Goal: Transaction & Acquisition: Purchase product/service

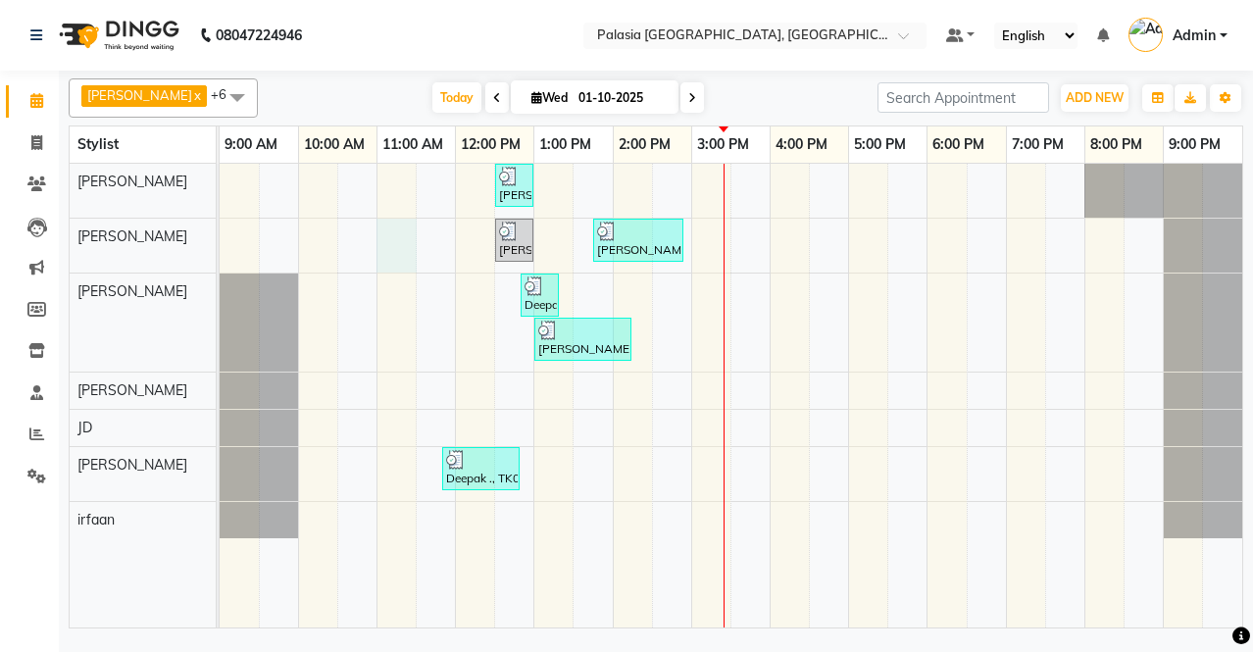
click at [404, 232] on div "[PERSON_NAME], TK02, 12:30 PM-01:00 PM, Other Hair Services - [DEMOGRAPHIC_DATA…" at bounding box center [731, 396] width 1022 height 464
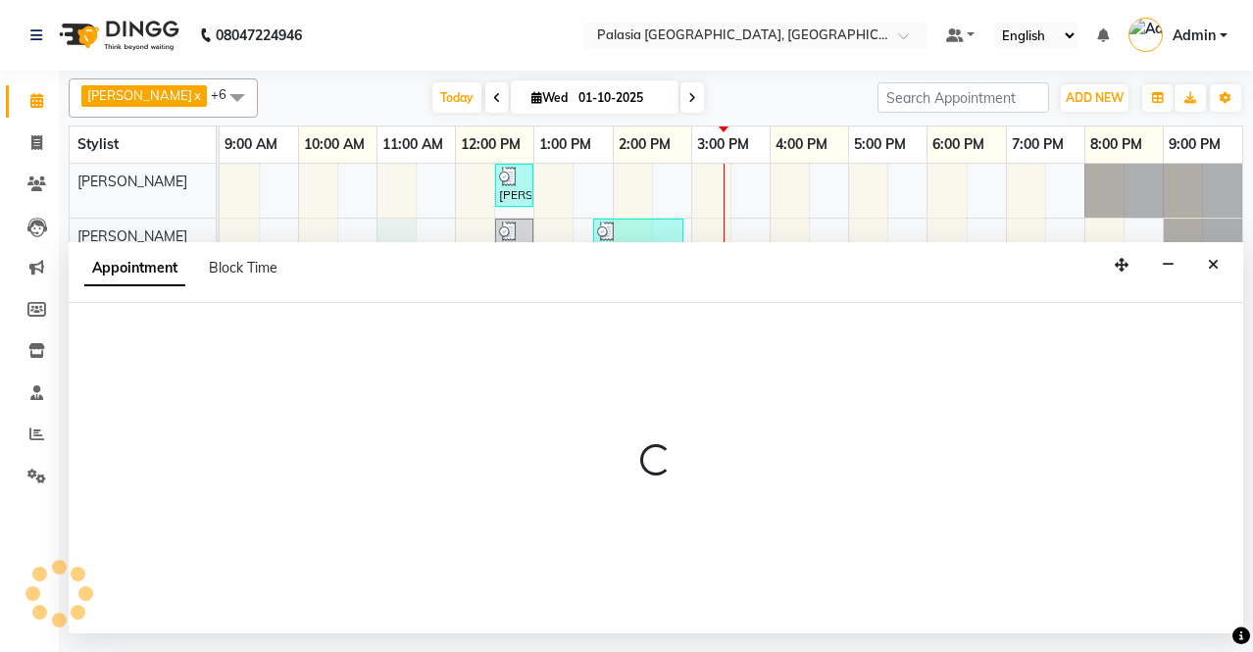
select select "47232"
select select "tentative"
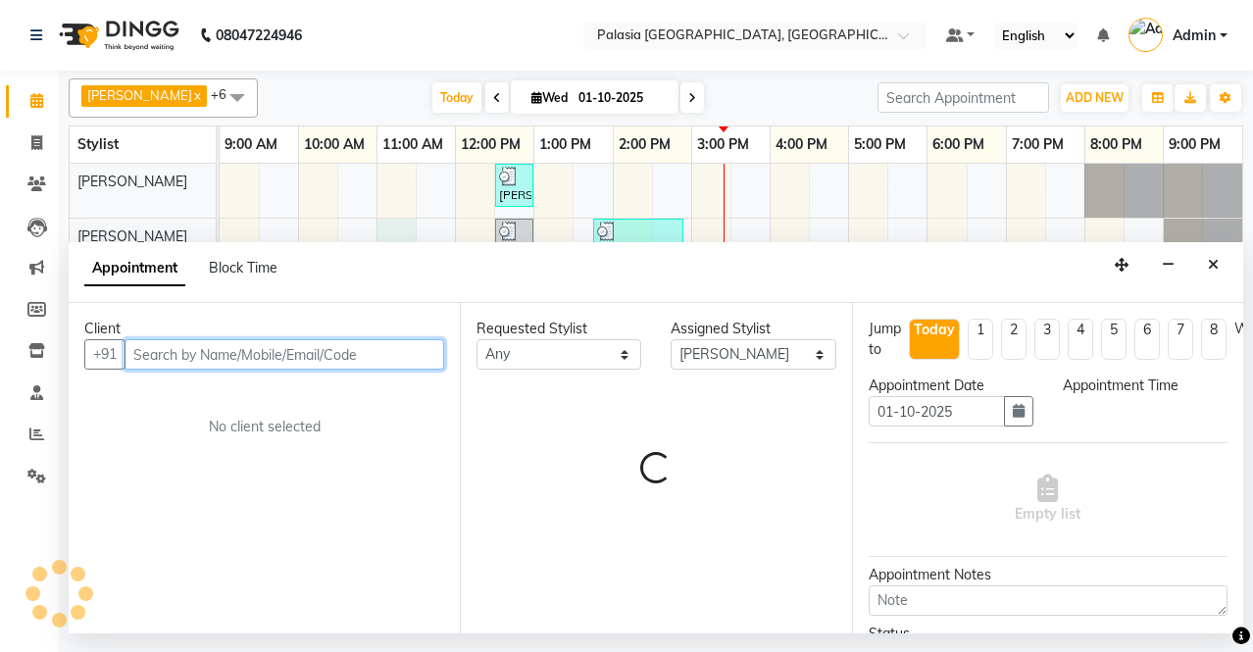
select select "660"
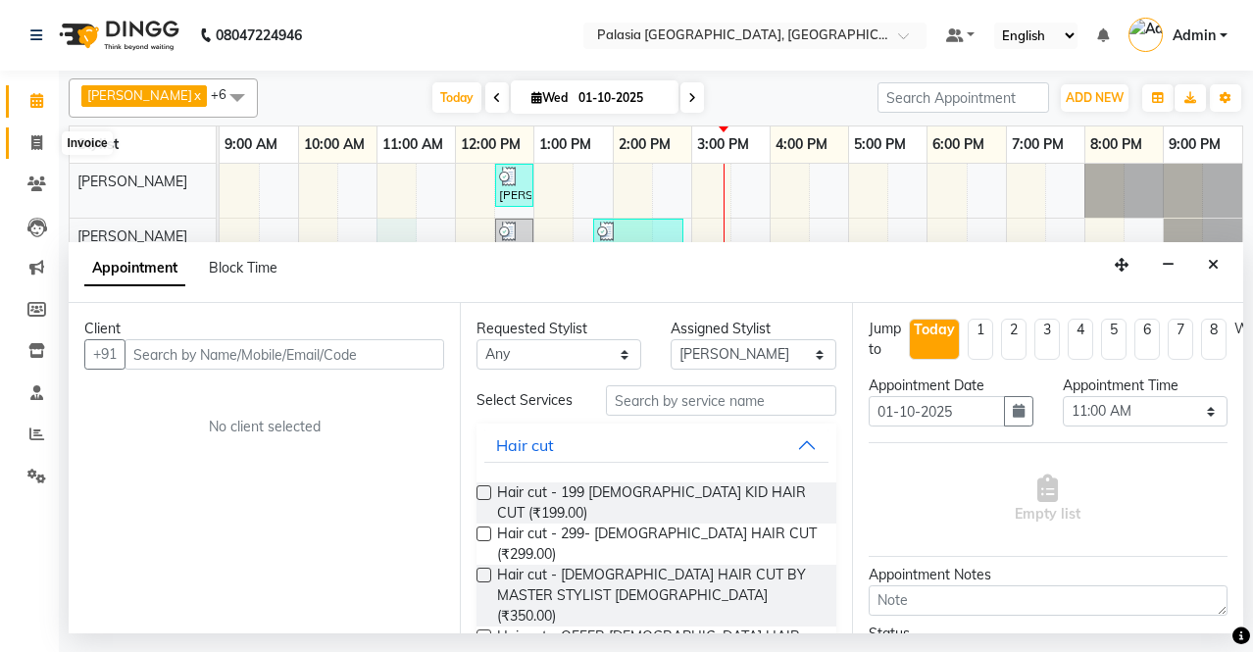
click at [40, 143] on icon at bounding box center [36, 142] width 11 height 15
select select "service"
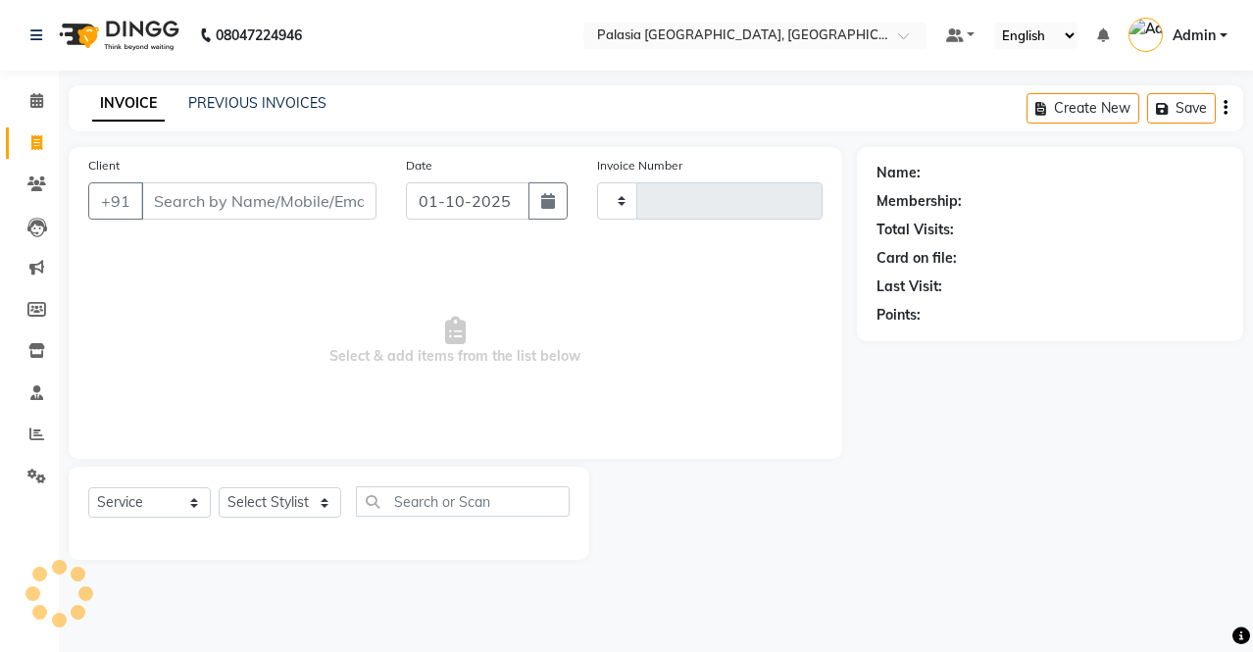
type input "3804"
select select "6009"
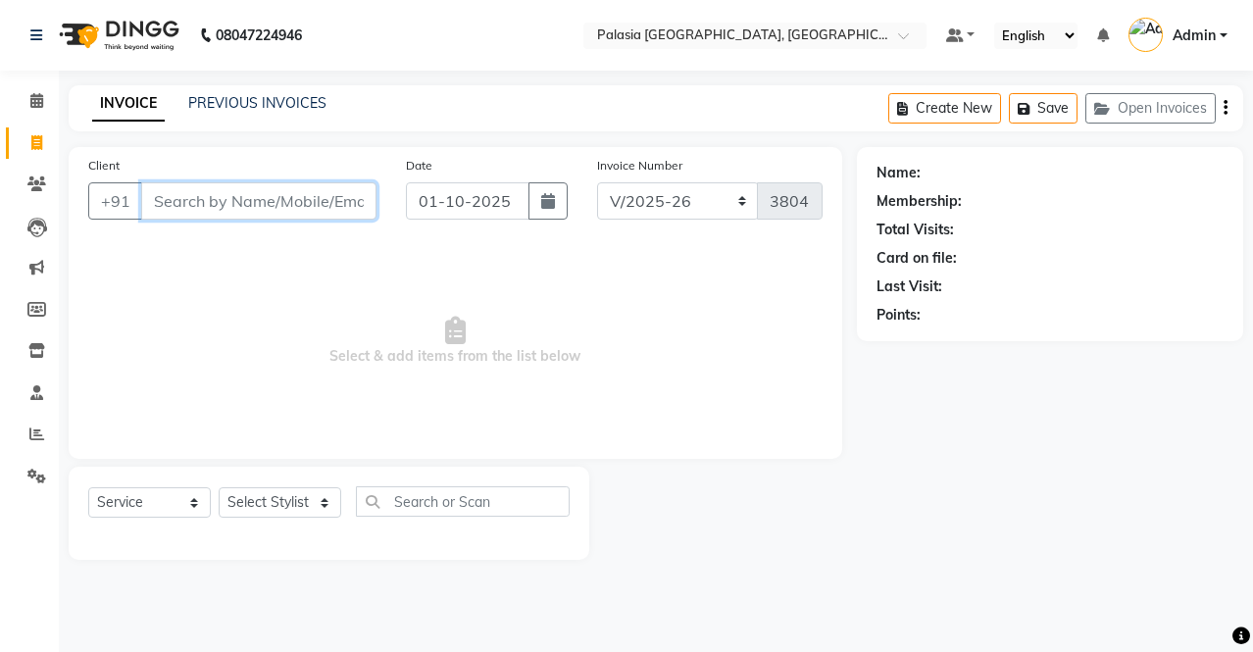
click at [243, 193] on input "Client" at bounding box center [258, 200] width 235 height 37
click at [272, 181] on div "Client +91" at bounding box center [233, 195] width 318 height 80
click at [206, 200] on input "Client" at bounding box center [258, 200] width 235 height 37
paste input "7021157015"
type input "7021157015"
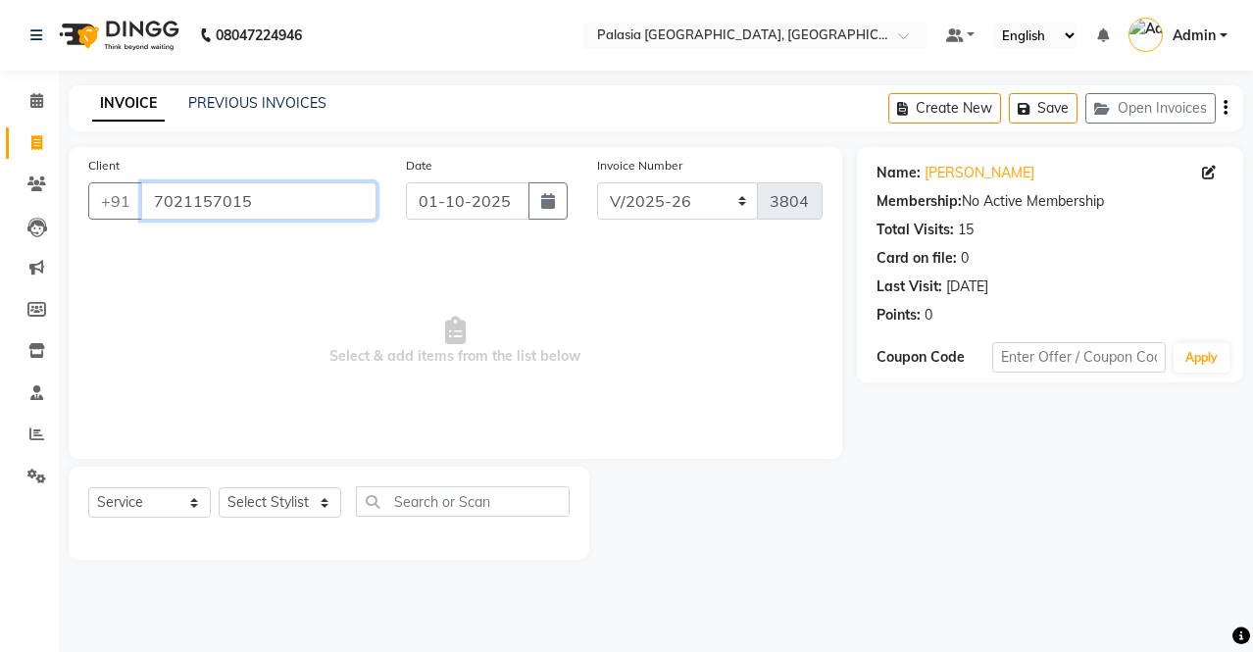
click at [269, 196] on input "7021157015" at bounding box center [258, 200] width 235 height 37
click at [324, 503] on select "Select Stylist [PERSON_NAME] Admin Aparna . [PERSON_NAME] [PERSON_NAME] [PERSON…" at bounding box center [280, 502] width 123 height 30
select select "77968"
click at [219, 487] on select "Select Stylist [PERSON_NAME] Admin Aparna . [PERSON_NAME] [PERSON_NAME] [PERSON…" at bounding box center [280, 502] width 123 height 30
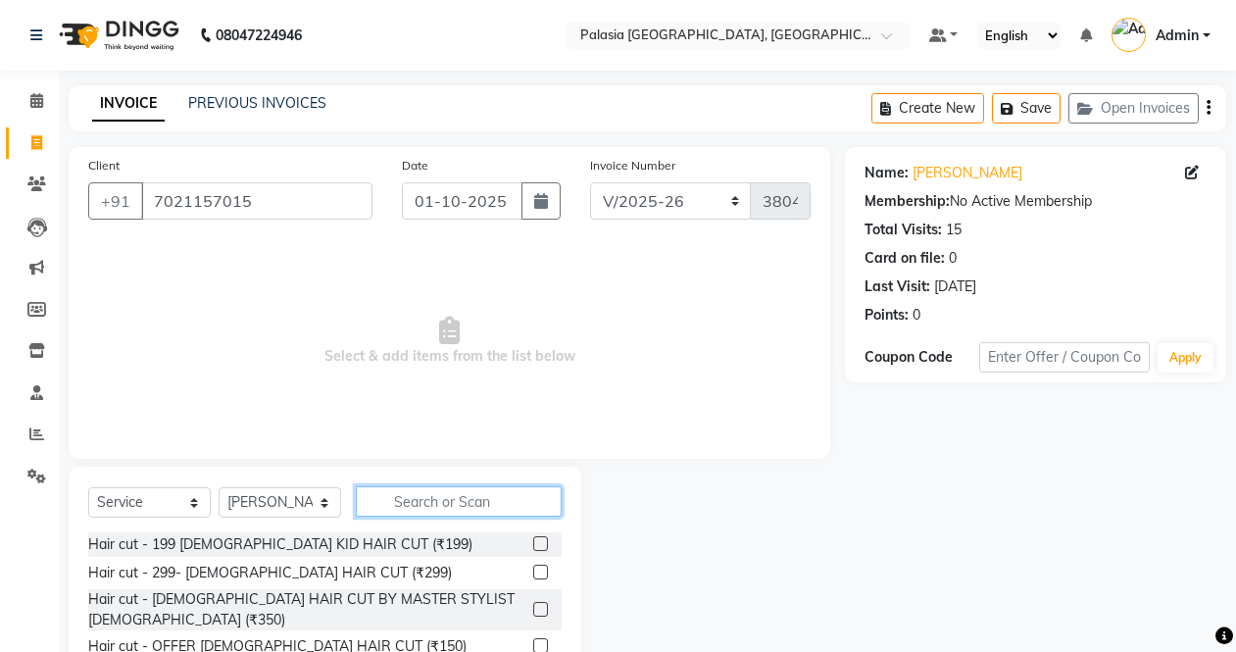
click at [436, 499] on input "text" at bounding box center [459, 501] width 206 height 30
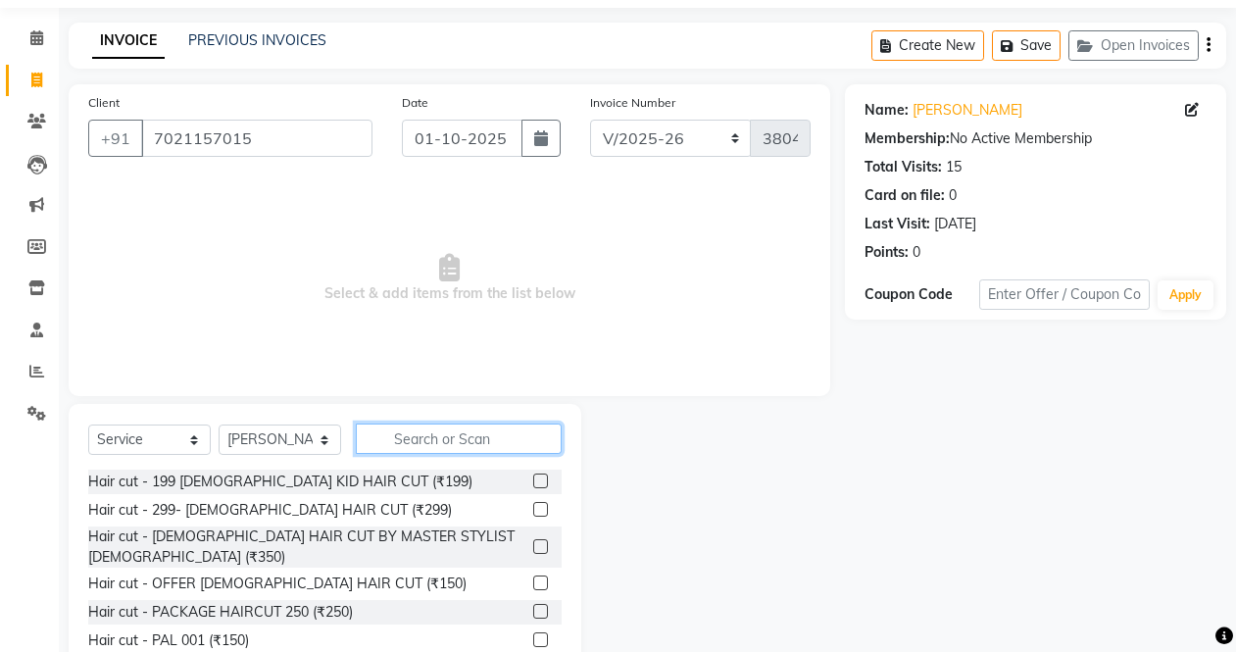
scroll to position [133, 0]
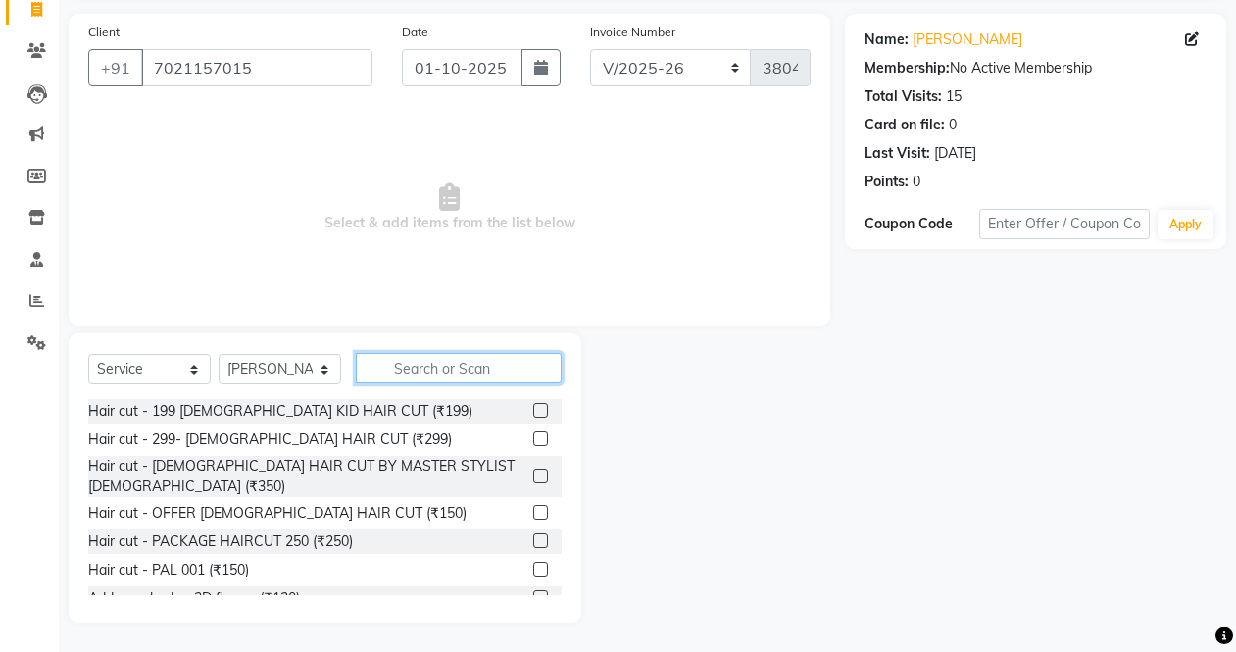
click at [450, 367] on input "text" at bounding box center [459, 368] width 206 height 30
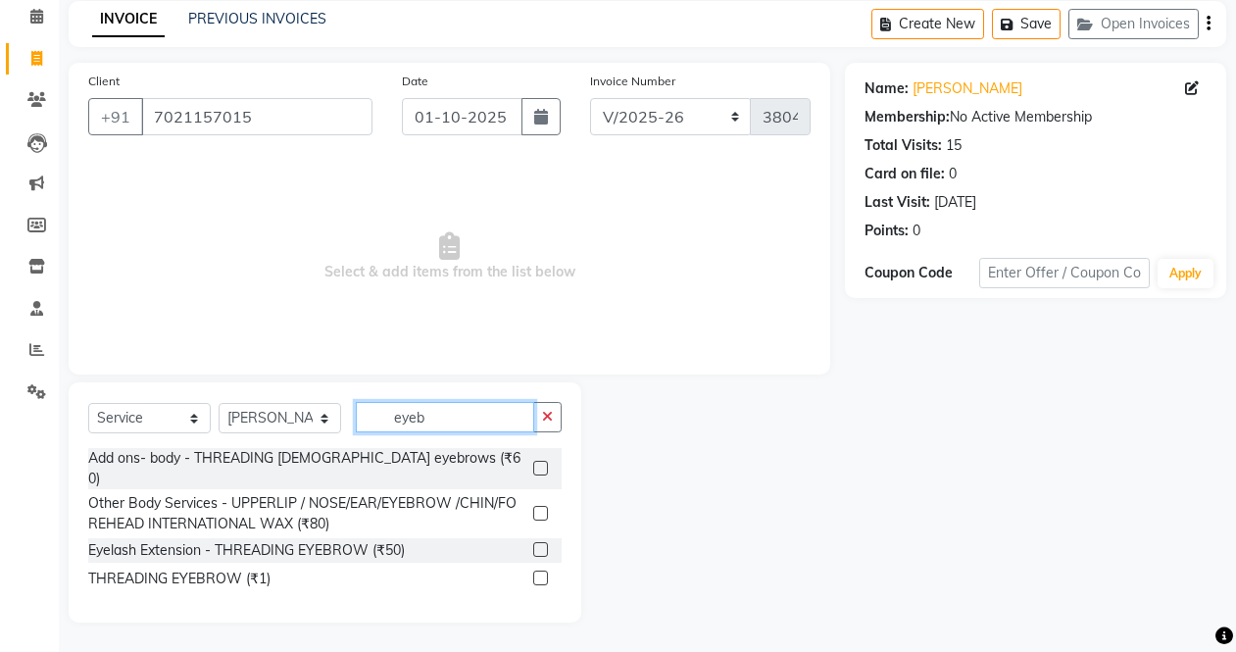
scroll to position [68, 0]
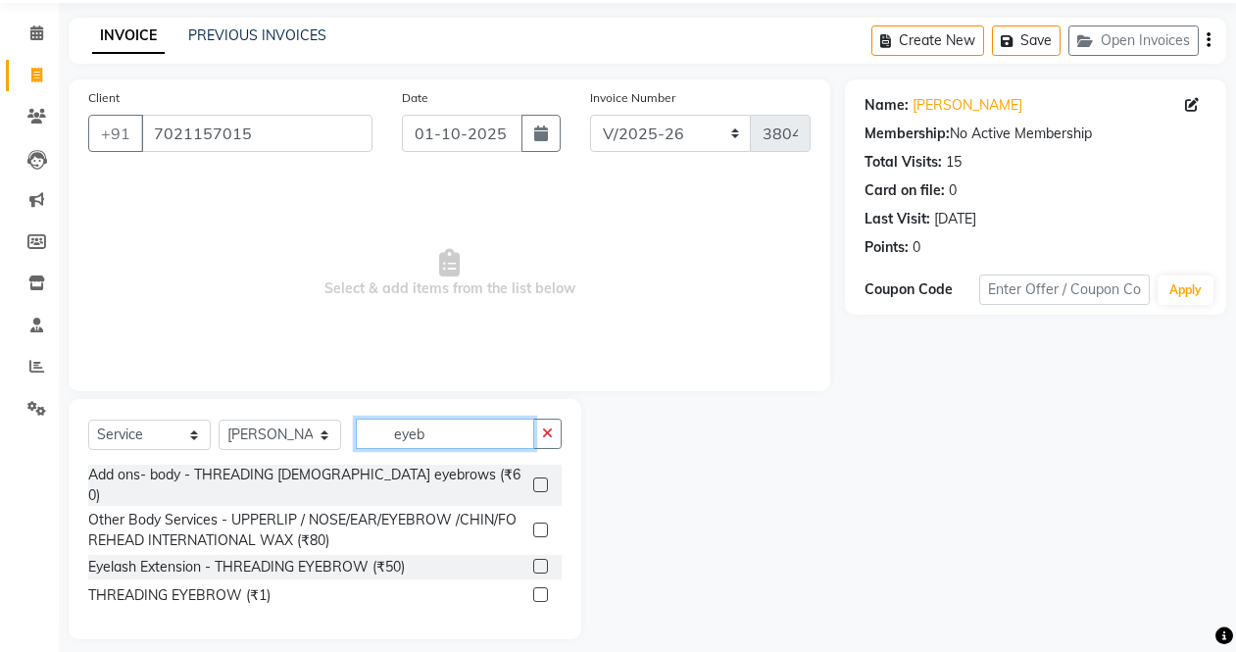
type input "eyeb"
click at [545, 559] on label at bounding box center [540, 566] width 15 height 15
click at [545, 561] on input "checkbox" at bounding box center [539, 567] width 13 height 13
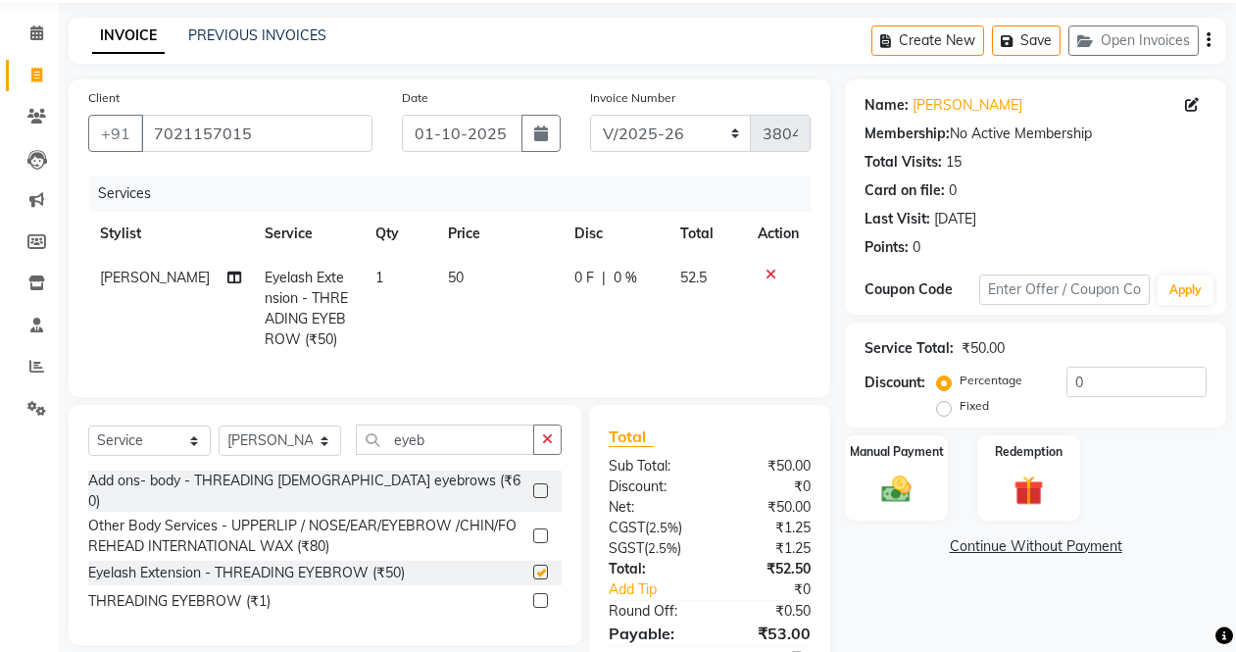
checkbox input "false"
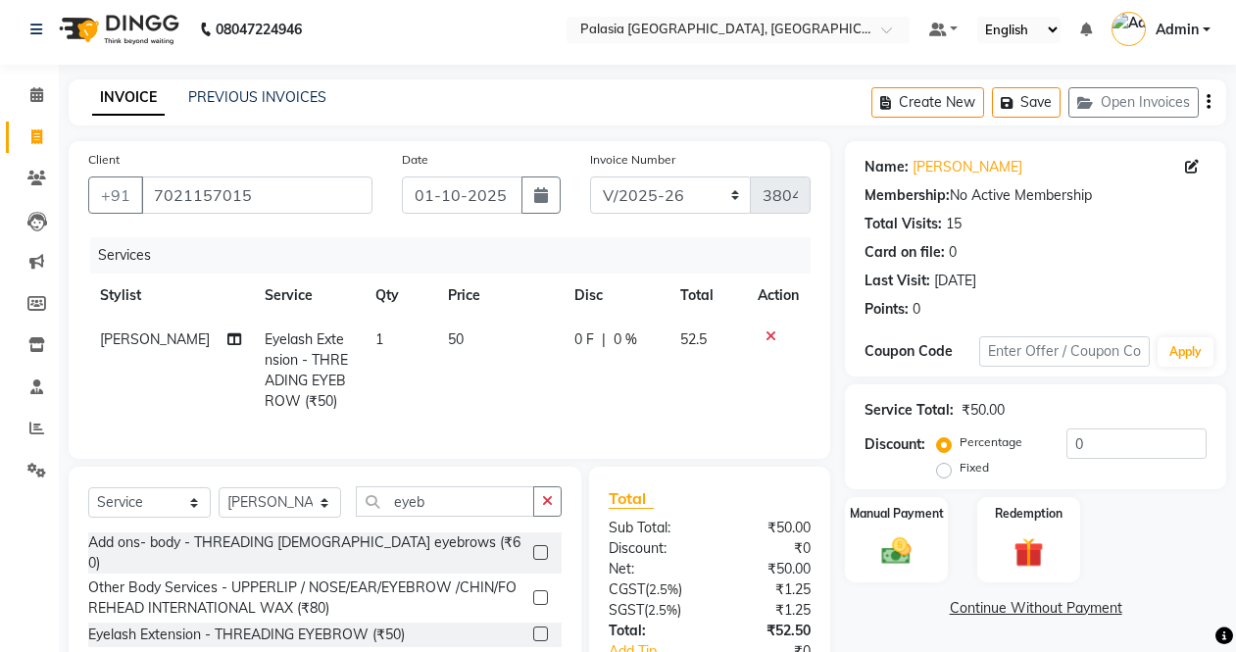
scroll to position [0, 0]
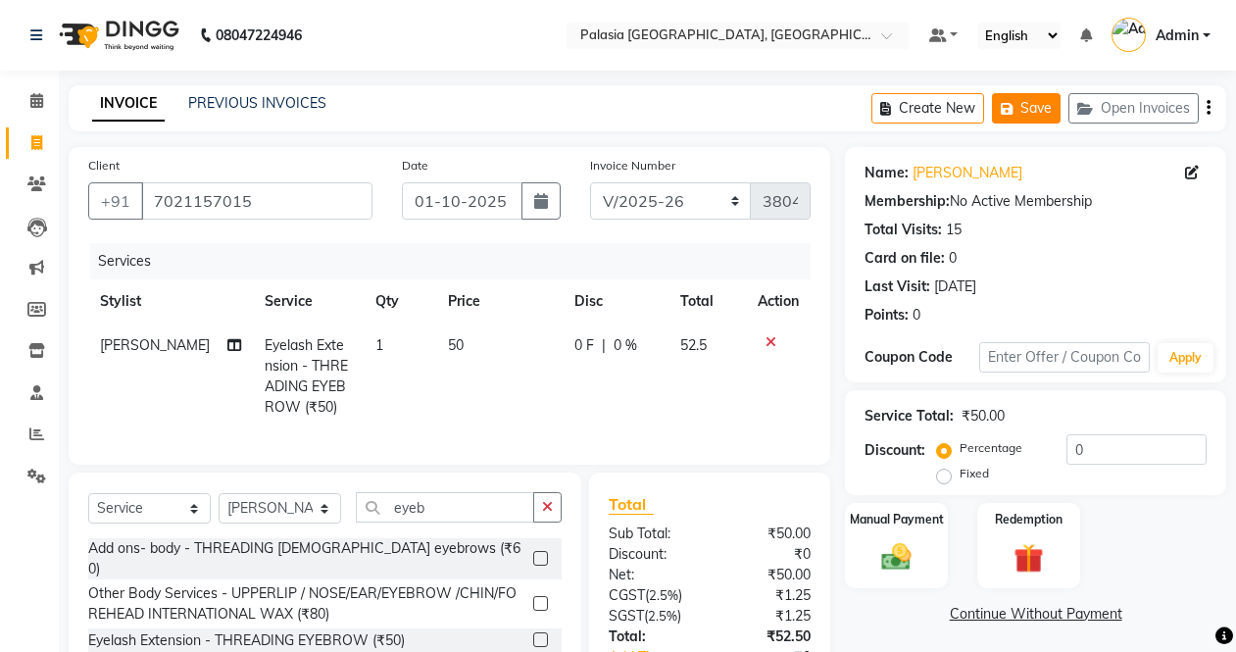
click at [1025, 105] on button "Save" at bounding box center [1026, 108] width 69 height 30
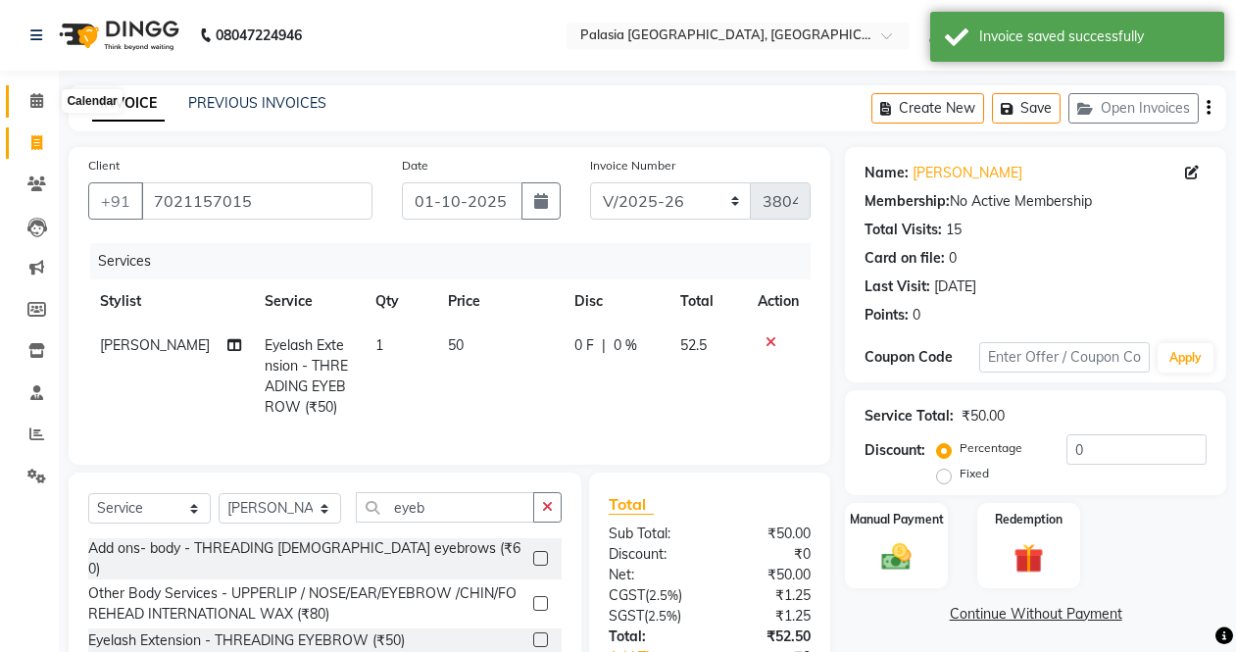
click at [25, 103] on span at bounding box center [37, 101] width 34 height 23
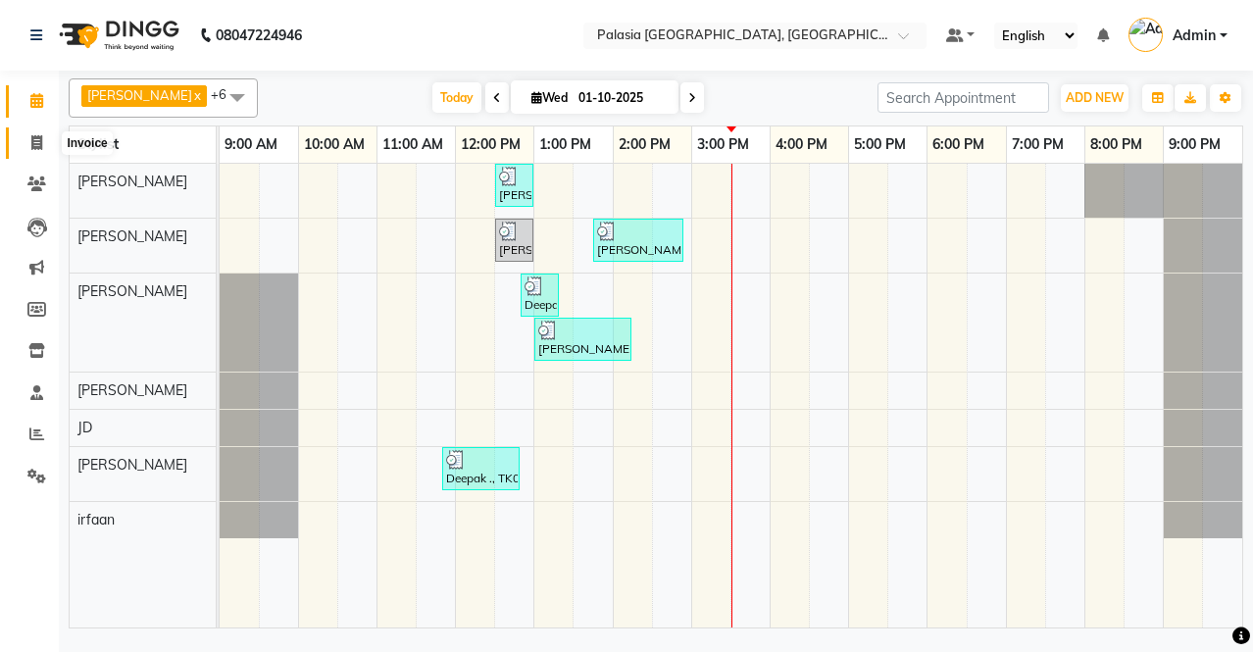
click at [33, 139] on icon at bounding box center [36, 142] width 11 height 15
select select "service"
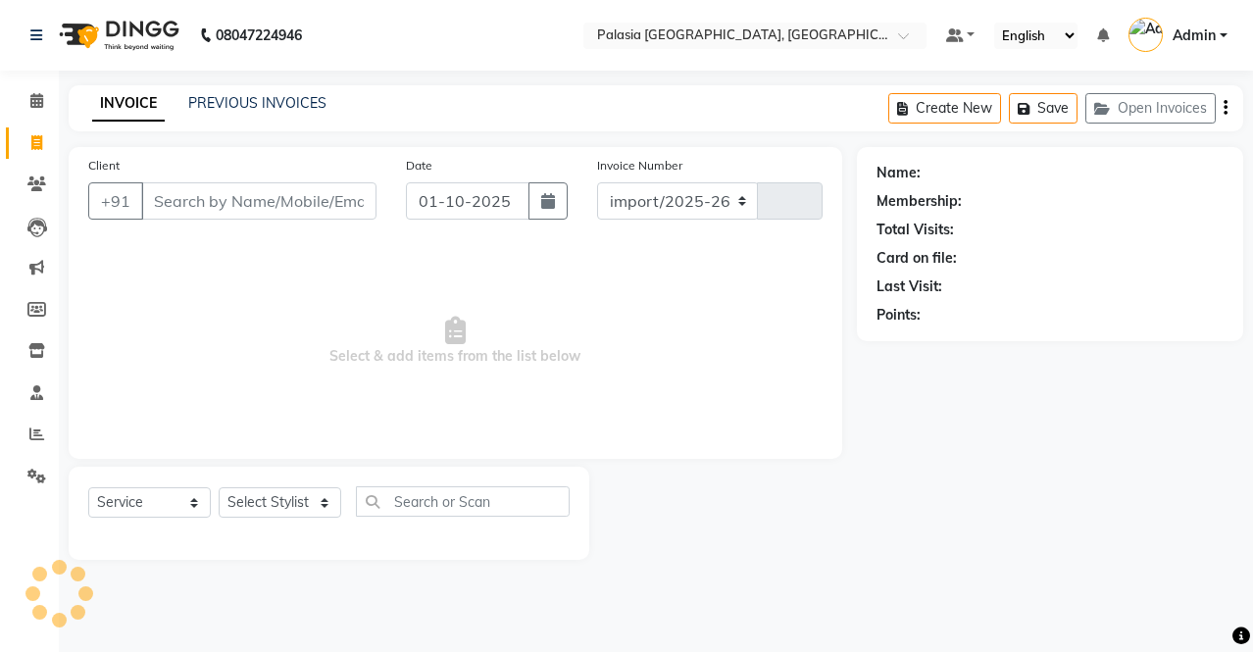
select select "6009"
type input "3804"
click at [1134, 102] on button "Open Invoices" at bounding box center [1150, 108] width 130 height 30
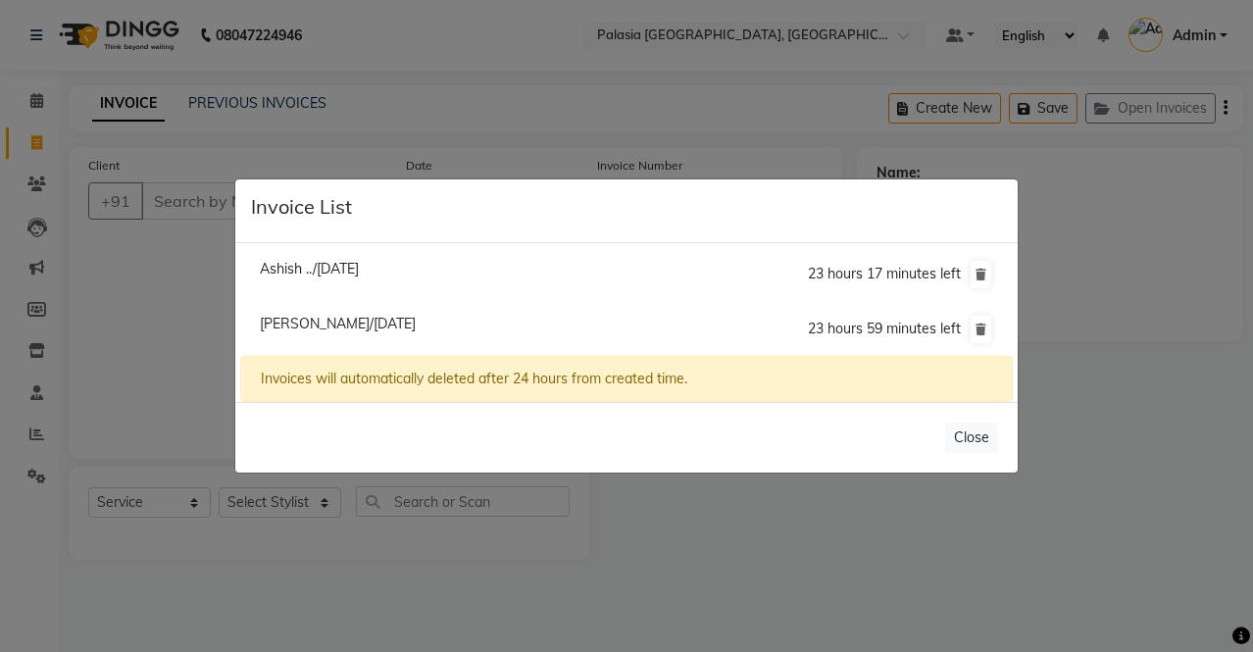
click at [1116, 373] on ngb-modal-window "Invoice List Ashish ../[DATE] 23 hours 17 minutes left [PERSON_NAME]/[DATE] 23 …" at bounding box center [626, 326] width 1253 height 652
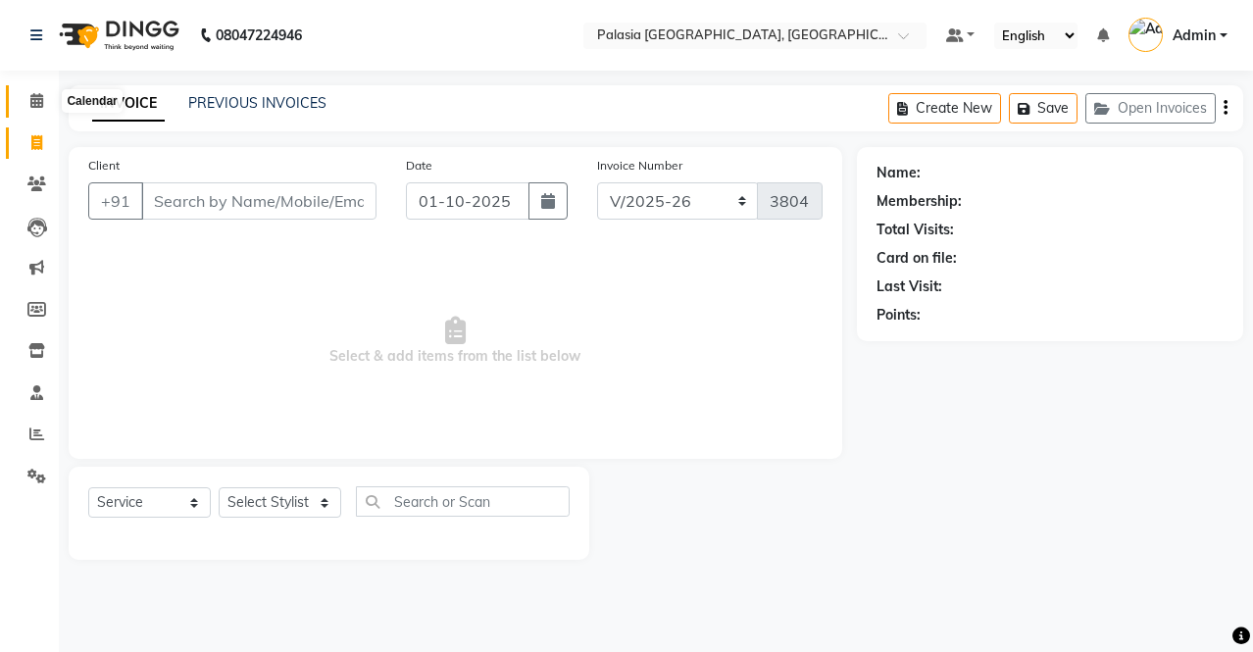
click at [45, 99] on span at bounding box center [37, 101] width 34 height 23
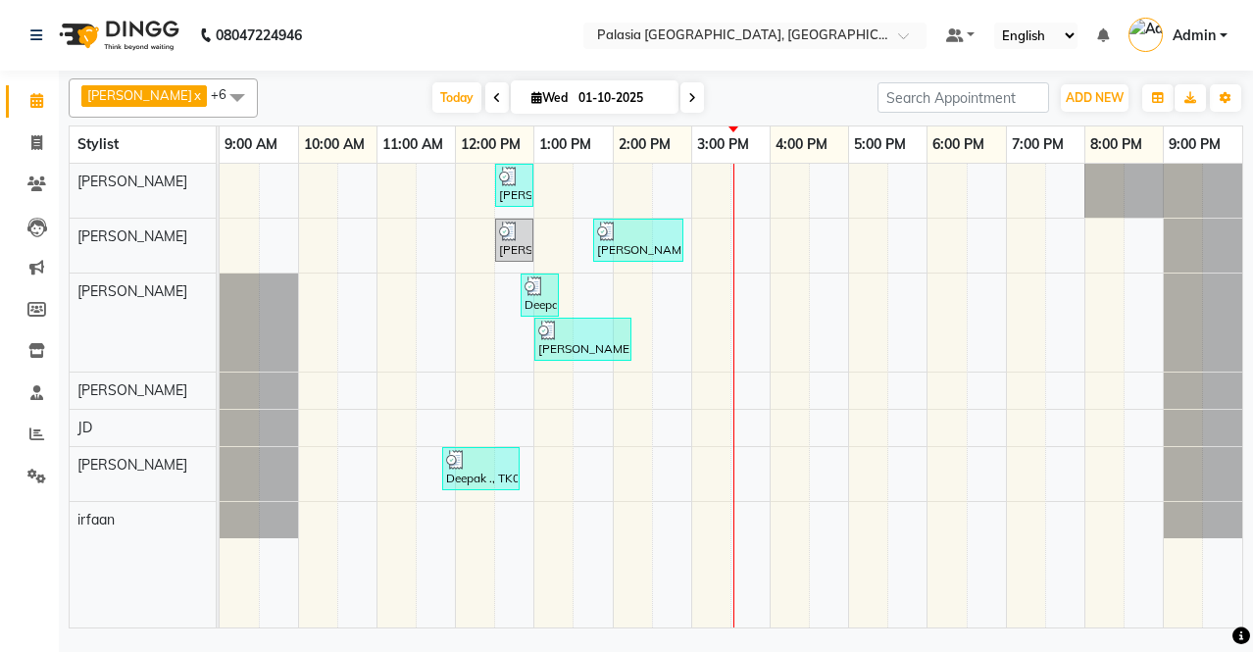
click at [869, 339] on div "[PERSON_NAME], TK02, 12:30 PM-01:00 PM, Other Hair Services - [DEMOGRAPHIC_DATA…" at bounding box center [731, 396] width 1022 height 464
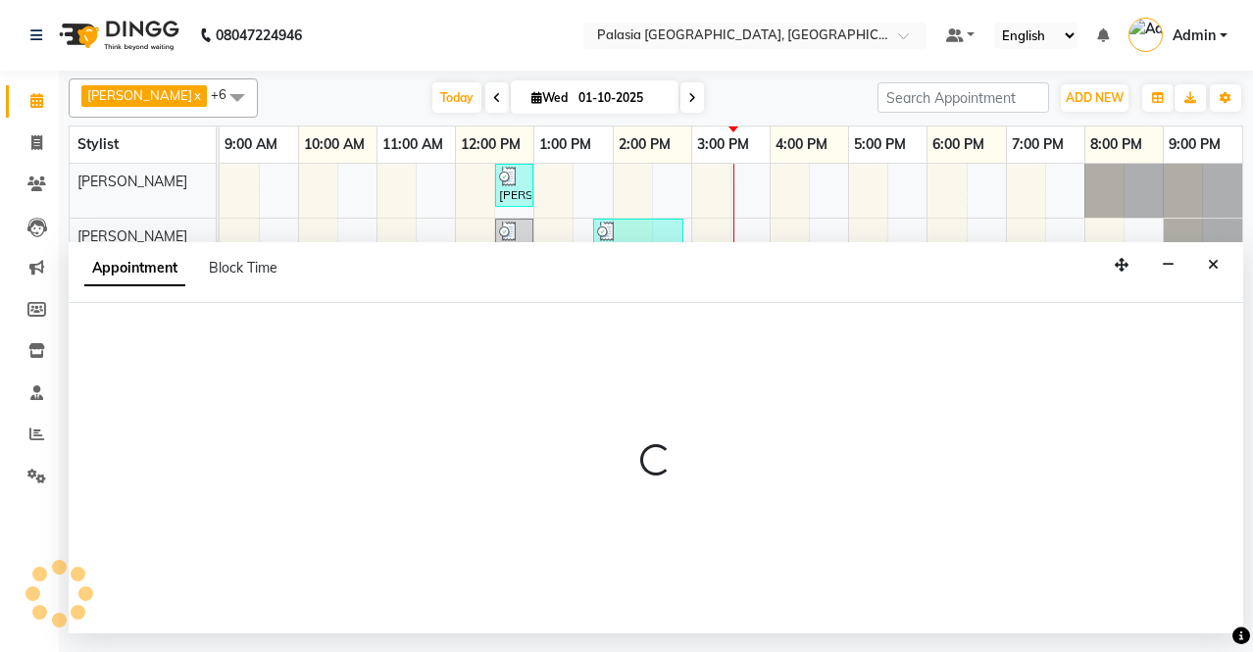
select select "77968"
select select "tentative"
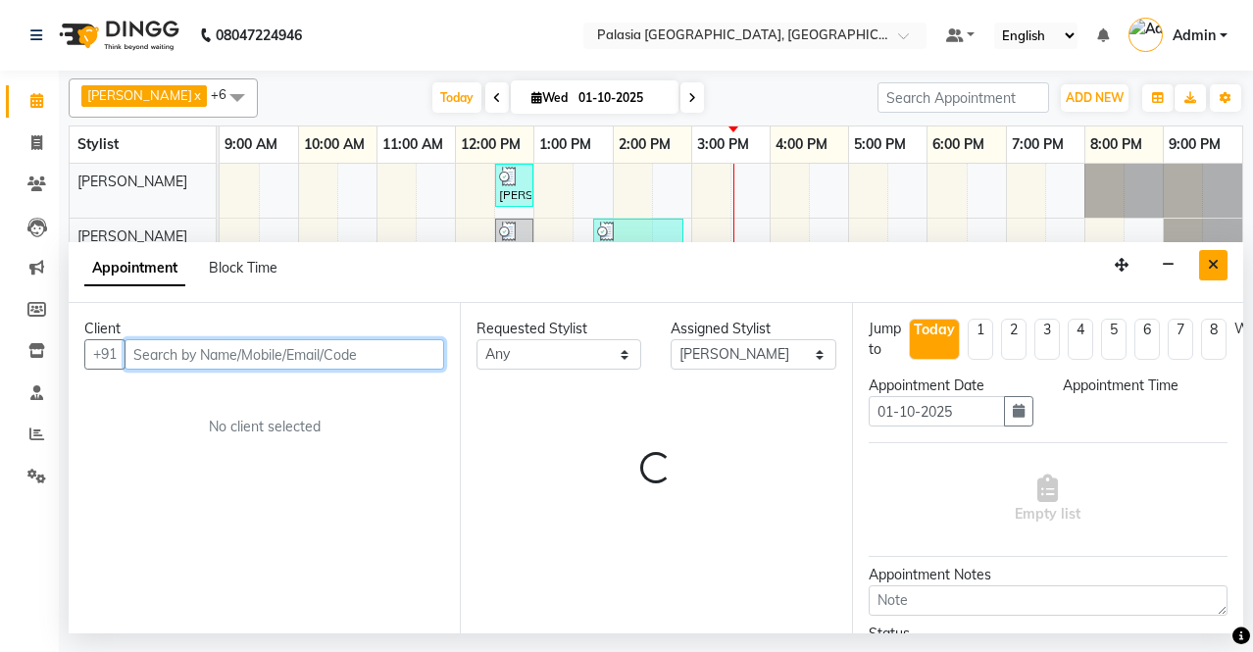
select select "1020"
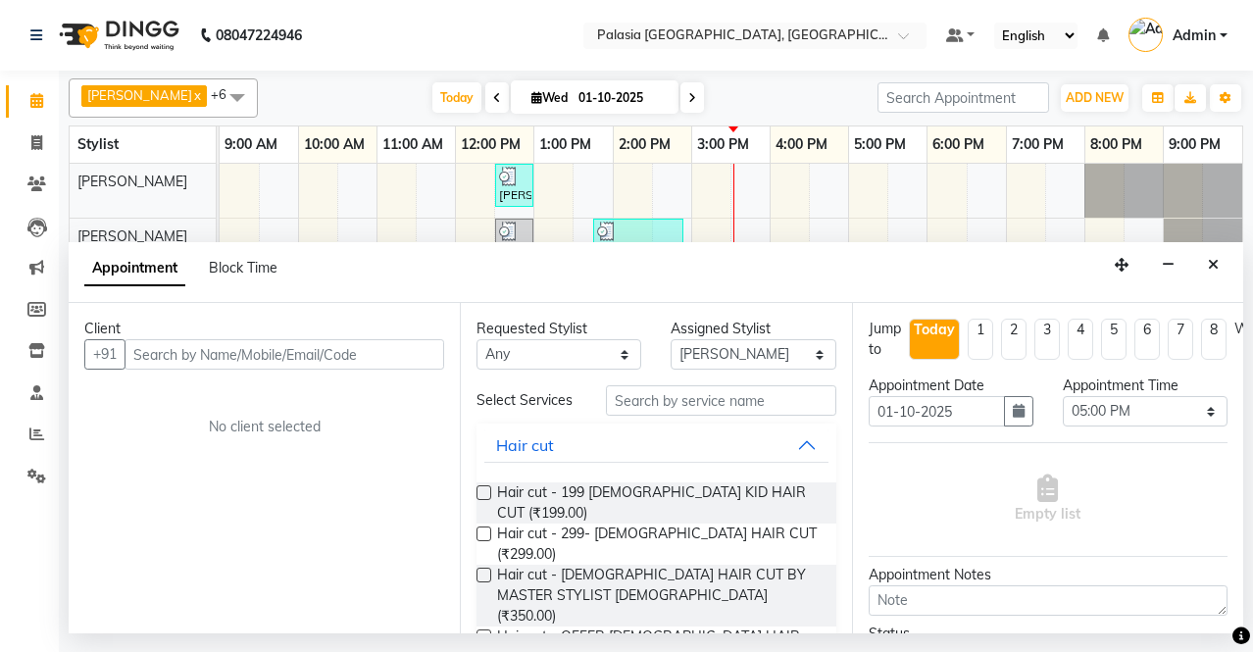
click at [1212, 260] on icon "Close" at bounding box center [1213, 265] width 11 height 14
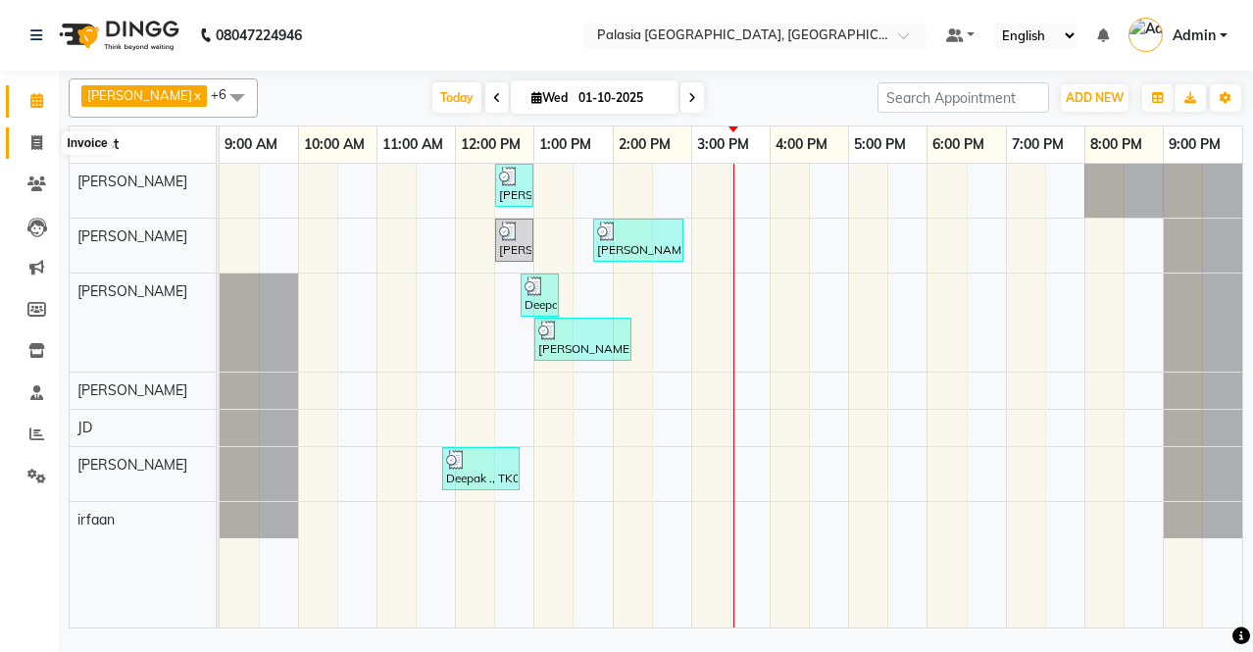
click at [28, 134] on span at bounding box center [37, 143] width 34 height 23
select select "service"
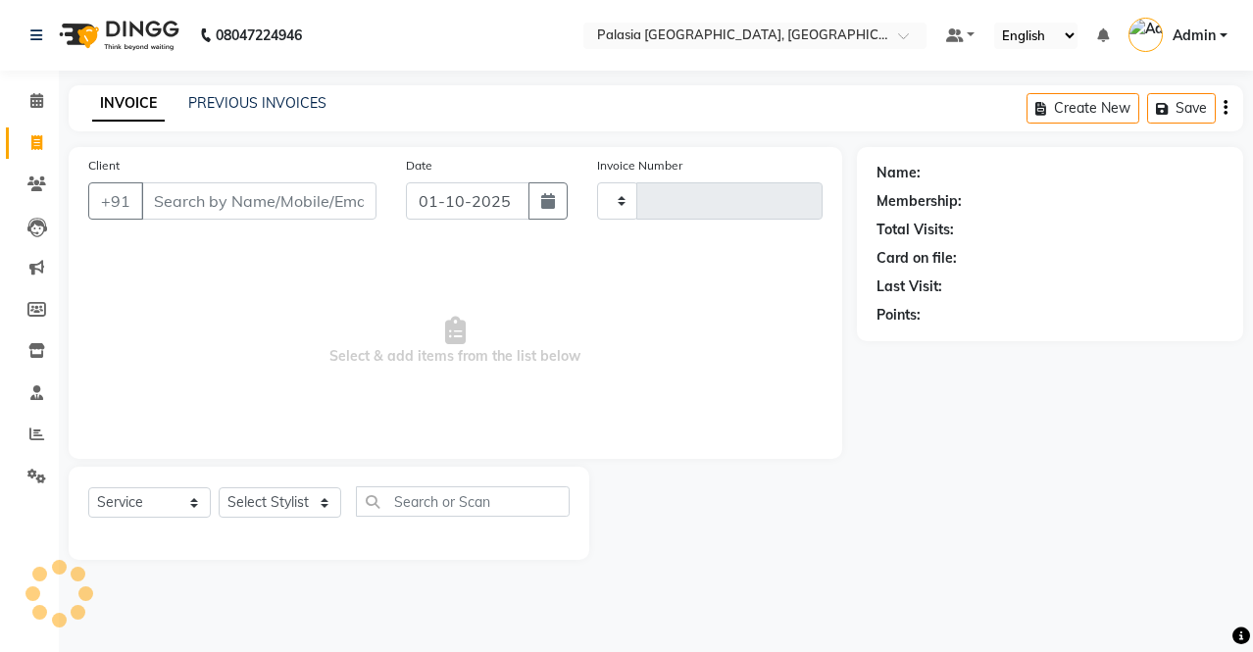
type input "3804"
select select "6009"
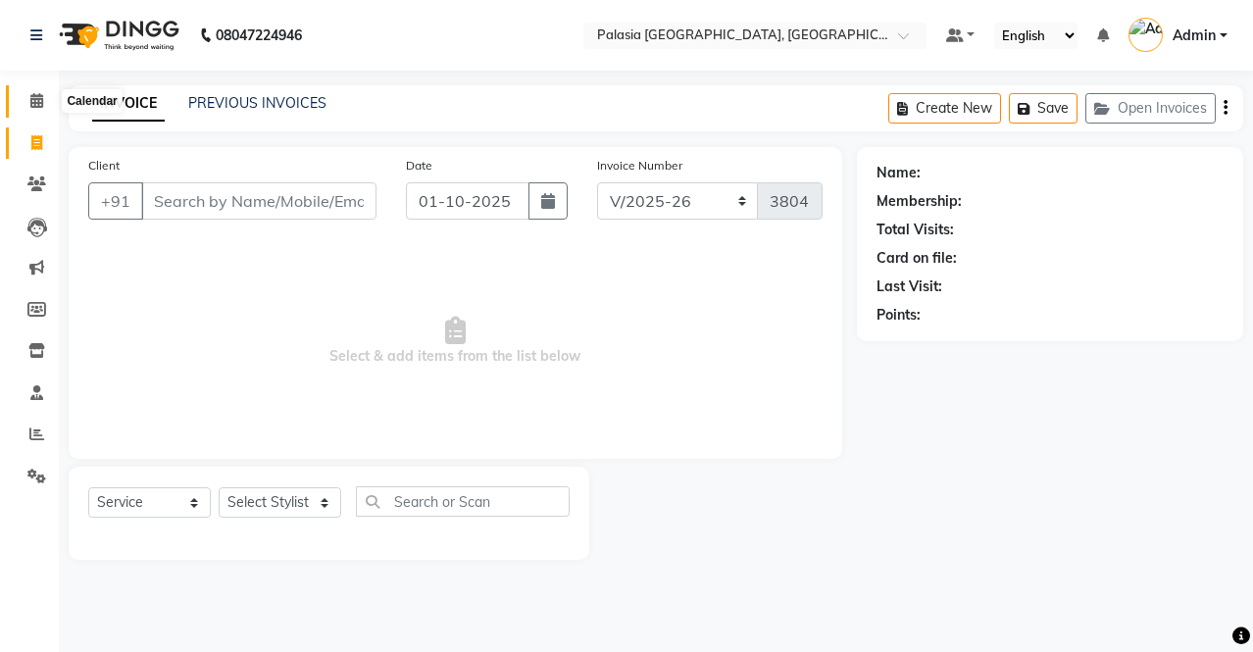
click at [33, 104] on icon at bounding box center [36, 100] width 13 height 15
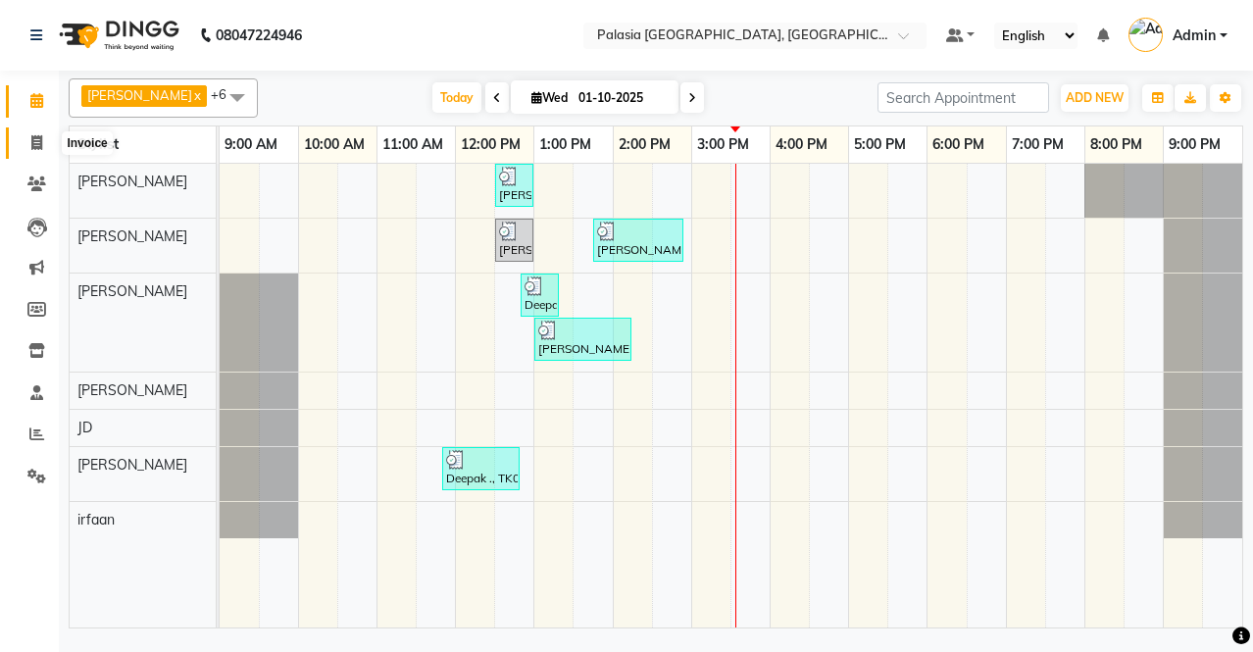
click at [28, 142] on span at bounding box center [37, 143] width 34 height 23
select select "service"
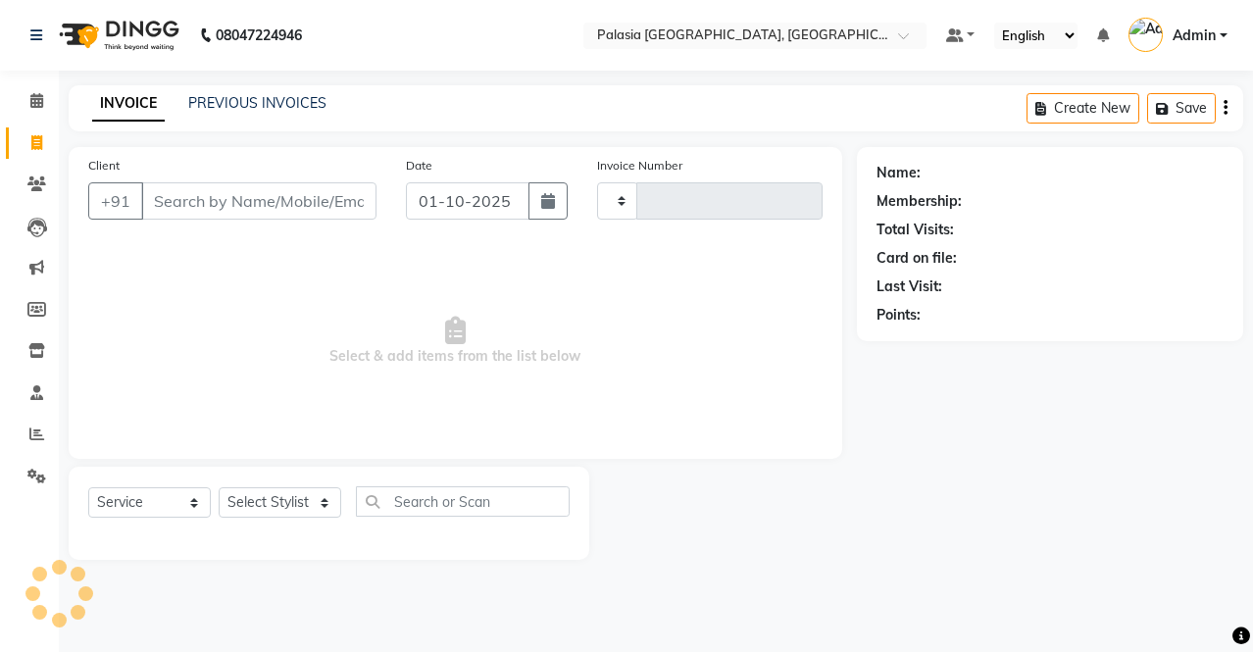
type input "3804"
select select "6009"
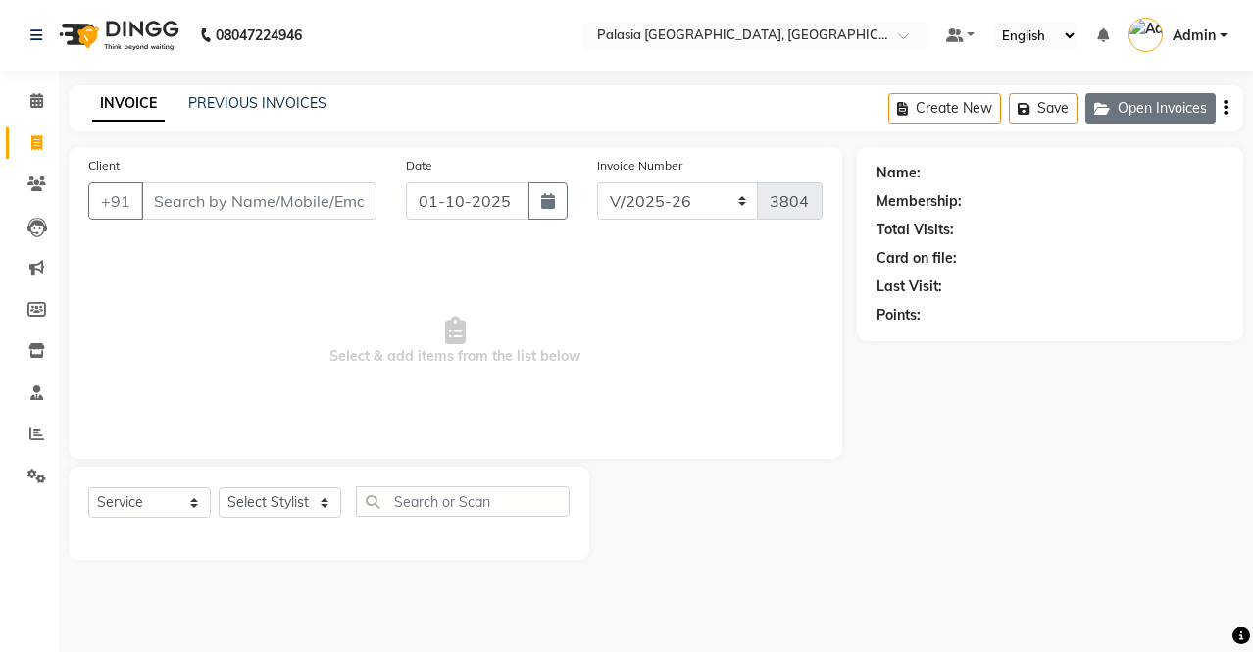
click at [1119, 97] on button "Open Invoices" at bounding box center [1150, 108] width 130 height 30
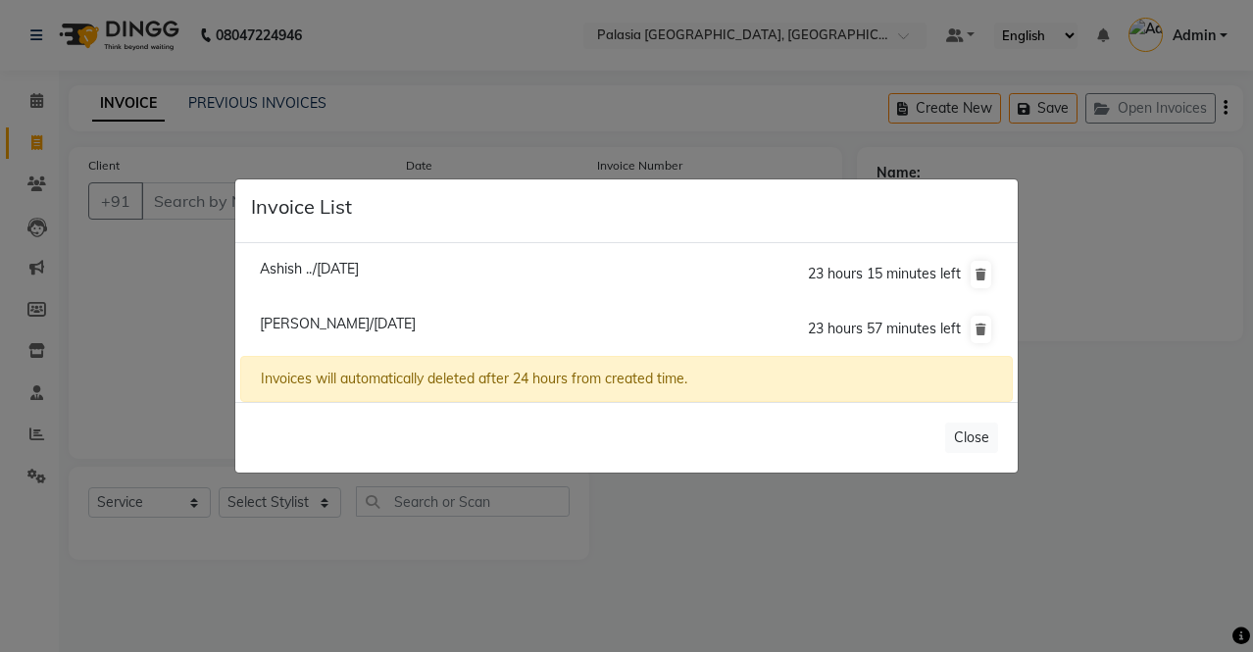
click at [427, 256] on li "Ashish ../[DATE] 23 hours 15 minutes left" at bounding box center [626, 275] width 772 height 56
click at [395, 322] on span "[PERSON_NAME]/[DATE]" at bounding box center [338, 324] width 156 height 18
type input "7021157015"
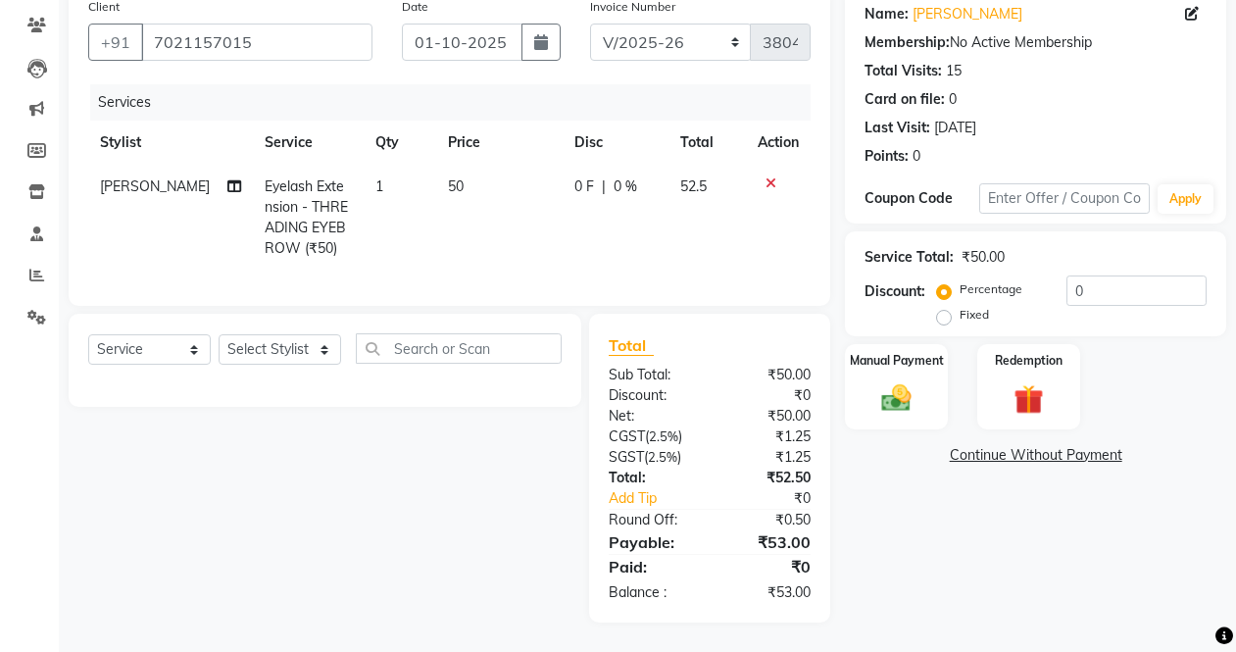
scroll to position [175, 0]
click at [449, 348] on input "text" at bounding box center [459, 348] width 206 height 30
type input "upp"
click at [559, 354] on button "button" at bounding box center [547, 348] width 28 height 30
click at [434, 350] on input "text" at bounding box center [459, 348] width 206 height 30
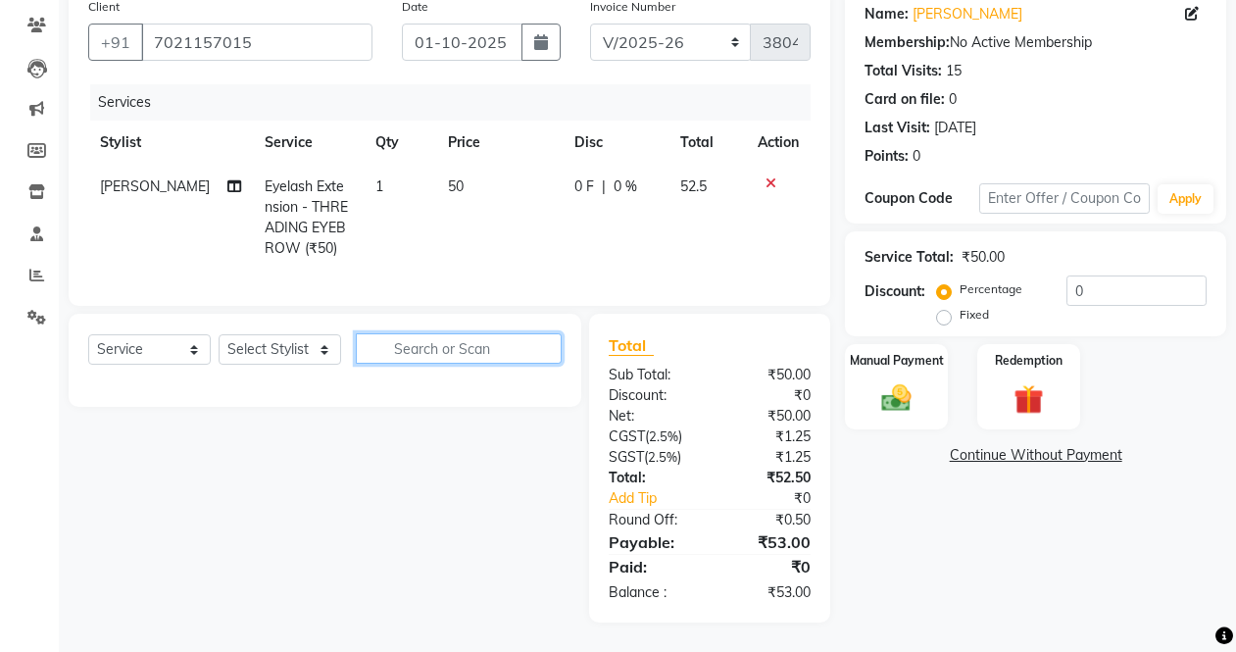
click at [439, 339] on input "text" at bounding box center [459, 348] width 206 height 30
type input "t"
click at [551, 354] on icon "button" at bounding box center [547, 348] width 11 height 14
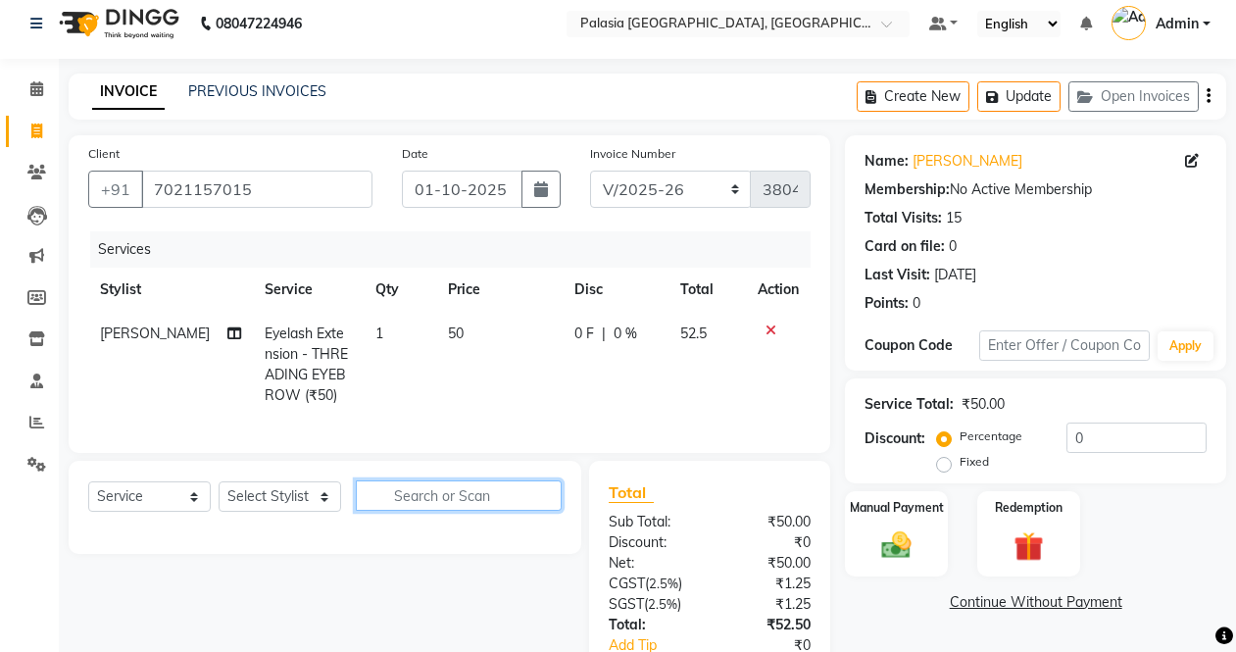
scroll to position [0, 0]
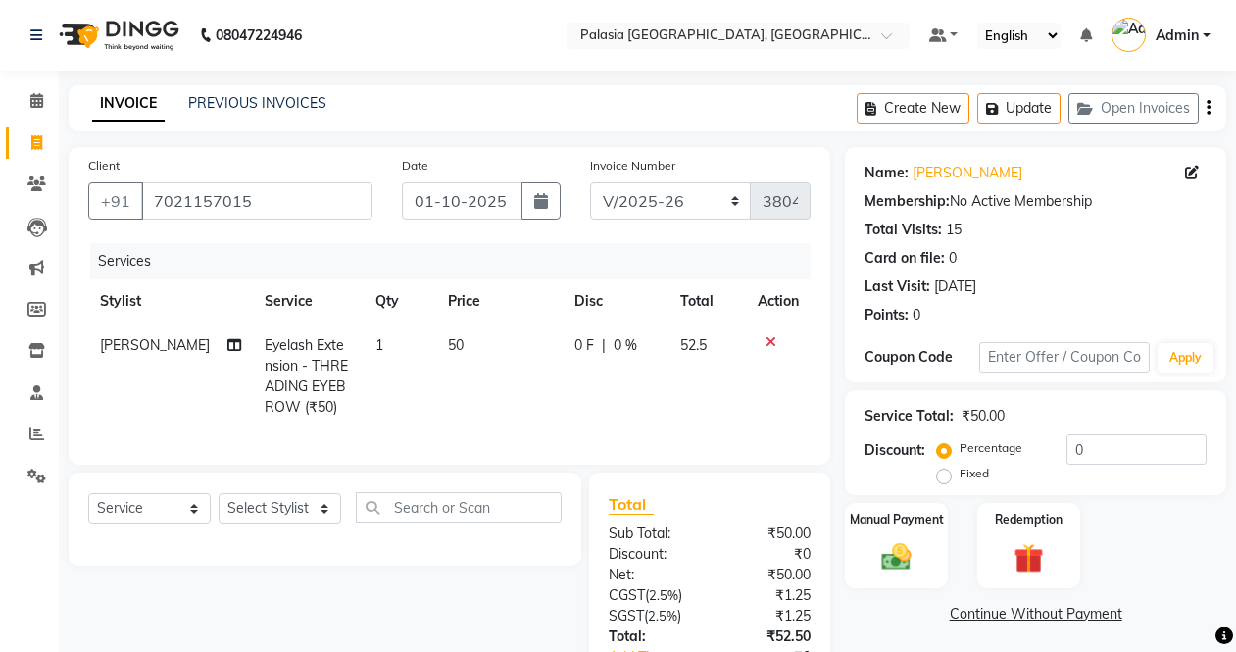
click at [201, 347] on td "[PERSON_NAME]" at bounding box center [170, 376] width 165 height 106
select select "77968"
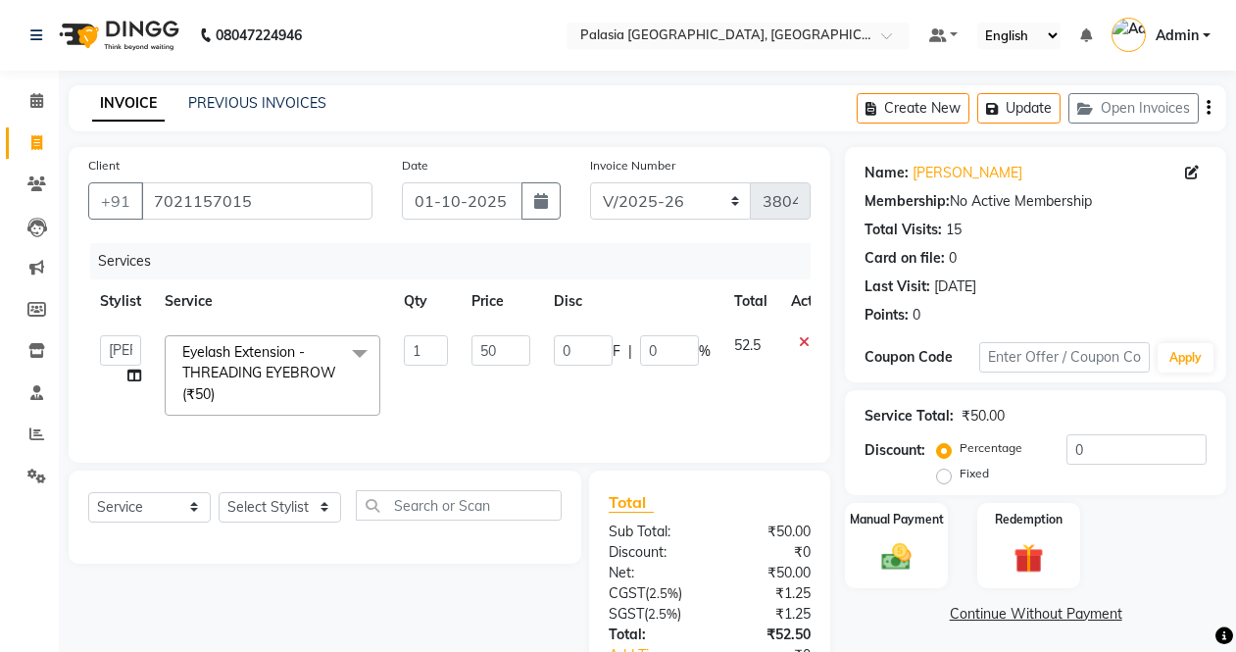
click at [361, 362] on span at bounding box center [359, 353] width 39 height 37
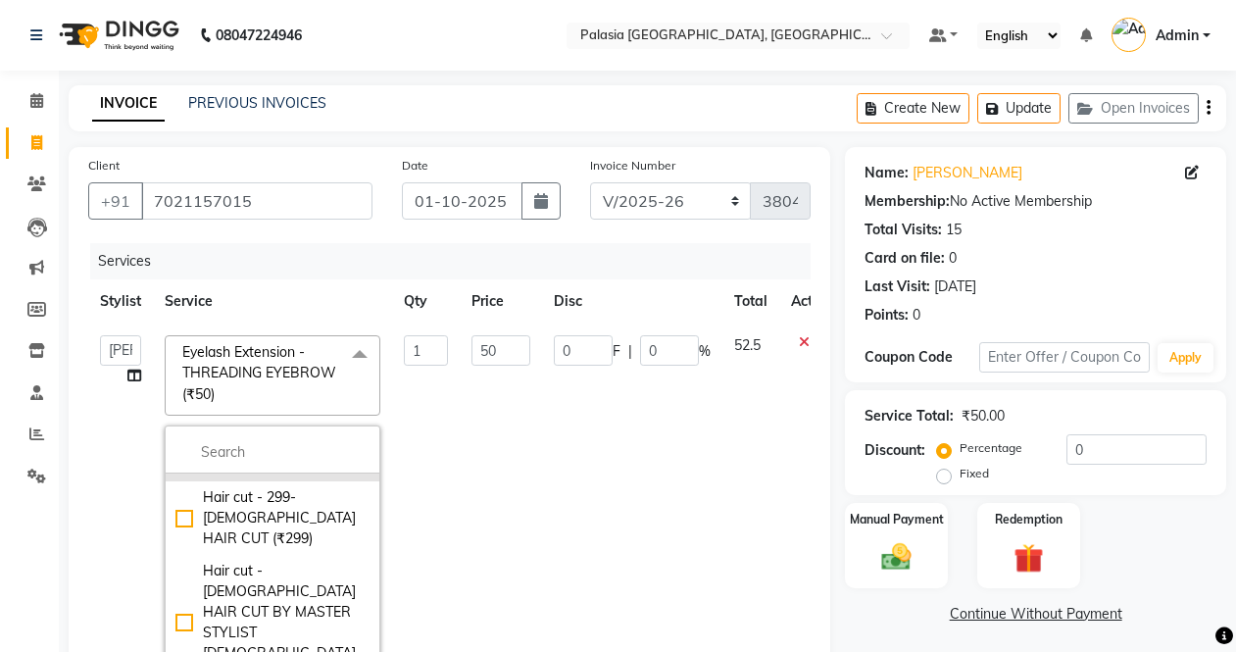
scroll to position [98, 0]
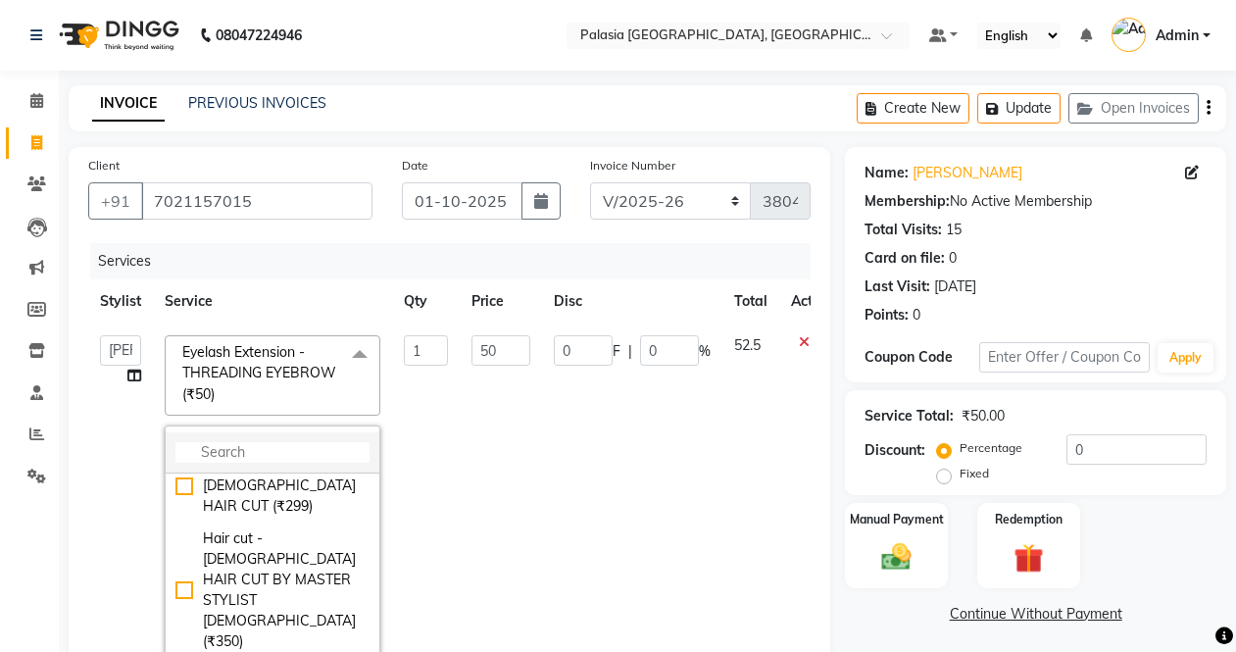
click at [265, 443] on input "multiselect-search" at bounding box center [272, 452] width 194 height 21
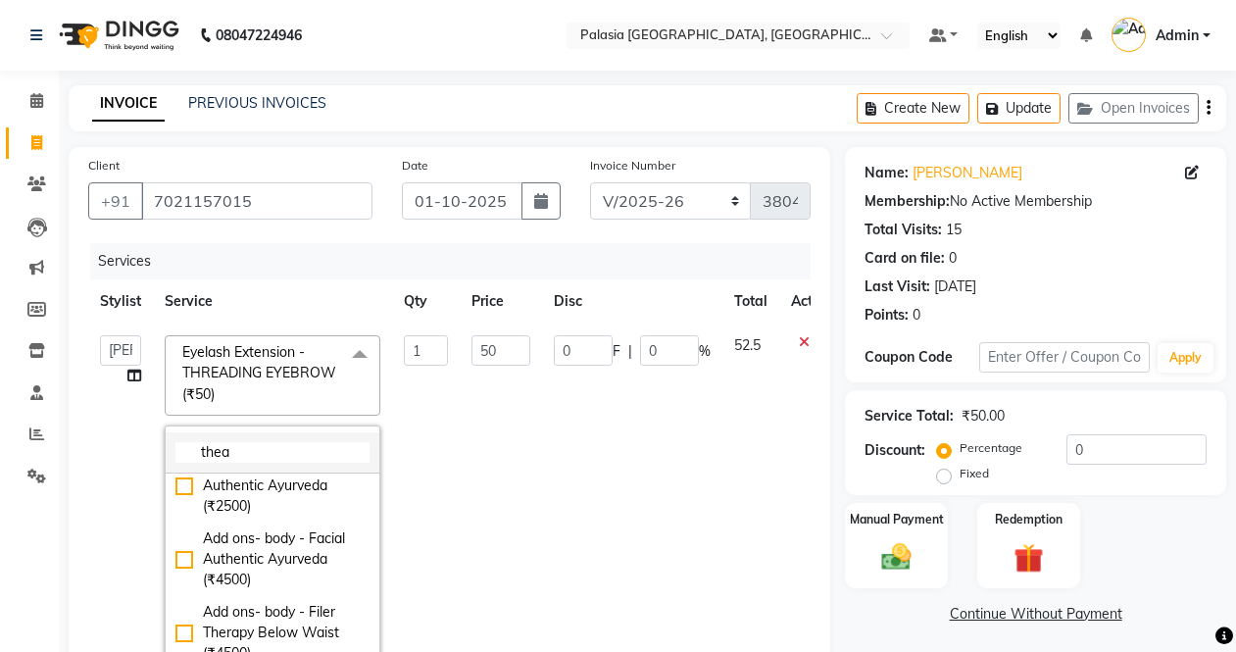
scroll to position [0, 0]
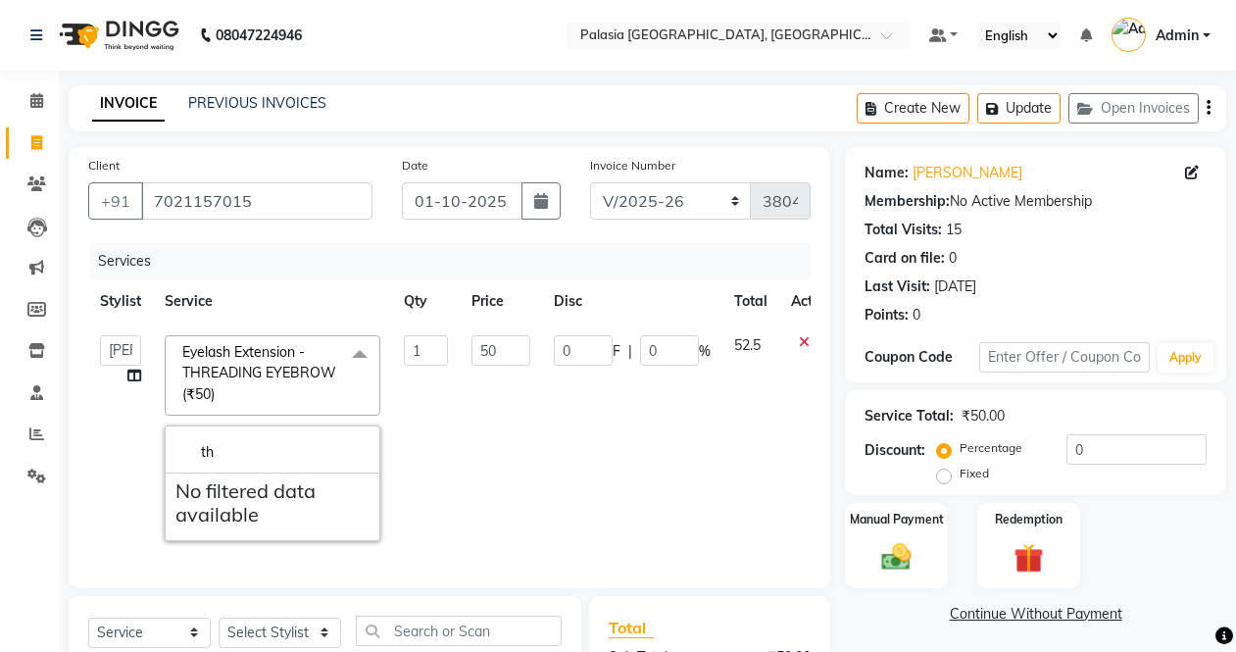
type input "t"
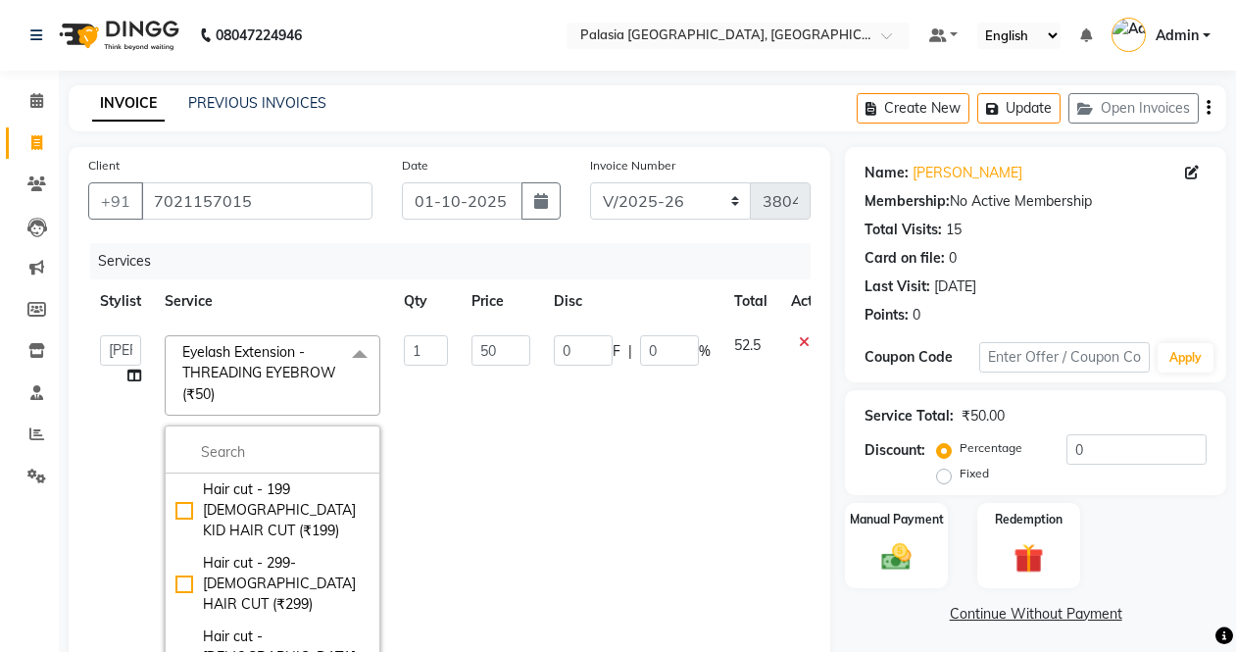
click at [593, 472] on td "0 F | 0 %" at bounding box center [632, 501] width 180 height 356
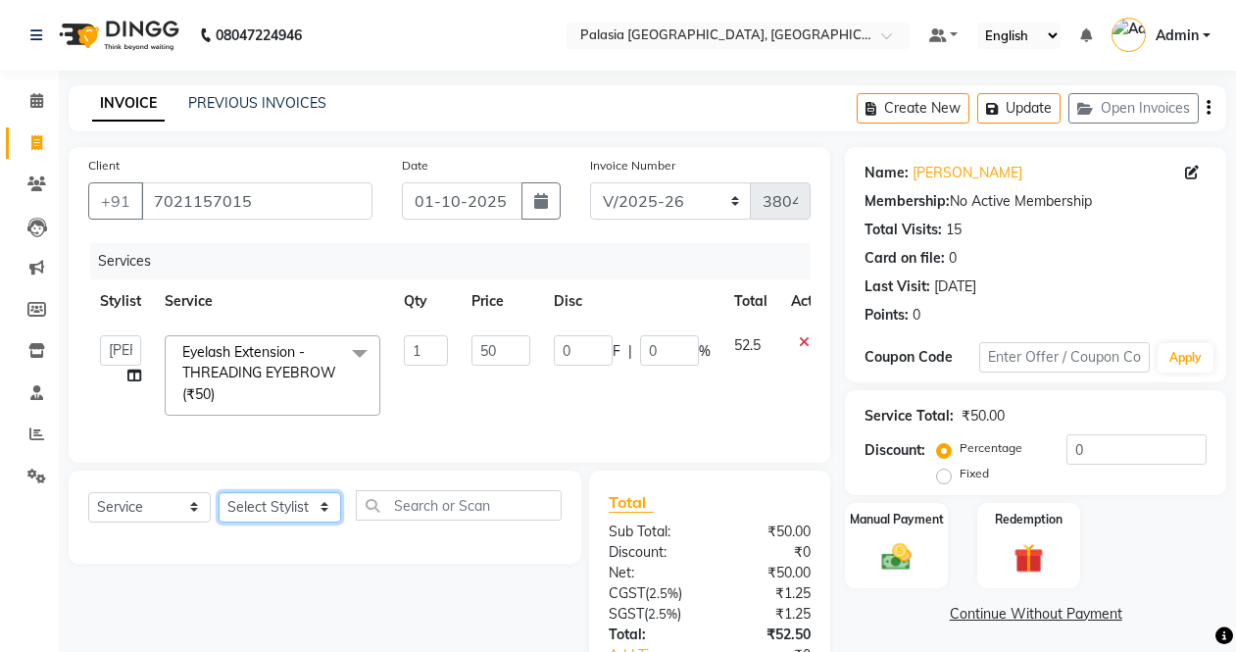
click at [326, 522] on select "Select Stylist [PERSON_NAME] Admin Aparna . [PERSON_NAME] [PERSON_NAME] [PERSON…" at bounding box center [280, 507] width 123 height 30
select select "88175"
click at [219, 508] on select "Select Stylist [PERSON_NAME] Admin Aparna . [PERSON_NAME] [PERSON_NAME] [PERSON…" at bounding box center [280, 507] width 123 height 30
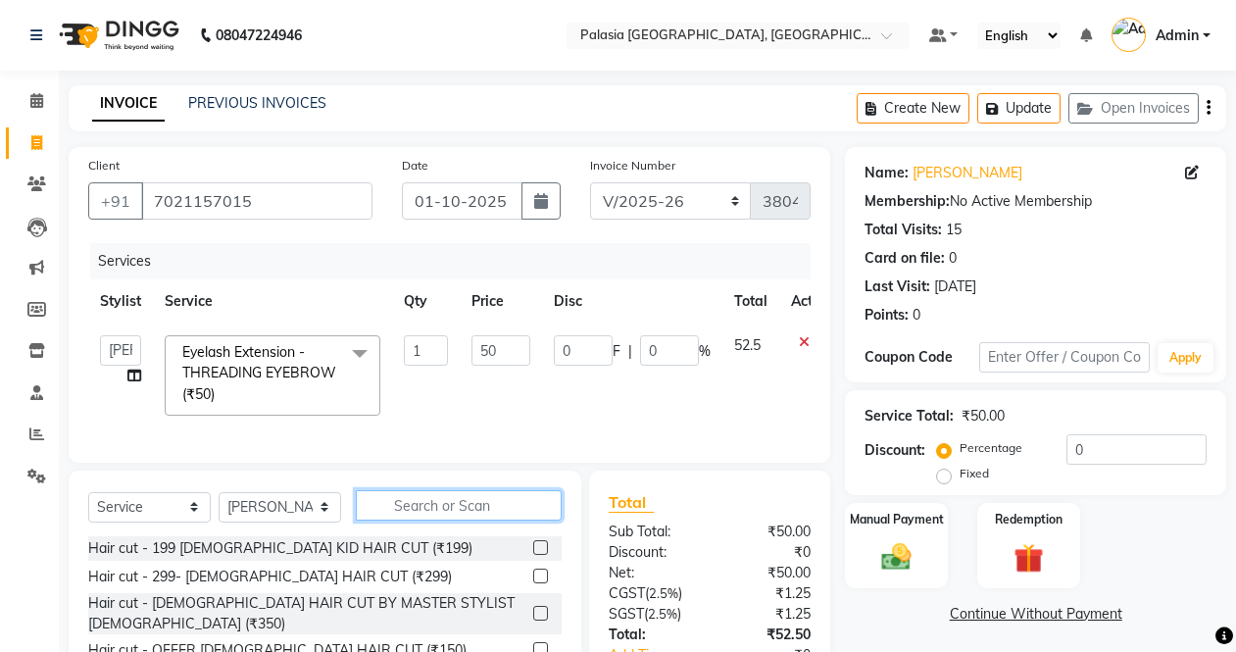
click at [453, 521] on input "text" at bounding box center [459, 505] width 206 height 30
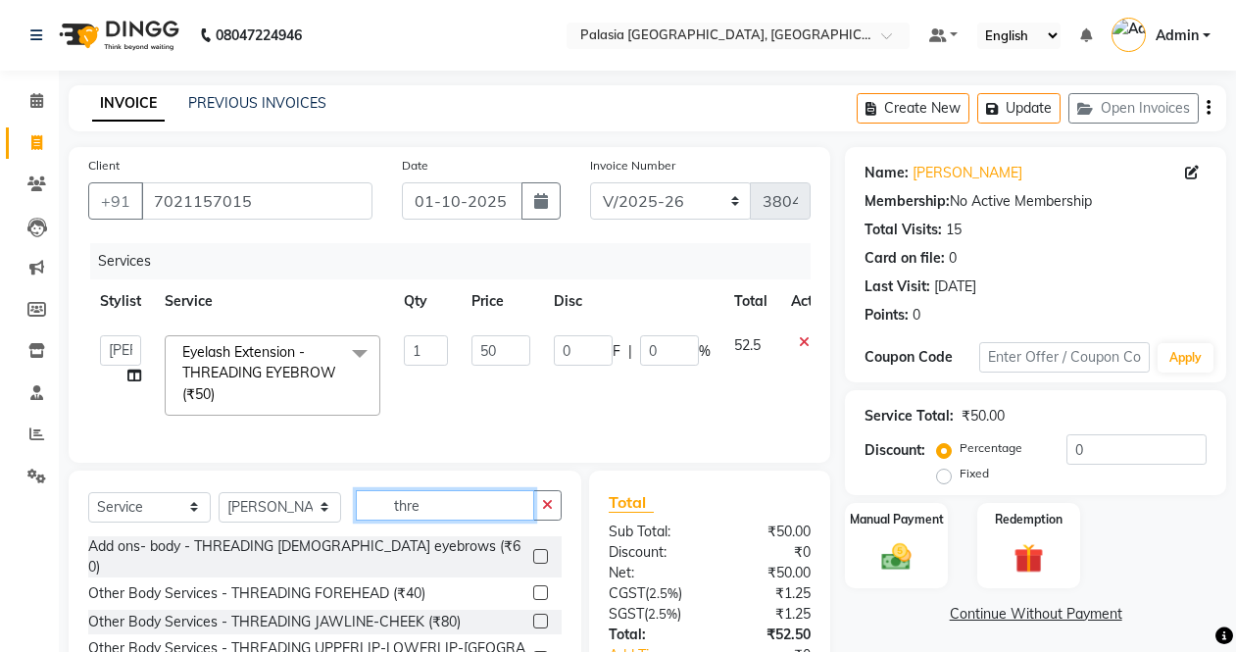
scroll to position [48, 0]
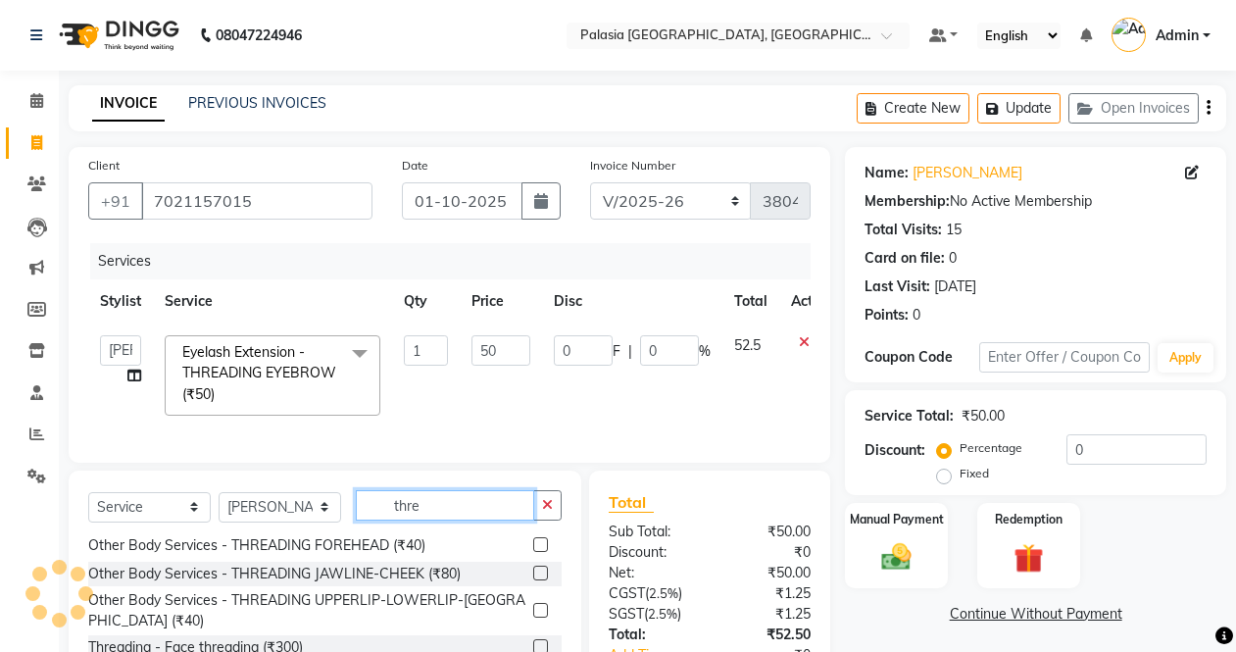
type input "thre"
click at [533, 603] on label at bounding box center [540, 610] width 15 height 15
click at [533, 605] on input "checkbox" at bounding box center [539, 611] width 13 height 13
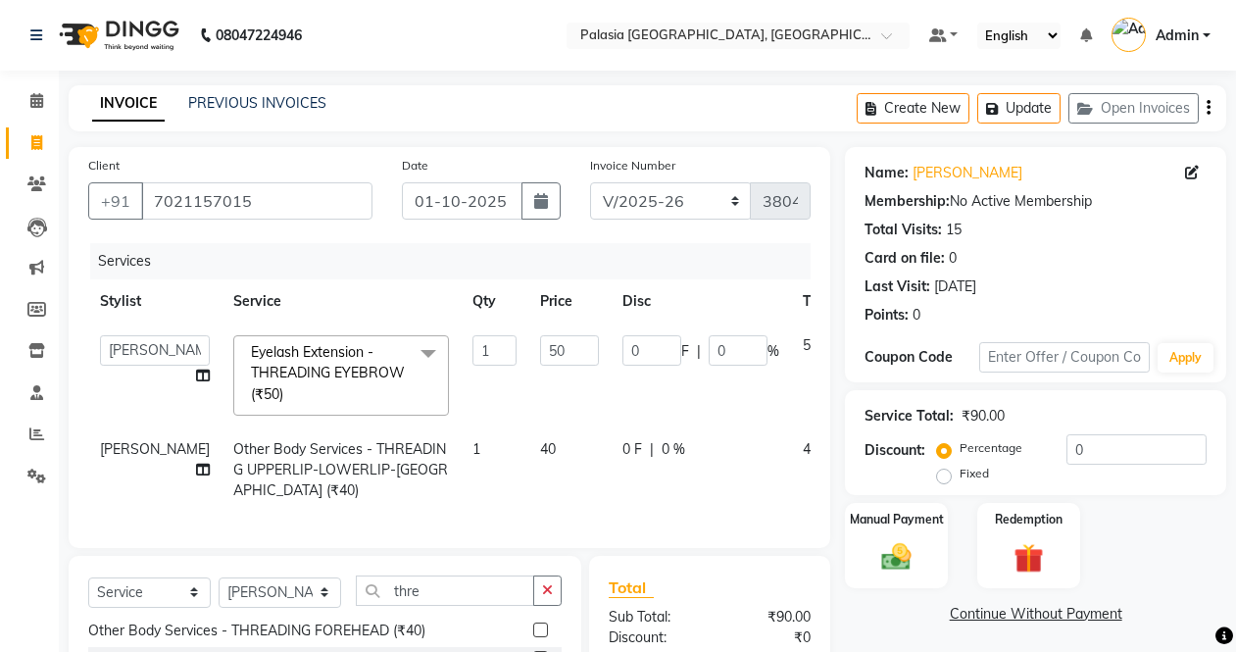
checkbox input "false"
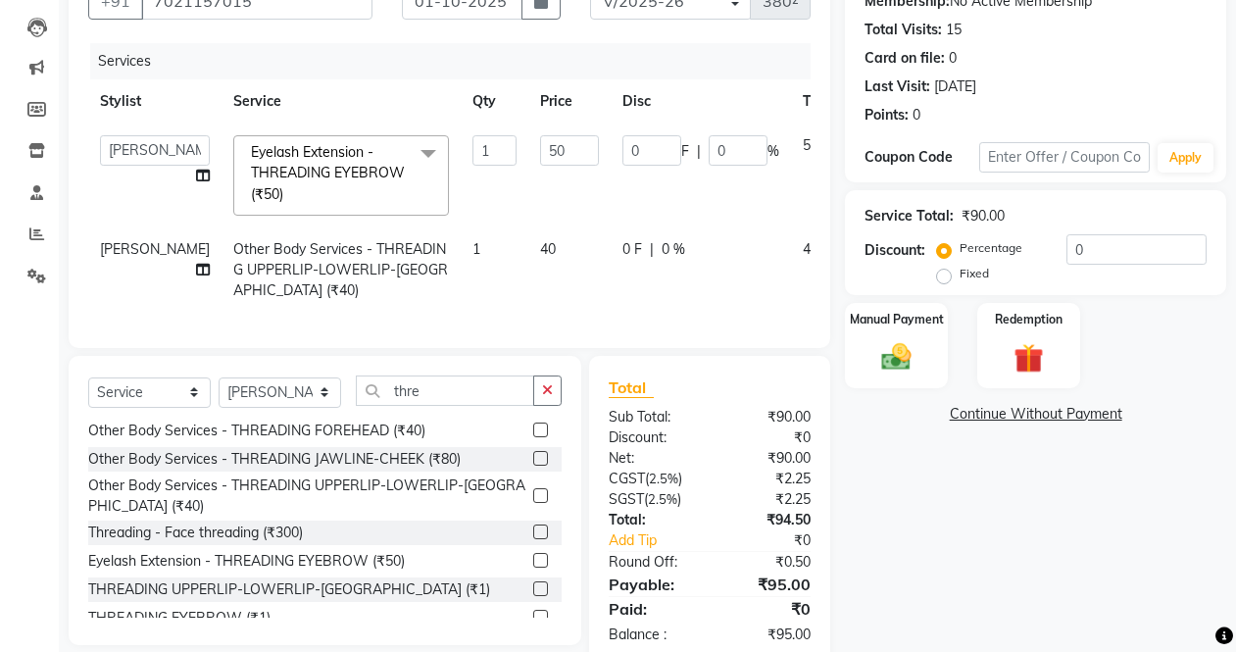
scroll to position [259, 0]
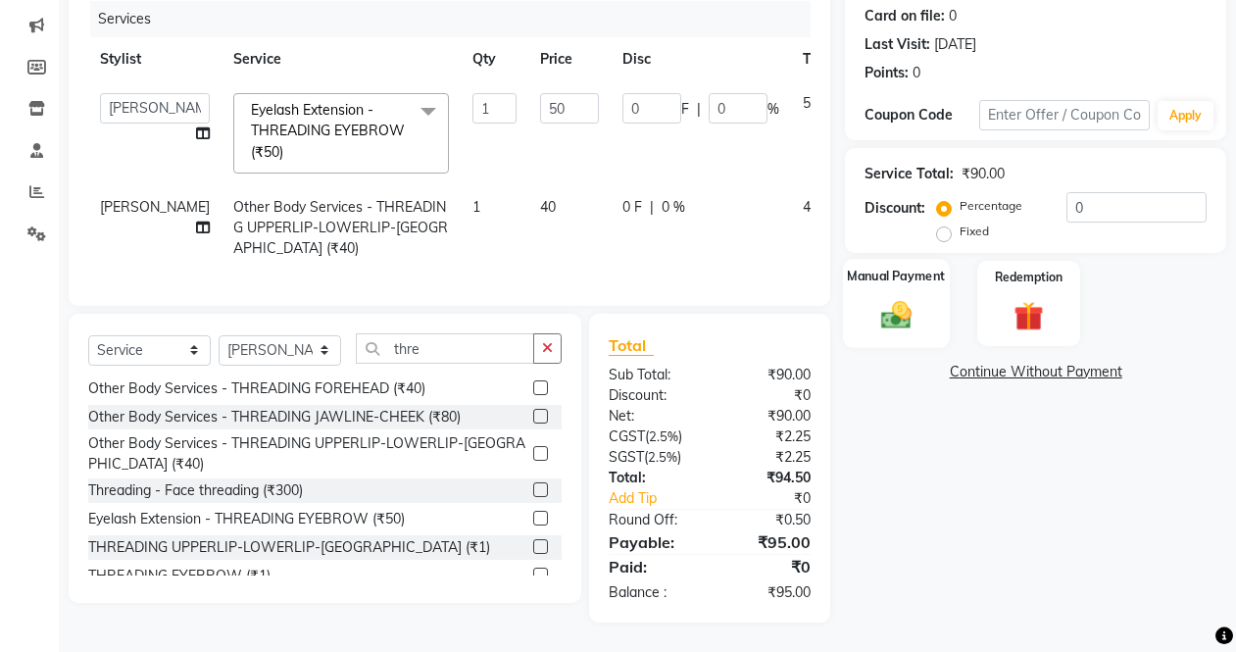
click at [885, 297] on img at bounding box center [895, 314] width 49 height 35
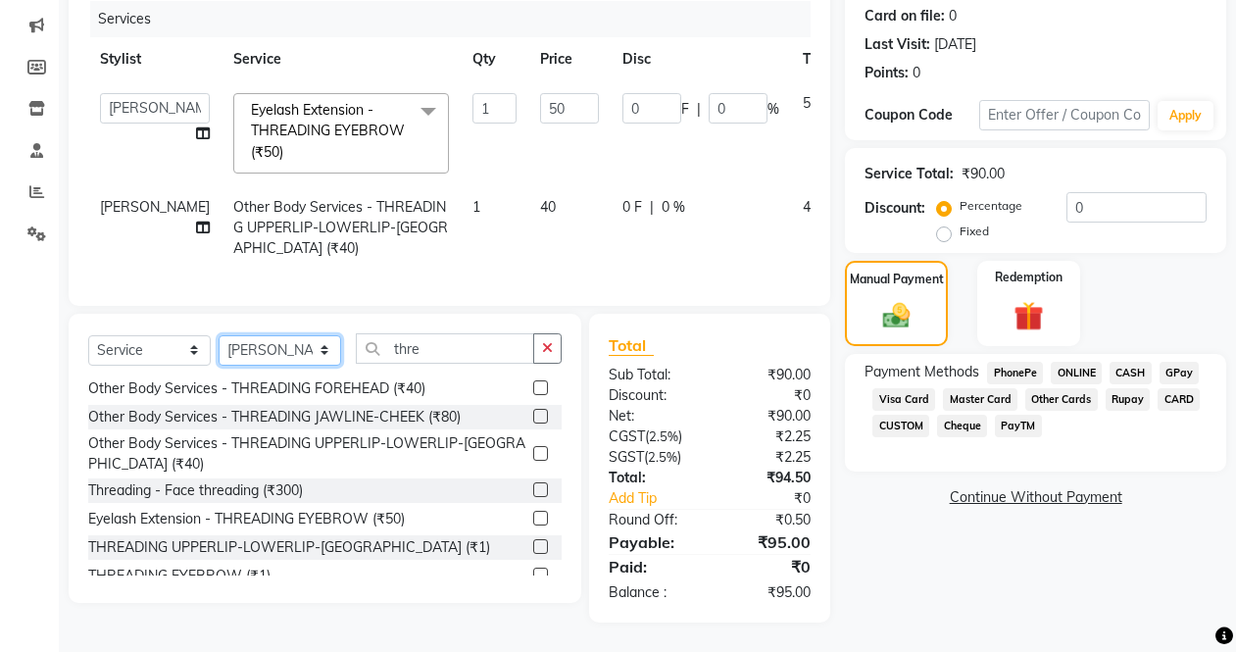
click at [321, 346] on select "Select Stylist [PERSON_NAME] Admin Aparna . [PERSON_NAME] [PERSON_NAME] [PERSON…" at bounding box center [280, 350] width 123 height 30
select select "77968"
click at [219, 335] on select "Select Stylist [PERSON_NAME] Admin Aparna . [PERSON_NAME] [PERSON_NAME] [PERSON…" at bounding box center [280, 350] width 123 height 30
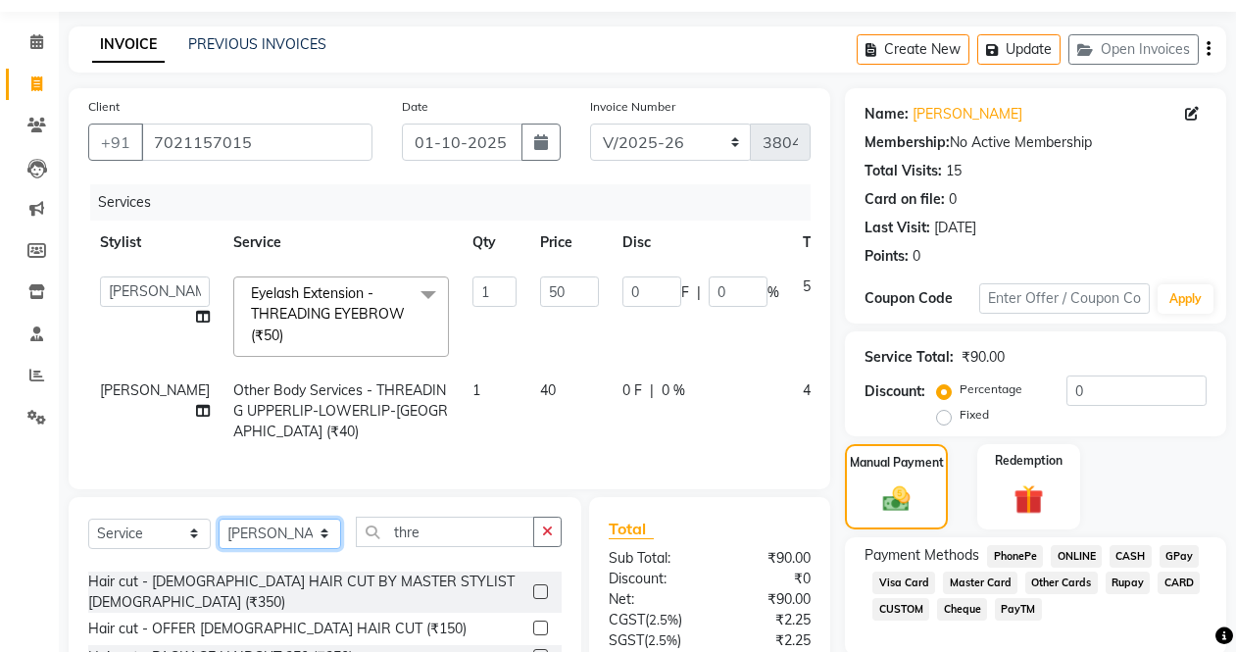
scroll to position [0, 0]
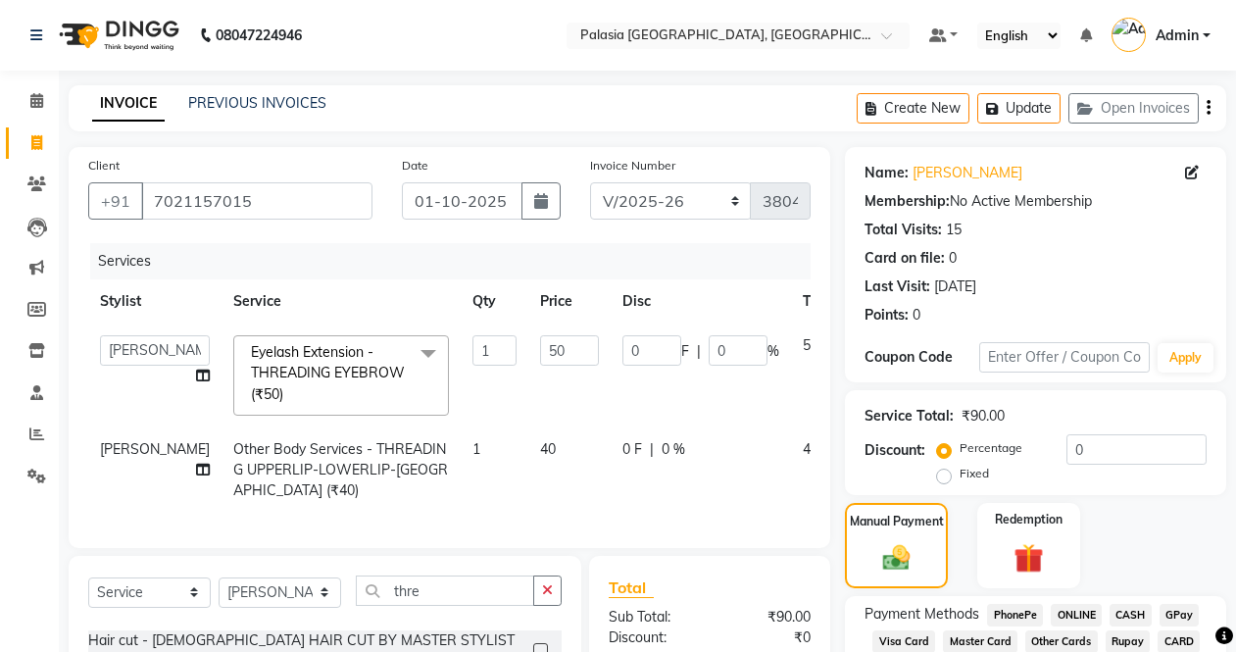
click at [461, 484] on td "1" at bounding box center [495, 469] width 68 height 85
select select "88175"
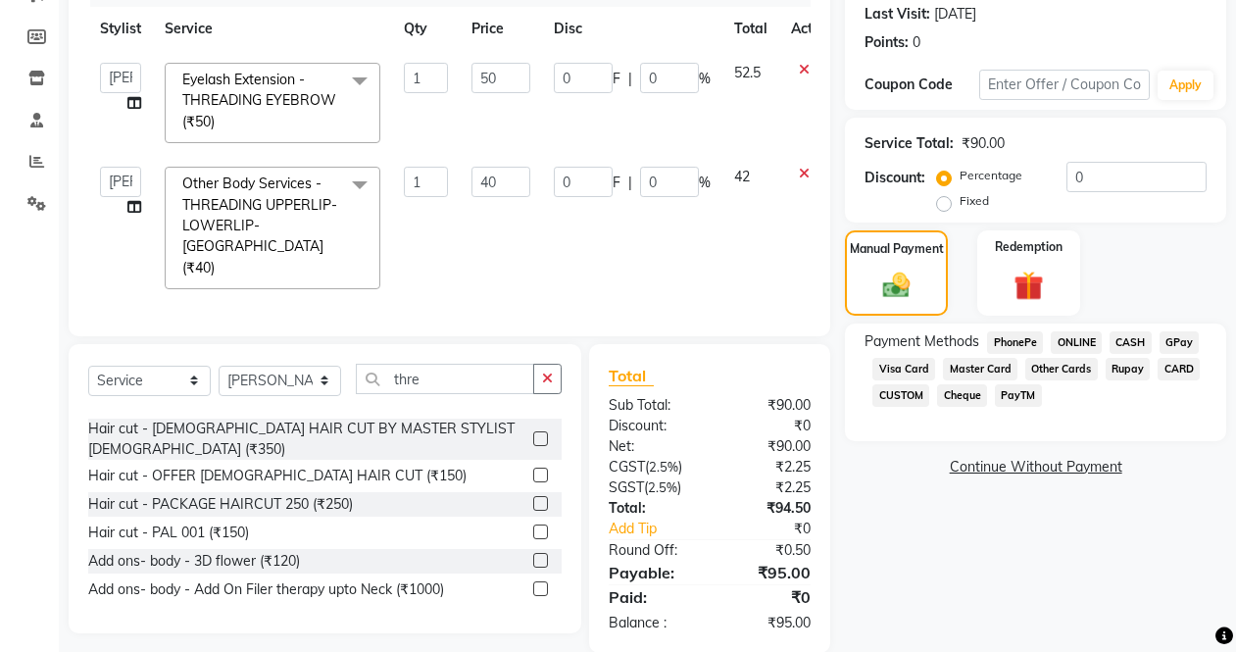
scroll to position [277, 0]
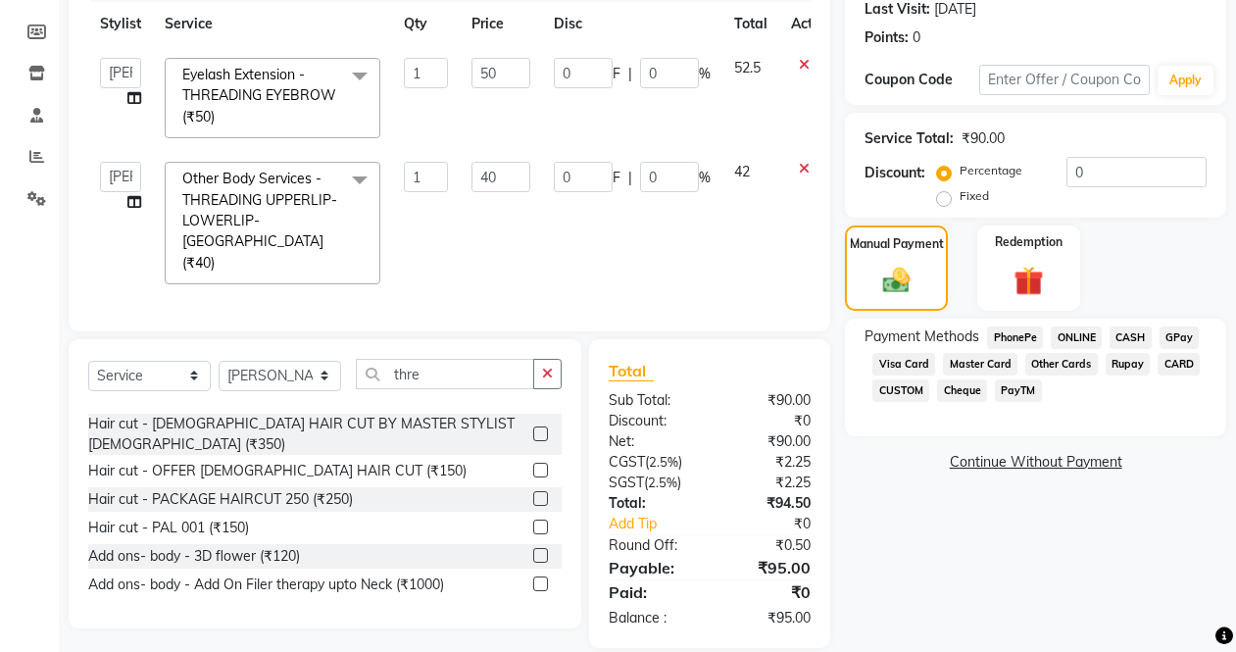
click at [806, 177] on td at bounding box center [811, 223] width 65 height 146
click at [806, 169] on icon at bounding box center [804, 169] width 11 height 14
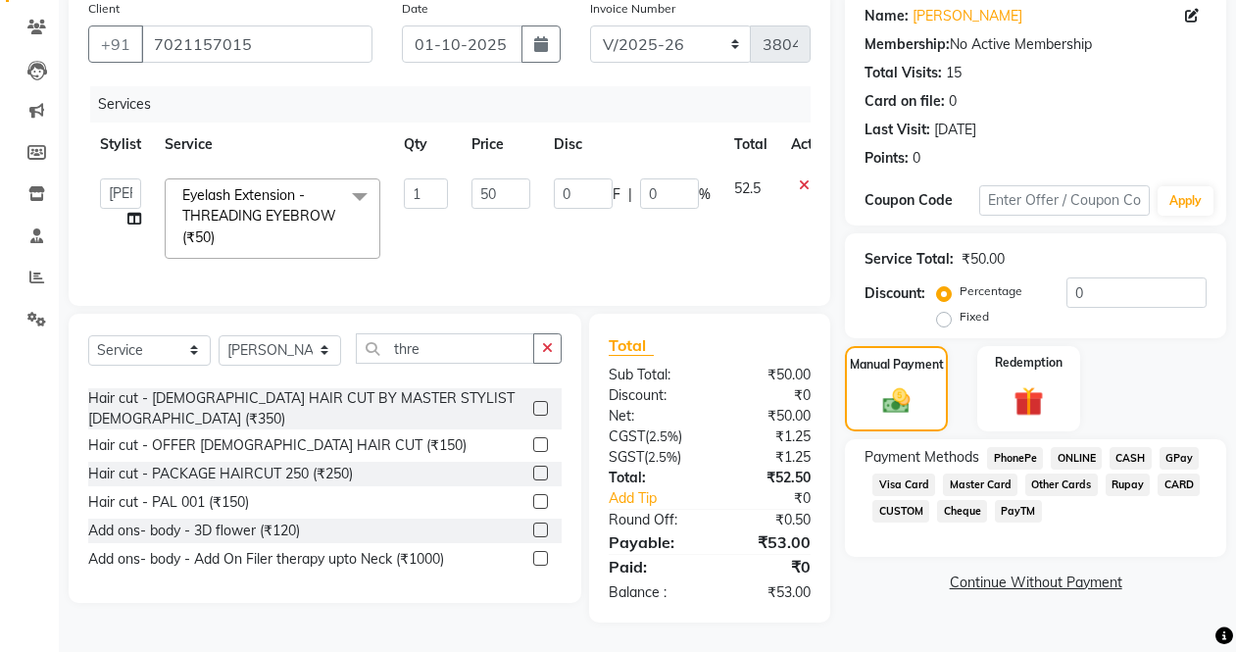
scroll to position [0, 0]
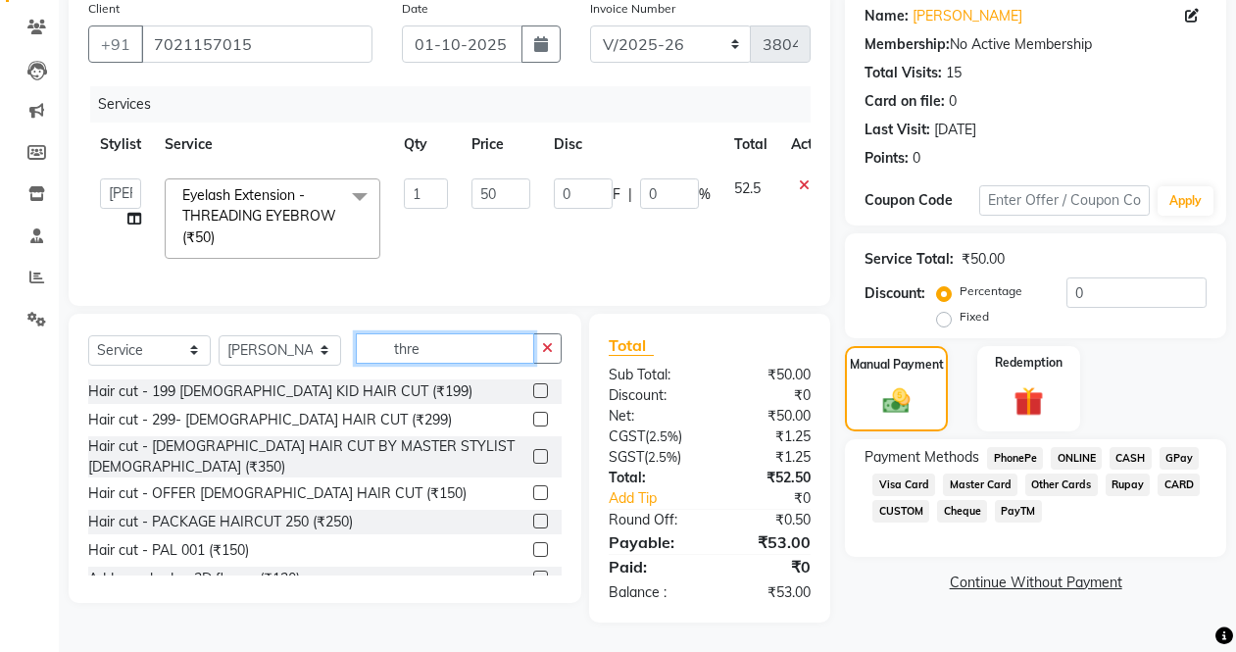
click at [465, 355] on input "thre" at bounding box center [445, 348] width 178 height 30
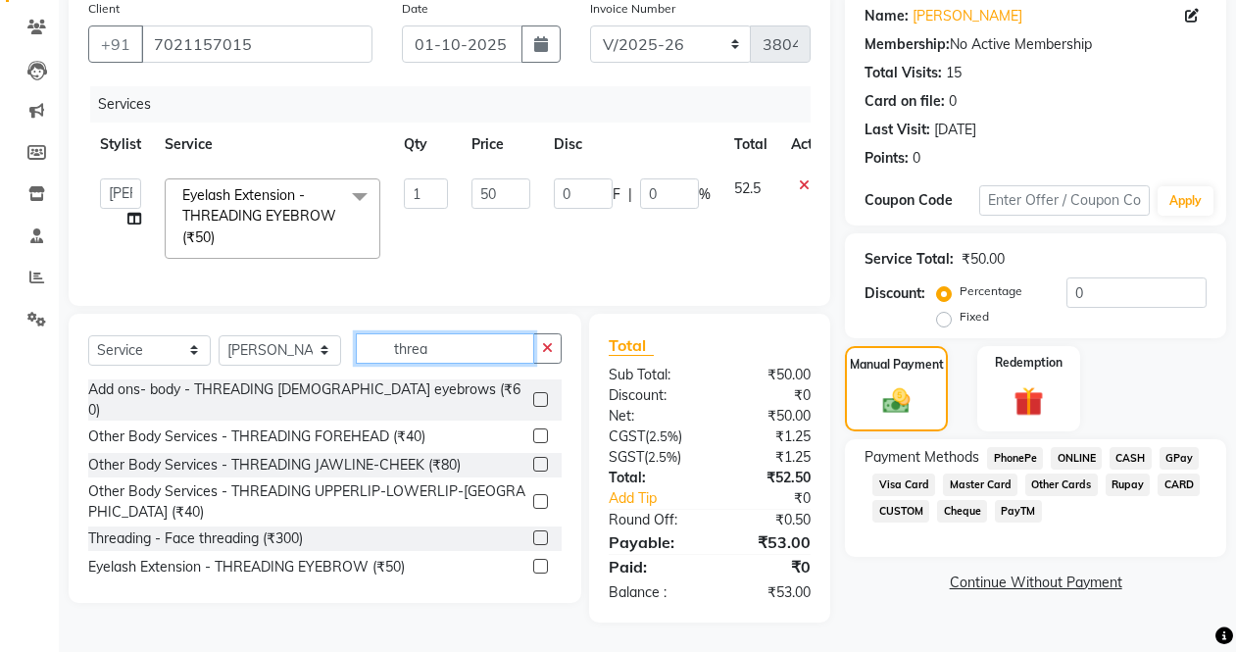
type input "threa"
click at [533, 494] on label at bounding box center [540, 501] width 15 height 15
click at [533, 496] on input "checkbox" at bounding box center [539, 502] width 13 height 13
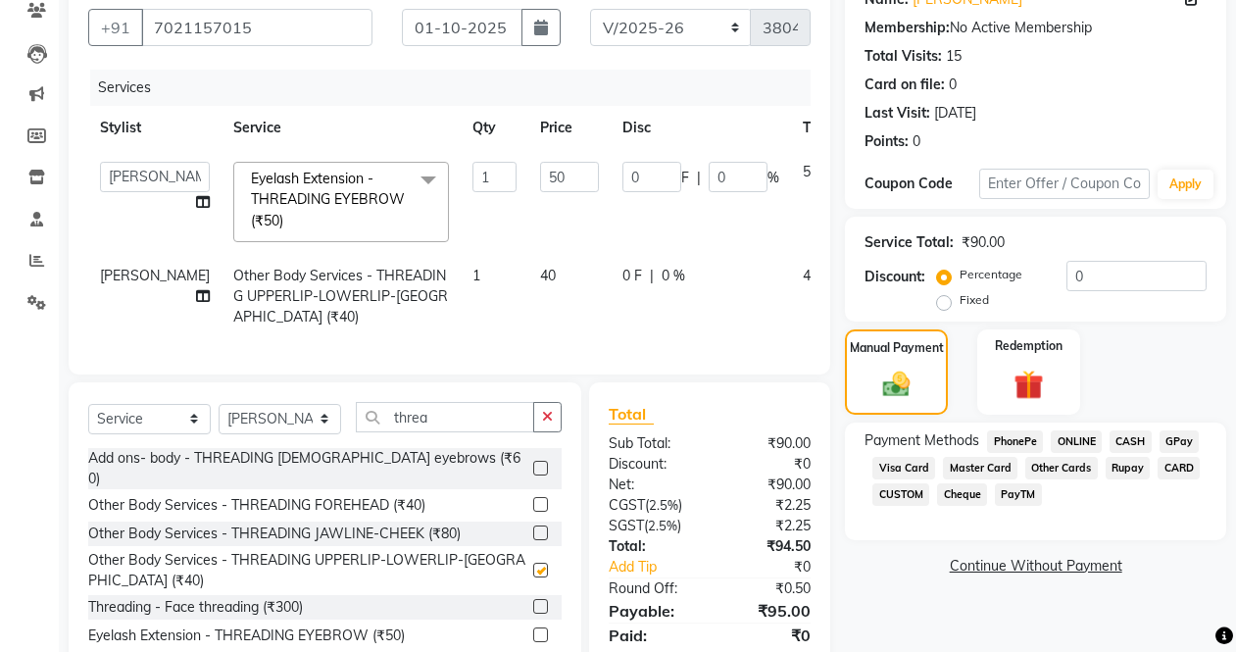
checkbox input "false"
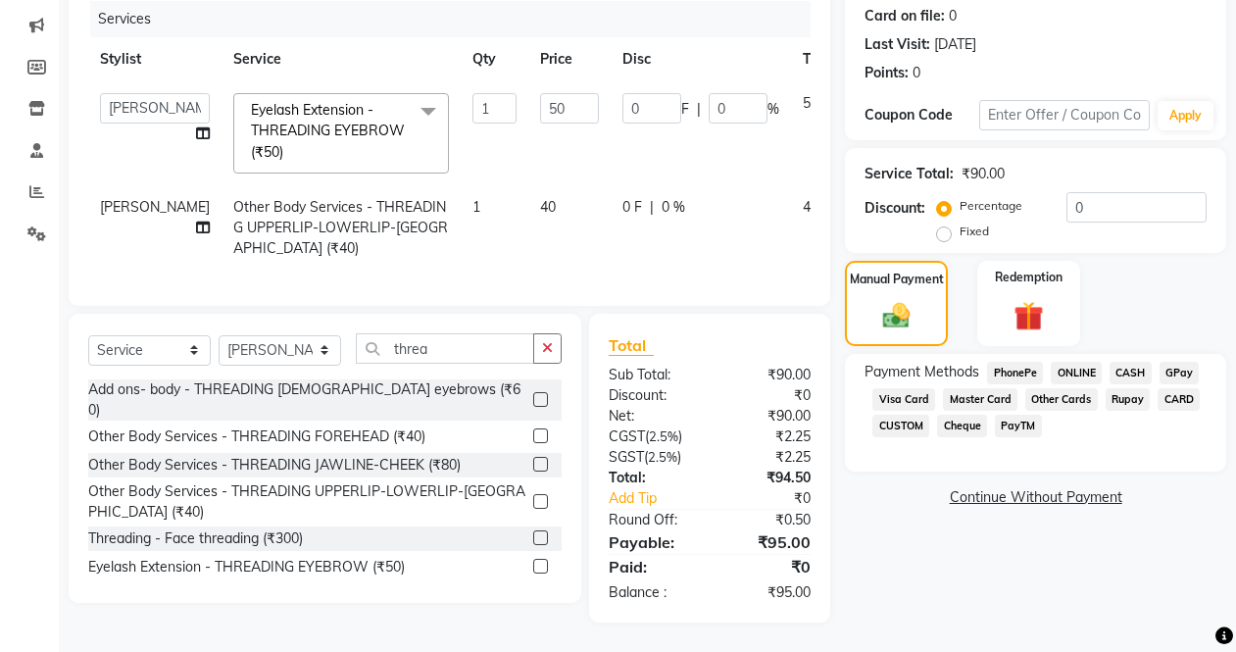
scroll to position [259, 0]
click at [1135, 362] on span "CASH" at bounding box center [1131, 373] width 42 height 23
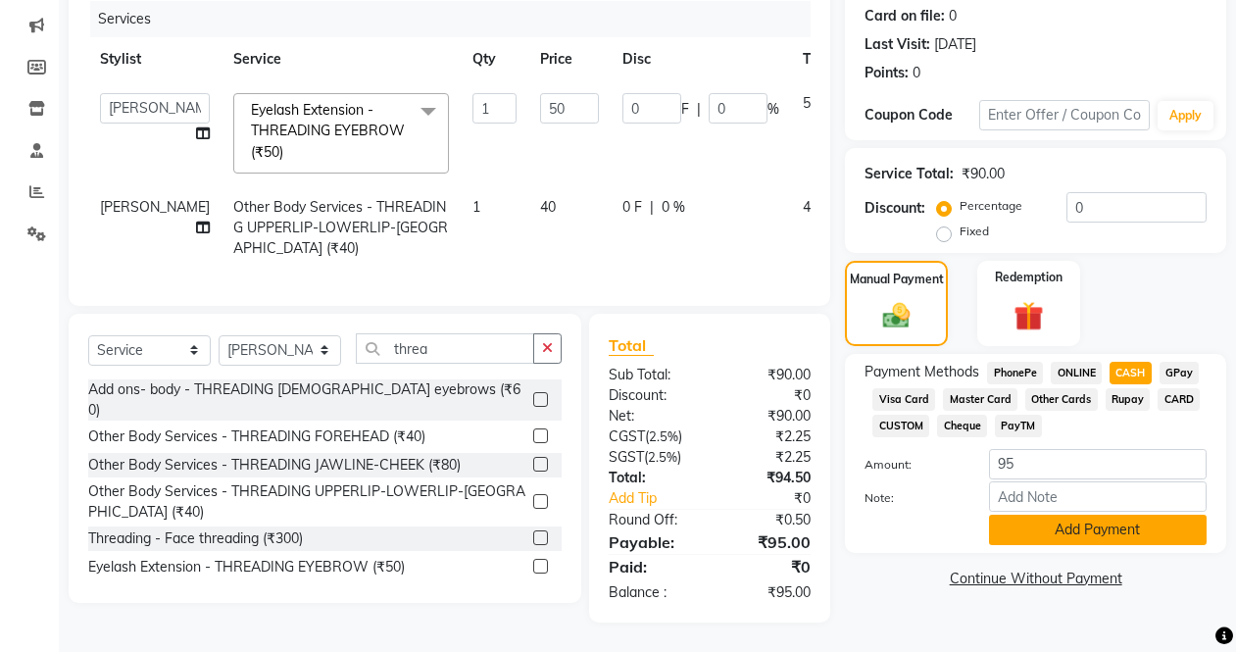
click at [1100, 515] on button "Add Payment" at bounding box center [1098, 530] width 218 height 30
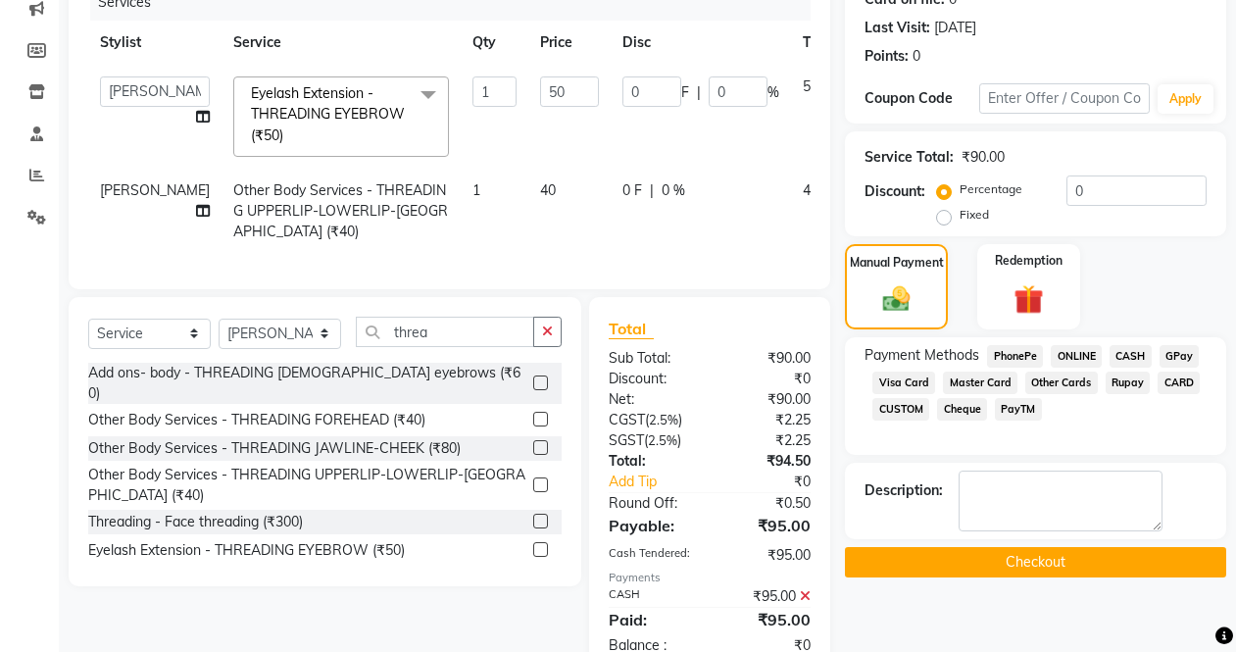
click at [1027, 561] on button "Checkout" at bounding box center [1035, 562] width 381 height 30
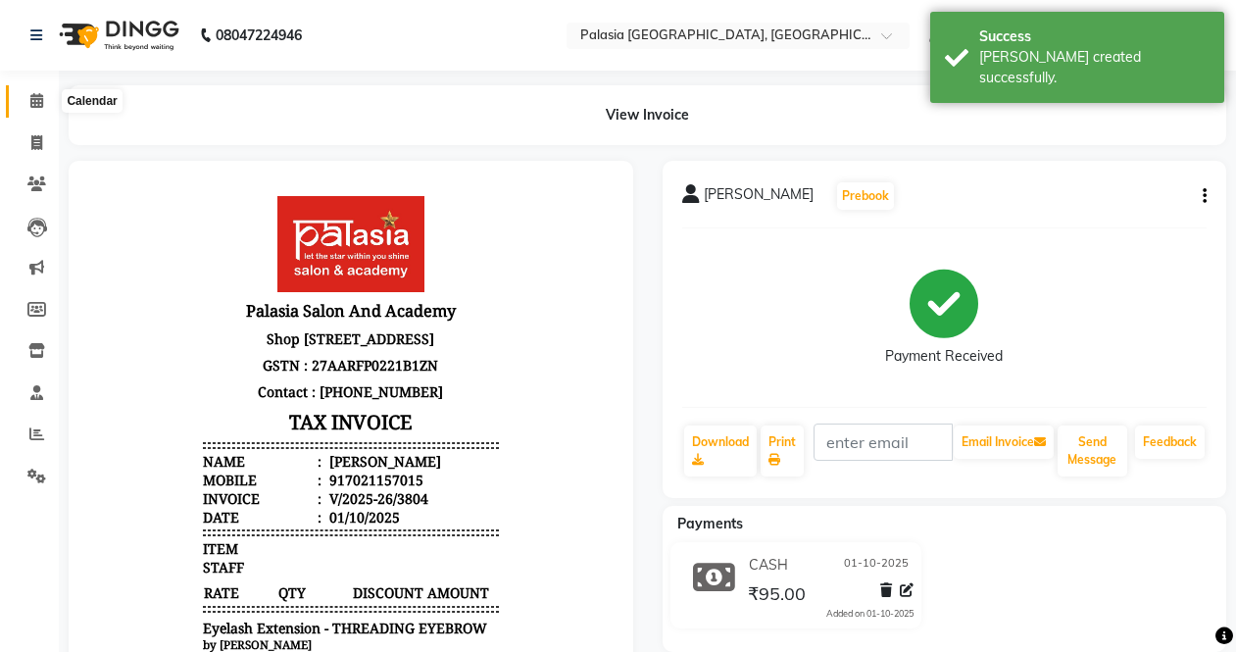
click at [41, 103] on icon at bounding box center [36, 100] width 13 height 15
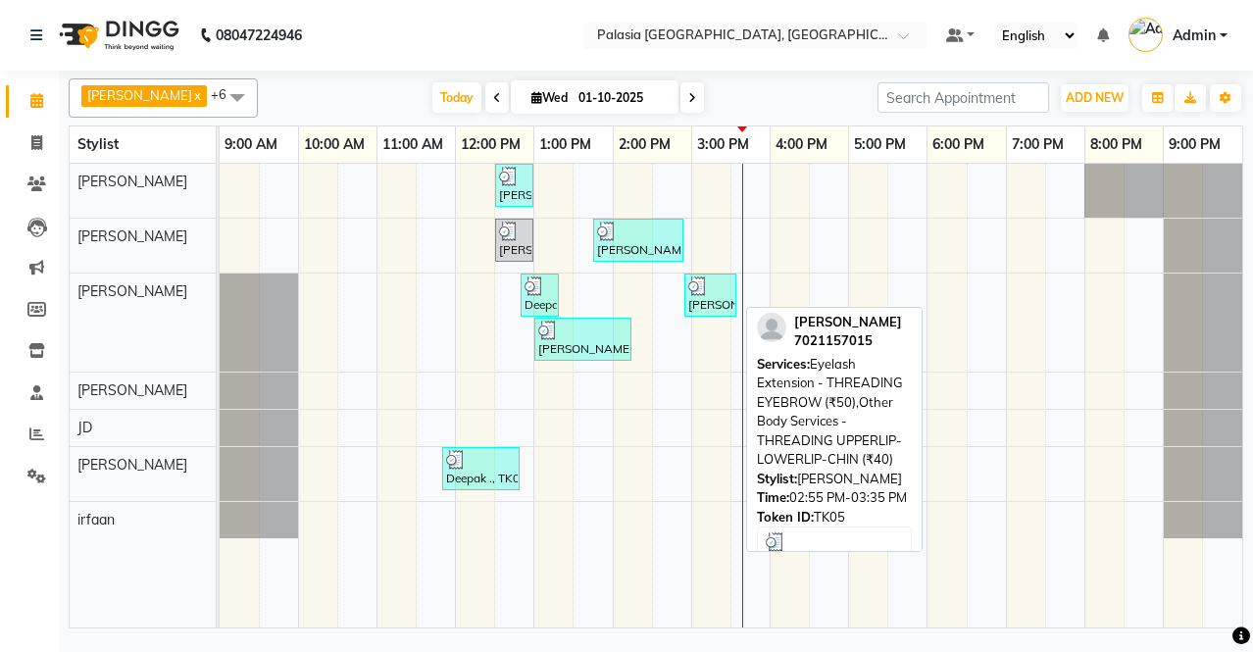
click at [710, 287] on div at bounding box center [710, 286] width 44 height 20
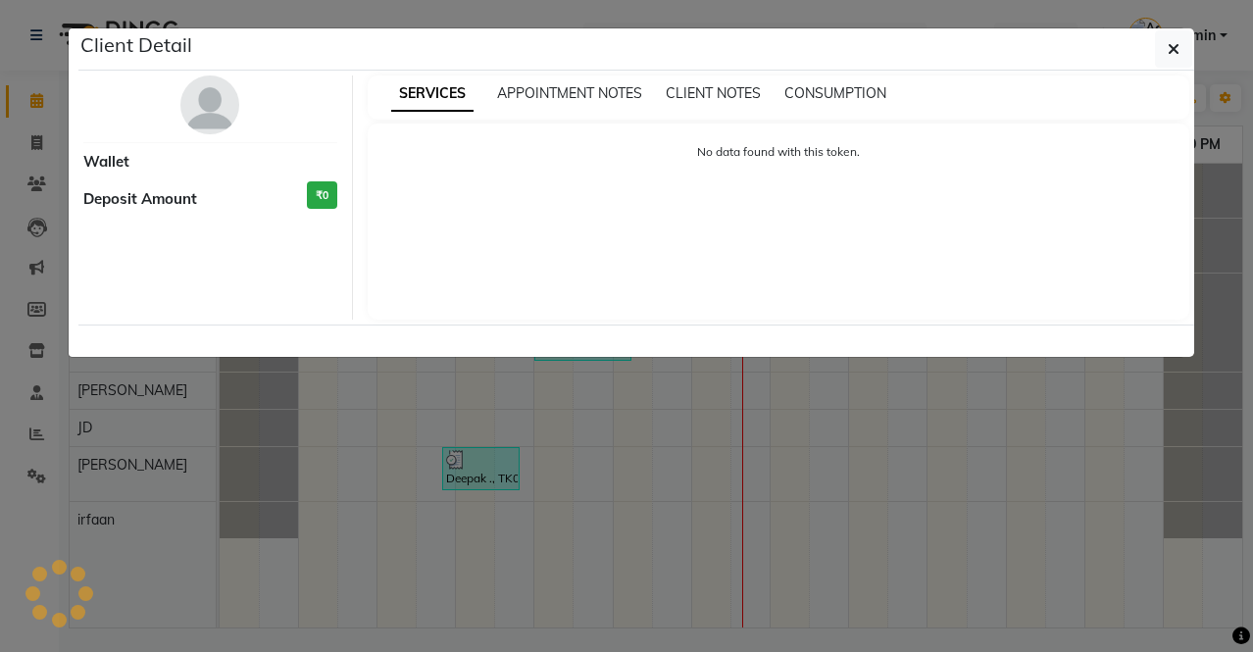
select select "3"
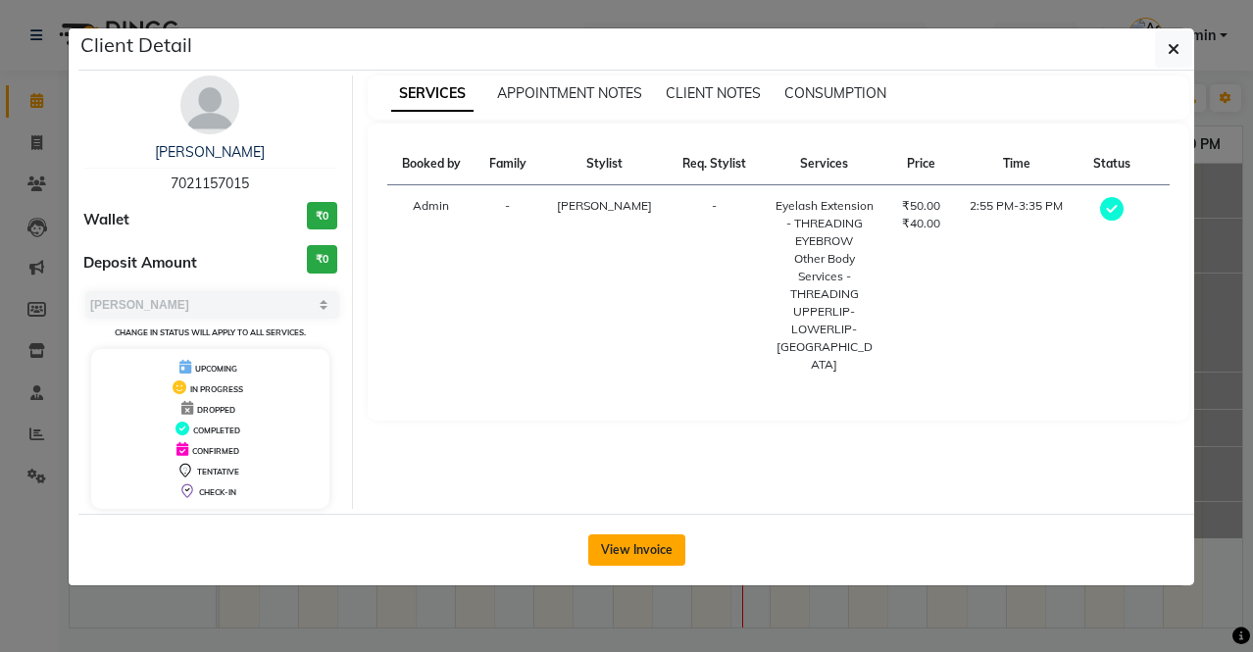
click at [660, 548] on button "View Invoice" at bounding box center [636, 549] width 97 height 31
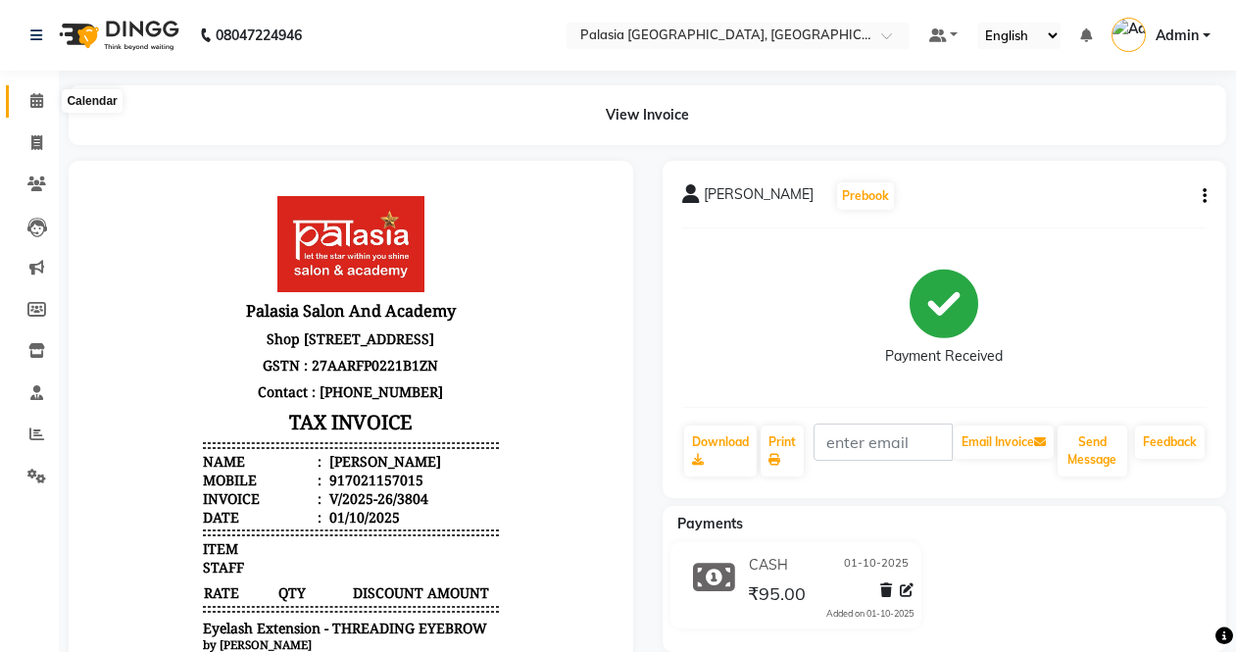
click at [41, 98] on icon at bounding box center [36, 100] width 13 height 15
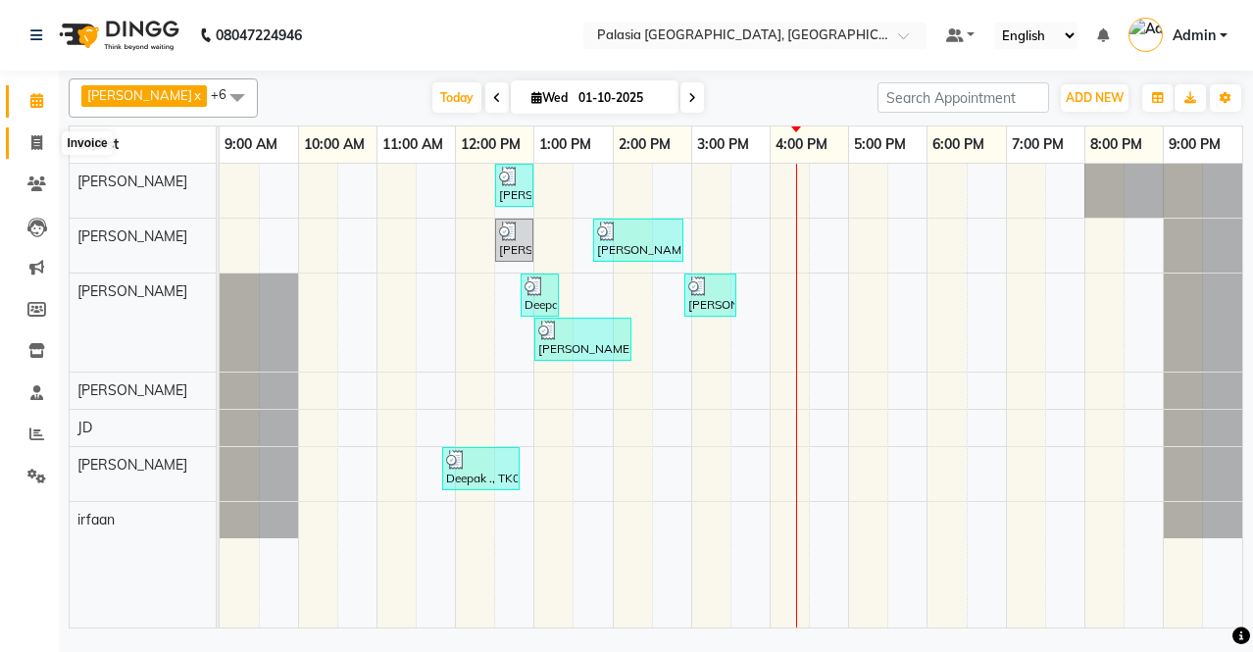
click at [32, 142] on icon at bounding box center [36, 142] width 11 height 15
select select "service"
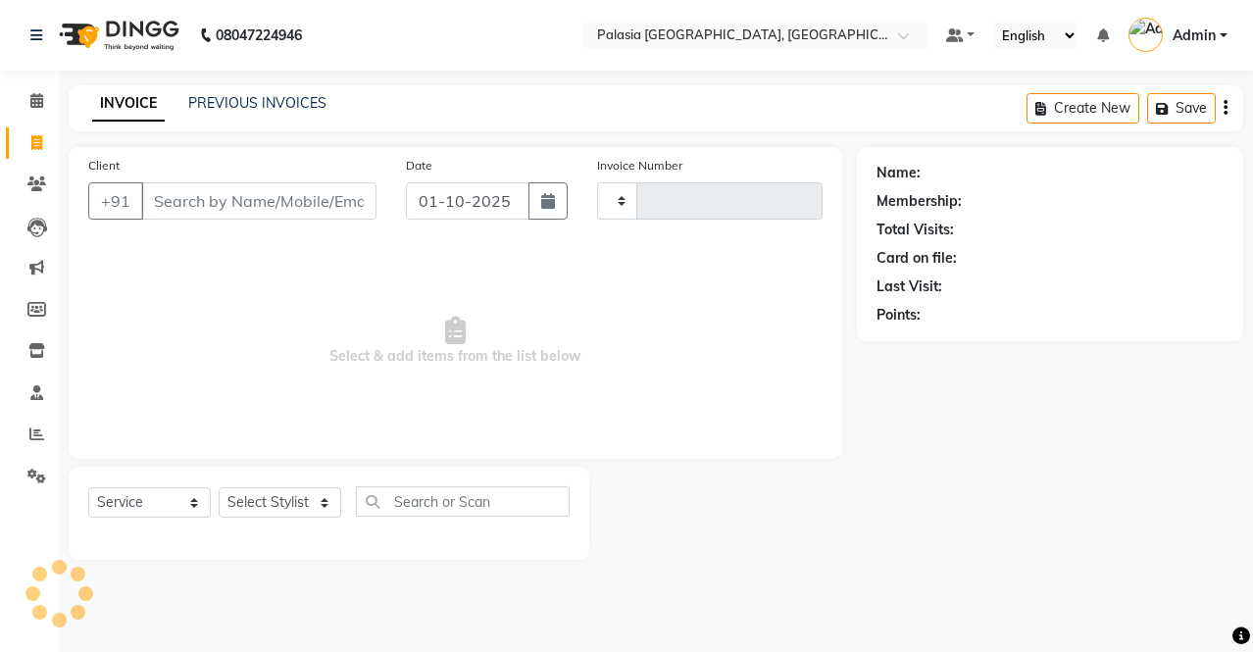
type input "3805"
select select "6009"
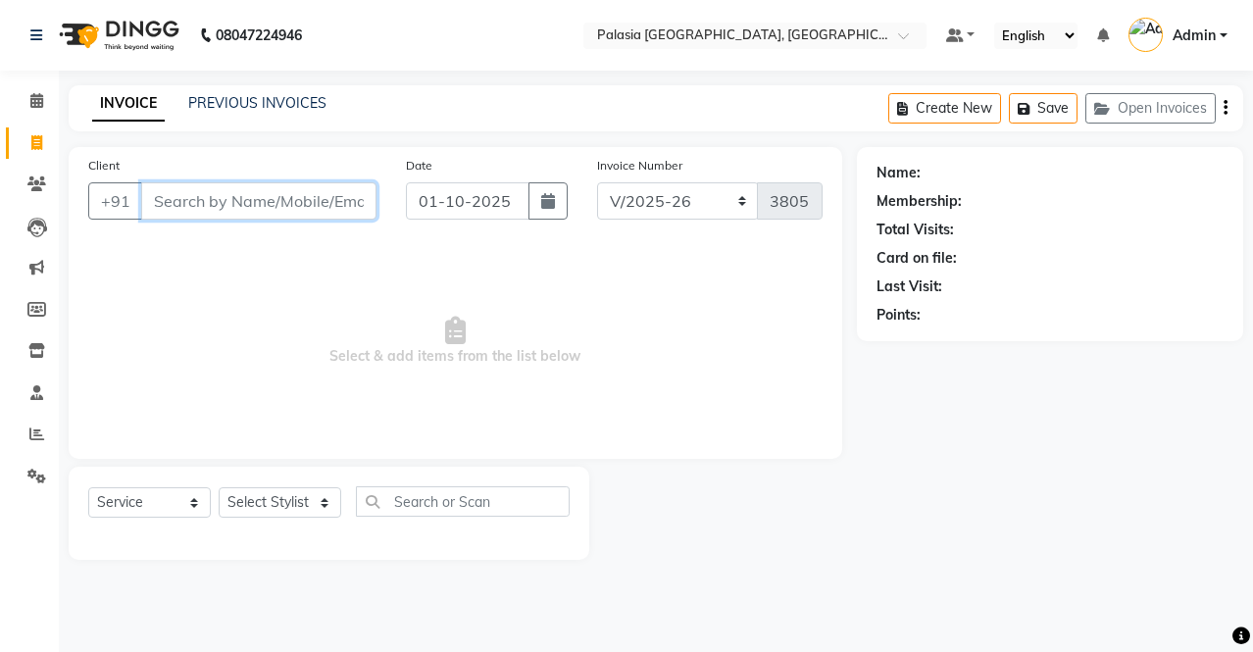
click at [258, 202] on input "Client" at bounding box center [258, 200] width 235 height 37
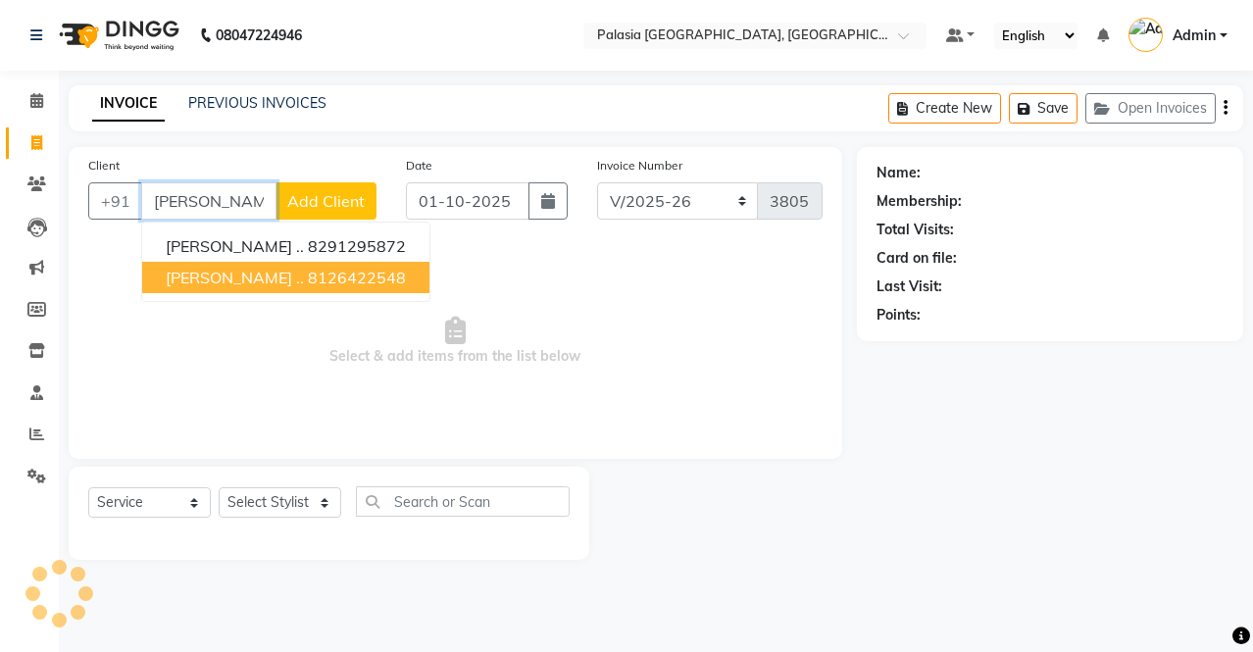
click at [308, 281] on ngb-highlight "8126422548" at bounding box center [357, 278] width 98 height 20
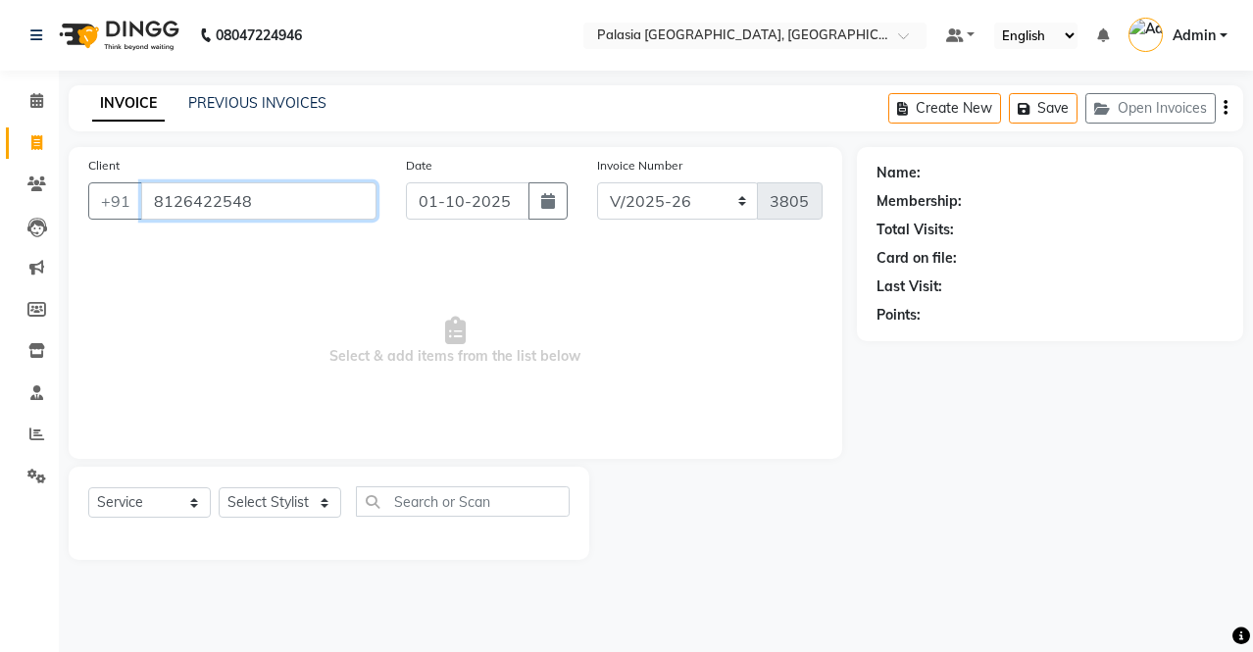
type input "8126422548"
select select "1: Object"
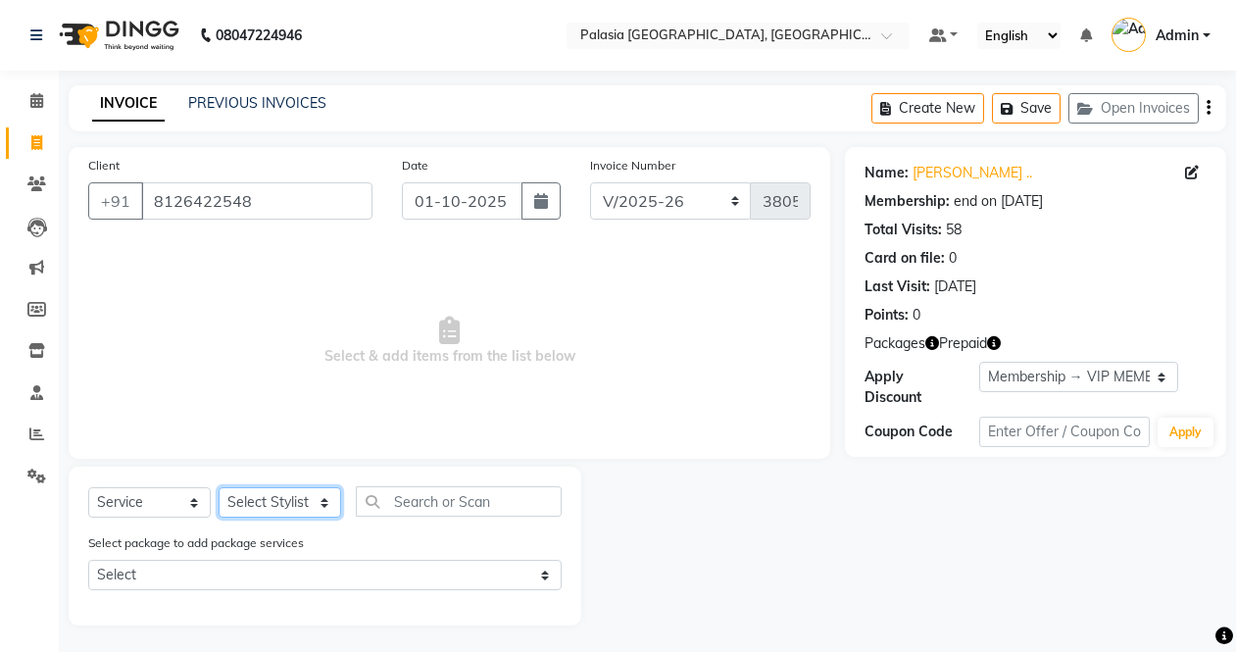
click at [320, 503] on select "Select Stylist [PERSON_NAME] Admin Aparna . [PERSON_NAME] [PERSON_NAME] [PERSON…" at bounding box center [280, 502] width 123 height 30
select select "46370"
click at [219, 487] on select "Select Stylist [PERSON_NAME] Admin Aparna . [PERSON_NAME] [PERSON_NAME] [PERSON…" at bounding box center [280, 502] width 123 height 30
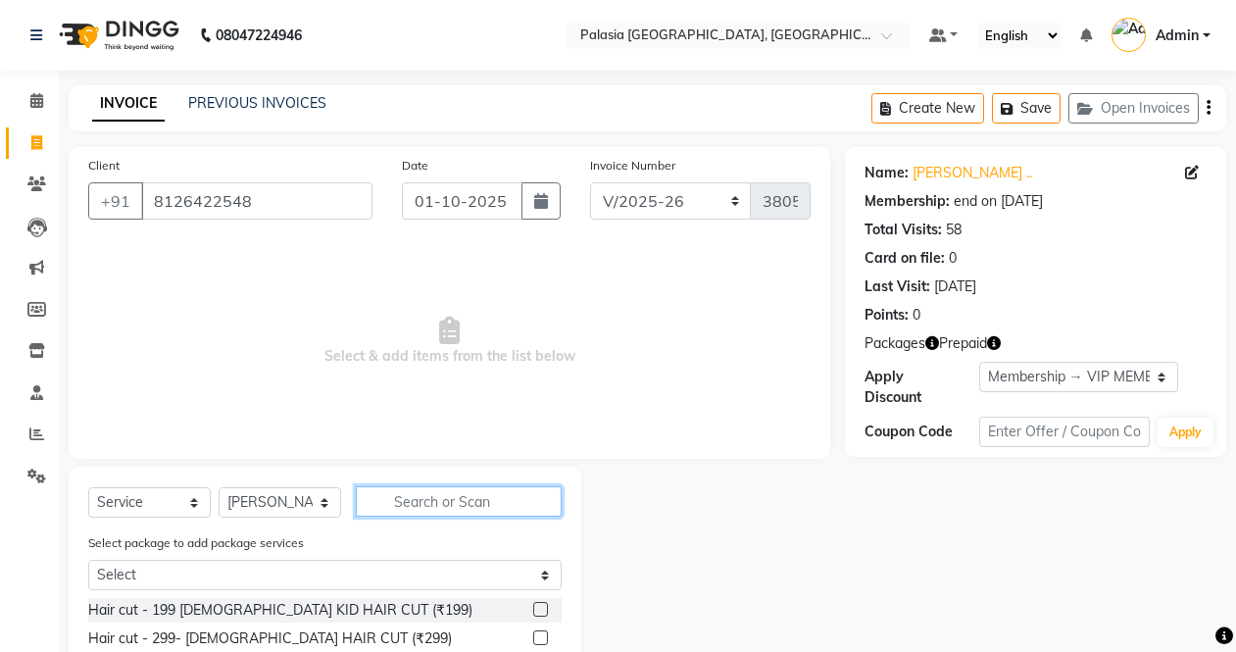
click at [441, 508] on input "text" at bounding box center [459, 501] width 206 height 30
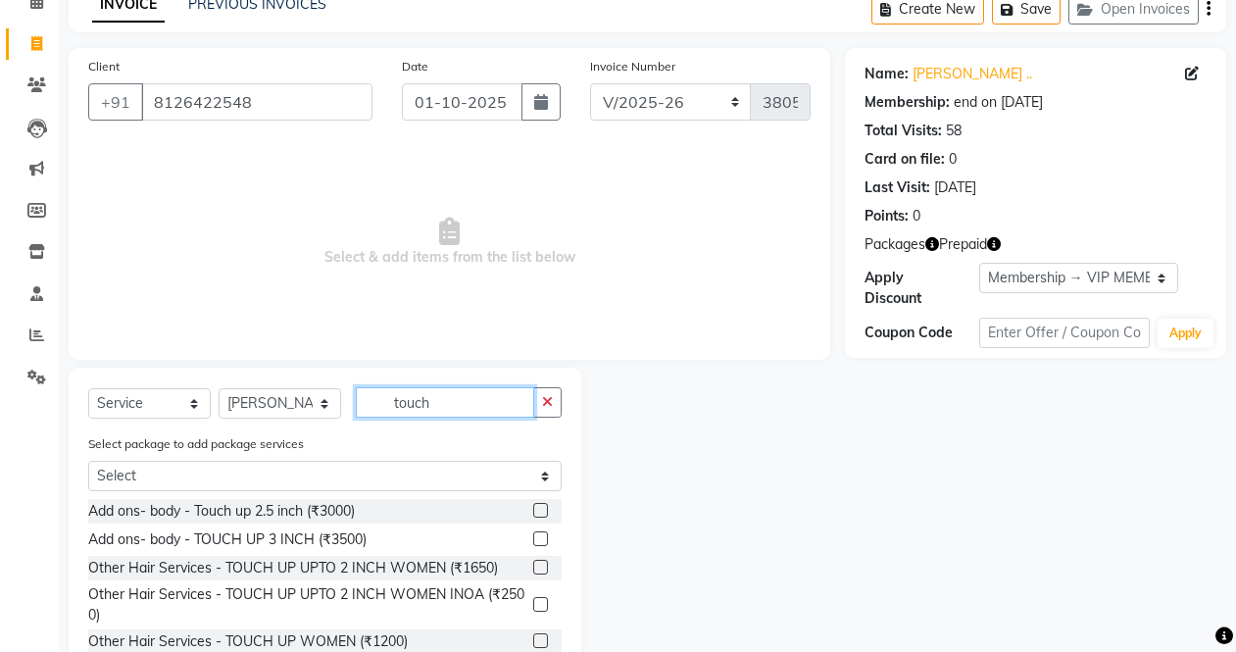
scroll to position [190, 0]
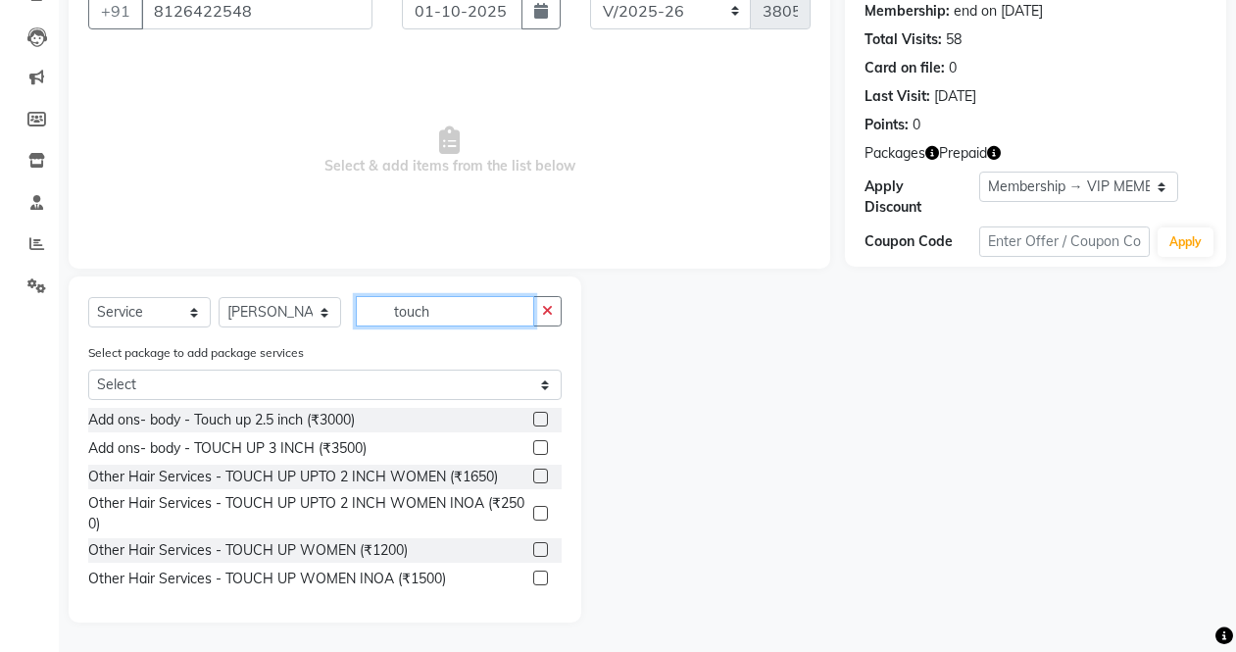
type input "touch"
click at [540, 574] on label at bounding box center [540, 578] width 15 height 15
click at [540, 574] on input "checkbox" at bounding box center [539, 578] width 13 height 13
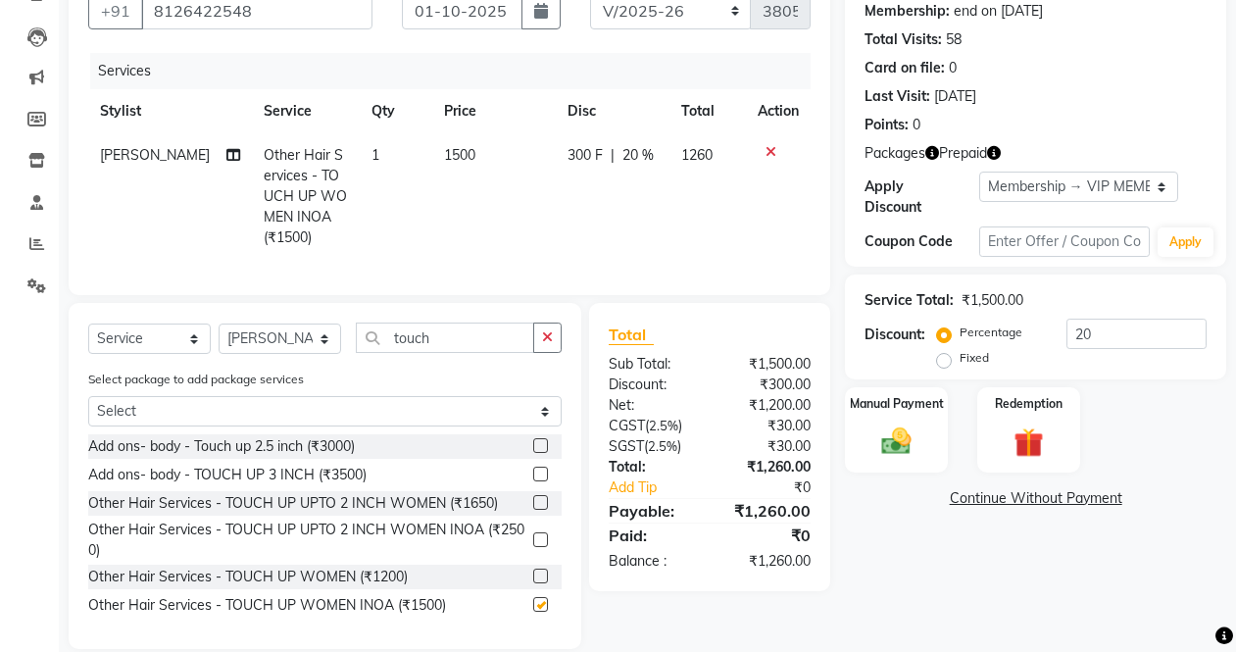
checkbox input "false"
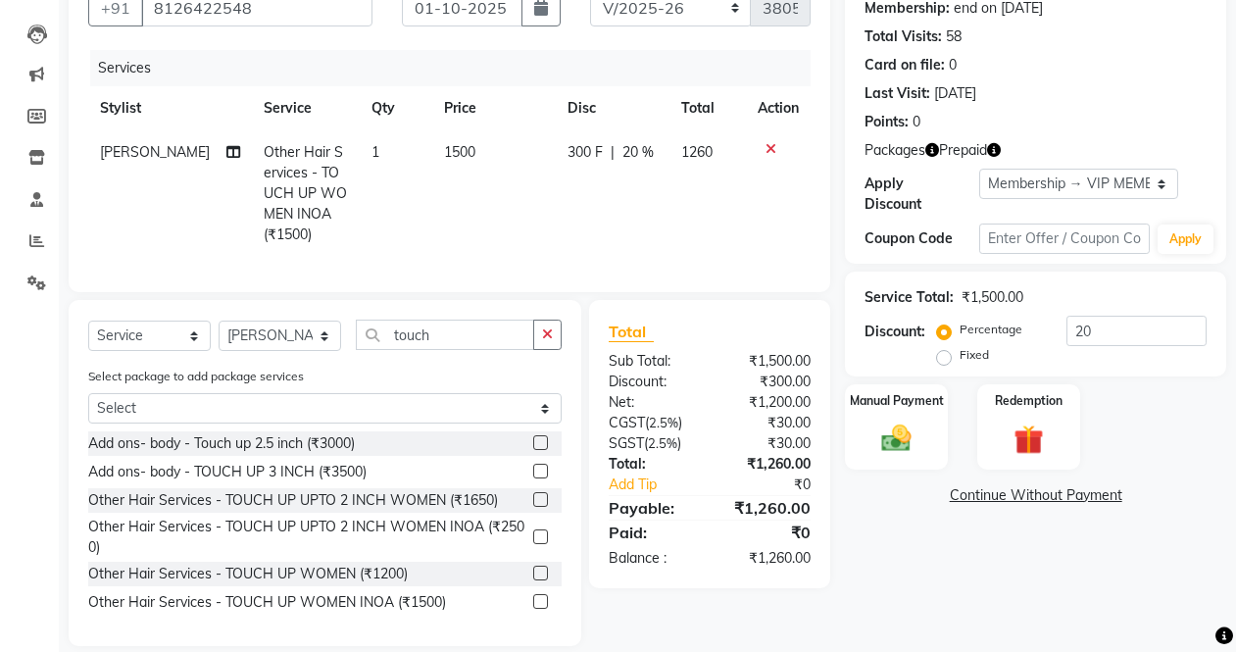
scroll to position [233, 0]
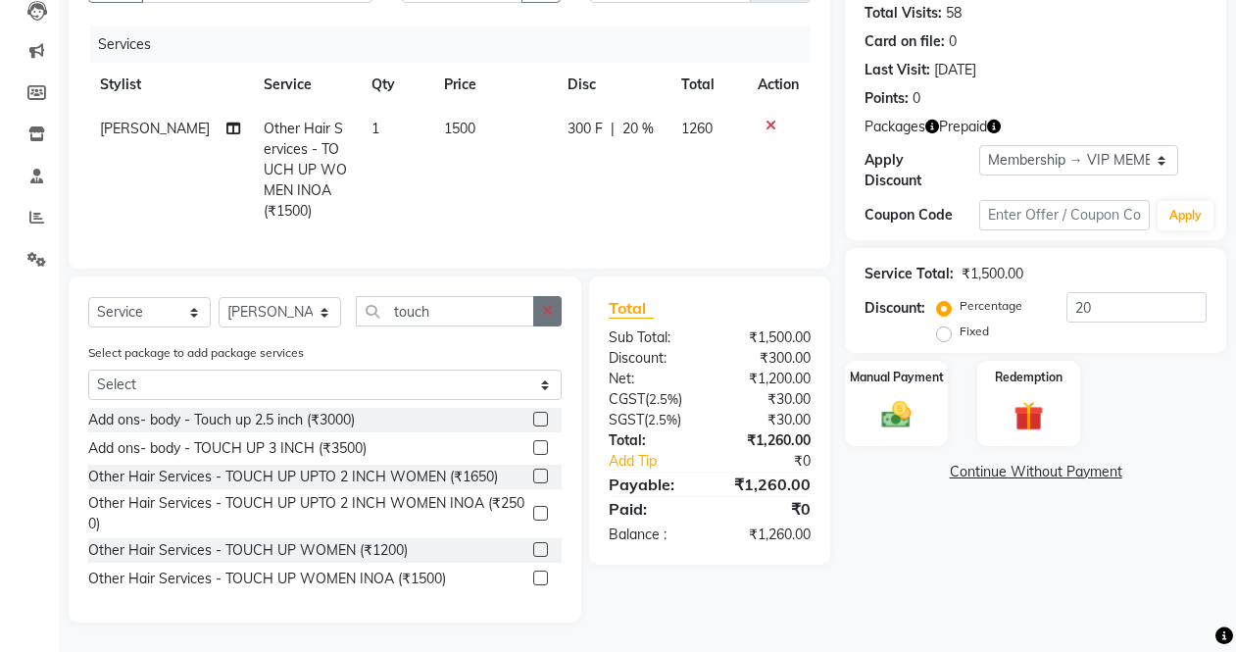
click at [547, 299] on button "button" at bounding box center [547, 311] width 28 height 30
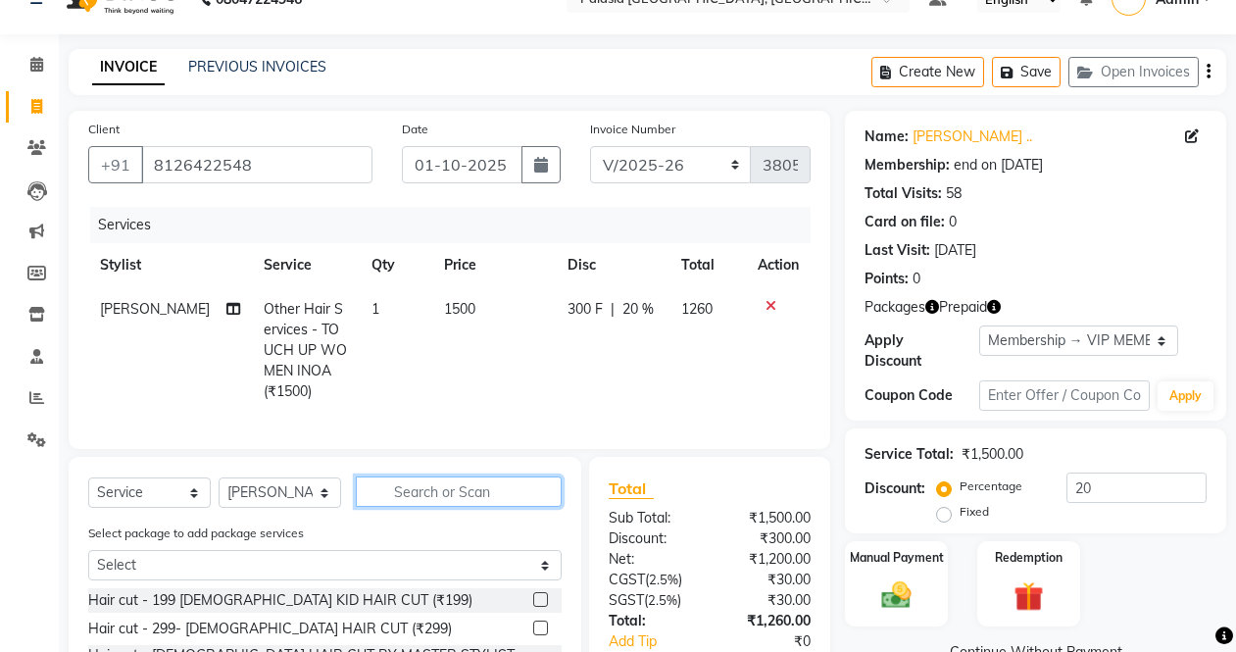
scroll to position [0, 0]
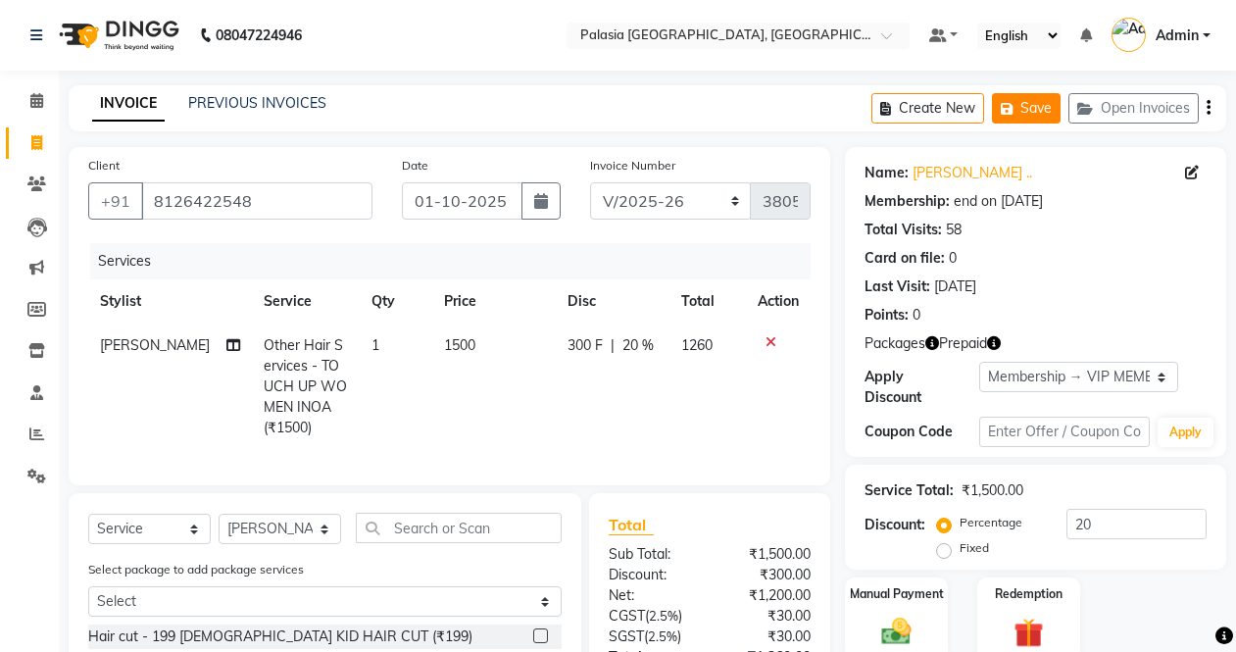
click at [1021, 105] on button "Save" at bounding box center [1026, 108] width 69 height 30
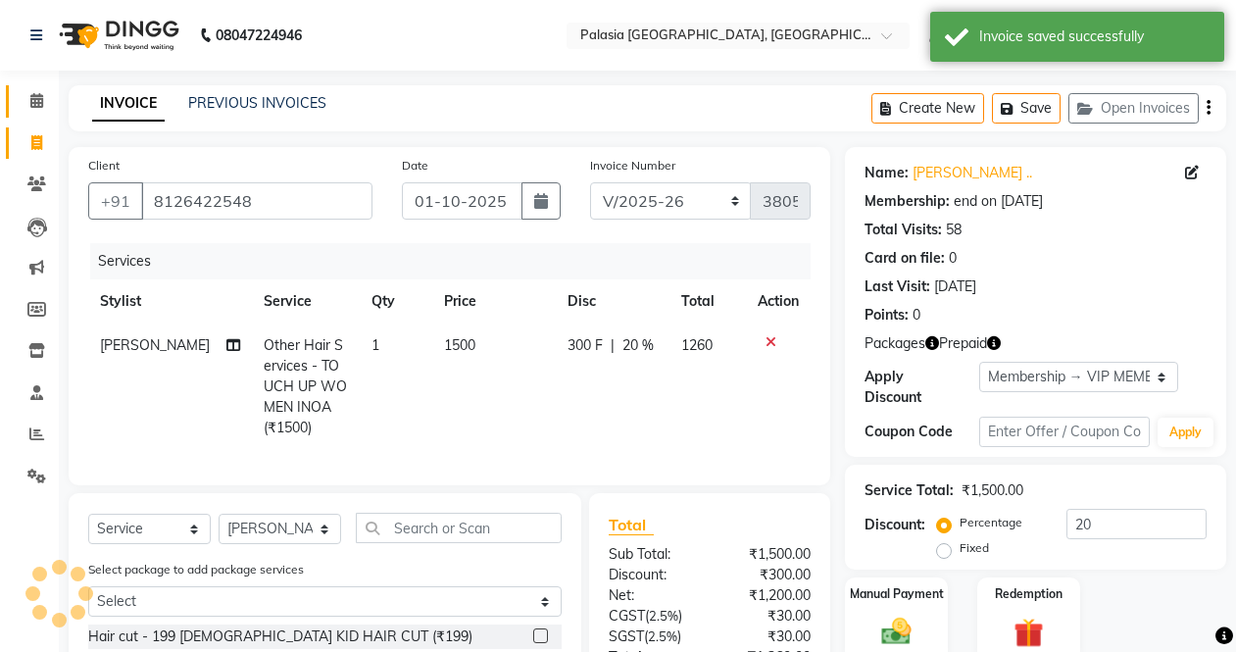
click at [30, 89] on link "Calendar" at bounding box center [29, 101] width 47 height 32
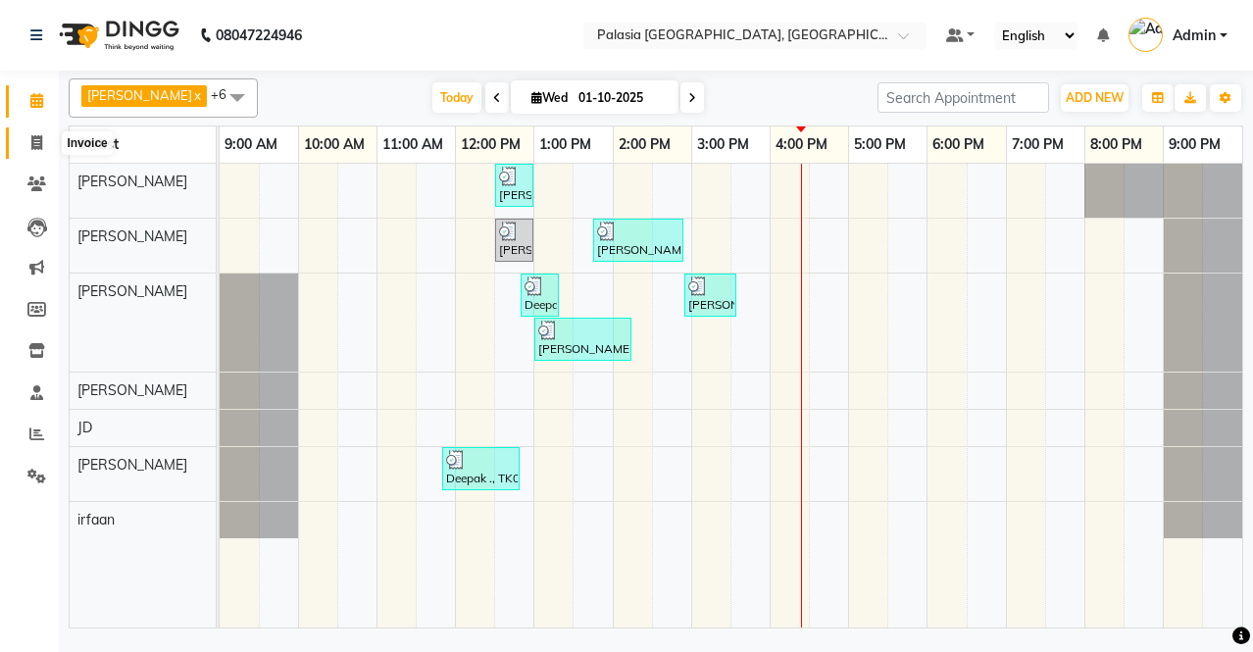
click at [28, 146] on span at bounding box center [37, 143] width 34 height 23
select select "service"
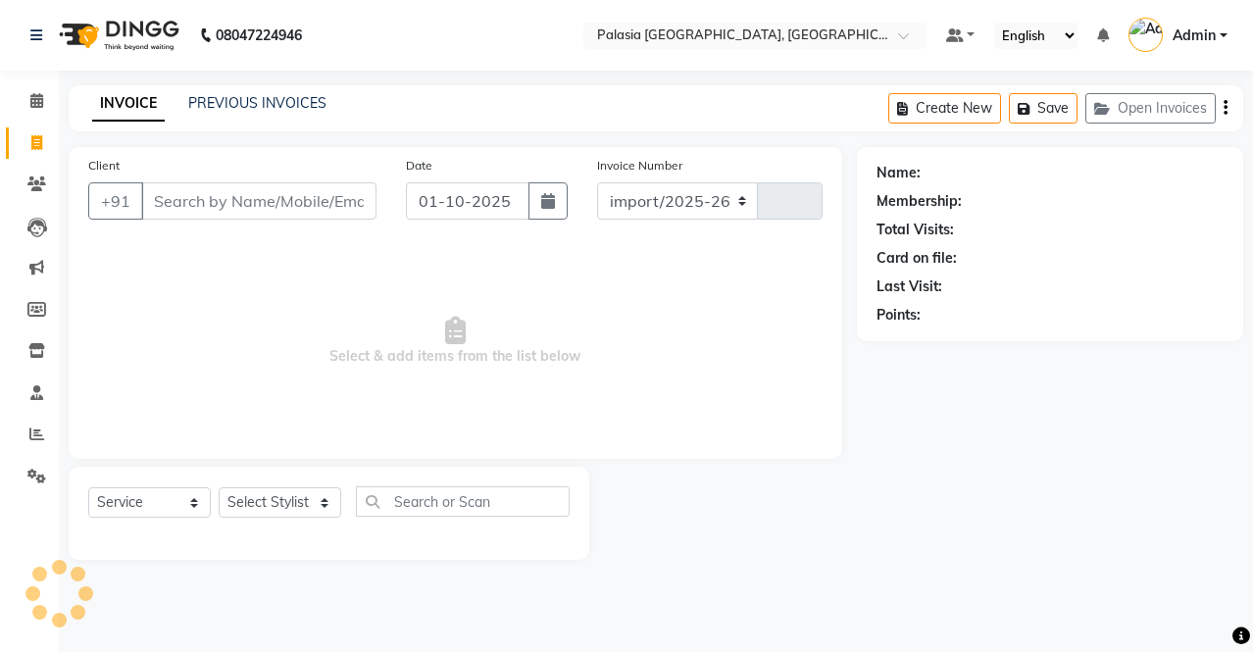
select select "6009"
type input "3805"
click at [38, 97] on icon at bounding box center [36, 100] width 13 height 15
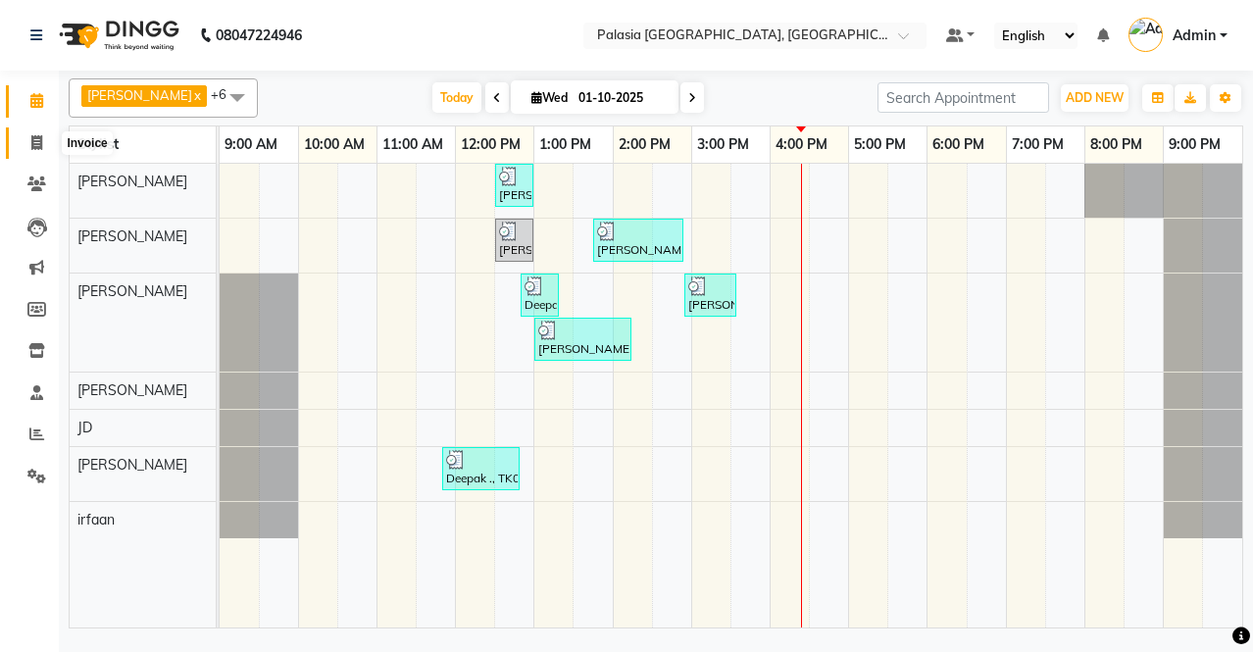
click at [28, 142] on span at bounding box center [37, 143] width 34 height 23
select select "service"
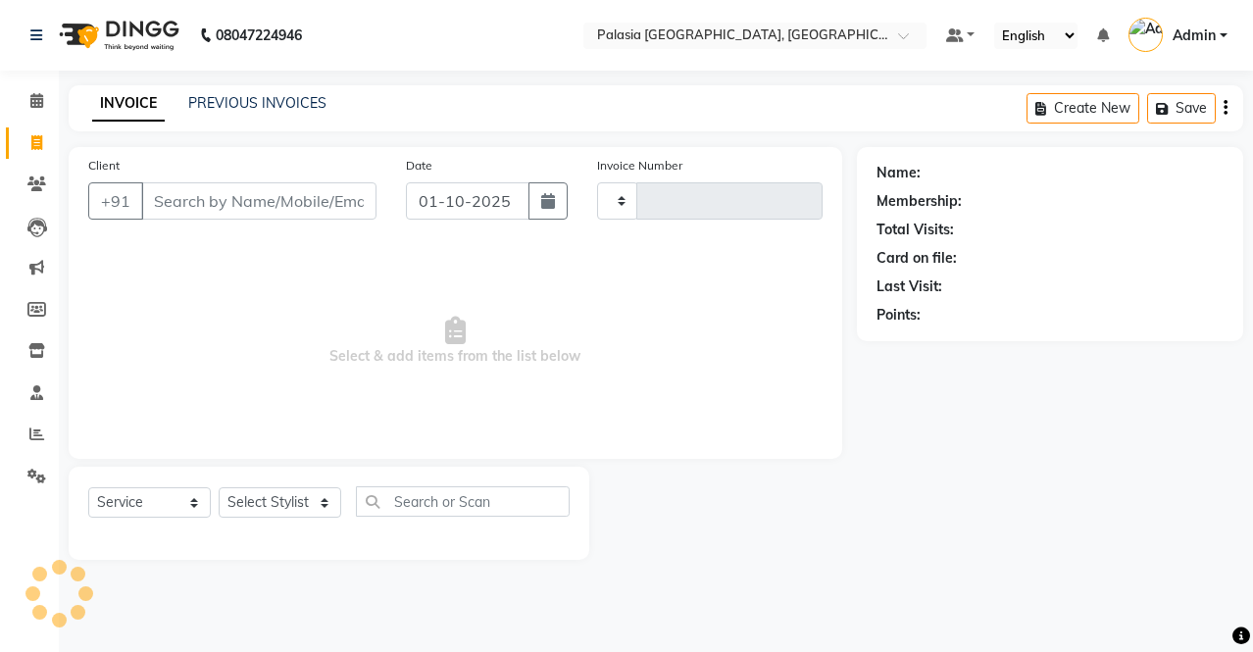
type input "3805"
select select "6009"
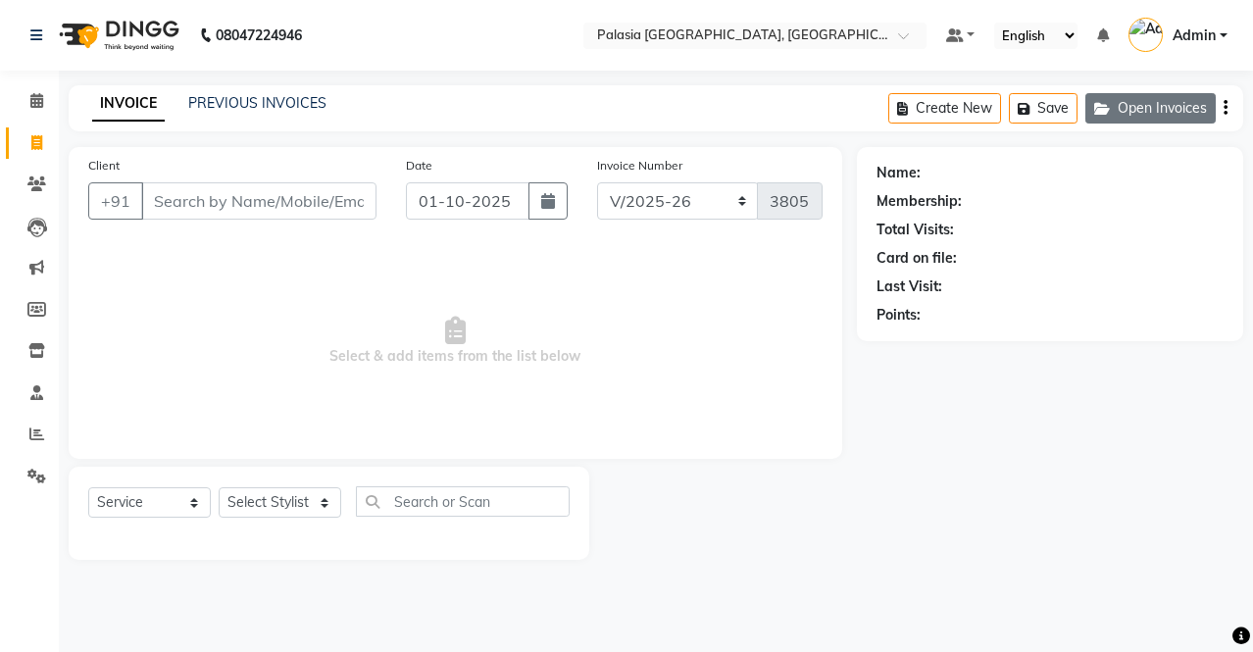
click at [1118, 103] on button "Open Invoices" at bounding box center [1150, 108] width 130 height 30
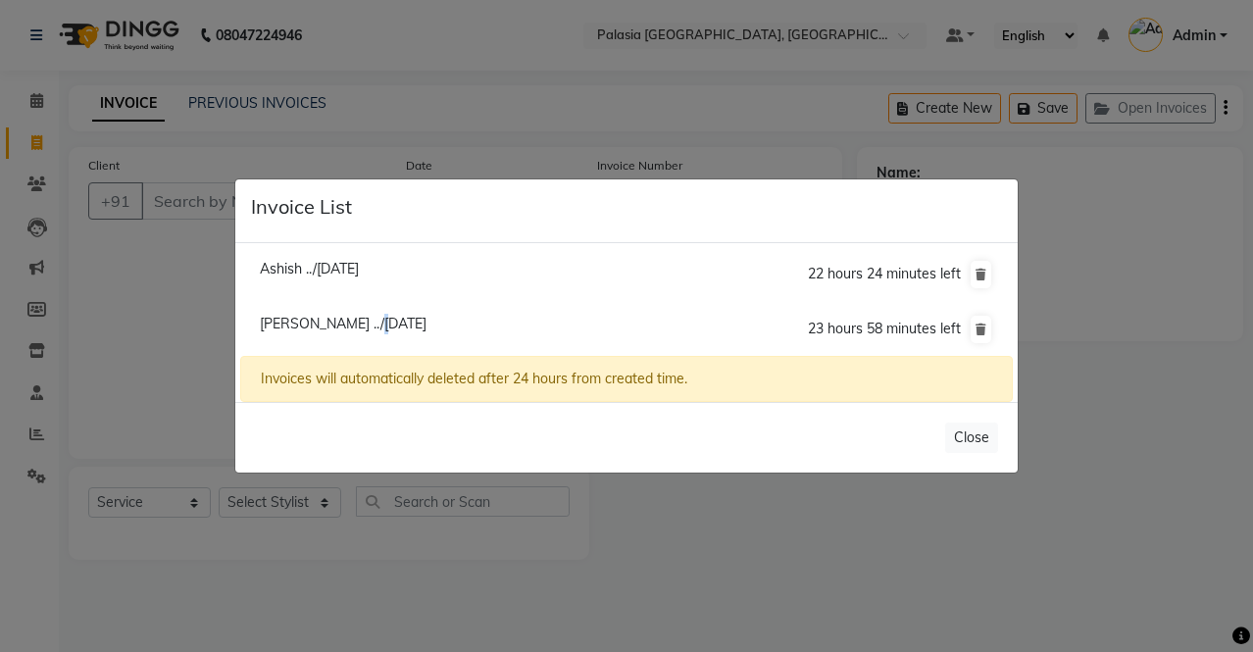
click at [367, 317] on span "[PERSON_NAME] ../[DATE]" at bounding box center [343, 324] width 167 height 18
type input "8126422548"
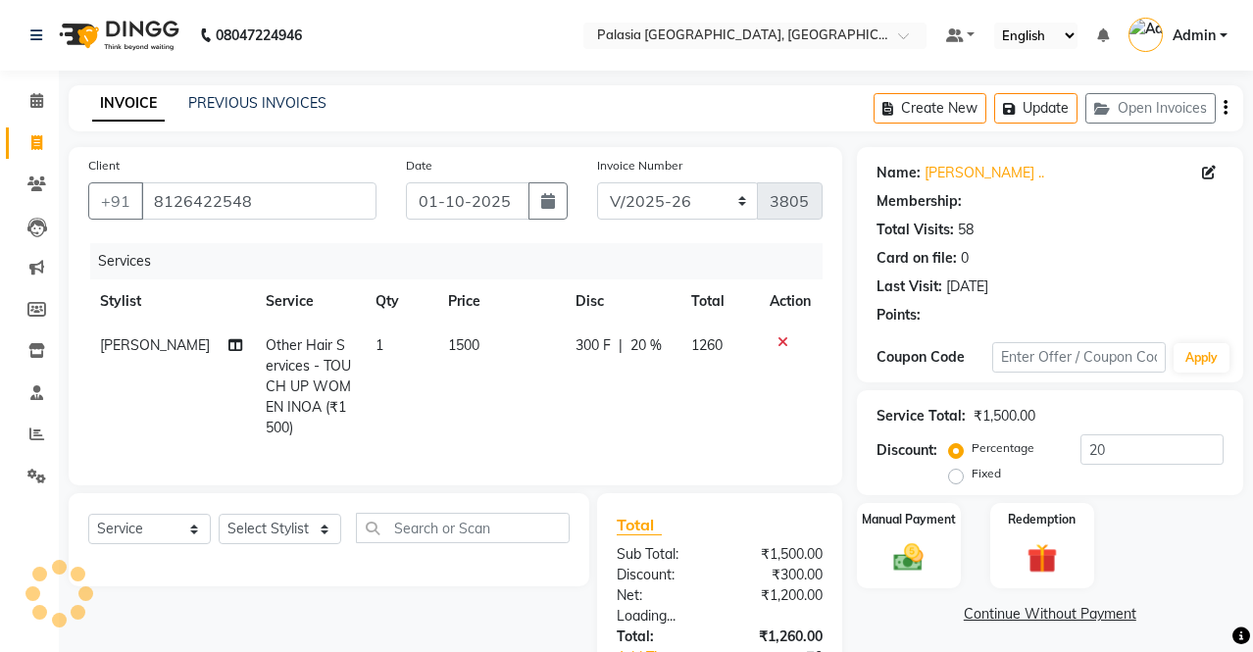
select select "1: Object"
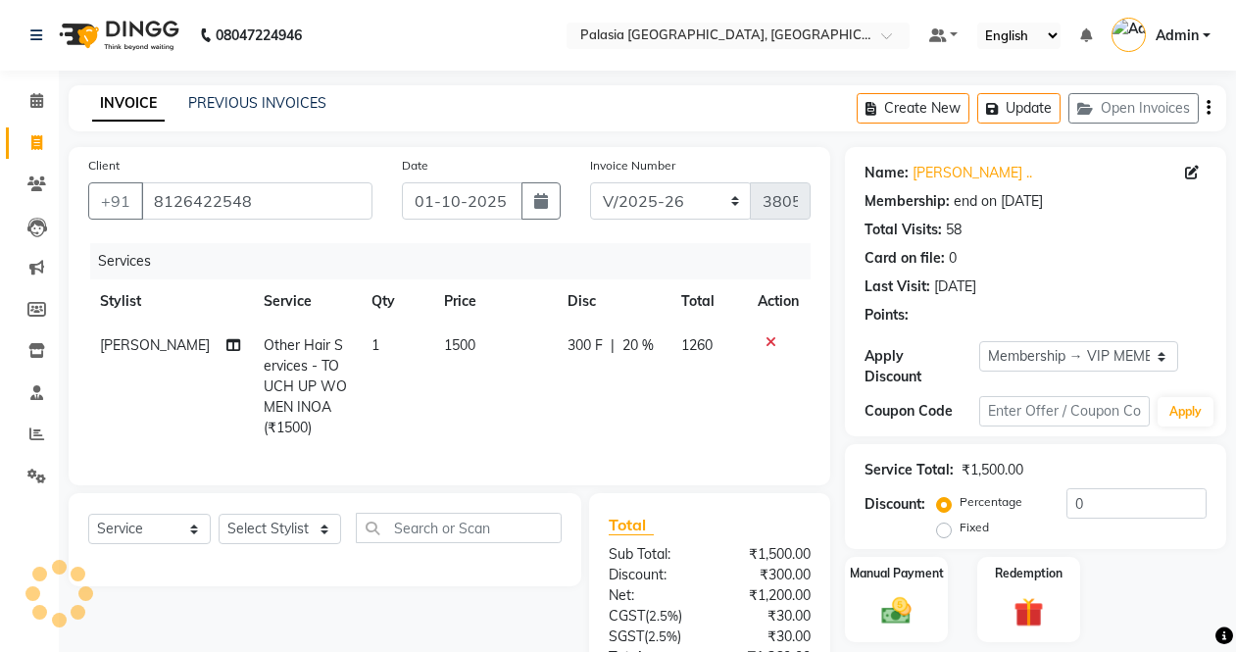
type input "20"
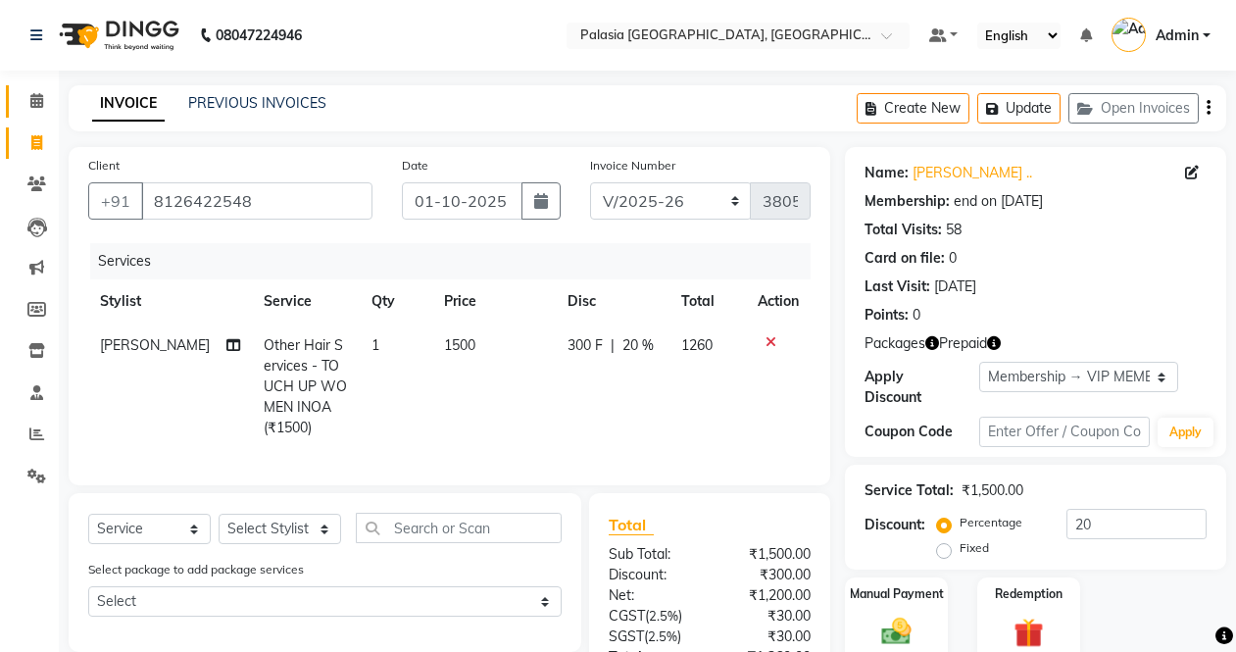
click at [34, 87] on link "Calendar" at bounding box center [29, 101] width 47 height 32
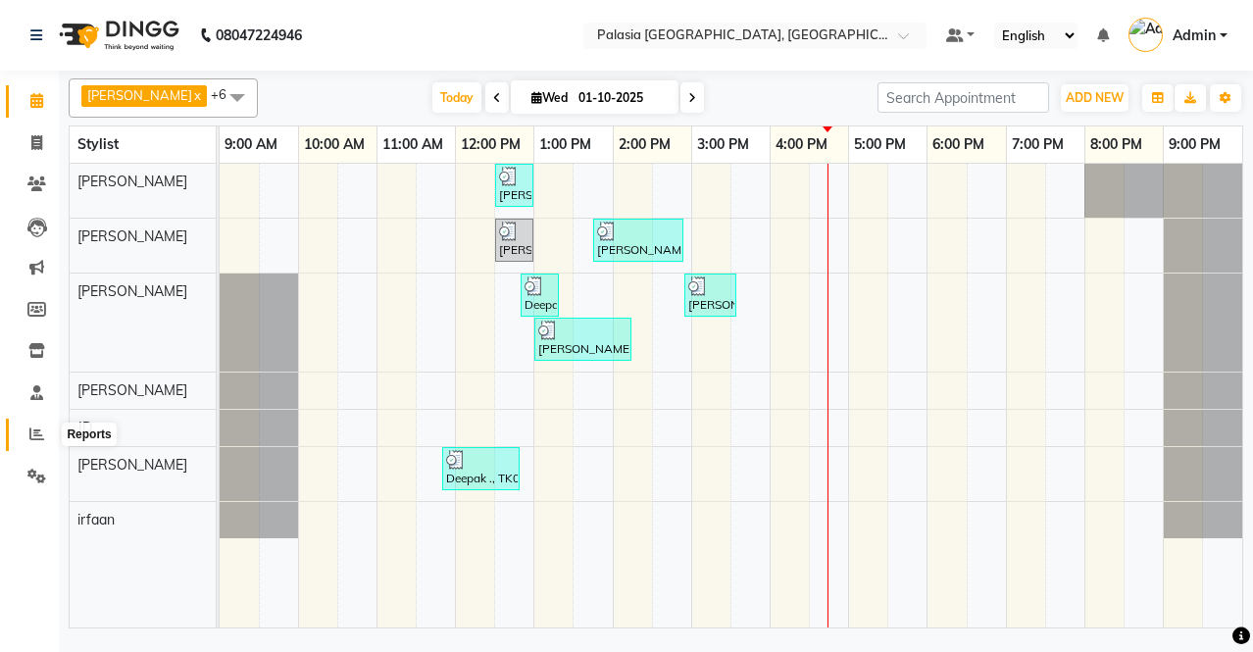
click at [29, 434] on icon at bounding box center [36, 433] width 15 height 15
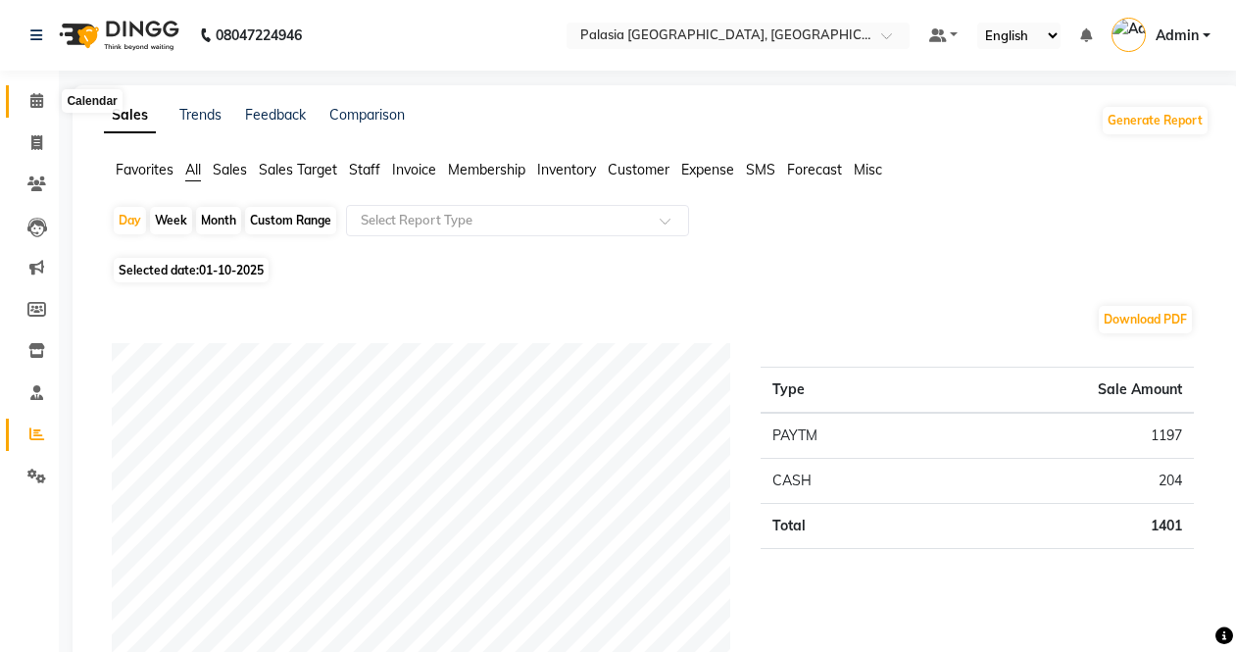
click at [39, 105] on icon at bounding box center [36, 100] width 13 height 15
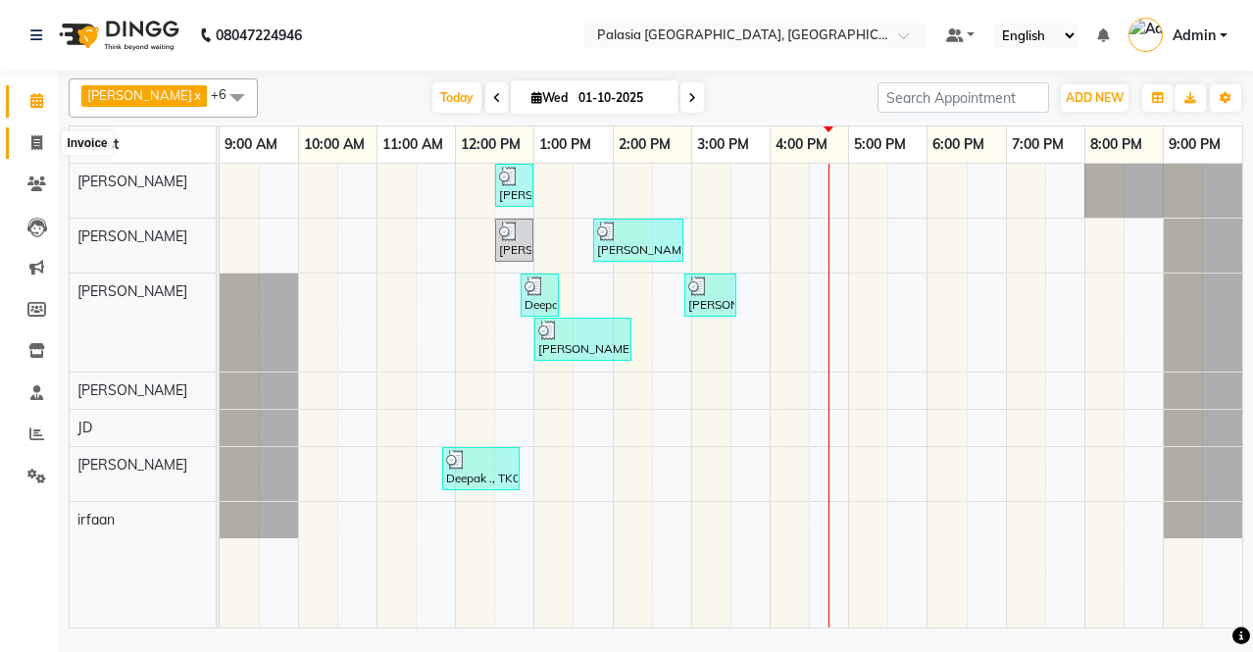
click at [37, 135] on icon at bounding box center [36, 142] width 11 height 15
select select "service"
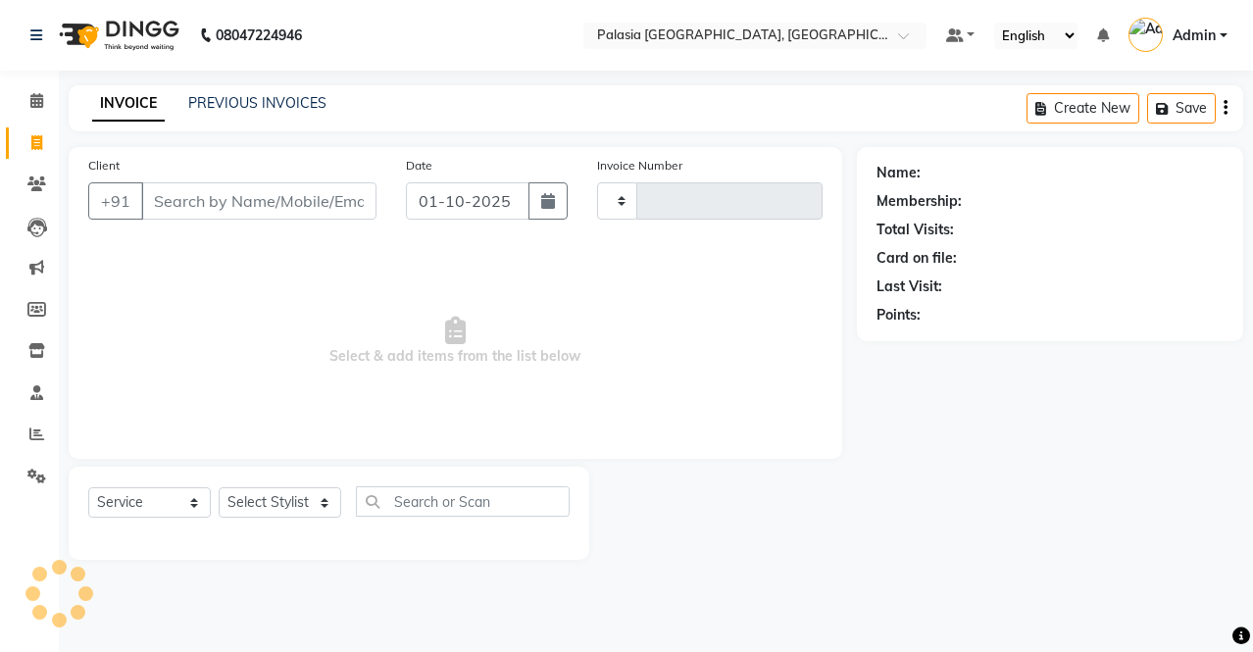
type input "3805"
select select "6009"
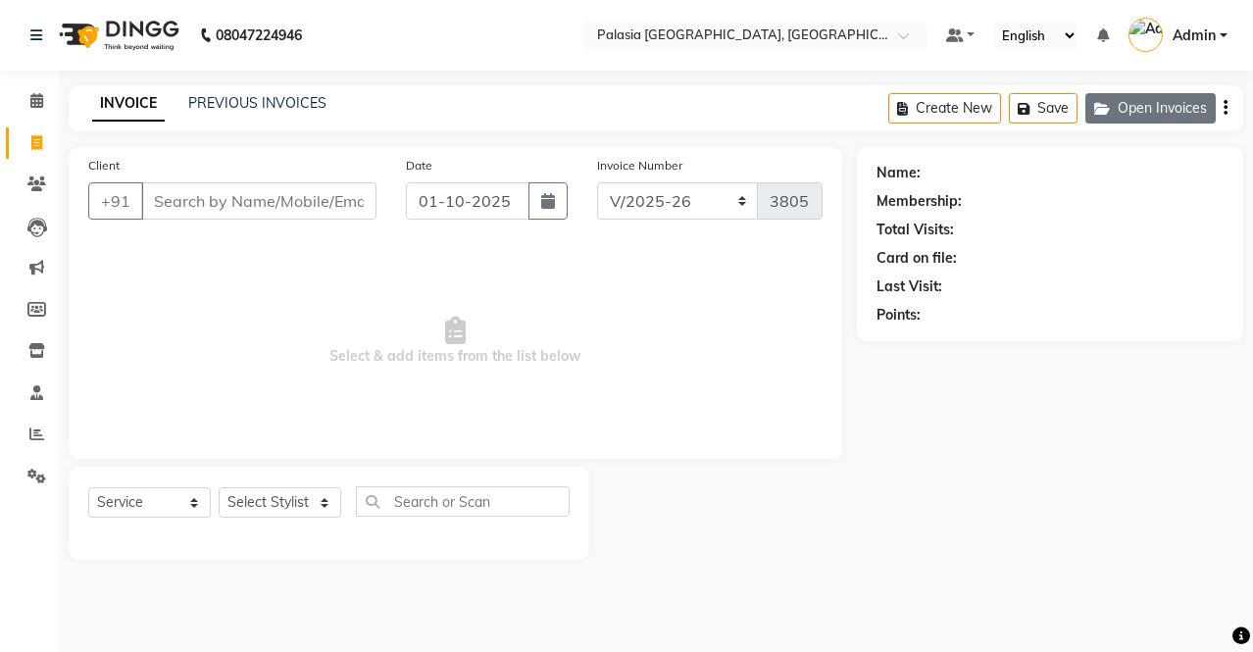
click at [1123, 108] on button "Open Invoices" at bounding box center [1150, 108] width 130 height 30
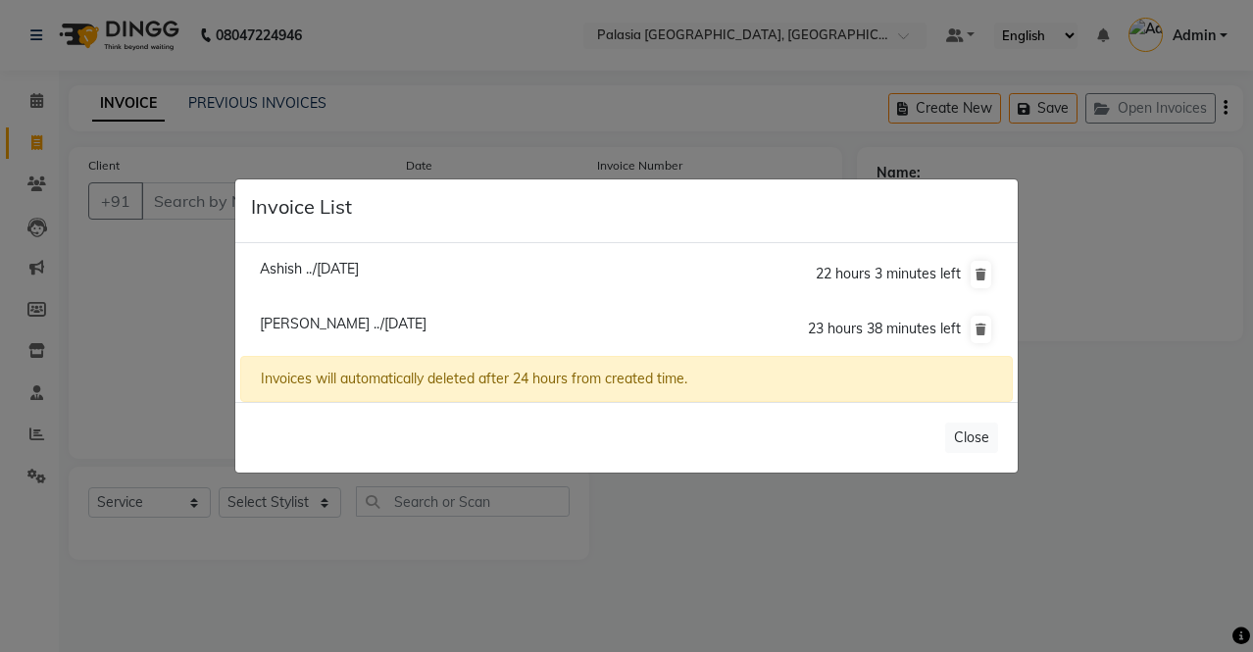
click at [328, 268] on span "Ashish ../[DATE]" at bounding box center [309, 269] width 99 height 18
type input "9833211137"
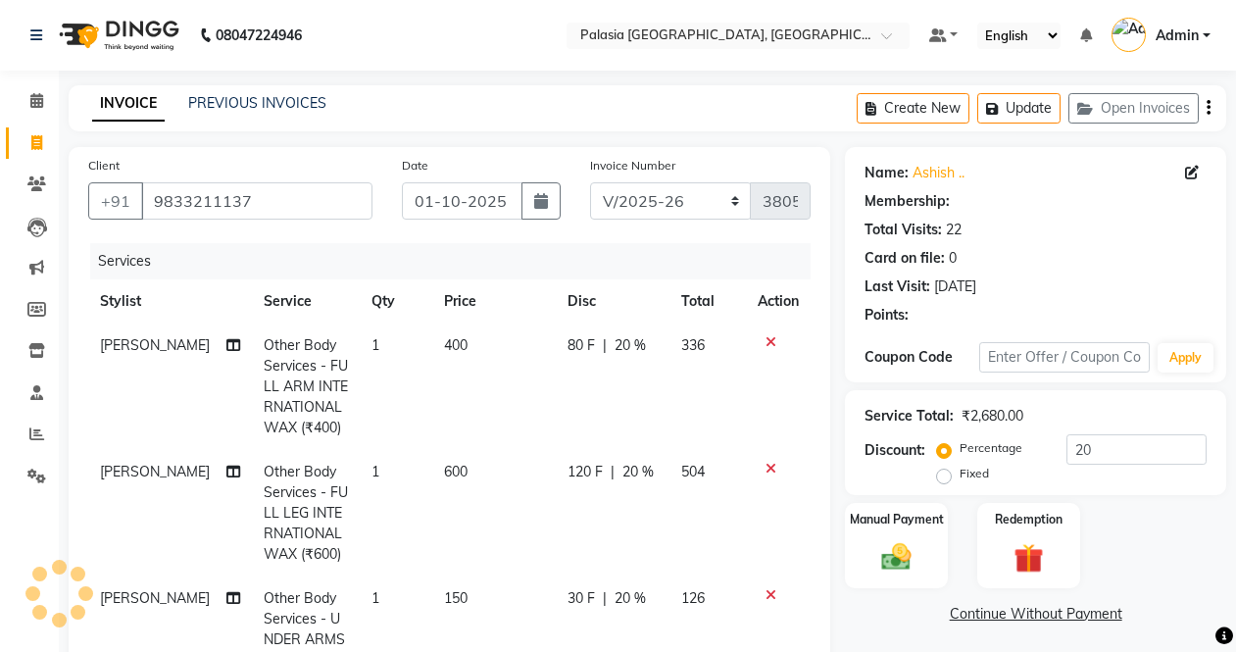
type input "0"
select select "1: Object"
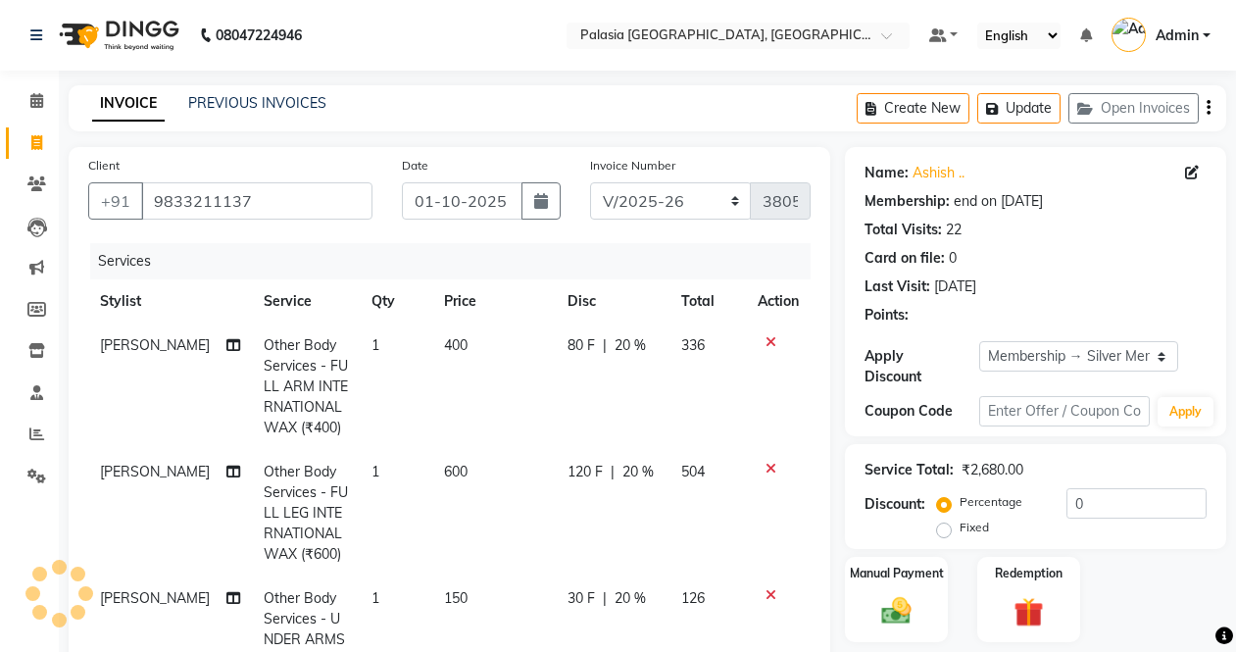
type input "20"
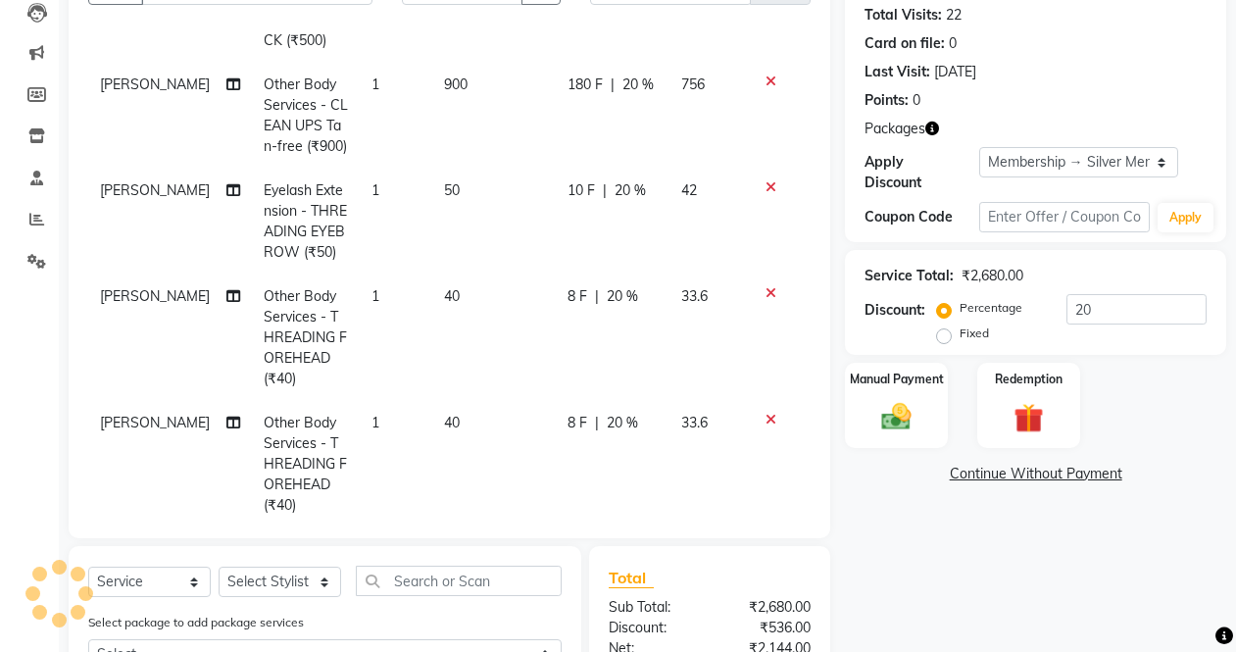
scroll to position [426, 0]
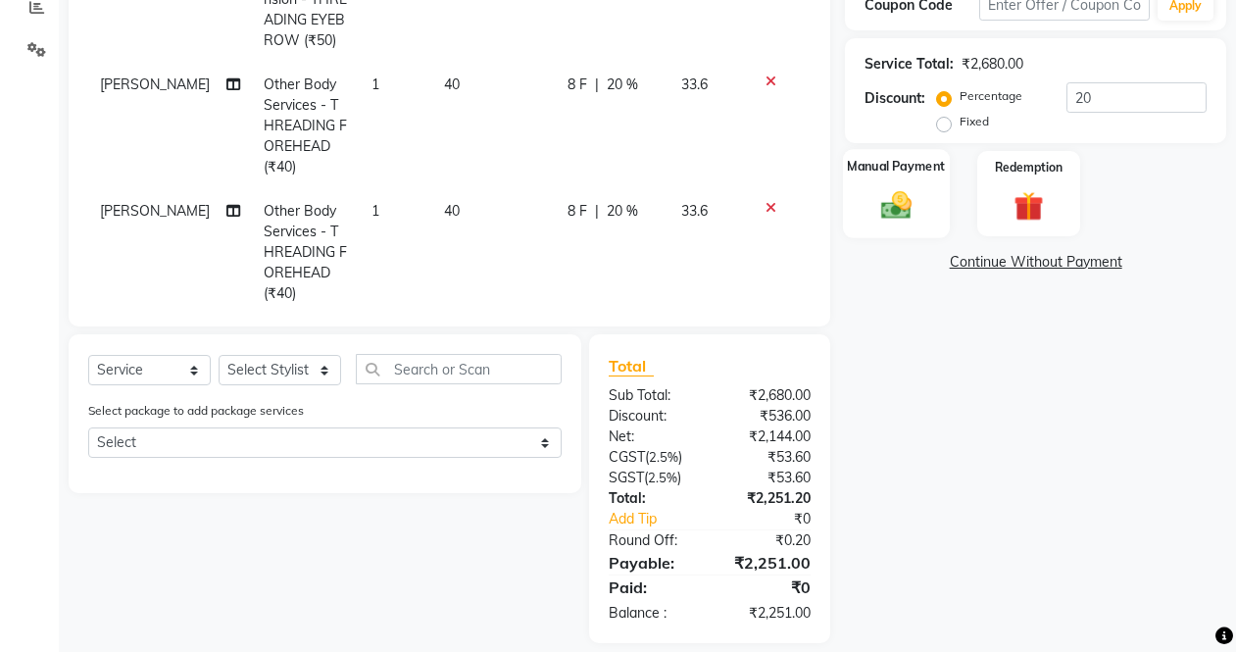
click at [877, 223] on img at bounding box center [895, 204] width 49 height 35
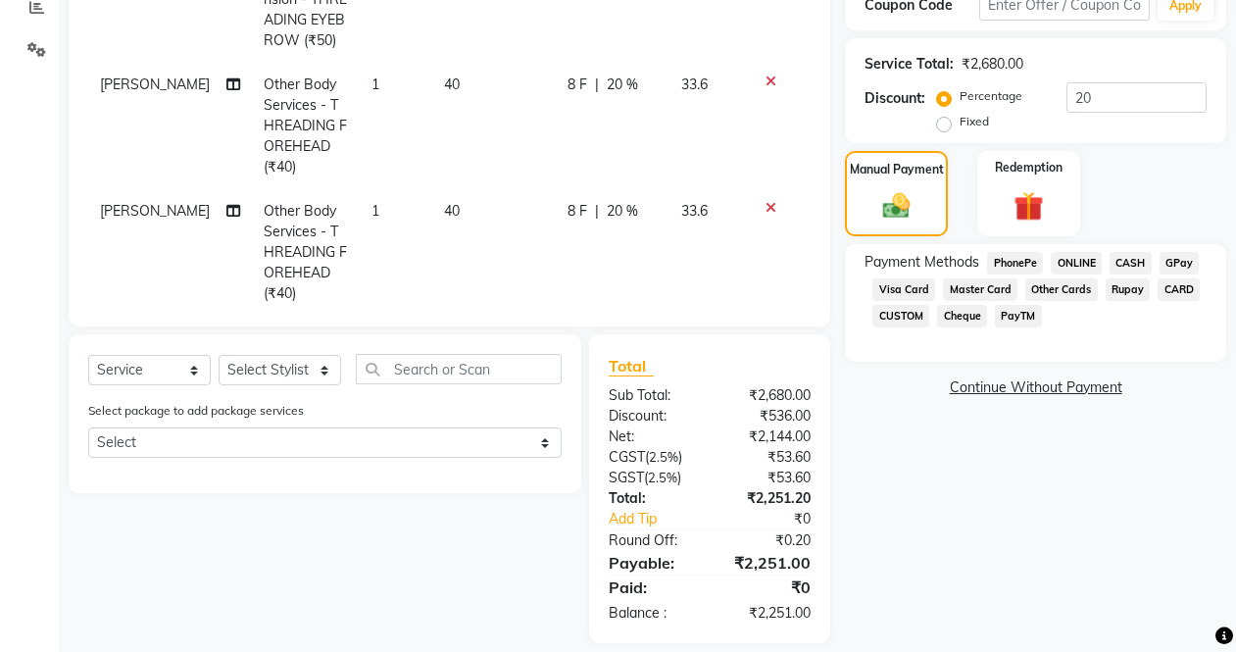
click at [1002, 318] on span "PayTM" at bounding box center [1018, 316] width 47 height 23
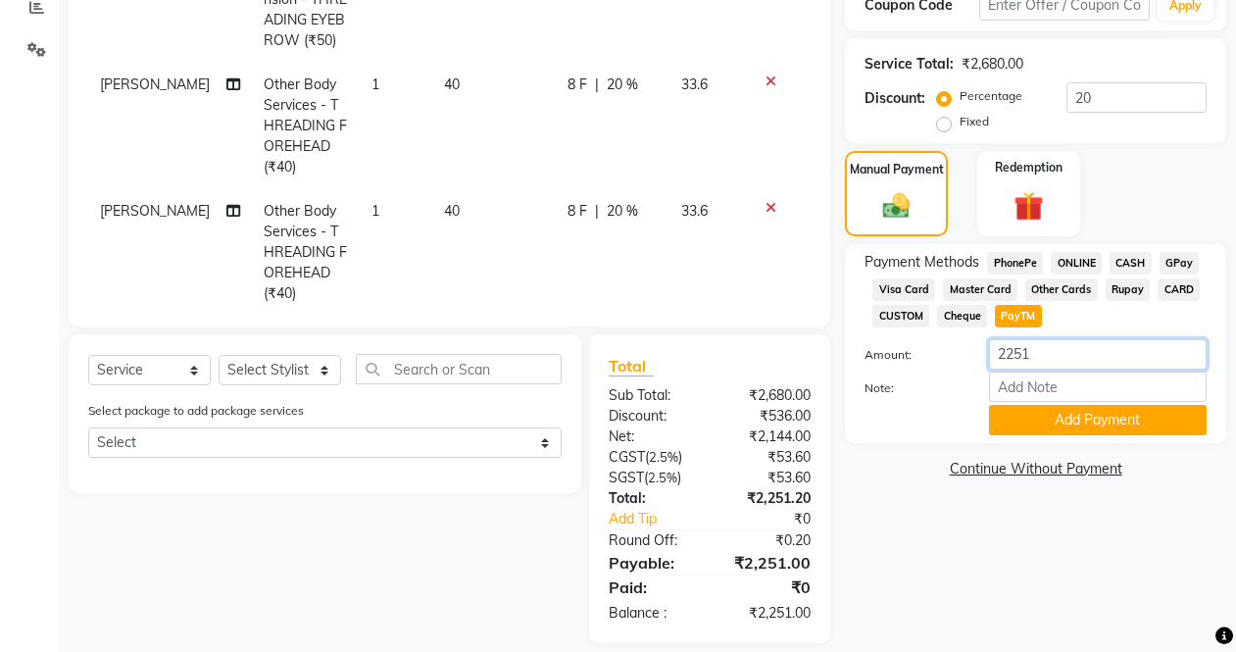
click at [1053, 357] on input "2251" at bounding box center [1098, 354] width 218 height 30
type input "2"
type input "2529"
click at [1021, 530] on div "Name: Ashish .. Membership: end on [DATE] Total Visits: 22 Card on file: 0 Last…" at bounding box center [1043, 182] width 396 height 922
click at [1074, 424] on button "Add Payment" at bounding box center [1098, 420] width 218 height 30
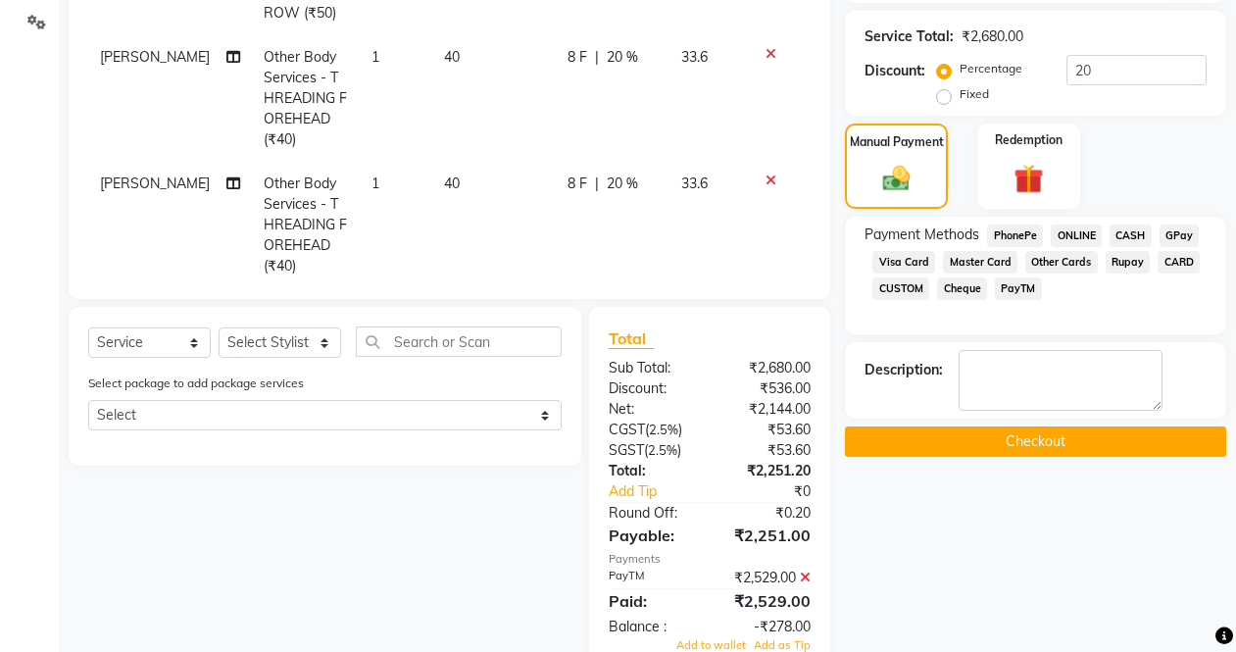
scroll to position [505, 0]
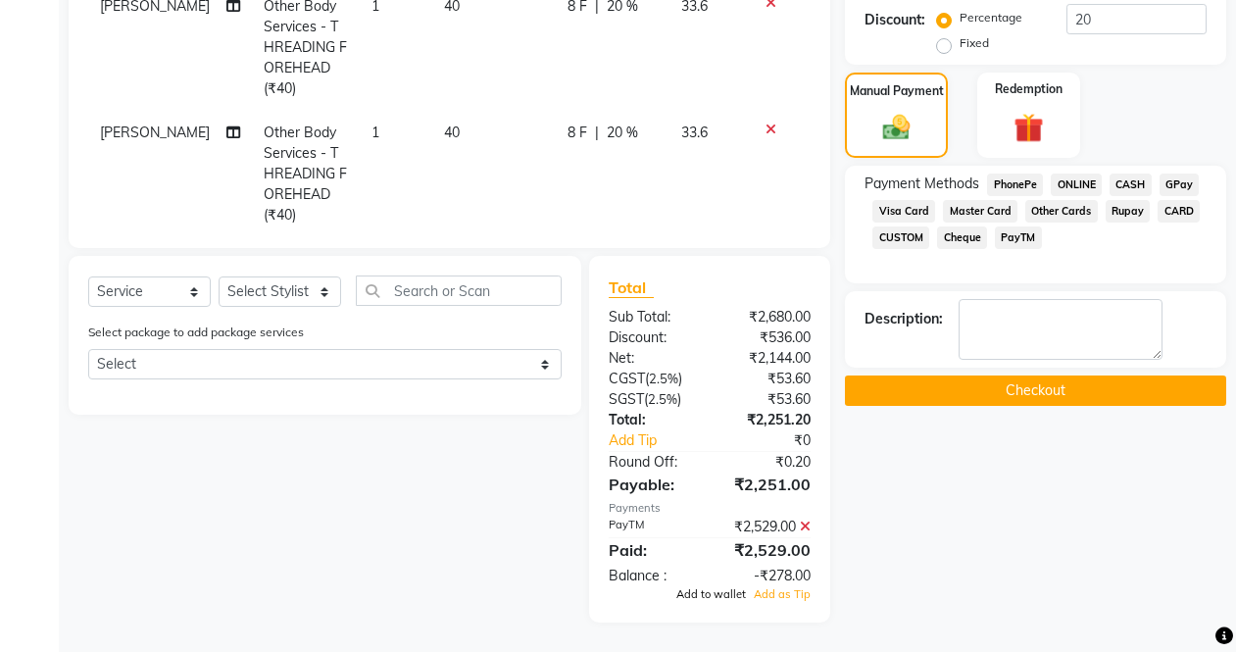
click at [713, 593] on span "Add to wallet" at bounding box center [711, 594] width 70 height 14
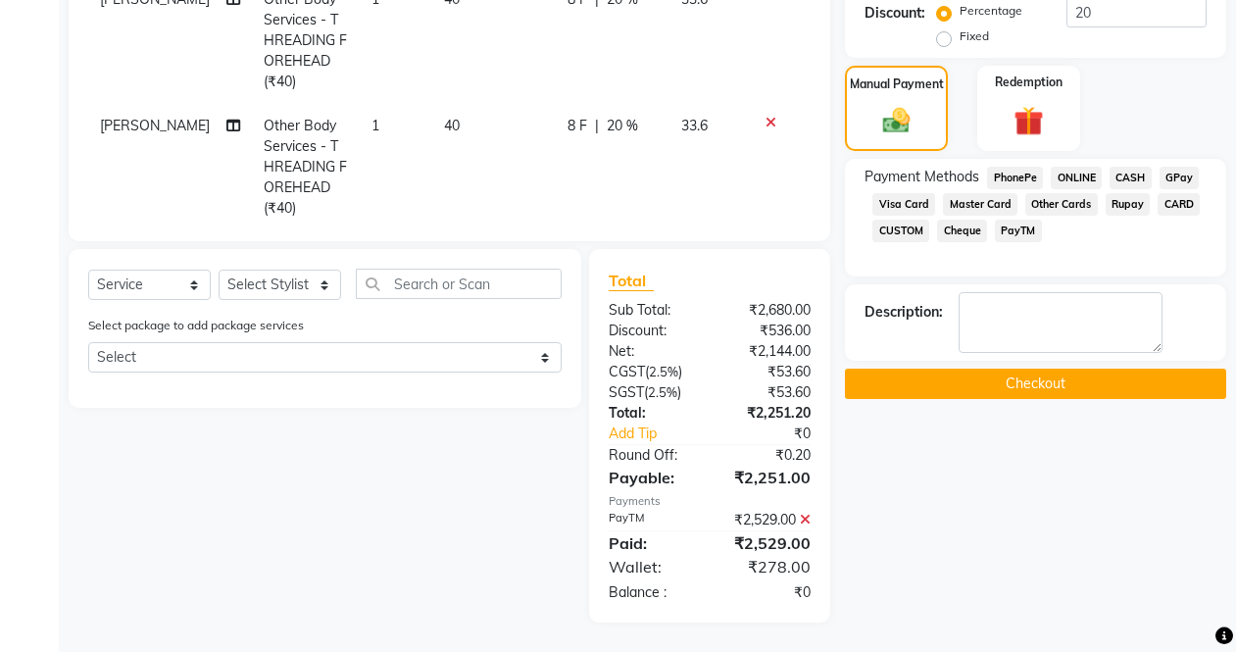
click at [963, 387] on button "Checkout" at bounding box center [1035, 384] width 381 height 30
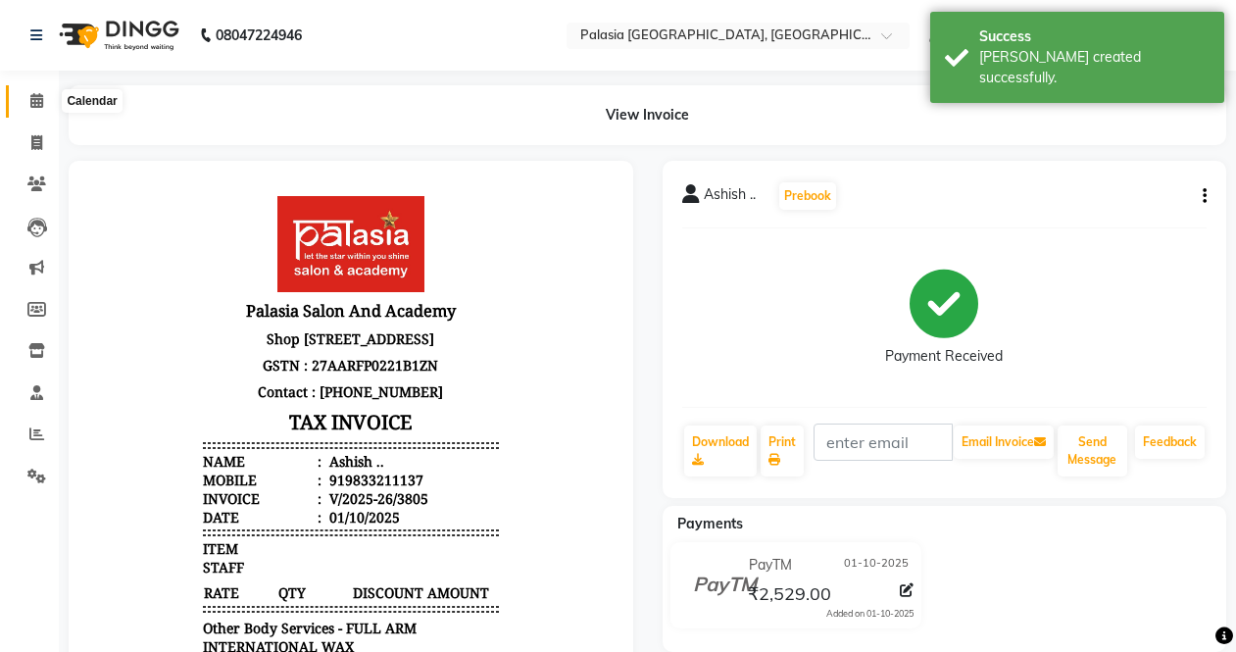
click at [37, 109] on span at bounding box center [37, 101] width 34 height 23
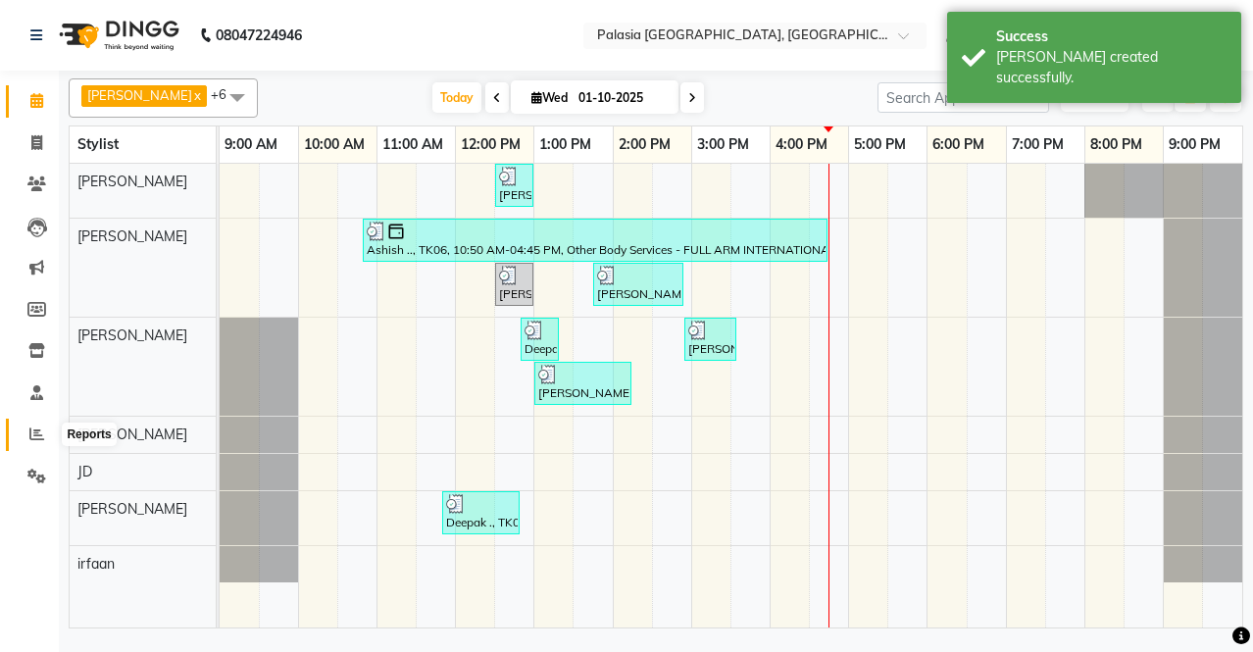
click at [29, 440] on icon at bounding box center [36, 433] width 15 height 15
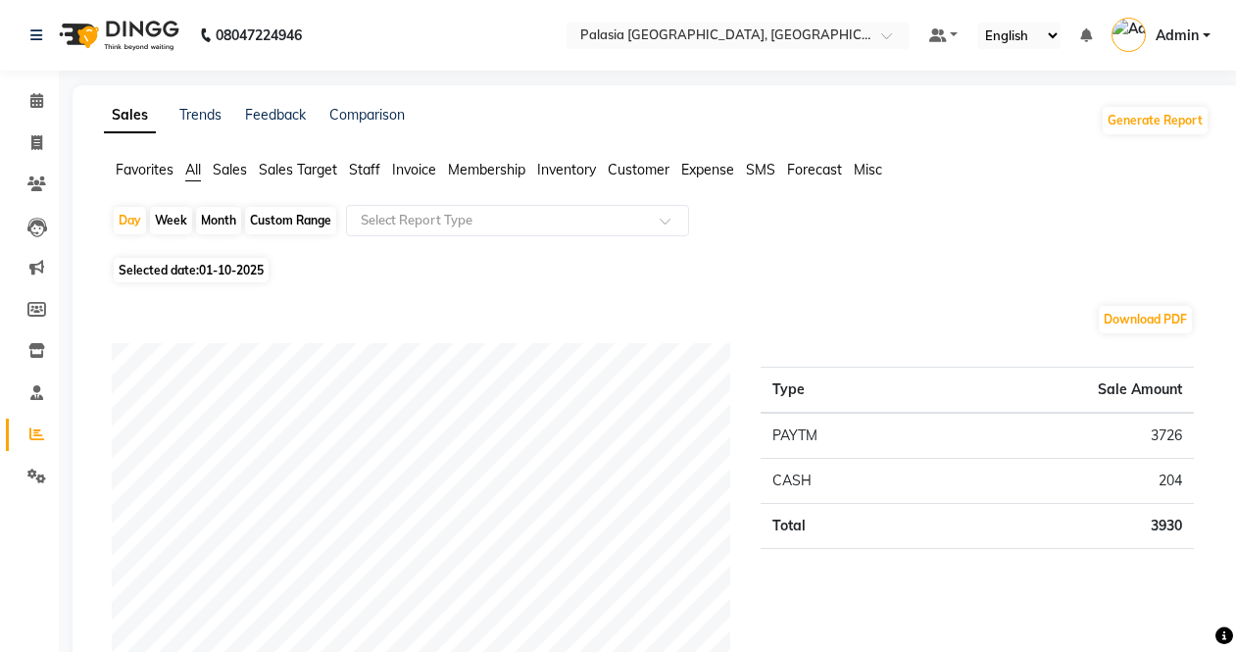
click at [418, 172] on span "Invoice" at bounding box center [414, 170] width 44 height 18
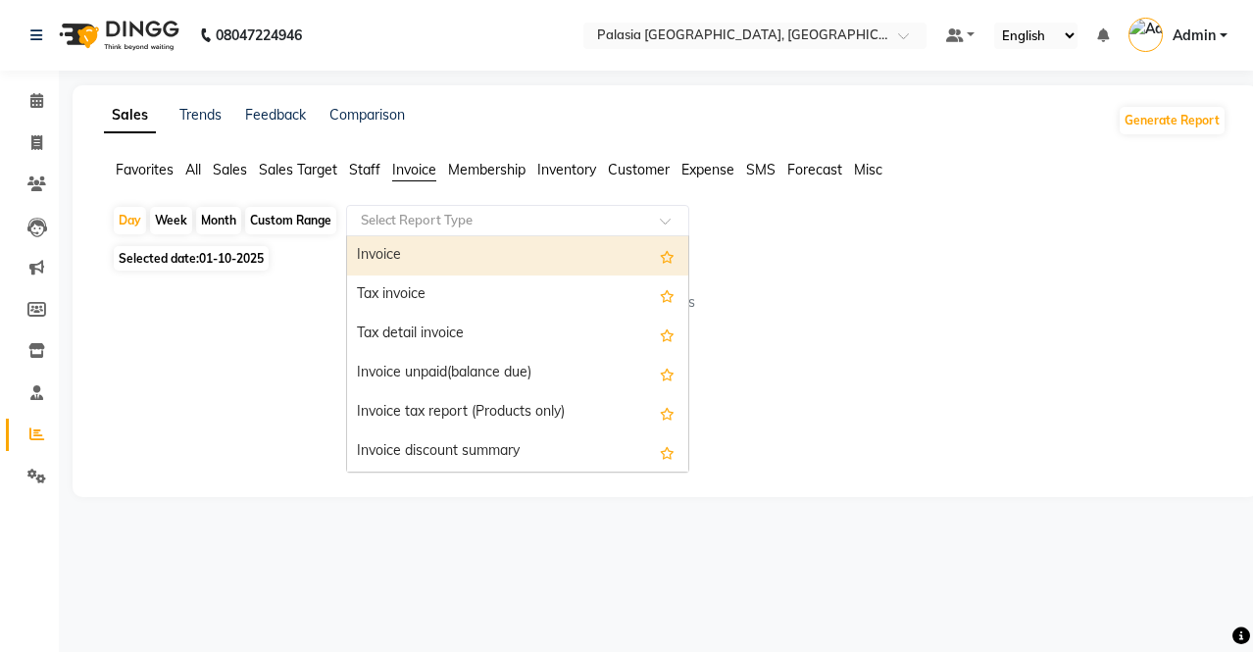
click at [420, 223] on input "text" at bounding box center [498, 221] width 282 height 20
click at [428, 262] on div "Invoice" at bounding box center [517, 255] width 341 height 39
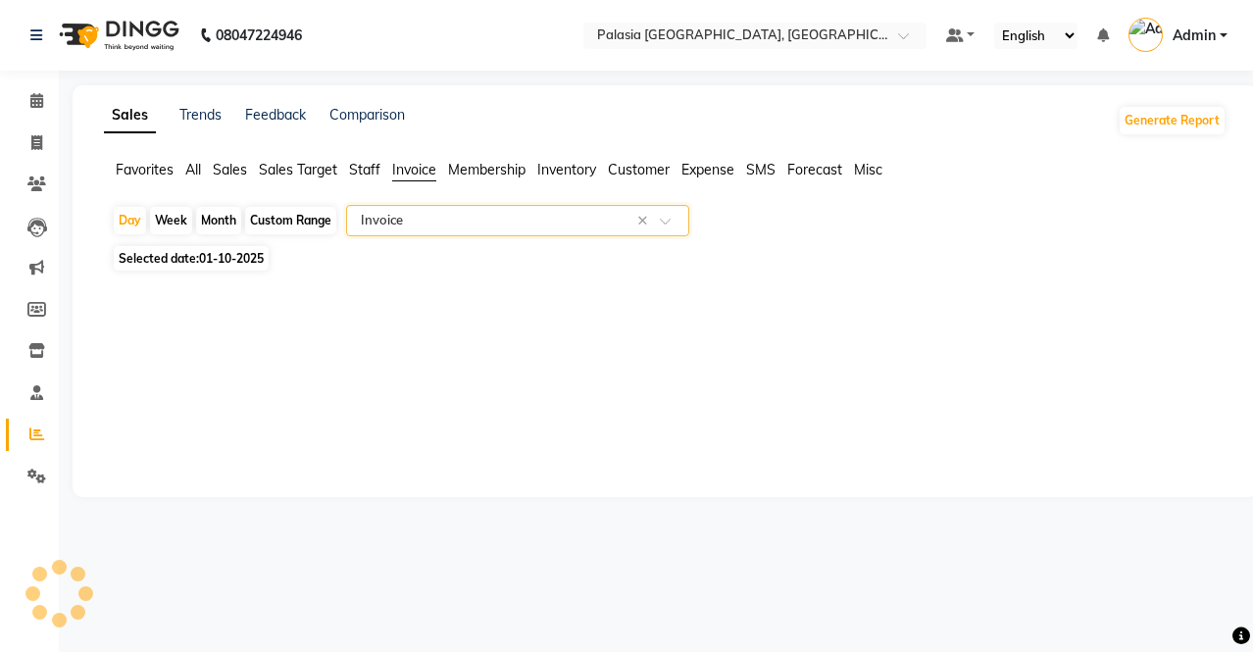
select select "full_report"
select select "csv"
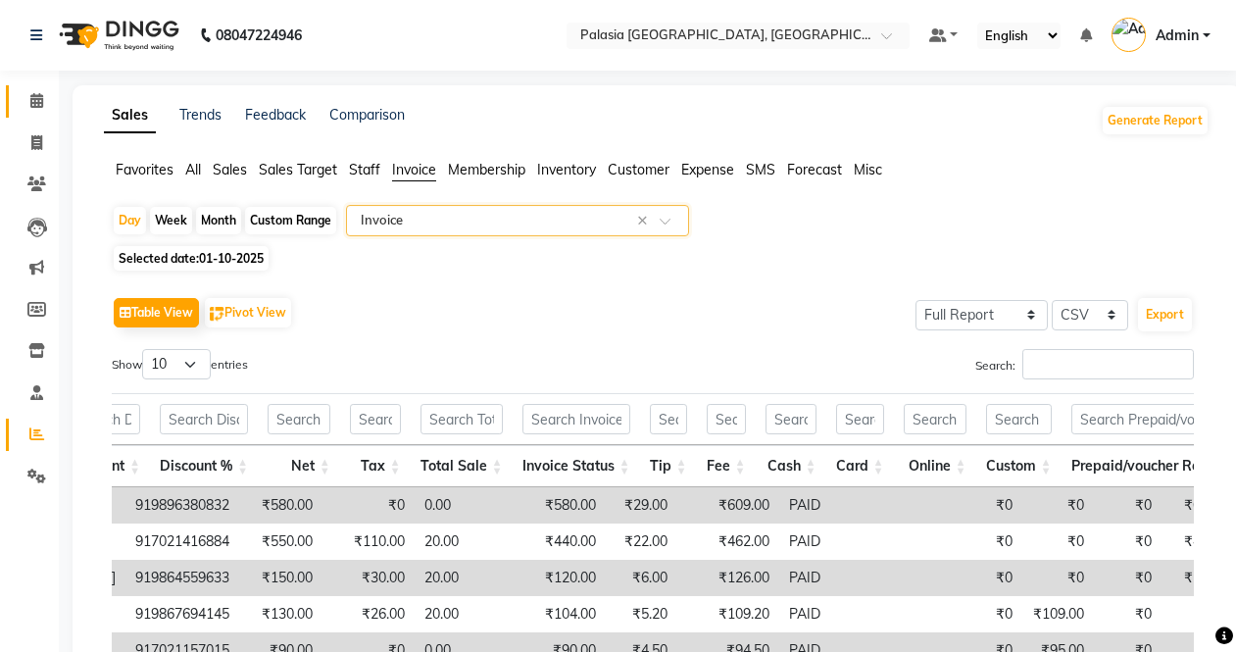
click at [42, 89] on link "Calendar" at bounding box center [29, 101] width 47 height 32
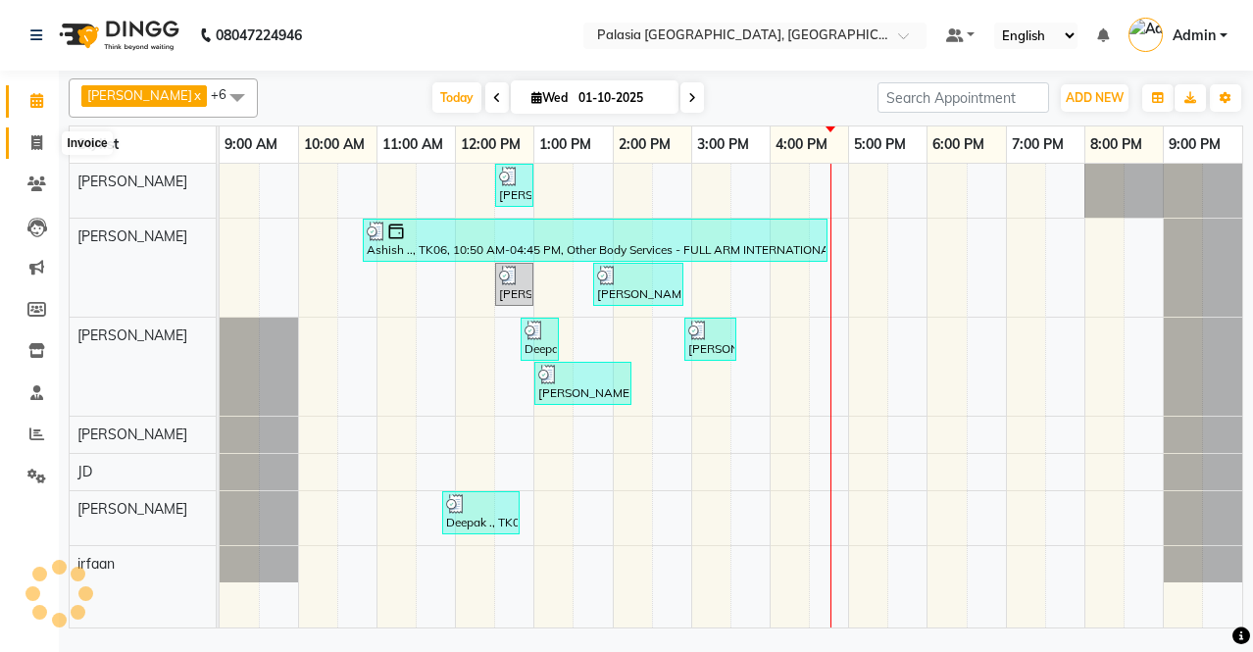
click at [44, 143] on span at bounding box center [37, 143] width 34 height 23
select select "service"
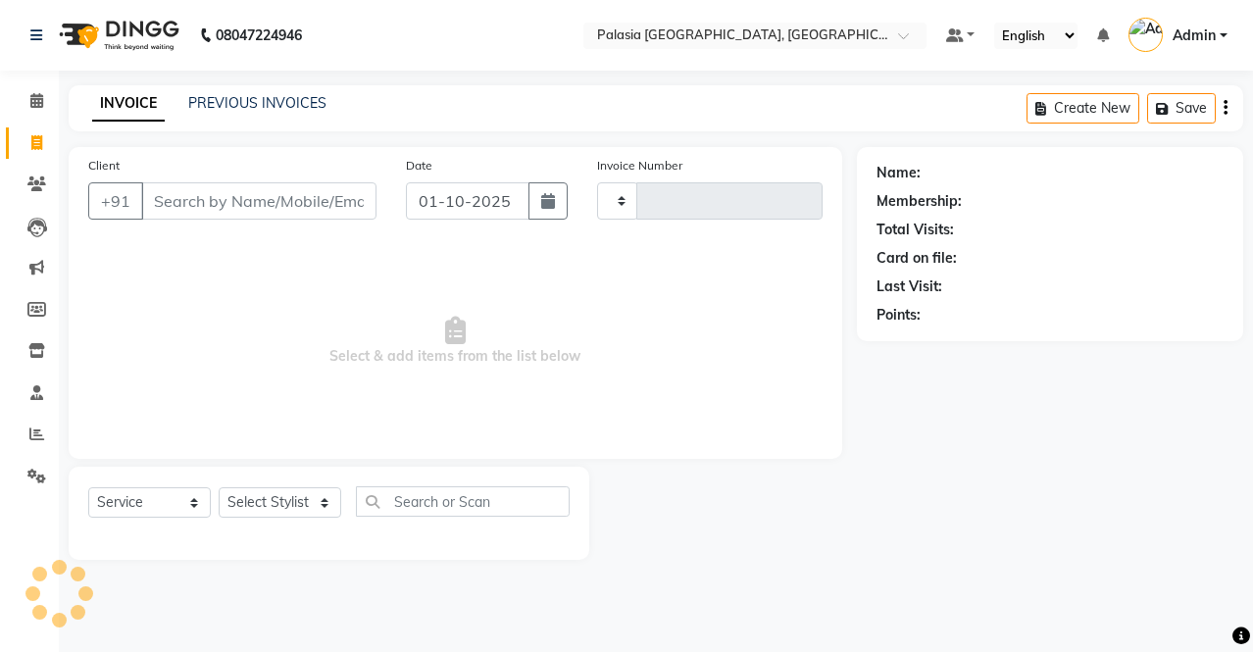
type input "3806"
select select "6009"
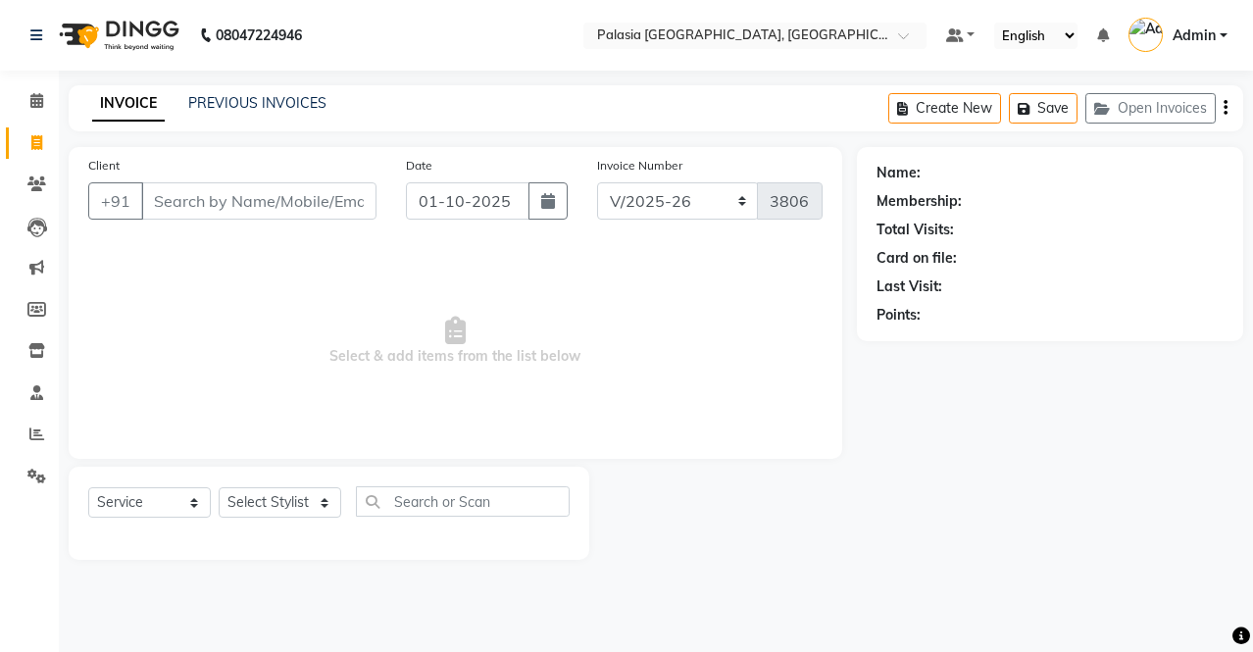
click at [267, 205] on input "Client" at bounding box center [258, 200] width 235 height 37
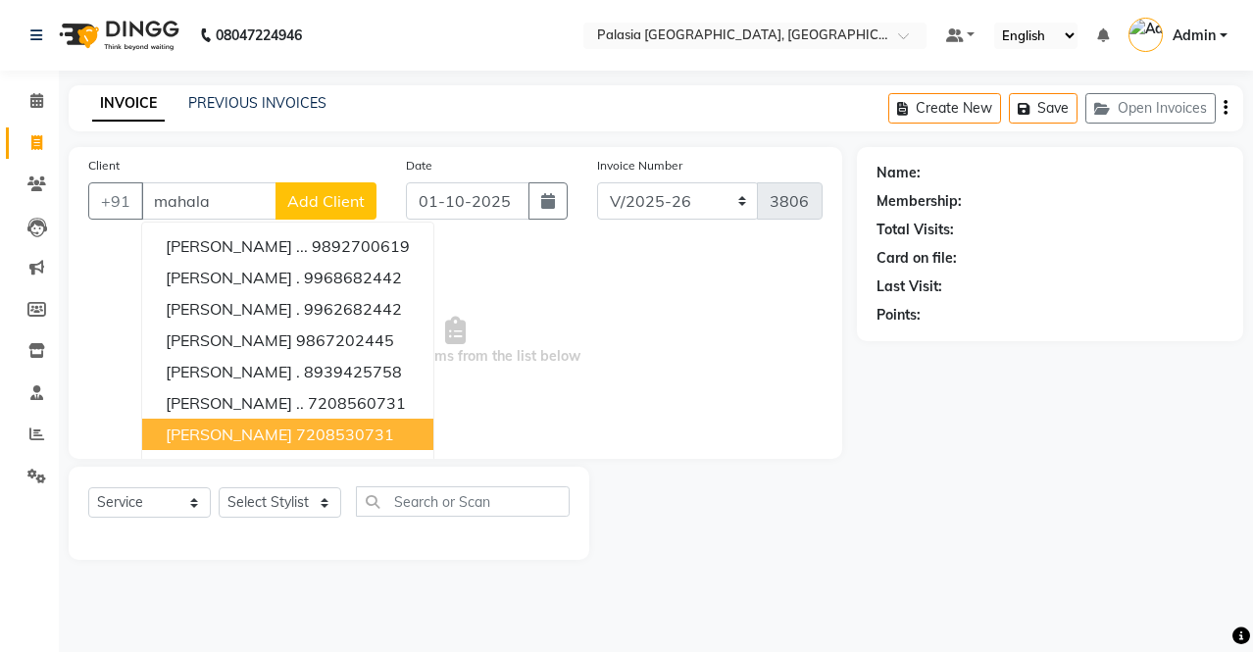
click at [243, 439] on span "[PERSON_NAME]" at bounding box center [229, 434] width 126 height 20
type input "7208530731"
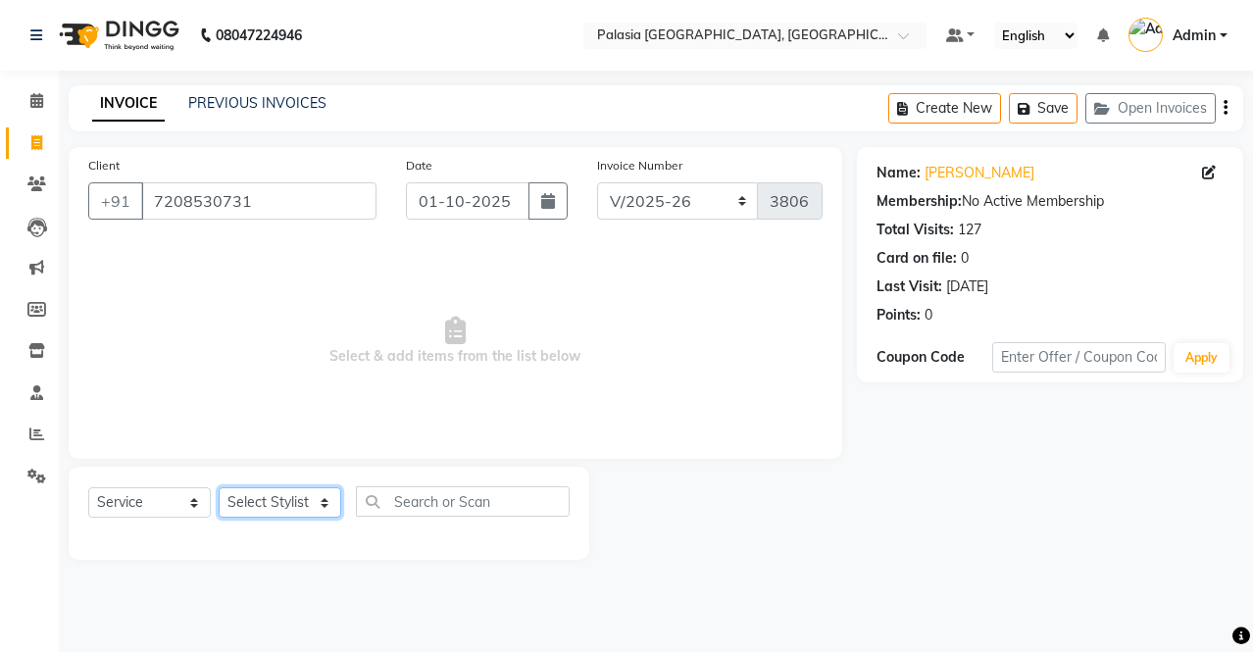
click at [245, 499] on select "Select Stylist [PERSON_NAME] Admin Aparna . [PERSON_NAME] [PERSON_NAME] [PERSON…" at bounding box center [280, 502] width 123 height 30
click at [219, 487] on select "Select Stylist [PERSON_NAME] Admin Aparna . [PERSON_NAME] [PERSON_NAME] [PERSON…" at bounding box center [280, 502] width 123 height 30
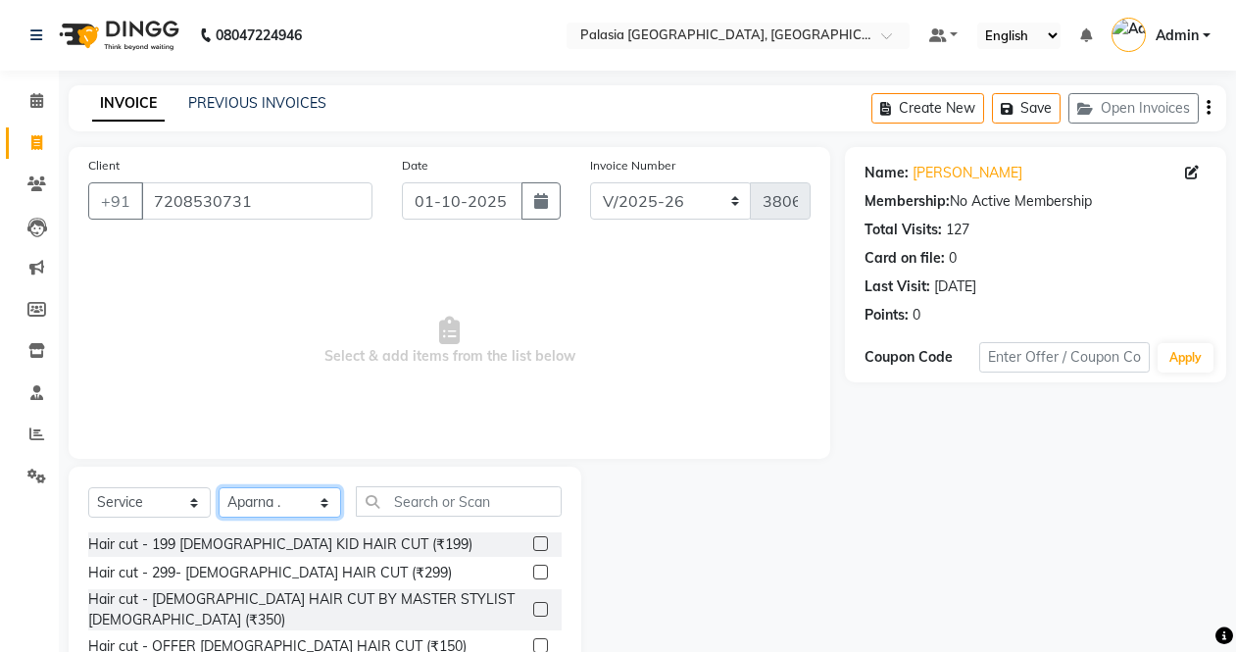
click at [270, 507] on select "Select Stylist [PERSON_NAME] Admin Aparna . [PERSON_NAME] [PERSON_NAME] [PERSON…" at bounding box center [280, 502] width 123 height 30
select select "92592"
click at [219, 487] on select "Select Stylist [PERSON_NAME] Admin Aparna . [PERSON_NAME] [PERSON_NAME] [PERSON…" at bounding box center [280, 502] width 123 height 30
click at [400, 517] on div "Select Service Product Membership Package Voucher Prepaid Gift Card Select Styl…" at bounding box center [324, 509] width 473 height 46
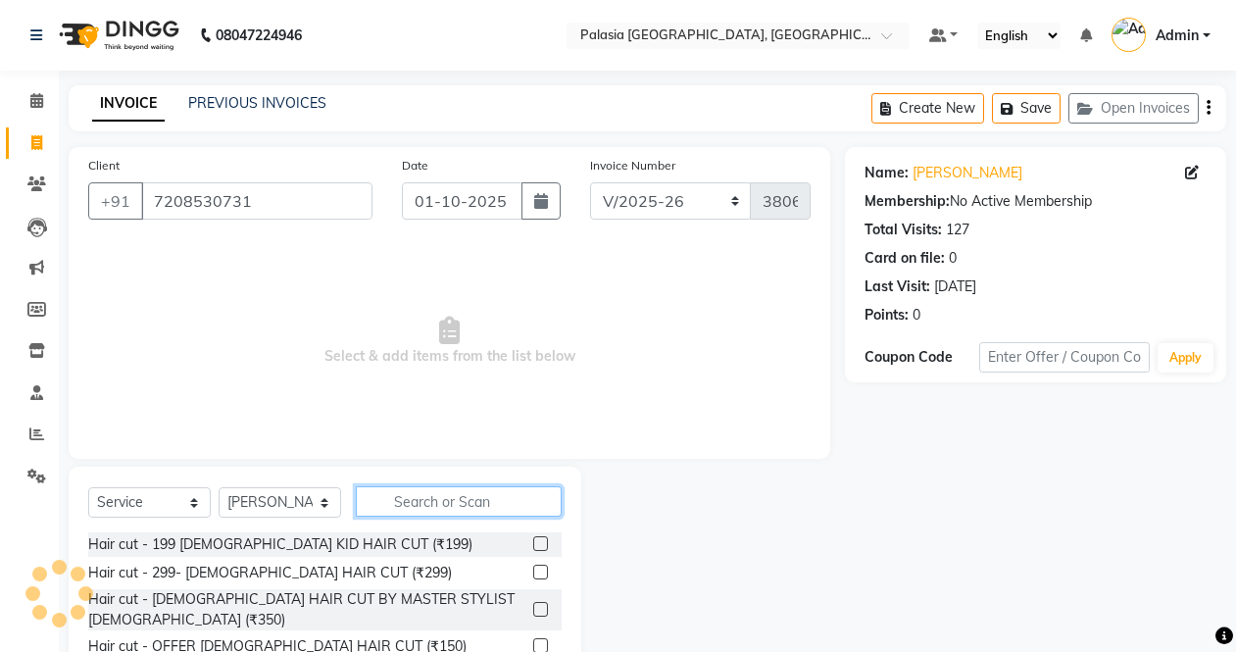
click at [406, 507] on input "text" at bounding box center [459, 501] width 206 height 30
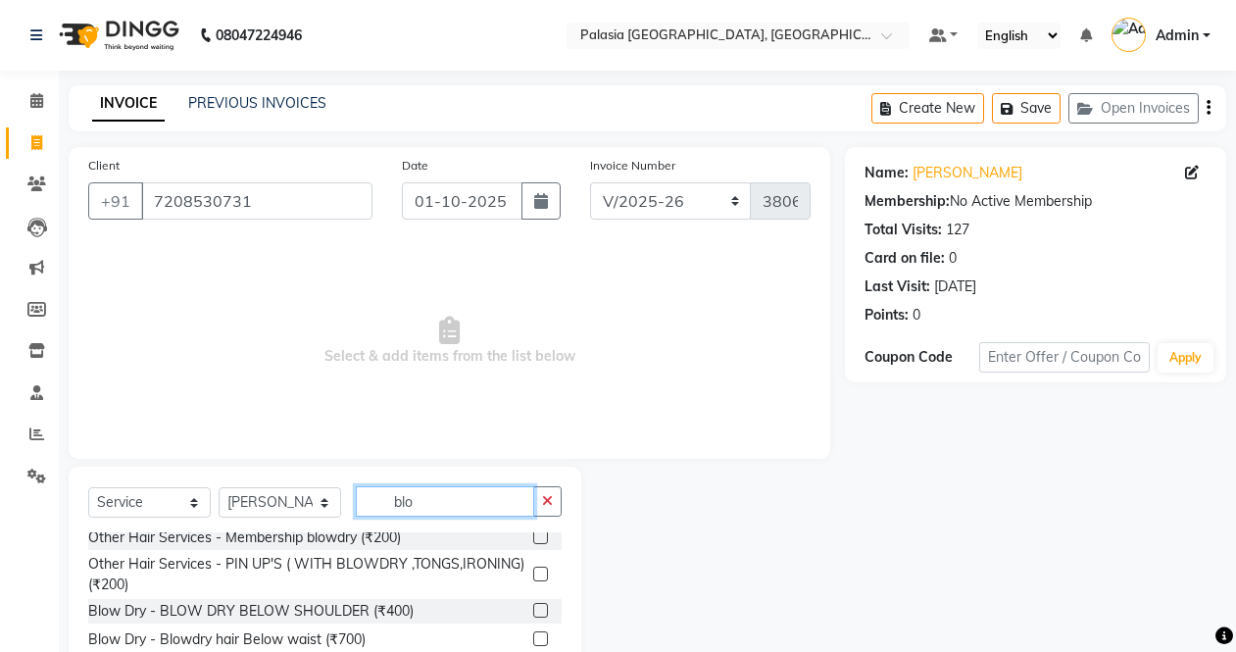
scroll to position [98, 0]
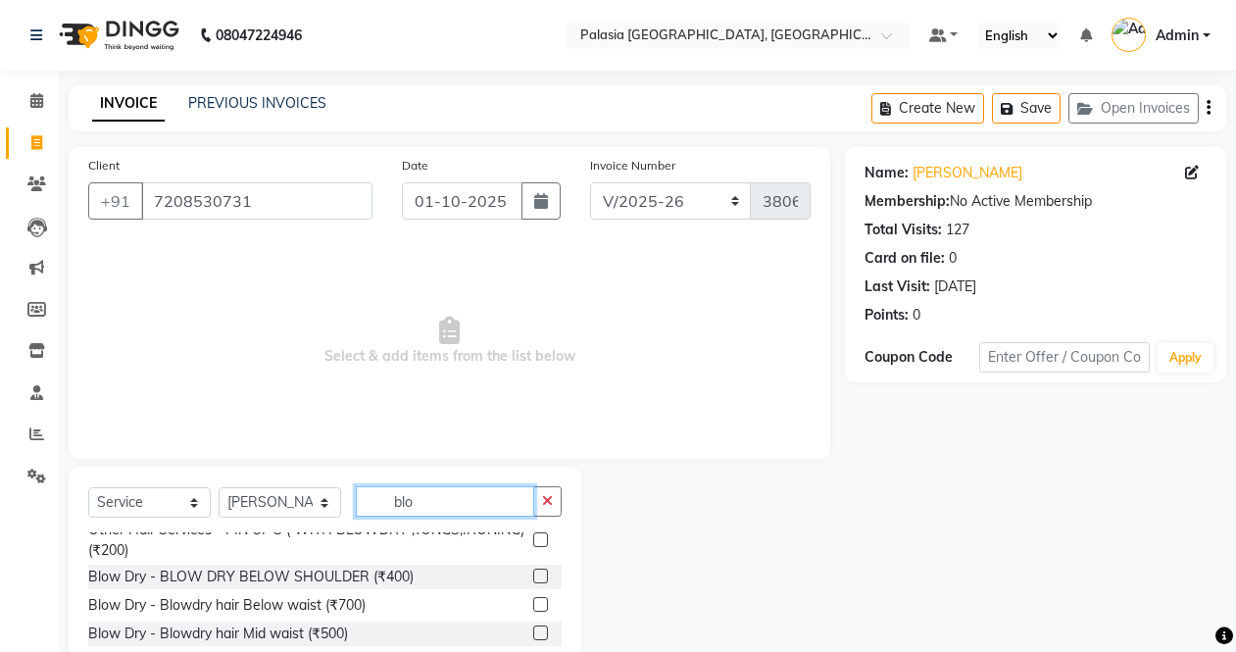
type input "blo"
click at [533, 629] on label at bounding box center [540, 632] width 15 height 15
click at [533, 629] on input "checkbox" at bounding box center [539, 633] width 13 height 13
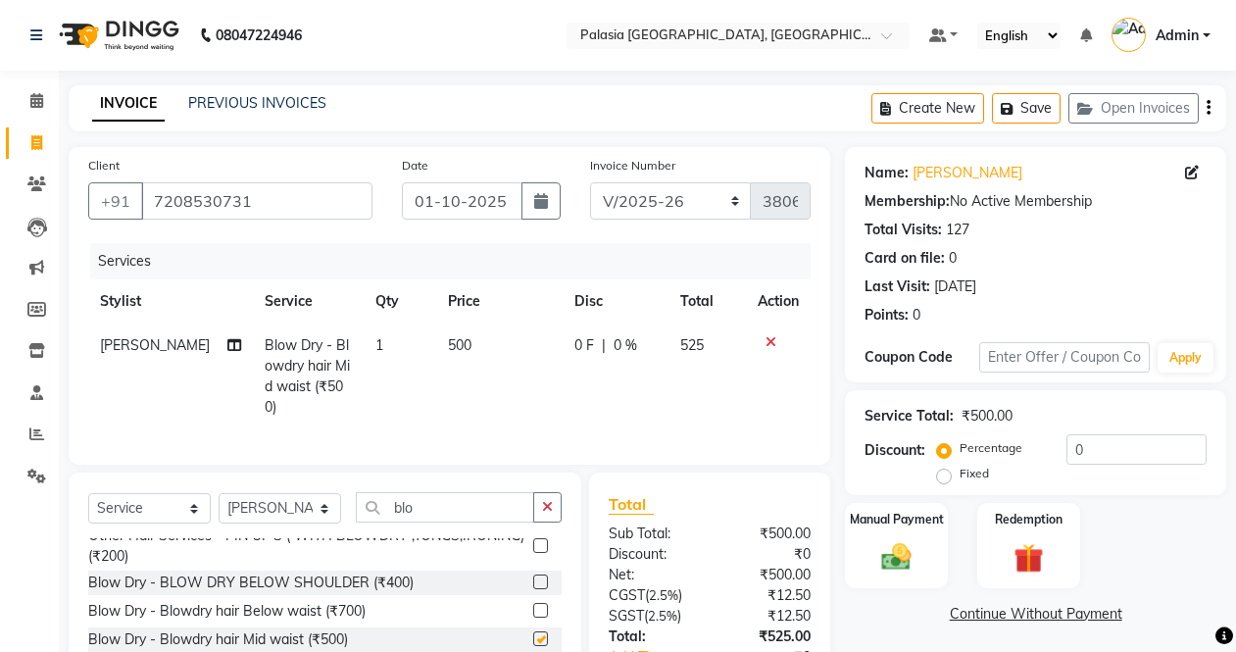
checkbox input "false"
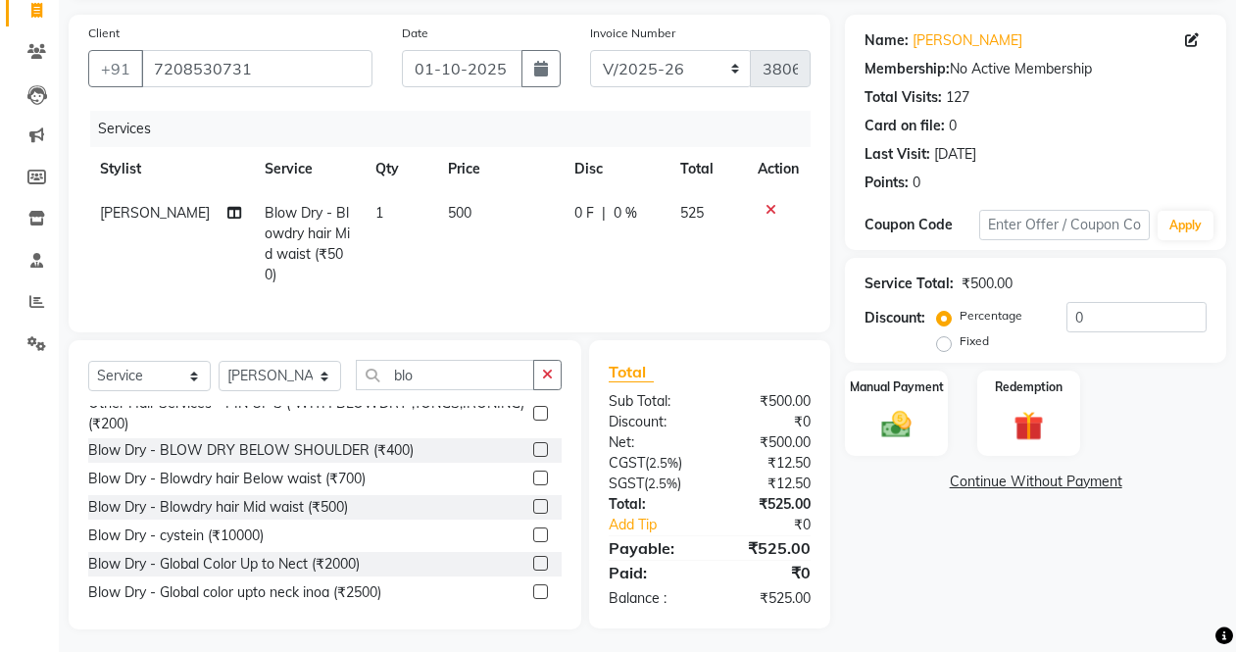
scroll to position [135, 0]
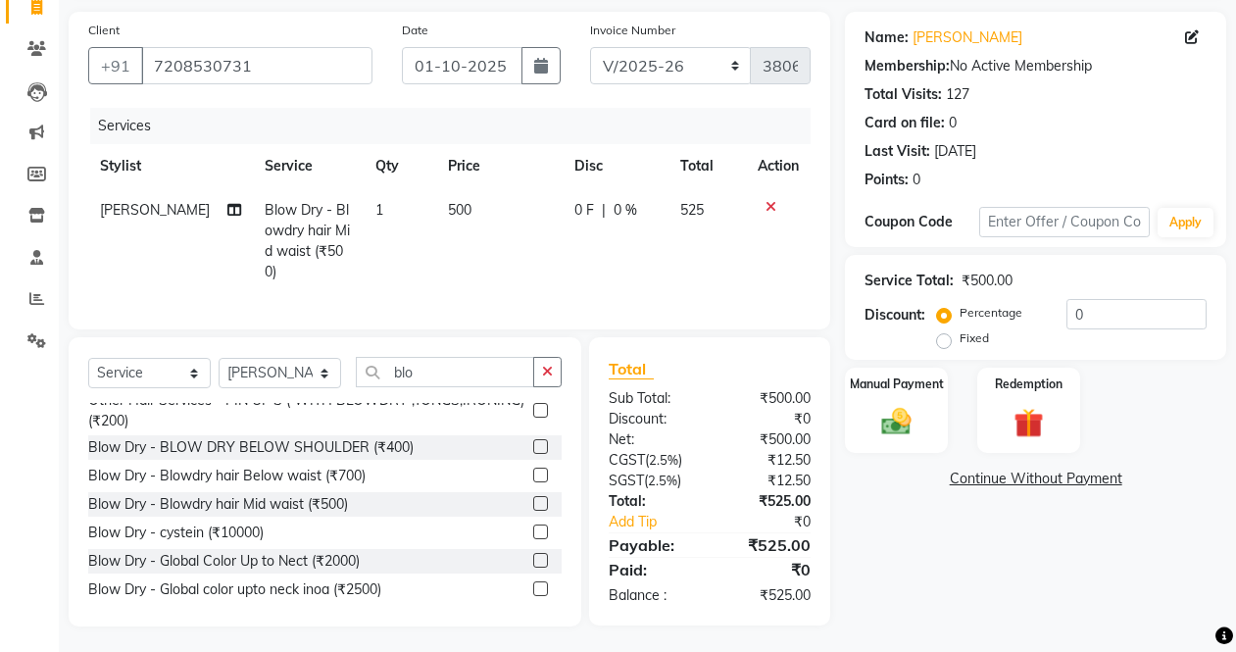
click at [574, 210] on span "0 F" at bounding box center [584, 210] width 20 height 21
select select "92592"
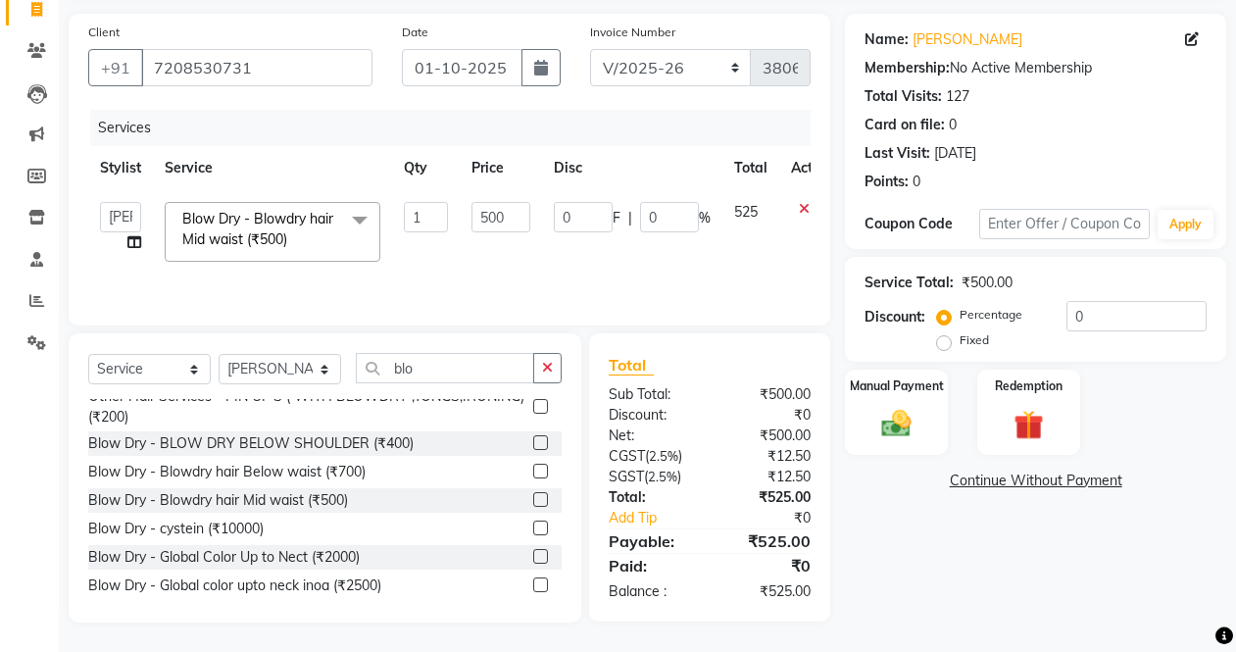
scroll to position [133, 0]
click at [599, 216] on input "0" at bounding box center [583, 217] width 59 height 30
type input "5"
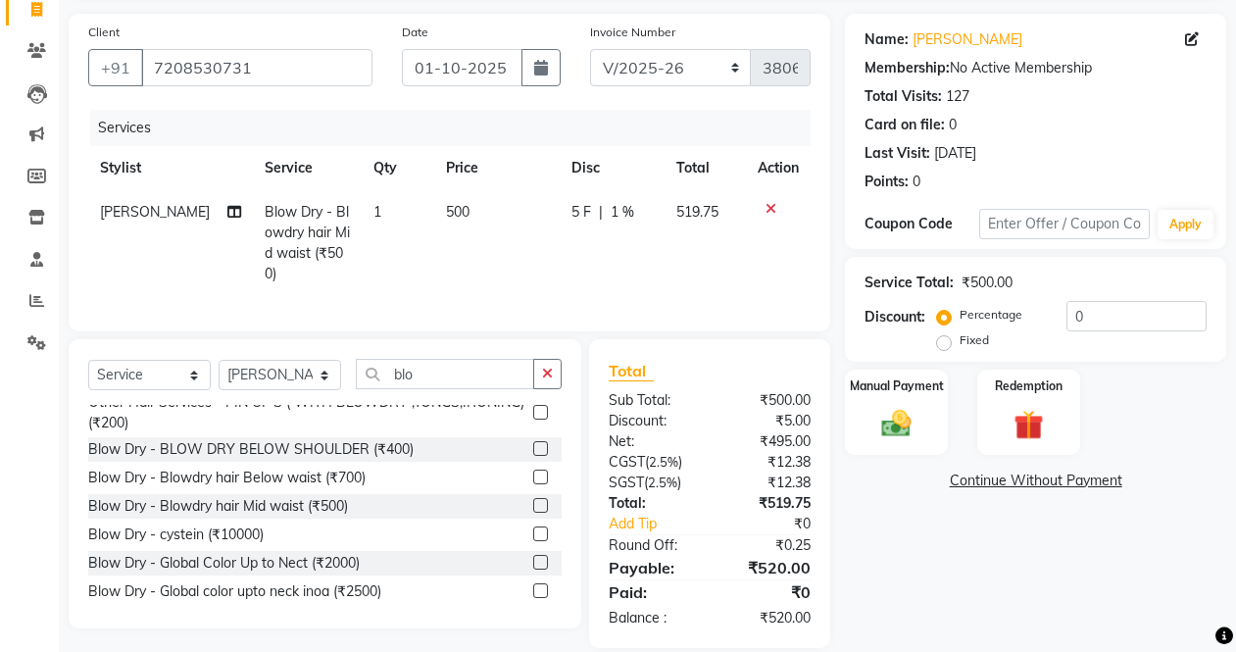
click at [603, 275] on div "Services Stylist Service Qty Price Disc Total Action [PERSON_NAME] Blow Dry - B…" at bounding box center [449, 211] width 722 height 202
click at [920, 429] on img at bounding box center [895, 423] width 49 height 35
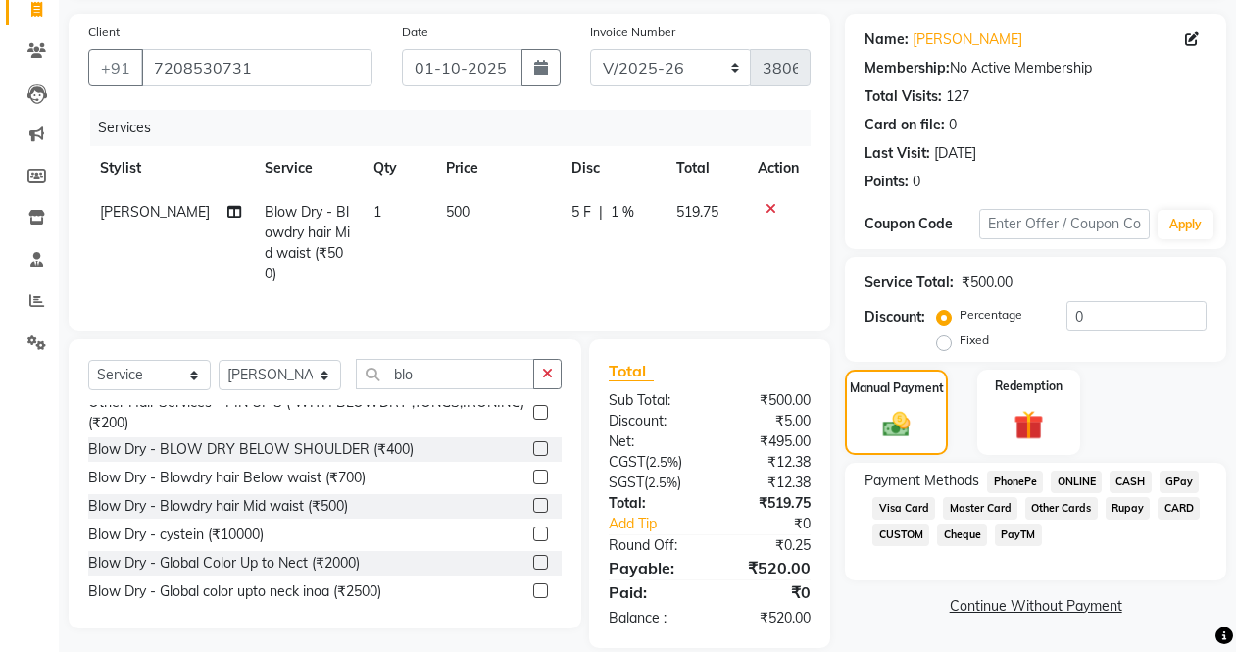
click at [1020, 533] on span "PayTM" at bounding box center [1018, 534] width 47 height 23
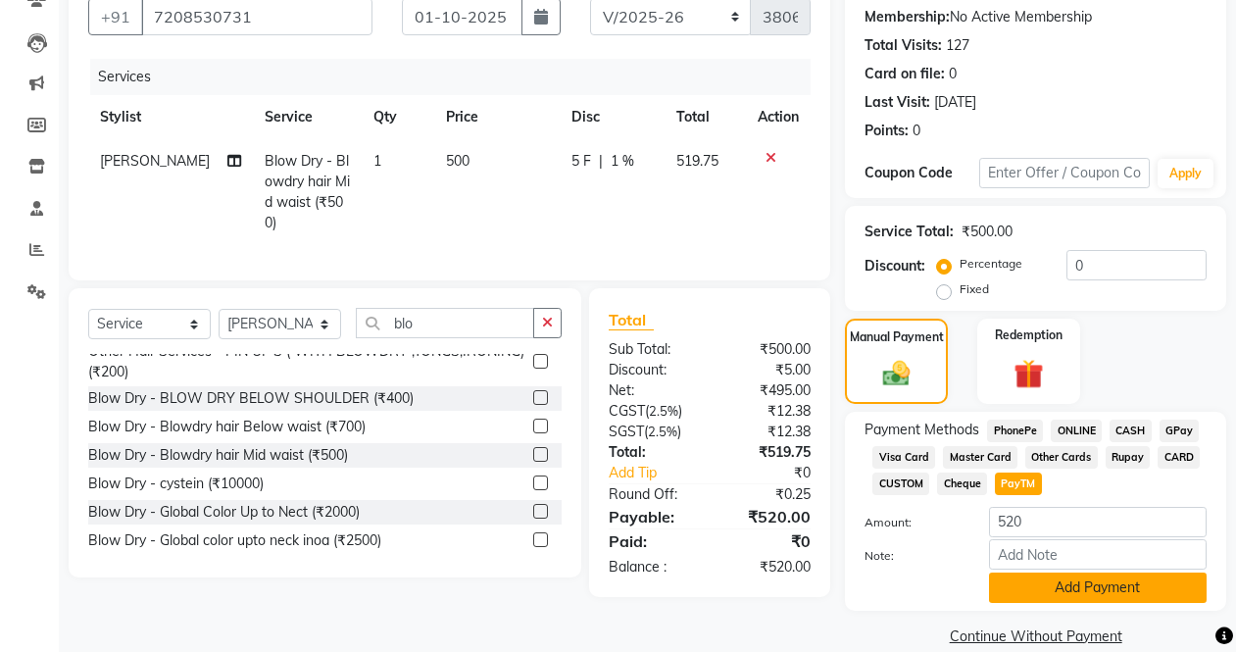
scroll to position [213, 0]
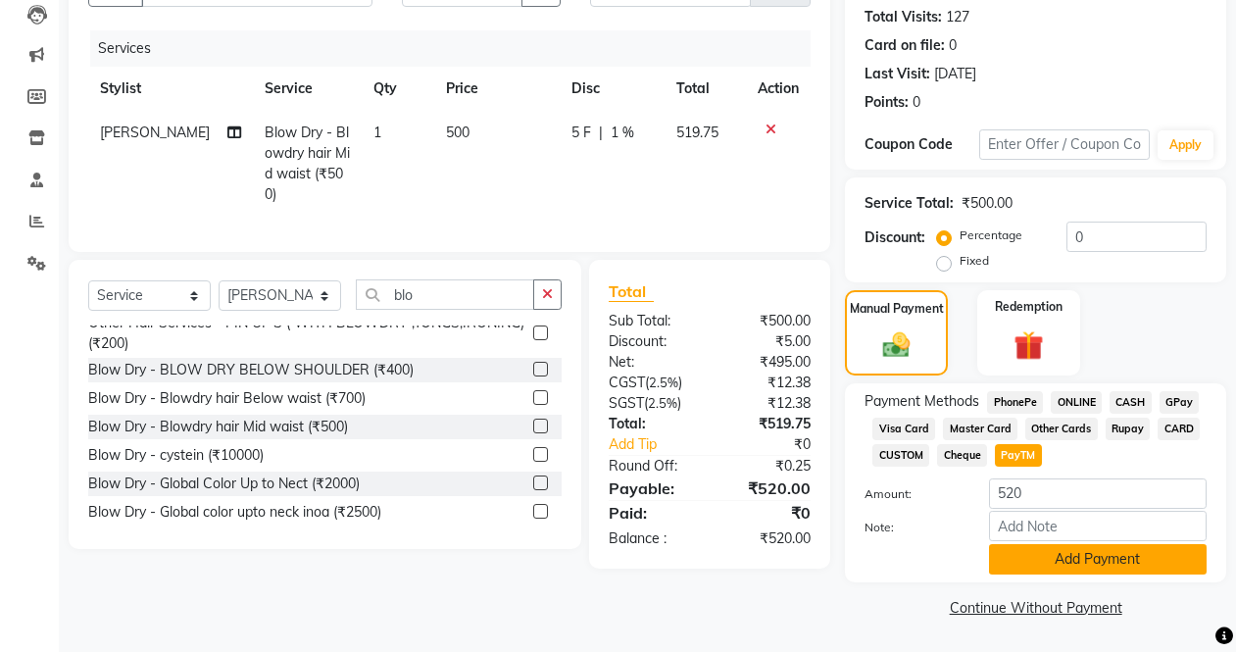
click at [1001, 563] on button "Add Payment" at bounding box center [1098, 559] width 218 height 30
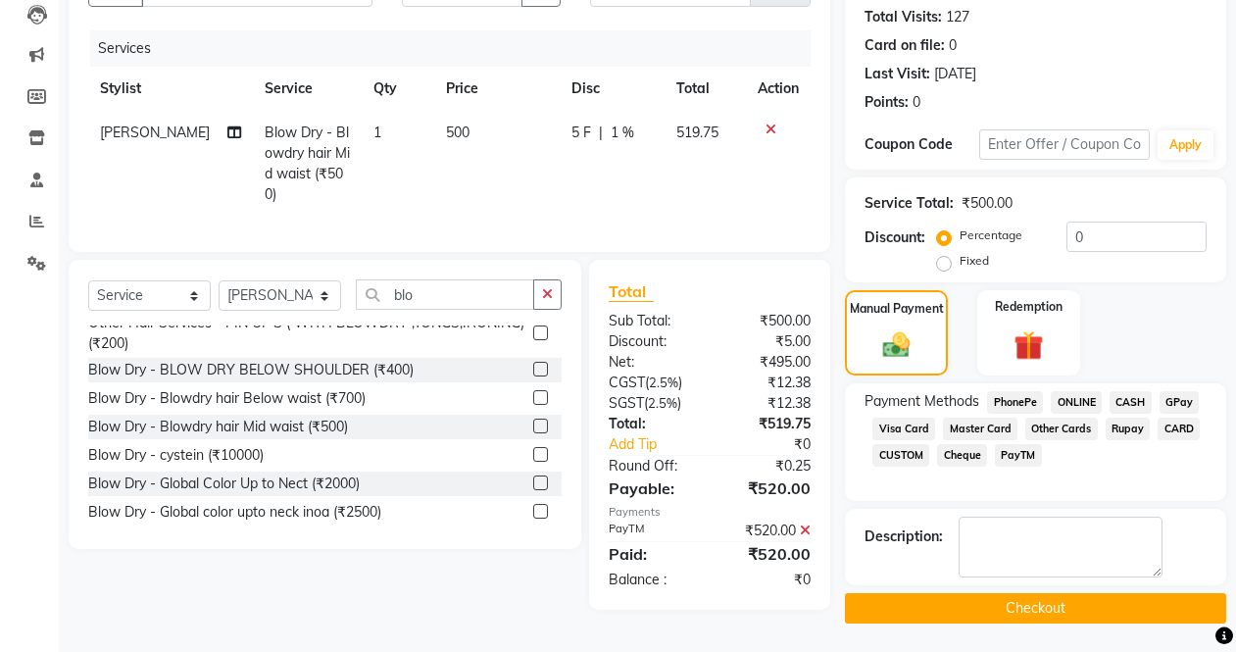
click at [980, 604] on button "Checkout" at bounding box center [1035, 608] width 381 height 30
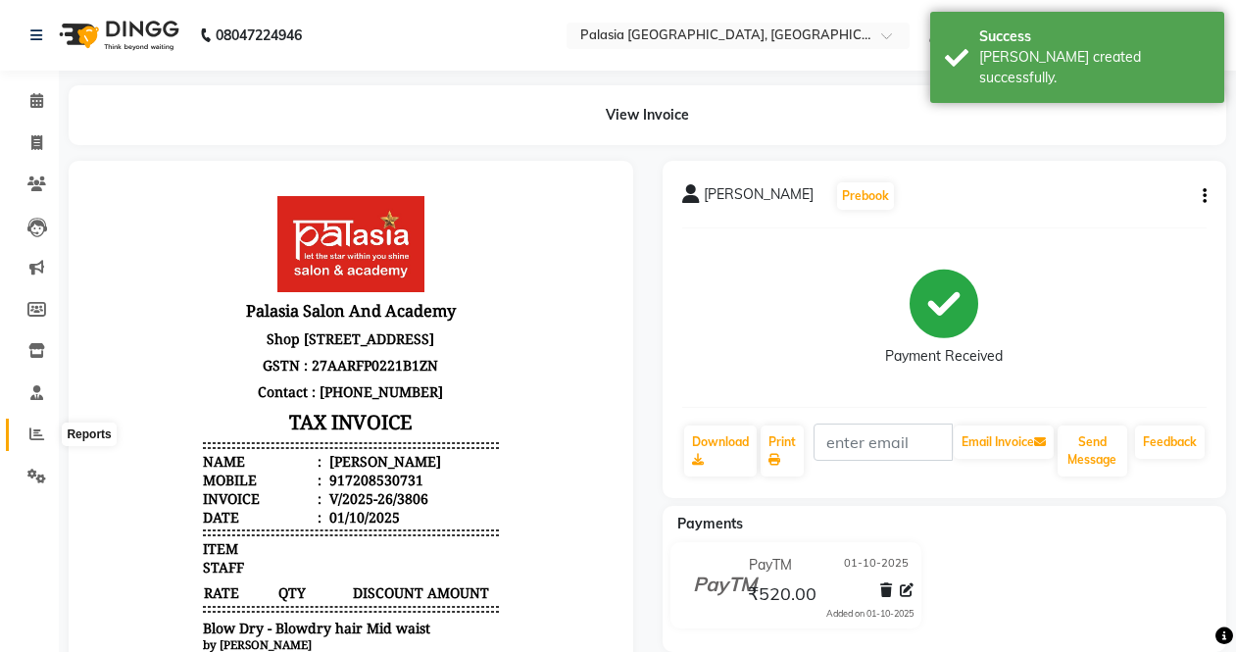
click at [43, 434] on icon at bounding box center [36, 433] width 15 height 15
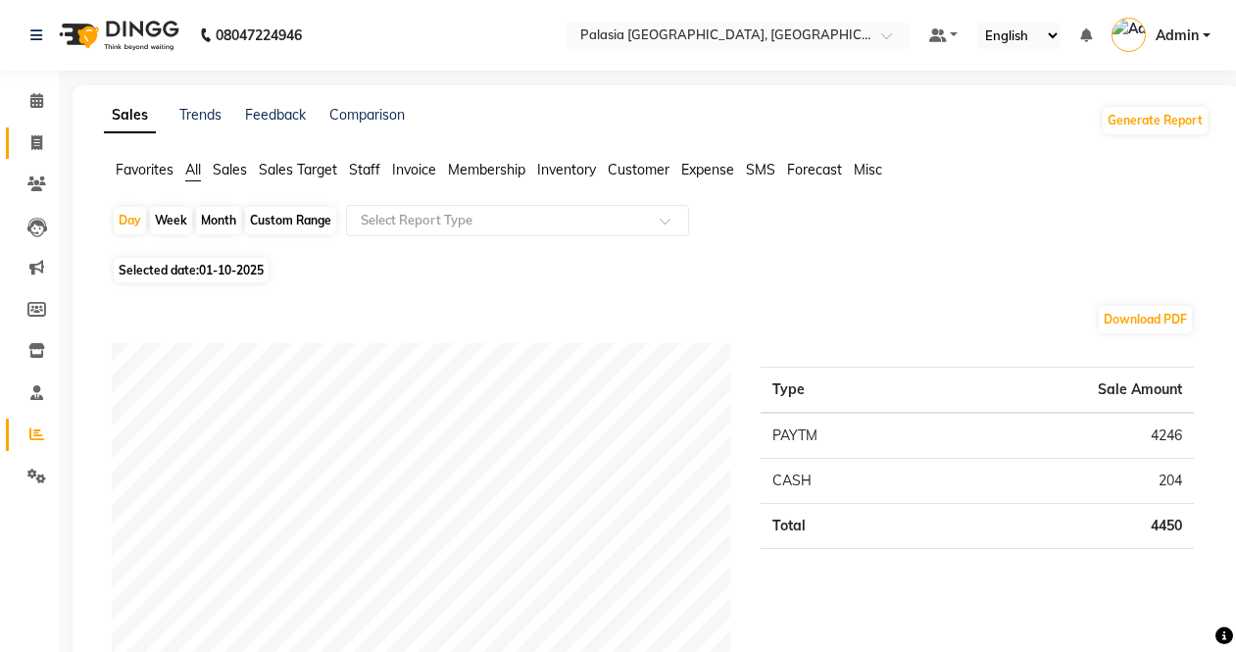
click at [27, 129] on link "Invoice" at bounding box center [29, 143] width 47 height 32
select select "service"
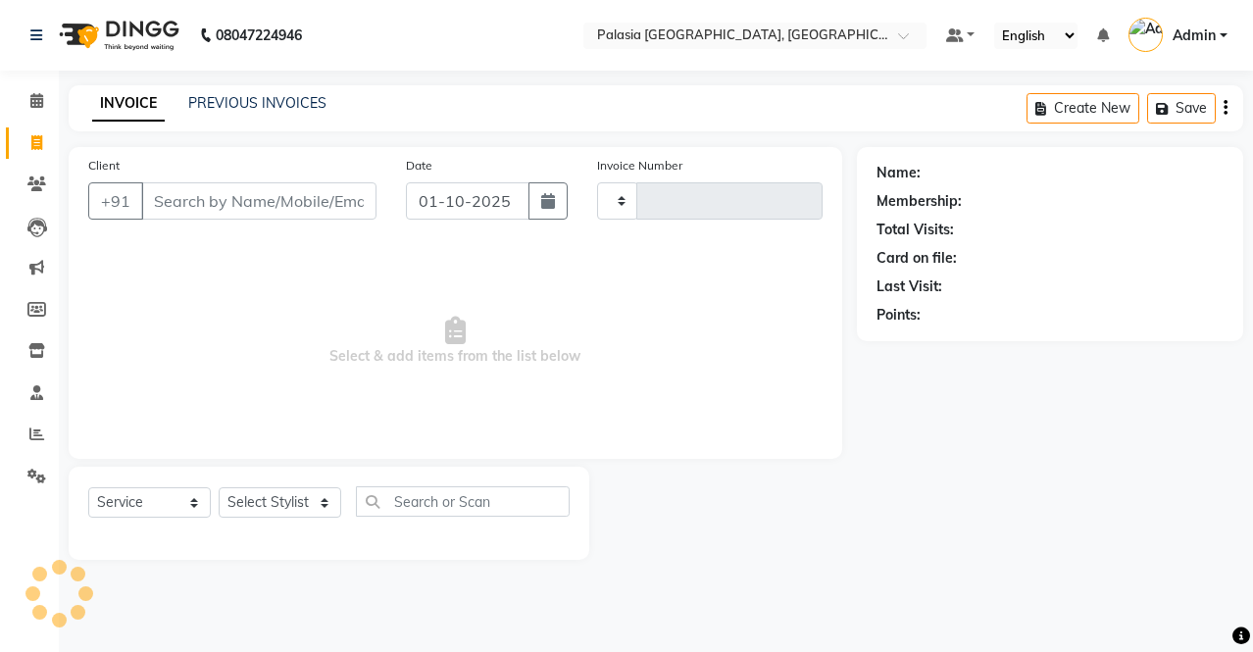
type input "3807"
select select "6009"
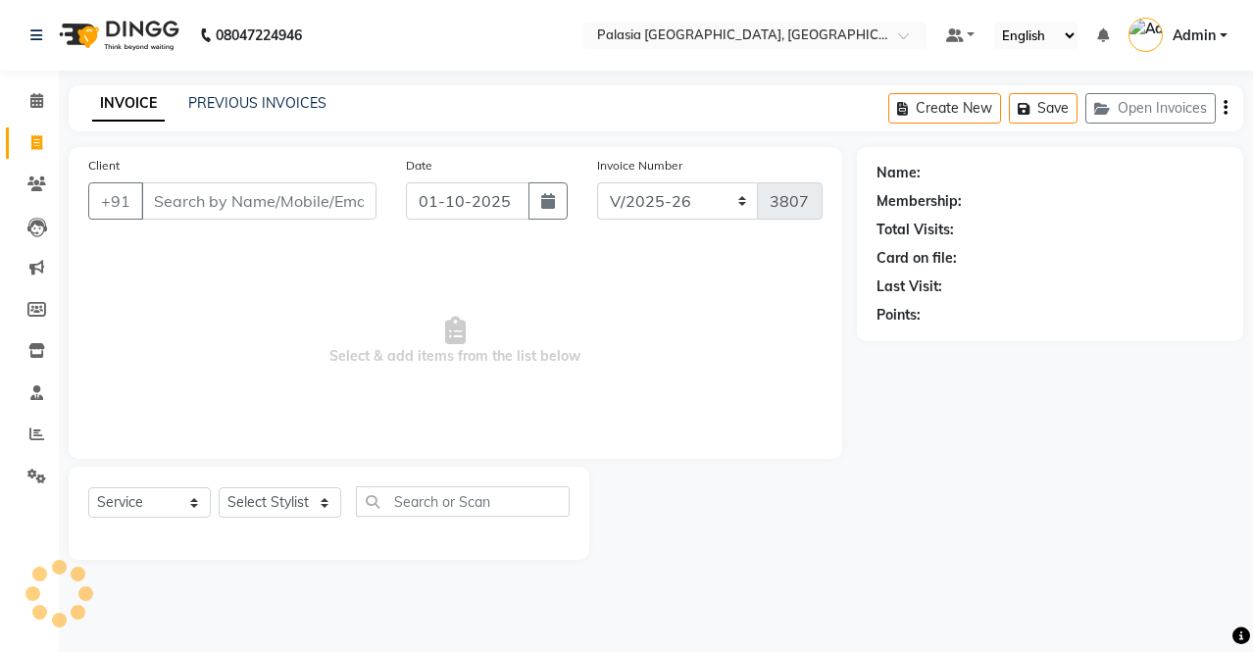
click at [198, 190] on input "Client" at bounding box center [258, 200] width 235 height 37
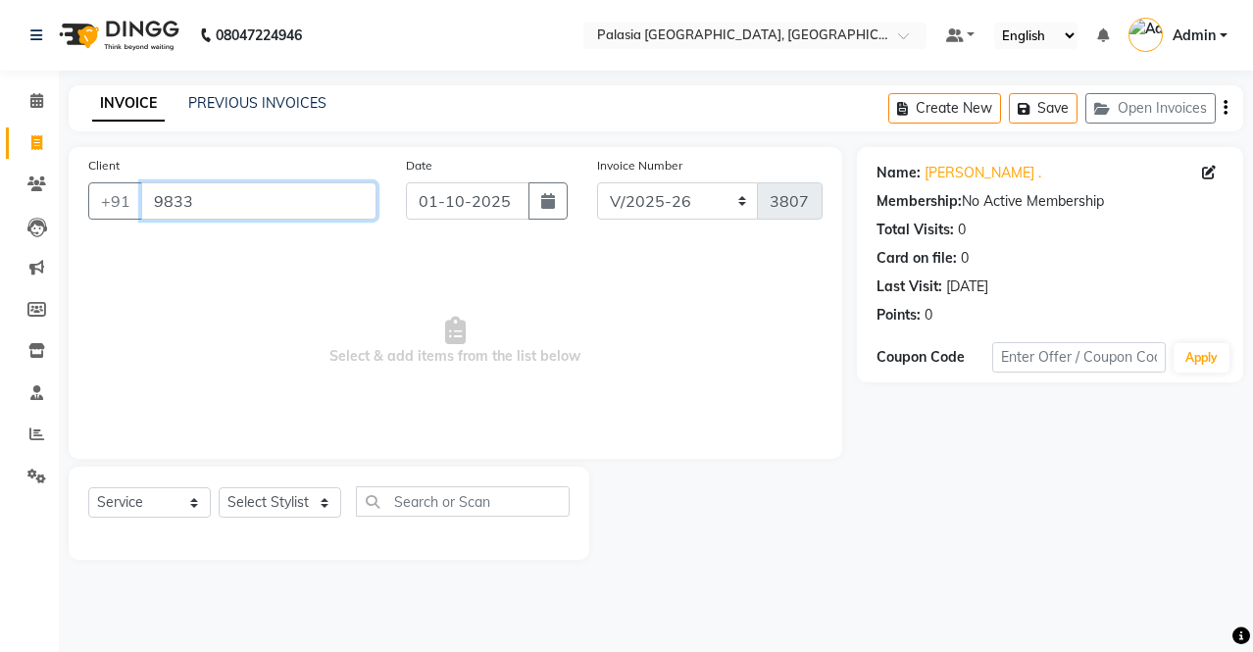
click at [299, 188] on input "9833" at bounding box center [258, 200] width 235 height 37
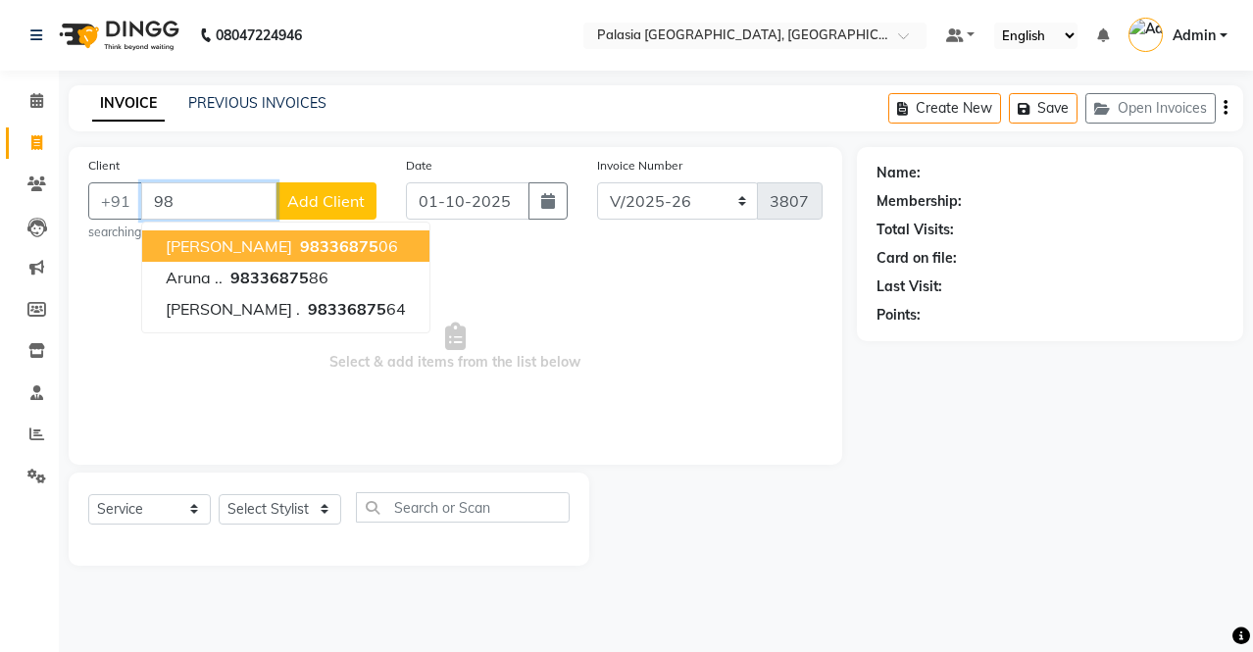
type input "9"
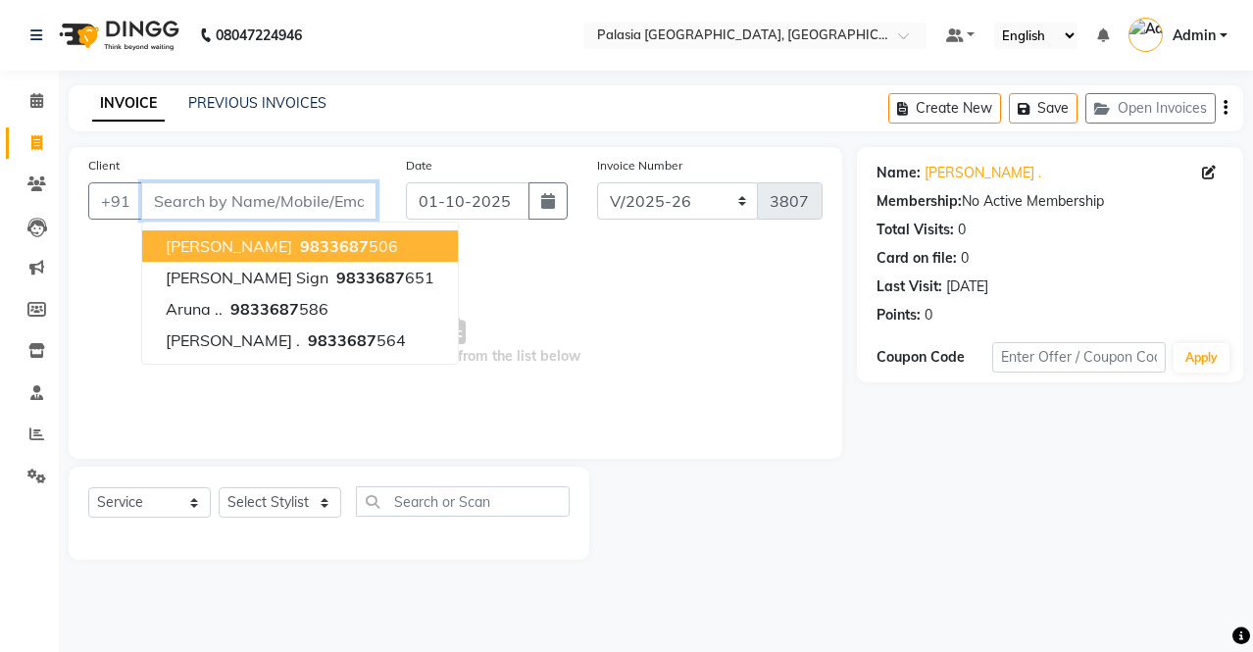
click at [231, 195] on input "Client" at bounding box center [258, 200] width 235 height 37
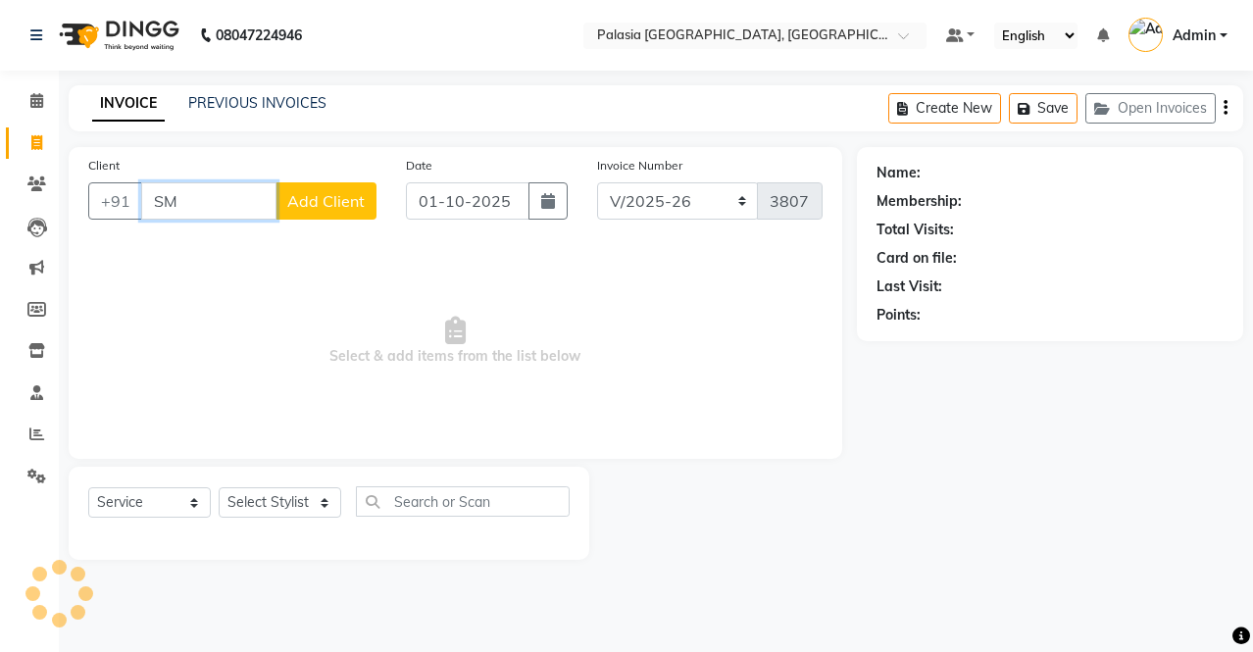
type input "S"
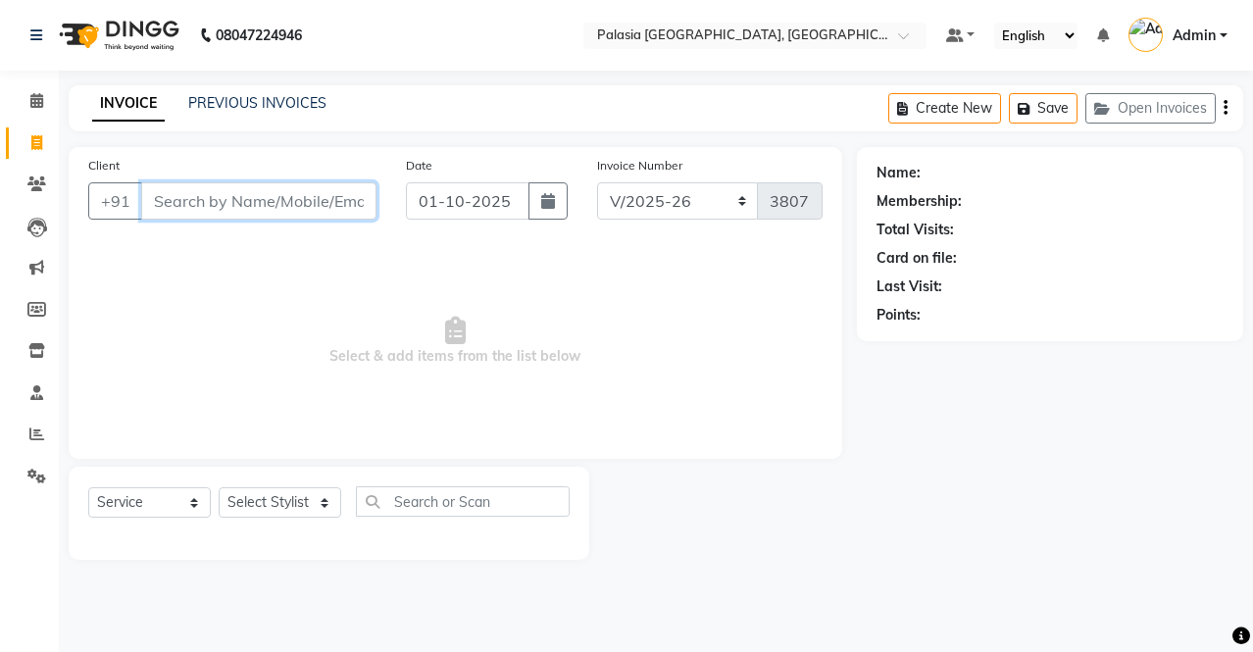
type input "A"
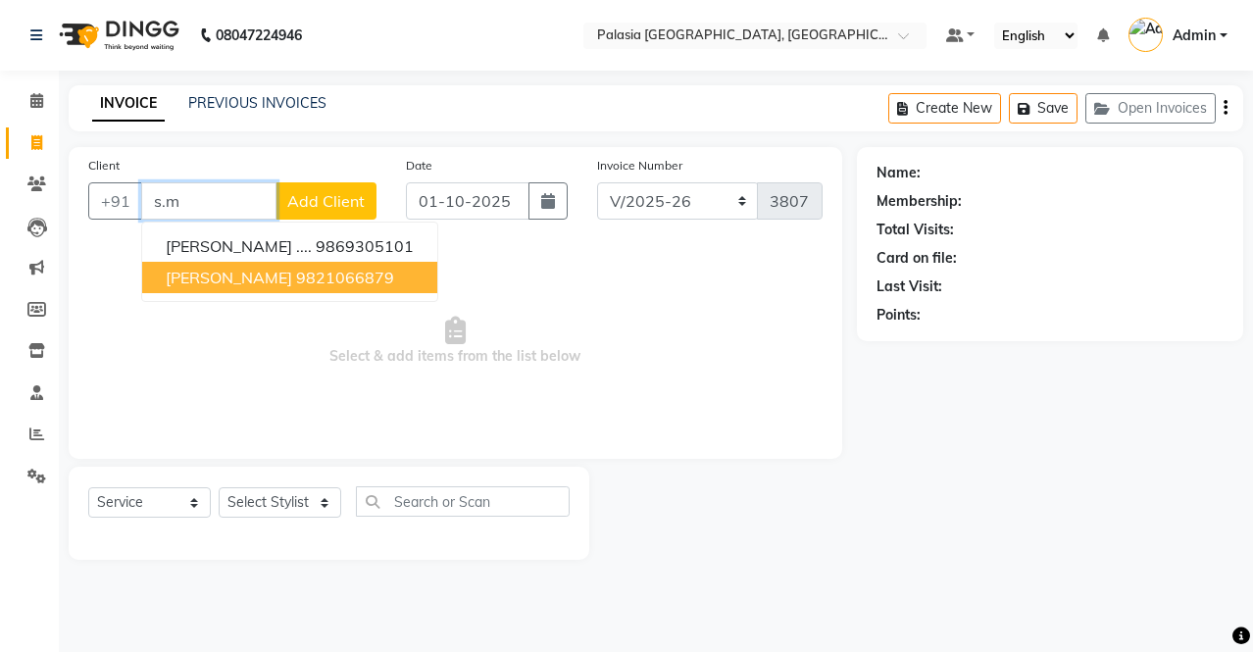
click at [296, 275] on ngb-highlight "9821066879" at bounding box center [345, 278] width 98 height 20
type input "9821066879"
select select "1: Object"
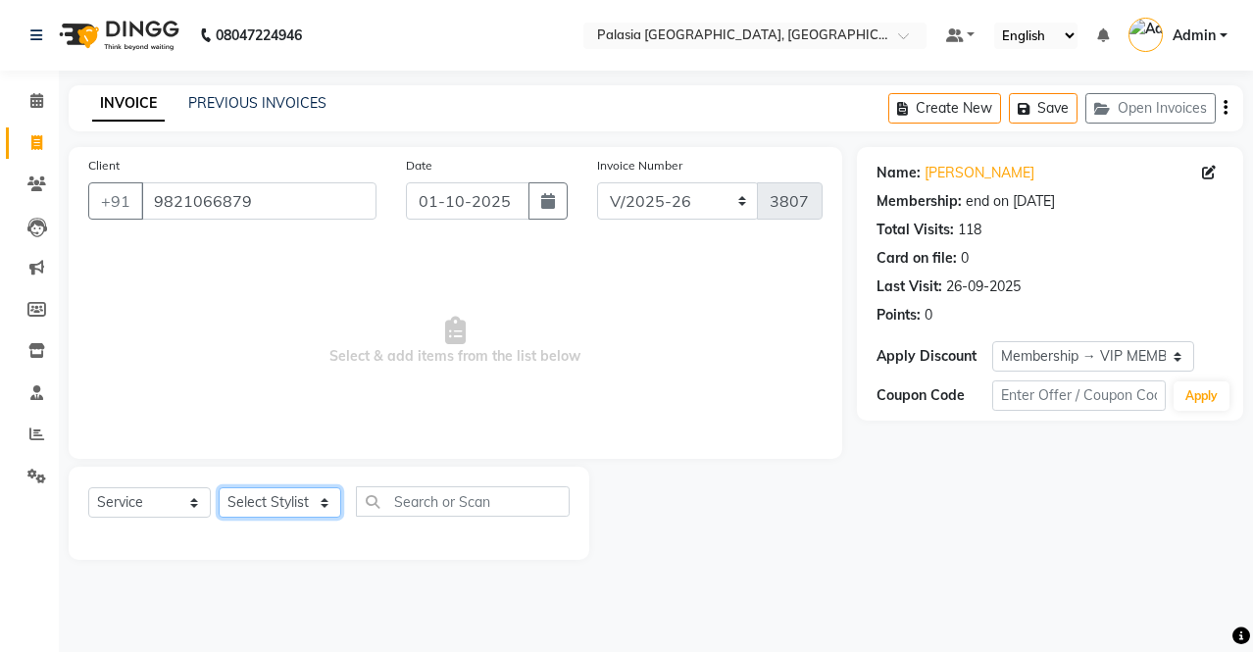
click at [279, 508] on select "Select Stylist [PERSON_NAME] Admin Aparna . [PERSON_NAME] [PERSON_NAME] [PERSON…" at bounding box center [280, 502] width 123 height 30
select select "92592"
click at [219, 487] on select "Select Stylist [PERSON_NAME] Admin Aparna . [PERSON_NAME] [PERSON_NAME] [PERSON…" at bounding box center [280, 502] width 123 height 30
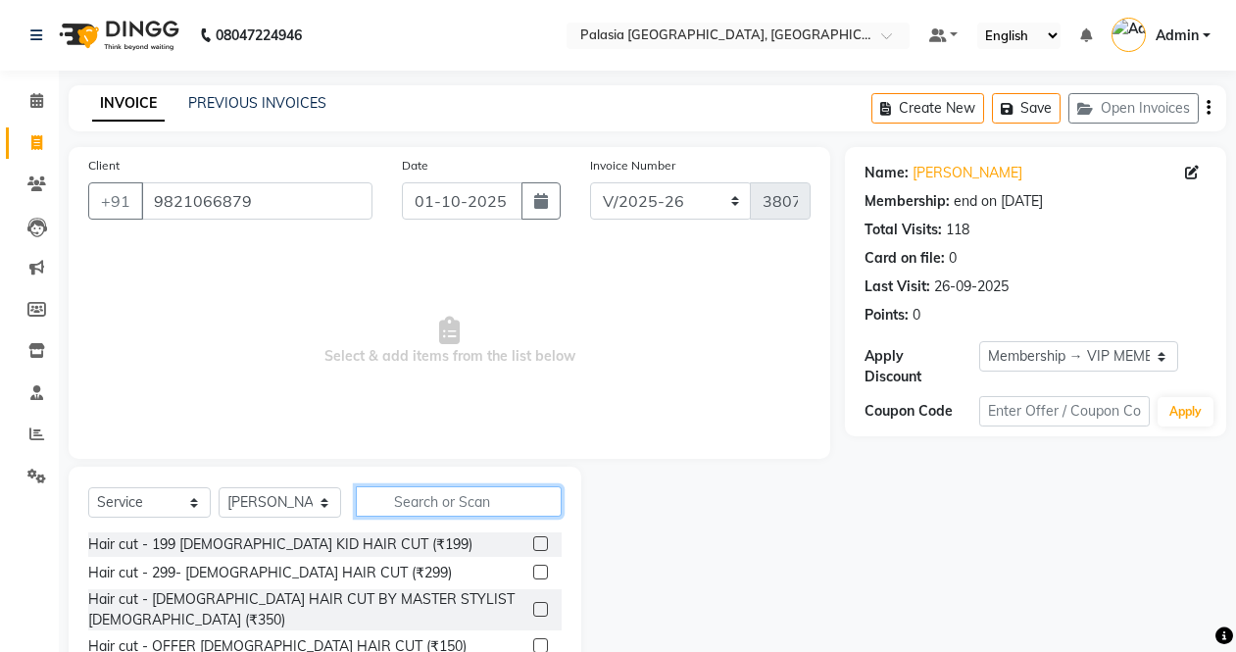
click at [426, 500] on input "text" at bounding box center [459, 501] width 206 height 30
drag, startPoint x: 426, startPoint y: 500, endPoint x: 374, endPoint y: 510, distance: 52.9
click at [424, 500] on input "text" at bounding box center [459, 501] width 206 height 30
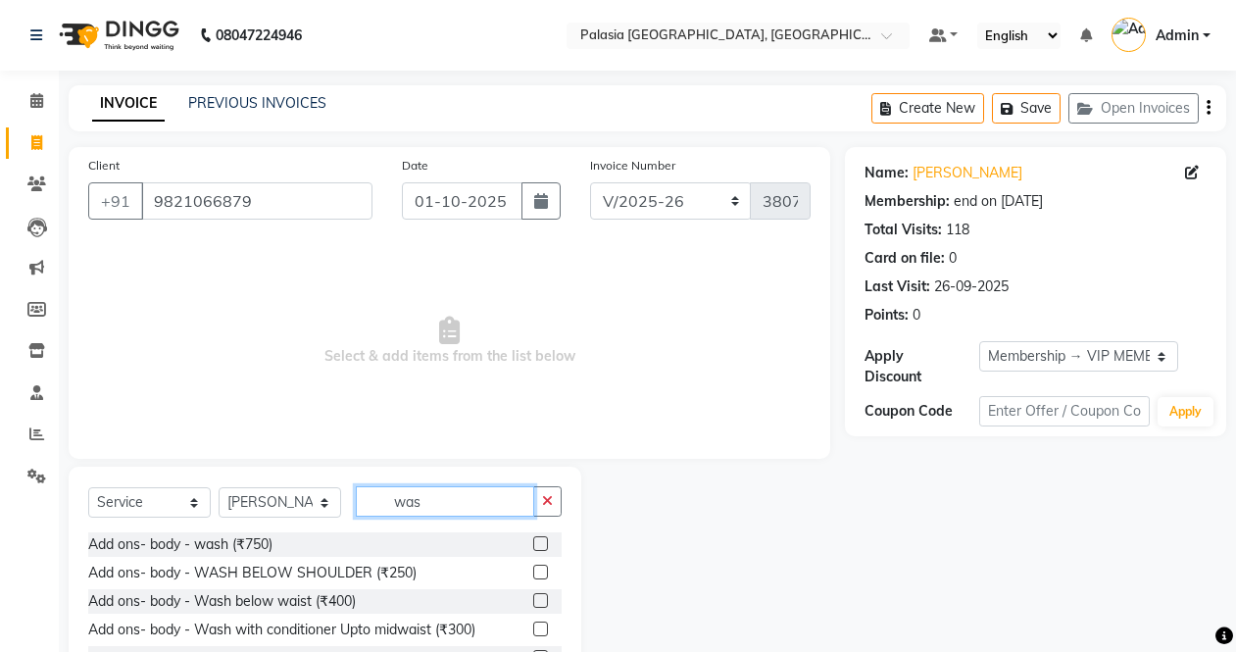
type input "was"
click at [533, 576] on label at bounding box center [540, 572] width 15 height 15
click at [533, 576] on input "checkbox" at bounding box center [539, 573] width 13 height 13
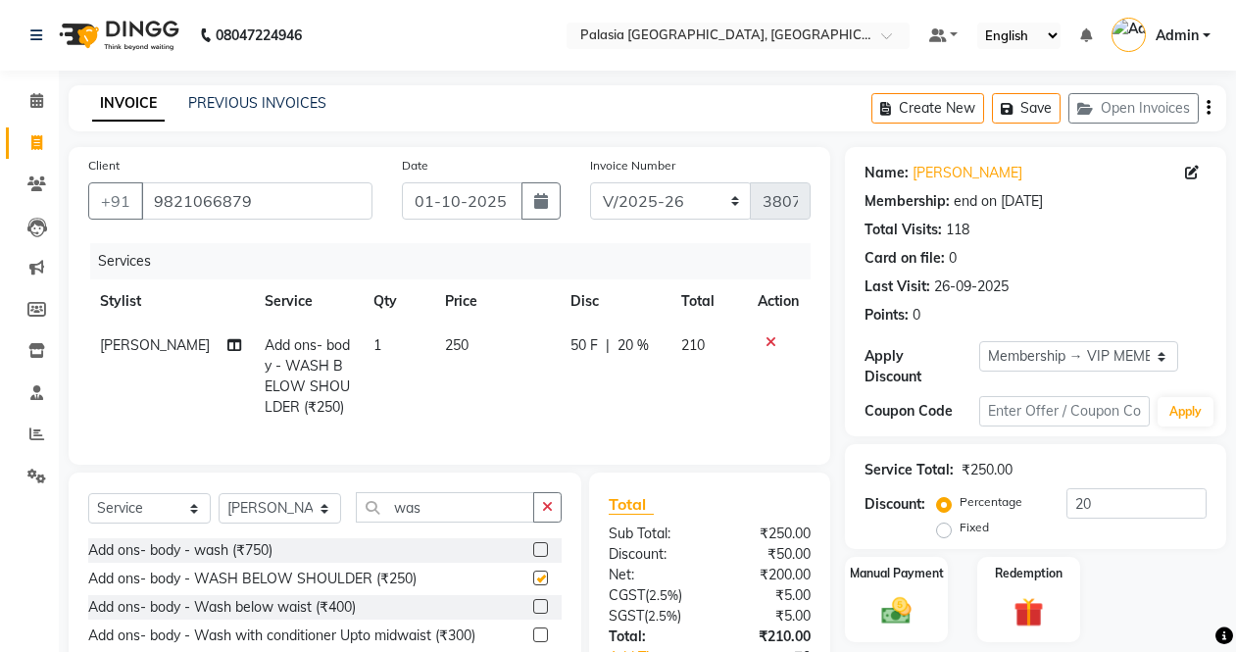
checkbox input "false"
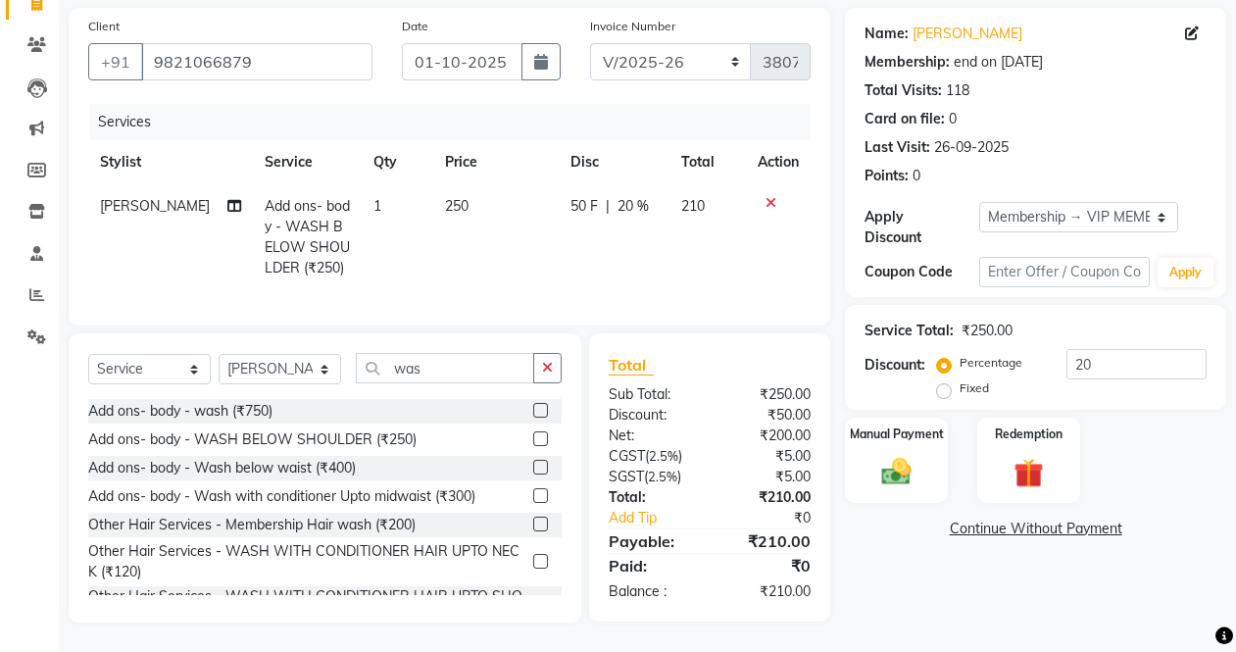
scroll to position [156, 0]
click at [550, 361] on icon "button" at bounding box center [547, 368] width 11 height 14
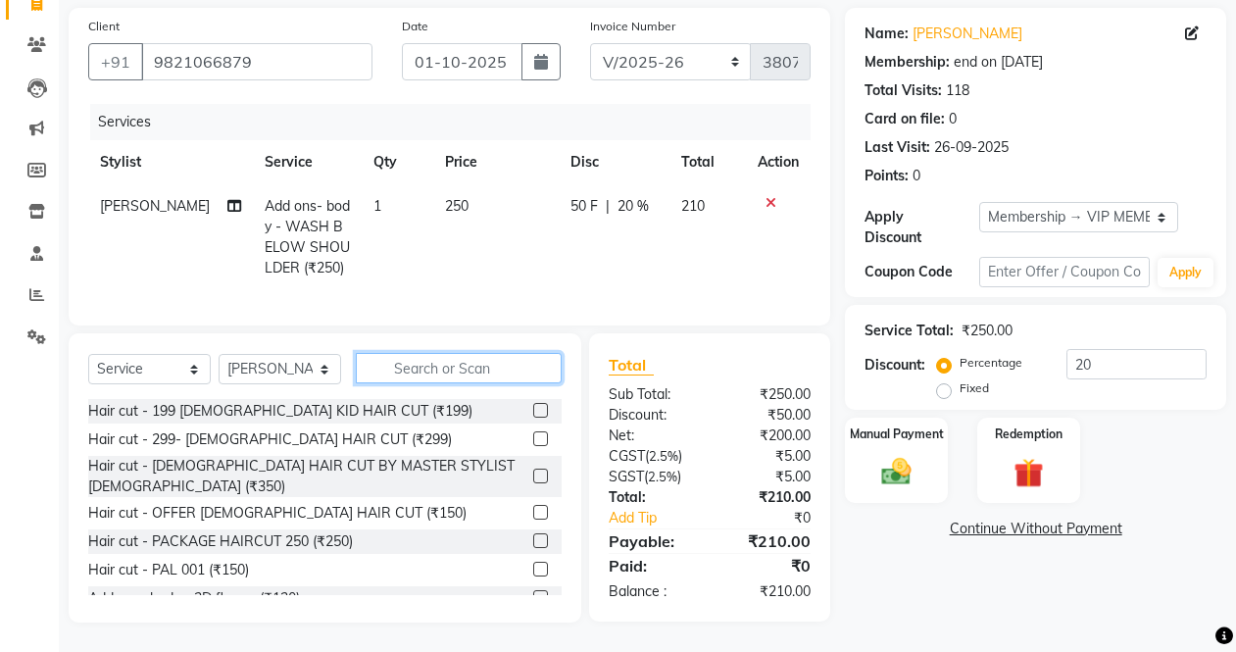
click at [434, 360] on input "text" at bounding box center [459, 368] width 206 height 30
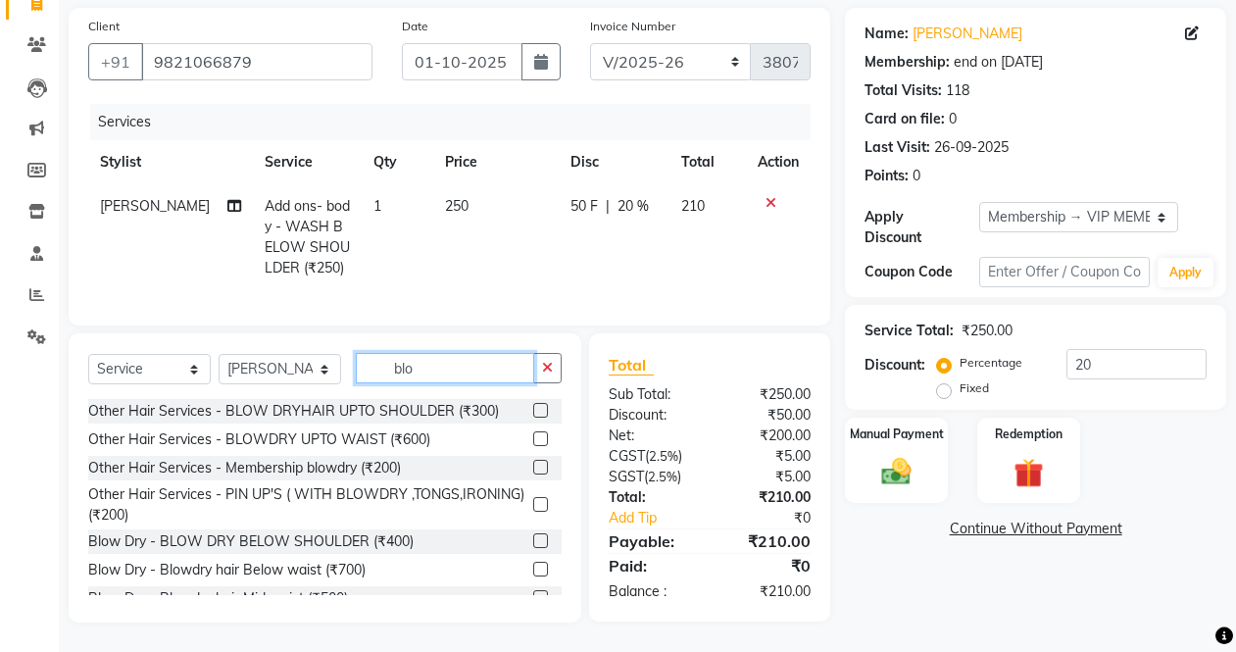
type input "blo"
click at [323, 362] on select "Select Stylist [PERSON_NAME] Admin Aparna . [PERSON_NAME] [PERSON_NAME] [PERSON…" at bounding box center [280, 369] width 123 height 30
select select "46370"
click at [219, 354] on select "Select Stylist [PERSON_NAME] Admin Aparna . [PERSON_NAME] [PERSON_NAME] [PERSON…" at bounding box center [280, 369] width 123 height 30
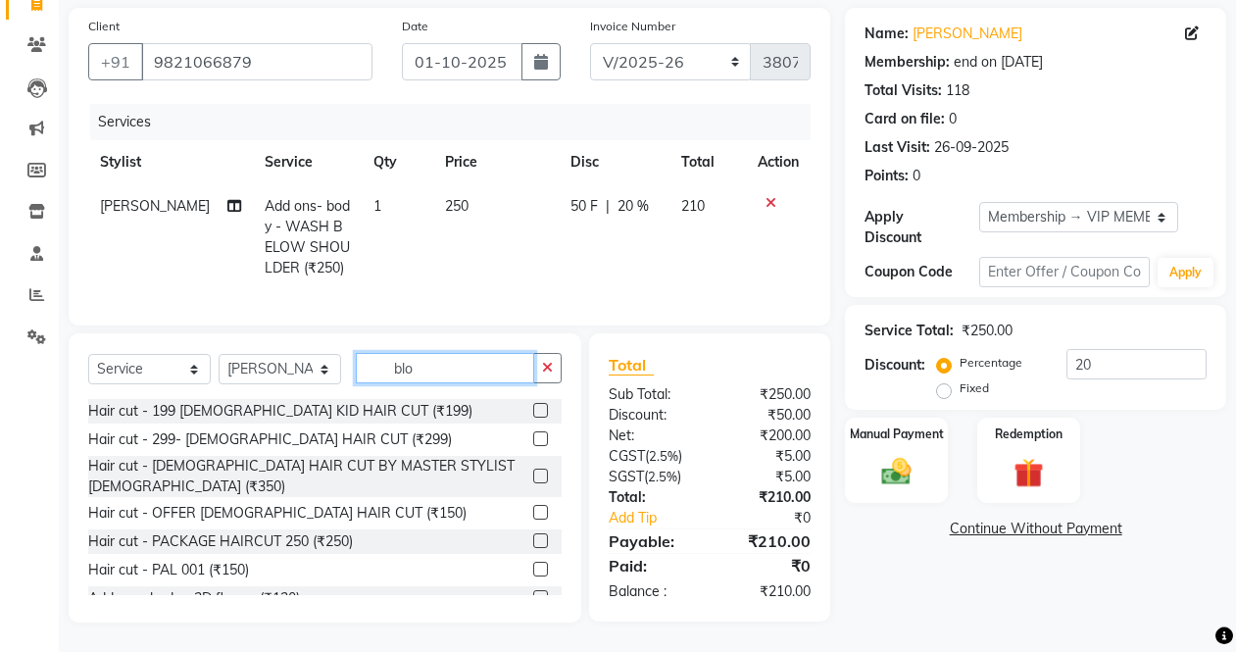
click at [467, 375] on input "blo" at bounding box center [445, 368] width 178 height 30
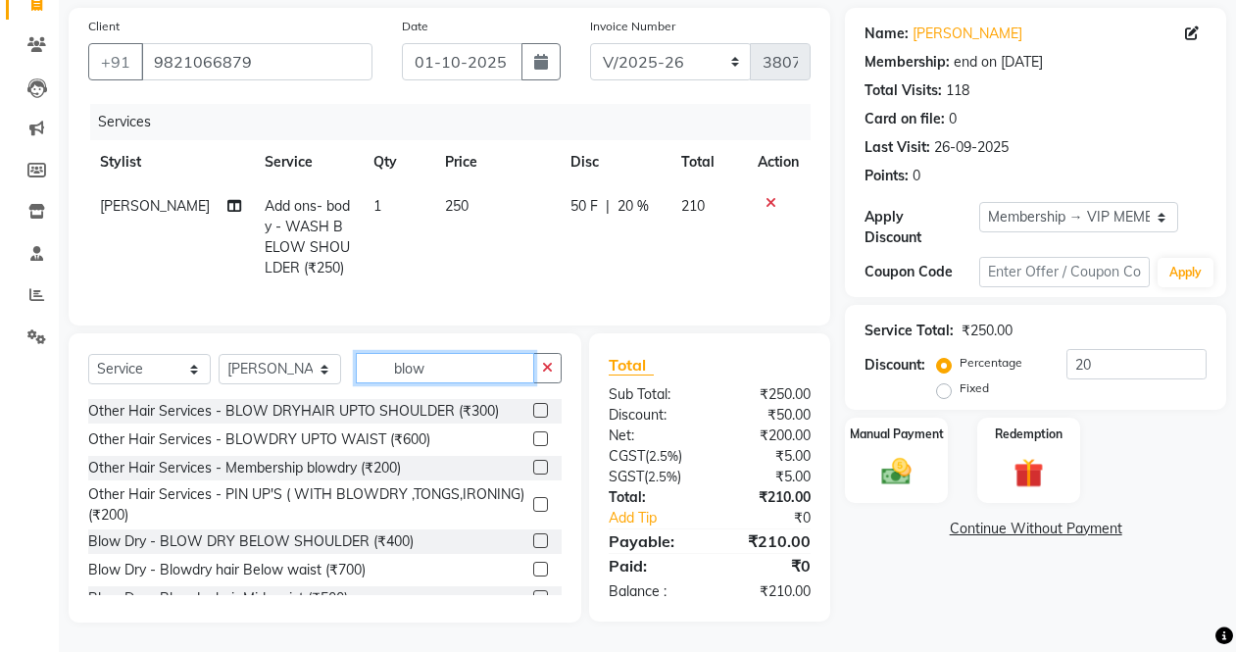
type input "blow"
click at [533, 538] on label at bounding box center [540, 540] width 15 height 15
click at [533, 538] on input "checkbox" at bounding box center [539, 541] width 13 height 13
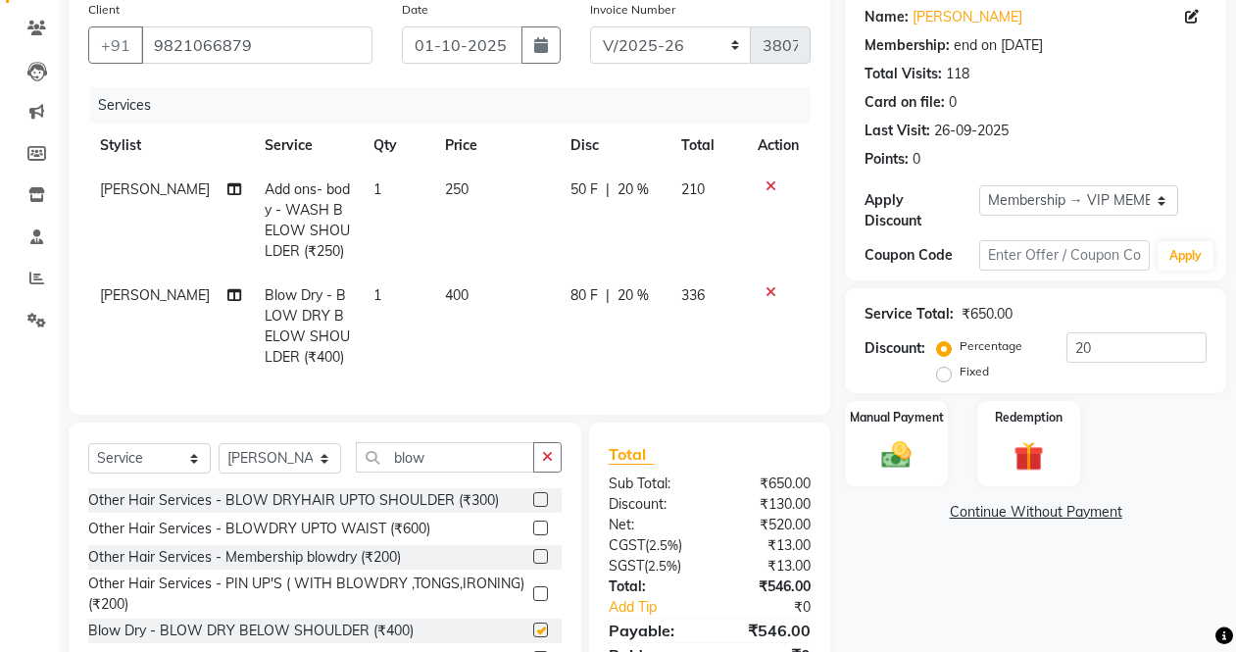
checkbox input "false"
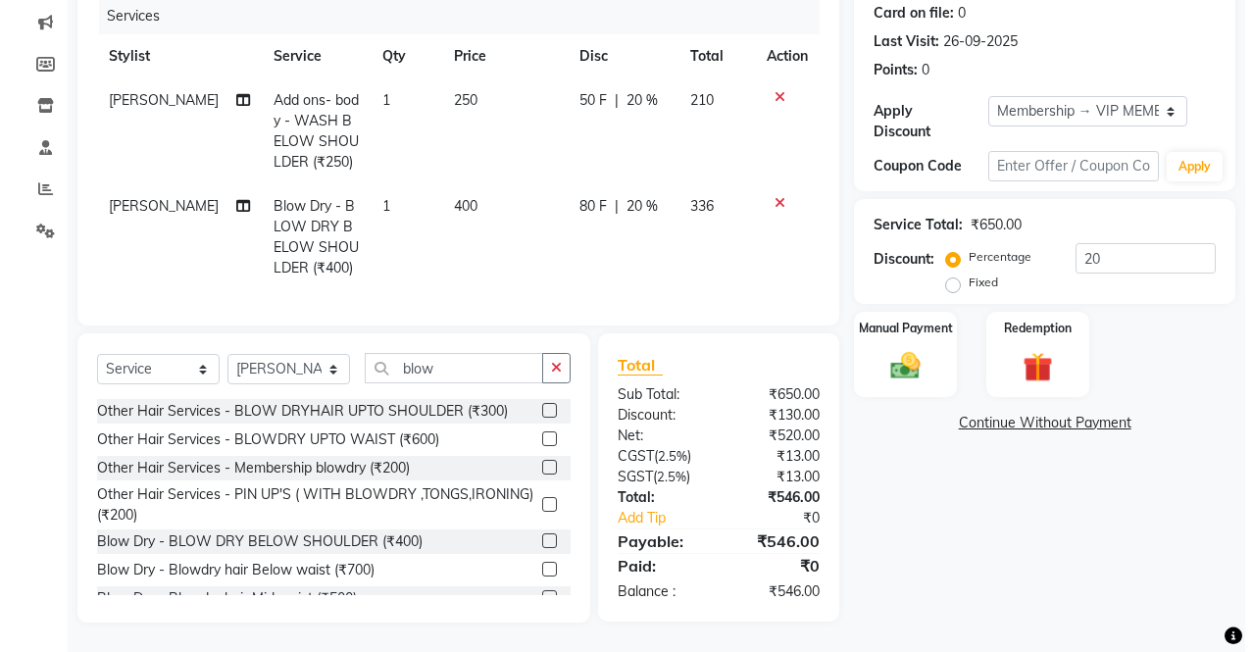
scroll to position [0, 0]
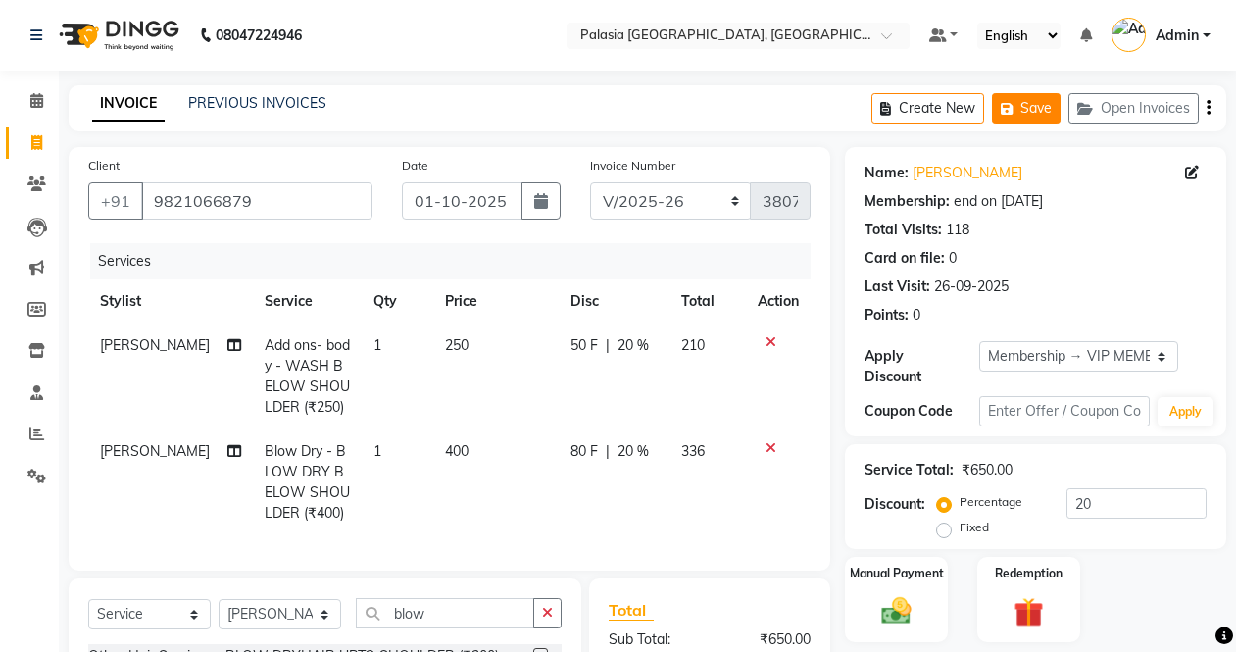
click at [1039, 108] on button "Save" at bounding box center [1026, 108] width 69 height 30
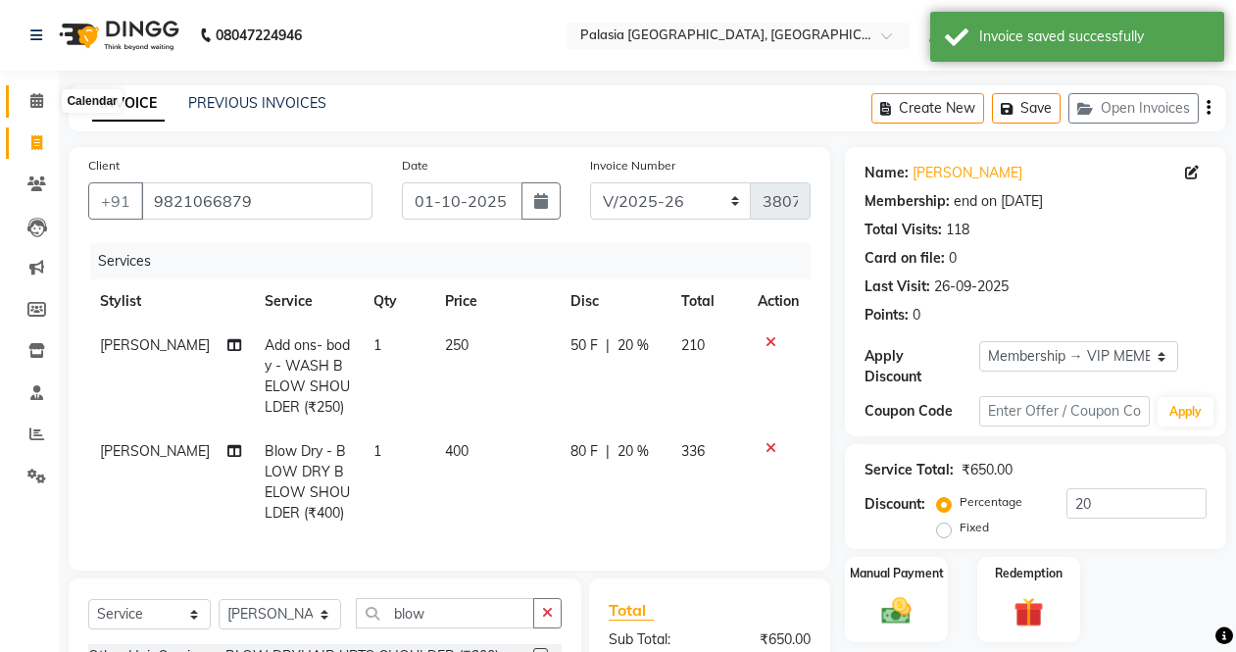
click at [34, 102] on icon at bounding box center [36, 100] width 13 height 15
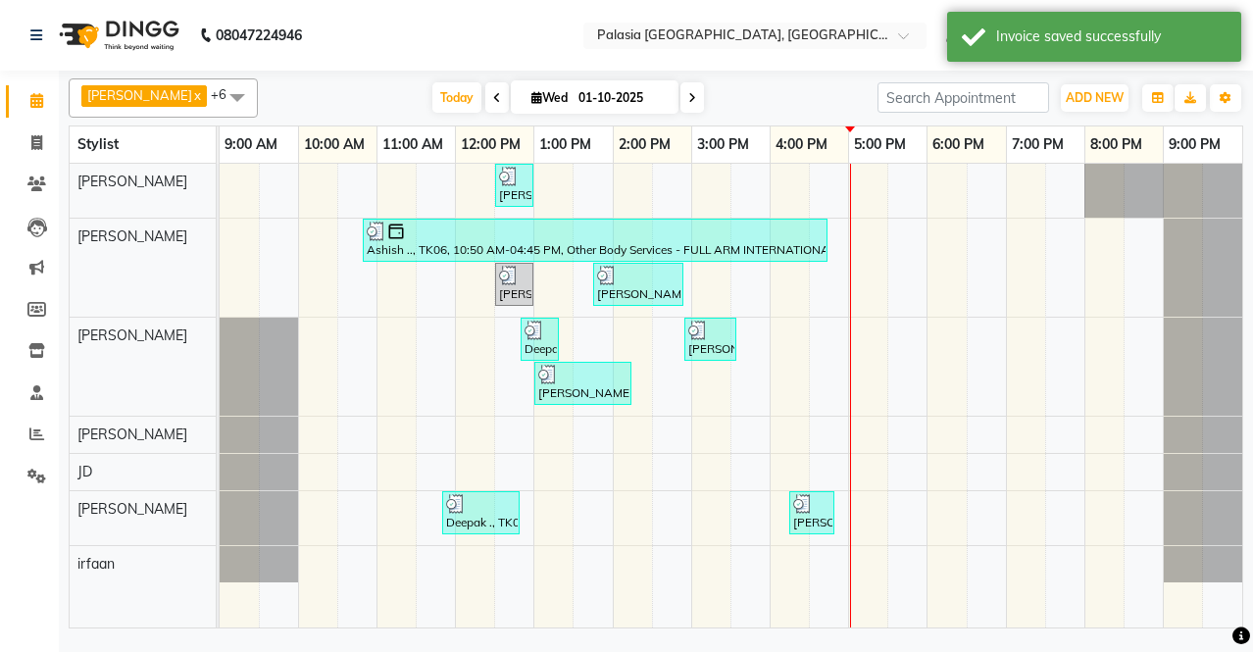
click at [886, 500] on div "[PERSON_NAME], TK02, 12:30 PM-01:00 PM, Other Hair Services - [DEMOGRAPHIC_DATA…" at bounding box center [731, 396] width 1022 height 464
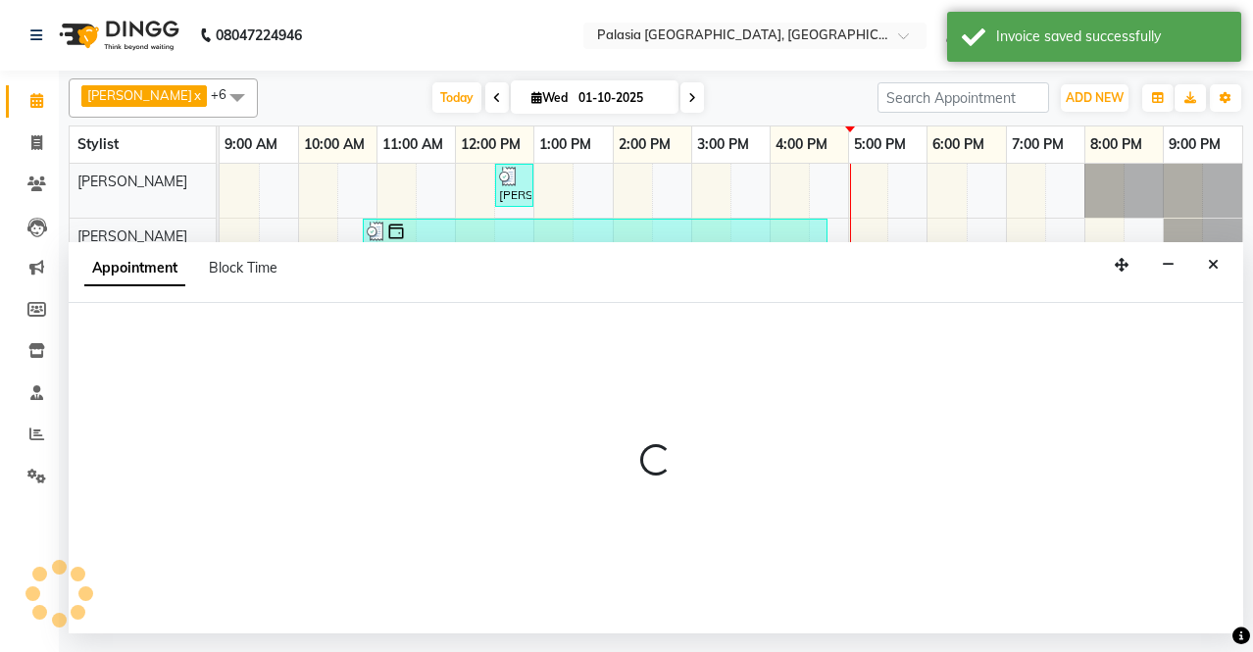
select select "92592"
select select "tentative"
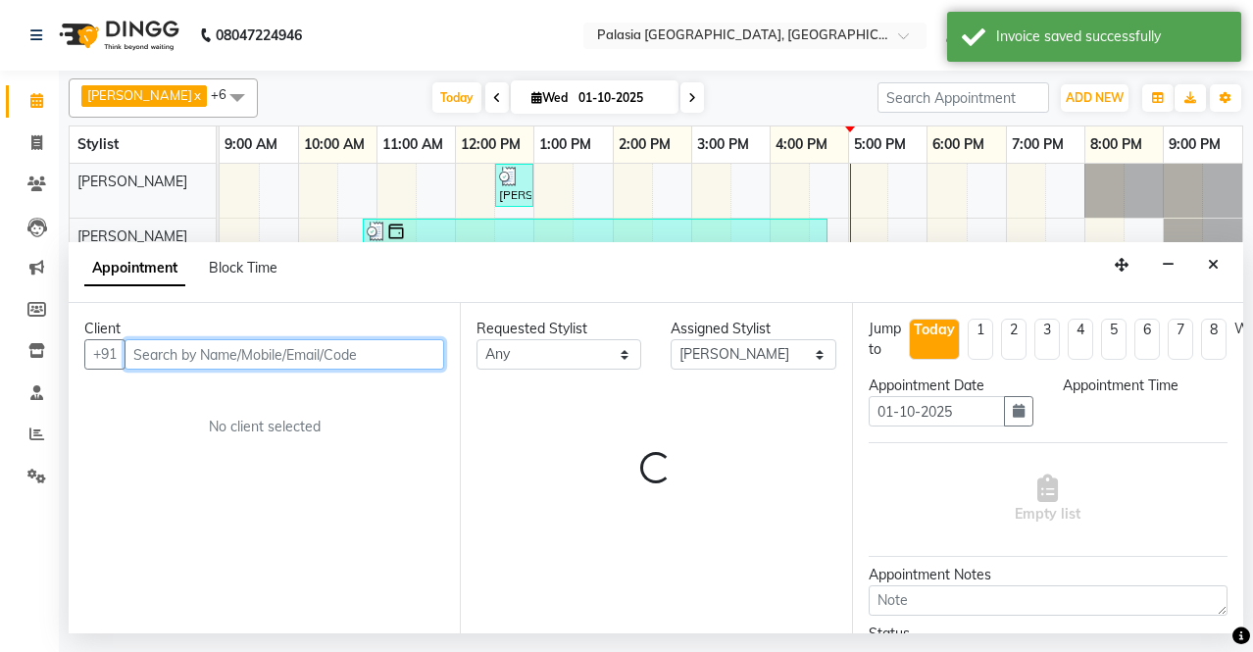
select select "1020"
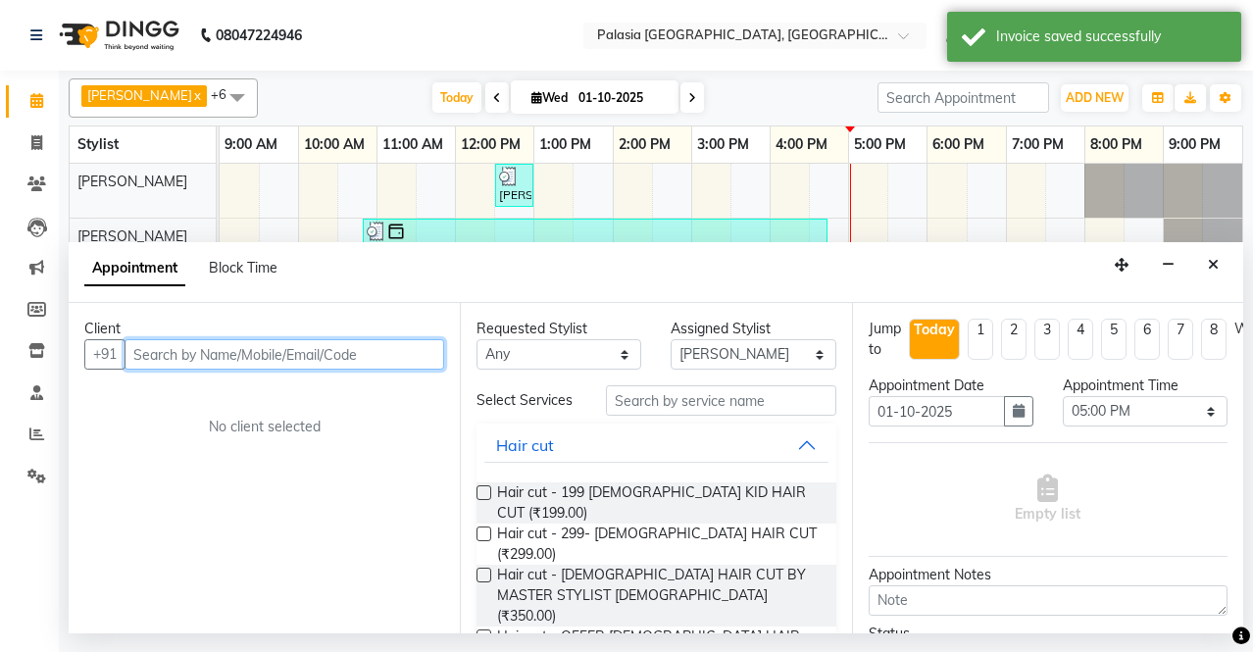
click at [211, 353] on input "text" at bounding box center [284, 354] width 320 height 30
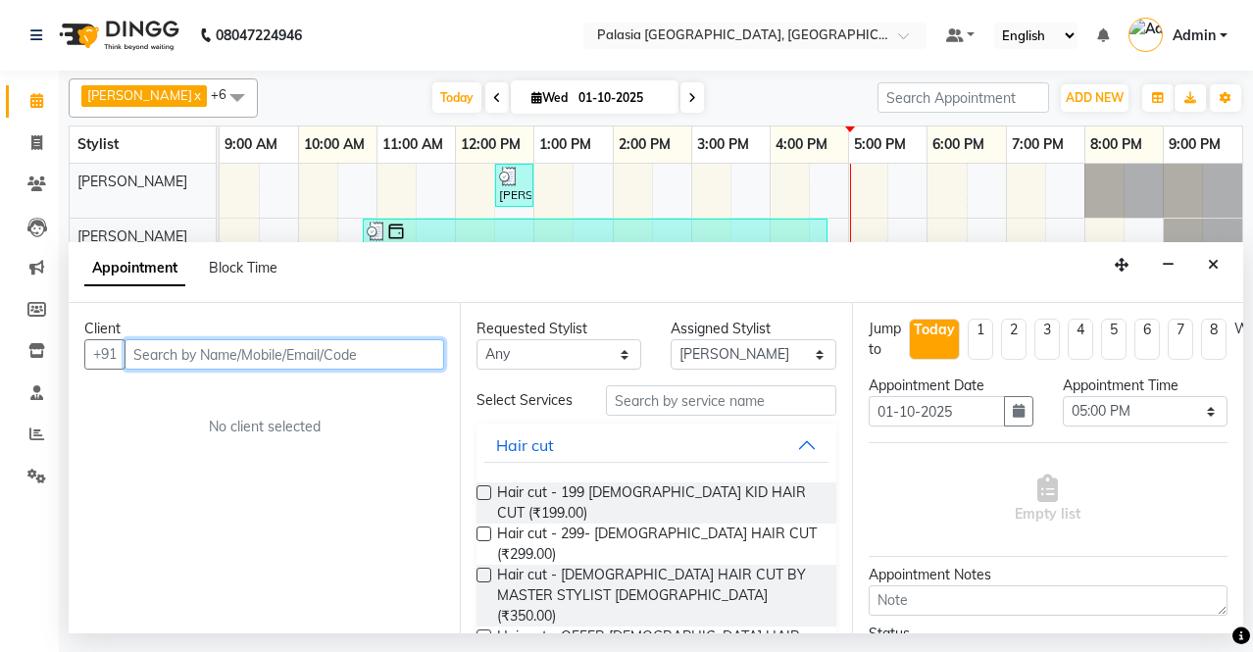
click at [174, 340] on input "text" at bounding box center [284, 354] width 320 height 30
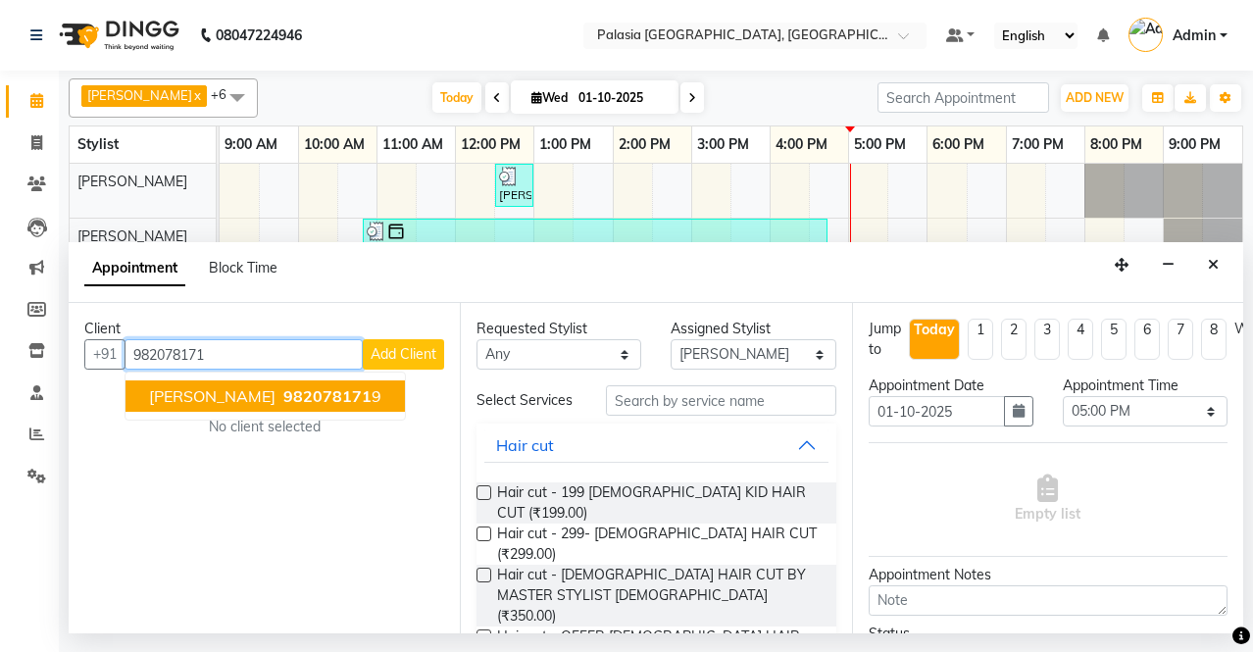
click at [283, 395] on span "982078171" at bounding box center [327, 396] width 88 height 20
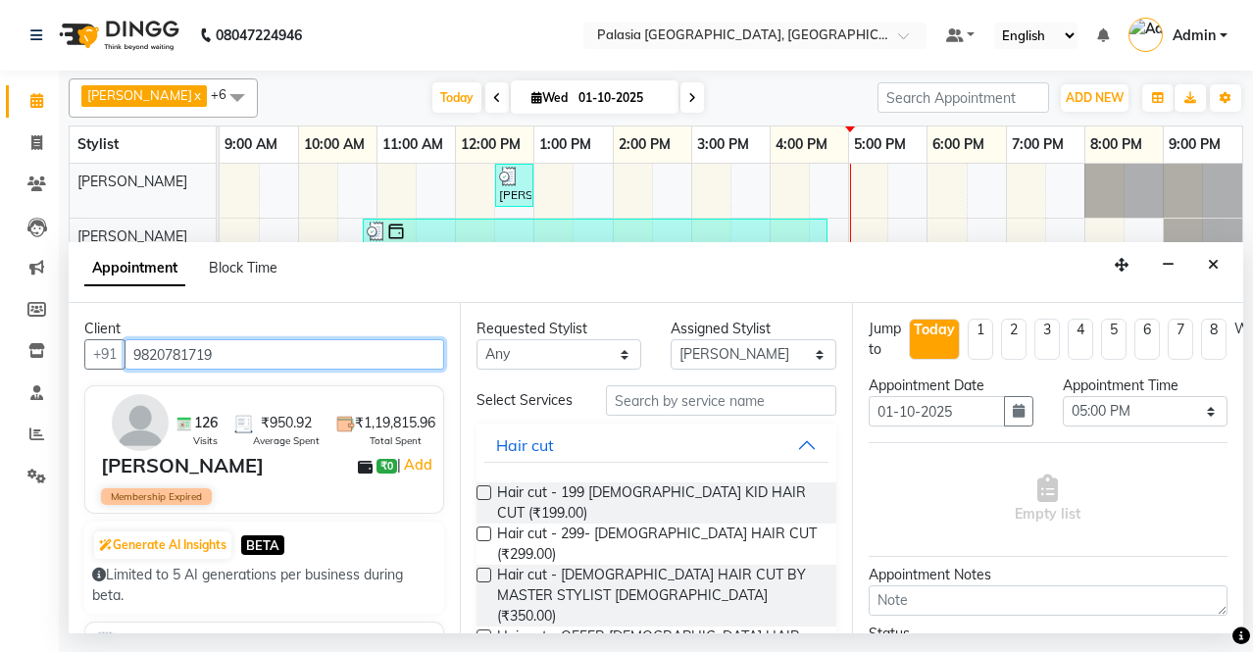
type input "9820781719"
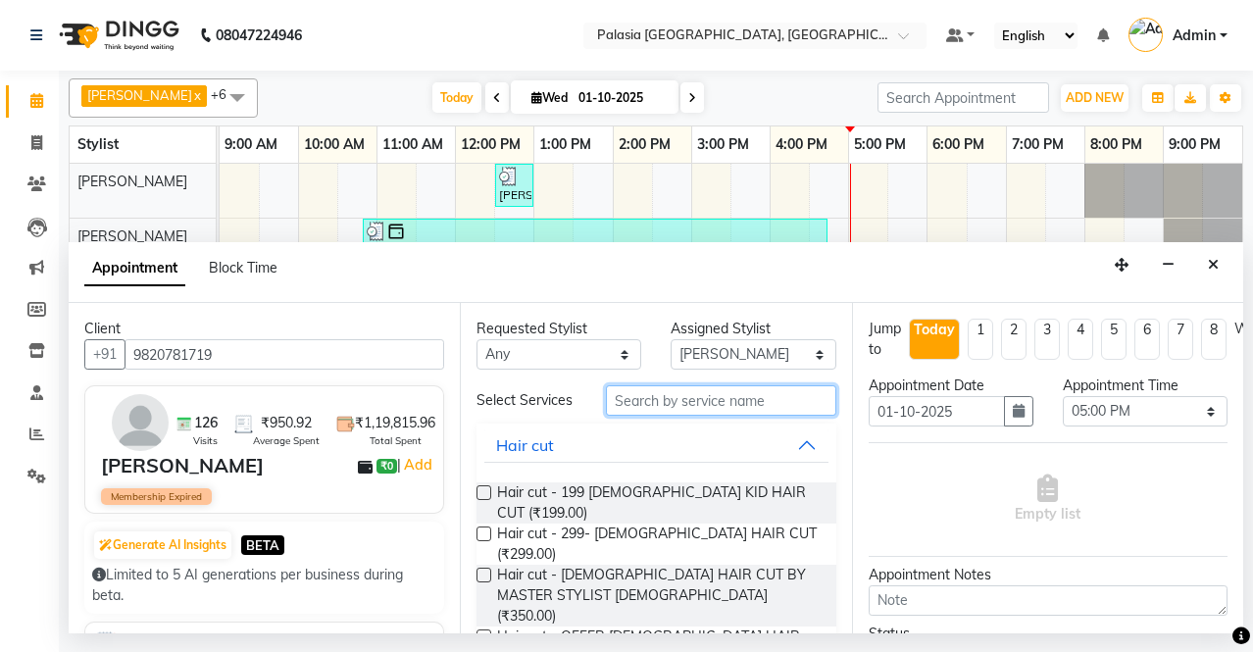
click at [649, 412] on input "text" at bounding box center [720, 400] width 229 height 30
click at [697, 408] on input "text" at bounding box center [720, 400] width 229 height 30
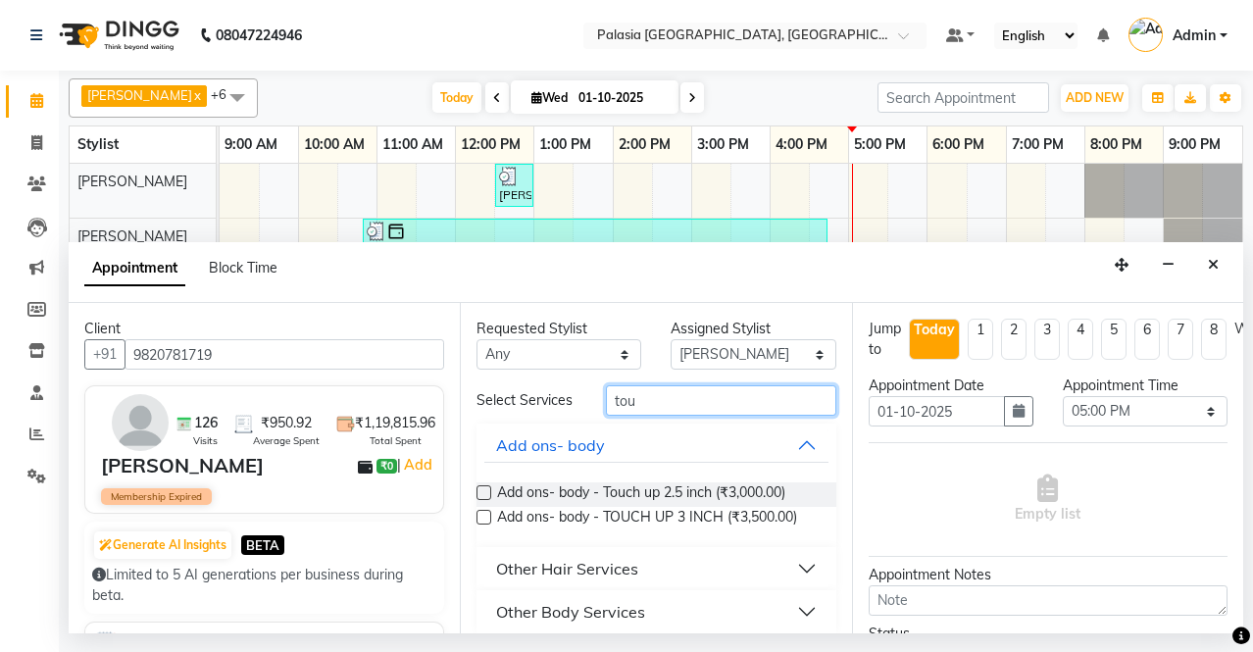
type input "tou"
click at [786, 576] on button "Other Hair Services" at bounding box center [655, 568] width 343 height 35
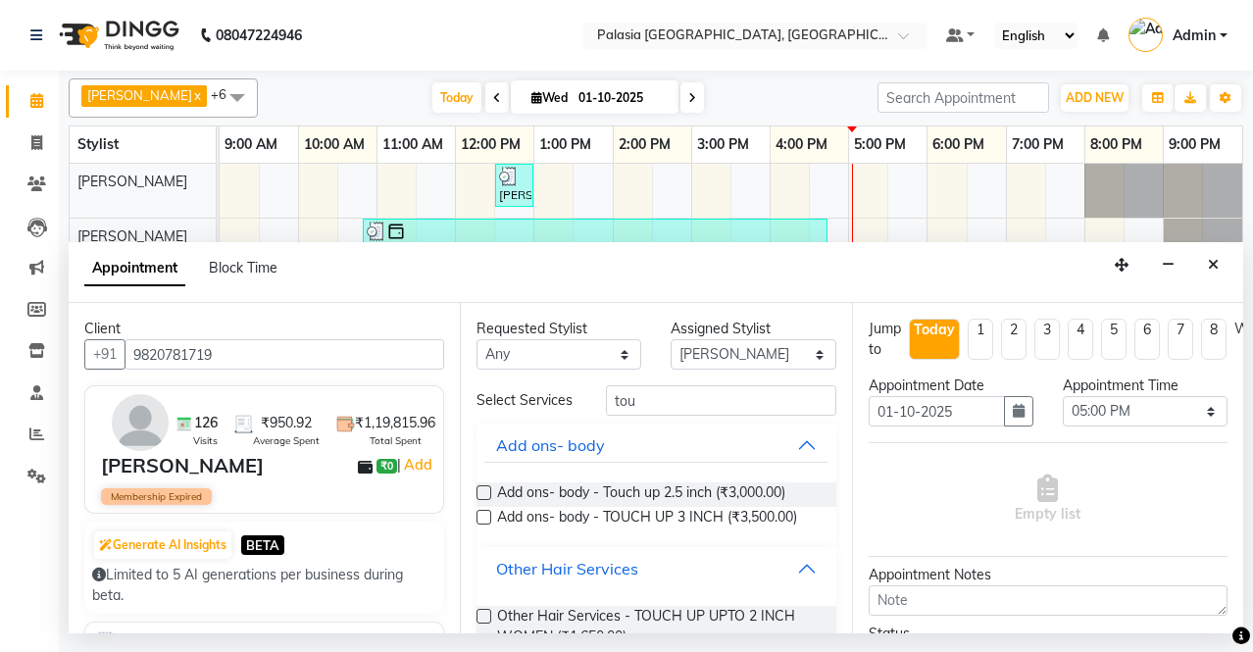
scroll to position [196, 0]
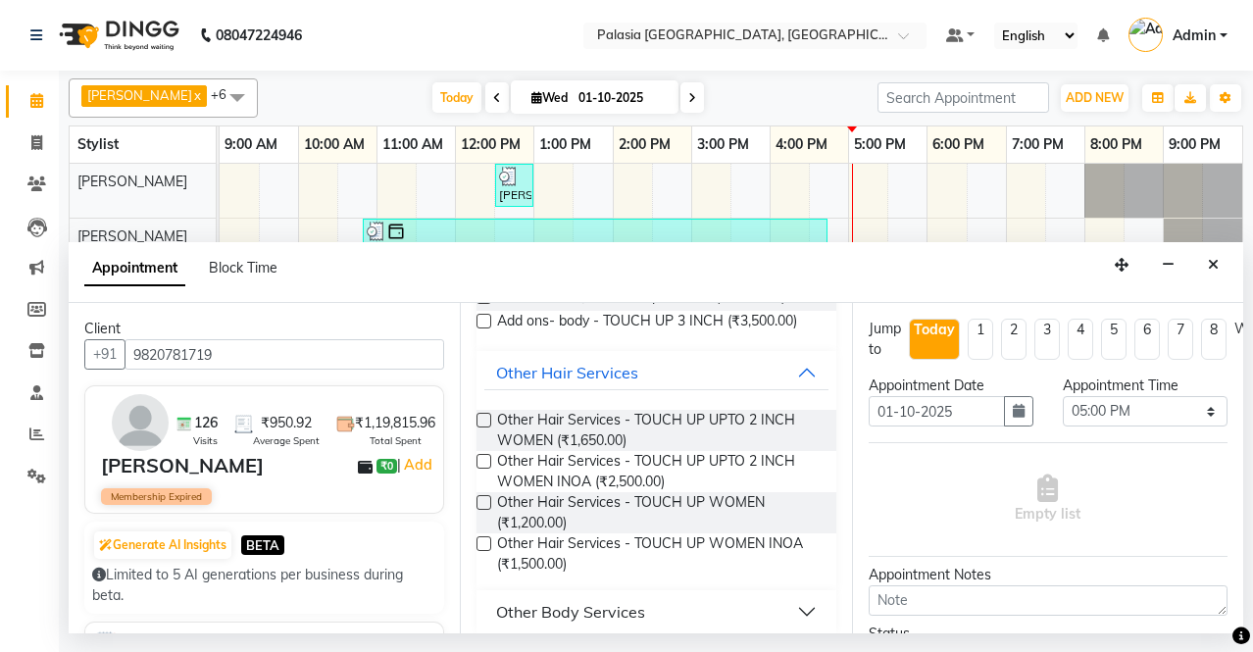
click at [482, 551] on label at bounding box center [483, 543] width 15 height 15
click at [482, 552] on input "checkbox" at bounding box center [482, 545] width 13 height 13
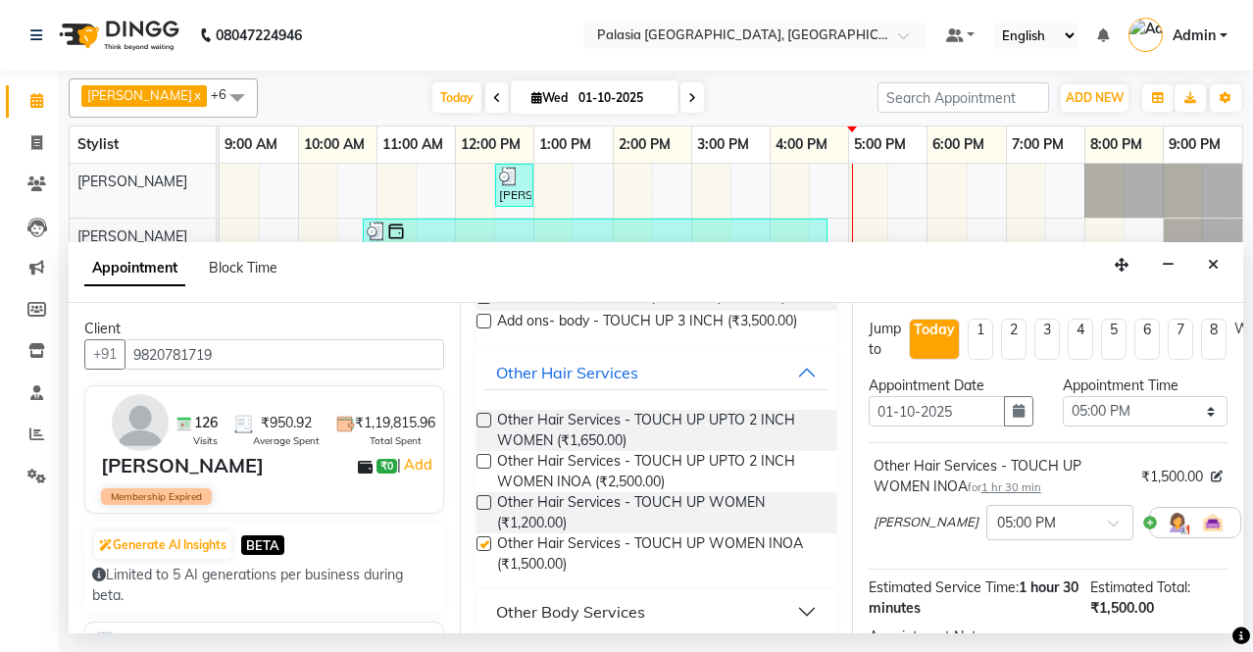
checkbox input "false"
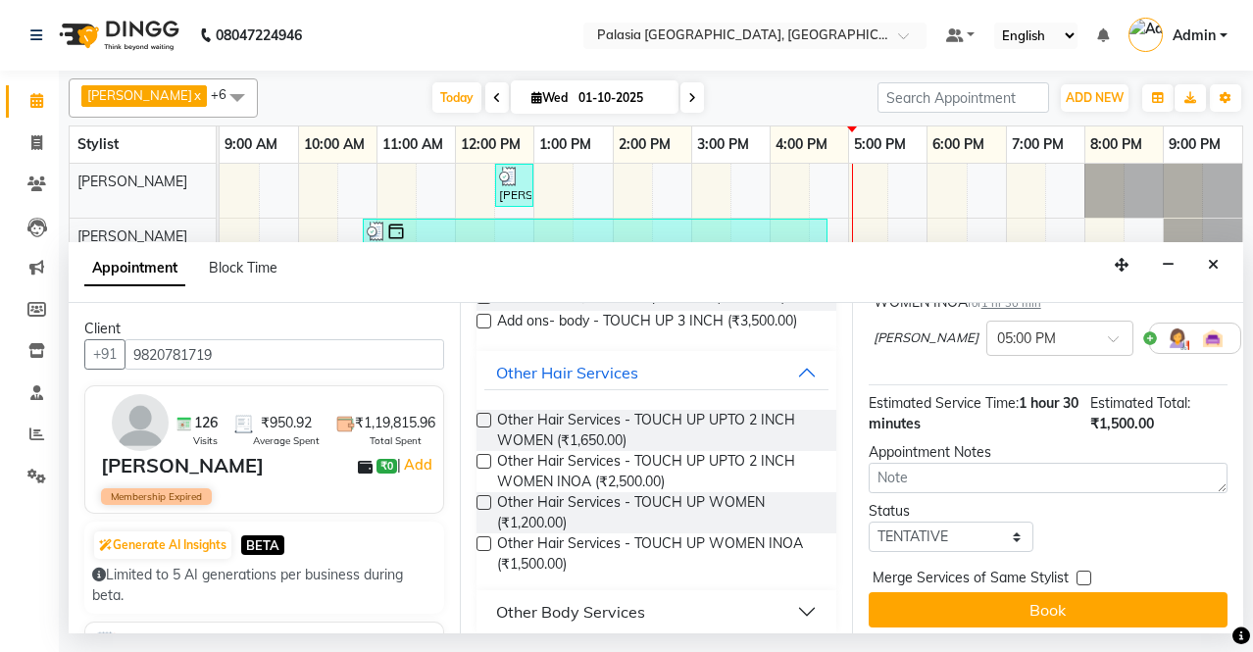
scroll to position [214, 0]
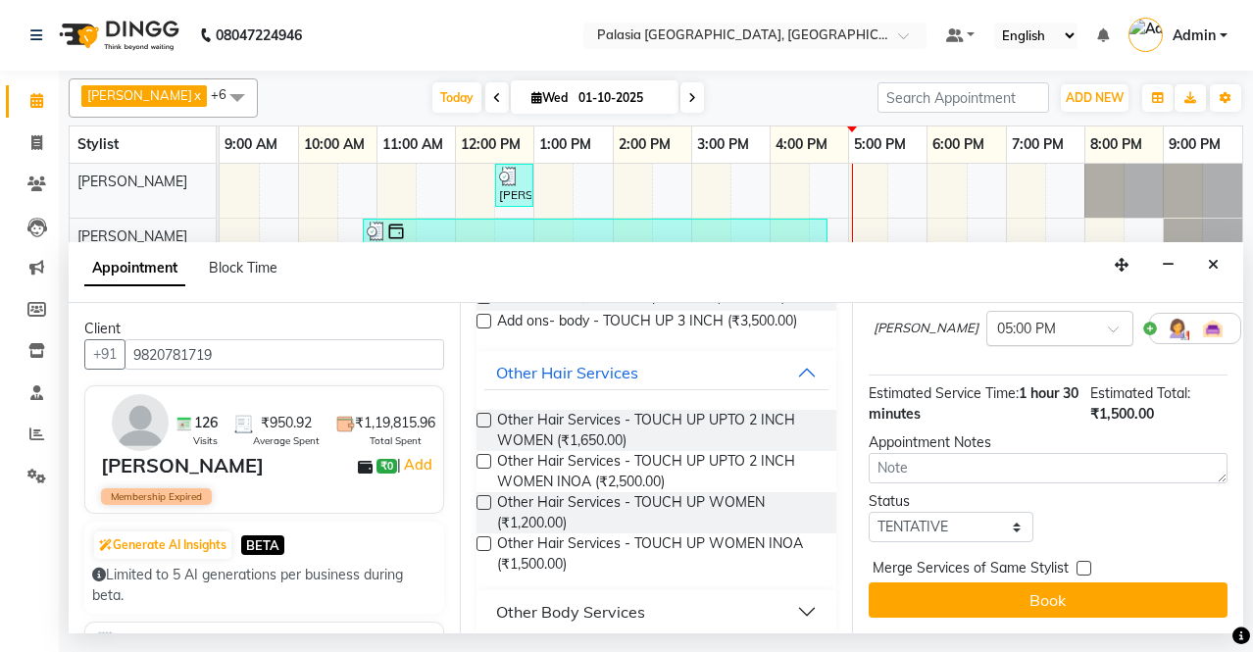
click at [1037, 317] on div at bounding box center [1059, 327] width 145 height 21
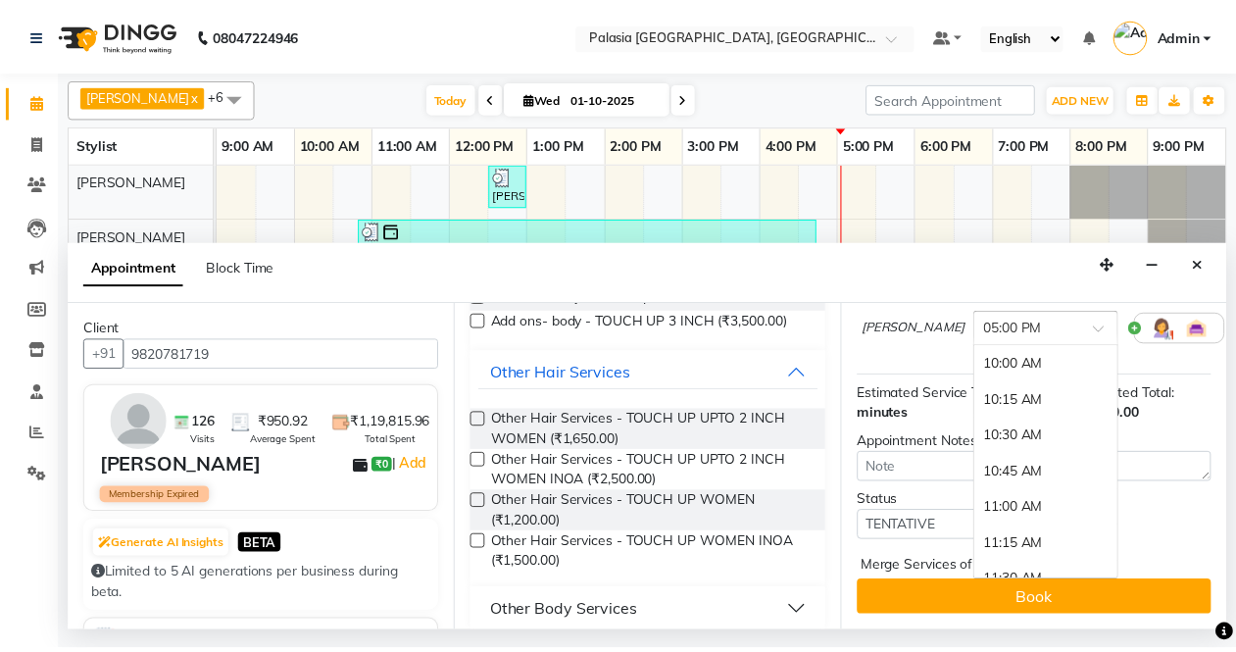
scroll to position [1031, 0]
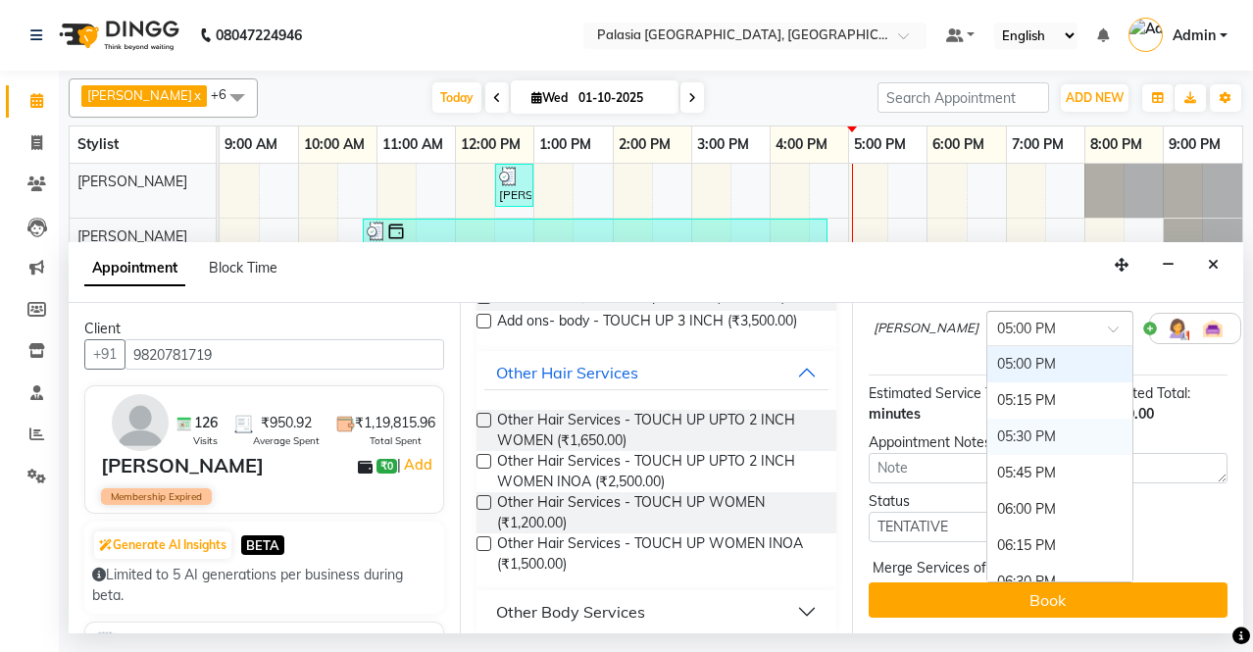
click at [1013, 429] on div "05:30 PM" at bounding box center [1059, 437] width 145 height 36
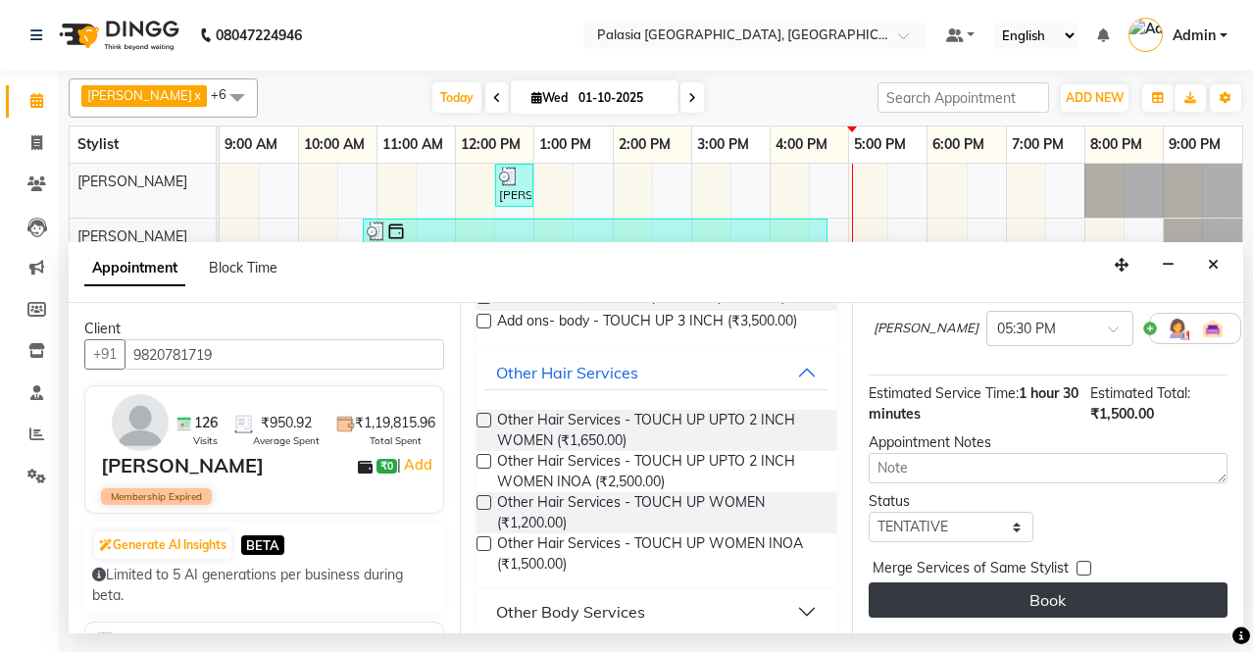
click at [1000, 597] on button "Book" at bounding box center [1047, 599] width 359 height 35
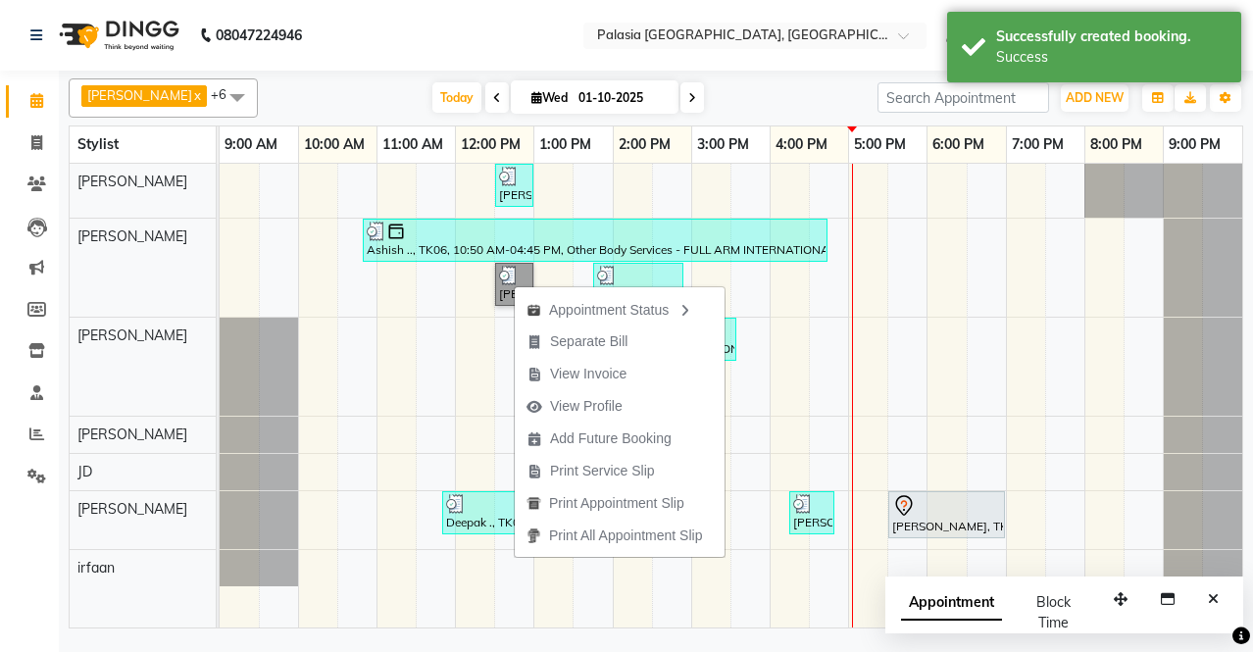
click at [782, 406] on div "[PERSON_NAME], TK02, 12:30 PM-01:00 PM, Other Hair Services - [DEMOGRAPHIC_DATA…" at bounding box center [731, 396] width 1022 height 464
select select "77968"
select select "tentative"
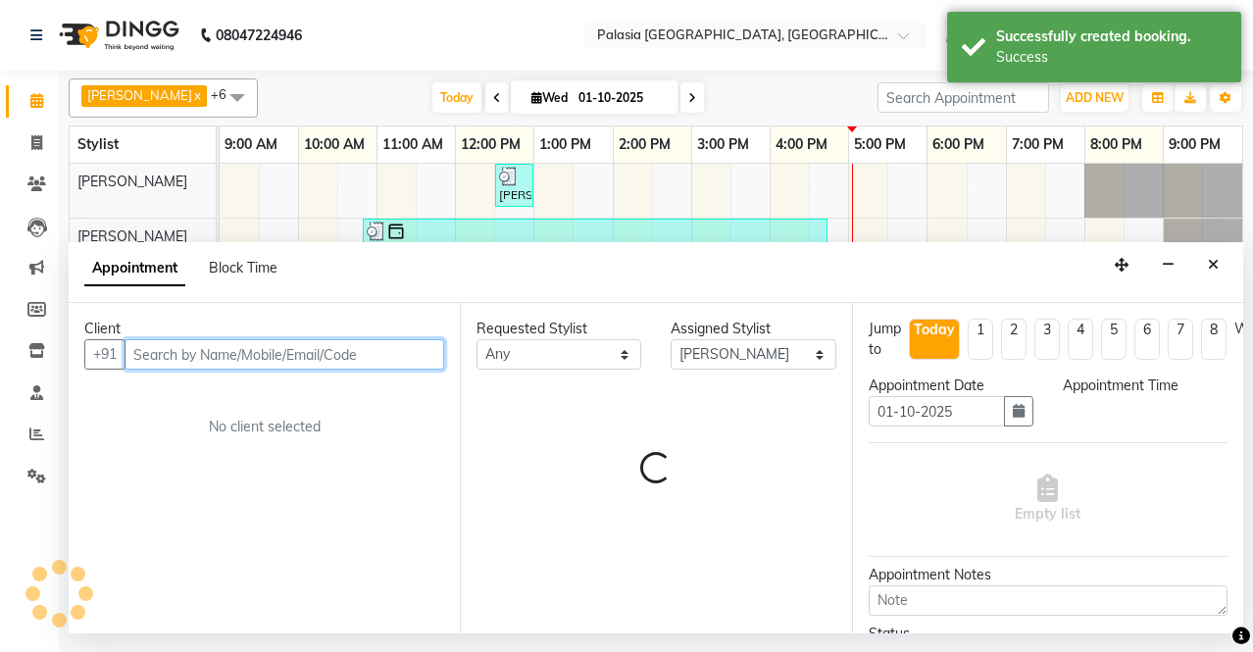
select select "960"
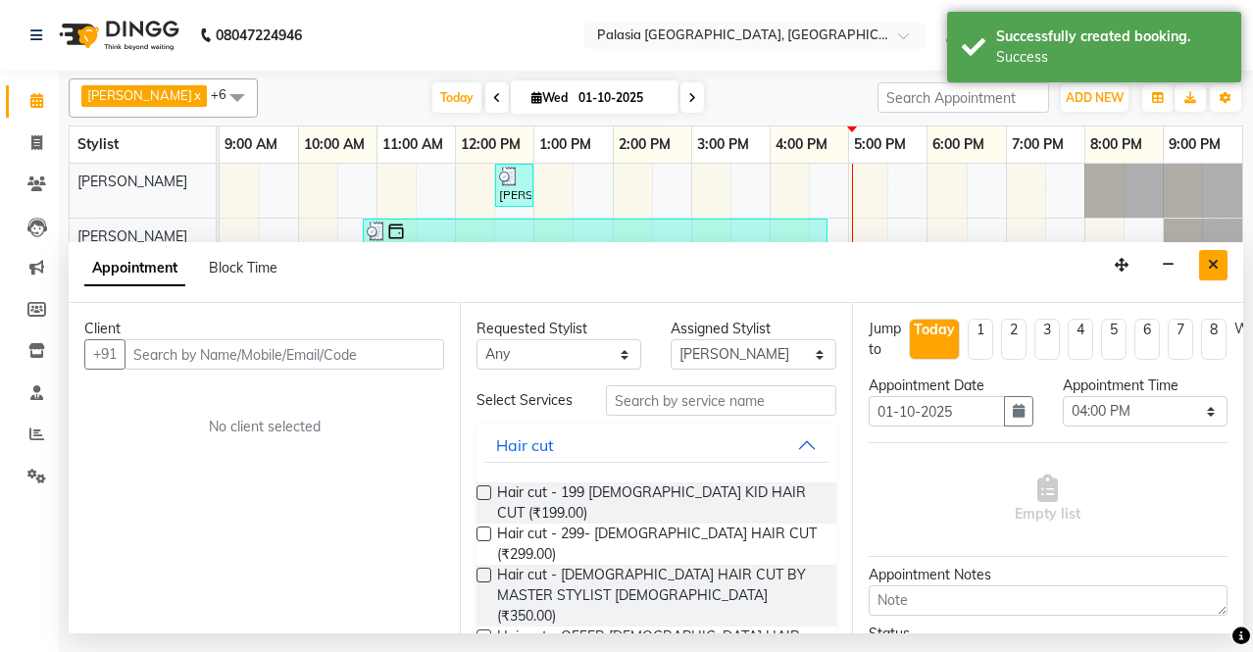
click at [1213, 262] on icon "Close" at bounding box center [1213, 265] width 11 height 14
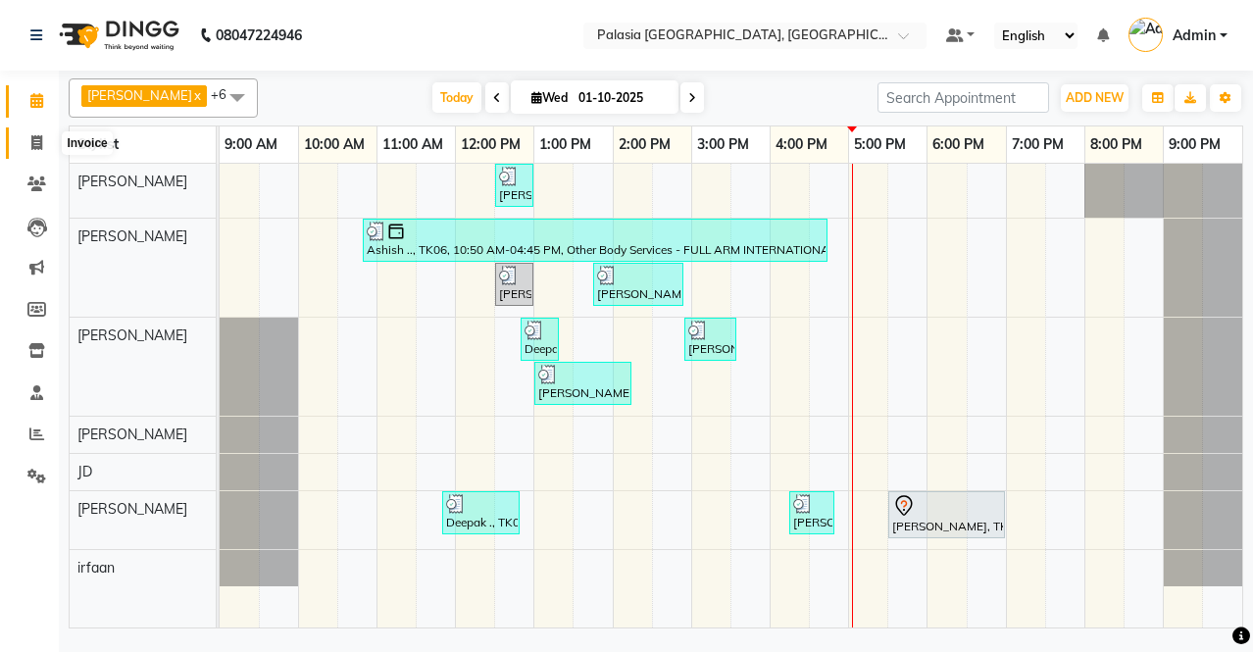
click at [27, 140] on span at bounding box center [37, 143] width 34 height 23
select select "service"
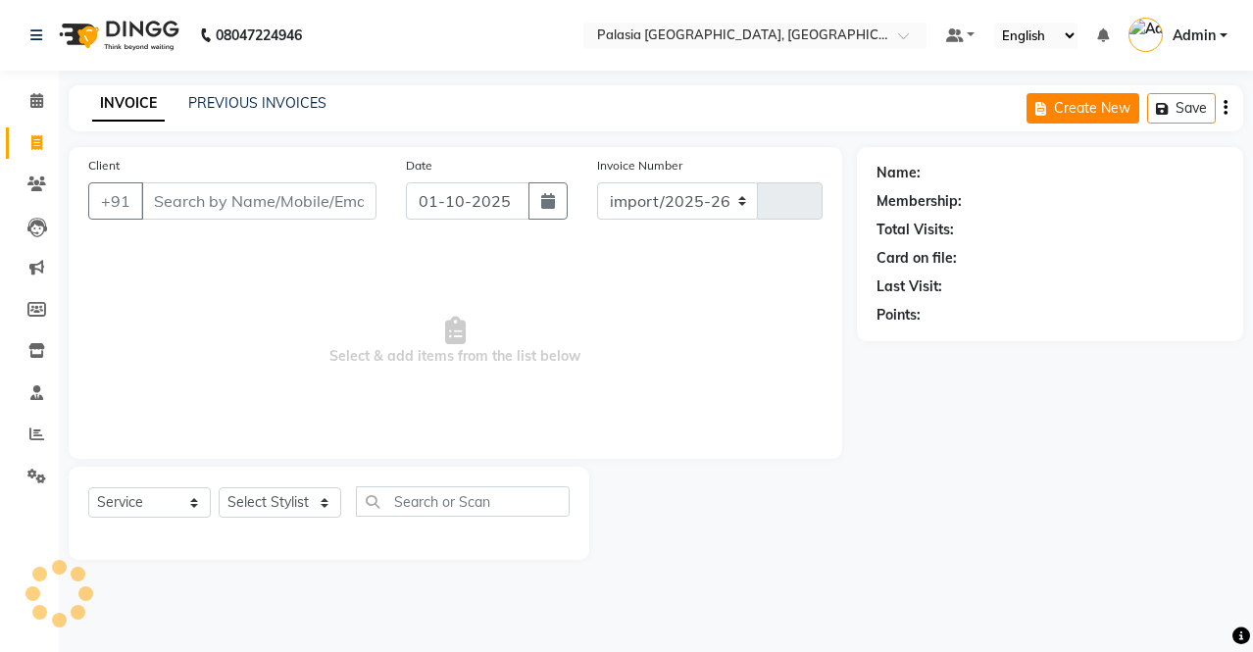
select select "6009"
type input "3807"
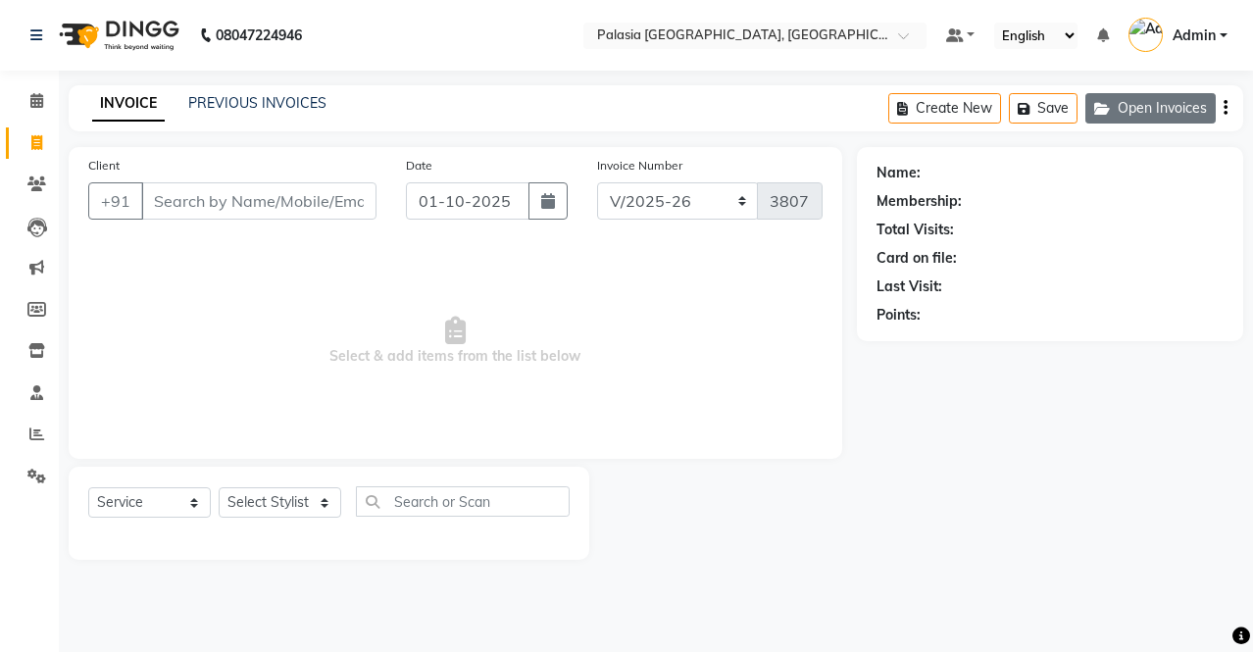
click at [1152, 110] on button "Open Invoices" at bounding box center [1150, 108] width 130 height 30
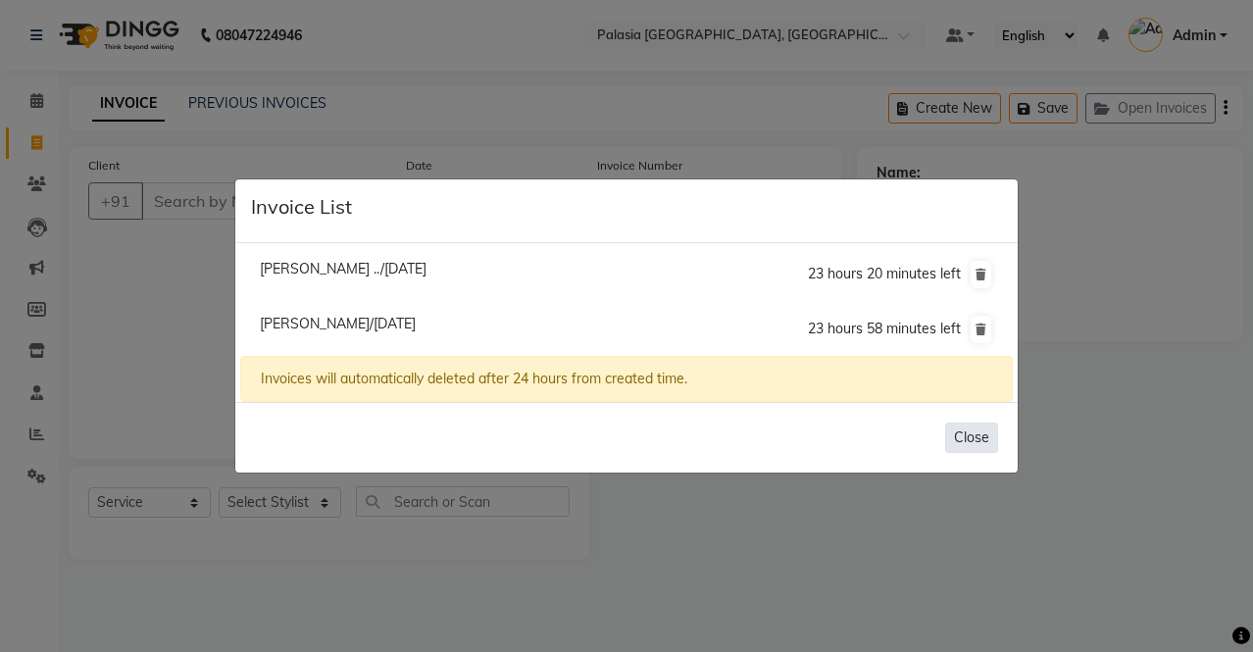
click at [957, 438] on button "Close" at bounding box center [971, 437] width 53 height 30
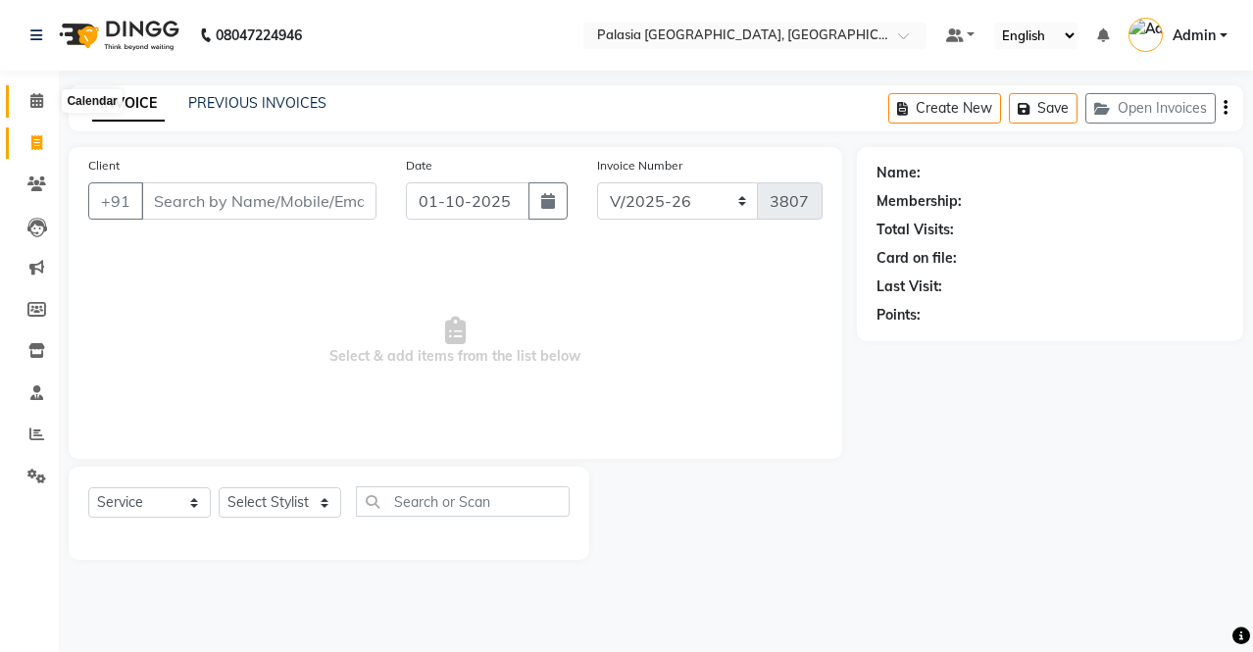
click at [35, 90] on span at bounding box center [37, 101] width 34 height 23
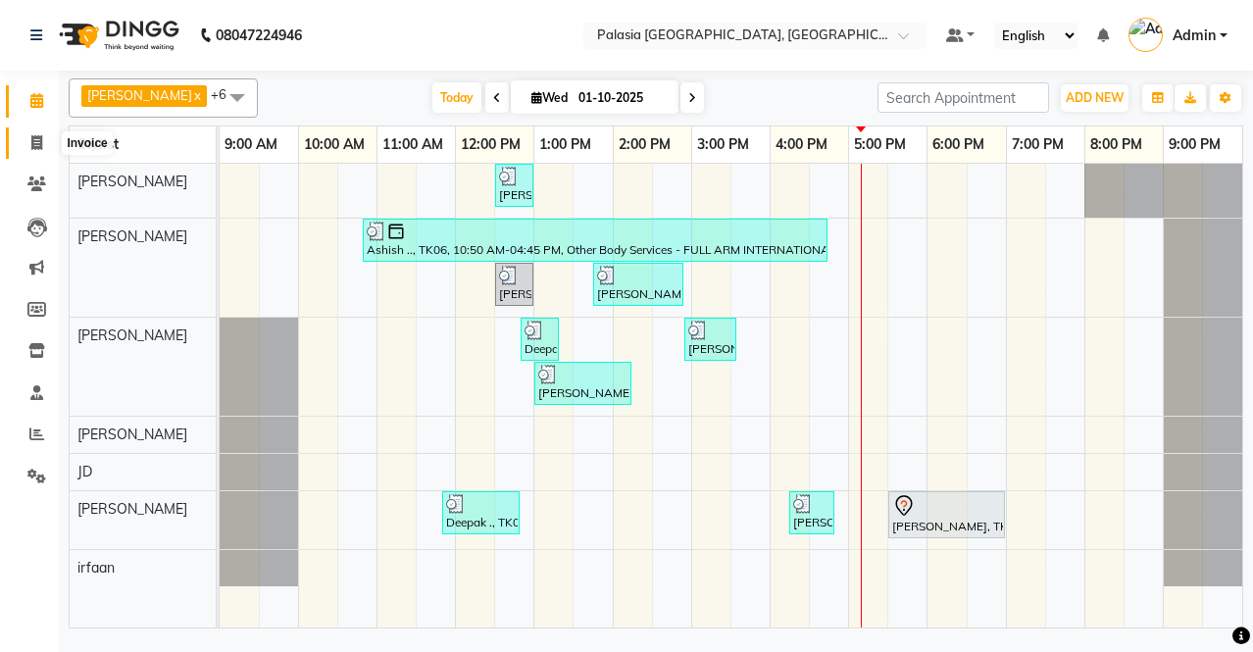
click at [36, 147] on icon at bounding box center [36, 142] width 11 height 15
select select "service"
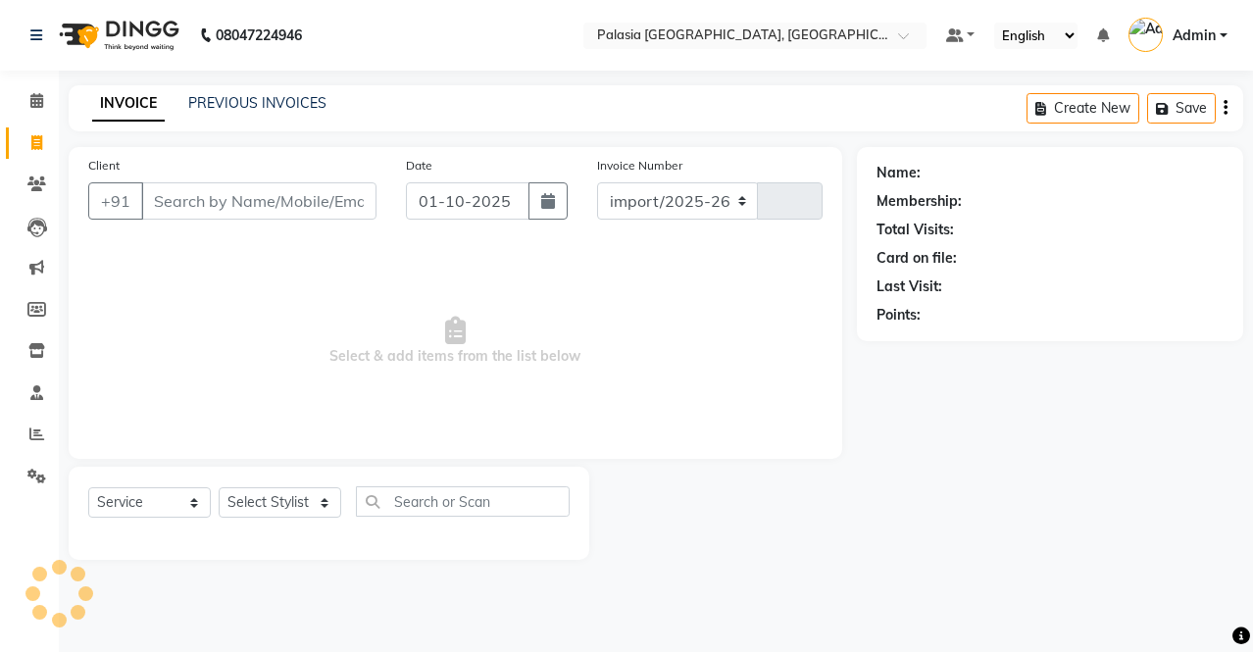
select select "6009"
type input "3807"
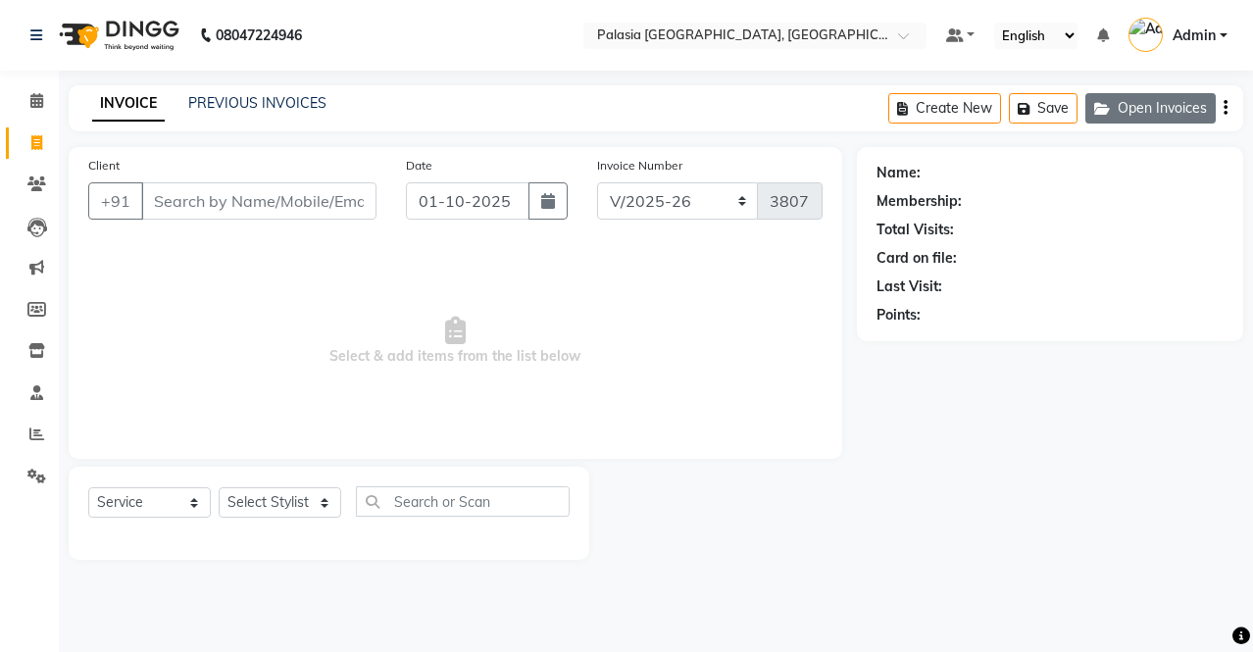
click at [1162, 108] on button "Open Invoices" at bounding box center [1150, 108] width 130 height 30
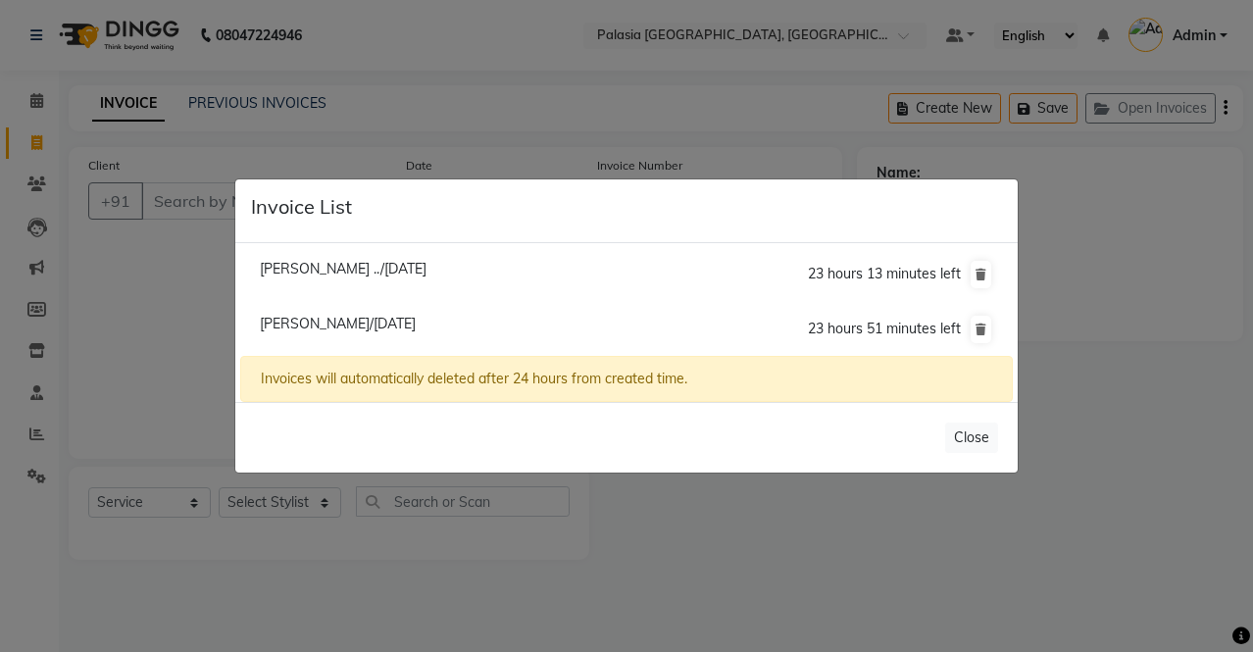
click at [290, 326] on span "[PERSON_NAME]/[DATE]" at bounding box center [338, 324] width 156 height 18
type input "9821066879"
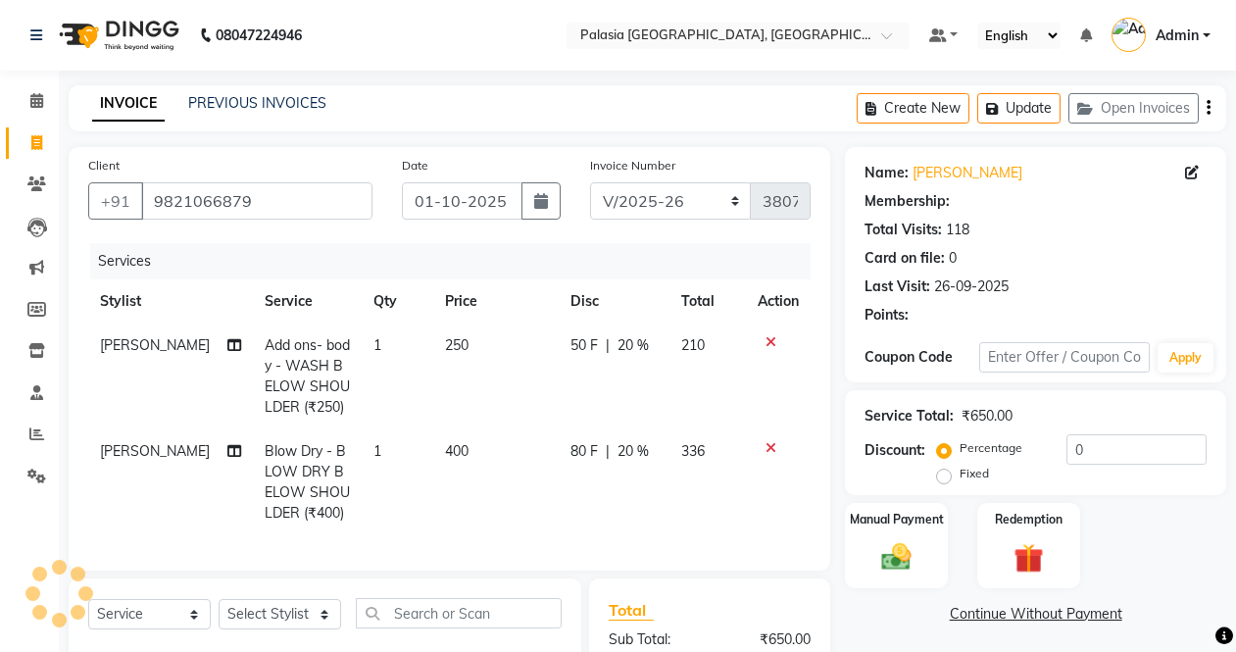
type input "20"
select select "1: Object"
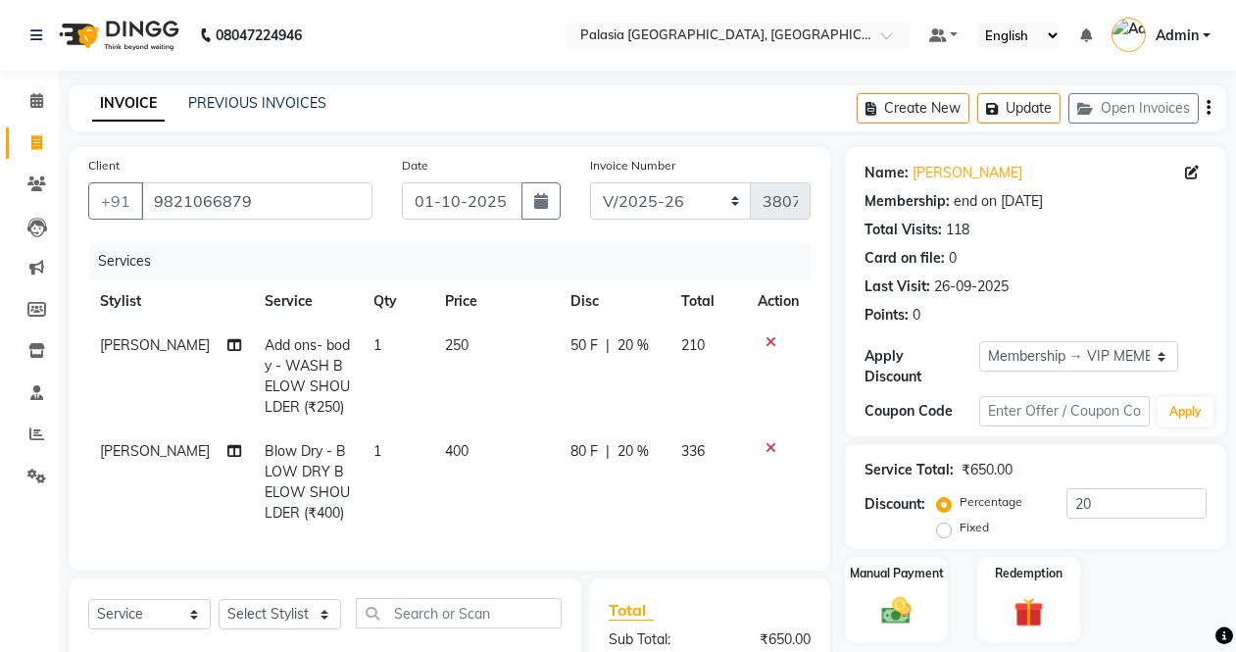
click at [301, 382] on span "Add ons- body - WASH BELOW SHOULDER (₹250)" at bounding box center [307, 375] width 85 height 79
select select "92592"
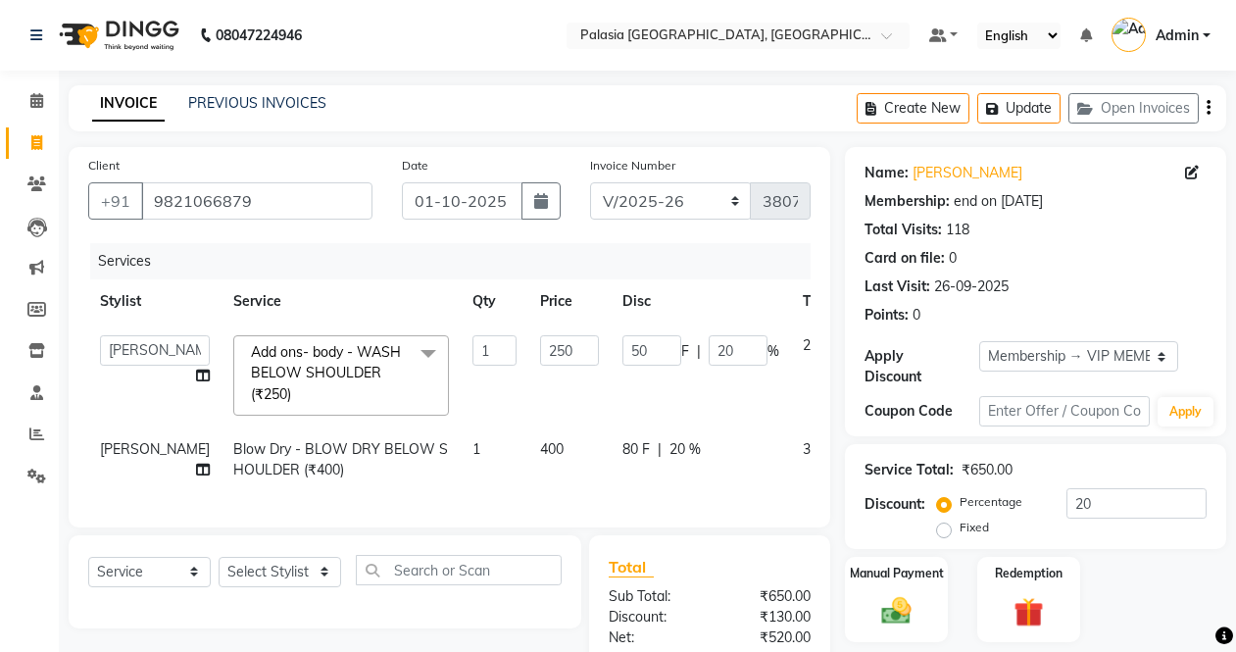
click at [301, 382] on span "Add ons- body - WASH BELOW SHOULDER (₹250) x" at bounding box center [332, 373] width 173 height 63
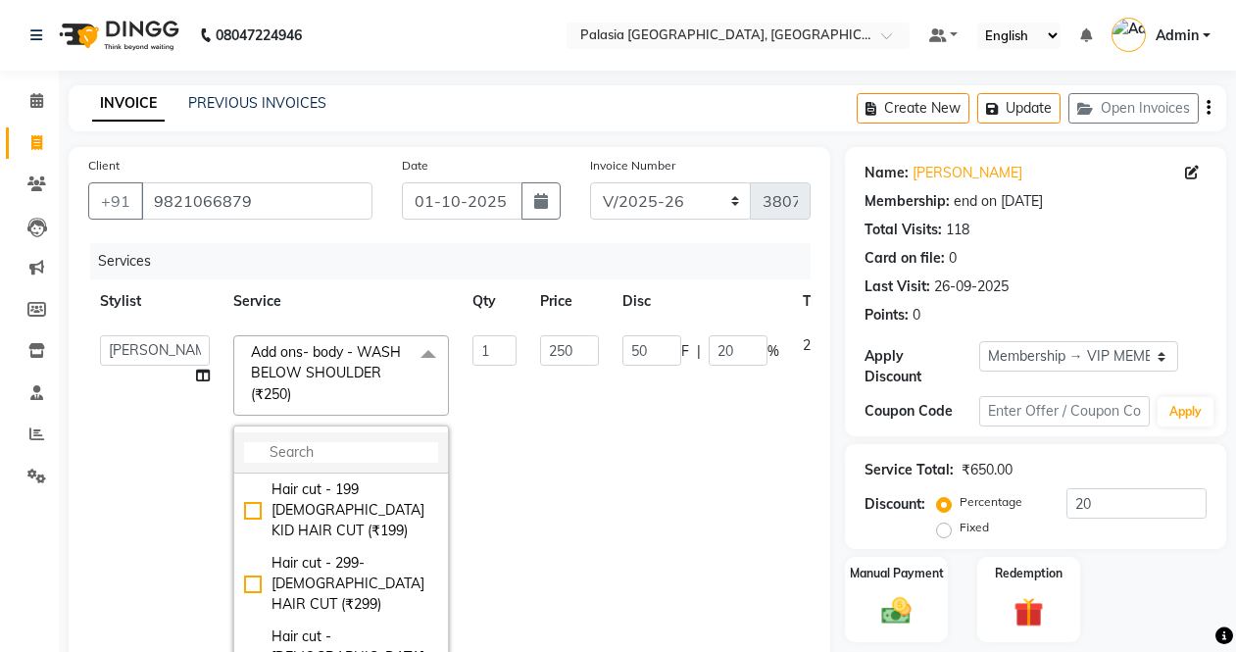
click at [279, 453] on input "multiselect-search" at bounding box center [341, 452] width 194 height 21
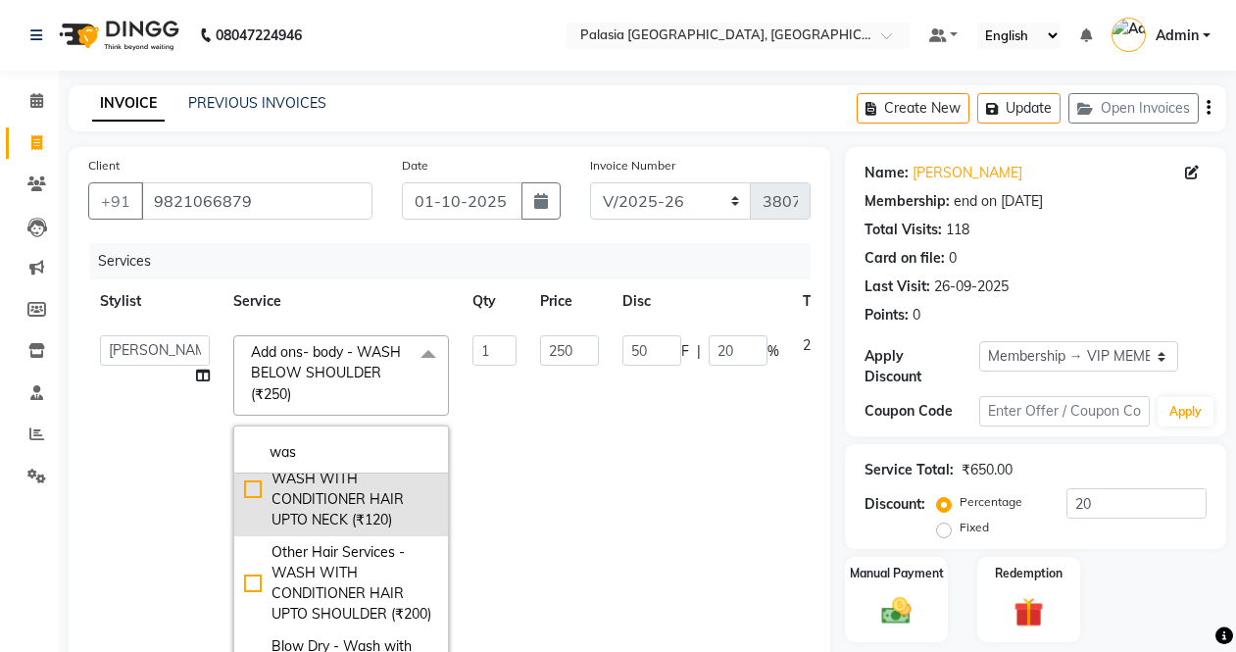
scroll to position [392, 0]
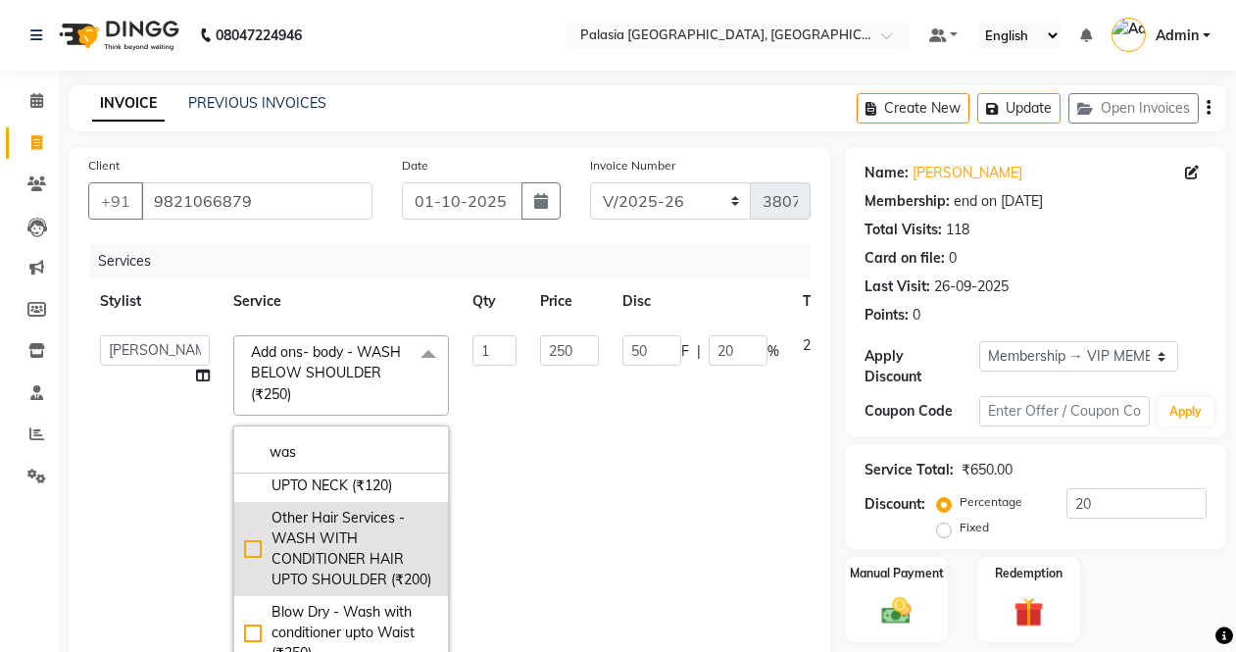
type input "was"
click at [244, 560] on div "Other Hair Services - WASH WITH CONDITIONER HAIR UPTO SHOULDER (₹200)" at bounding box center [341, 549] width 194 height 82
checkbox input "false"
checkbox input "true"
type input "200"
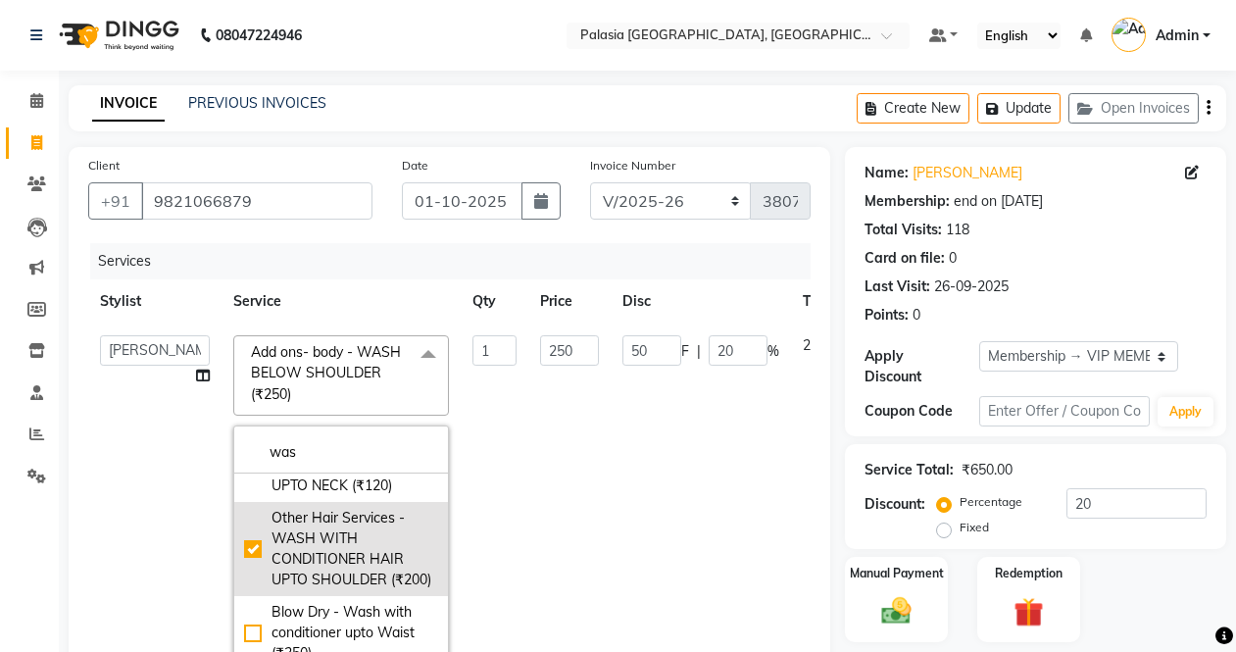
type input "40"
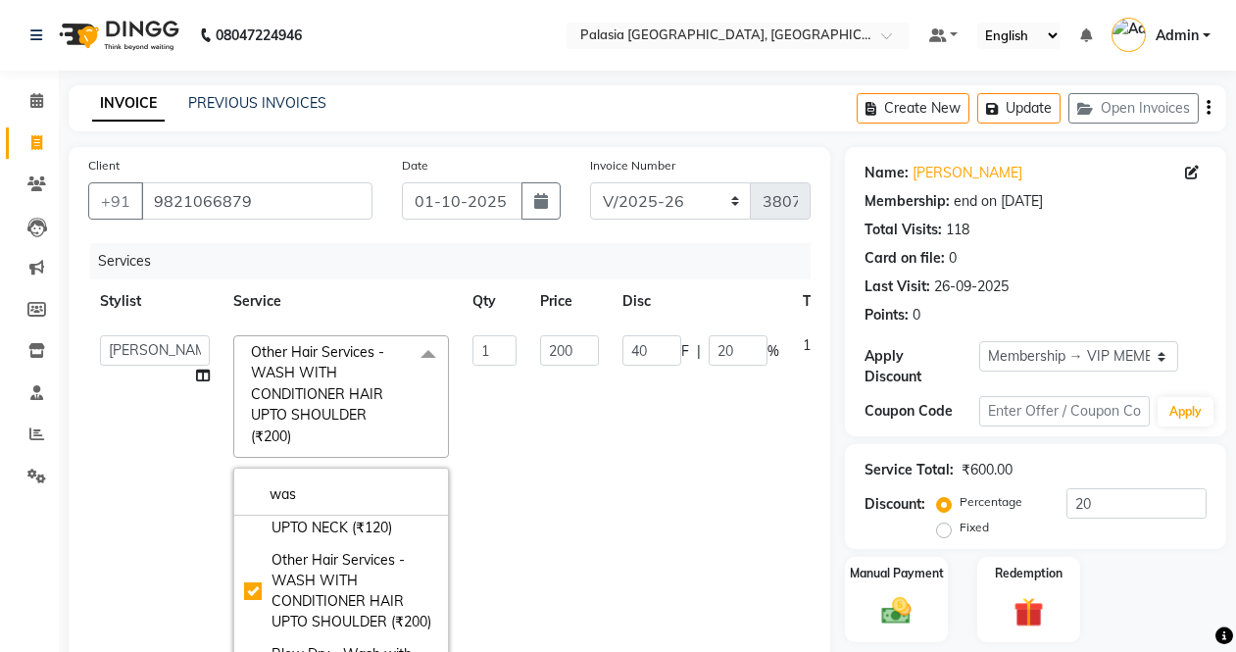
click at [531, 479] on td "200" at bounding box center [569, 522] width 82 height 398
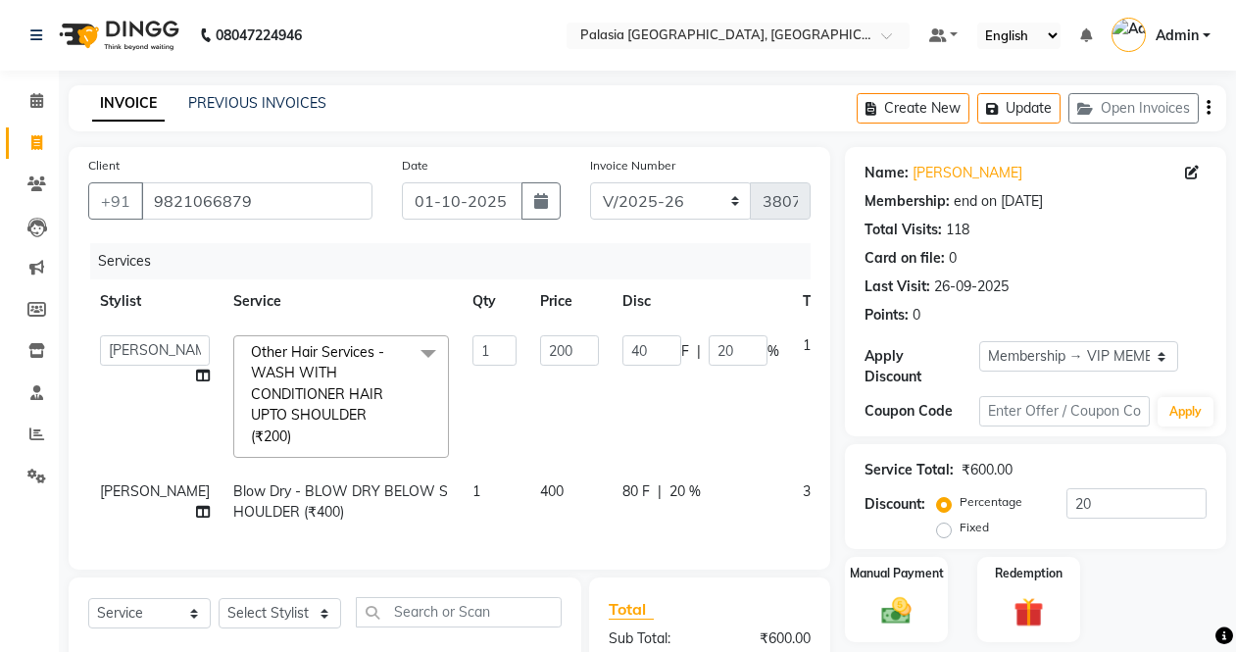
click at [233, 512] on span "Blow Dry - BLOW DRY BELOW SHOULDER (₹400)" at bounding box center [340, 501] width 215 height 38
select select "46370"
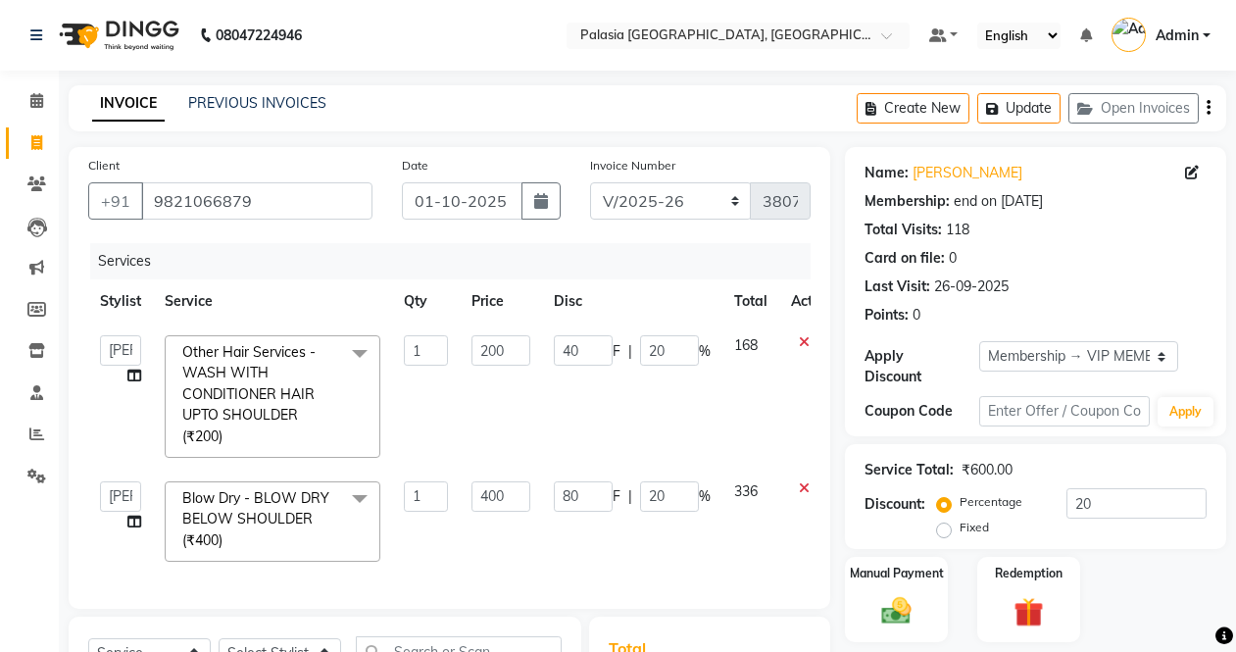
click at [221, 505] on span "Blow Dry - BLOW DRY BELOW SHOULDER (₹400)" at bounding box center [255, 519] width 147 height 60
click at [243, 603] on input "multiselect-search" at bounding box center [272, 598] width 194 height 21
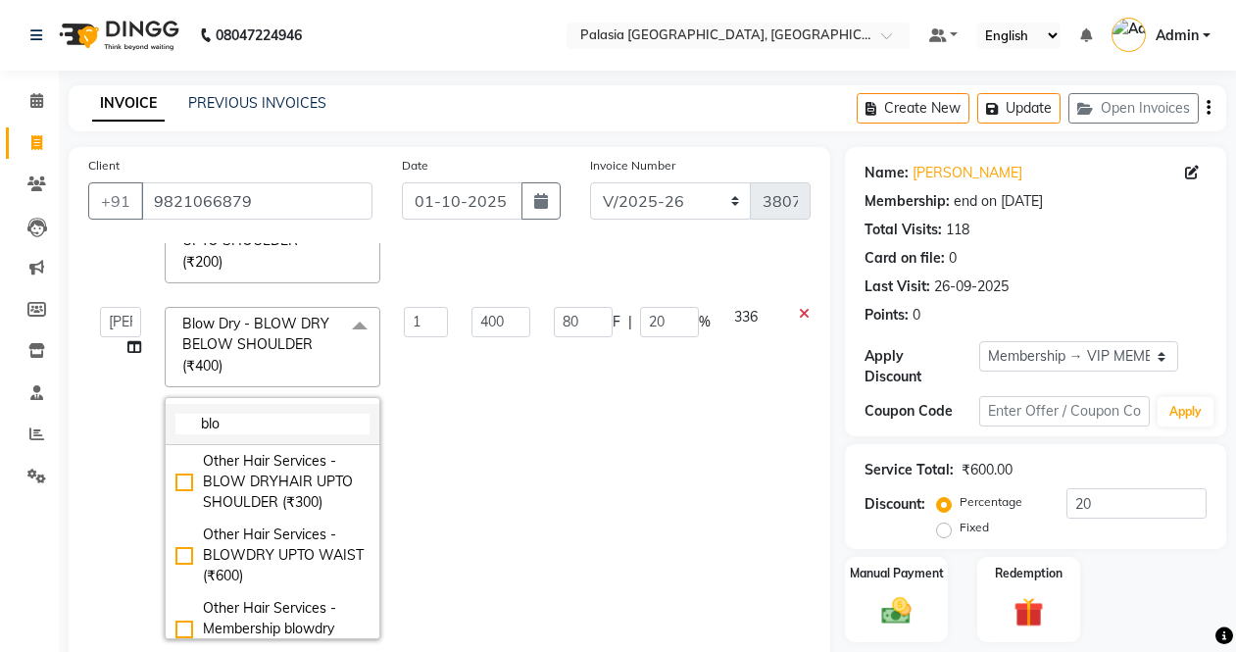
scroll to position [196, 0]
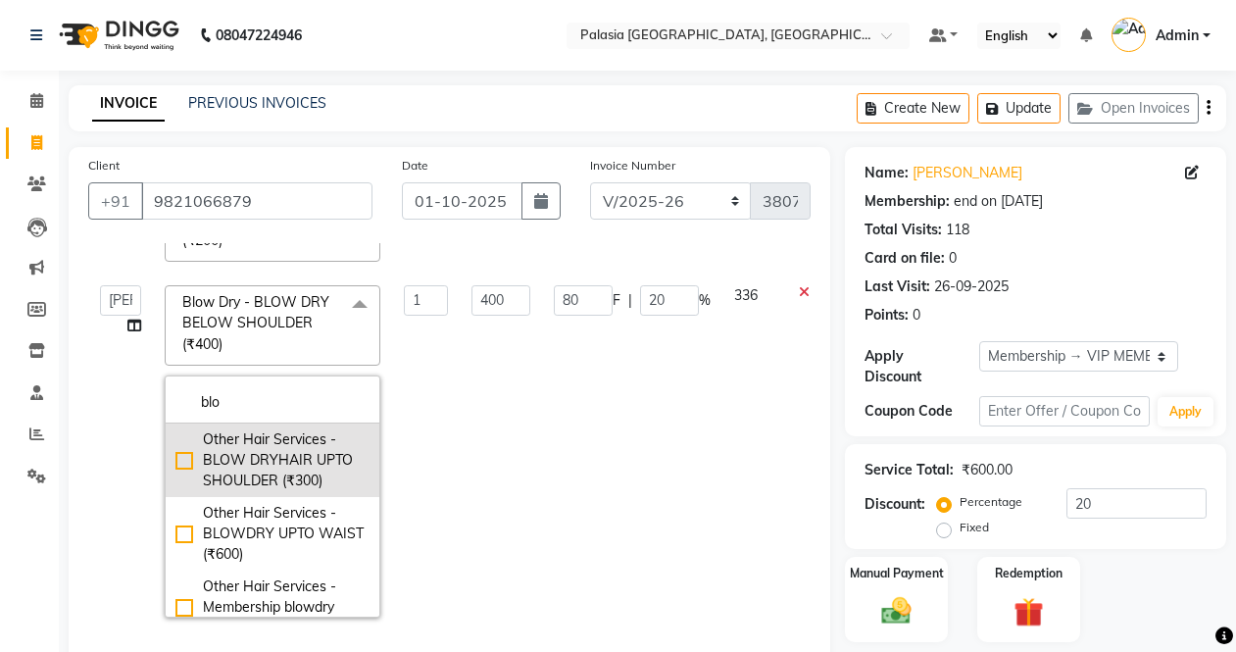
type input "blo"
click at [294, 477] on div "Other Hair Services - BLOW DRYHAIR UPTO SHOULDER (₹300)" at bounding box center [272, 460] width 194 height 62
checkbox input "true"
checkbox input "false"
type input "300"
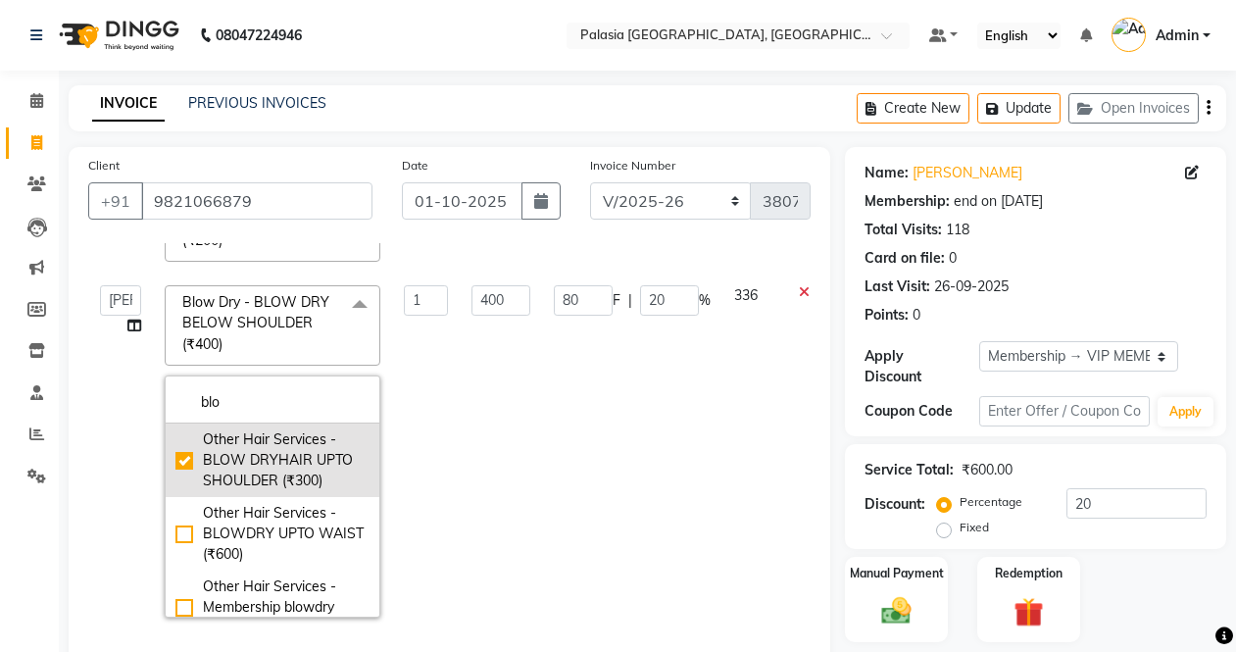
type input "60"
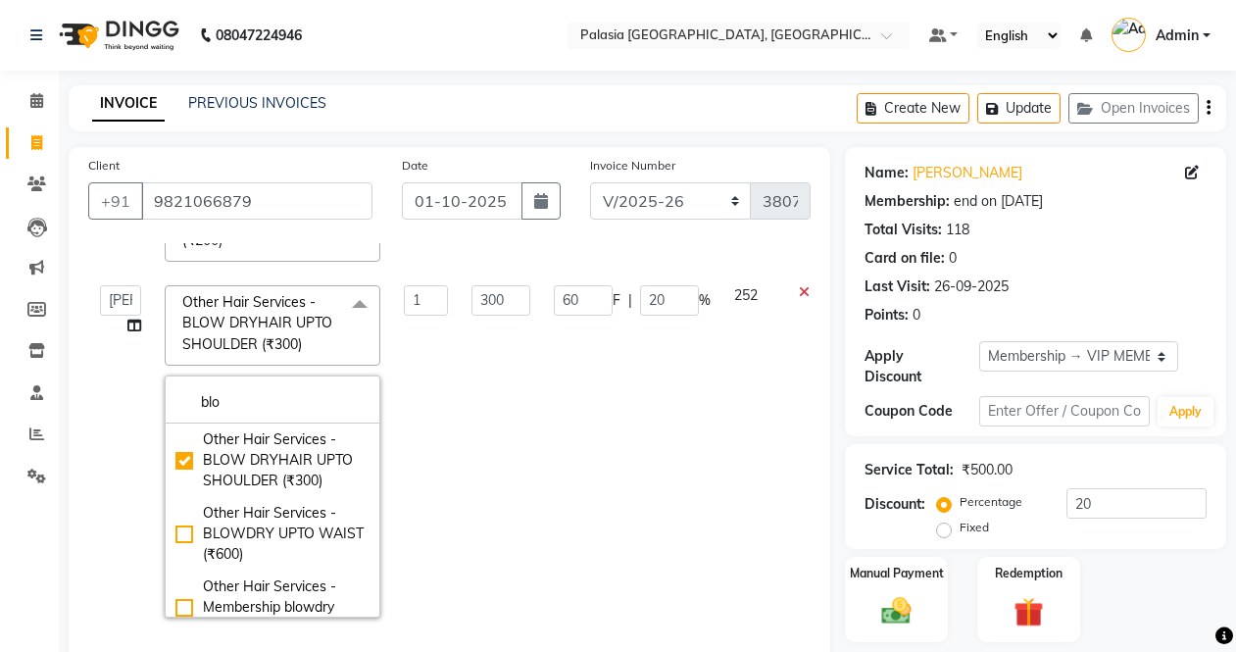
click at [453, 470] on td "1" at bounding box center [426, 451] width 68 height 356
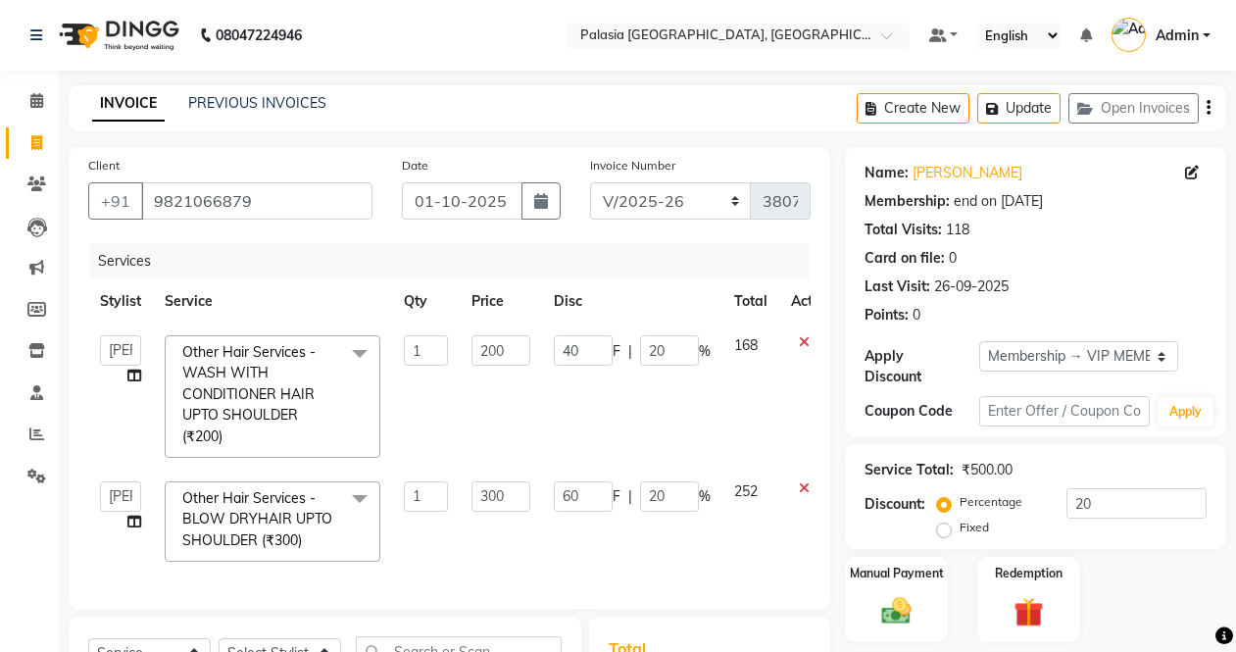
scroll to position [0, 0]
click at [1041, 108] on button "Update" at bounding box center [1018, 108] width 83 height 30
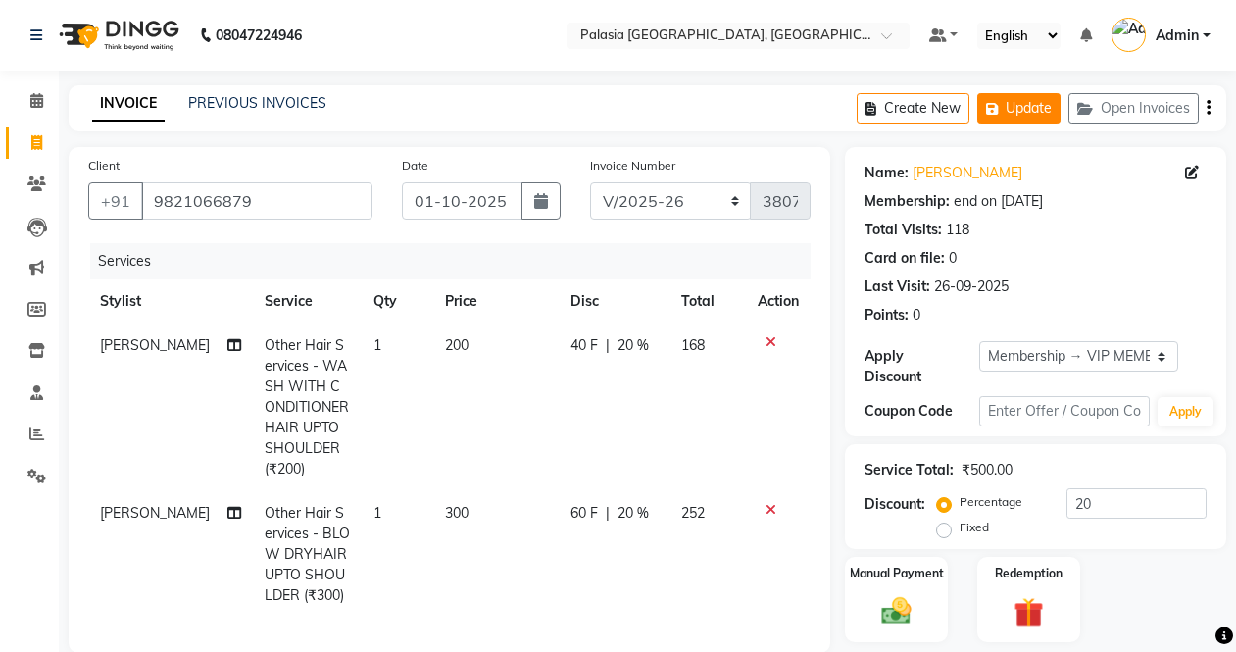
click at [1028, 101] on button "Update" at bounding box center [1018, 108] width 83 height 30
click at [23, 111] on span at bounding box center [37, 101] width 34 height 23
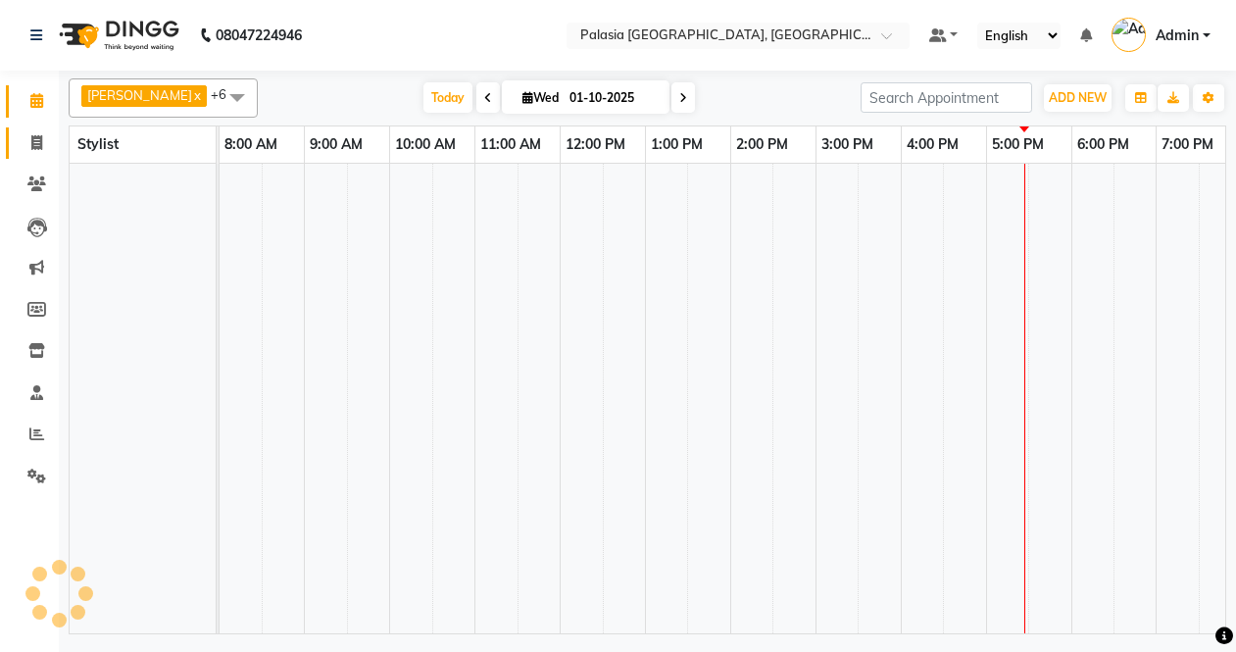
click at [29, 139] on span at bounding box center [37, 143] width 34 height 23
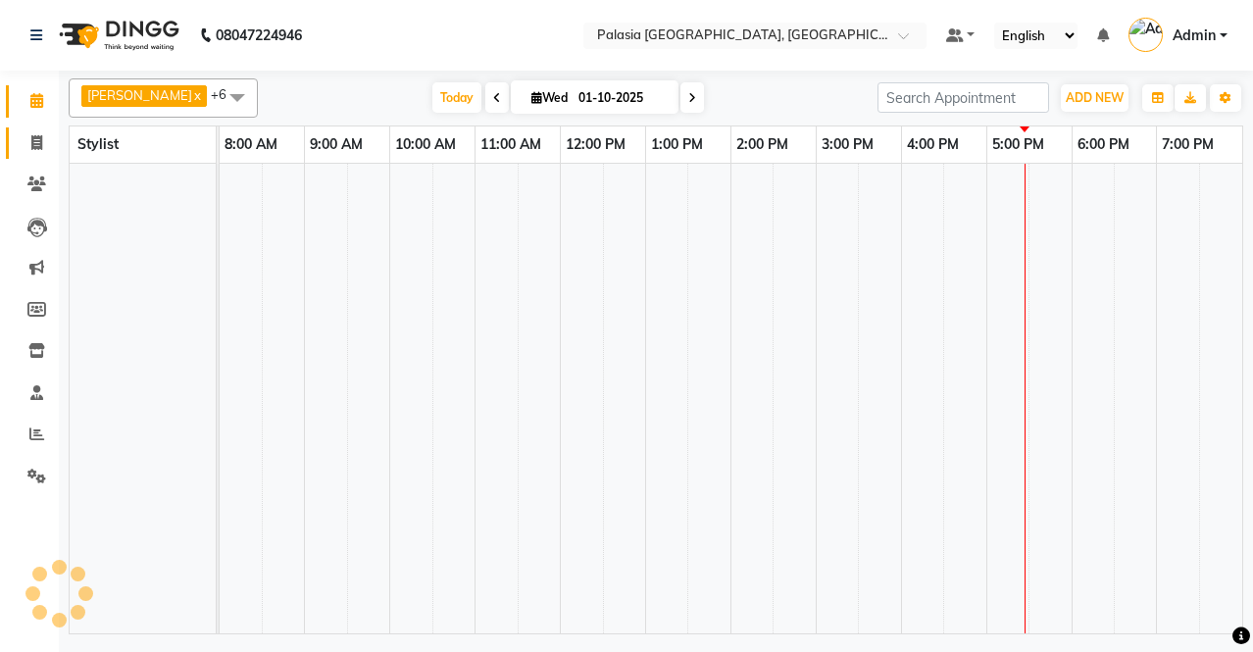
select select "service"
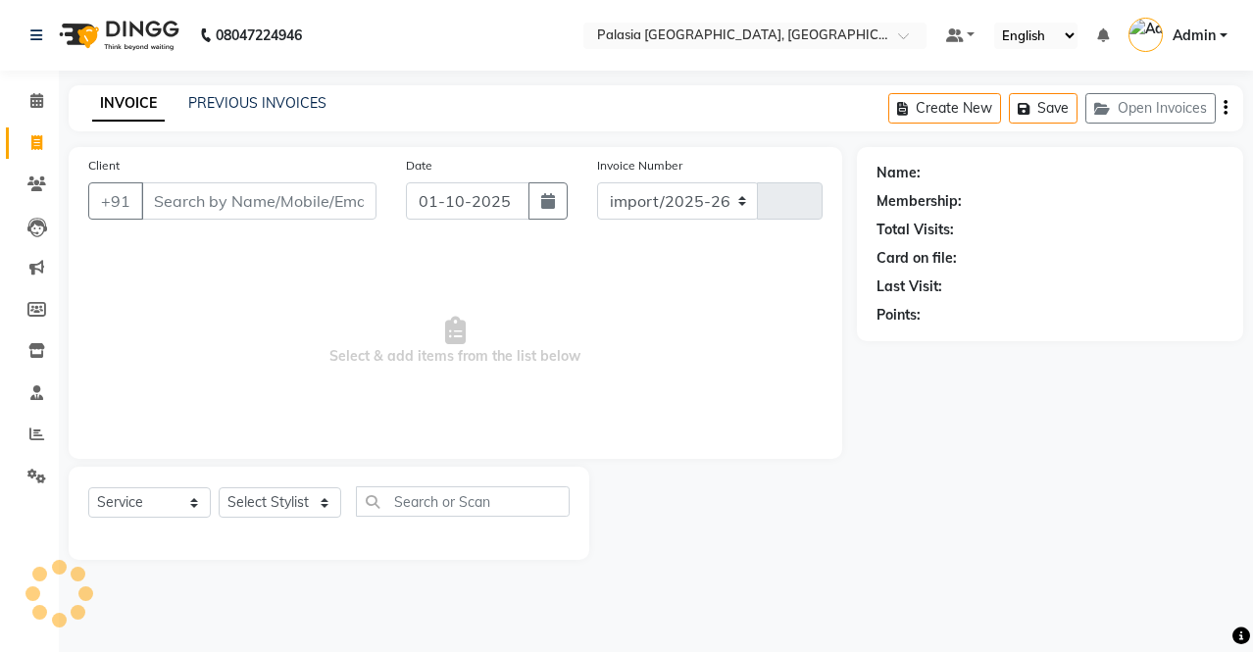
click at [200, 214] on input "Client" at bounding box center [258, 200] width 235 height 37
select select "6009"
type input "3807"
click at [204, 217] on input "Client" at bounding box center [258, 200] width 235 height 37
type input "7"
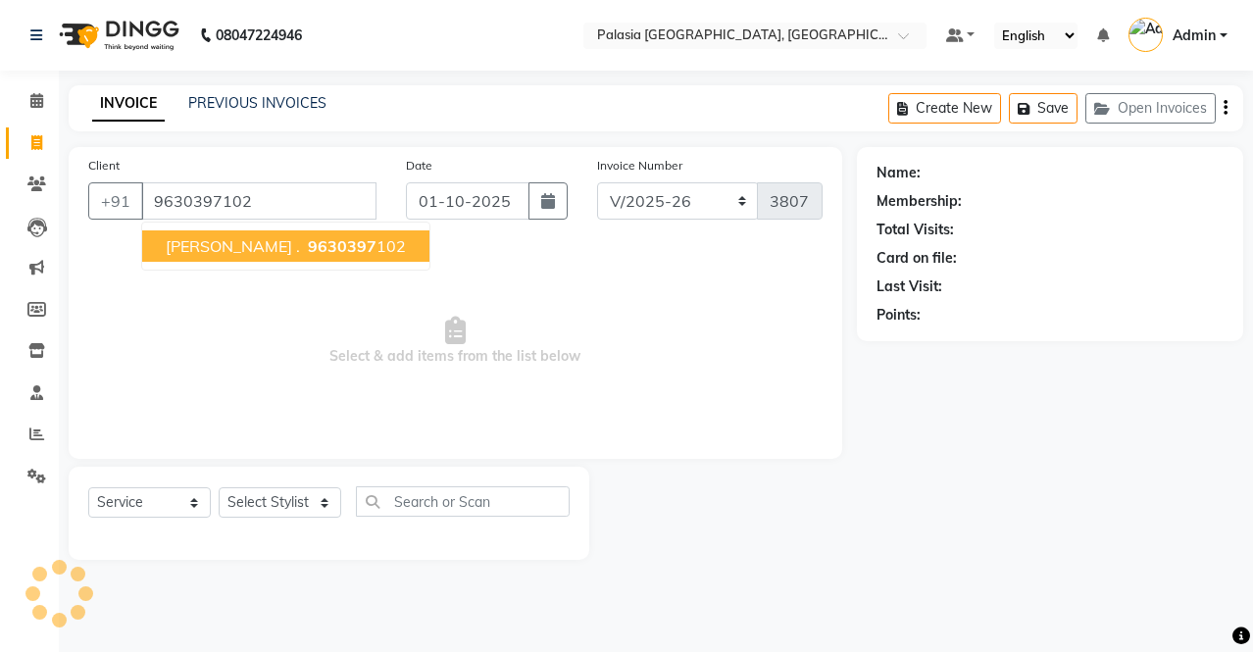
type input "9630397102"
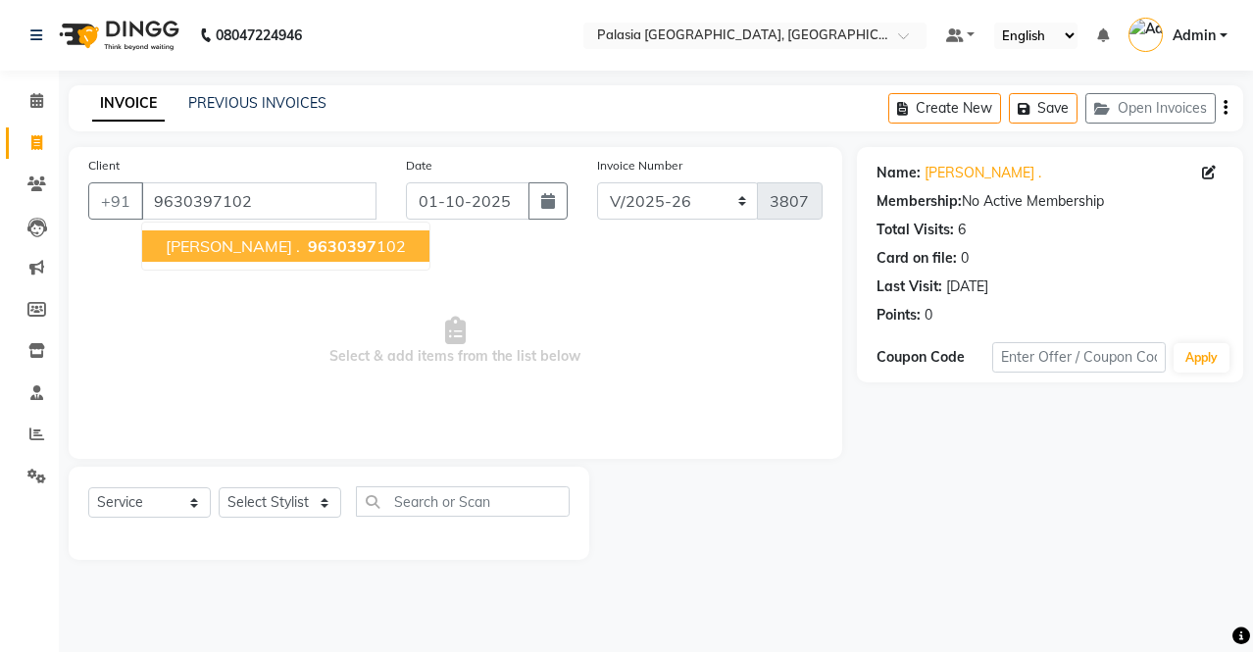
click at [308, 247] on span "9630397" at bounding box center [342, 246] width 69 height 20
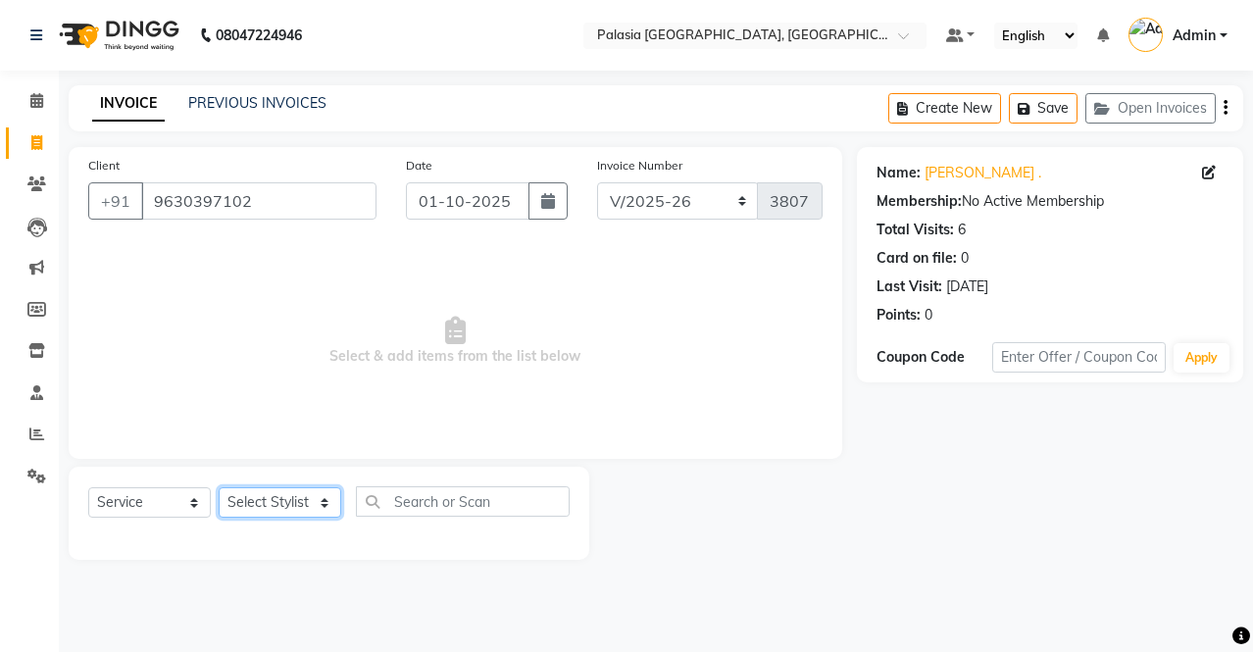
click at [308, 494] on select "Select Stylist [PERSON_NAME] Admin Aparna . [PERSON_NAME] [PERSON_NAME] [PERSON…" at bounding box center [280, 502] width 123 height 30
select select "77968"
click at [219, 487] on select "Select Stylist [PERSON_NAME] Admin Aparna . [PERSON_NAME] [PERSON_NAME] [PERSON…" at bounding box center [280, 502] width 123 height 30
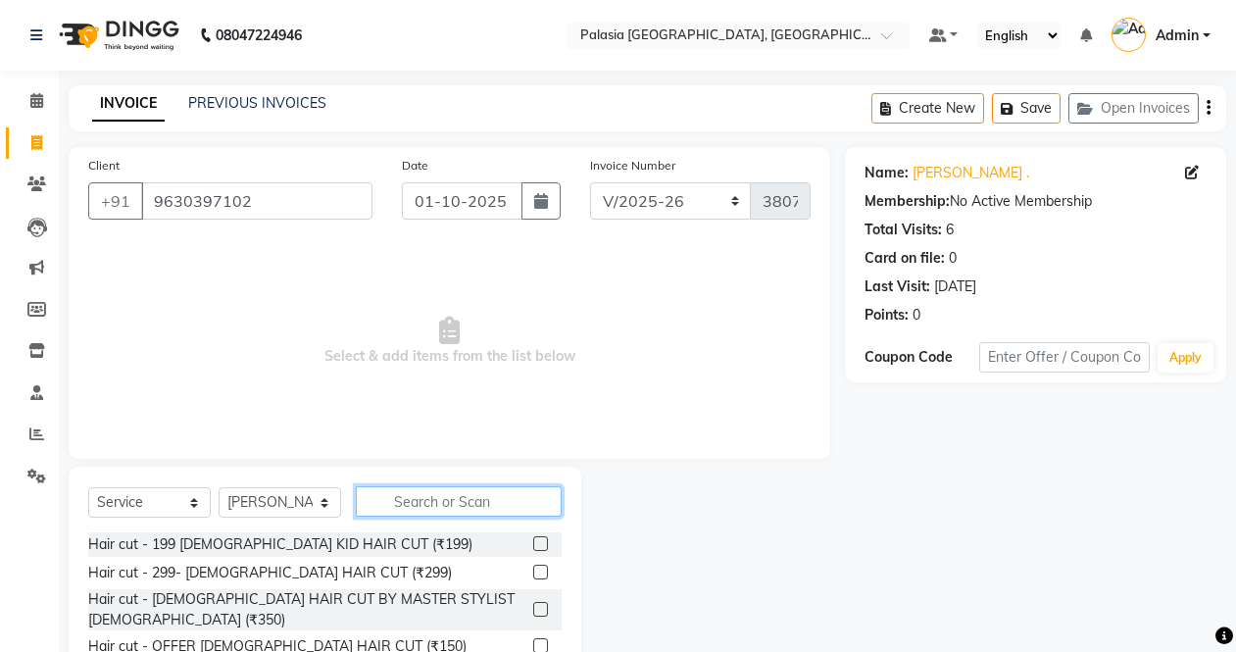
click at [447, 503] on input "text" at bounding box center [459, 501] width 206 height 30
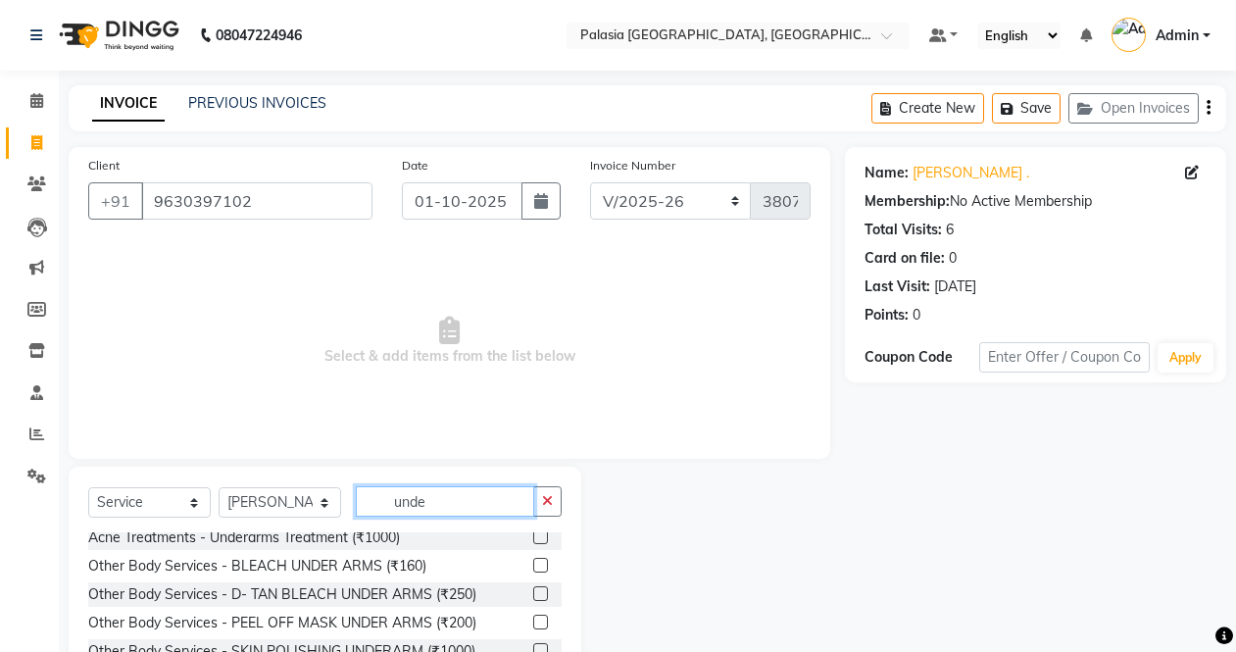
scroll to position [196, 0]
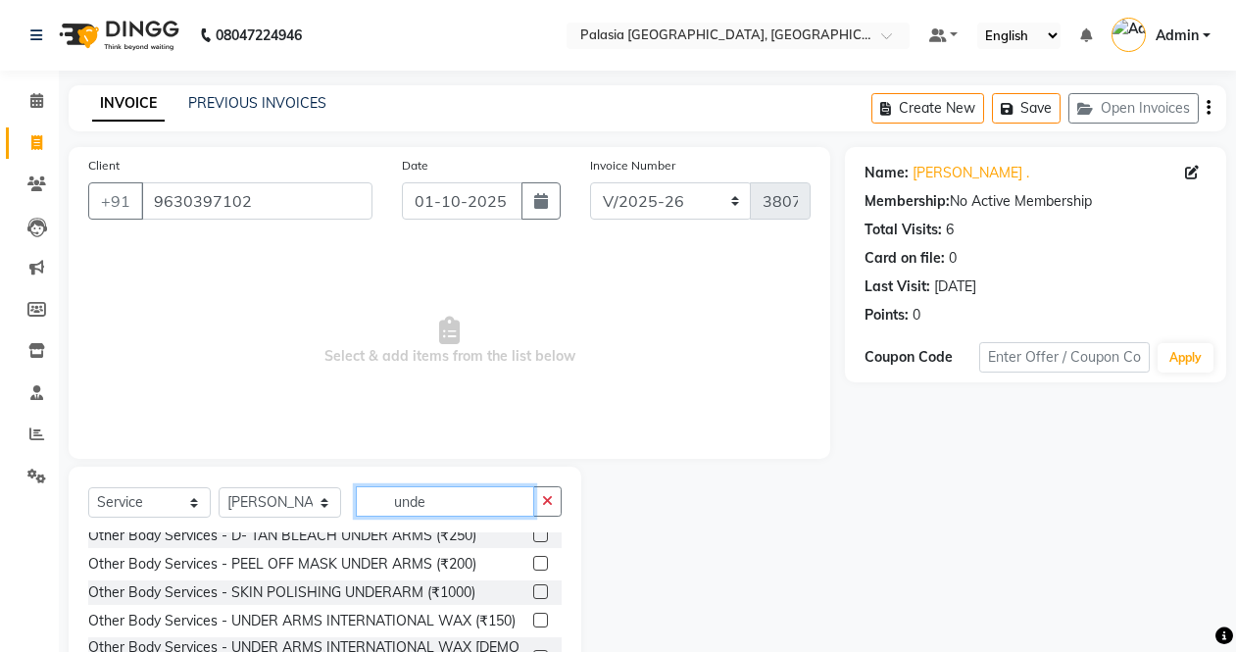
type input "unde"
click at [533, 627] on label at bounding box center [540, 620] width 15 height 15
click at [533, 627] on input "checkbox" at bounding box center [539, 621] width 13 height 13
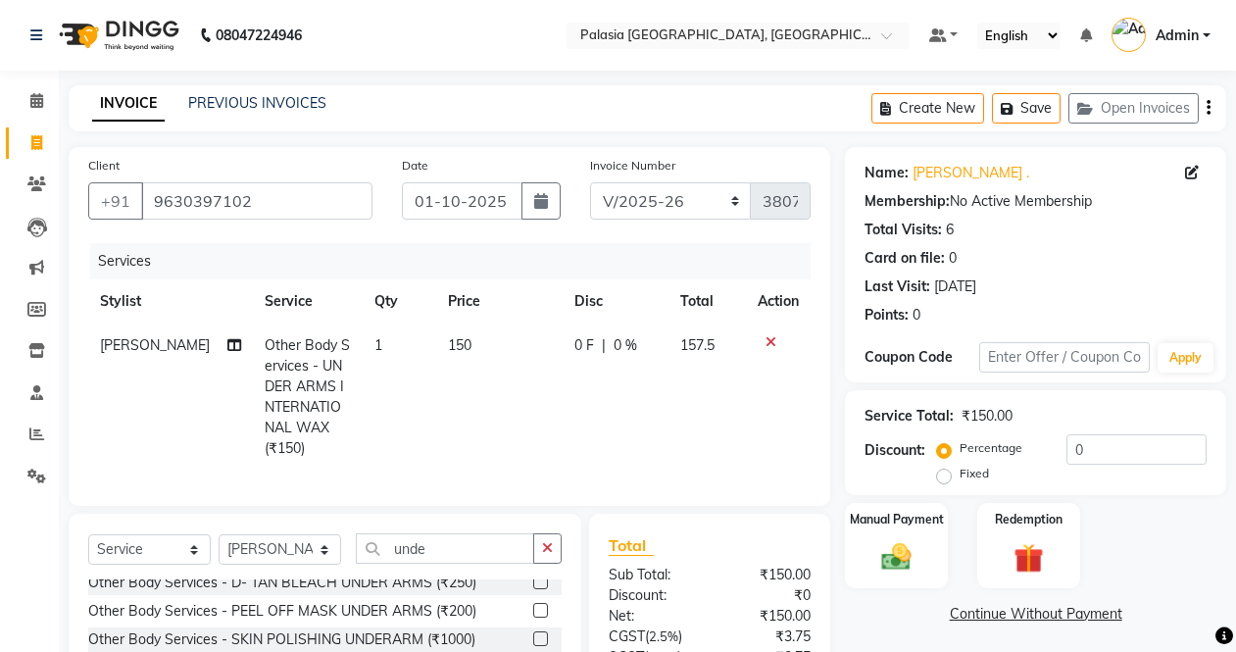
checkbox input "false"
drag, startPoint x: 1134, startPoint y: 455, endPoint x: 1118, endPoint y: 433, distance: 26.7
click at [1132, 455] on input "0" at bounding box center [1137, 449] width 140 height 30
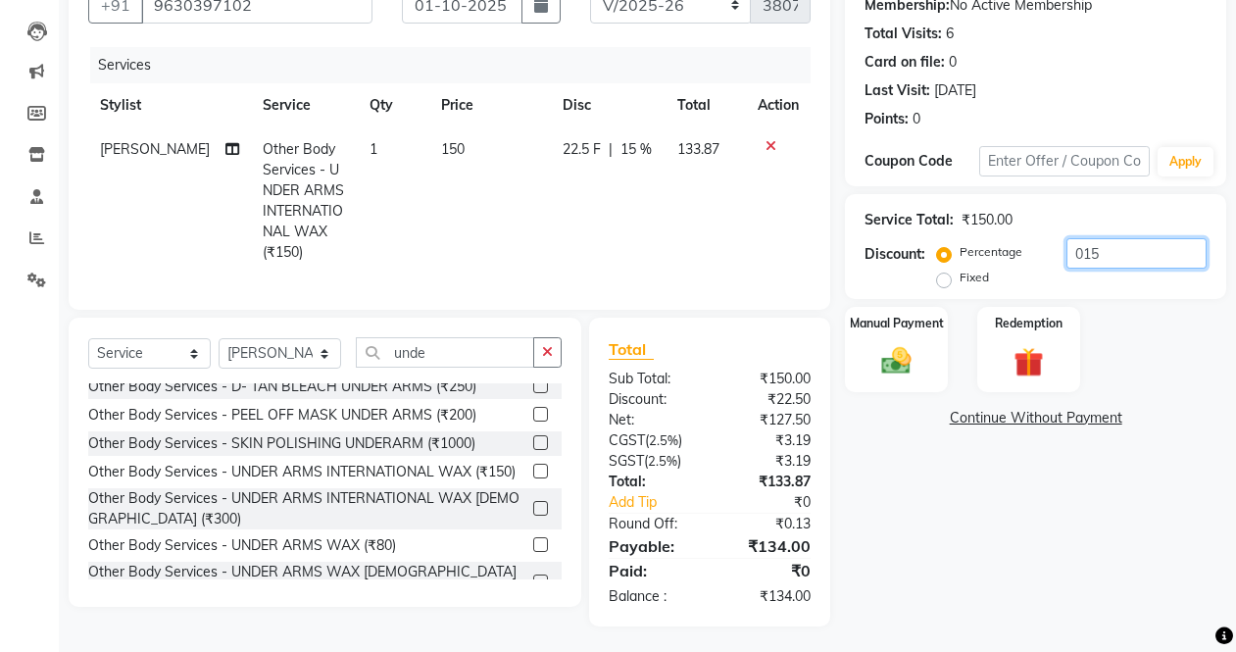
type input "015"
click at [990, 594] on div "Name: [PERSON_NAME] . Membership: No Active Membership Total Visits: 6 Card on …" at bounding box center [1043, 288] width 396 height 675
click at [571, 155] on span "22.5 F" at bounding box center [582, 149] width 38 height 21
select select "77968"
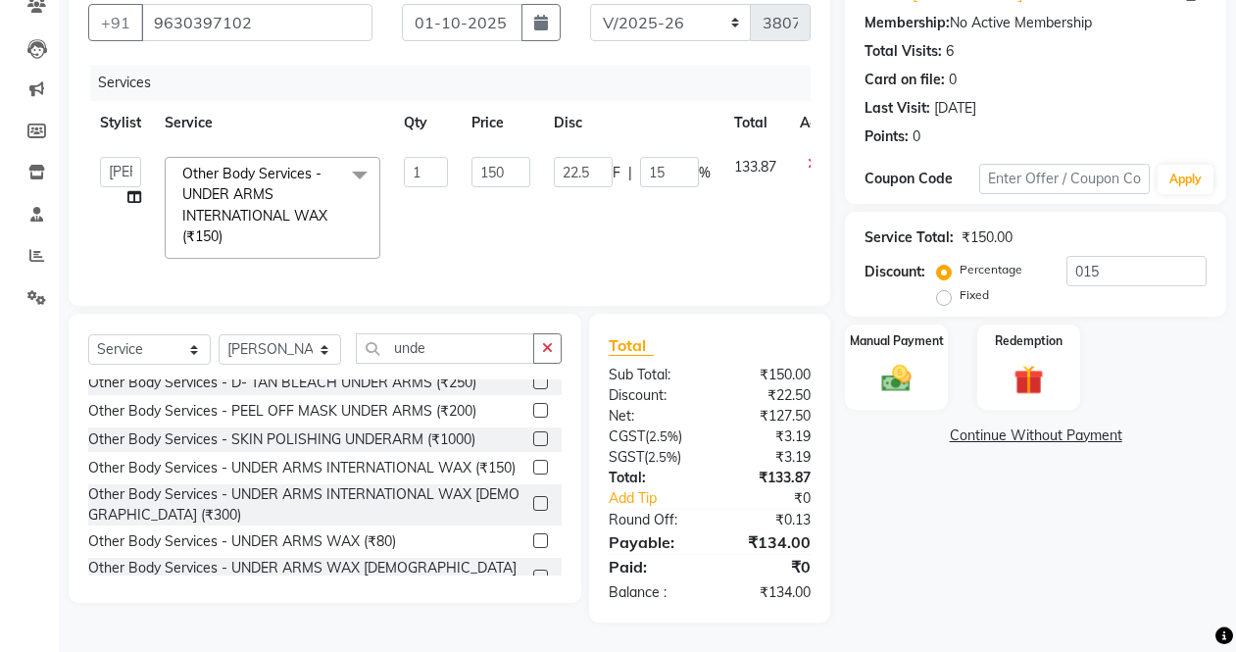
scroll to position [195, 0]
click at [598, 157] on input "22.5" at bounding box center [583, 172] width 59 height 30
type input "23"
click at [624, 218] on td "23 F | 15 %" at bounding box center [632, 207] width 180 height 125
select select "77968"
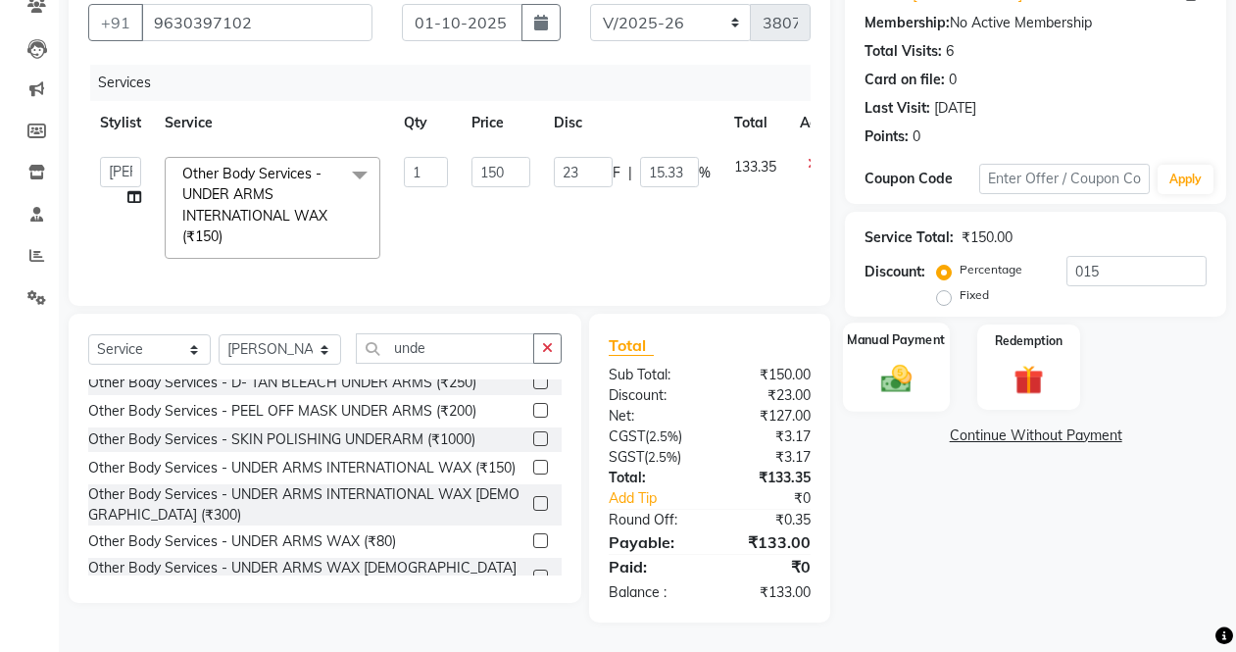
click at [894, 369] on img at bounding box center [895, 378] width 49 height 35
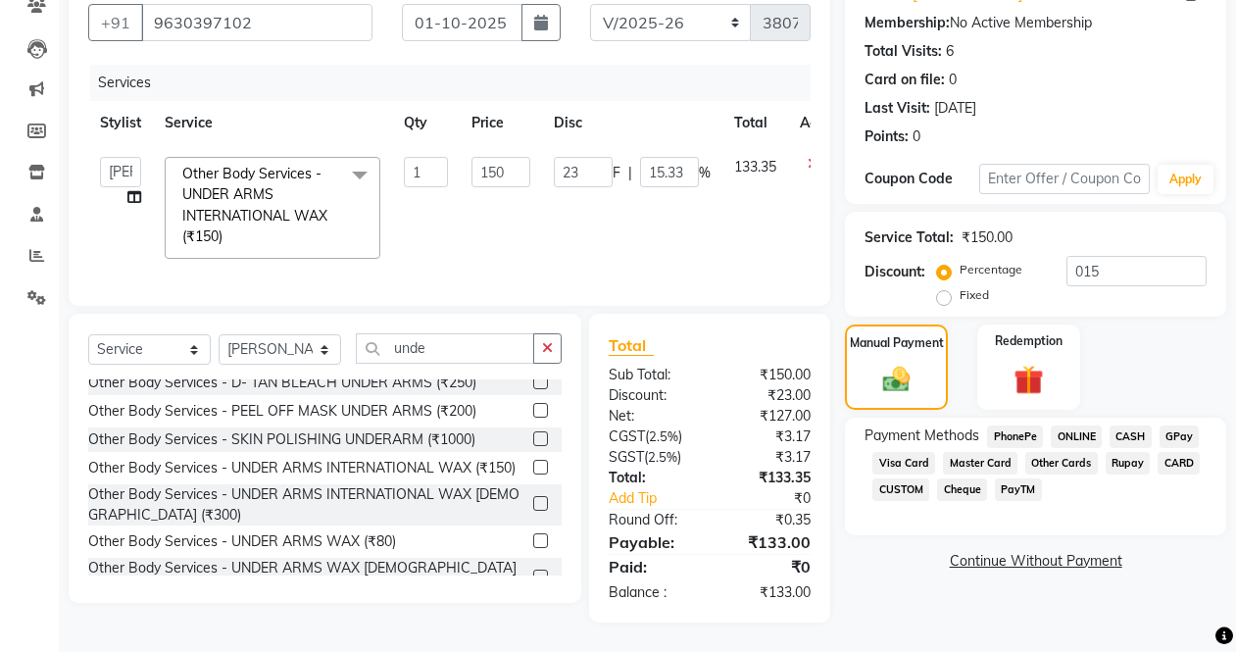
click at [1003, 478] on span "PayTM" at bounding box center [1018, 489] width 47 height 23
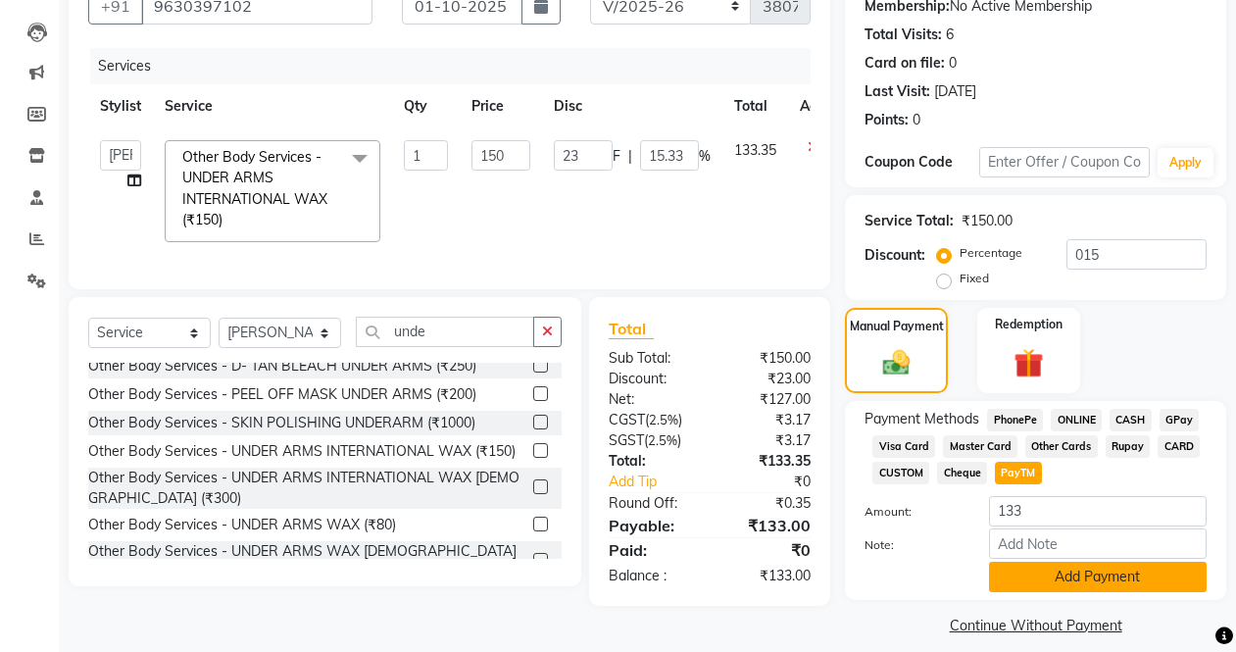
click at [1038, 565] on button "Add Payment" at bounding box center [1098, 577] width 218 height 30
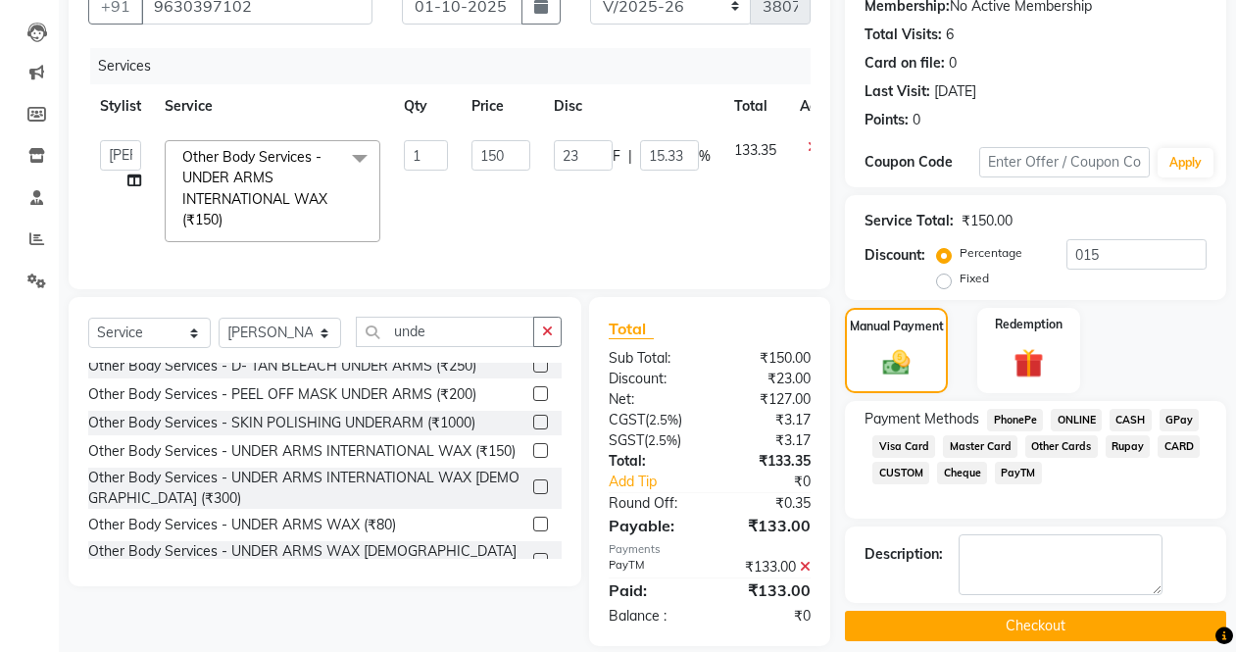
click at [1000, 618] on button "Checkout" at bounding box center [1035, 626] width 381 height 30
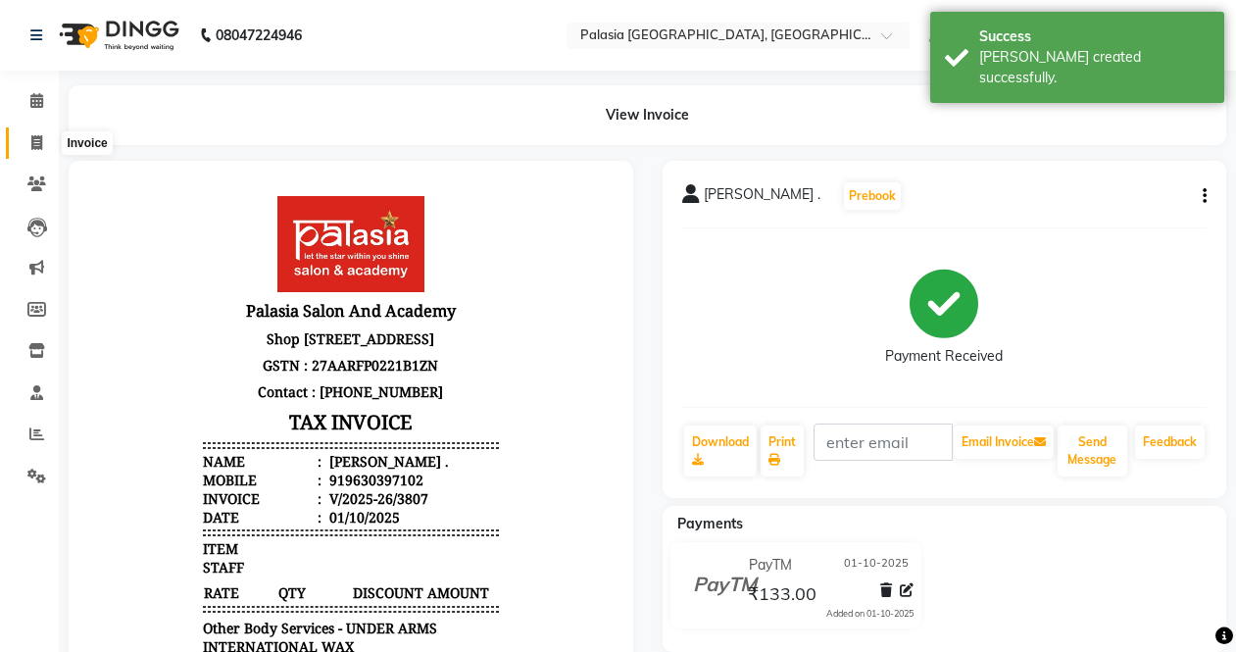
click at [39, 148] on icon at bounding box center [36, 142] width 11 height 15
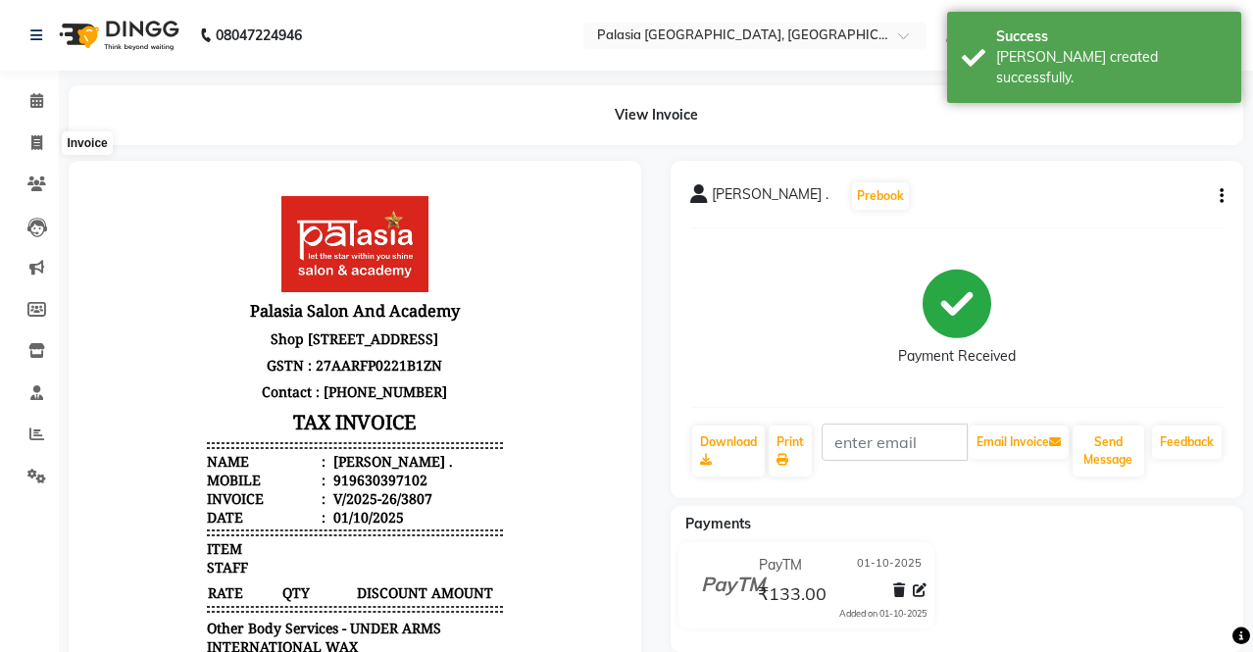
select select "6009"
select select "service"
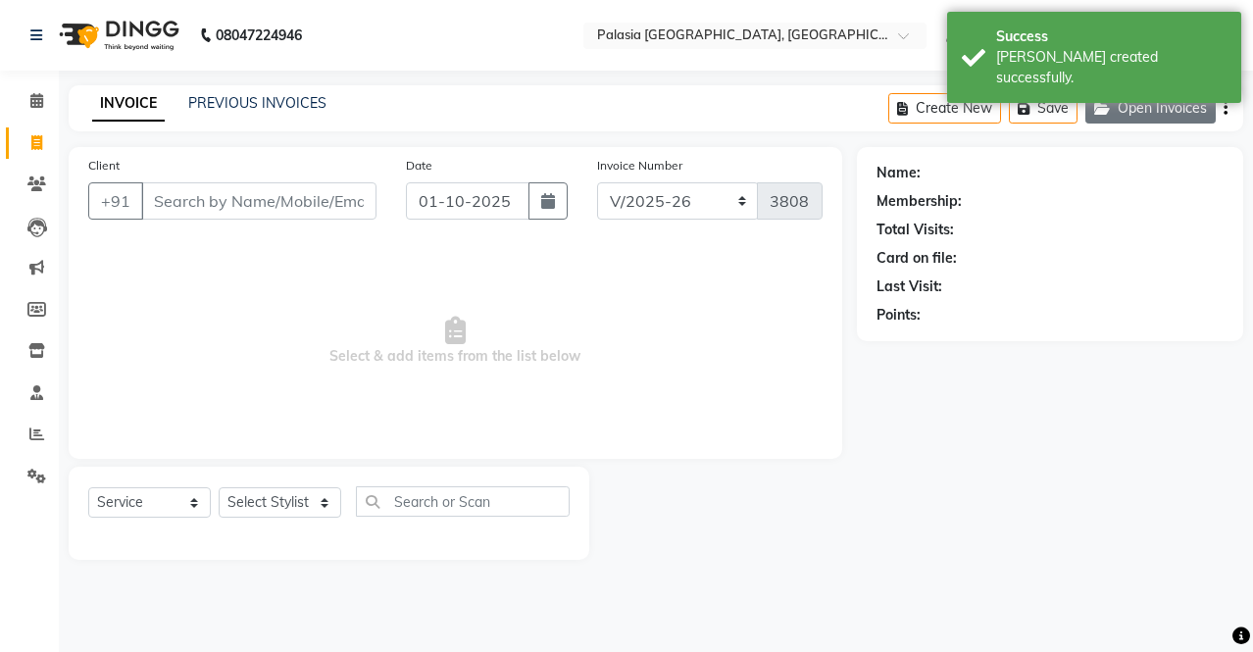
click at [1120, 102] on button "Open Invoices" at bounding box center [1150, 108] width 130 height 30
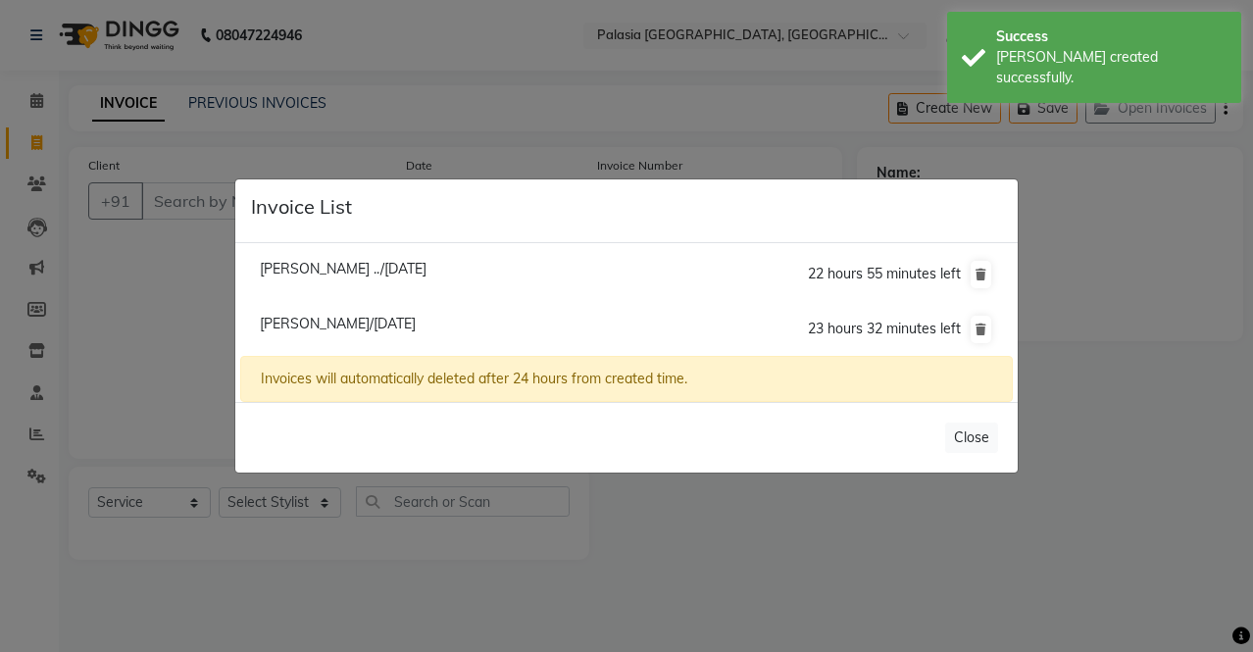
click at [337, 326] on span "[PERSON_NAME]/[DATE]" at bounding box center [338, 324] width 156 height 18
type input "9821066879"
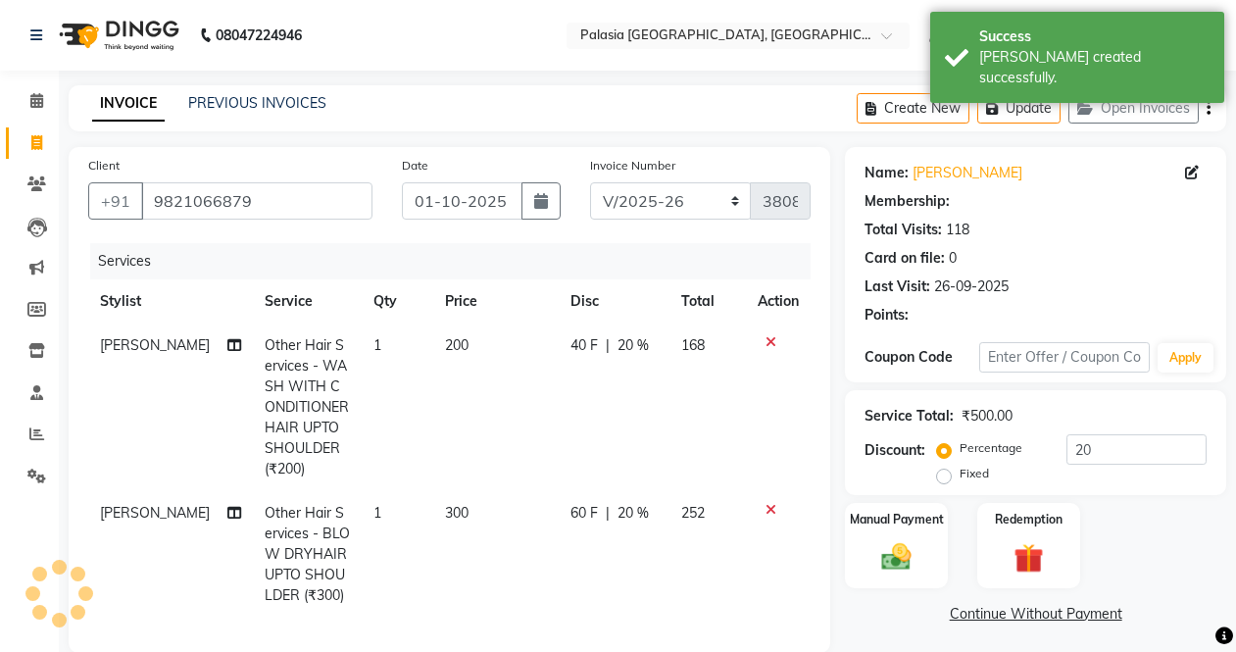
type input "0"
select select "1: Object"
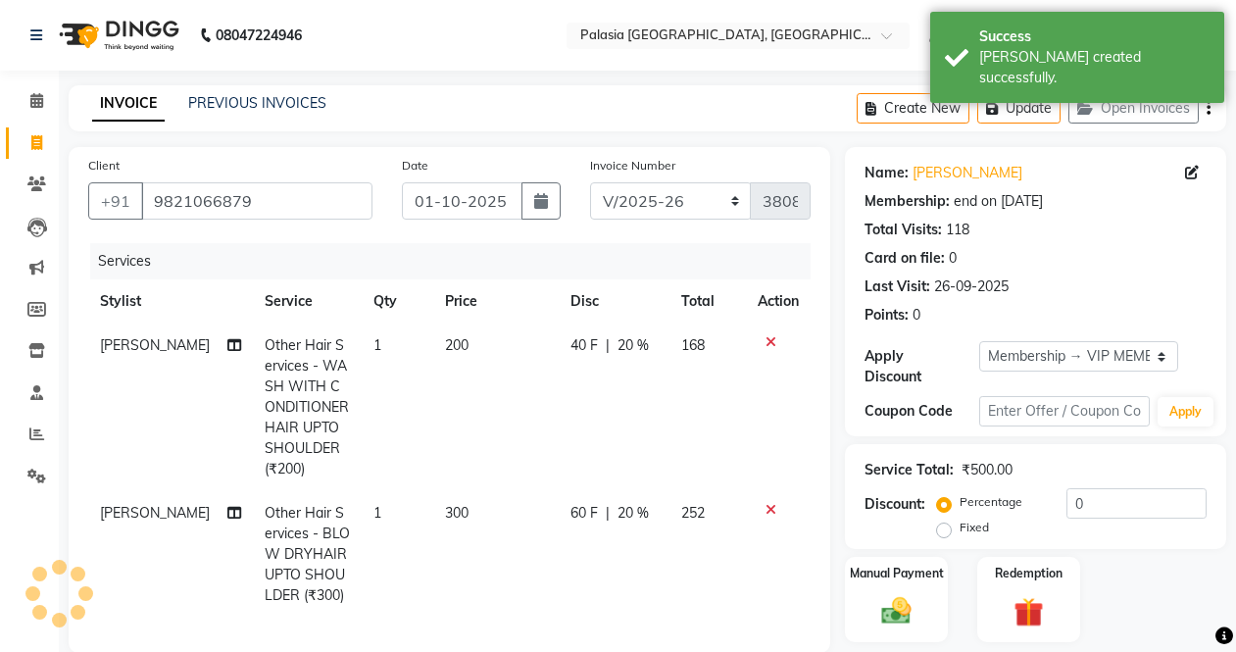
type input "20"
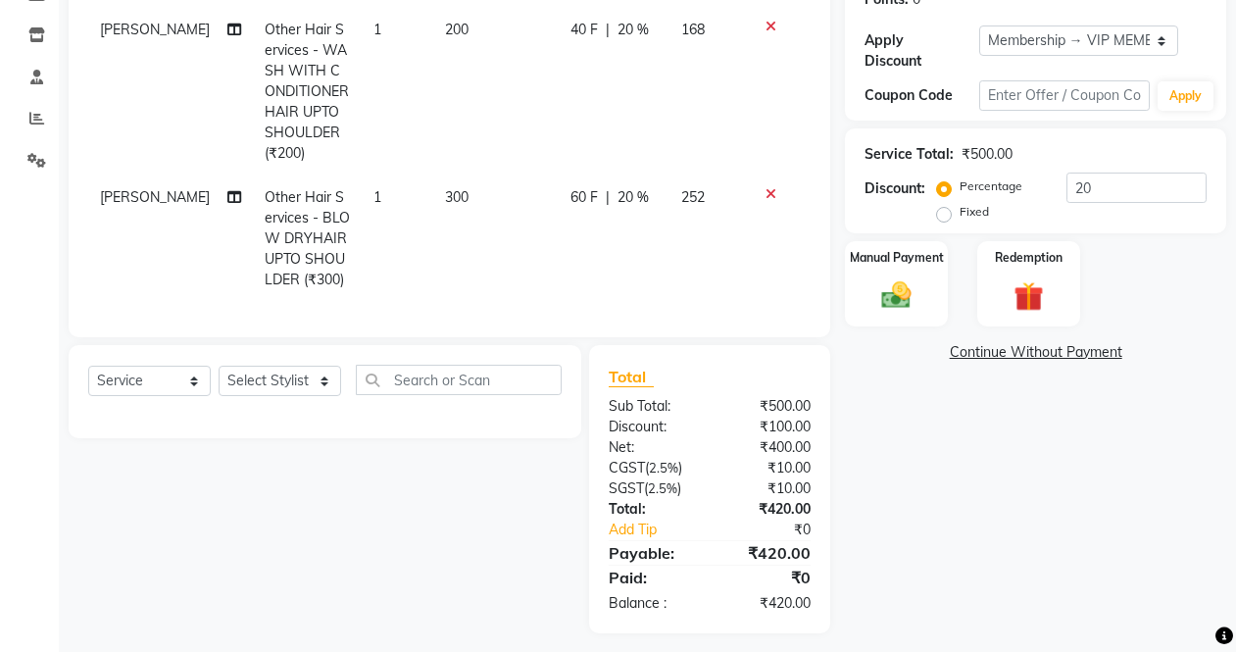
scroll to position [323, 0]
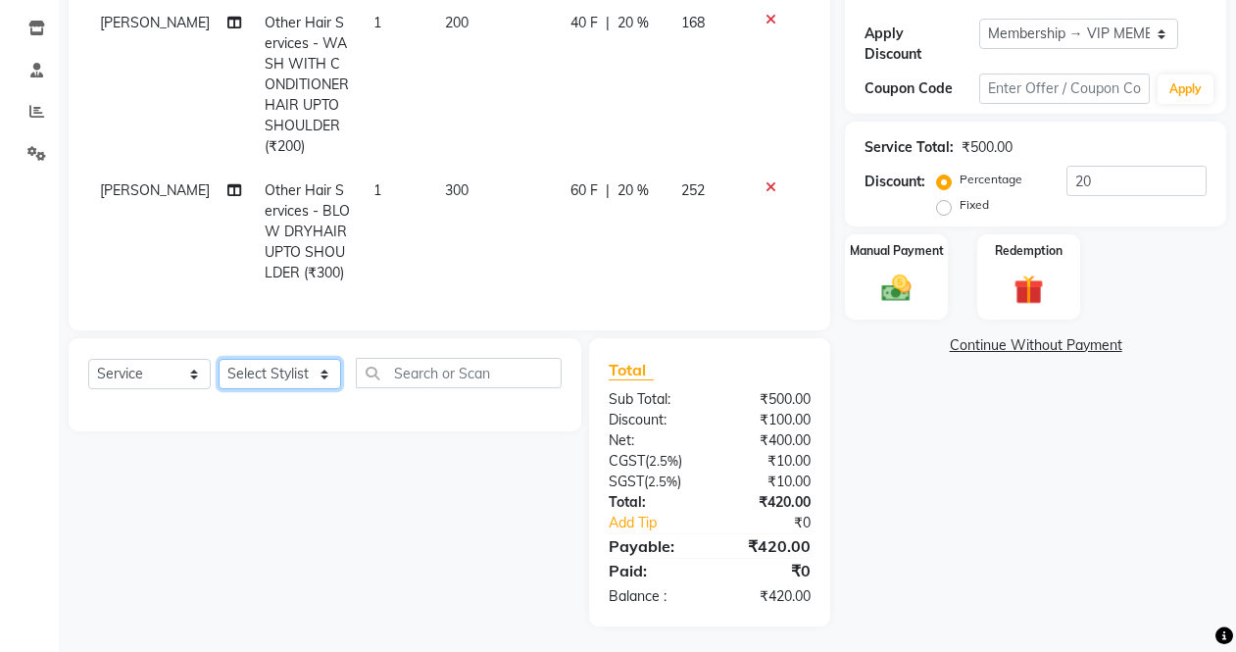
click at [273, 374] on select "Select Stylist [PERSON_NAME] Admin Aparna . [PERSON_NAME] [PERSON_NAME] [PERSON…" at bounding box center [280, 374] width 123 height 30
click at [137, 371] on select "Select Service Product Membership Package Voucher Prepaid Gift Card" at bounding box center [149, 374] width 123 height 30
click at [88, 359] on select "Select Service Product Membership Package Voucher Prepaid Gift Card" at bounding box center [149, 374] width 123 height 30
click at [239, 384] on select "Select Stylist [PERSON_NAME] Admin Aparna . [PERSON_NAME] [PERSON_NAME] [PERSON…" at bounding box center [280, 374] width 123 height 30
select select "46370"
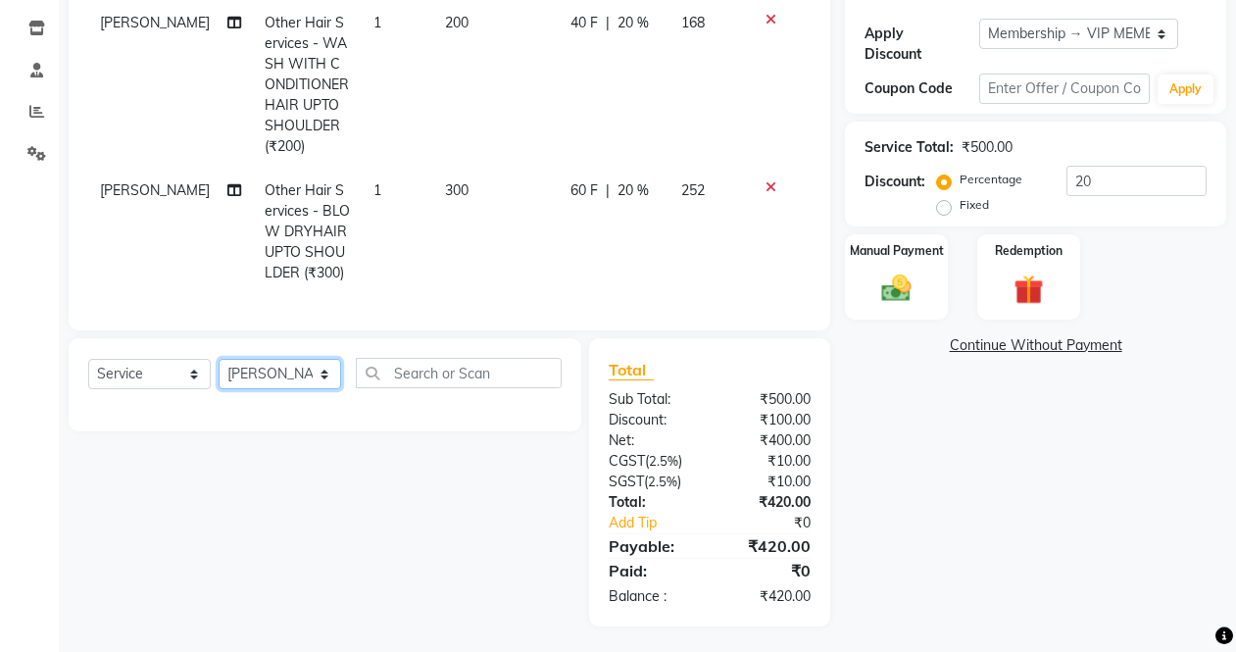
click at [219, 359] on select "Select Stylist [PERSON_NAME] Admin Aparna . [PERSON_NAME] [PERSON_NAME] [PERSON…" at bounding box center [280, 374] width 123 height 30
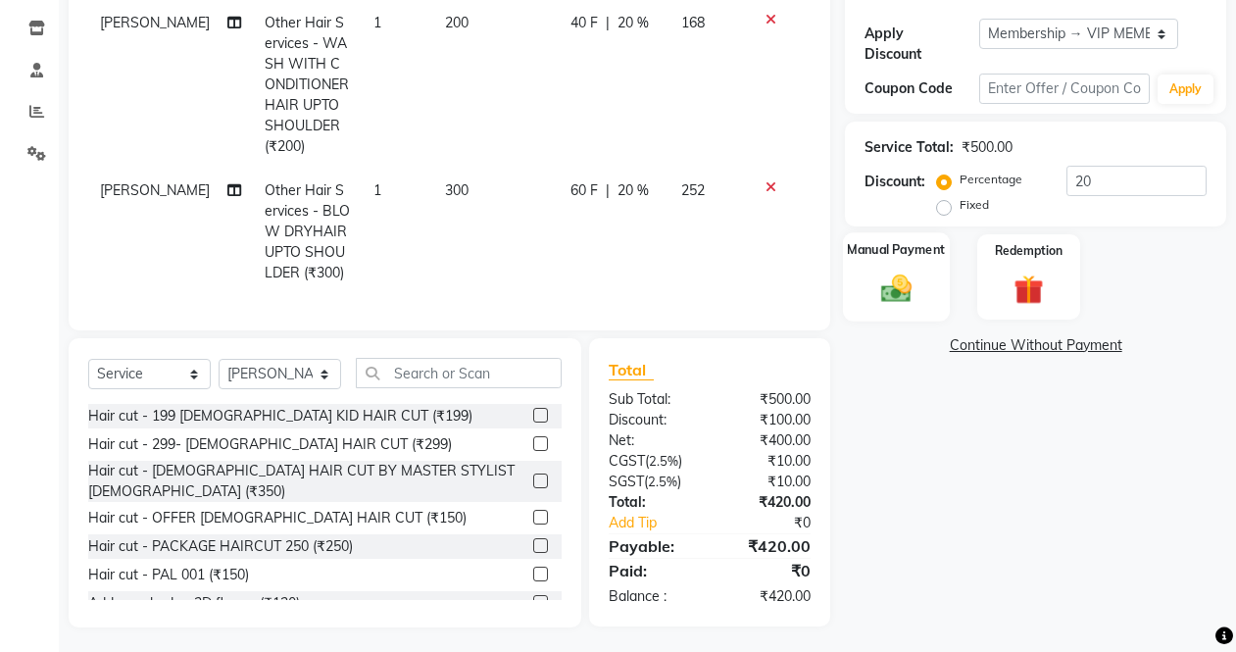
click at [884, 276] on img at bounding box center [895, 288] width 49 height 35
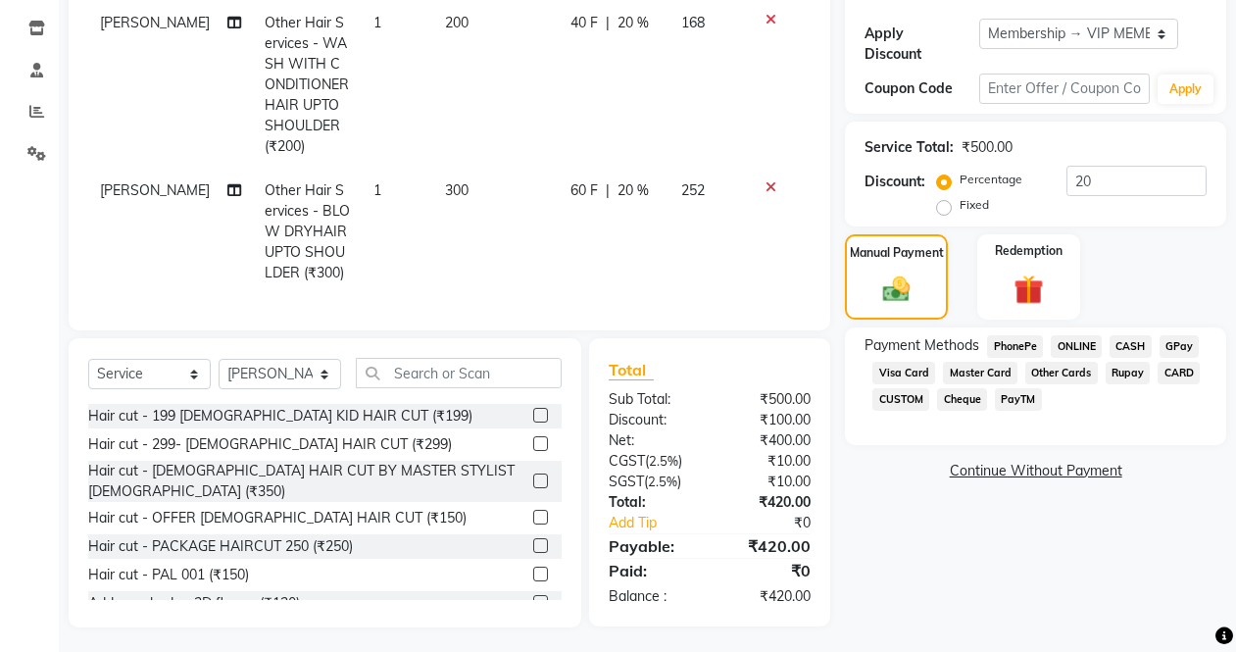
click at [920, 372] on span "Visa Card" at bounding box center [903, 373] width 63 height 23
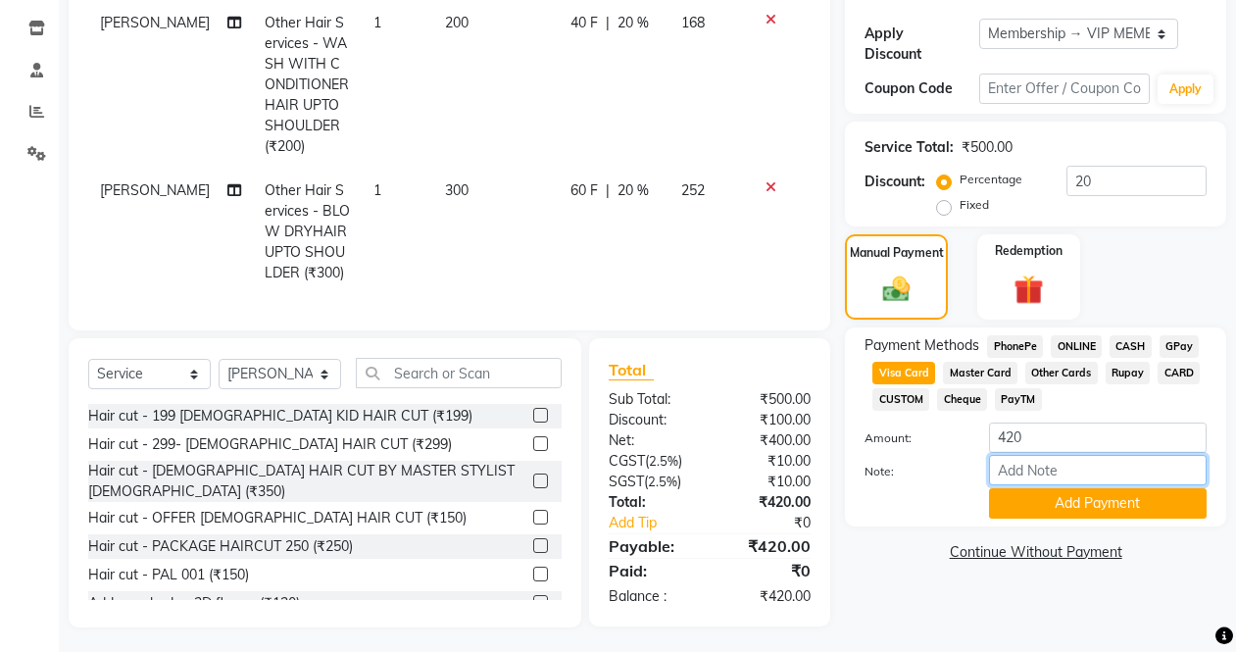
click at [1046, 471] on input "Note:" at bounding box center [1098, 470] width 218 height 30
type input "2589"
click at [1059, 509] on button "Add Payment" at bounding box center [1098, 503] width 218 height 30
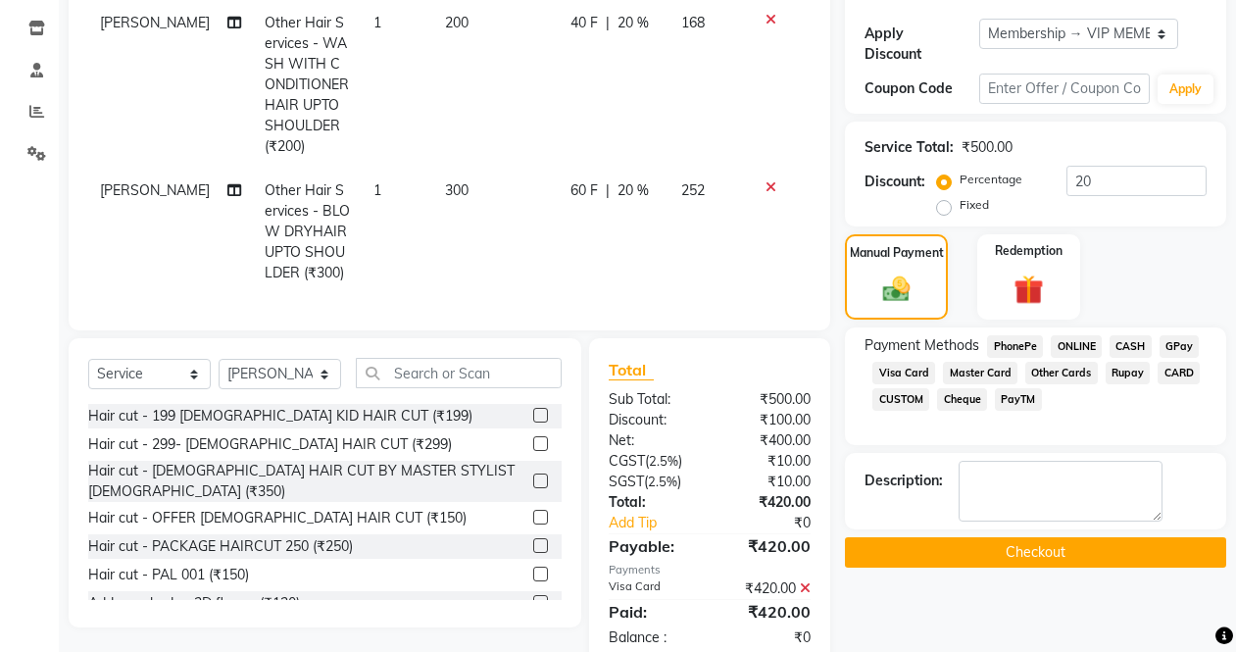
click at [984, 546] on button "Checkout" at bounding box center [1035, 552] width 381 height 30
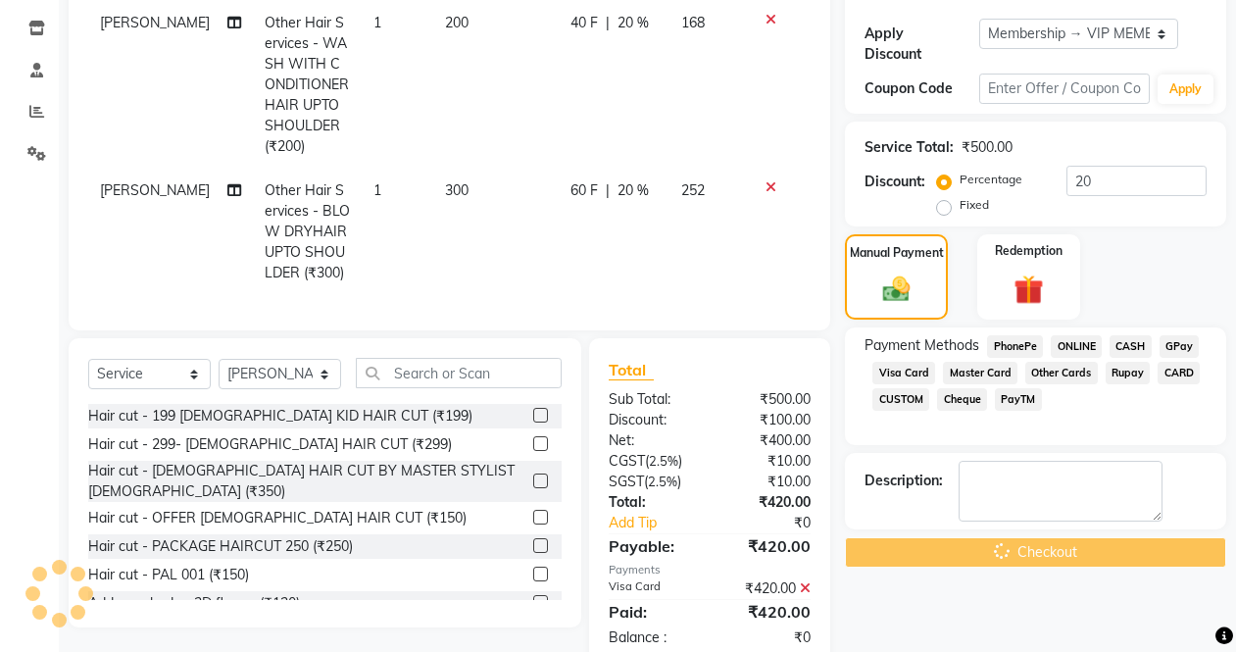
scroll to position [364, 0]
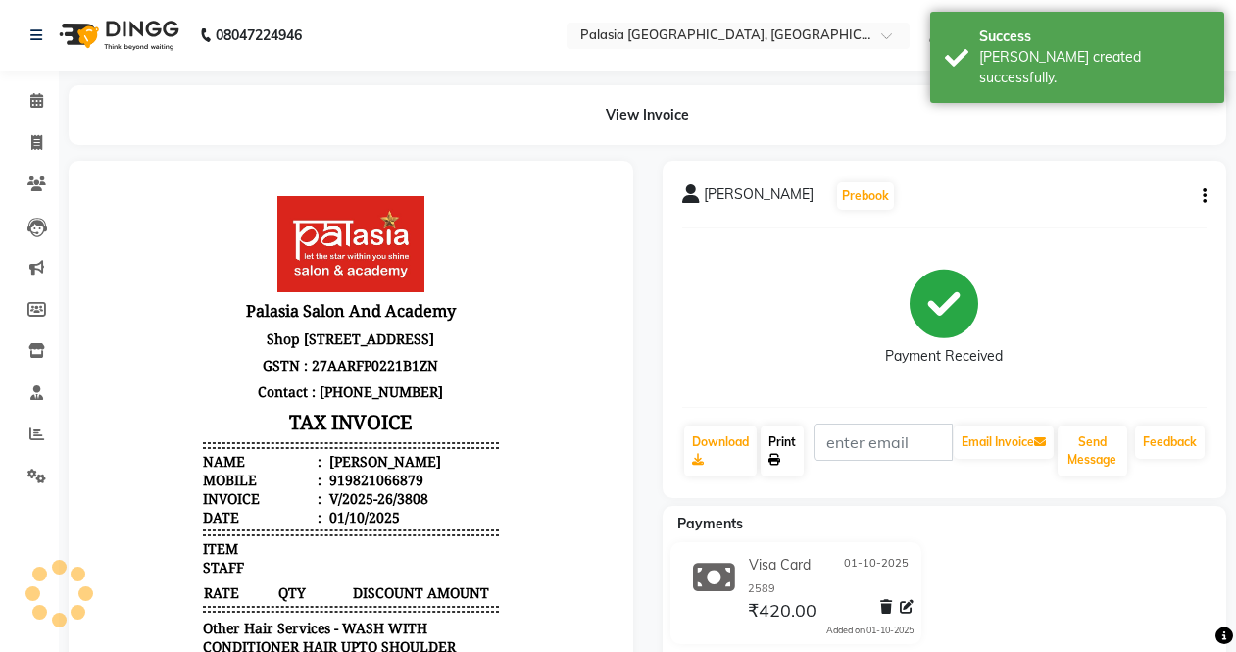
click at [791, 449] on link "Print" at bounding box center [782, 450] width 43 height 51
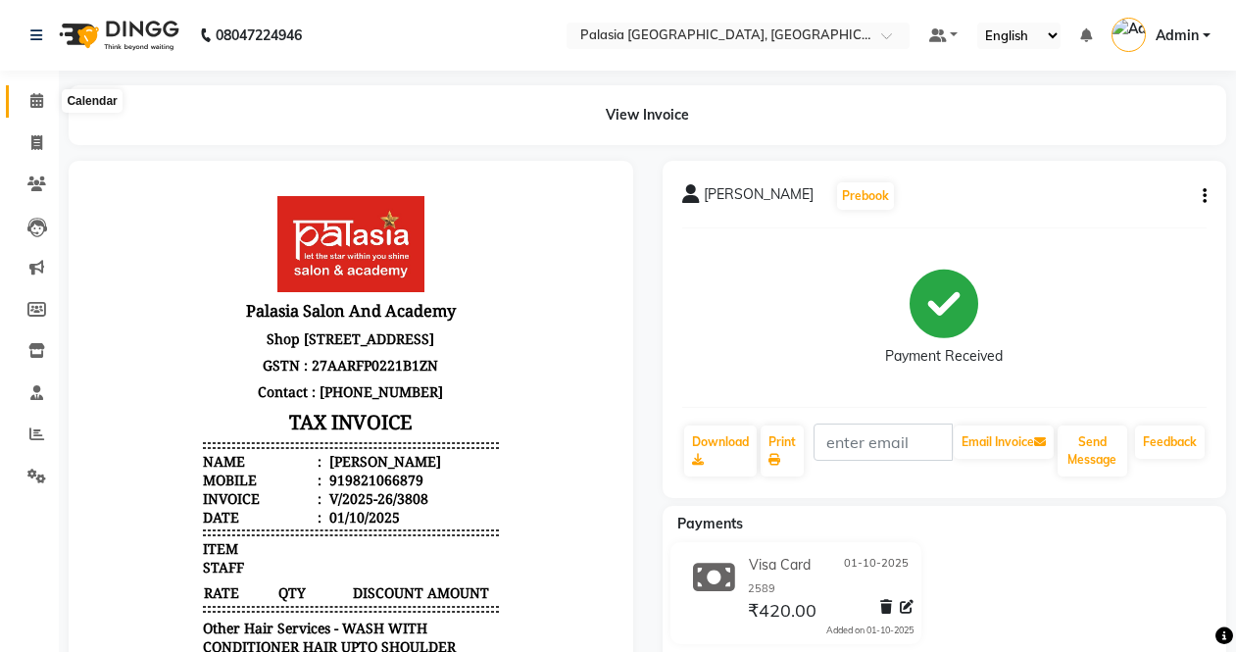
click at [26, 95] on span at bounding box center [37, 101] width 34 height 23
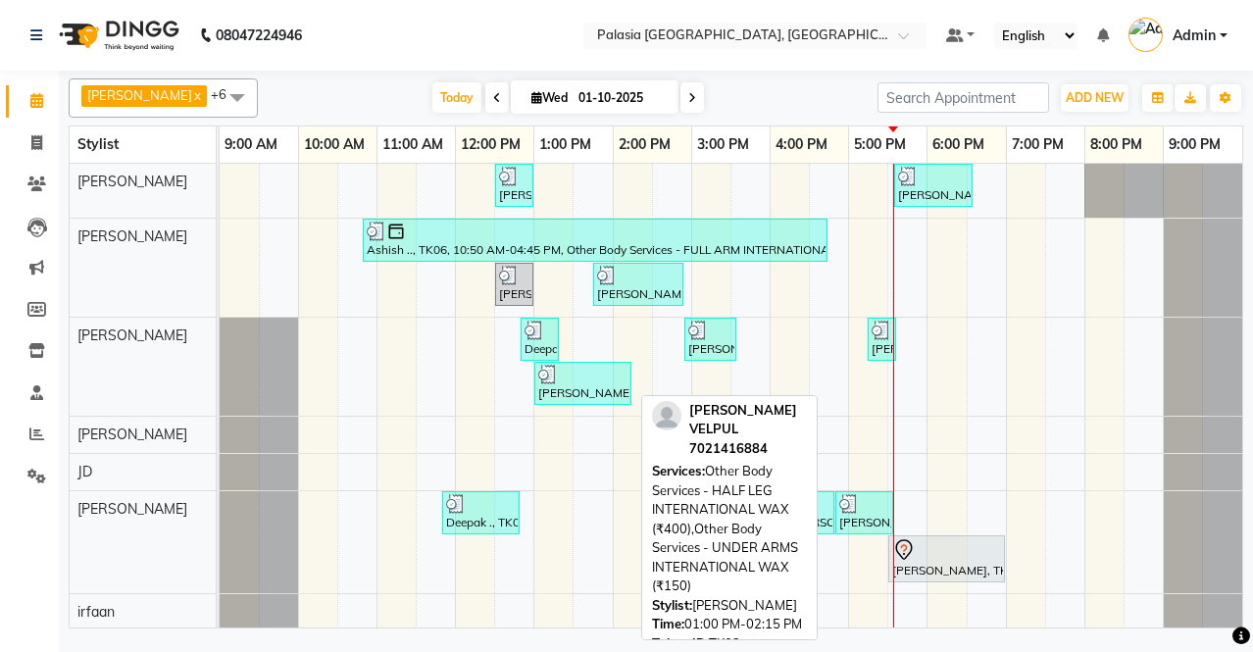
click at [613, 395] on div "[PERSON_NAME] VELPUL, TK03, 01:00 PM-02:15 PM, Other Body Services - HALF LEG I…" at bounding box center [582, 383] width 93 height 37
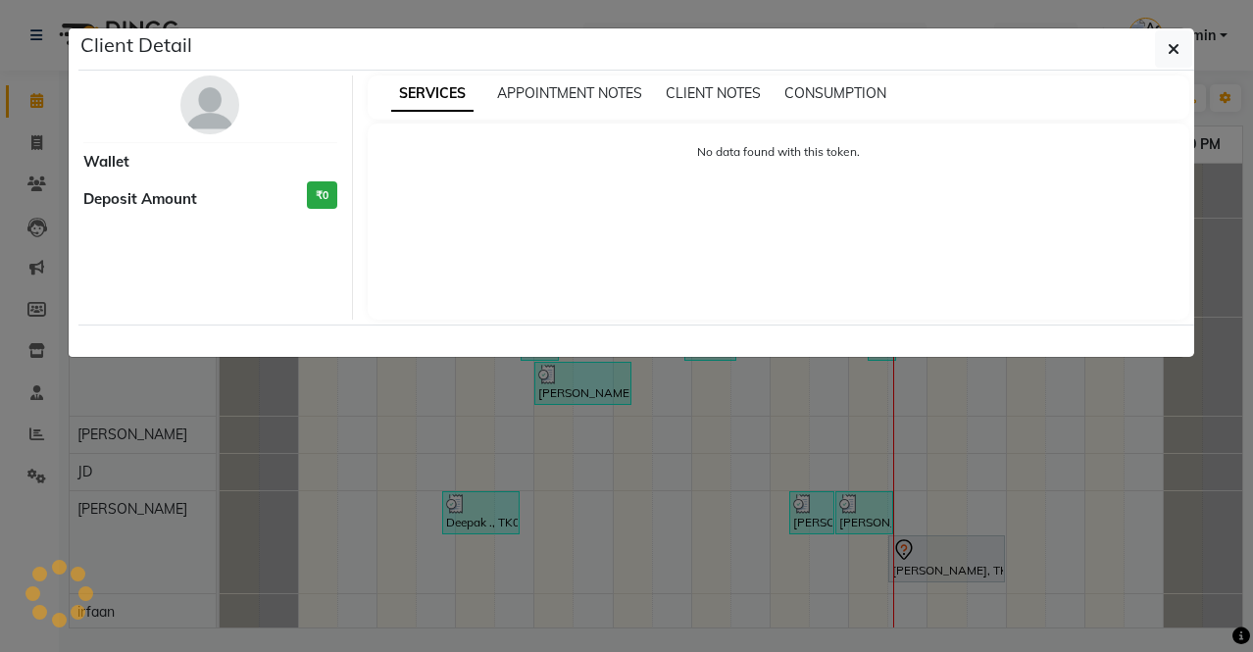
select select "3"
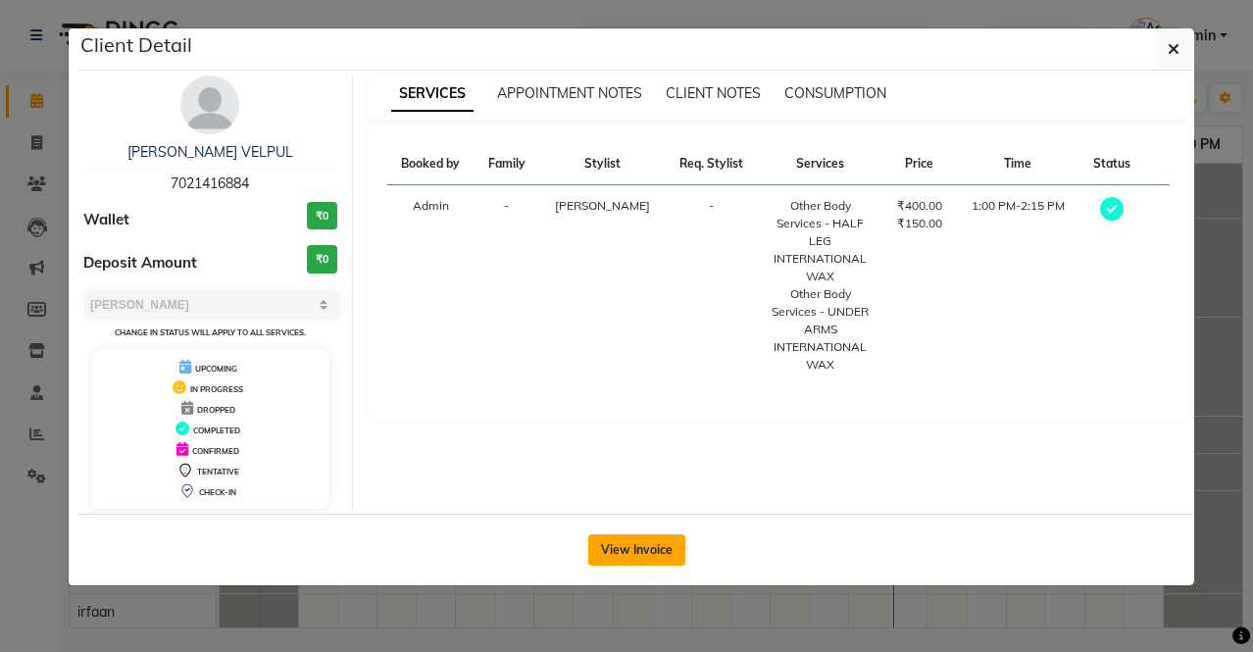
click at [624, 552] on button "View Invoice" at bounding box center [636, 549] width 97 height 31
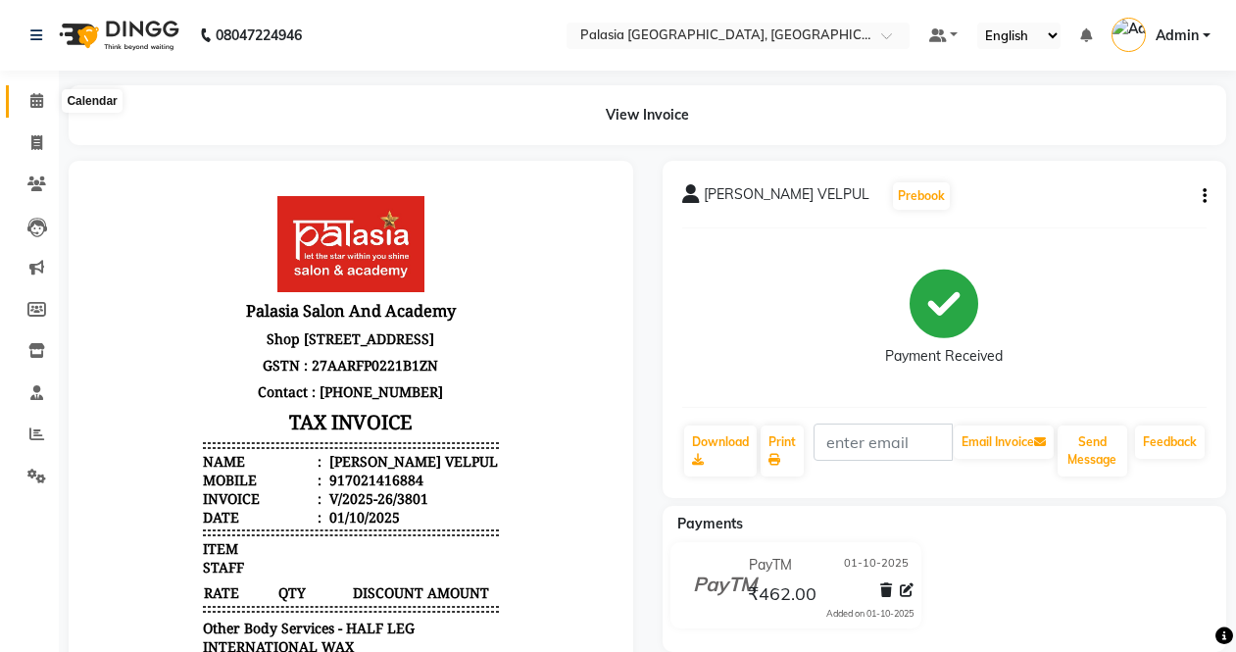
click at [28, 99] on span at bounding box center [37, 101] width 34 height 23
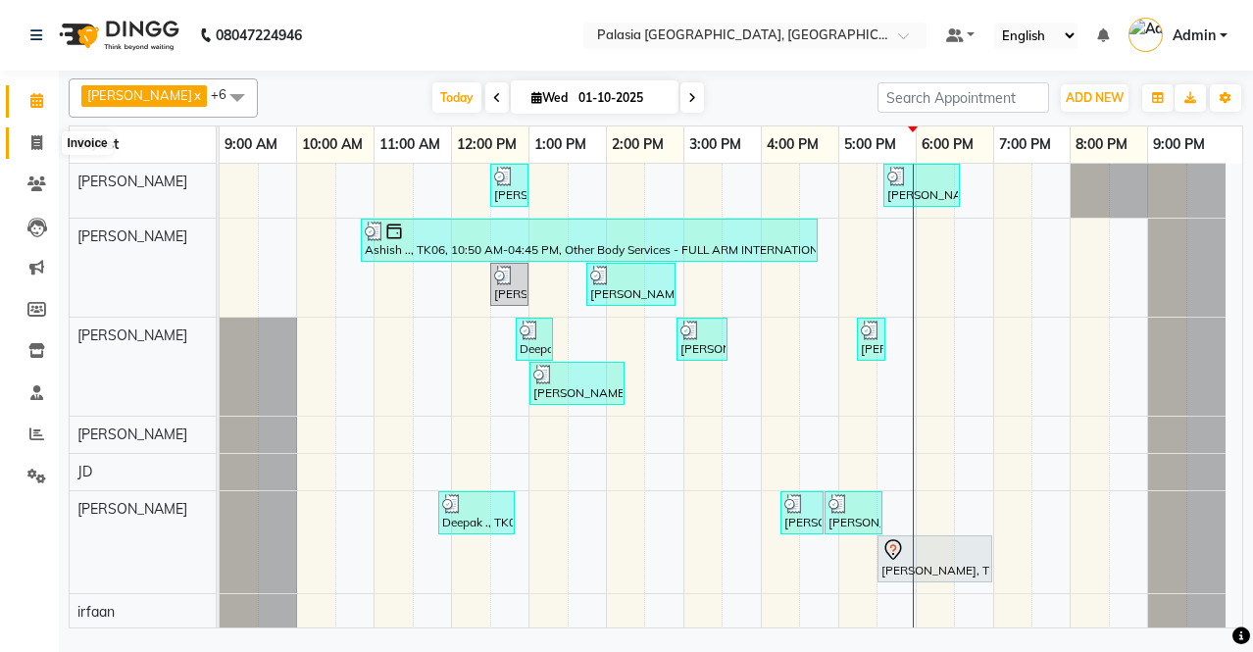
click at [34, 137] on icon at bounding box center [36, 142] width 11 height 15
select select "service"
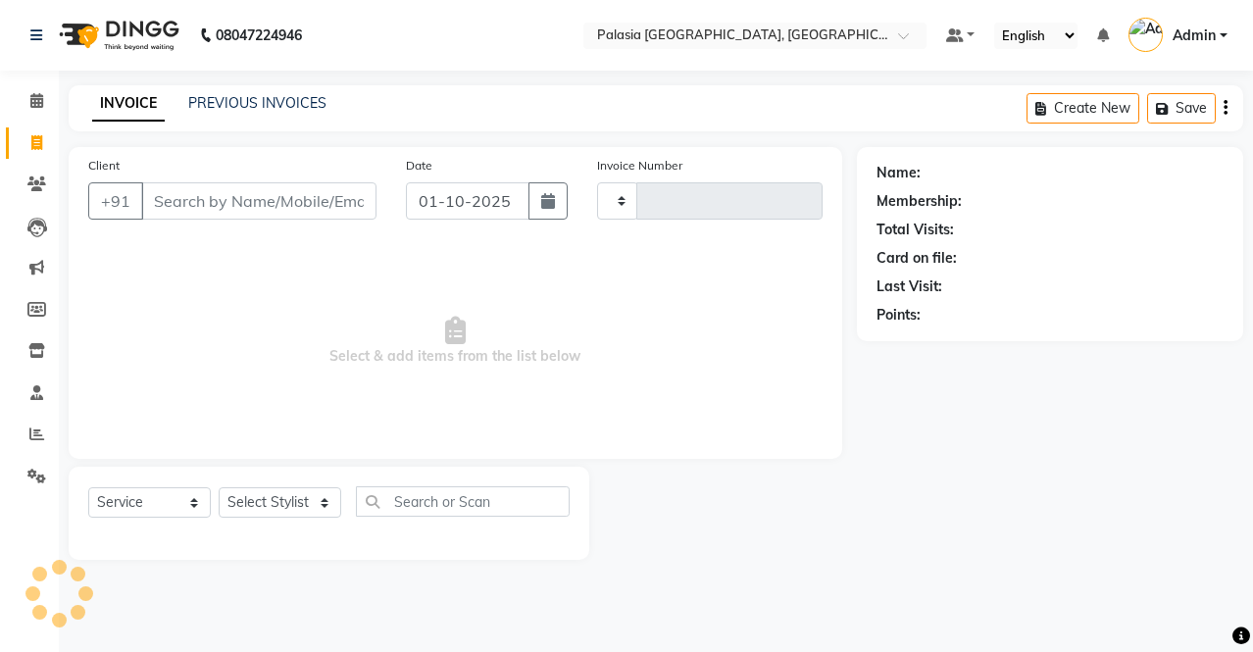
type input "3809"
select select "6009"
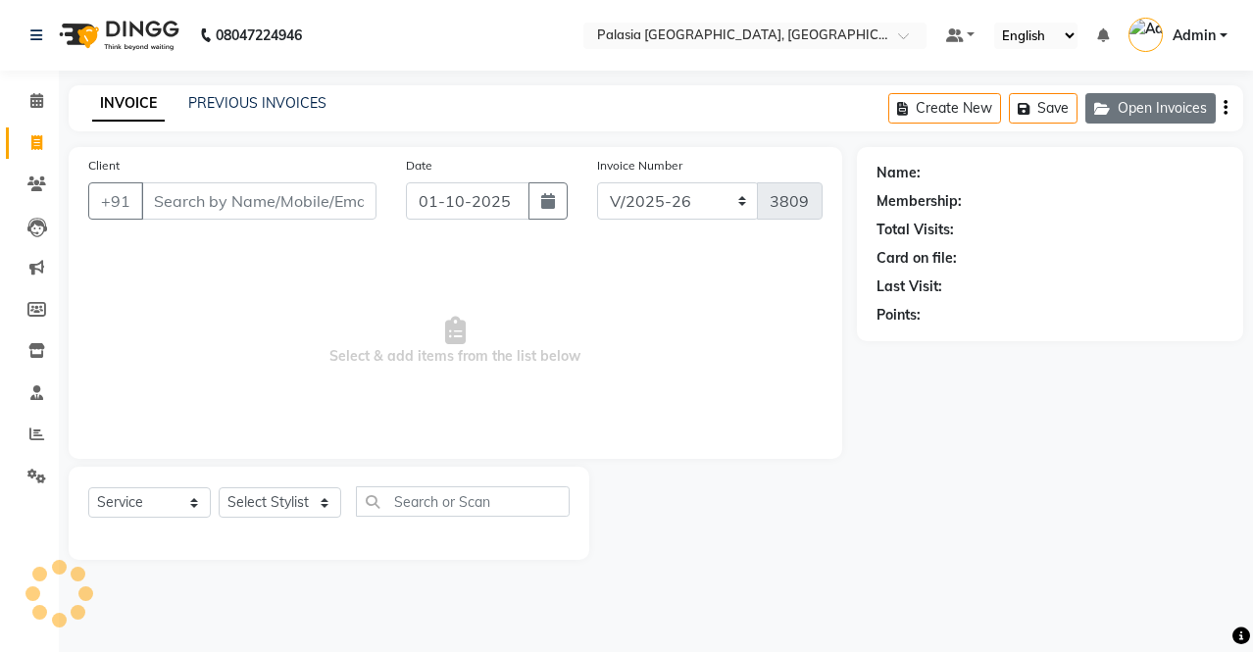
click at [1150, 102] on button "Open Invoices" at bounding box center [1150, 108] width 130 height 30
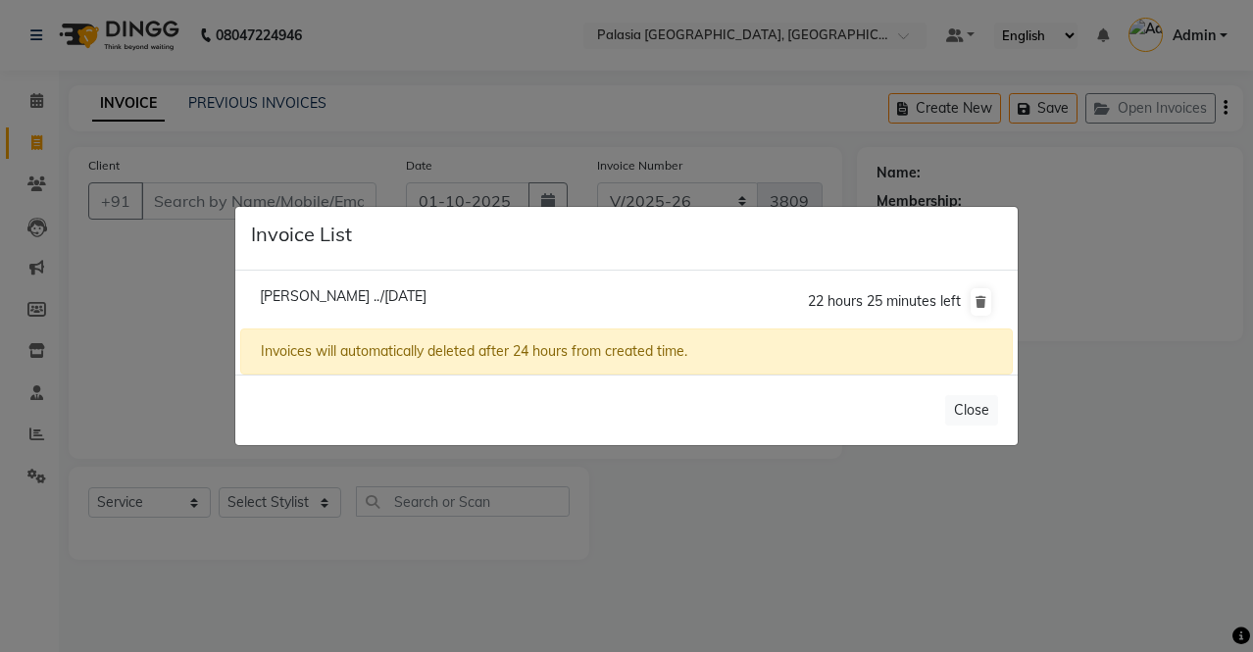
click at [581, 286] on li "[PERSON_NAME] ../[DATE] 22 hours 25 minutes left" at bounding box center [626, 301] width 772 height 55
click at [403, 285] on li "[PERSON_NAME] ../[DATE] 22 hours 24 minutes left" at bounding box center [626, 301] width 772 height 55
click at [396, 298] on span "[PERSON_NAME] ../[DATE]" at bounding box center [343, 296] width 167 height 18
type input "8126422548"
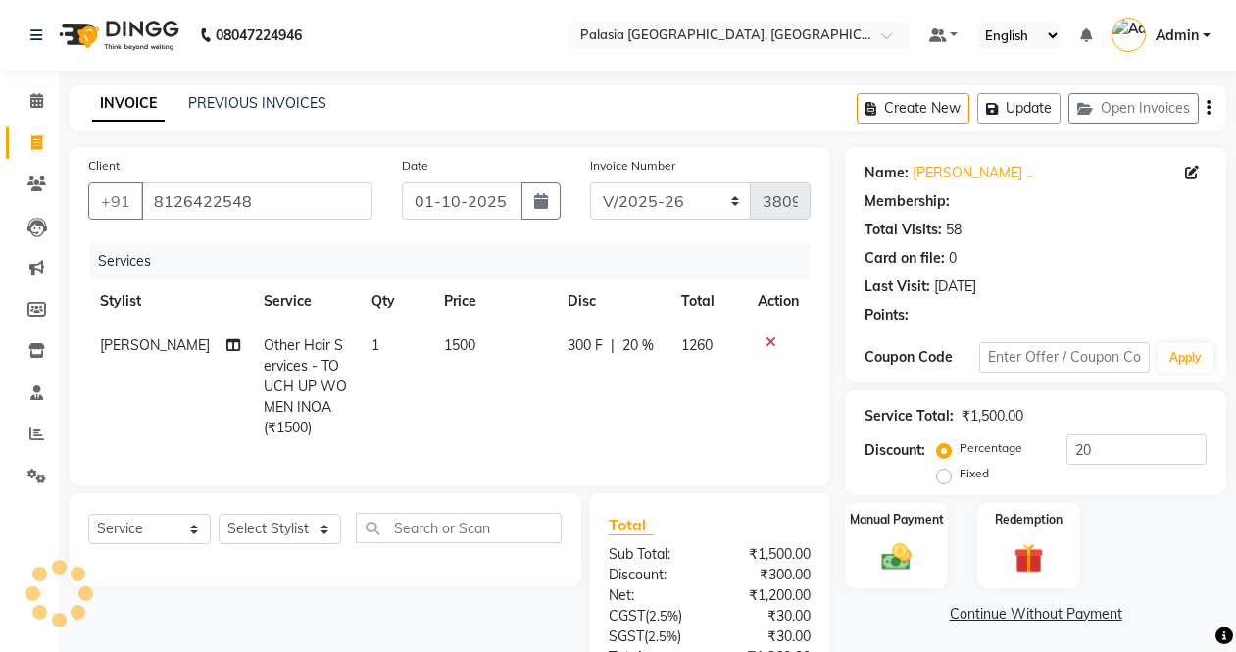
type input "0"
select select "1: Object"
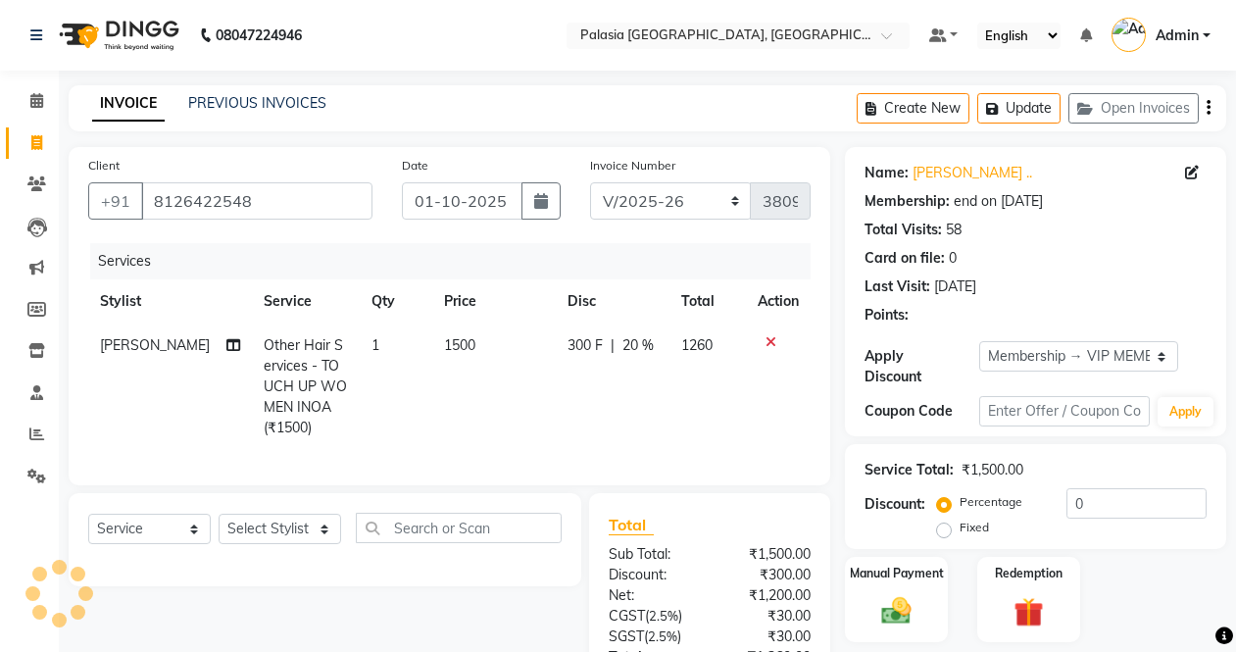
type input "20"
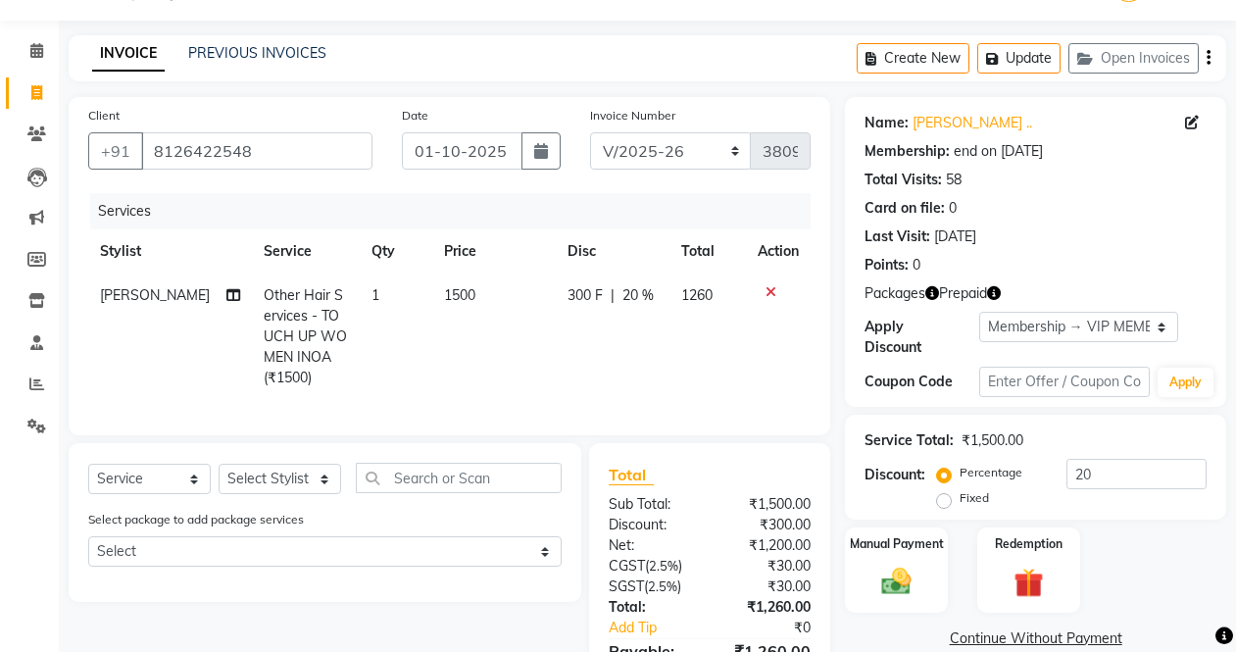
scroll to position [175, 0]
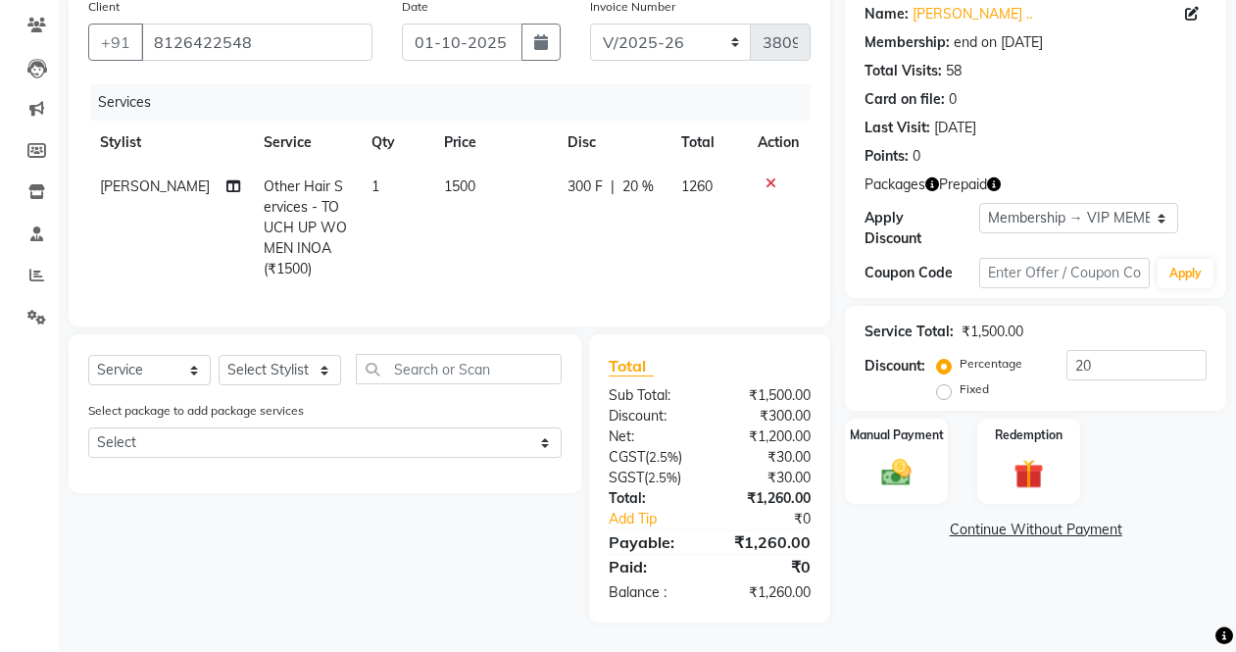
click at [980, 174] on span "Prepaid" at bounding box center [963, 184] width 48 height 21
click at [993, 176] on button "button" at bounding box center [994, 184] width 14 height 21
click at [1110, 174] on div "Packages Prepaid" at bounding box center [1036, 184] width 342 height 21
click at [572, 176] on span "300 F" at bounding box center [585, 186] width 35 height 21
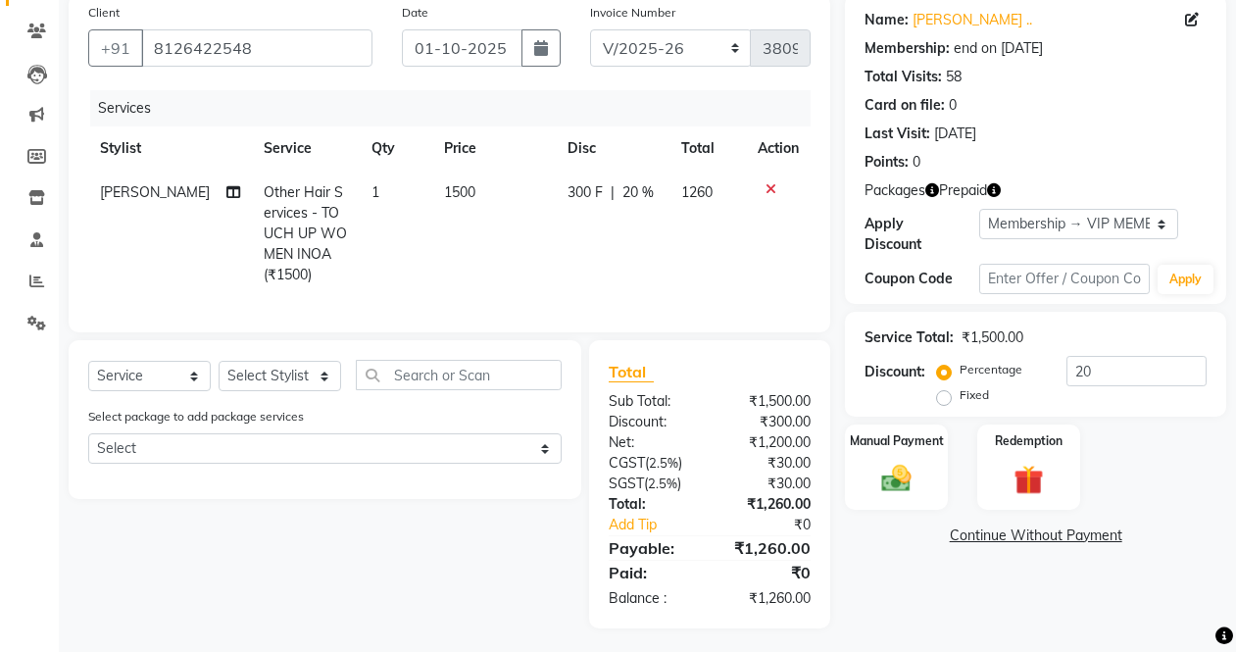
select select "46370"
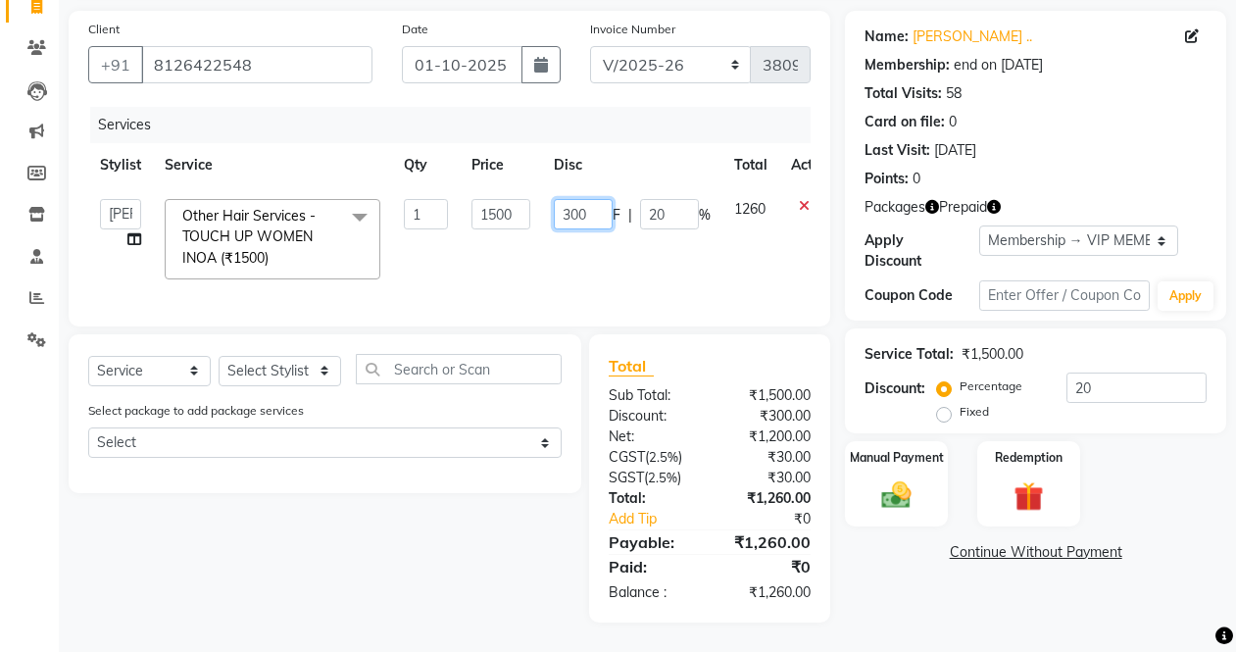
click at [595, 210] on input "300" at bounding box center [583, 214] width 59 height 30
type input "3"
type input "30"
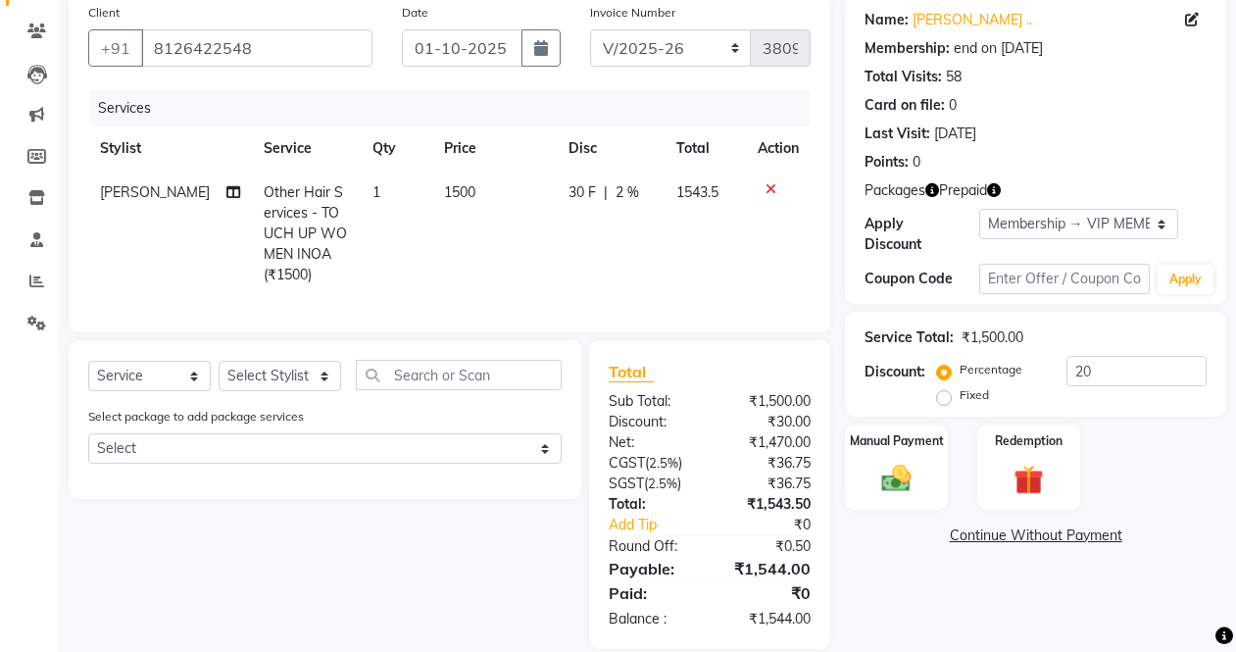
click at [644, 189] on div "30 F | 2 %" at bounding box center [611, 192] width 84 height 21
select select "46370"
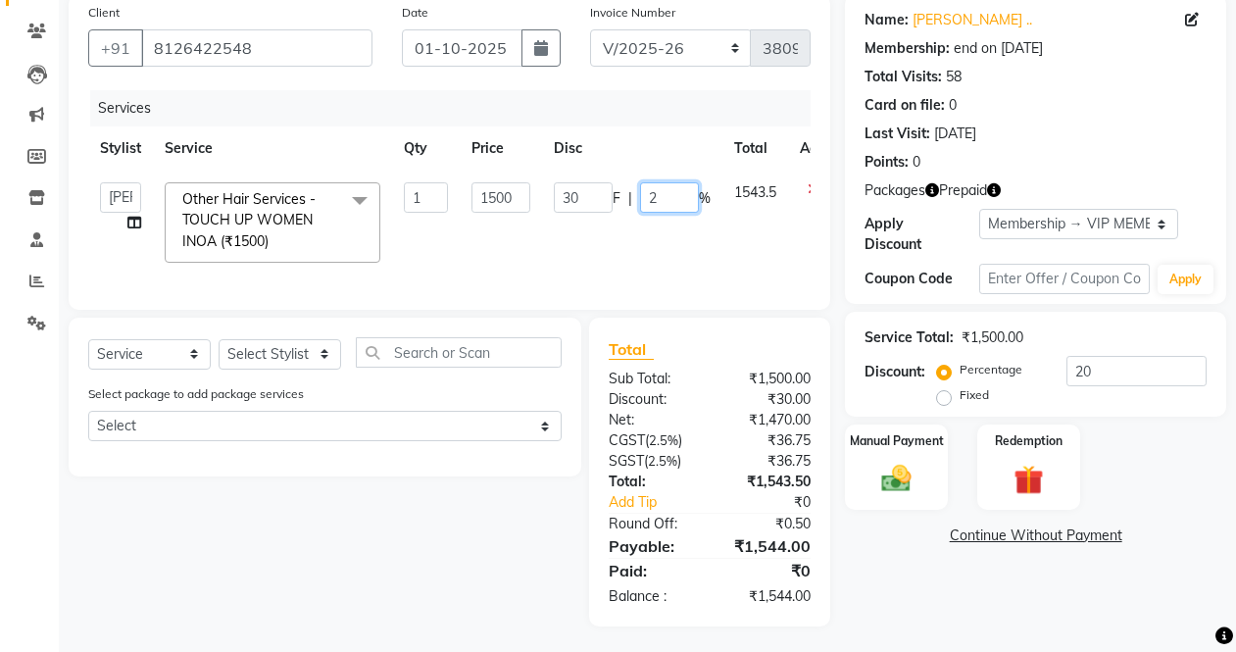
click at [662, 188] on input "2" at bounding box center [669, 197] width 59 height 30
type input "30"
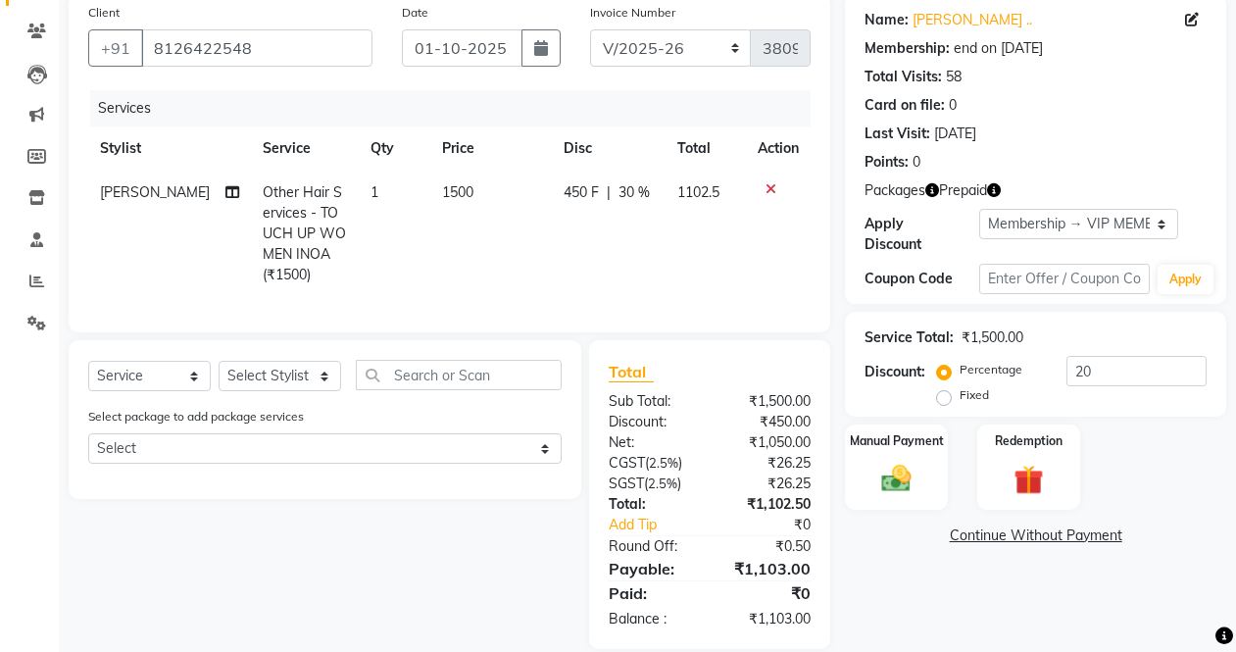
click at [666, 269] on tr "[PERSON_NAME] Other Hair Services - TOUCH UP WOMEN INOA (₹1500) 1 1500 450 F | …" at bounding box center [449, 234] width 722 height 126
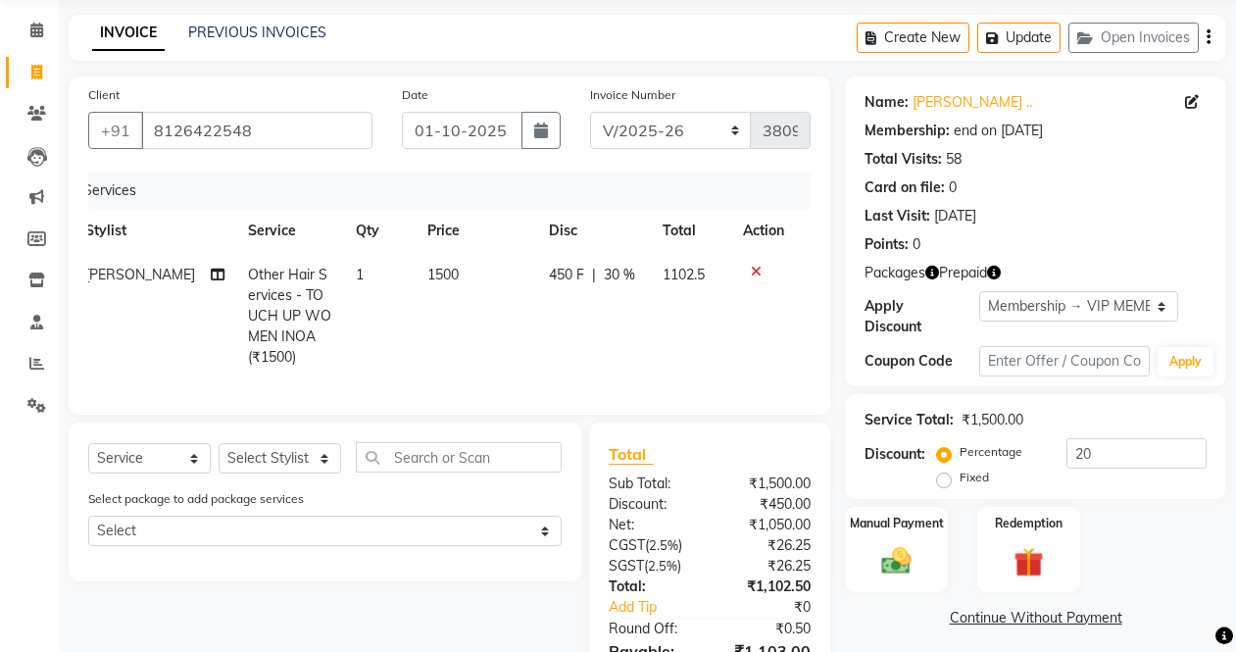
scroll to position [0, 0]
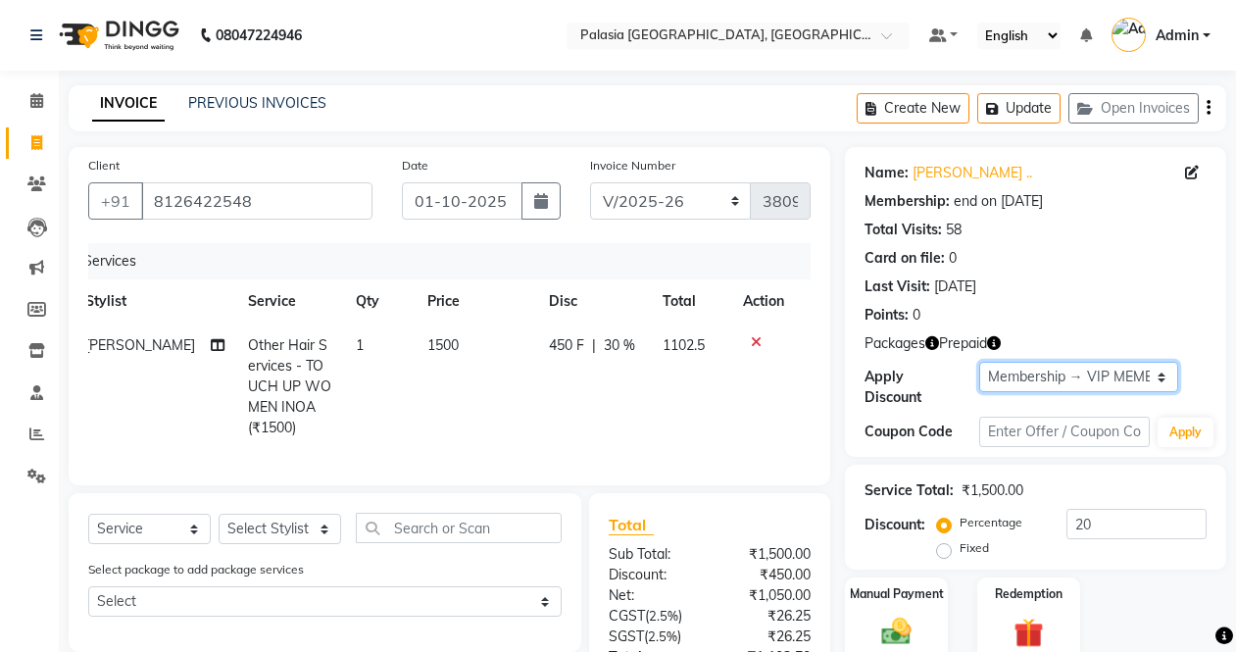
click at [1045, 384] on select "Select Membership → VIP MEMBERSHIP" at bounding box center [1078, 377] width 199 height 30
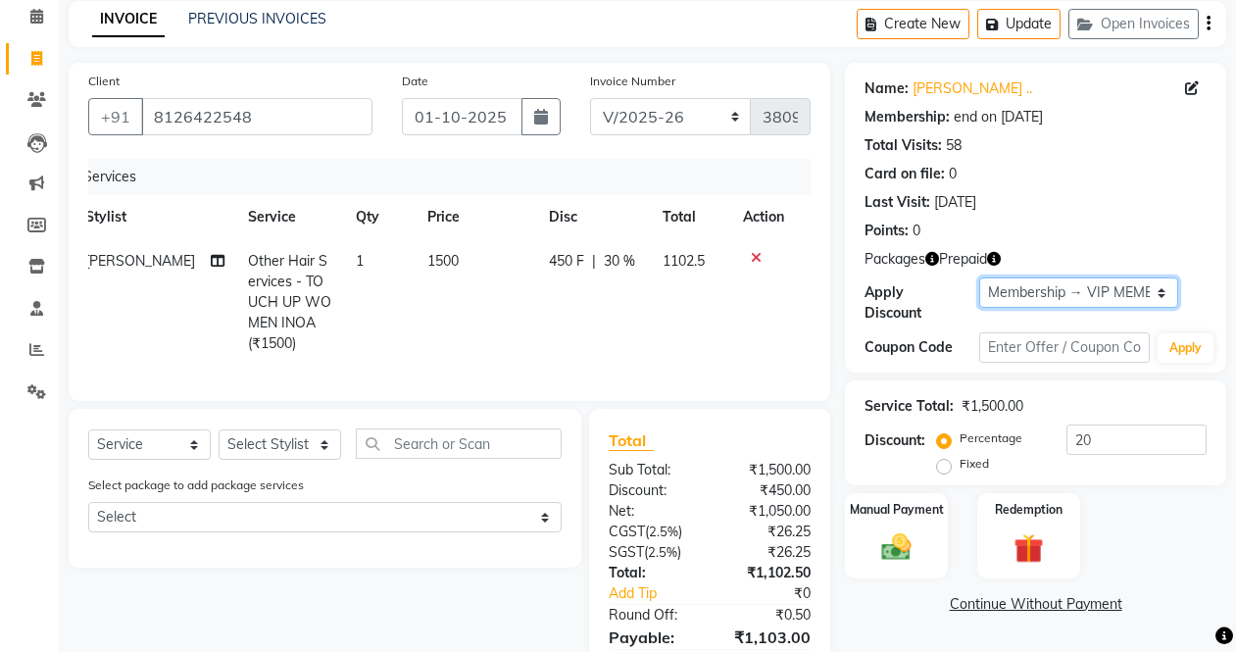
scroll to position [196, 0]
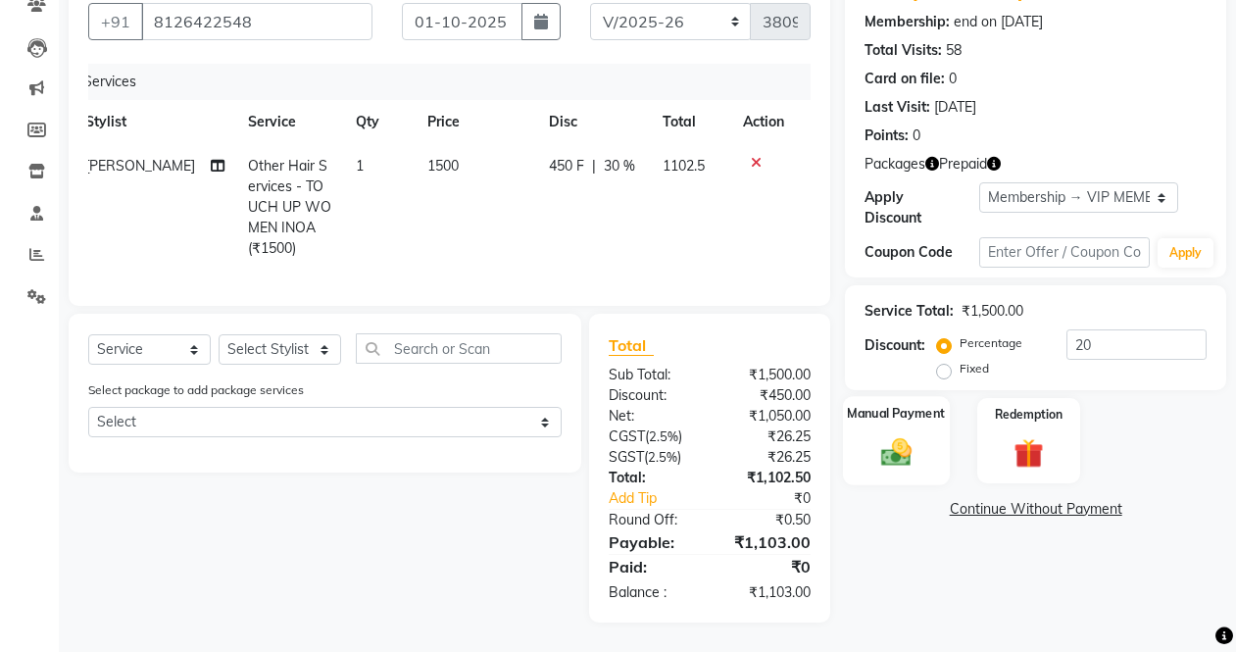
click at [918, 434] on img at bounding box center [895, 451] width 49 height 35
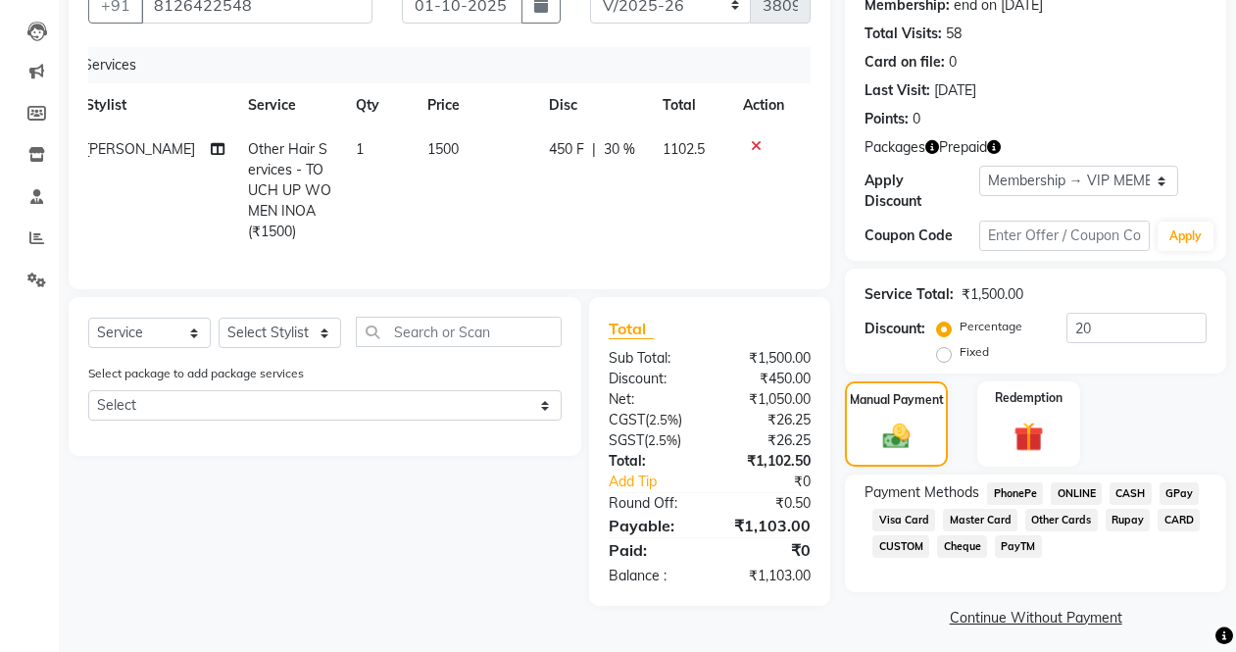
click at [1030, 547] on span "PayTM" at bounding box center [1018, 546] width 47 height 23
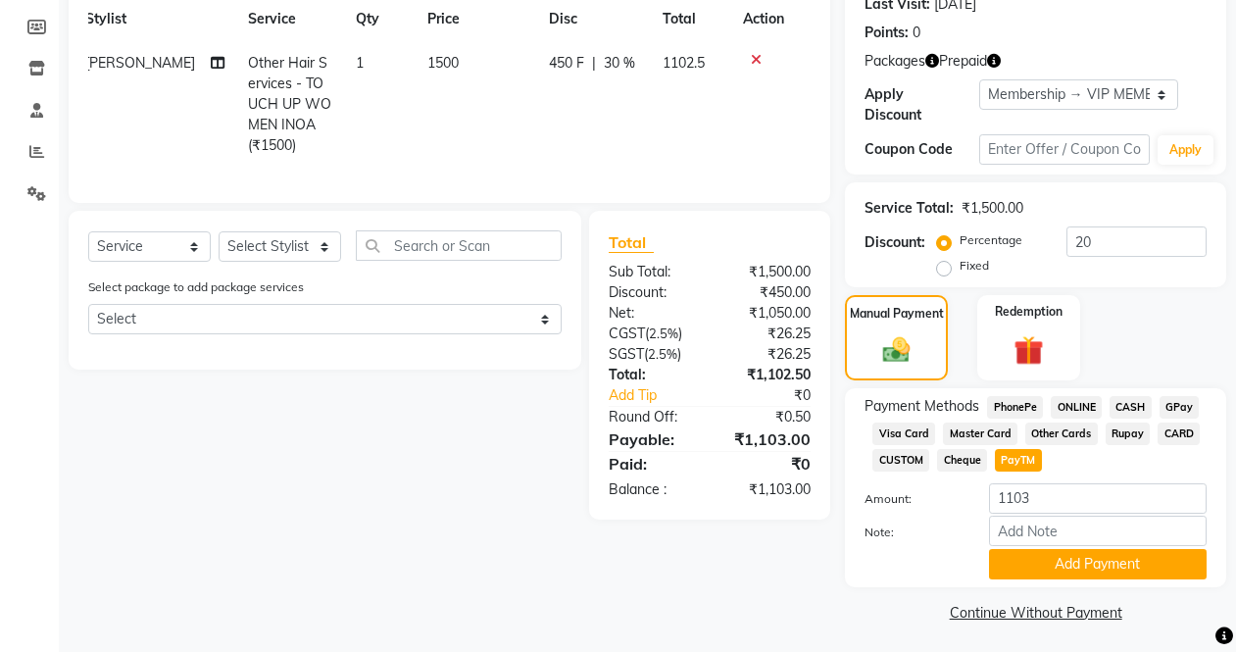
scroll to position [287, 0]
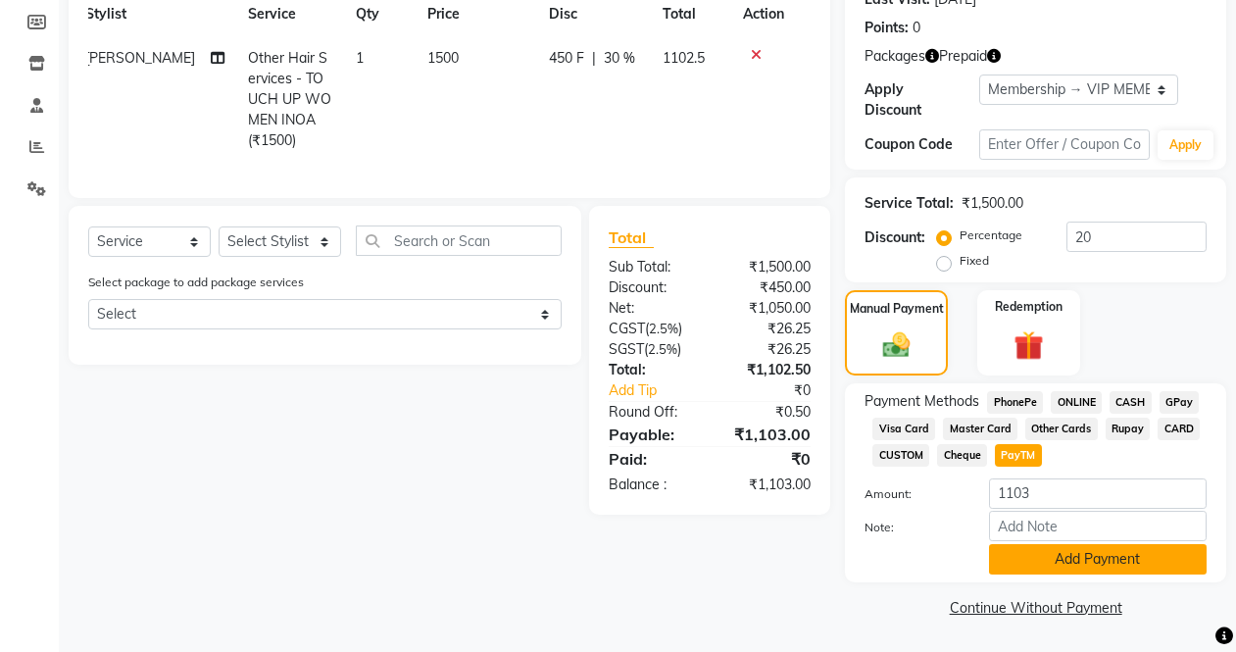
click at [1098, 557] on button "Add Payment" at bounding box center [1098, 559] width 218 height 30
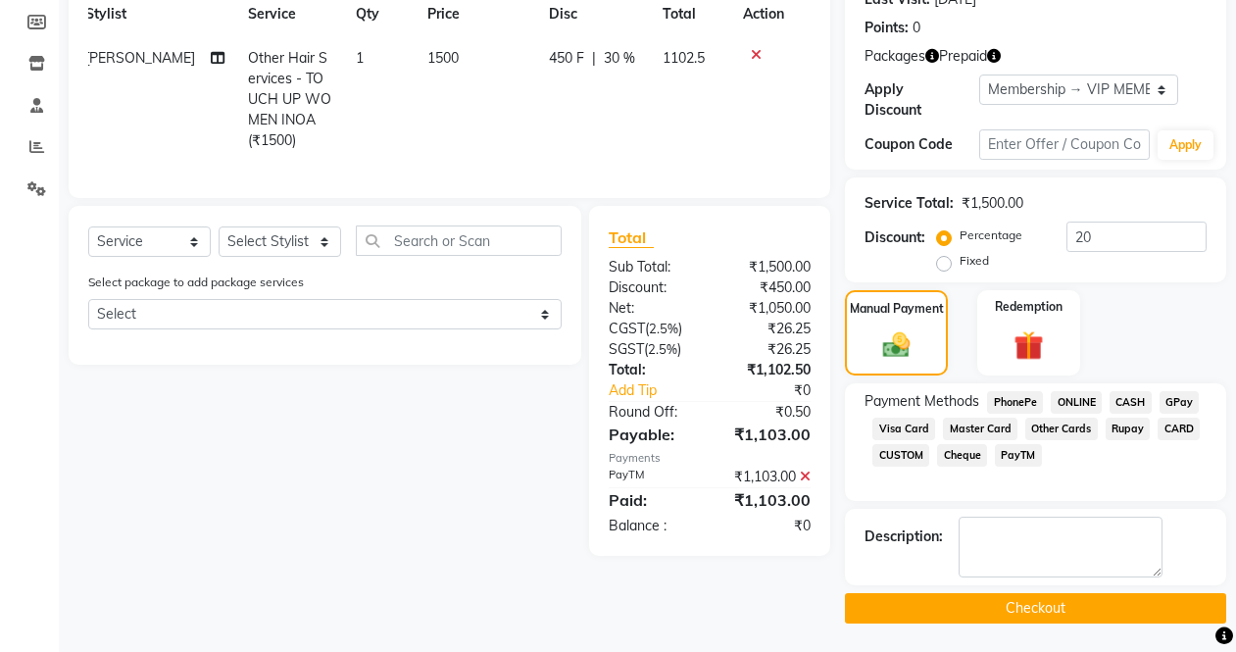
click at [1035, 609] on button "Checkout" at bounding box center [1035, 608] width 381 height 30
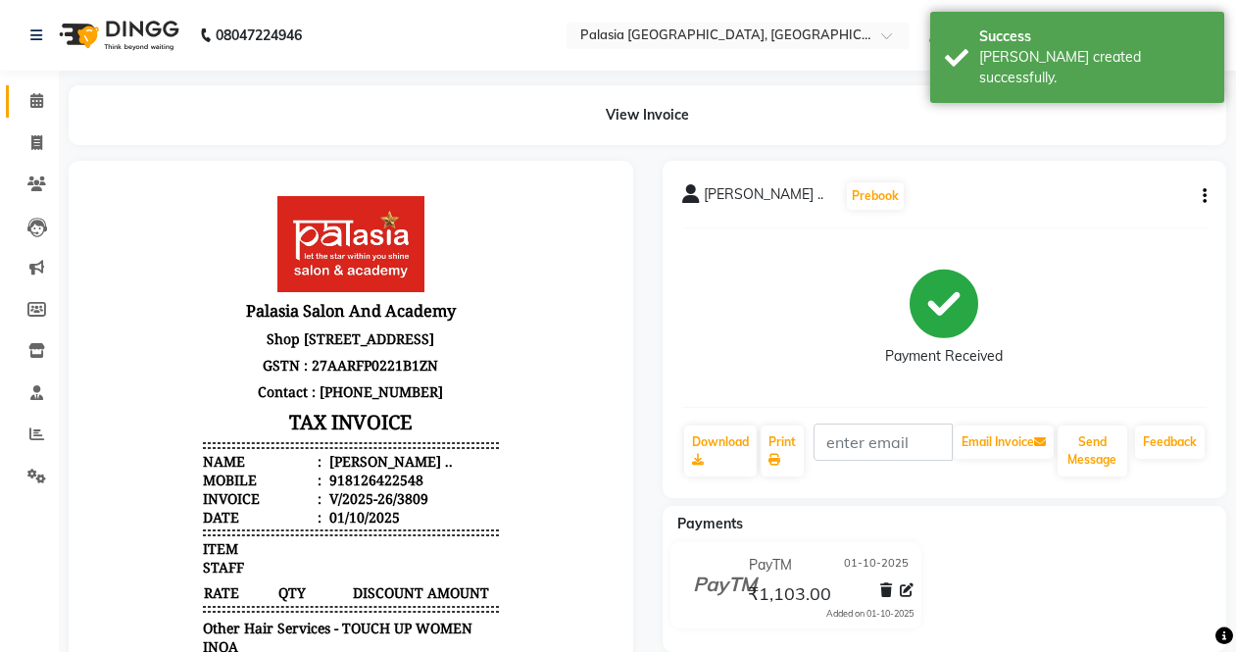
click at [38, 94] on icon at bounding box center [36, 100] width 13 height 15
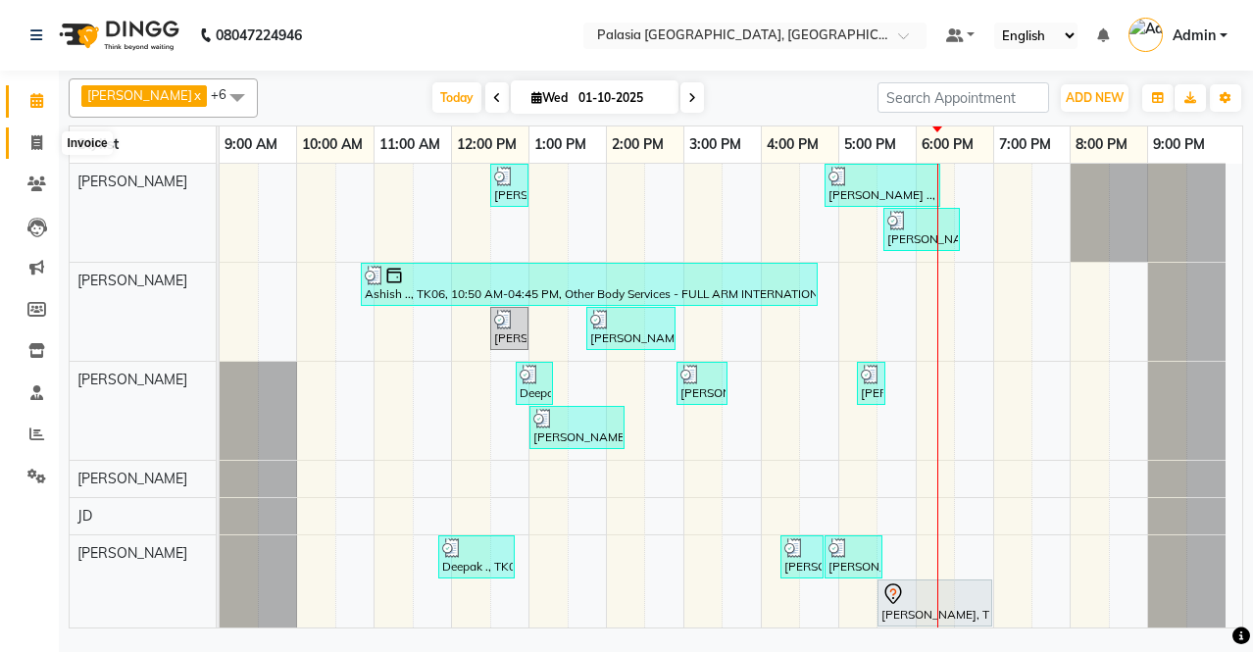
click at [44, 144] on span at bounding box center [37, 143] width 34 height 23
select select "6009"
select select "service"
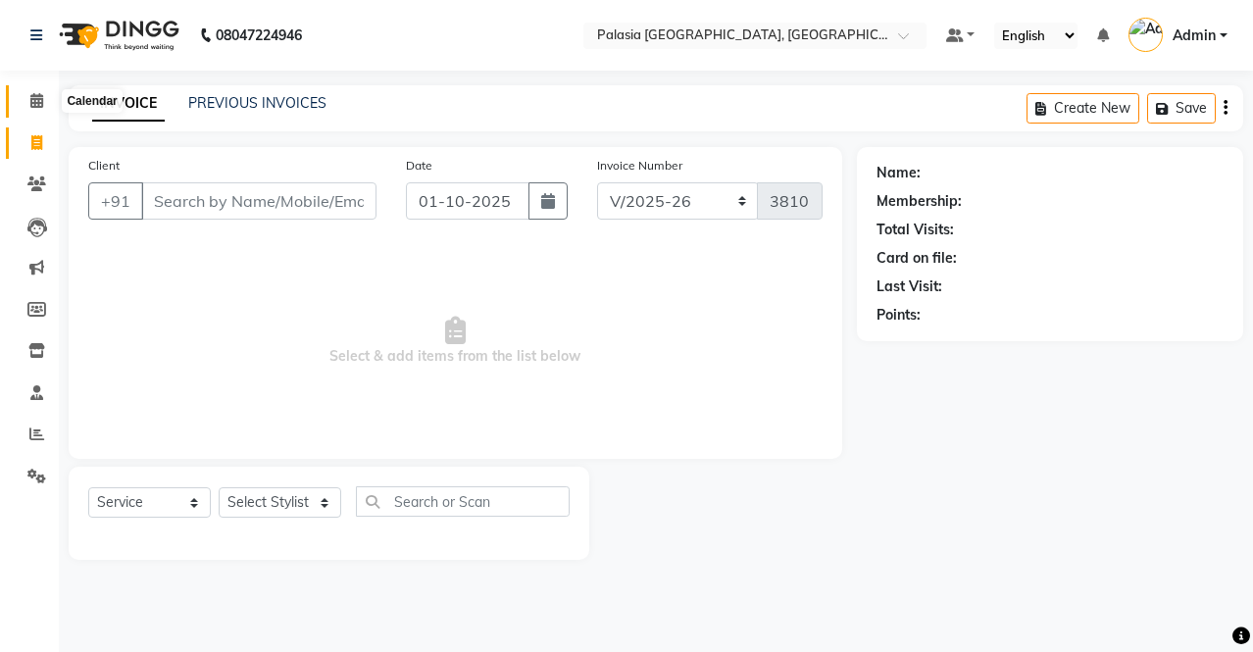
click at [34, 91] on span at bounding box center [37, 101] width 34 height 23
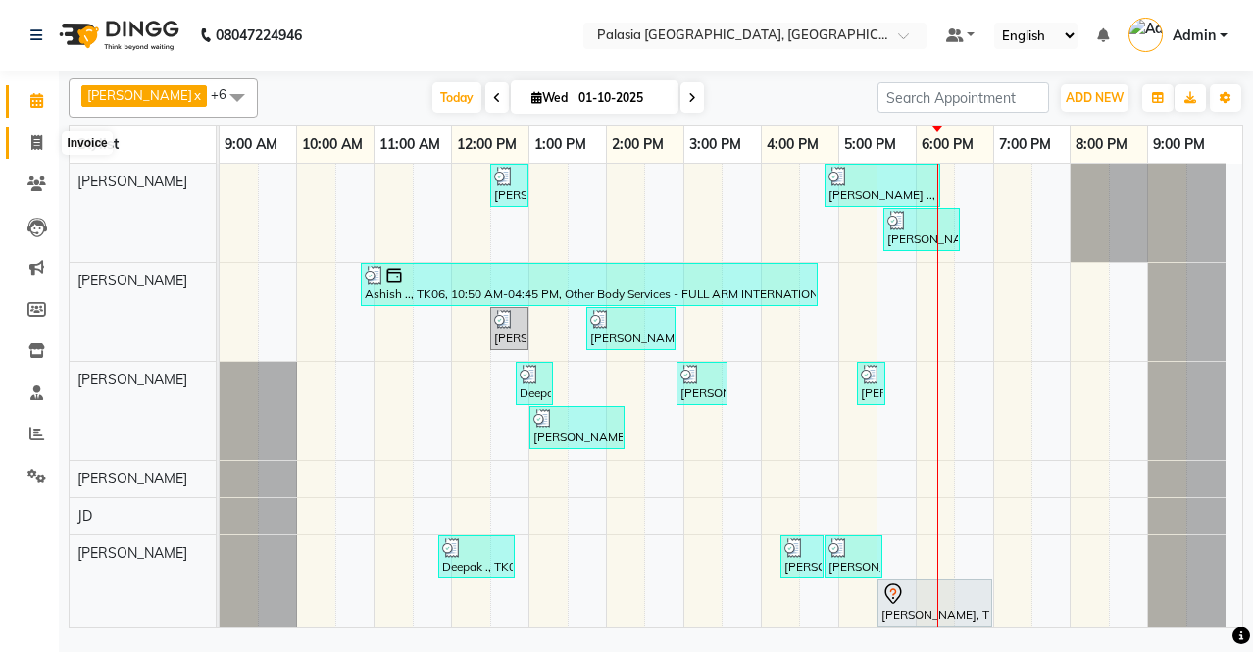
click at [32, 143] on icon at bounding box center [36, 142] width 11 height 15
select select "service"
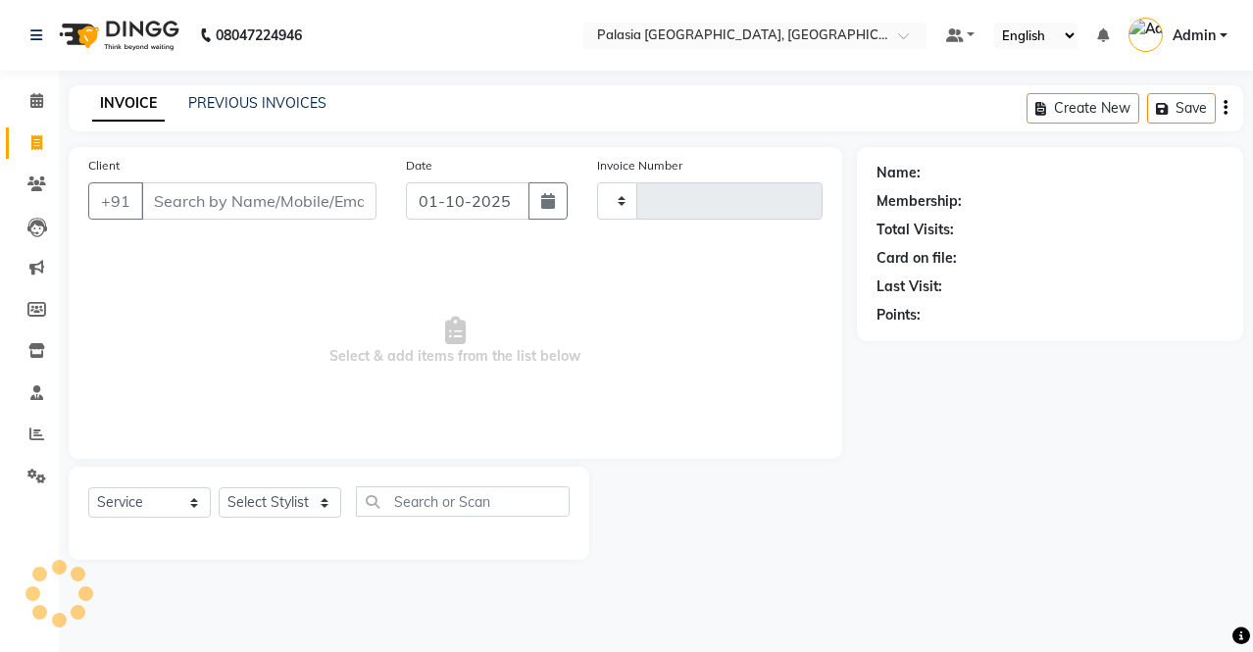
type input "3810"
select select "6009"
click at [42, 105] on icon at bounding box center [36, 100] width 13 height 15
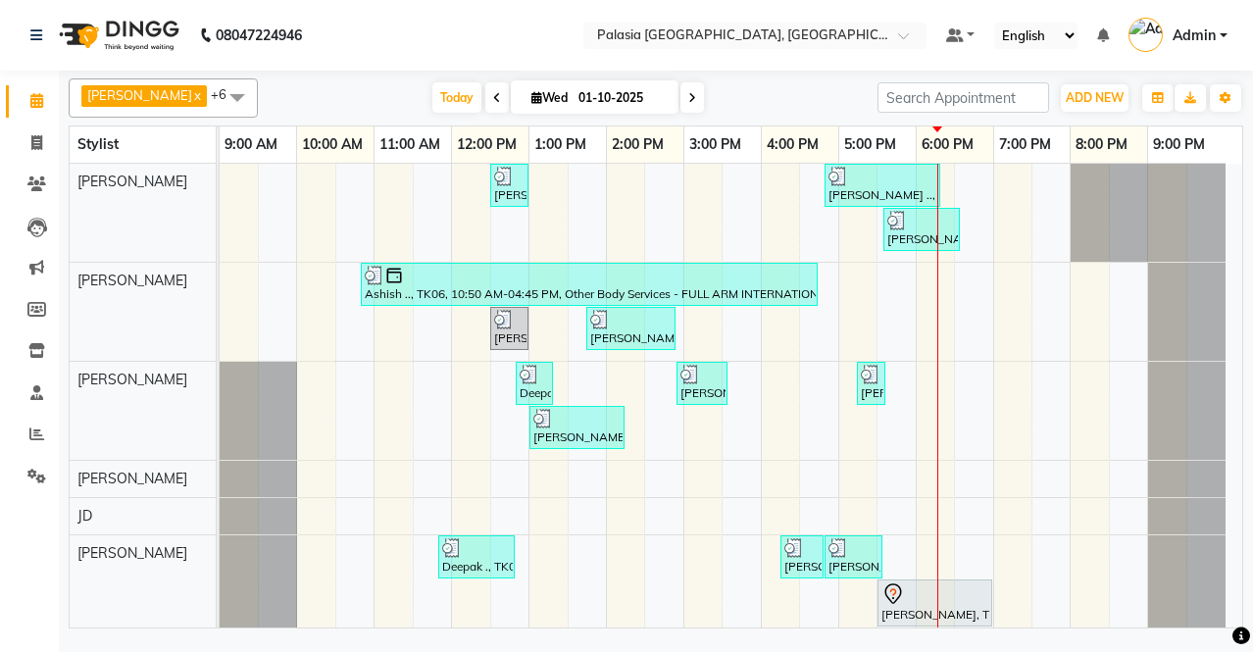
click at [389, 209] on div "[PERSON_NAME], TK02, 12:30 PM-01:00 PM, Other Hair Services - [DEMOGRAPHIC_DATA…" at bounding box center [731, 419] width 1022 height 511
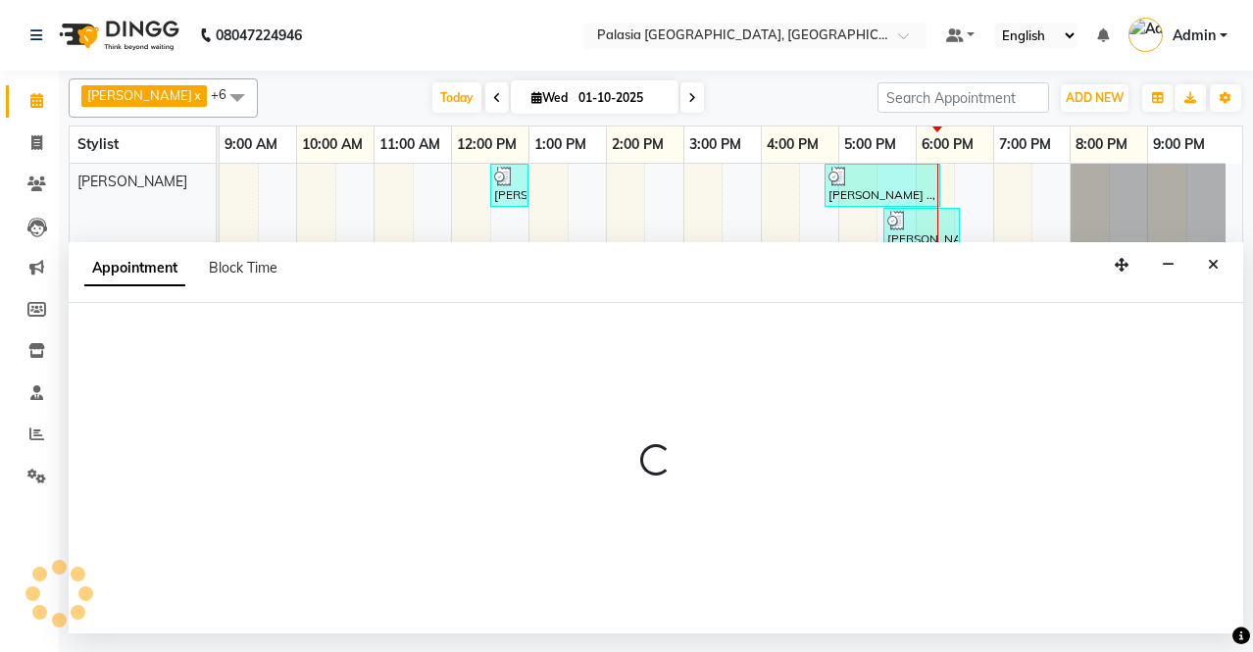
select select "46370"
select select "tentative"
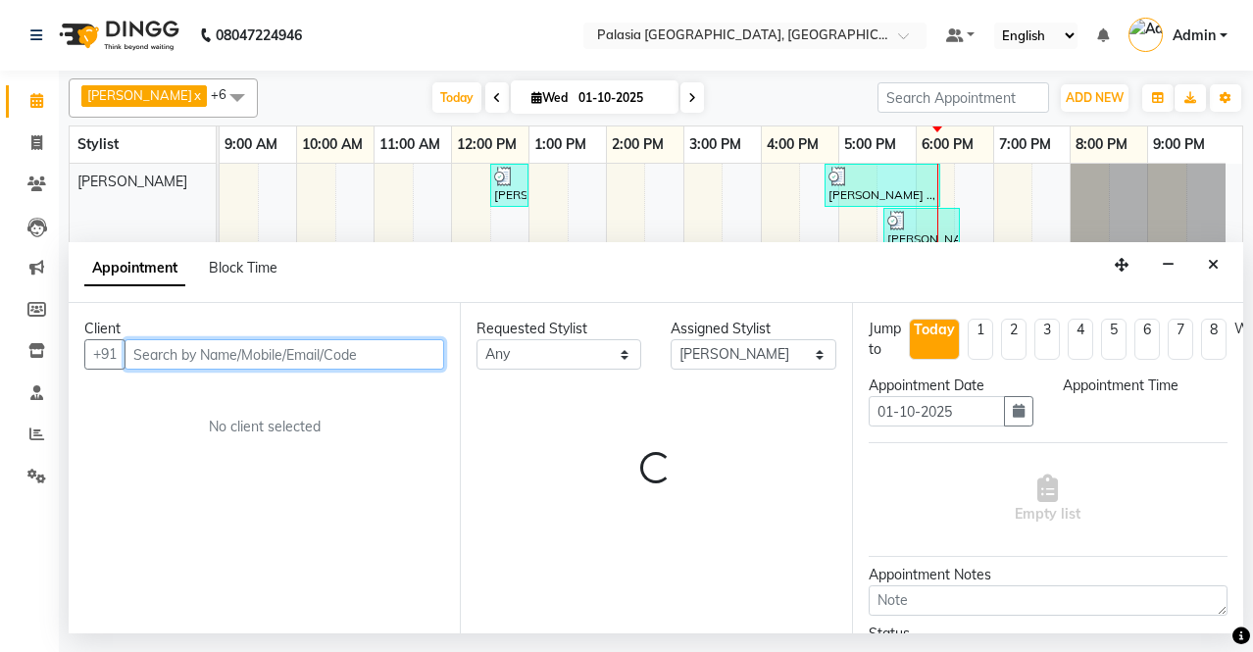
select select "660"
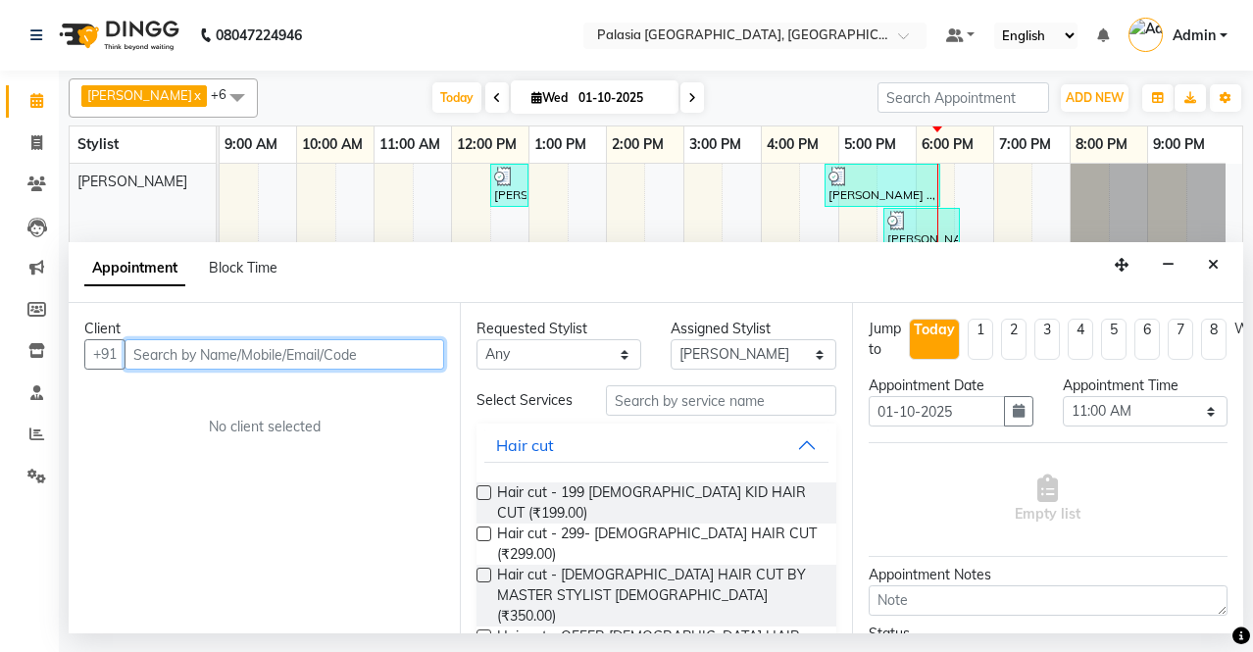
scroll to position [98, 0]
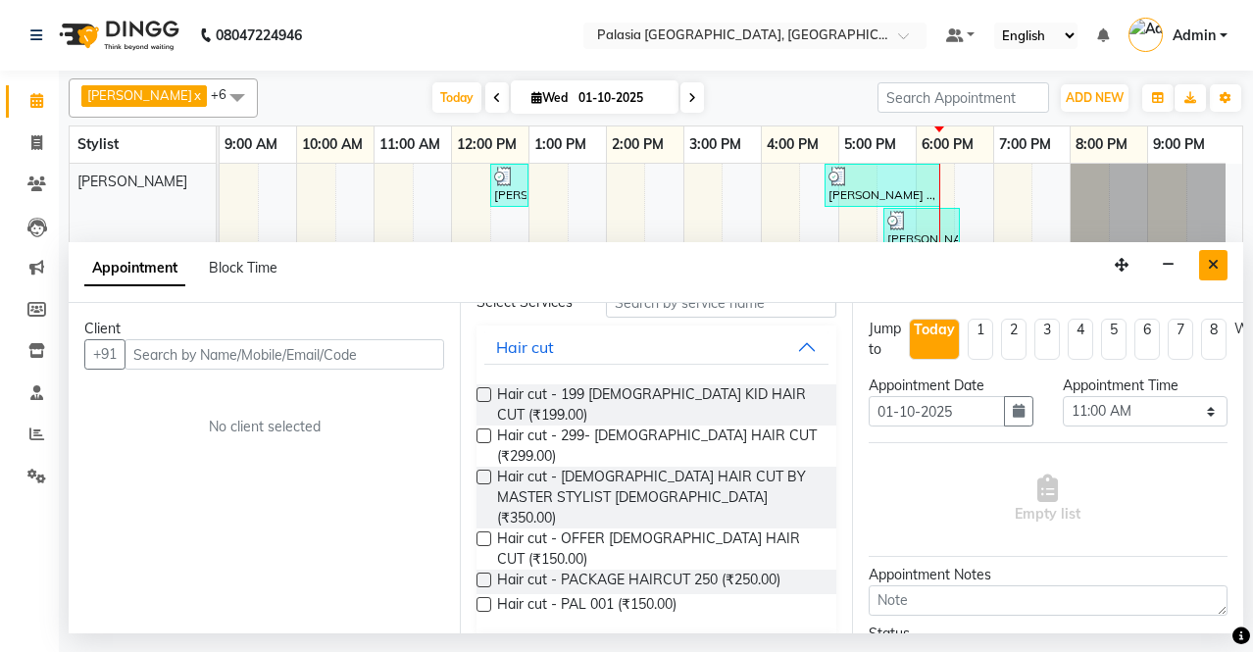
click at [1208, 266] on icon "Close" at bounding box center [1213, 265] width 11 height 14
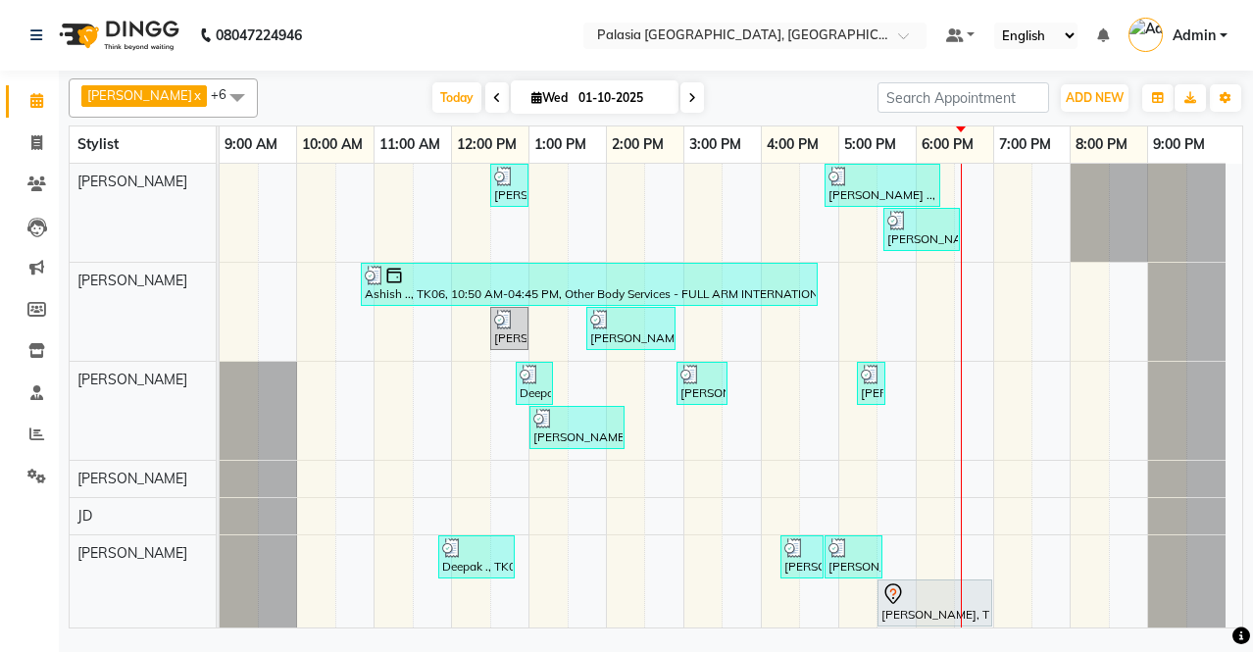
scroll to position [47, 0]
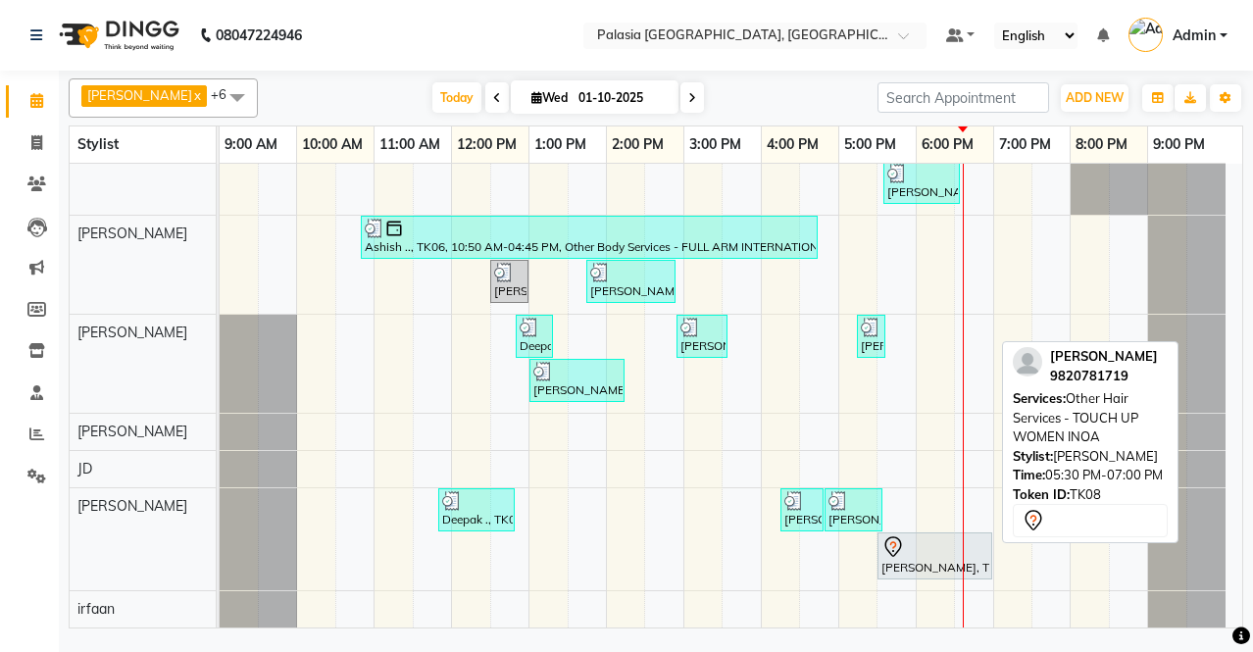
click at [911, 553] on div at bounding box center [934, 547] width 107 height 24
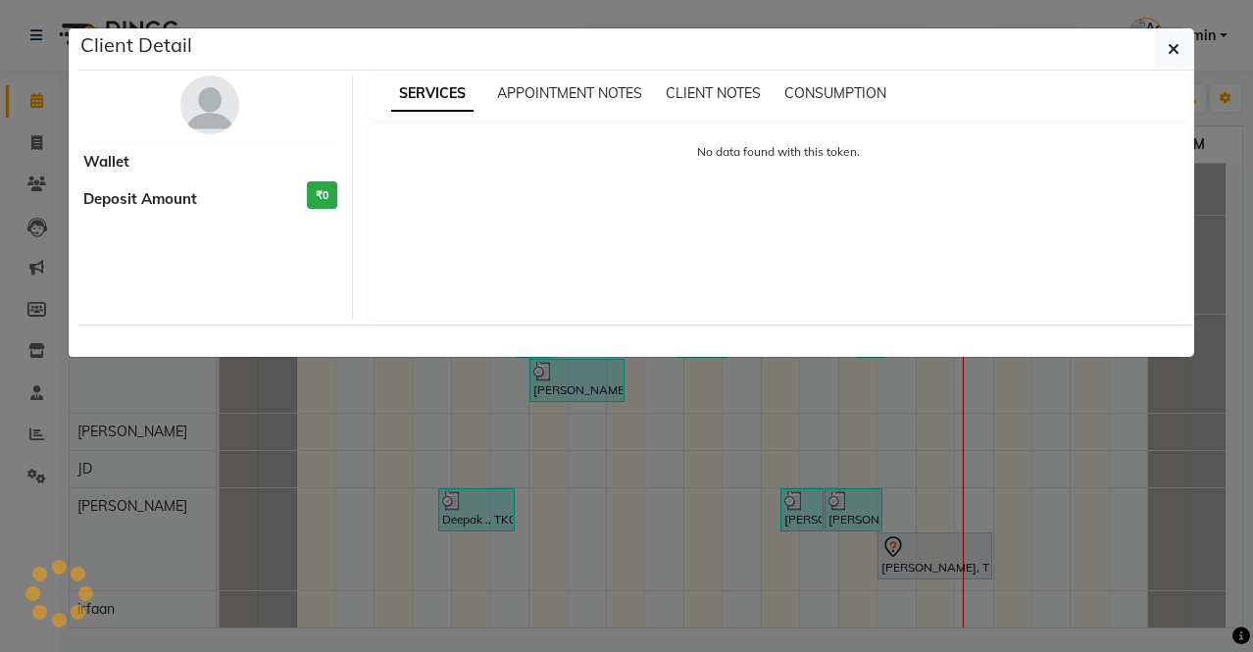
select select "7"
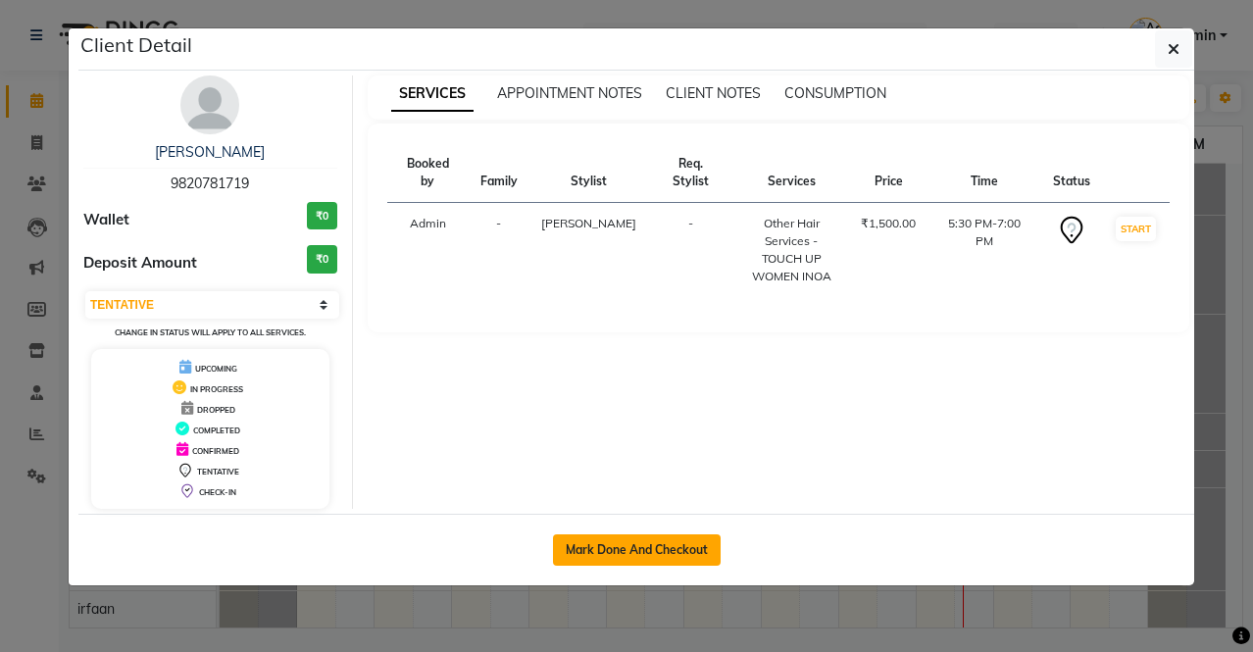
click at [674, 553] on button "Mark Done And Checkout" at bounding box center [637, 549] width 168 height 31
select select "service"
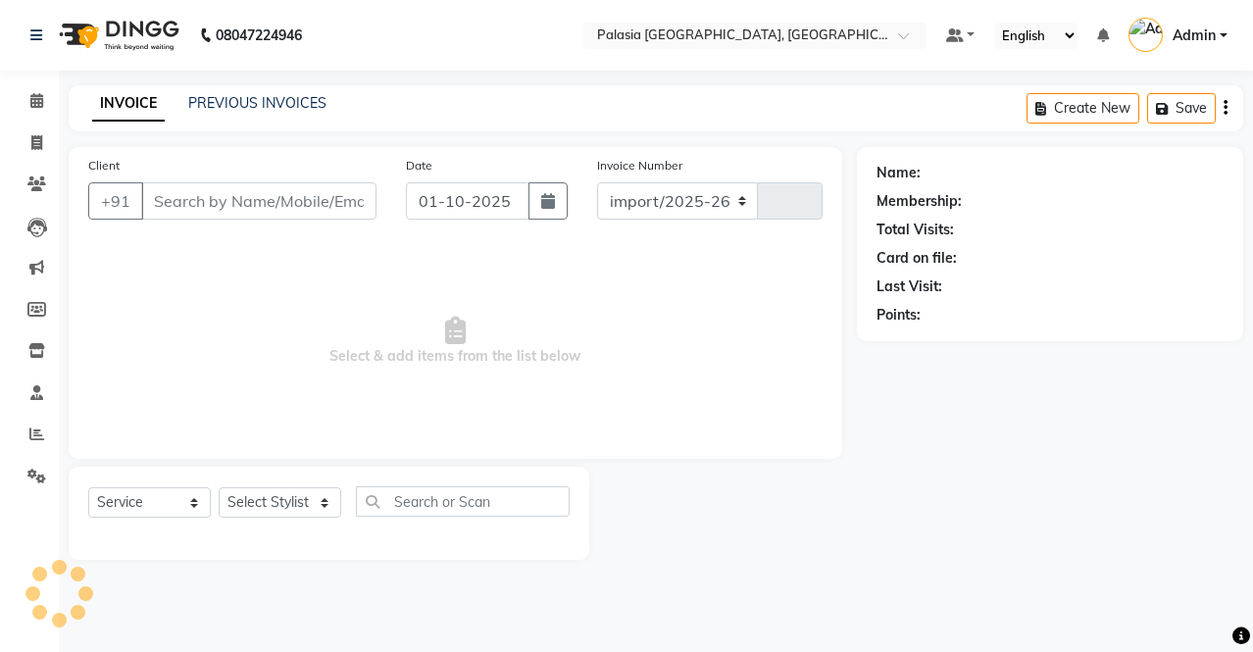
select select "6009"
type input "3810"
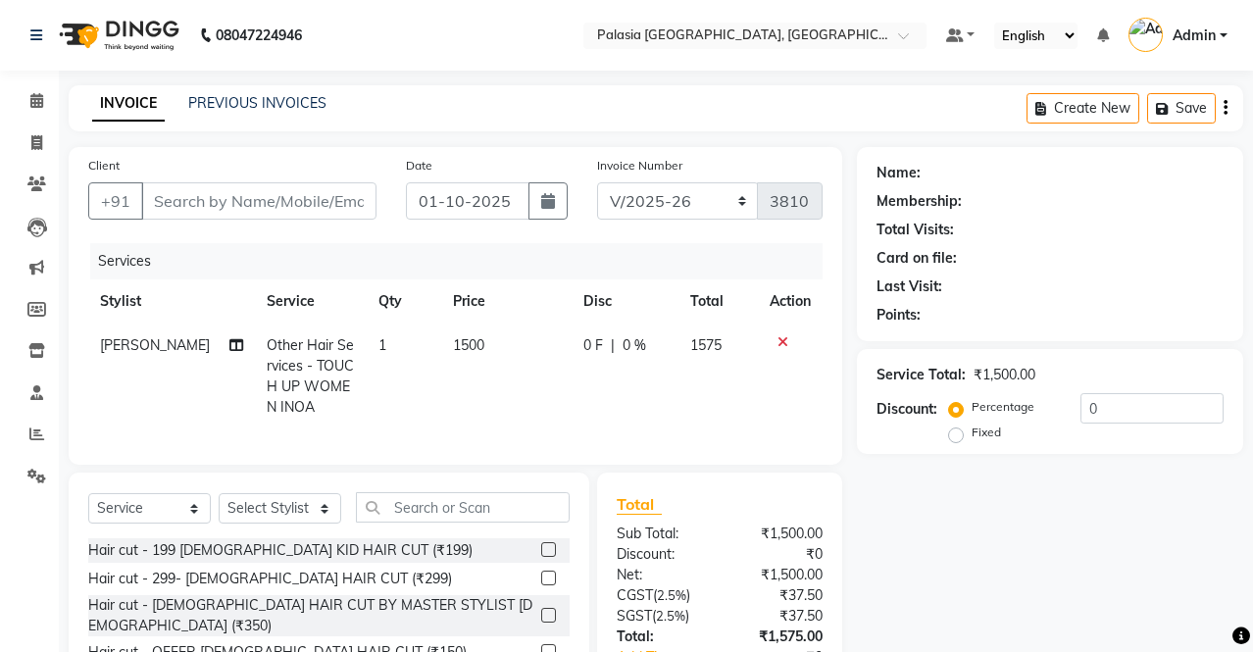
type input "9820781719"
select select "92592"
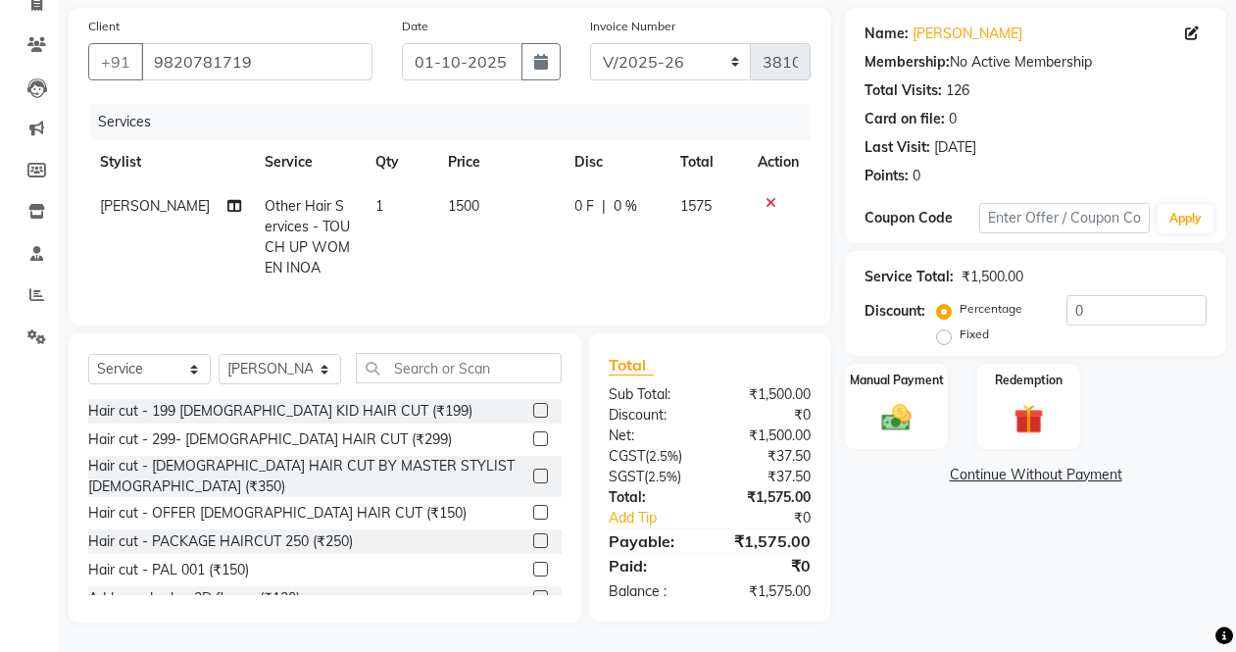
scroll to position [156, 0]
click at [33, 287] on icon at bounding box center [36, 294] width 15 height 15
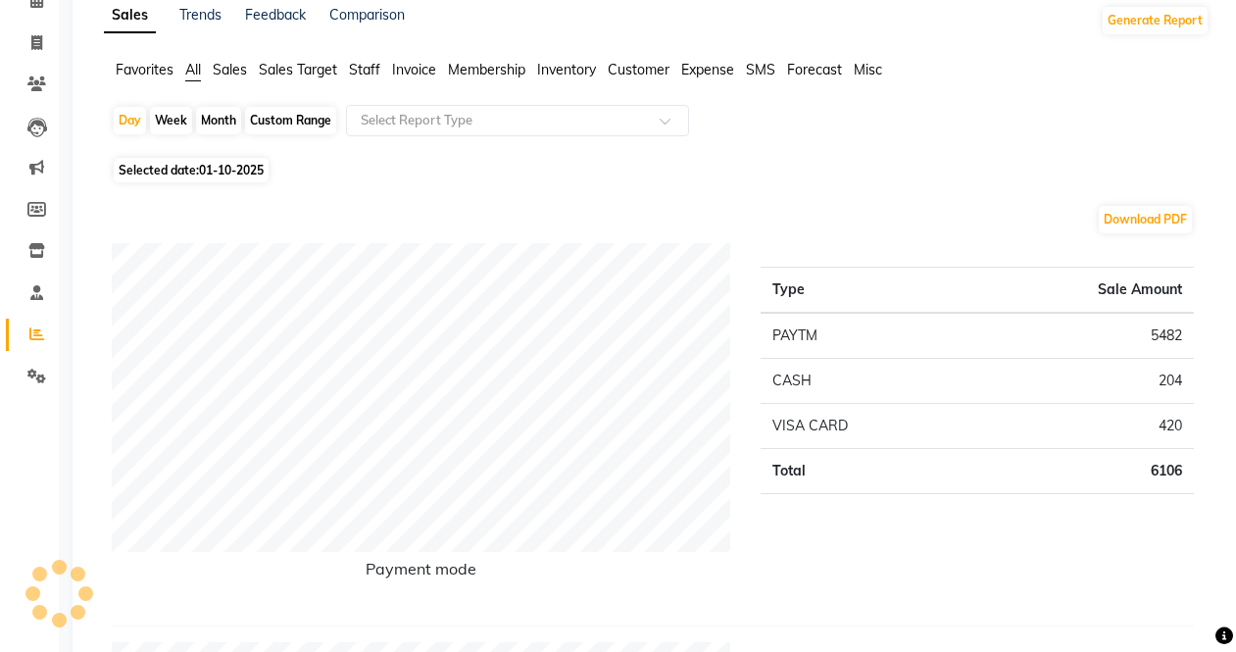
scroll to position [98, 0]
click at [375, 72] on span "Staff" at bounding box center [364, 72] width 31 height 18
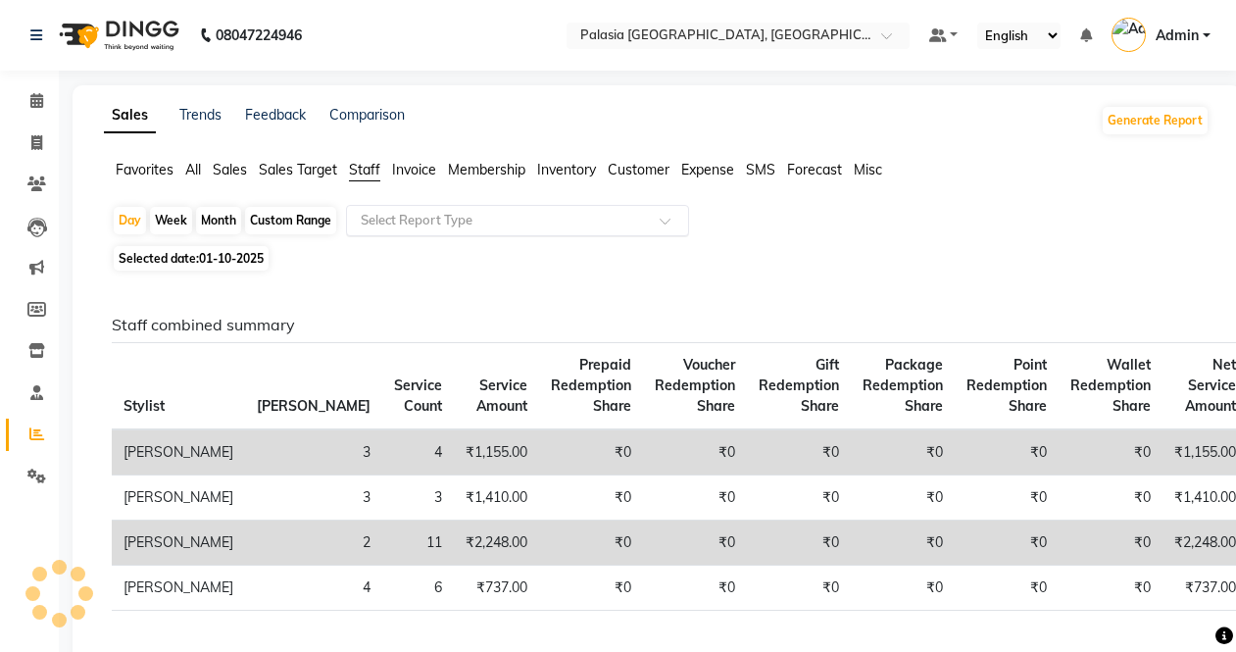
click at [421, 228] on input "text" at bounding box center [498, 221] width 282 height 20
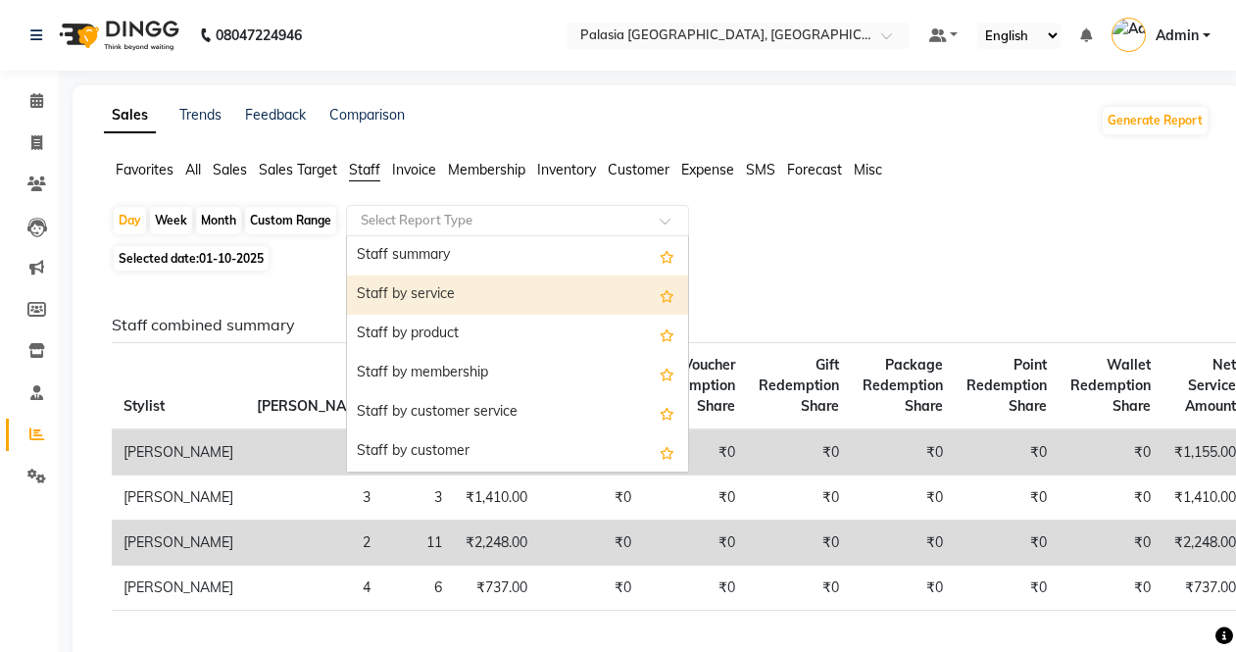
click at [533, 288] on div "Staff by service" at bounding box center [517, 294] width 341 height 39
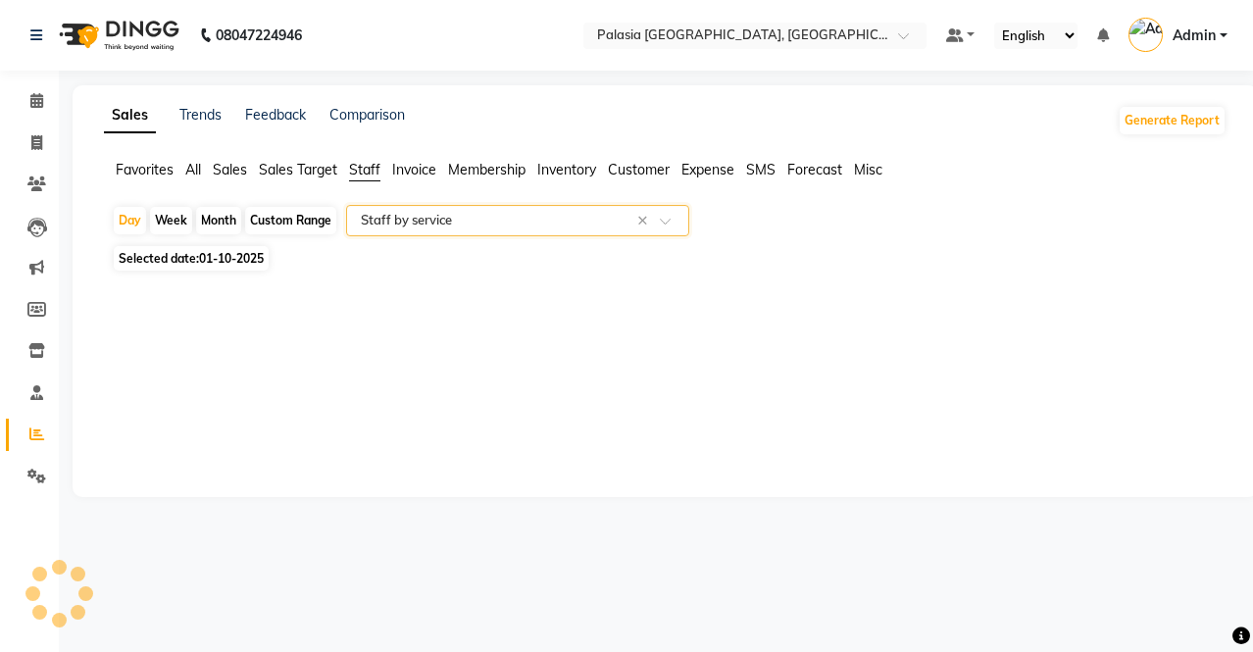
select select "full_report"
select select "csv"
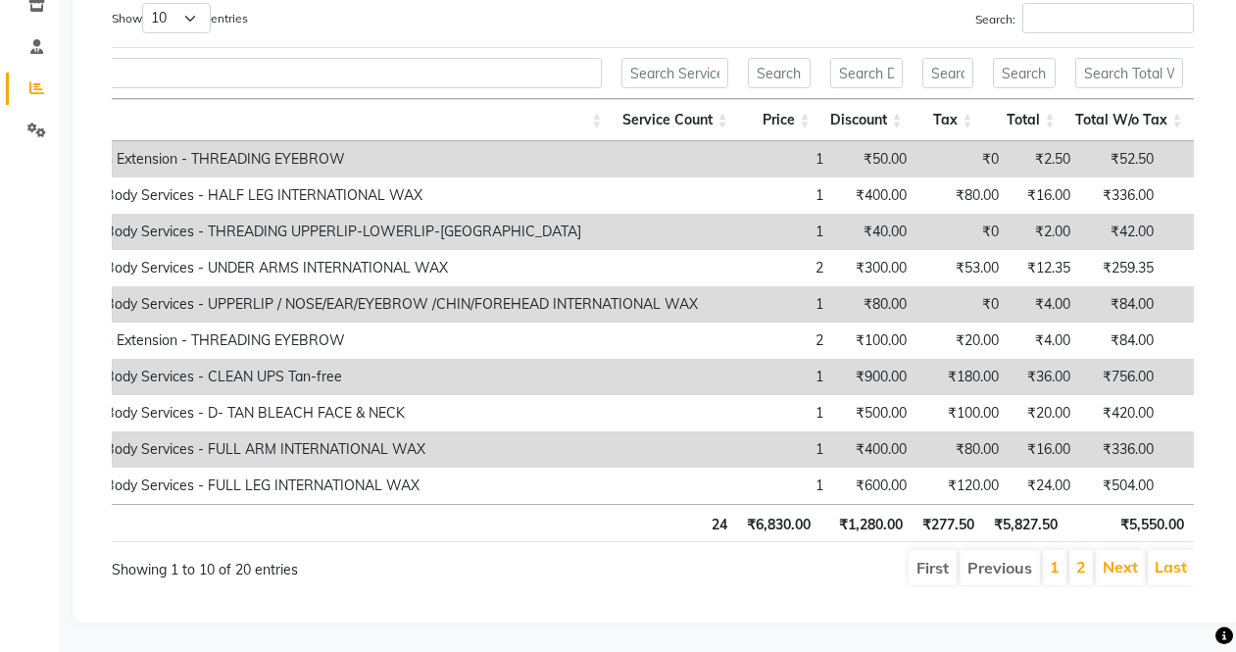
scroll to position [0, 727]
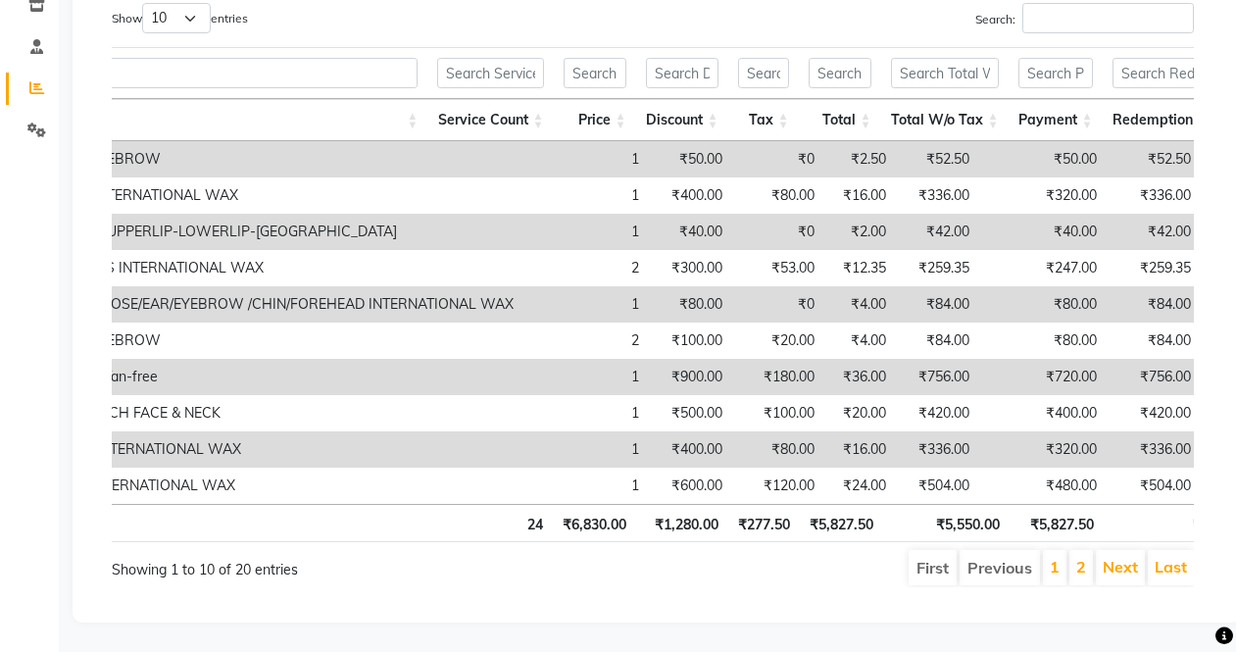
click at [879, 512] on th "₹5,827.50" at bounding box center [841, 523] width 83 height 38
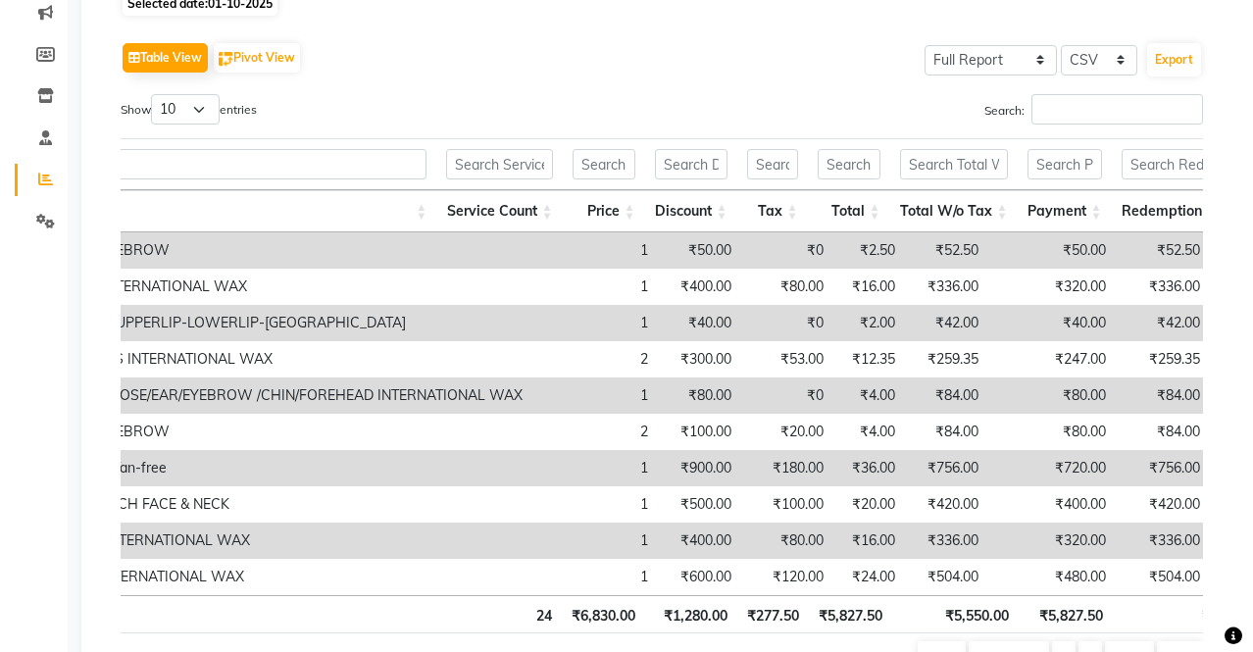
scroll to position [0, 0]
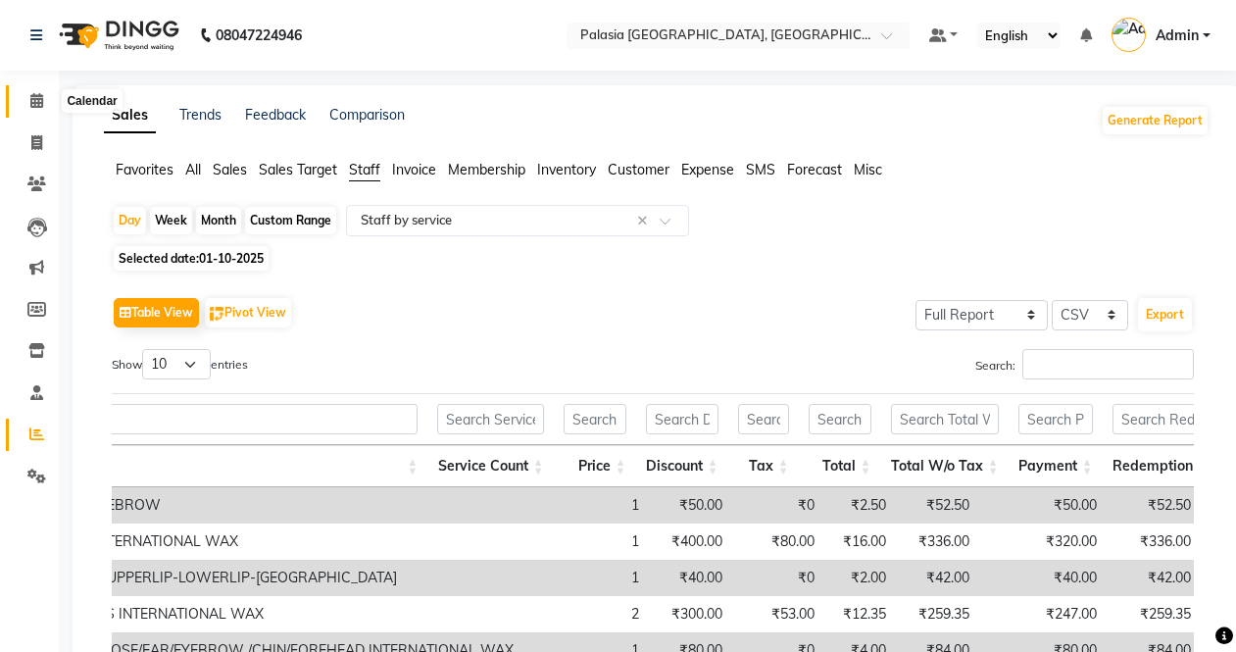
click at [49, 96] on span at bounding box center [37, 101] width 34 height 23
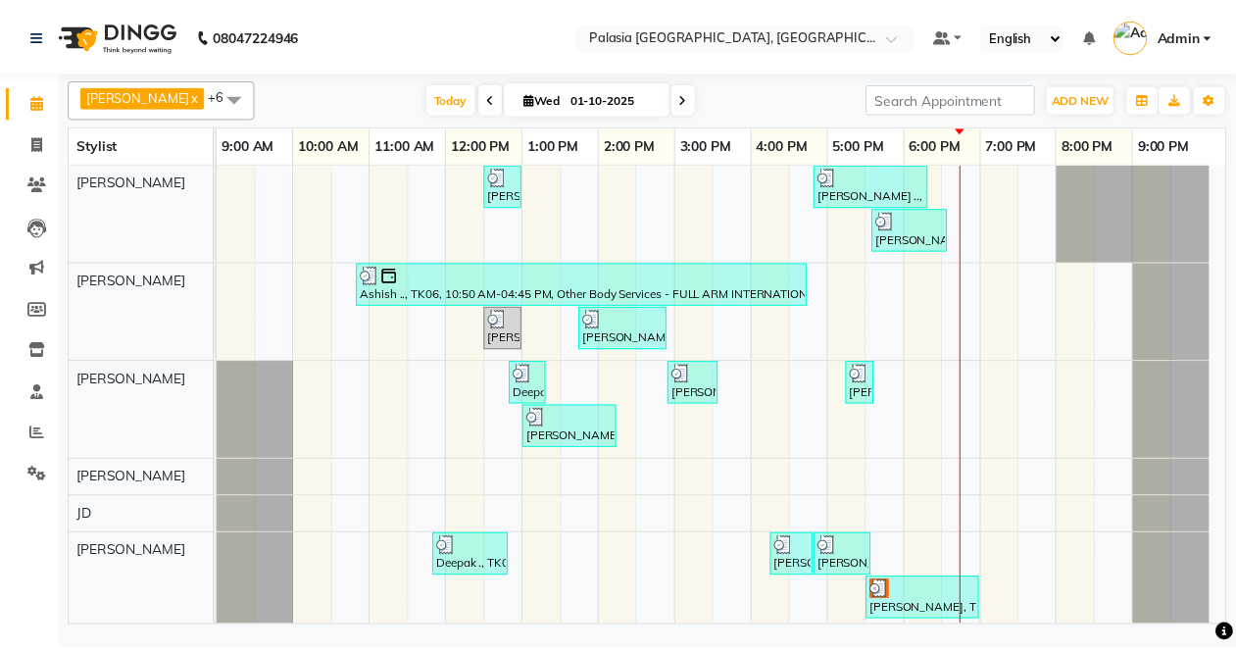
scroll to position [43, 0]
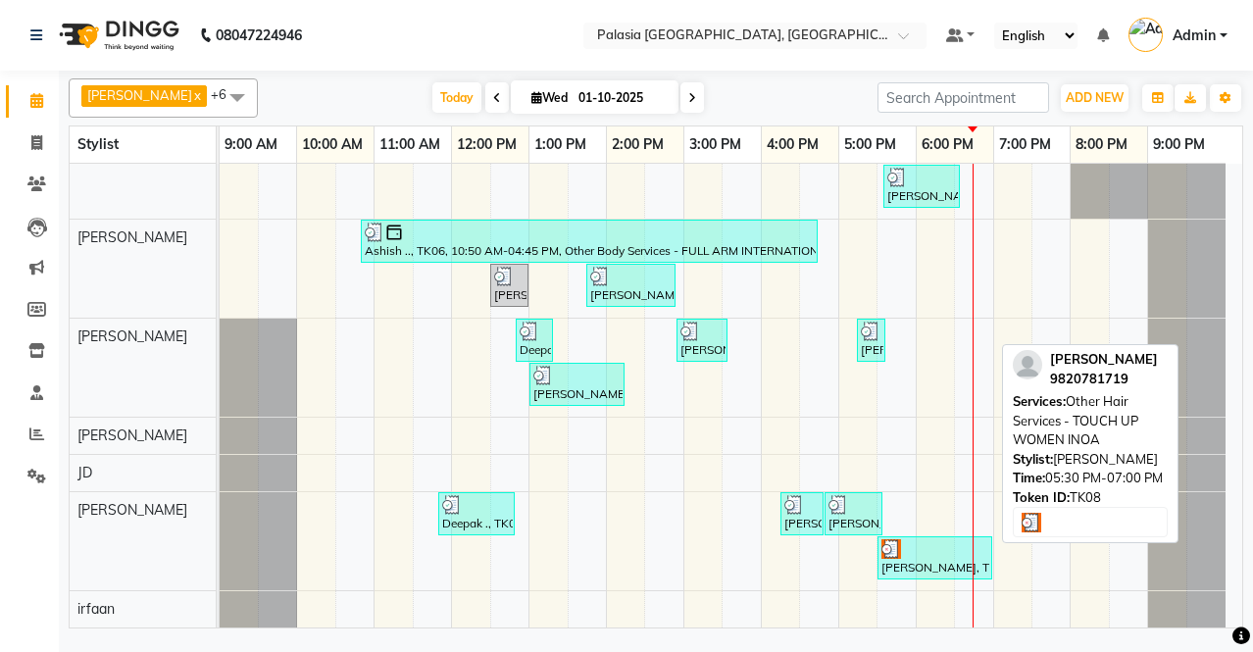
click at [914, 547] on div at bounding box center [934, 549] width 107 height 20
select select "3"
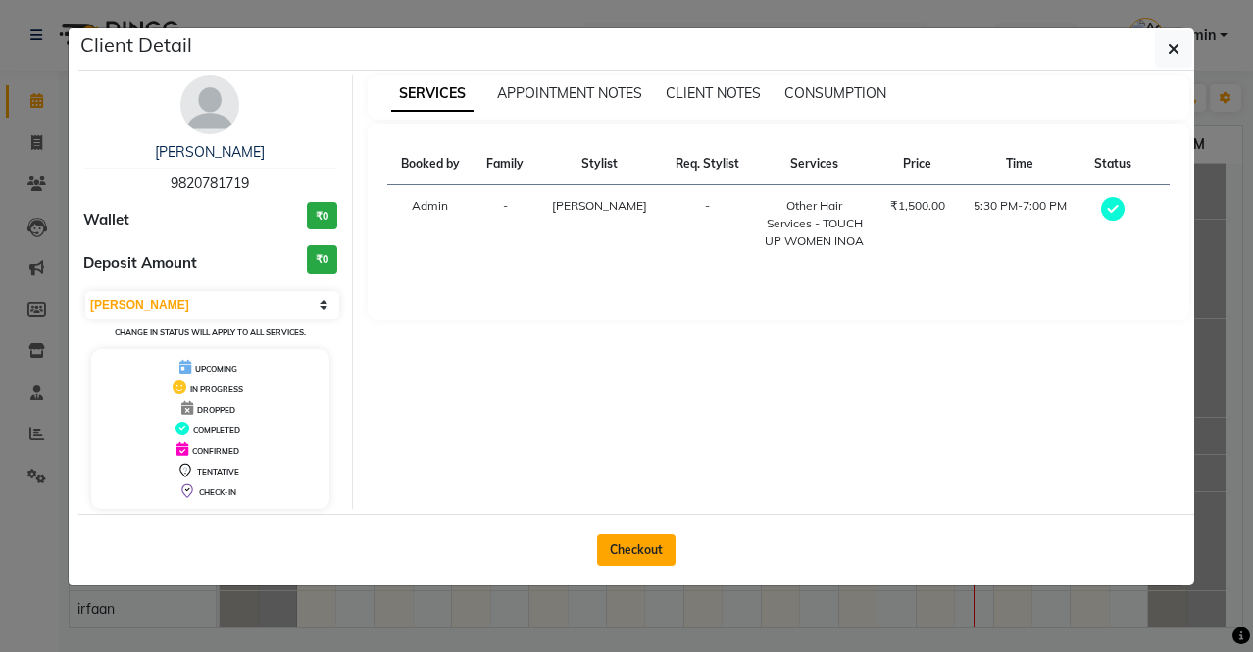
click at [641, 561] on button "Checkout" at bounding box center [636, 549] width 78 height 31
select select "service"
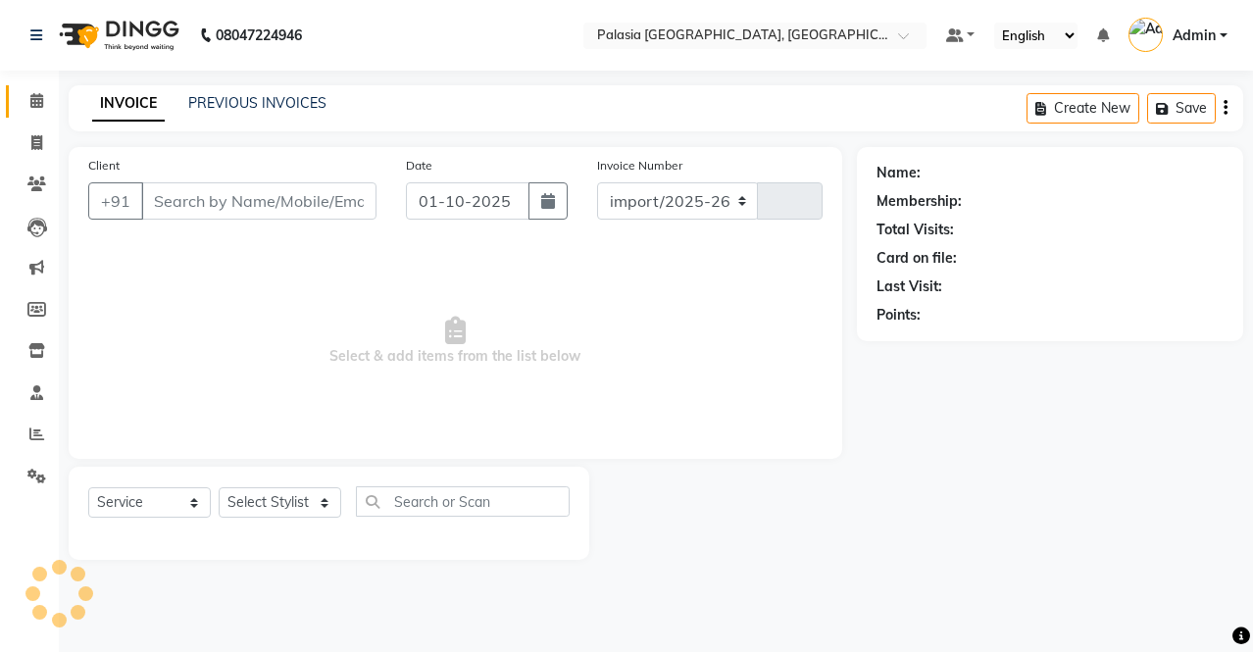
select select "6009"
type input "3810"
type input "9820781719"
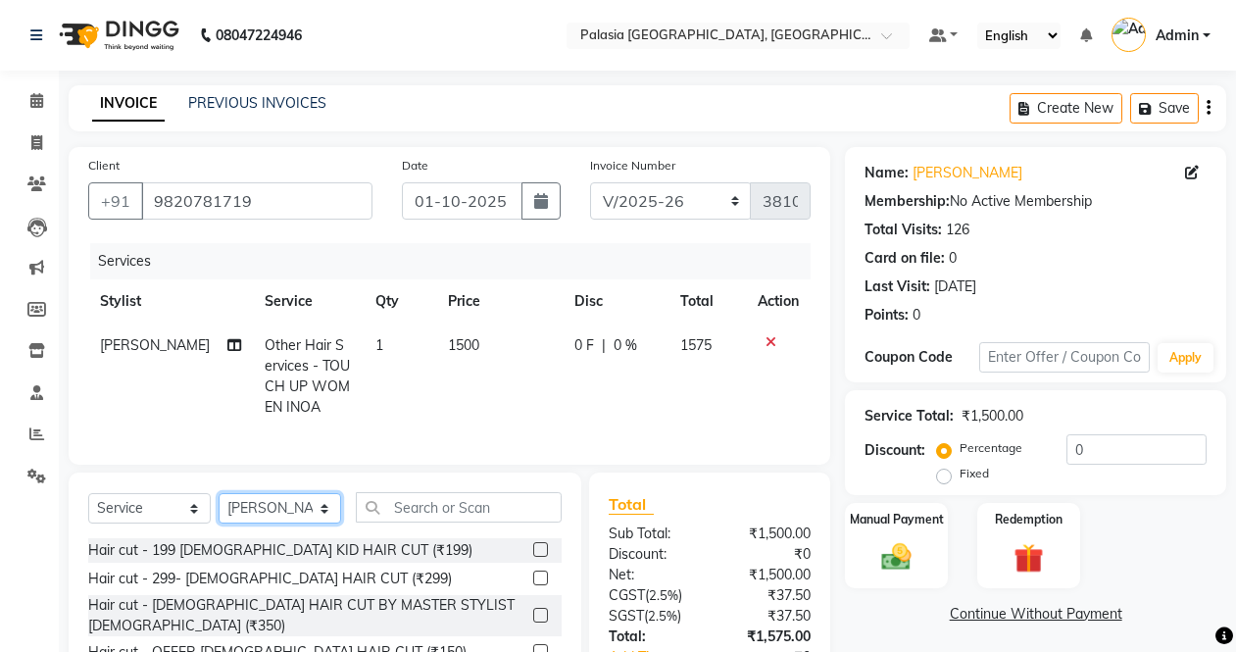
click at [322, 523] on select "Select Stylist [PERSON_NAME] Admin Aparna . [PERSON_NAME] [PERSON_NAME] [PERSON…" at bounding box center [280, 508] width 123 height 30
select select "77968"
click at [219, 510] on select "Select Stylist [PERSON_NAME] Admin Aparna . [PERSON_NAME] [PERSON_NAME] [PERSON…" at bounding box center [280, 508] width 123 height 30
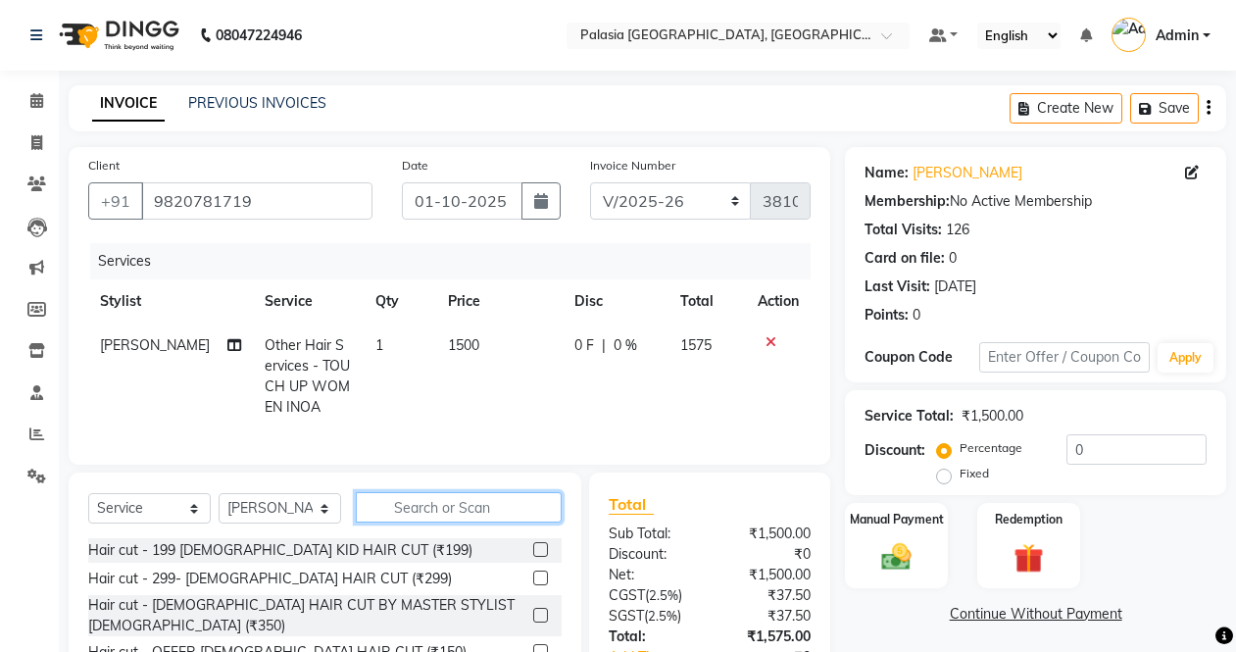
click at [445, 522] on input "text" at bounding box center [459, 507] width 206 height 30
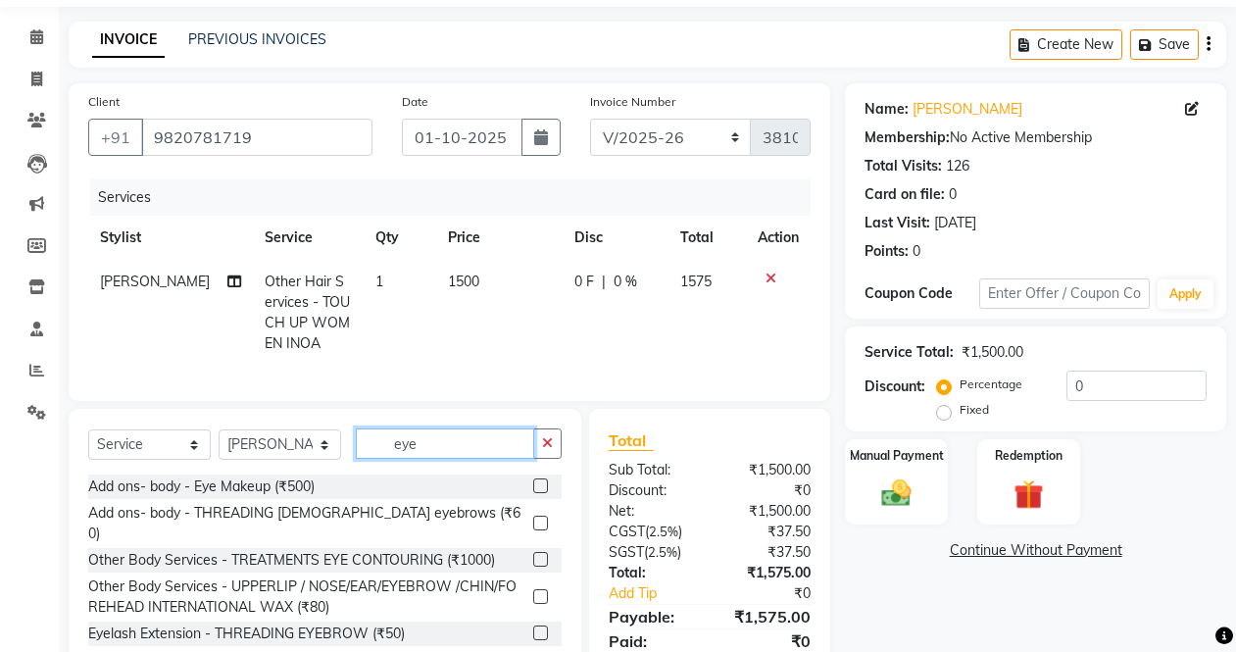
scroll to position [98, 0]
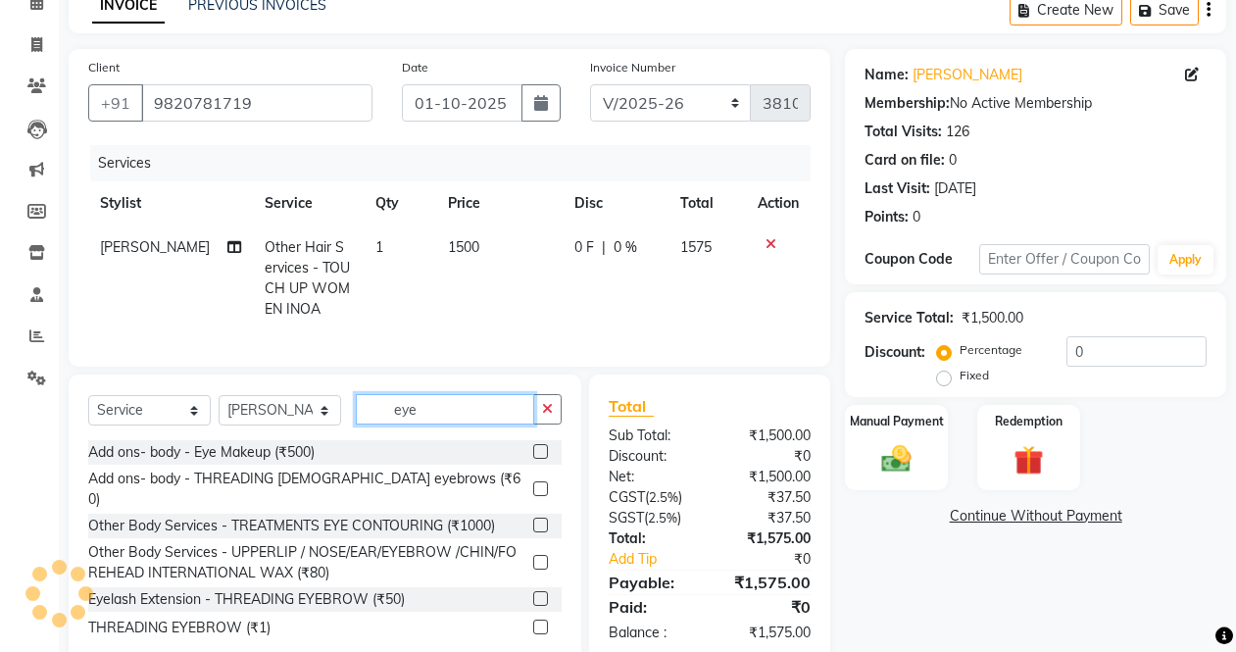
type input "eye"
click at [537, 594] on label at bounding box center [540, 598] width 15 height 15
click at [537, 594] on input "checkbox" at bounding box center [539, 599] width 13 height 13
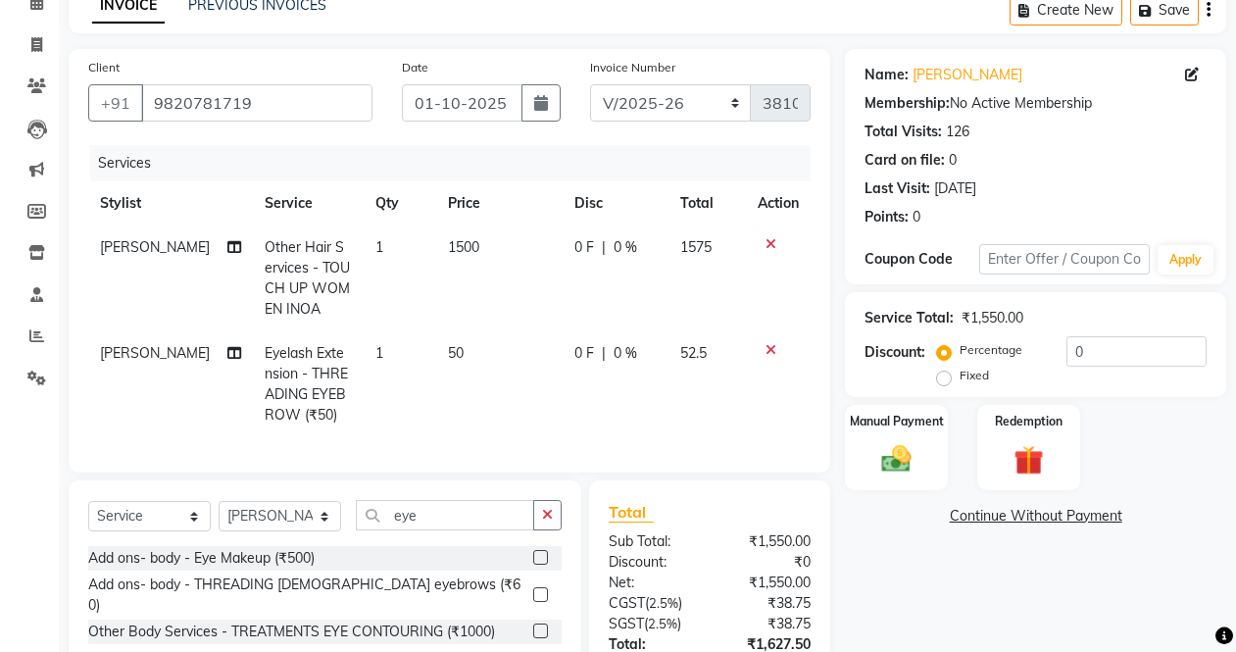
checkbox input "false"
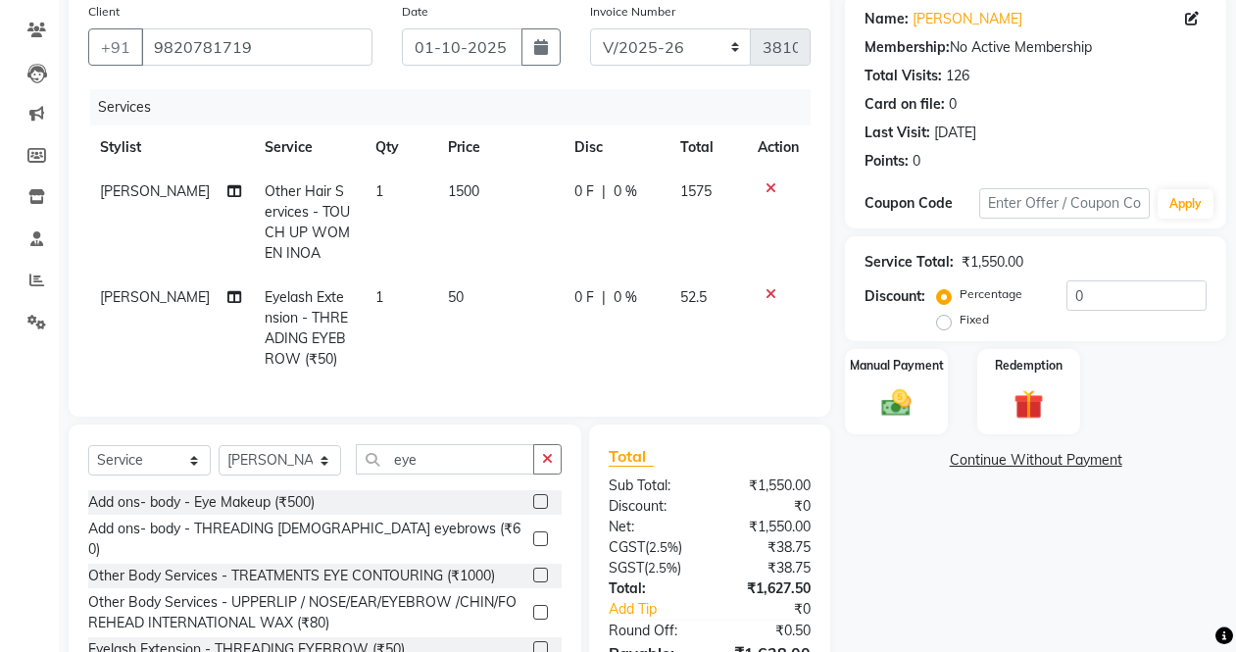
scroll to position [281, 0]
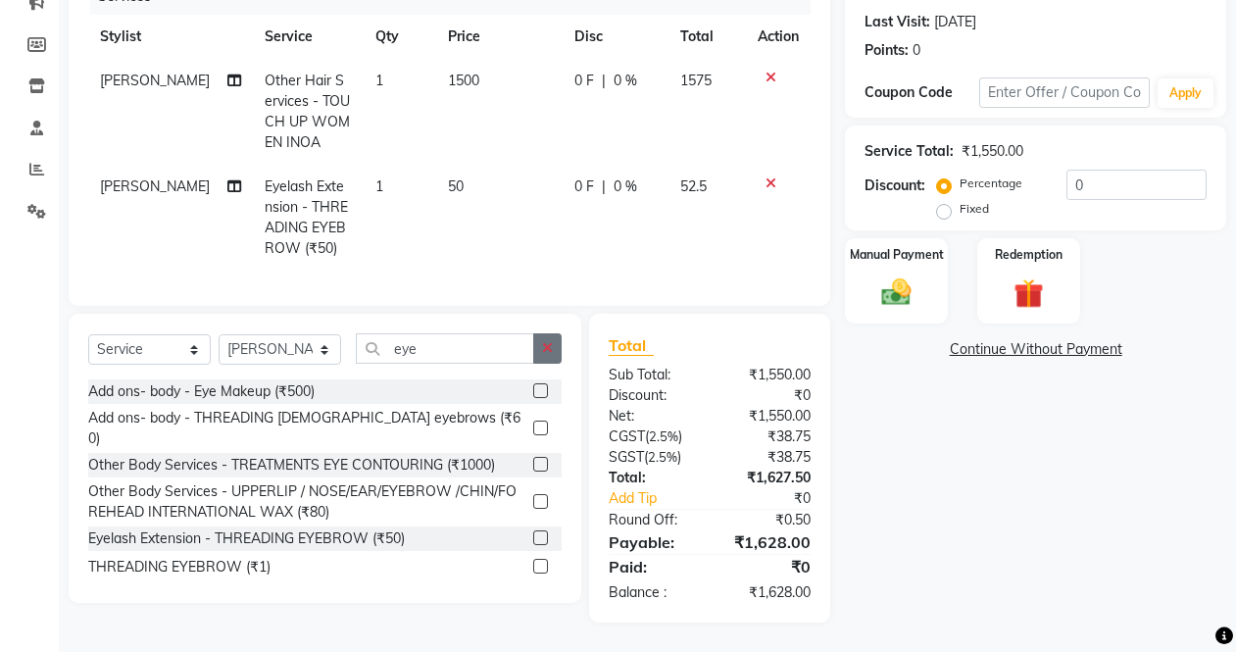
click at [551, 348] on icon "button" at bounding box center [547, 348] width 11 height 14
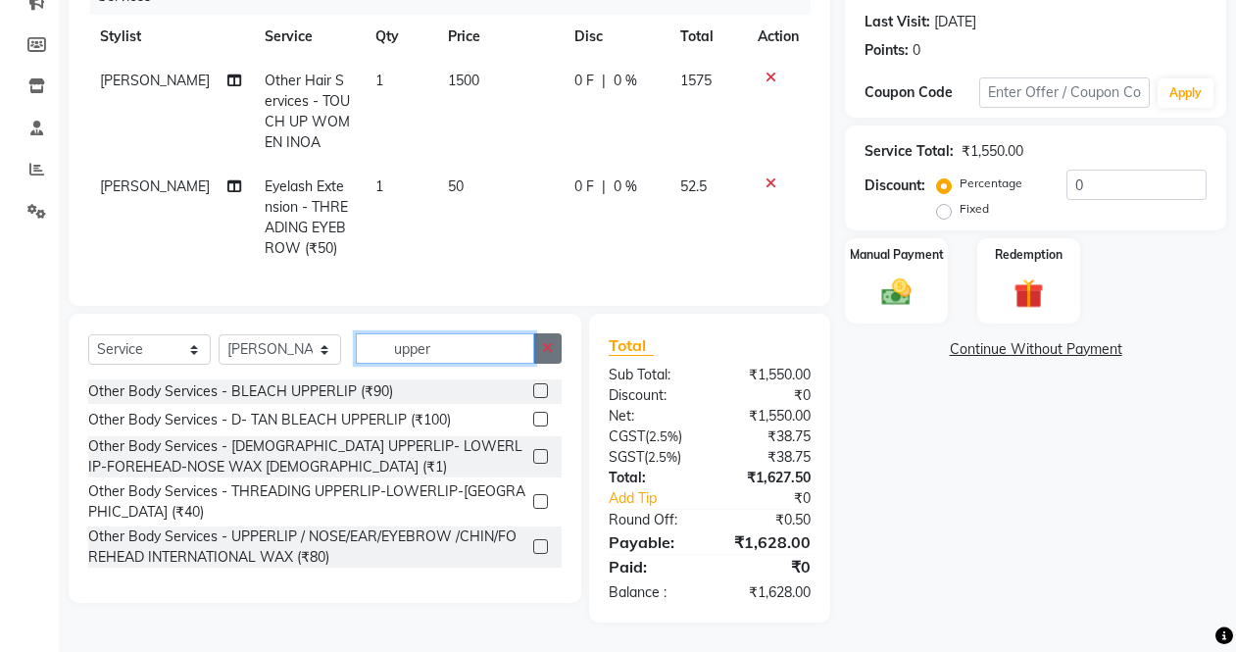
type input "upper"
click at [544, 346] on icon "button" at bounding box center [547, 348] width 11 height 14
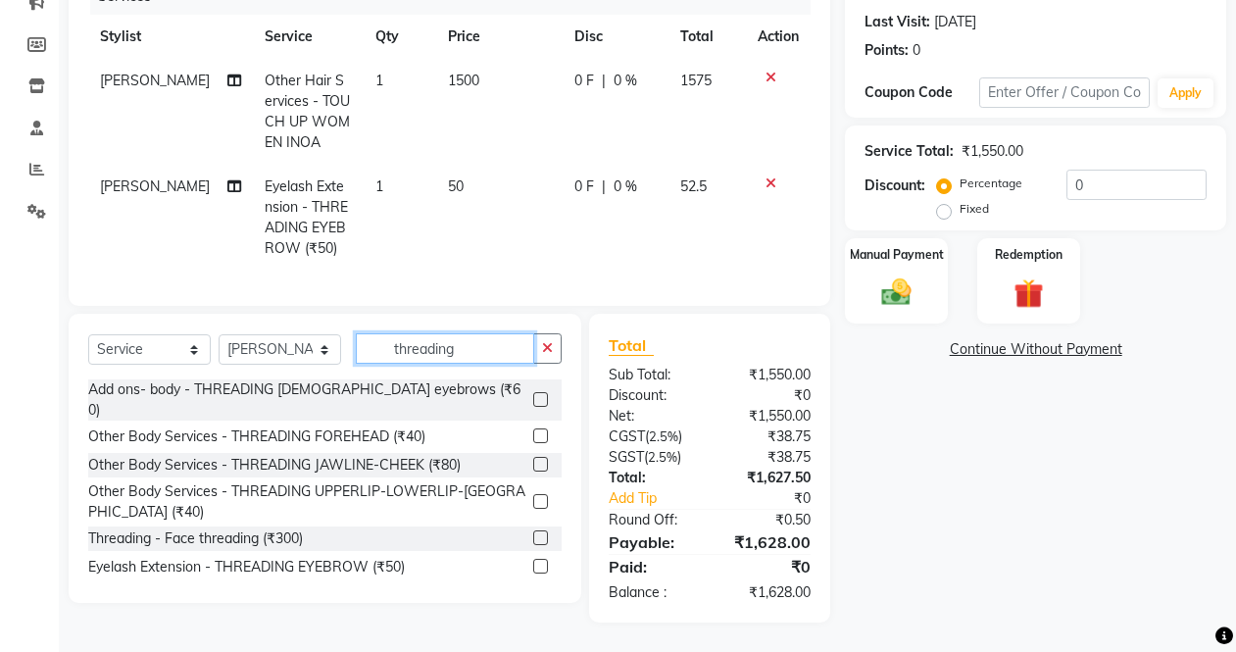
type input "threading"
click at [533, 494] on label at bounding box center [540, 501] width 15 height 15
click at [533, 496] on input "checkbox" at bounding box center [539, 502] width 13 height 13
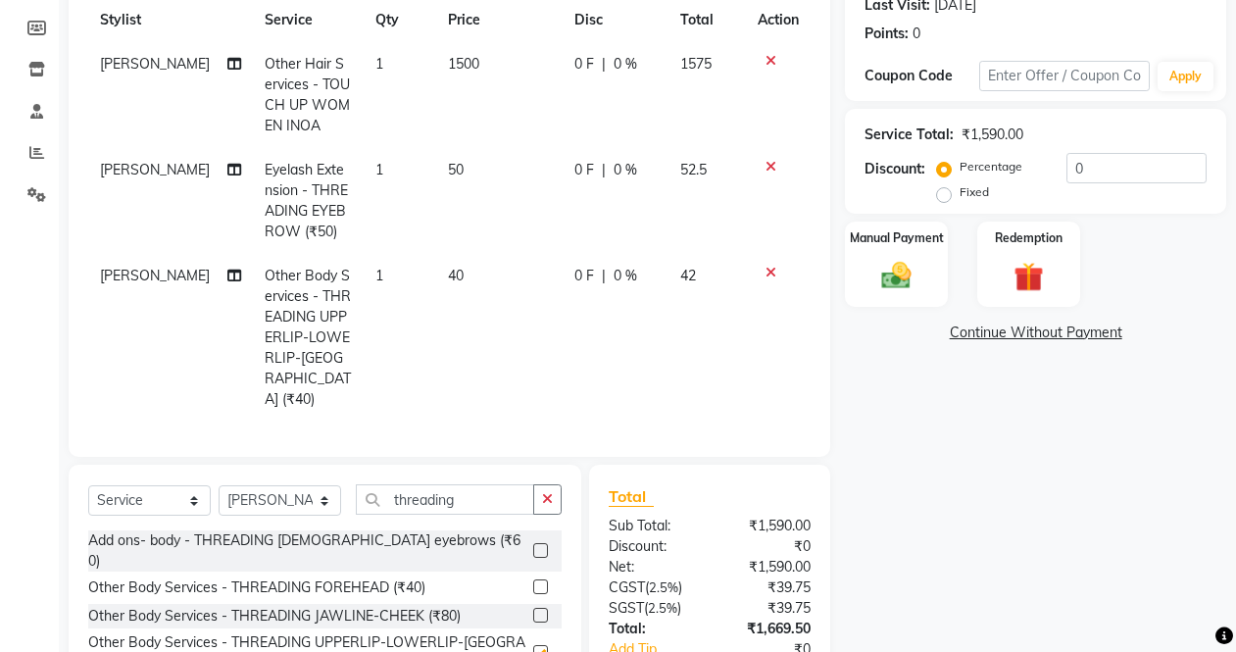
checkbox input "false"
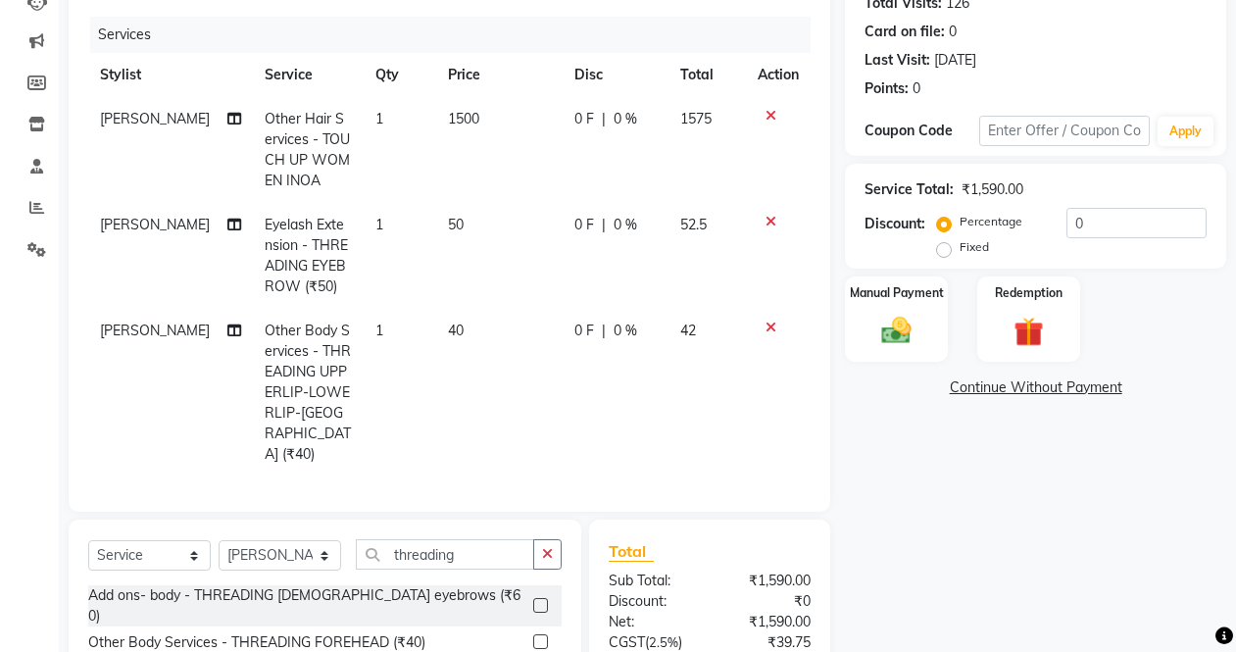
scroll to position [0, 0]
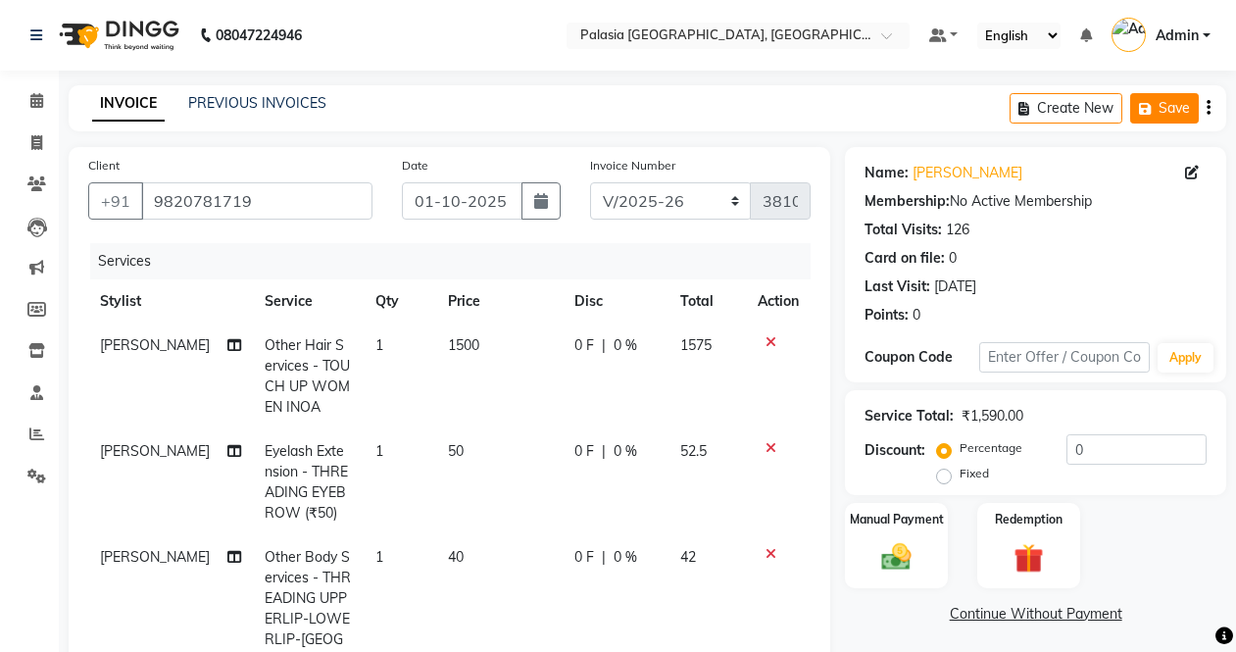
click at [1151, 115] on icon "button" at bounding box center [1149, 109] width 20 height 14
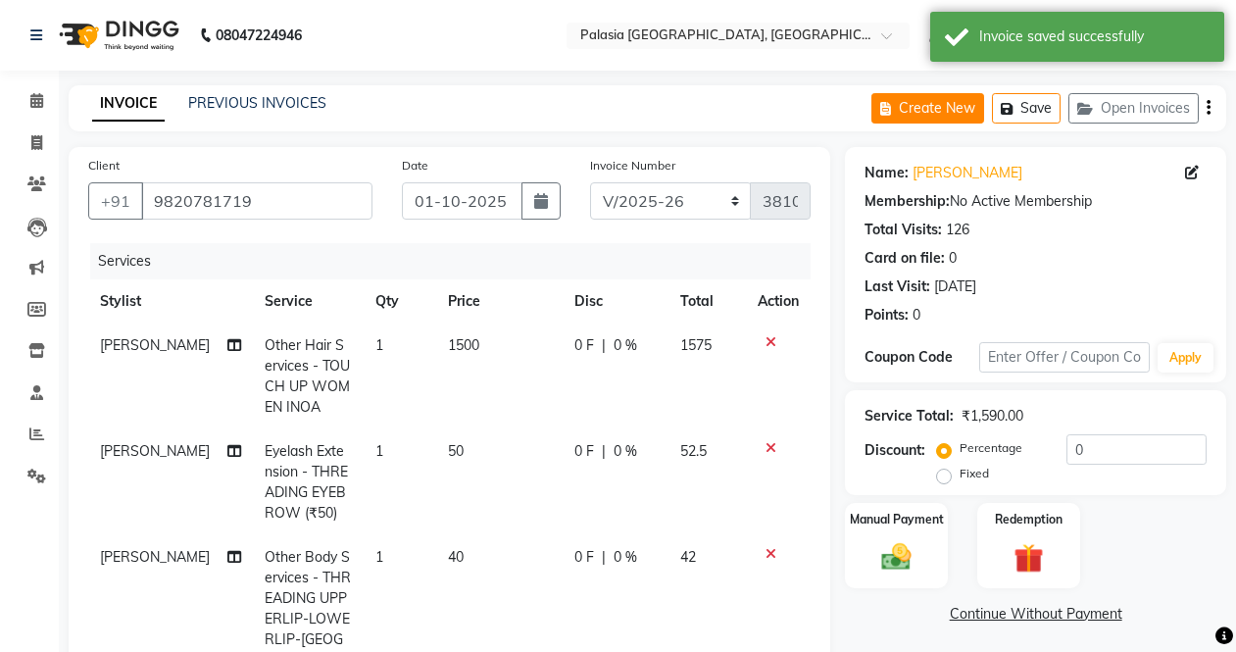
click at [926, 110] on button "Create New" at bounding box center [927, 108] width 113 height 30
select select "service"
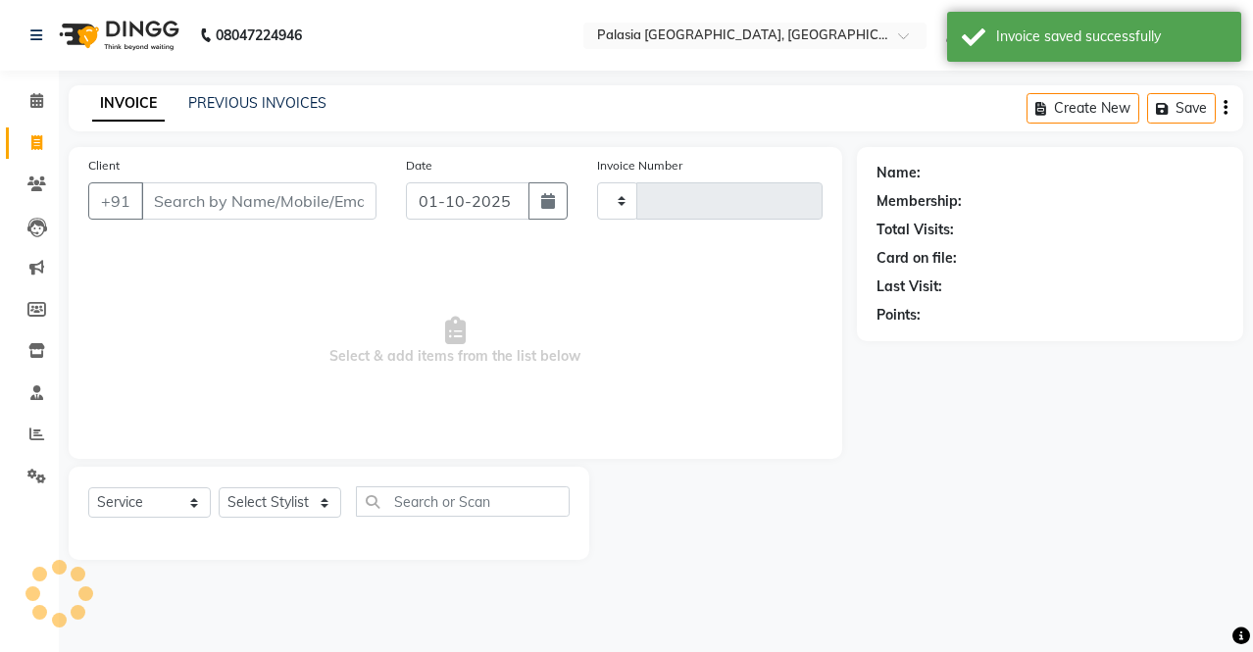
type input "3810"
select select "6009"
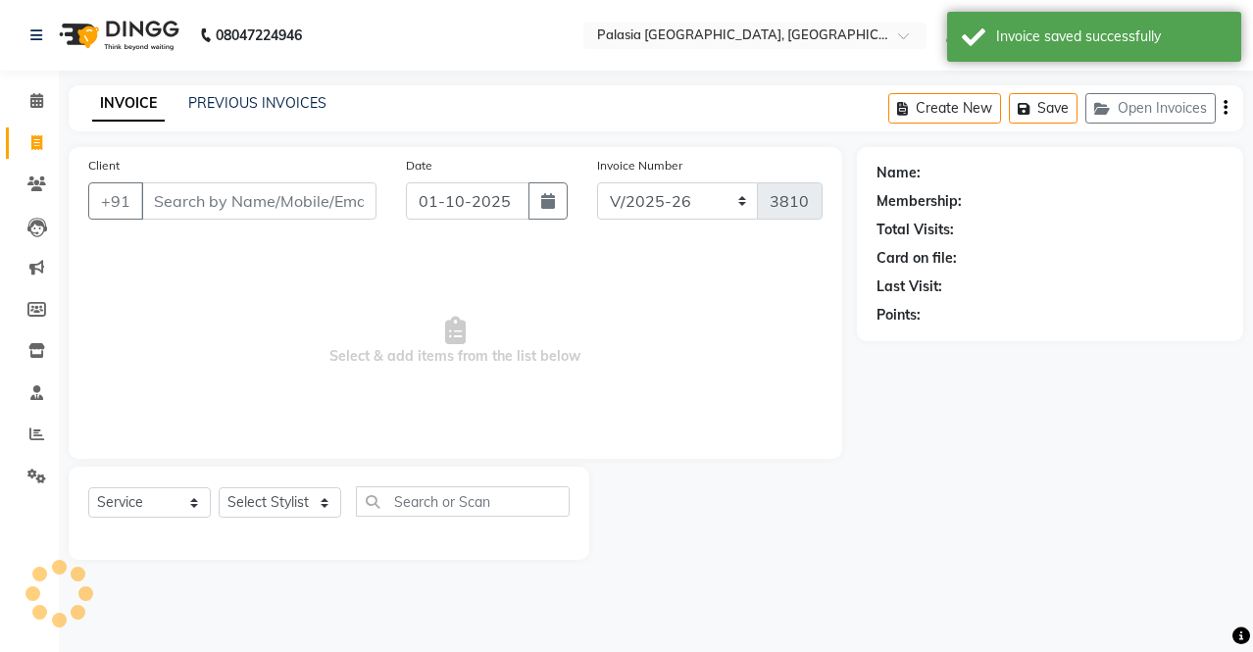
click at [224, 203] on input "Client" at bounding box center [258, 200] width 235 height 37
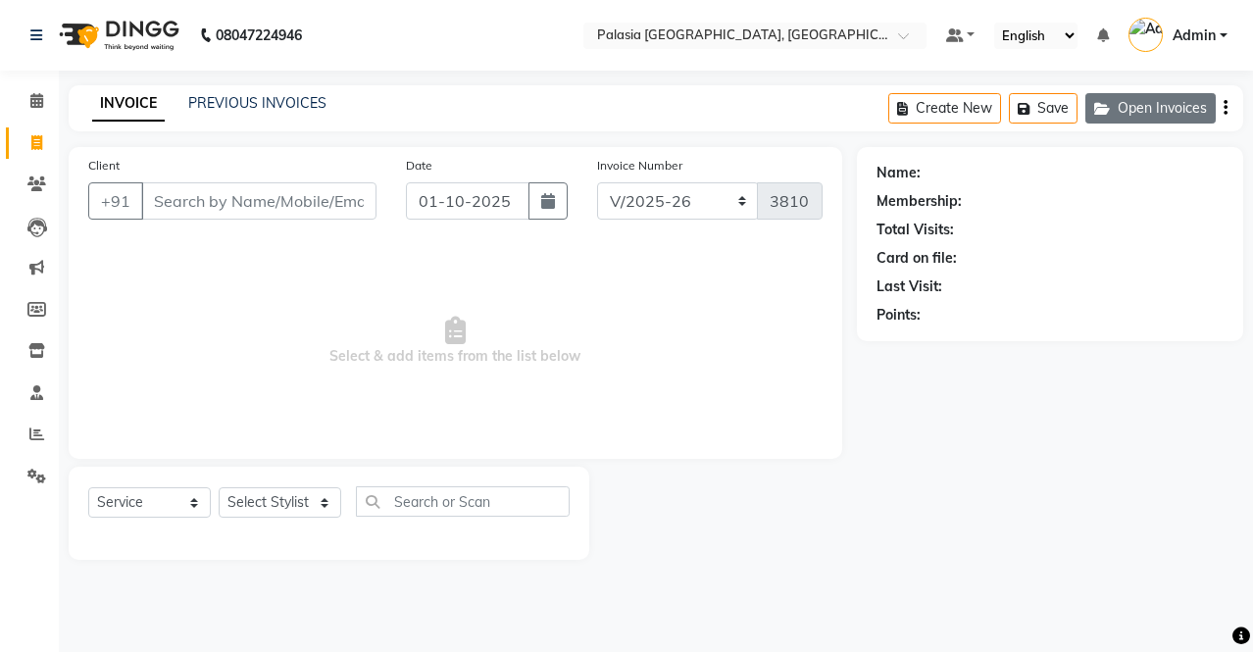
click at [1104, 109] on icon "button" at bounding box center [1106, 109] width 24 height 14
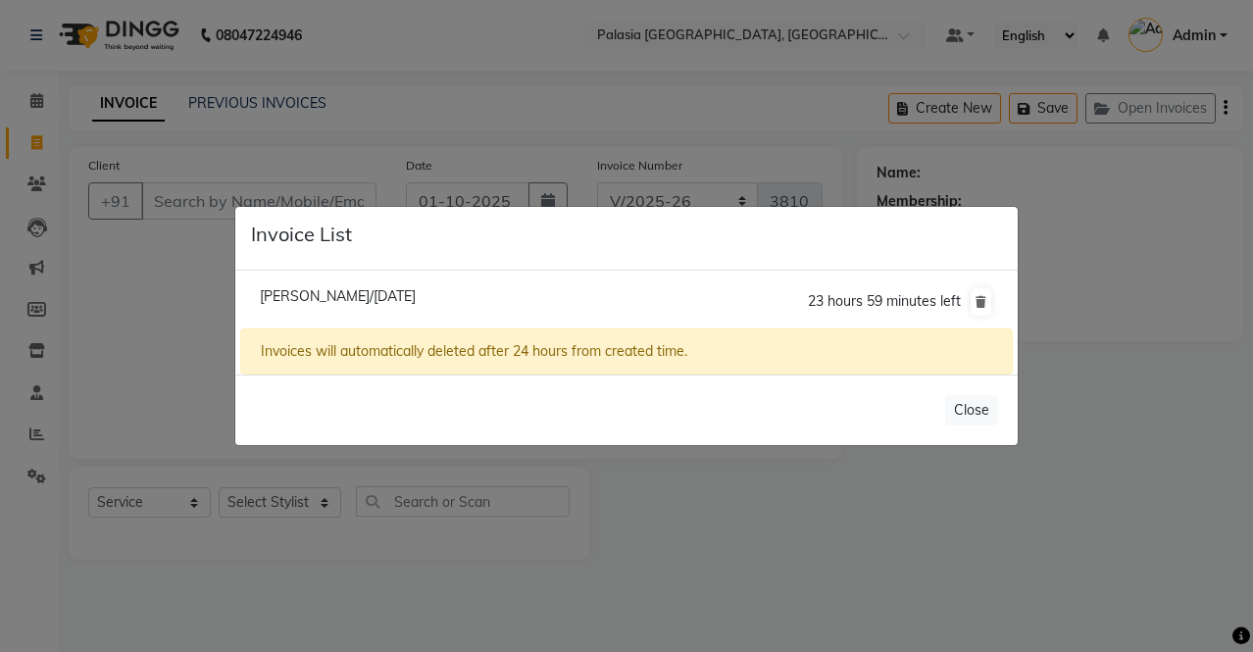
click at [375, 291] on span "[PERSON_NAME]/[DATE]" at bounding box center [338, 296] width 156 height 18
type input "9820781719"
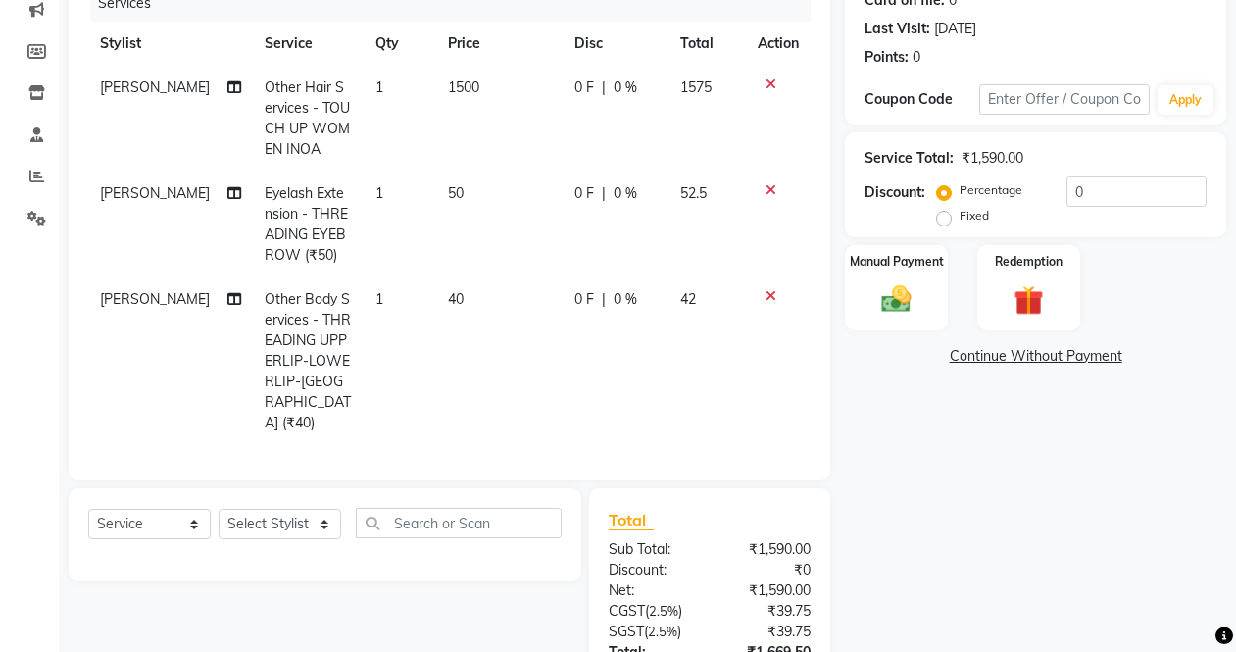
scroll to position [392, 0]
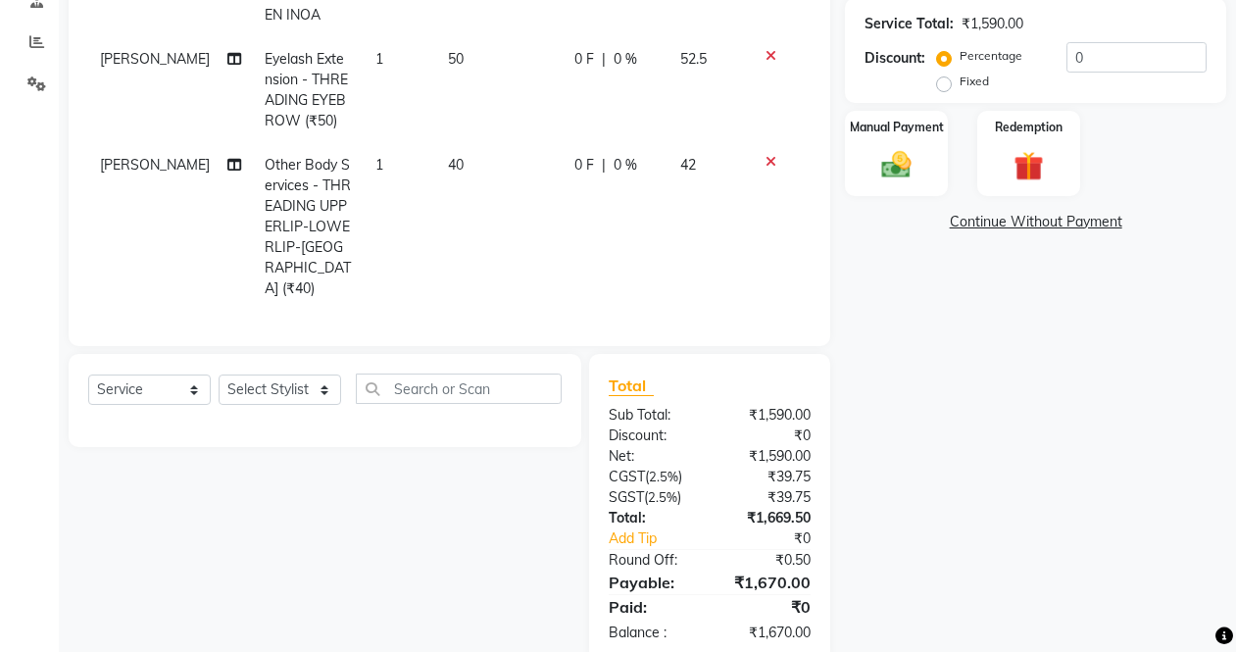
click at [366, 150] on td "1" at bounding box center [400, 227] width 73 height 168
select select "77968"
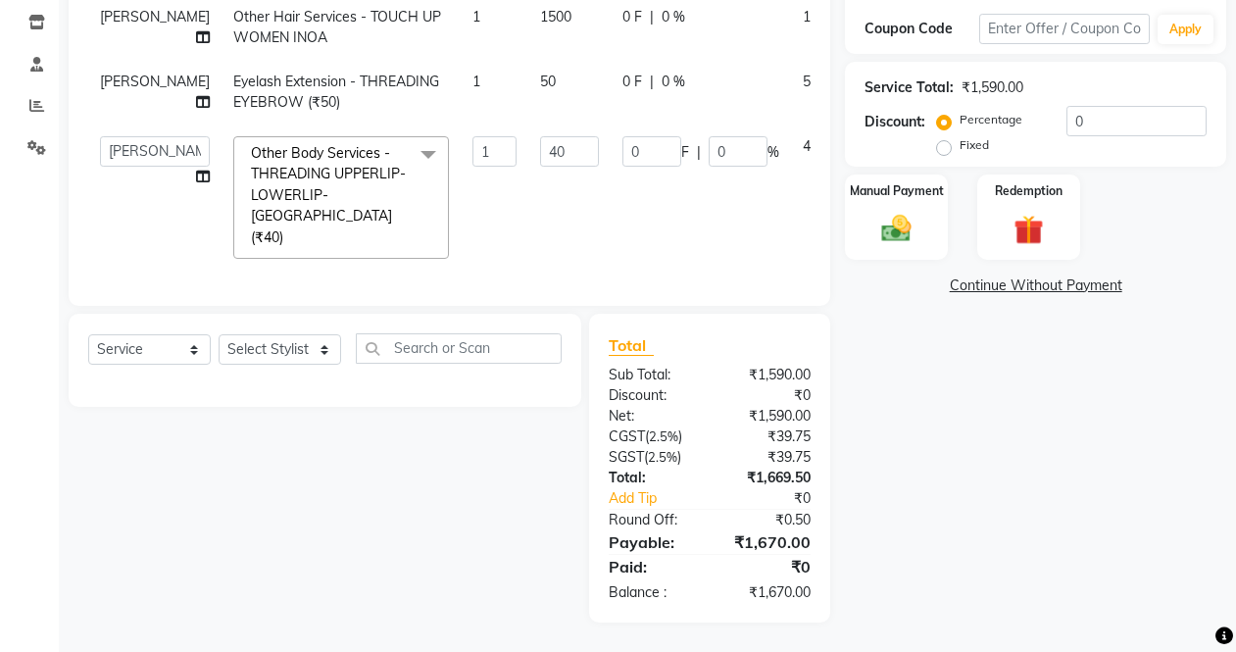
click at [409, 164] on span at bounding box center [428, 154] width 39 height 37
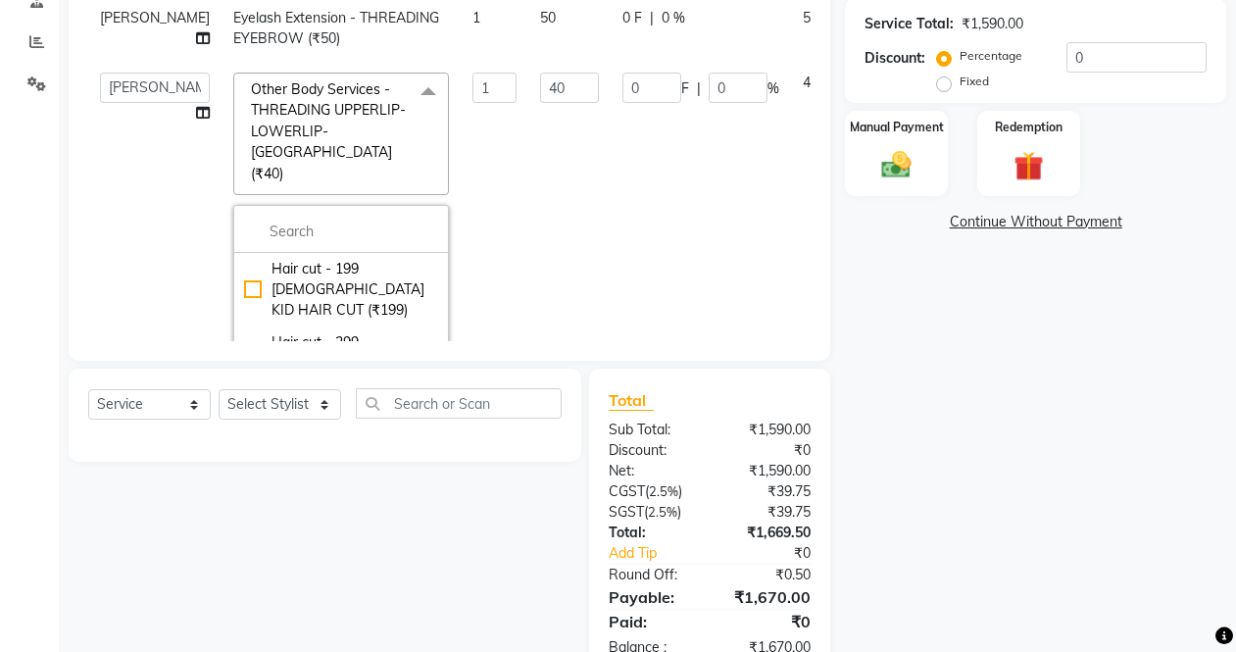
scroll to position [323, 0]
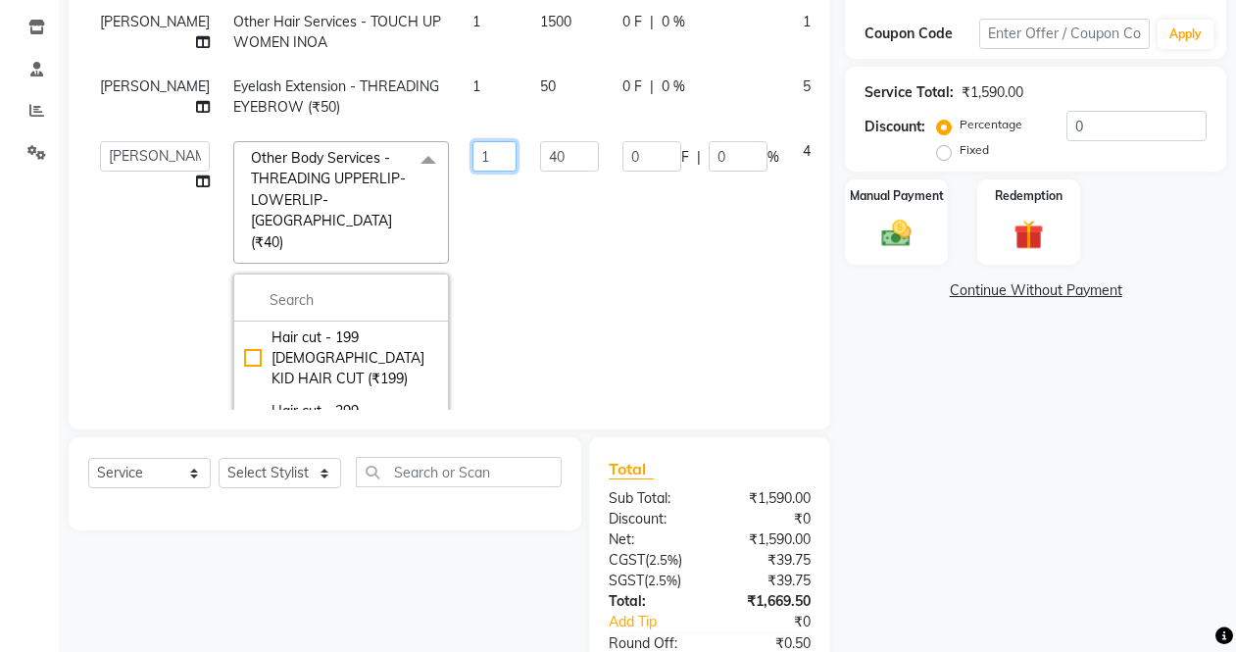
click at [472, 172] on input "1" at bounding box center [494, 156] width 44 height 30
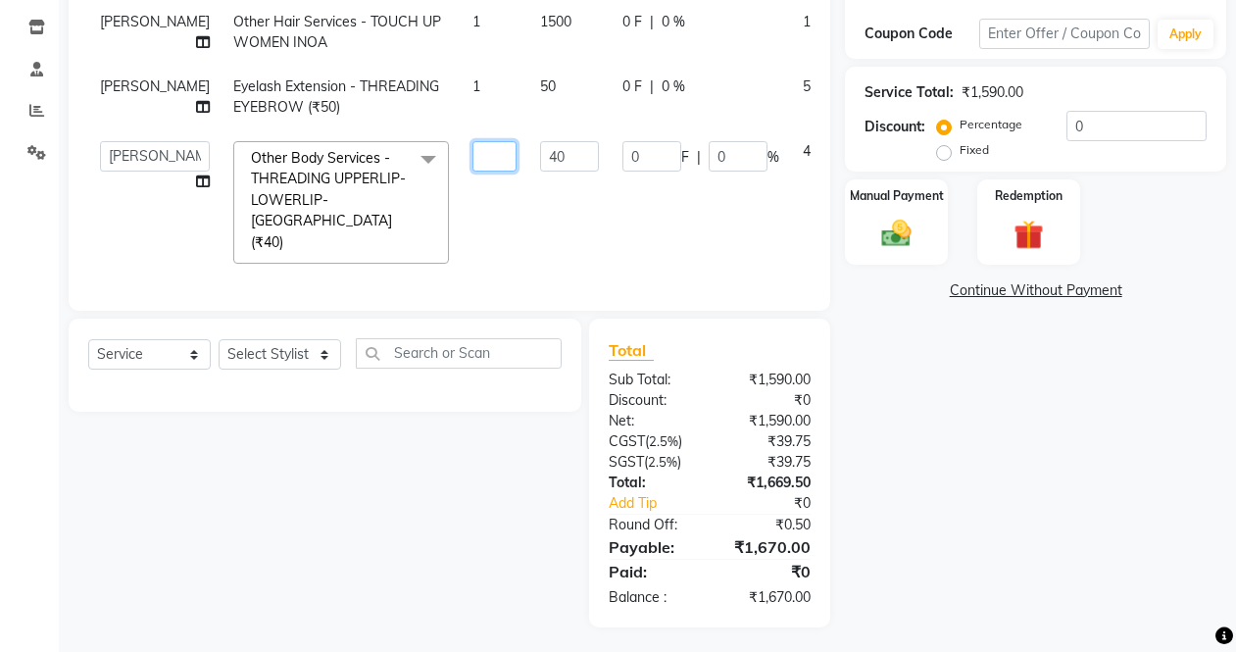
type input "2"
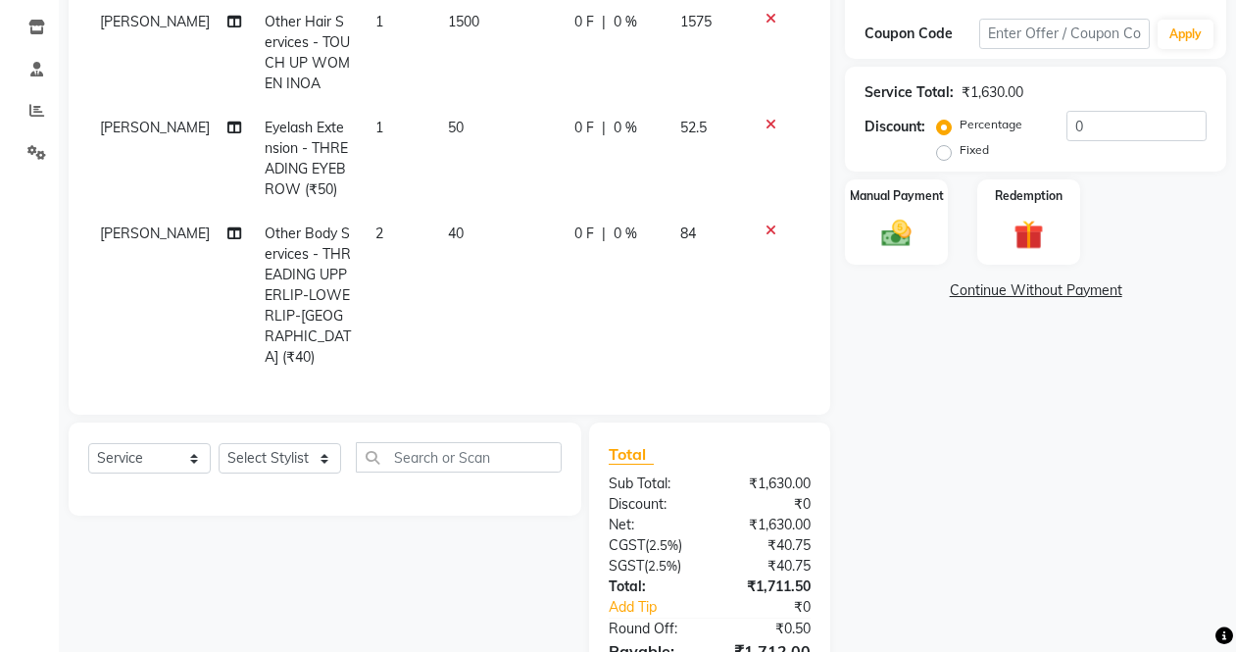
click at [562, 269] on div "Services Stylist Service Qty Price Disc Total Action [PERSON_NAME] Other Hair S…" at bounding box center [449, 157] width 722 height 475
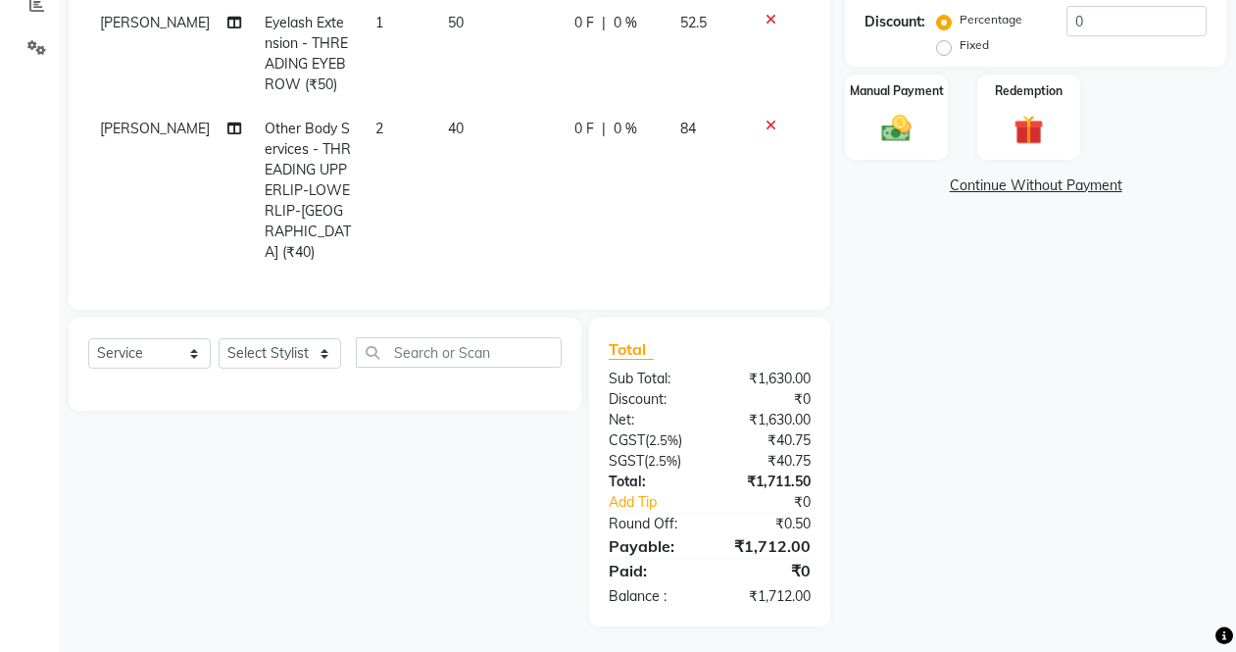
click at [653, 215] on td "0 F | 0 %" at bounding box center [616, 191] width 106 height 168
select select "77968"
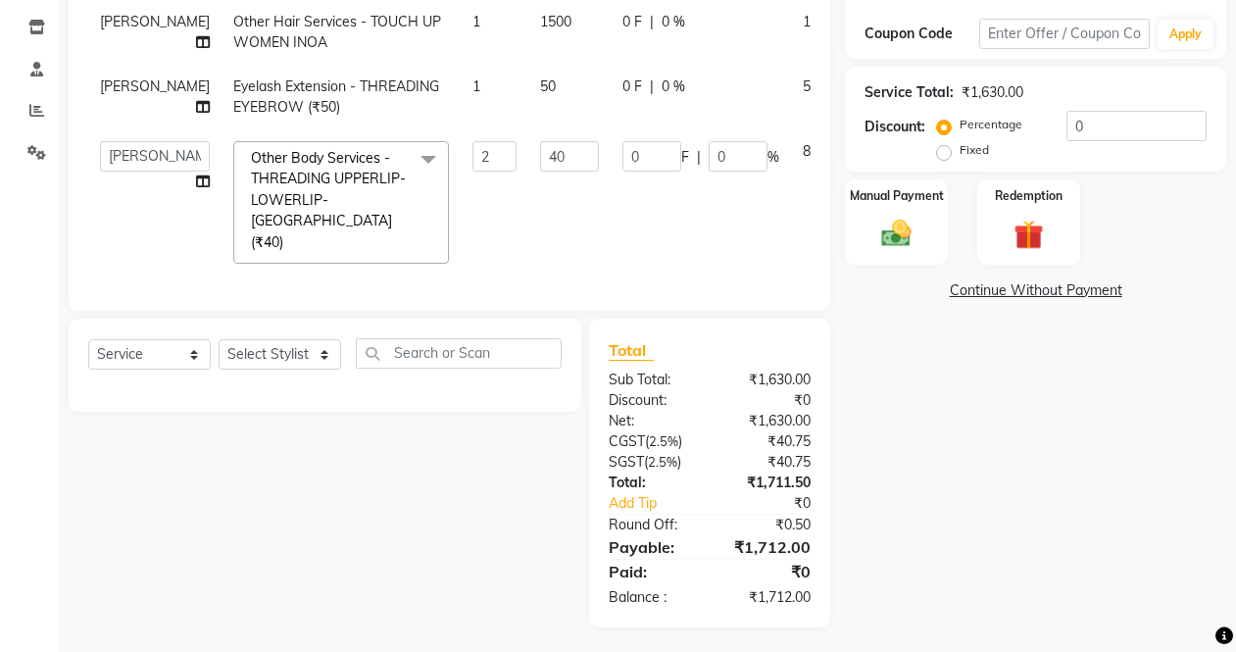
click at [844, 536] on div "Total Sub Total: ₹1,630.00 Discount: ₹0 Net: ₹1,630.00 CGST ( 2.5% ) ₹40.75 SGS…" at bounding box center [713, 473] width 264 height 309
drag, startPoint x: 729, startPoint y: 588, endPoint x: 791, endPoint y: 616, distance: 67.6
click at [791, 616] on div "Total Sub Total: ₹1,630.00 Discount: ₹0 Net: ₹1,630.00 CGST ( 2.5% ) ₹40.75 SGS…" at bounding box center [709, 473] width 241 height 309
click at [880, 554] on div "Name: [PERSON_NAME] Membership: No Active Membership Total Visits: 126 Card on …" at bounding box center [1043, 226] width 396 height 804
click at [907, 212] on div "Manual Payment" at bounding box center [896, 221] width 107 height 89
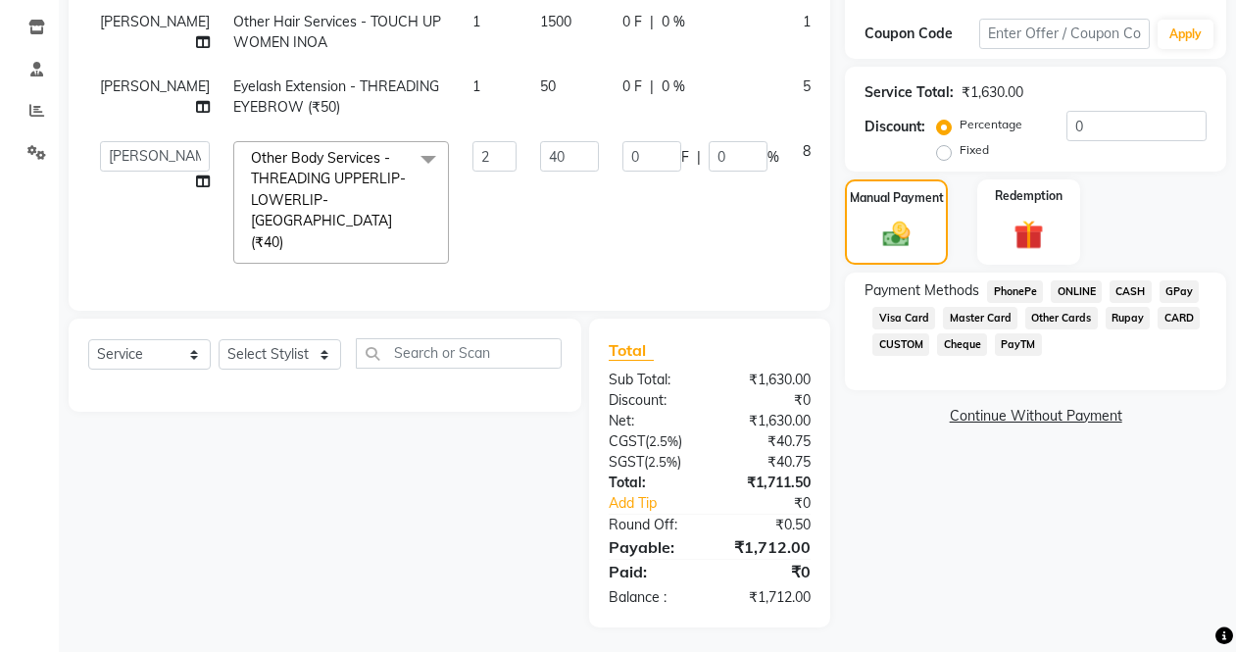
click at [1023, 350] on span "PayTM" at bounding box center [1018, 344] width 47 height 23
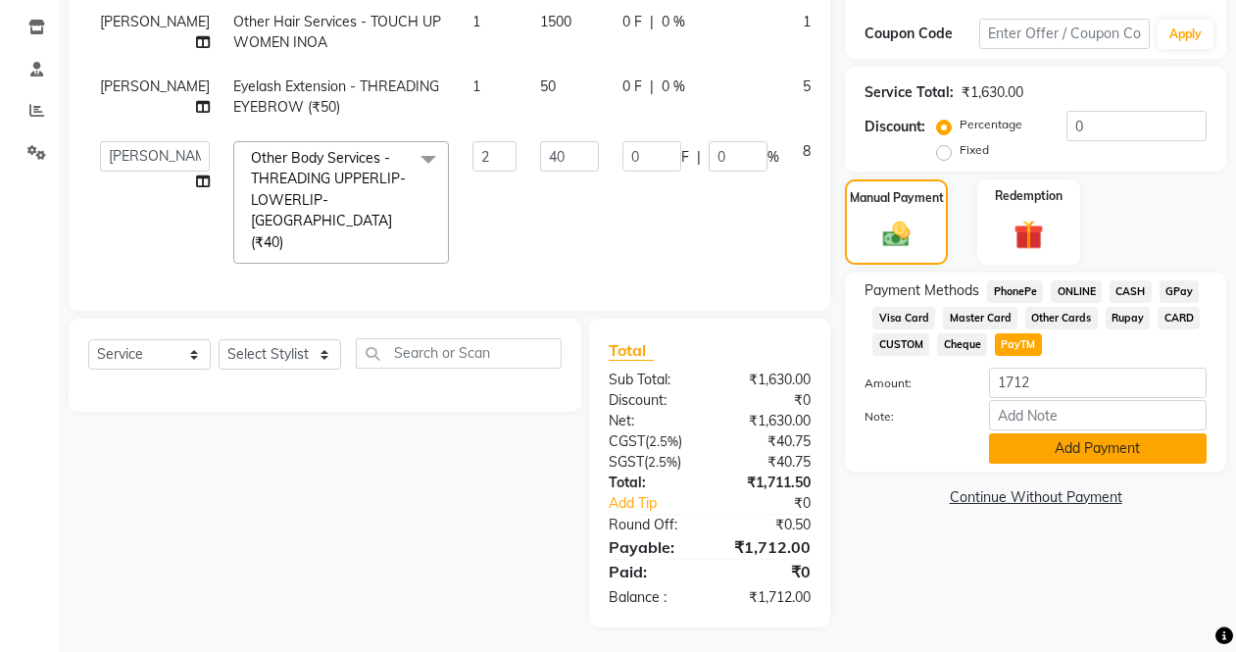
click at [1071, 455] on button "Add Payment" at bounding box center [1098, 448] width 218 height 30
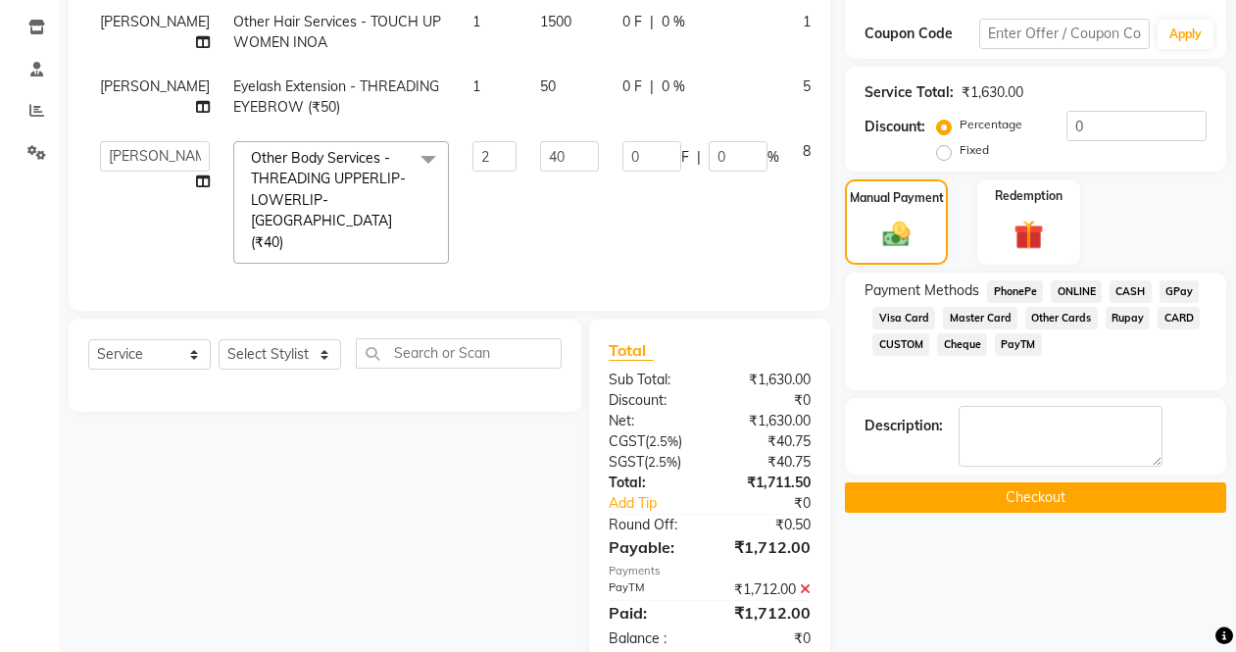
click at [1055, 500] on button "Checkout" at bounding box center [1035, 497] width 381 height 30
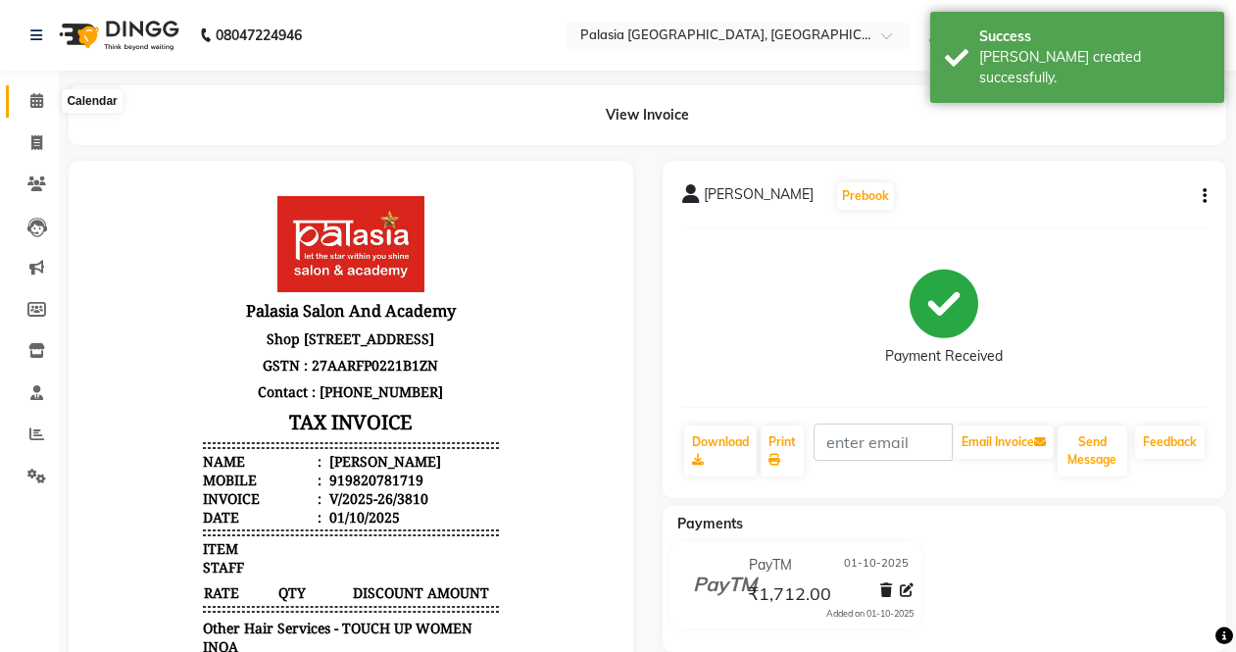
click at [37, 99] on icon at bounding box center [36, 100] width 13 height 15
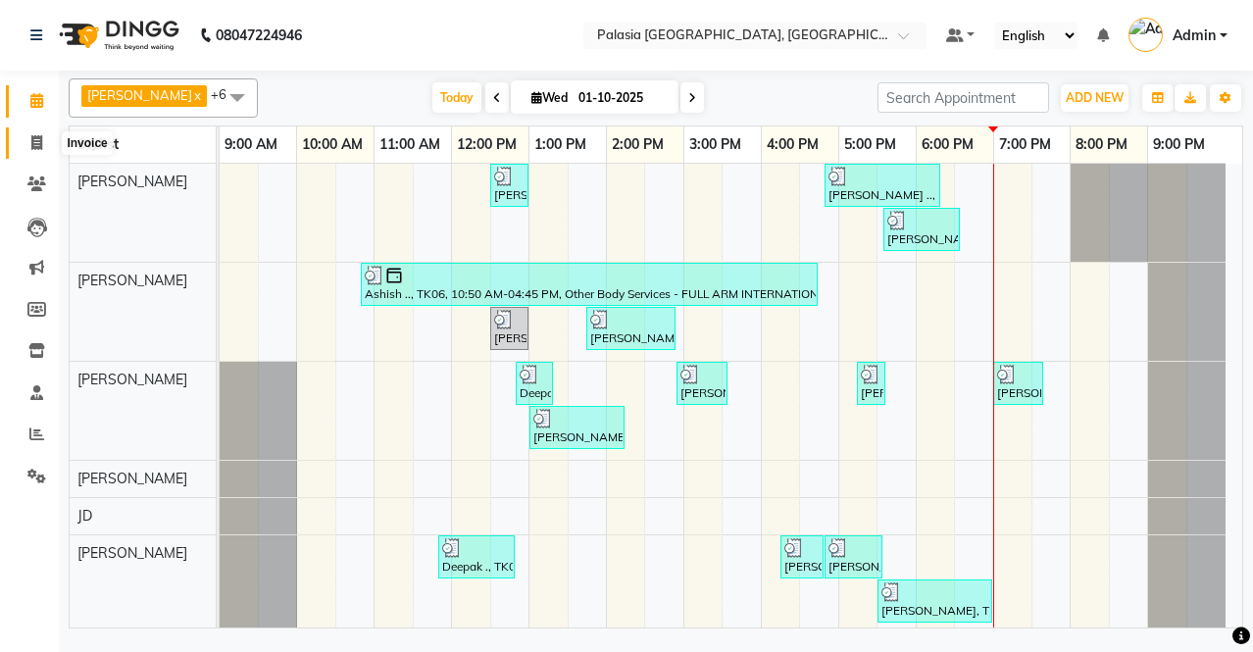
click at [38, 148] on icon at bounding box center [36, 142] width 11 height 15
select select "6009"
select select "service"
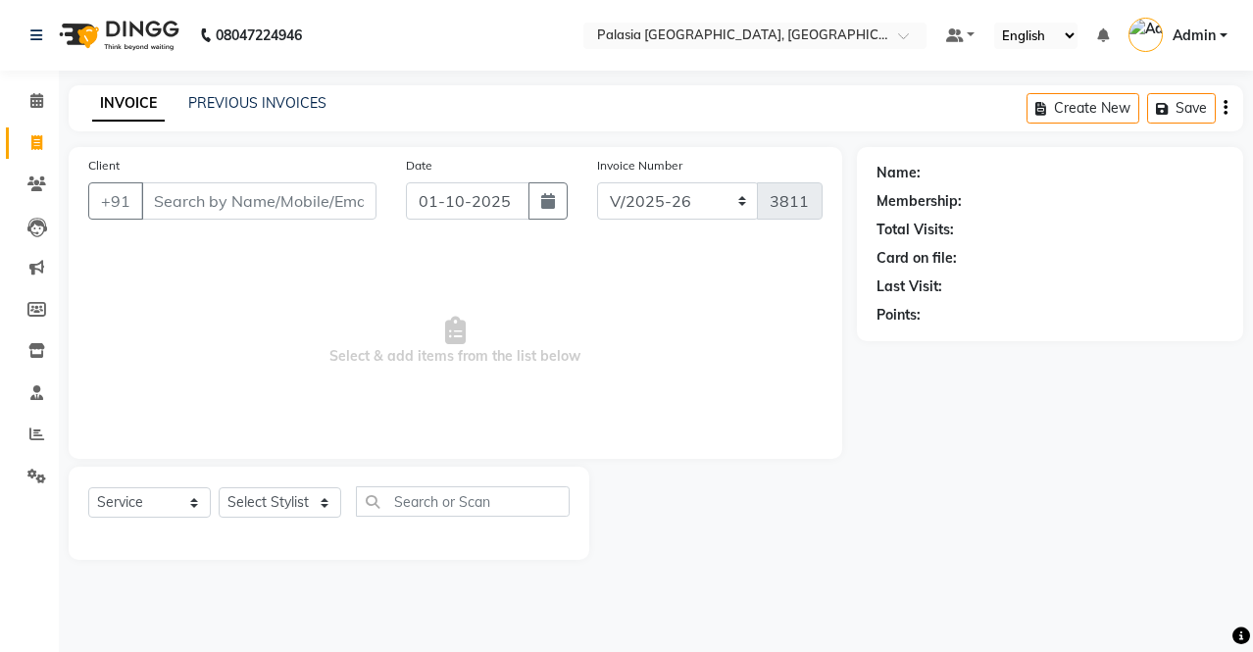
click at [209, 195] on input "Client" at bounding box center [258, 200] width 235 height 37
click at [203, 203] on input "Client" at bounding box center [258, 200] width 235 height 37
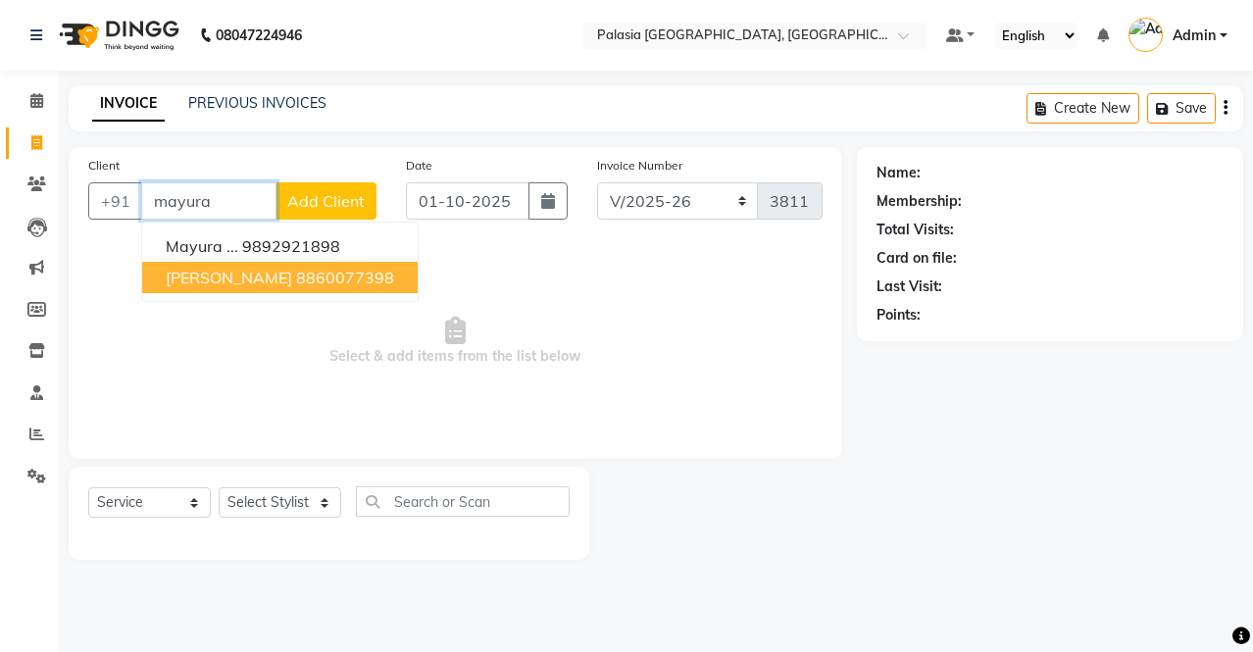
click at [206, 277] on span "[PERSON_NAME]" at bounding box center [229, 278] width 126 height 20
type input "8860077398"
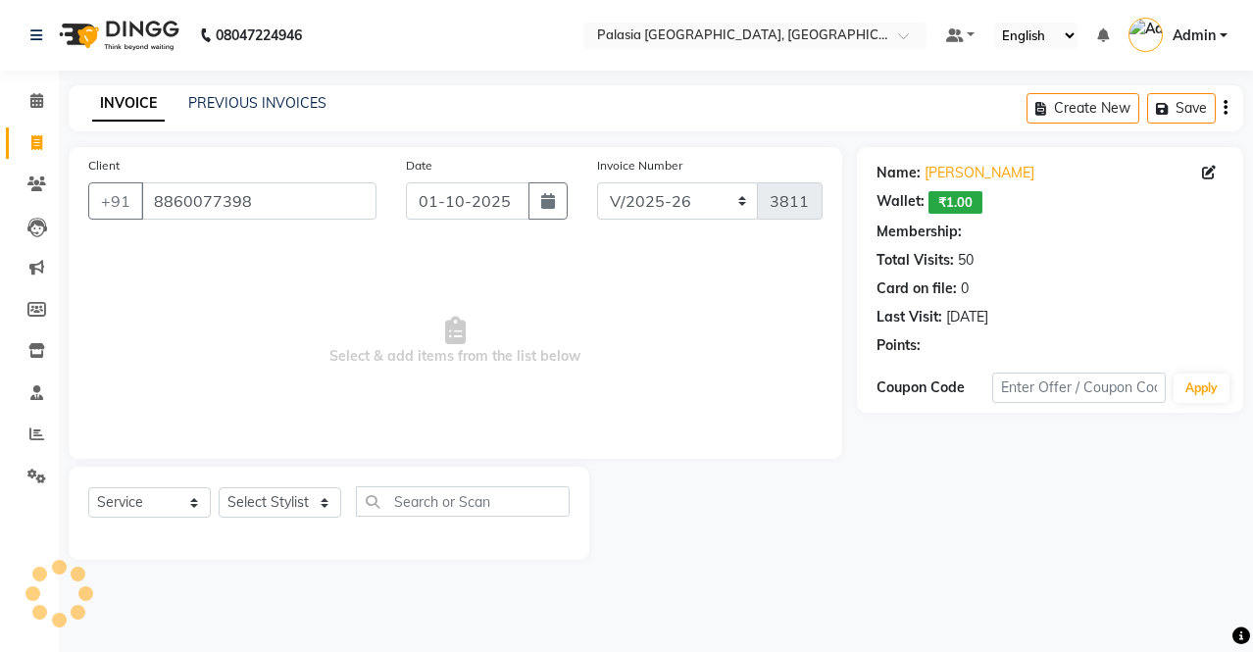
select select "1: Object"
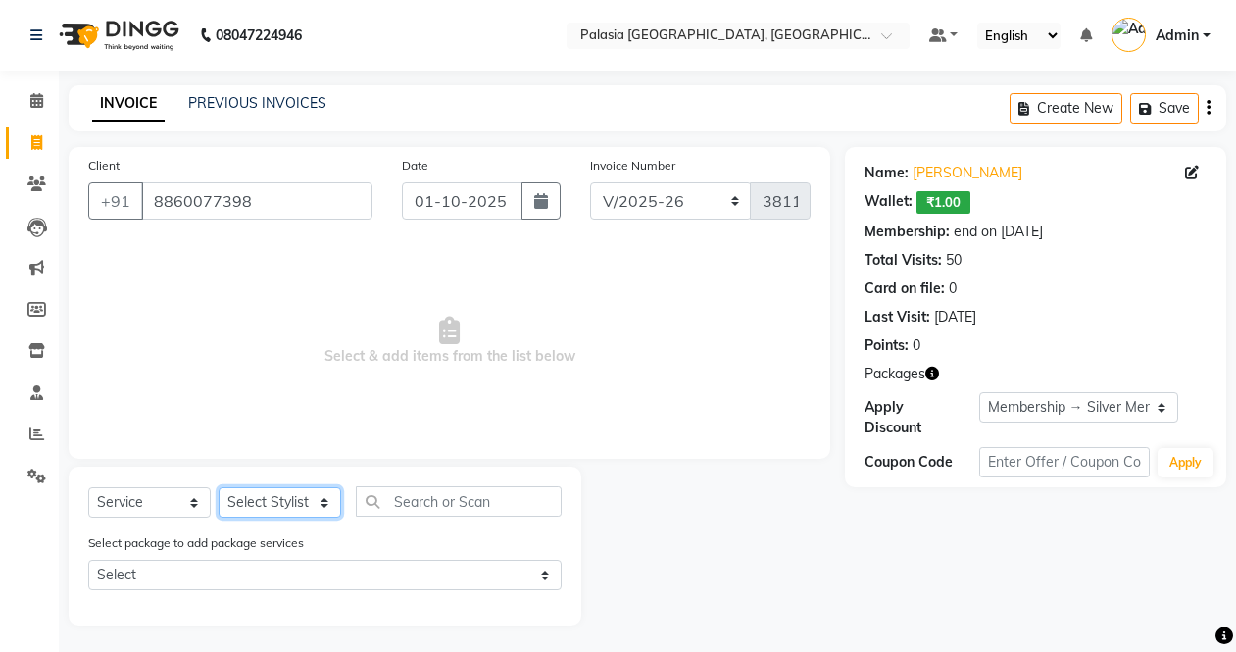
click at [331, 500] on select "Select Stylist [PERSON_NAME] Admin Aparna . [PERSON_NAME] [PERSON_NAME] [PERSON…" at bounding box center [280, 502] width 123 height 30
select select "92592"
click at [219, 487] on select "Select Stylist [PERSON_NAME] Admin Aparna . [PERSON_NAME] [PERSON_NAME] [PERSON…" at bounding box center [280, 502] width 123 height 30
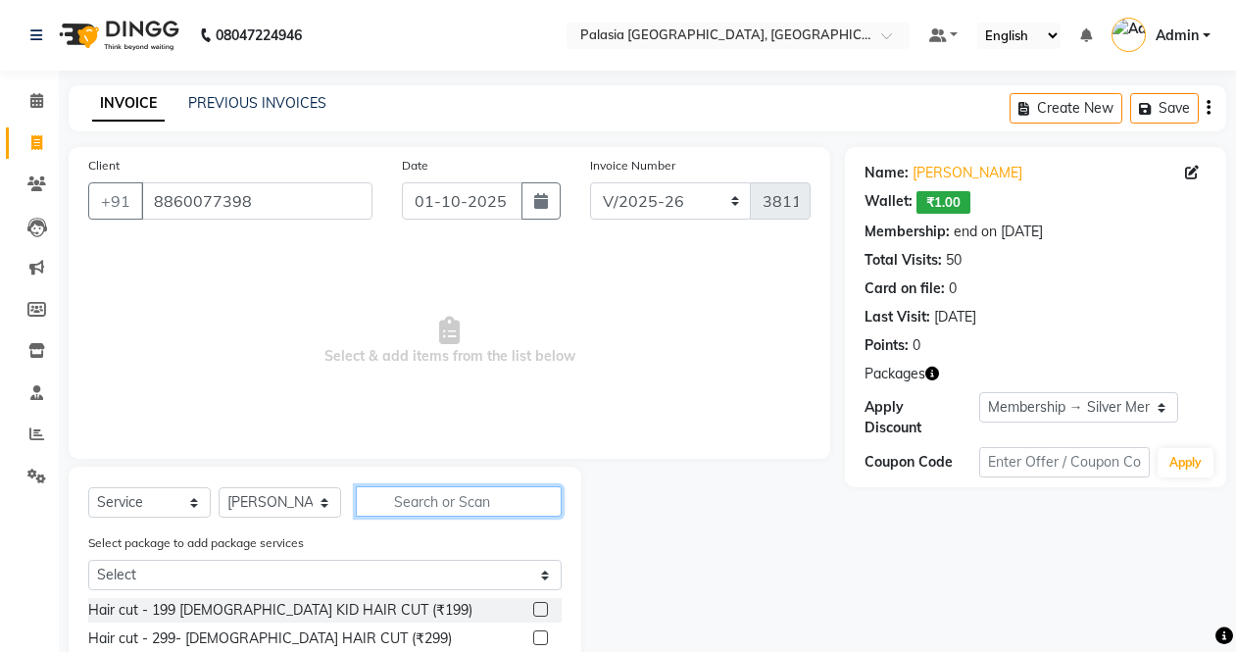
click at [430, 502] on input "text" at bounding box center [459, 501] width 206 height 30
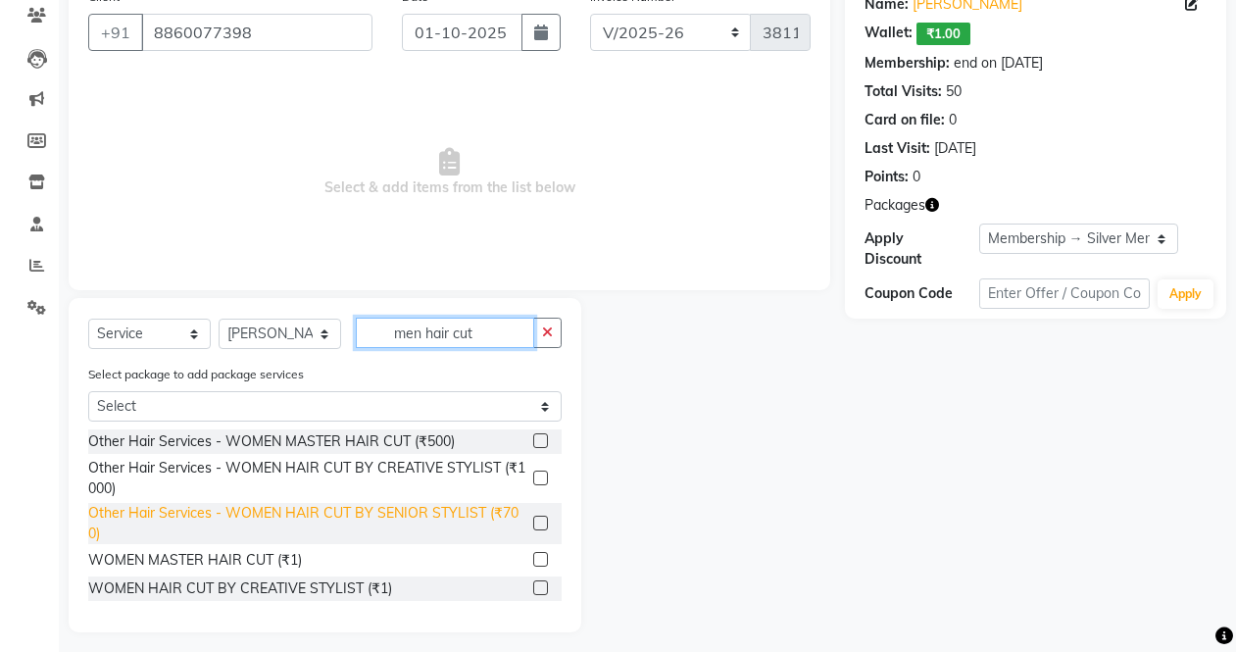
scroll to position [178, 0]
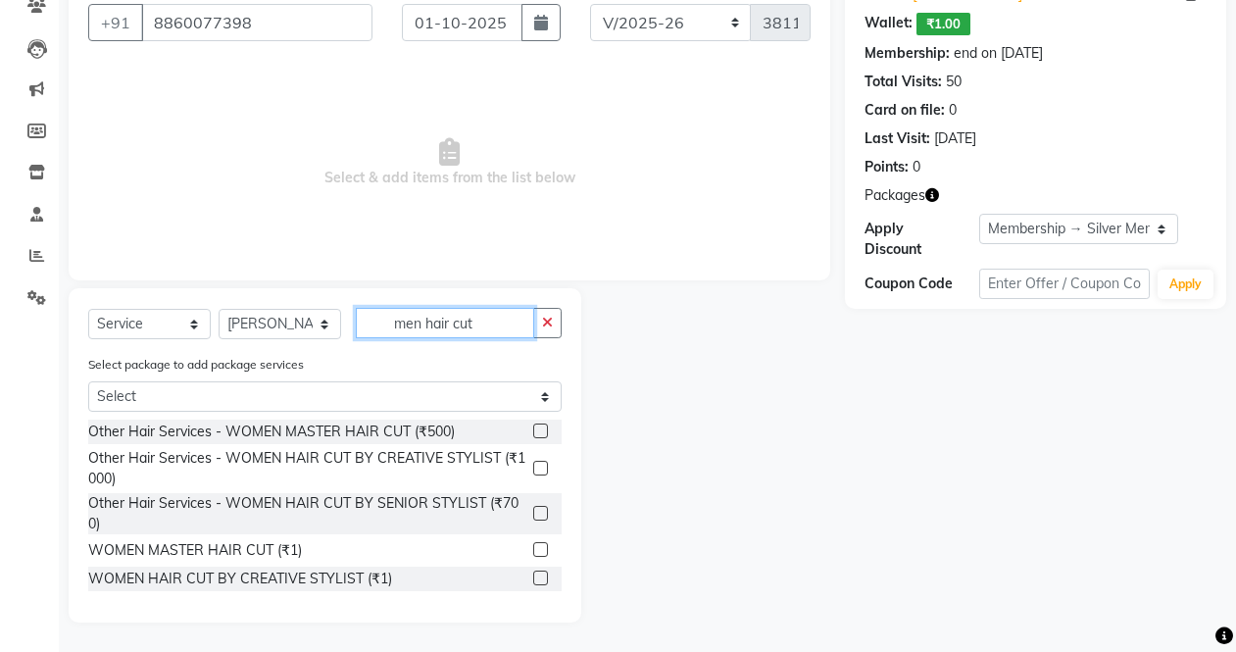
click at [424, 324] on input "men hair cut" at bounding box center [445, 323] width 178 height 30
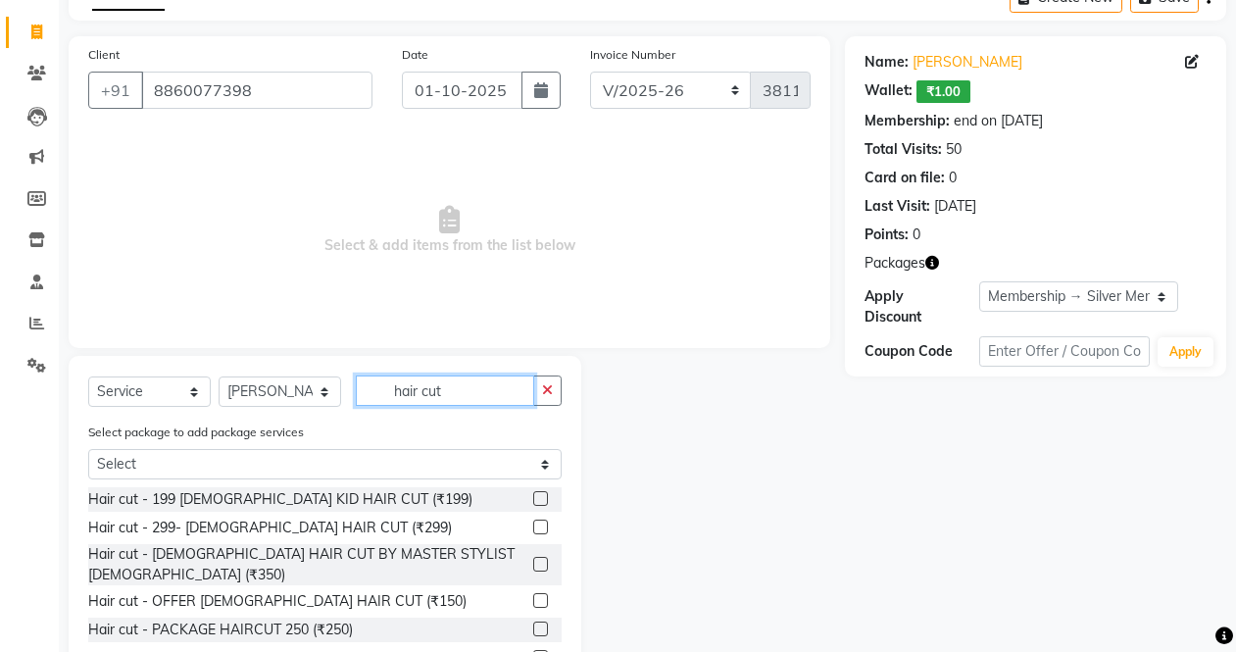
scroll to position [196, 0]
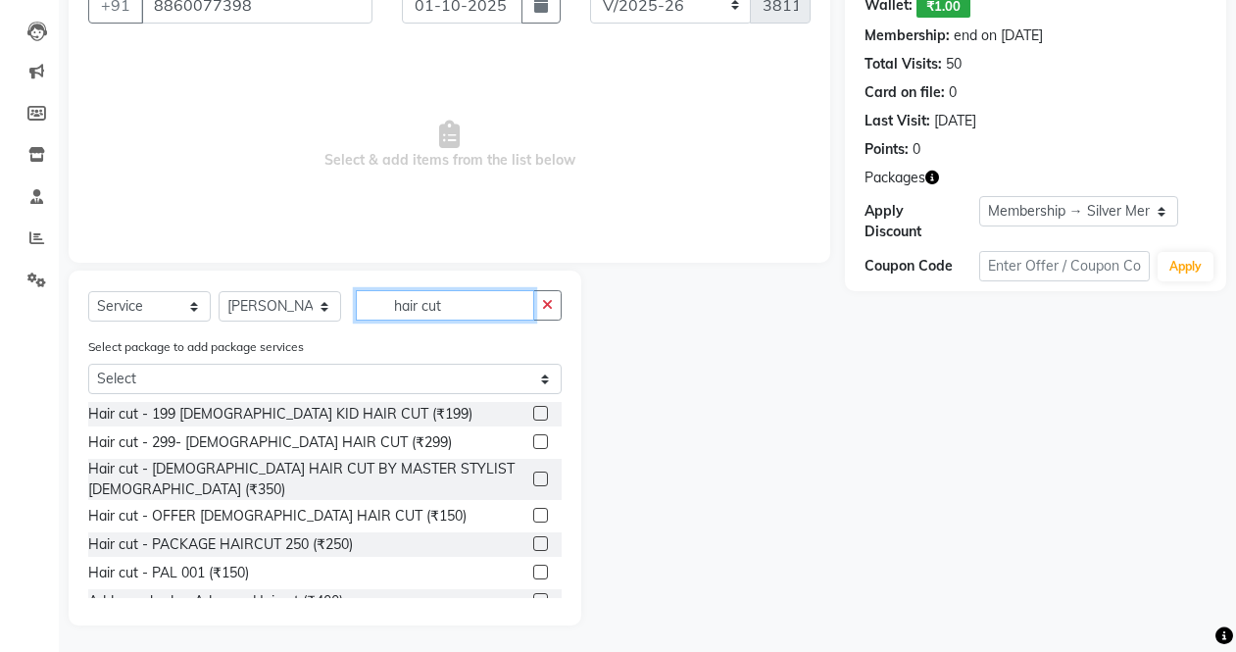
type input "hair cut"
click at [533, 471] on label at bounding box center [540, 478] width 15 height 15
click at [533, 473] on input "checkbox" at bounding box center [539, 479] width 13 height 13
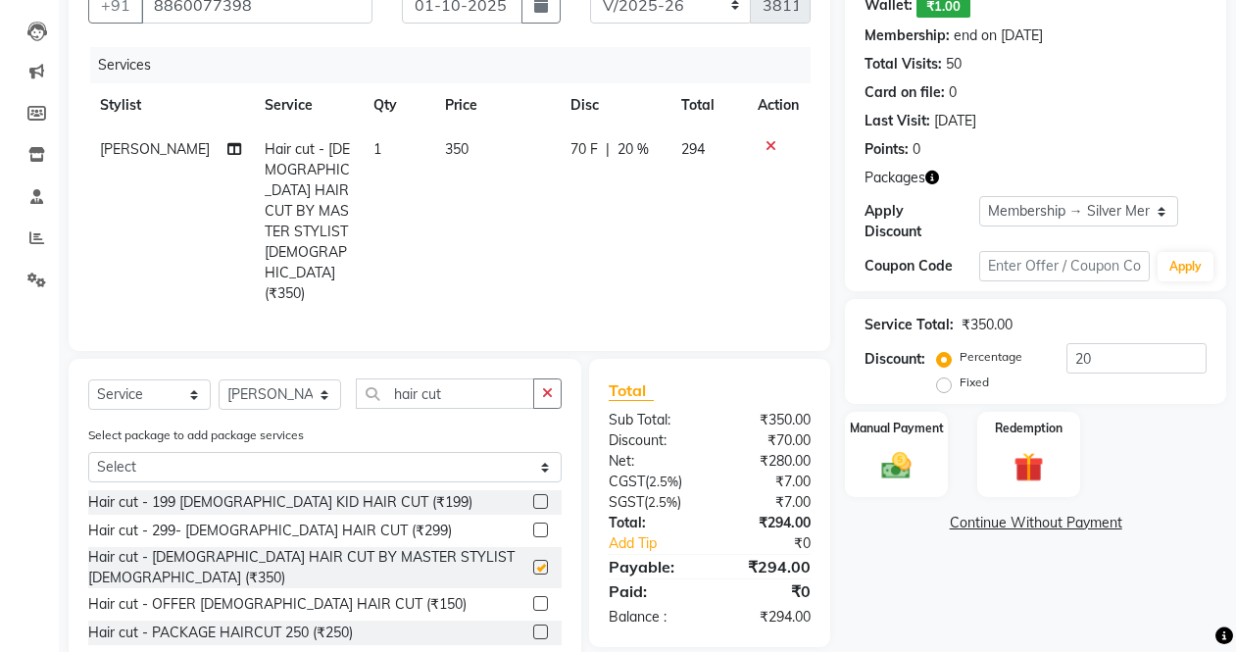
checkbox input "false"
click at [540, 378] on button "button" at bounding box center [547, 393] width 28 height 30
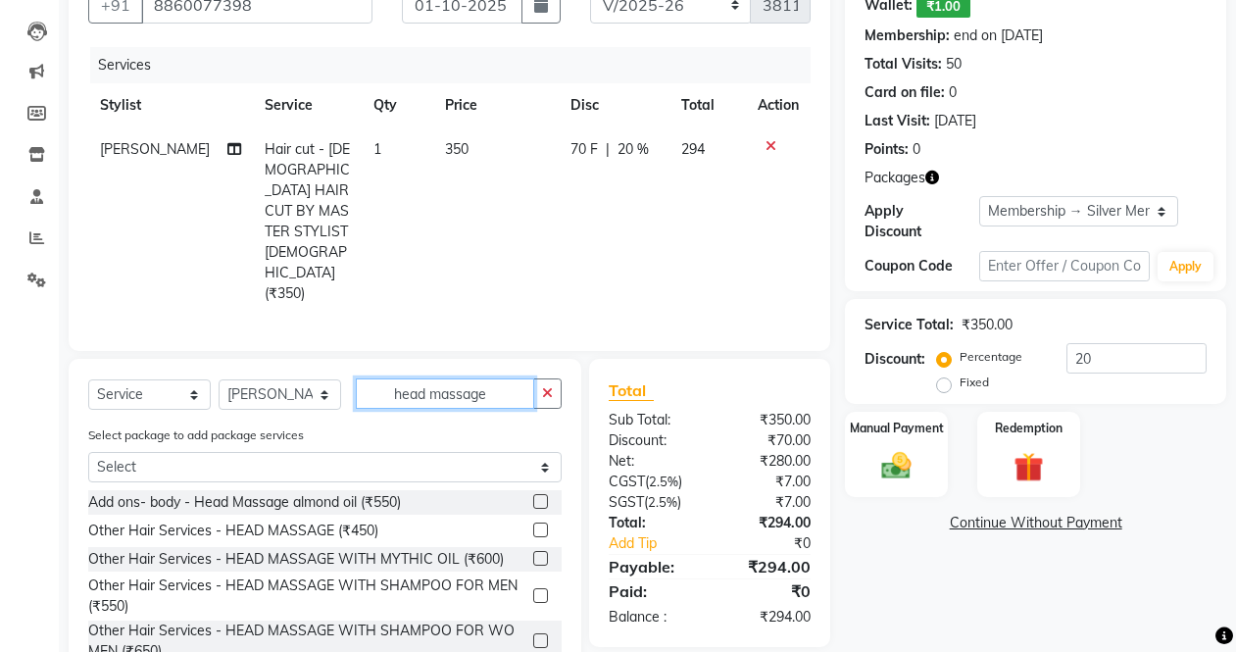
type input "head massage"
click at [533, 522] on label at bounding box center [540, 529] width 15 height 15
click at [533, 524] on input "checkbox" at bounding box center [539, 530] width 13 height 13
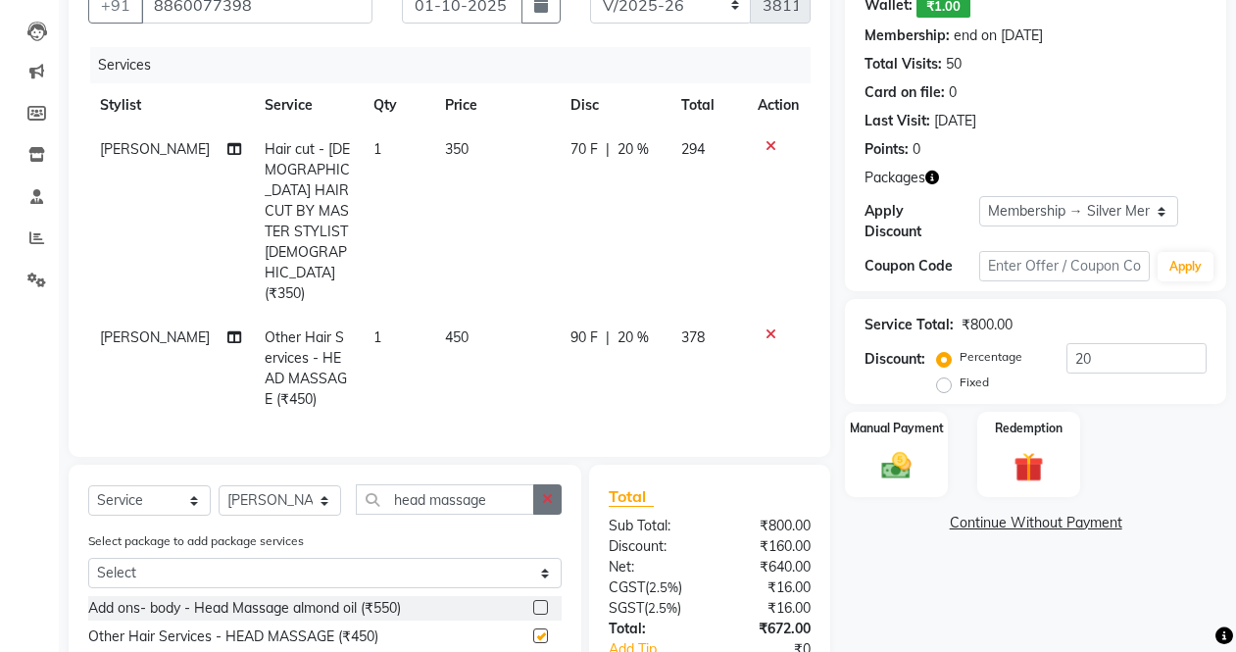
checkbox input "false"
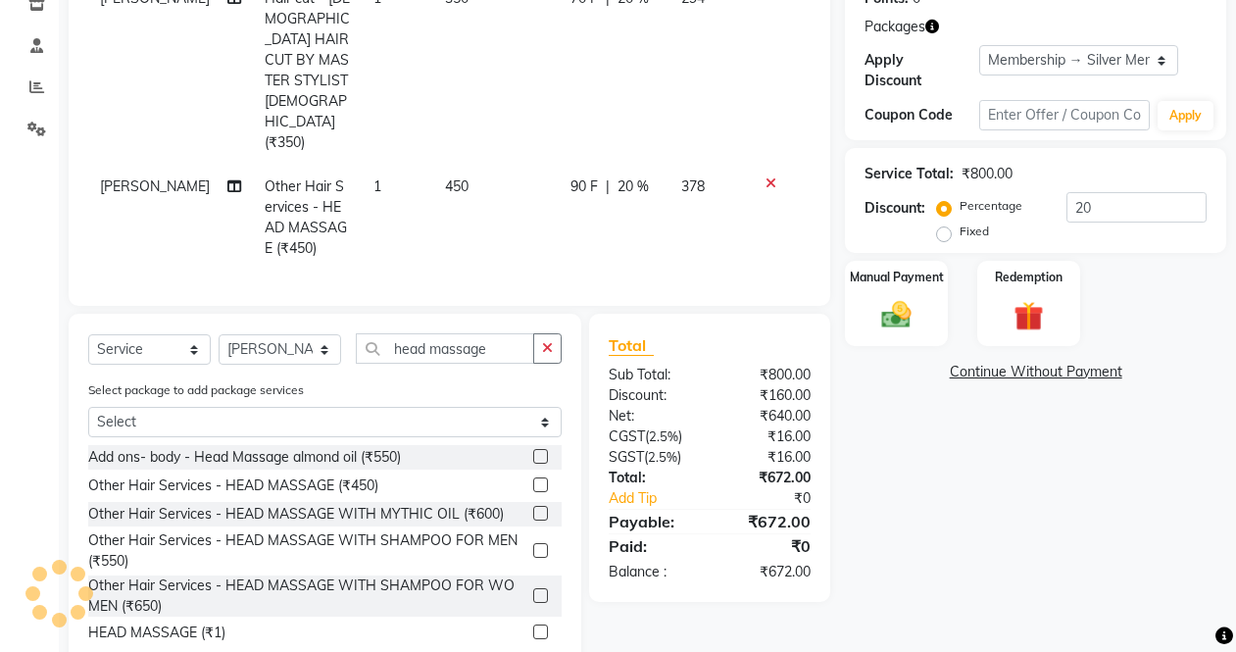
scroll to position [348, 0]
click at [885, 295] on div "Manual Payment" at bounding box center [896, 302] width 107 height 89
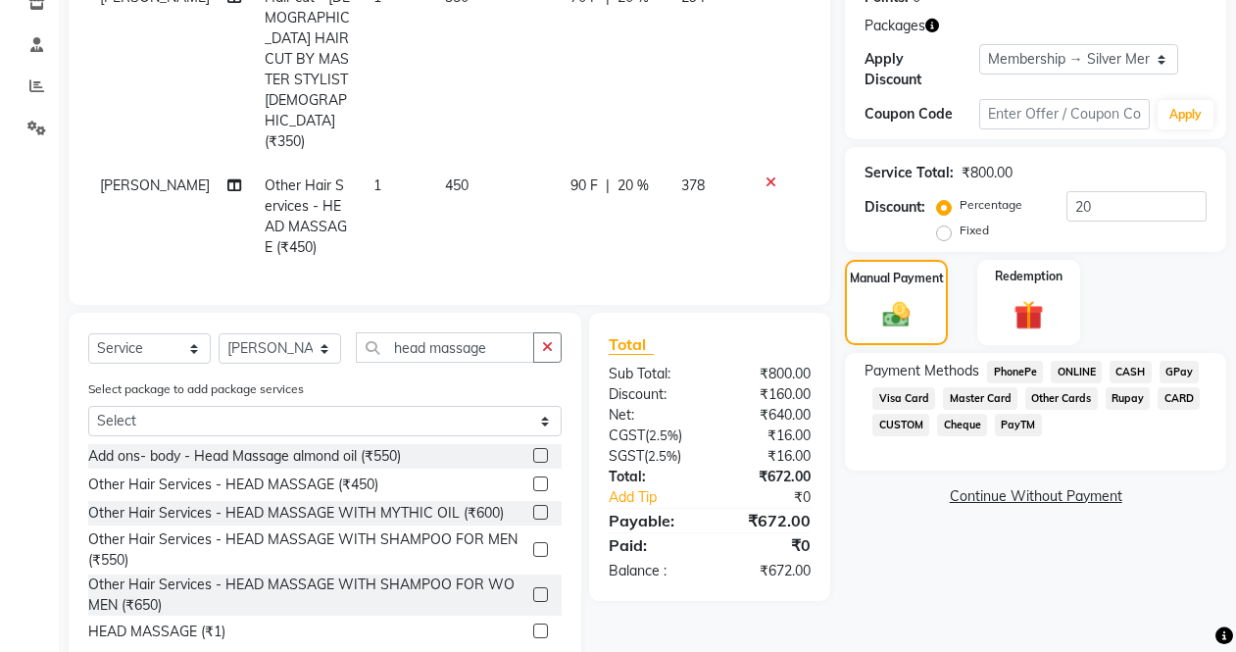
click at [1118, 400] on span "Rupay" at bounding box center [1128, 398] width 45 height 23
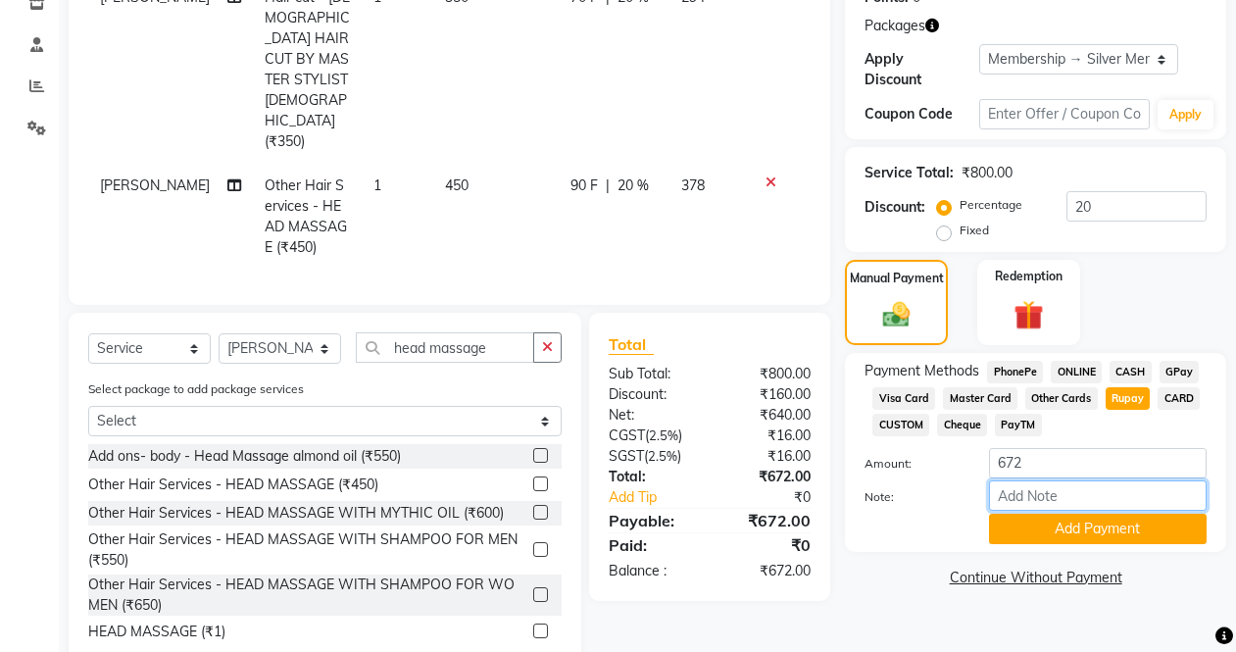
click at [1020, 494] on input "Note:" at bounding box center [1098, 495] width 218 height 30
type input "0295"
click at [1046, 526] on button "Add Payment" at bounding box center [1098, 529] width 218 height 30
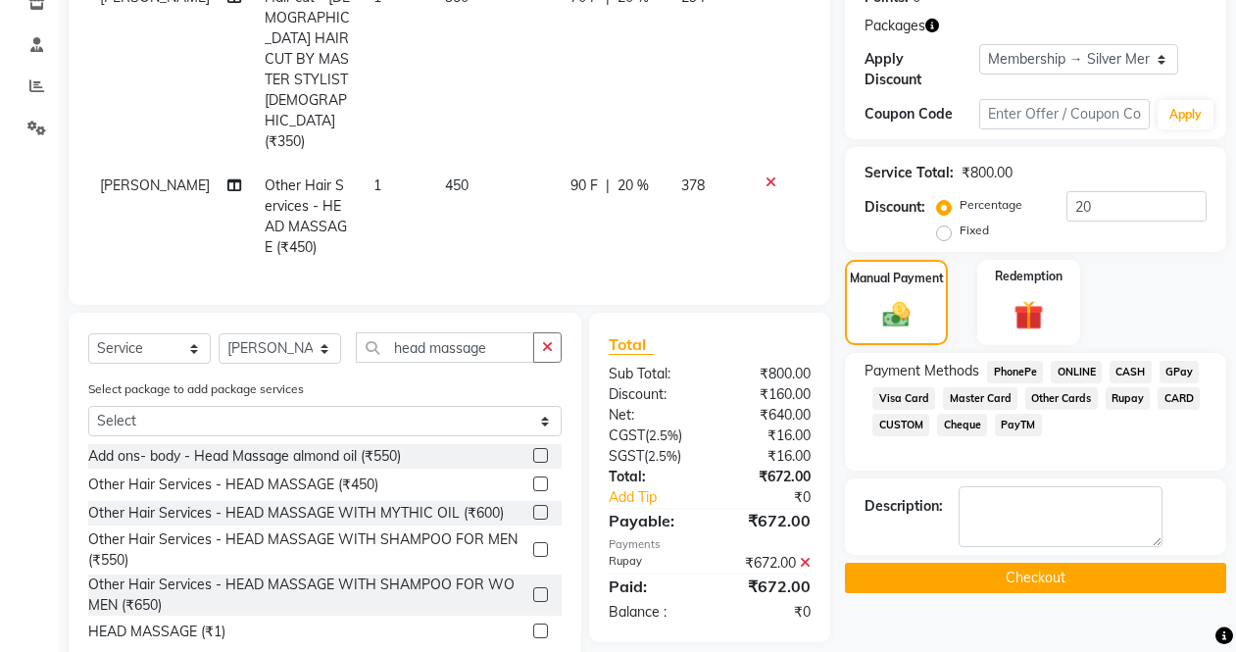
click at [1050, 564] on button "Checkout" at bounding box center [1035, 578] width 381 height 30
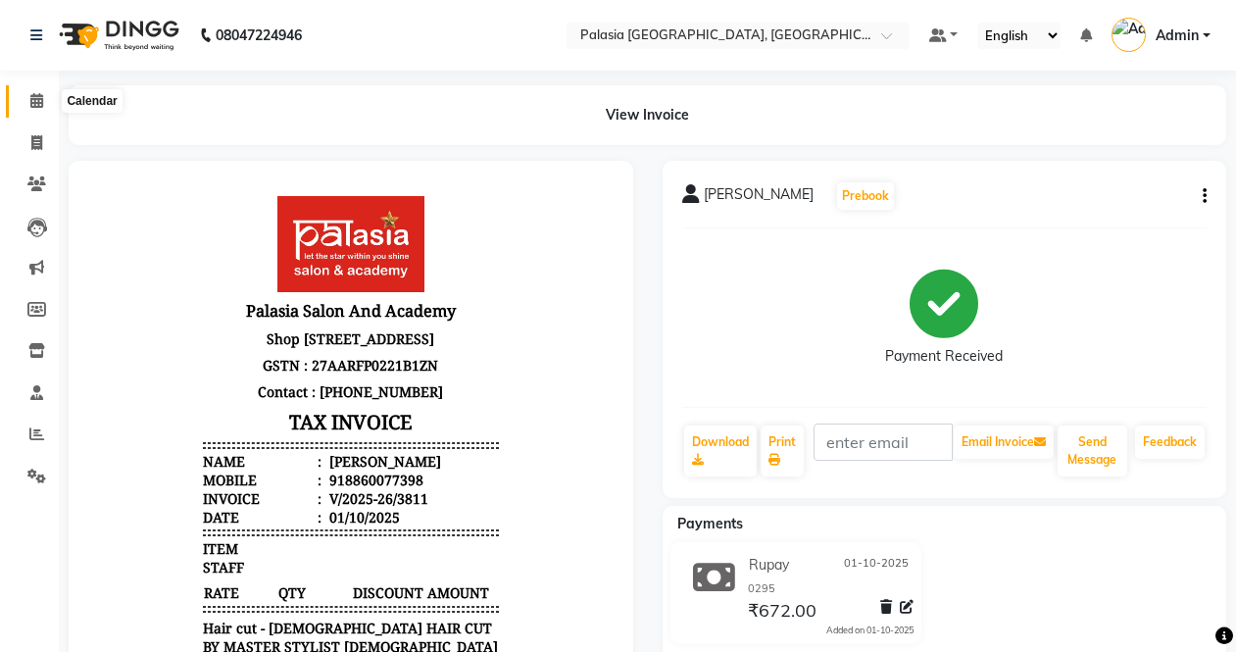
click at [38, 93] on span at bounding box center [37, 101] width 34 height 23
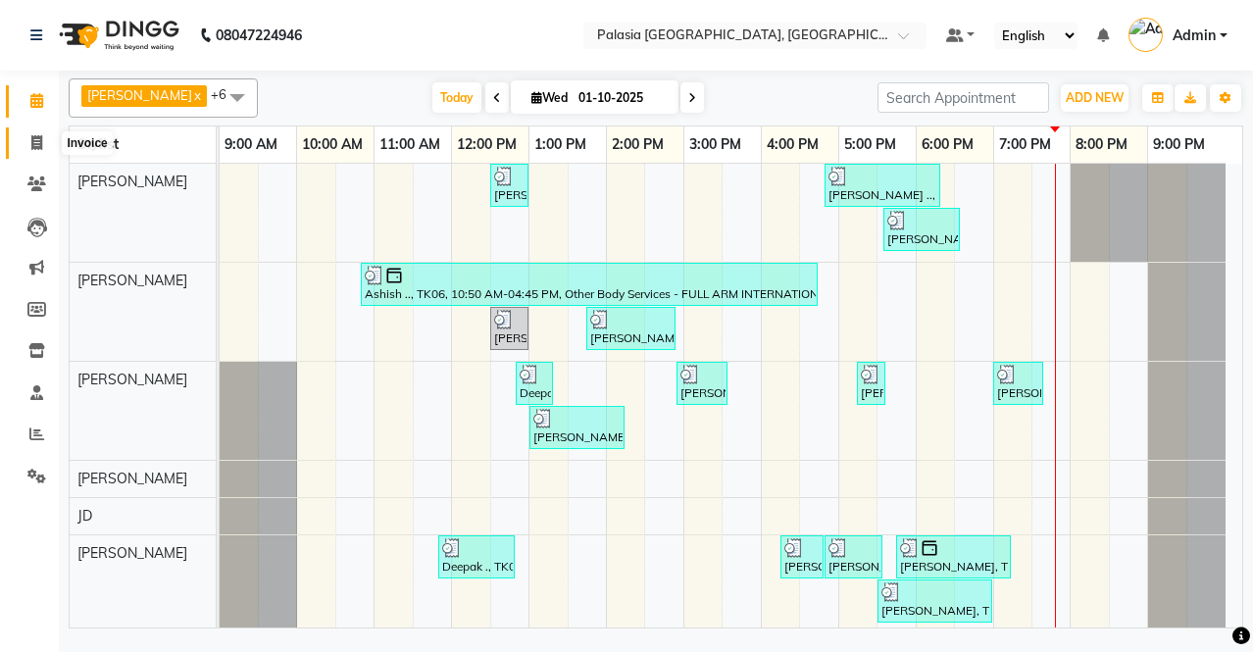
click at [48, 132] on span at bounding box center [37, 143] width 34 height 23
select select "service"
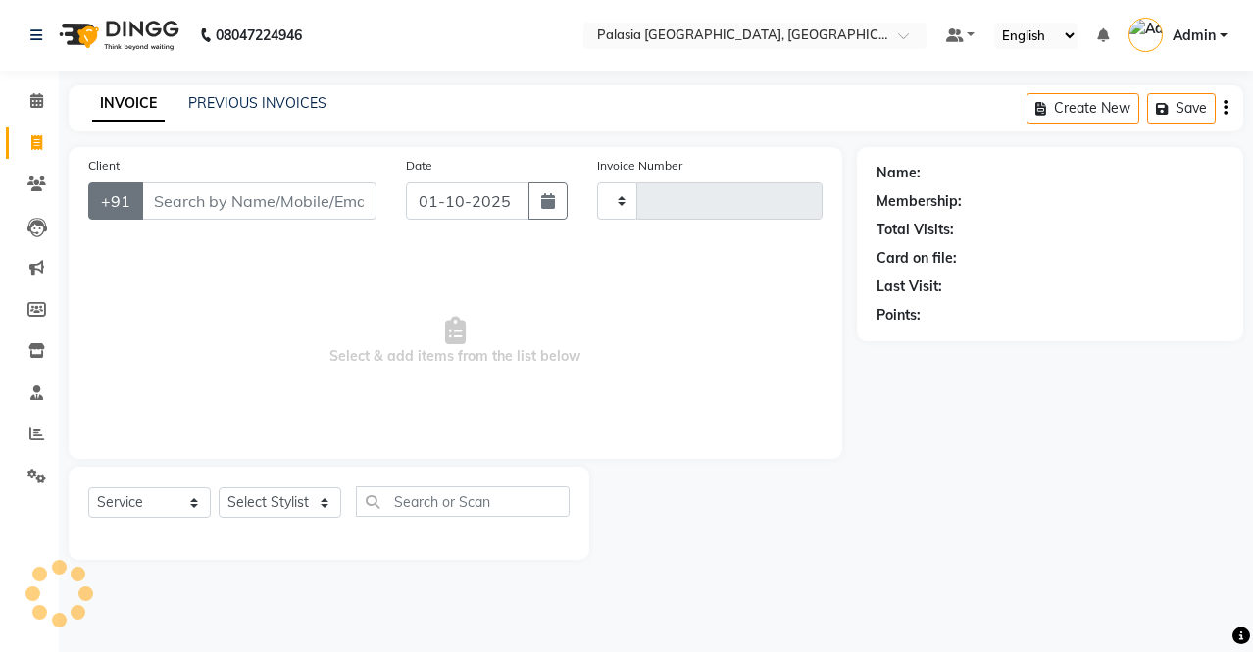
type input "3812"
select select "6009"
click at [267, 195] on input "Client" at bounding box center [258, 200] width 235 height 37
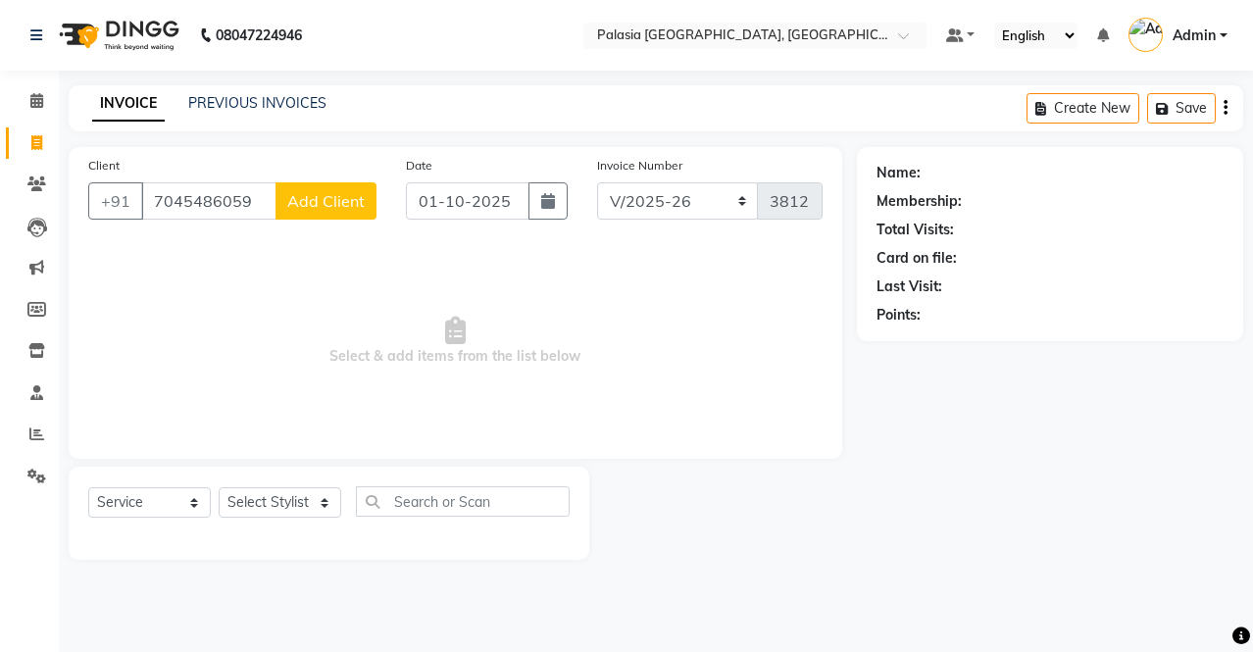
click at [326, 207] on span "Add Client" at bounding box center [325, 201] width 77 height 20
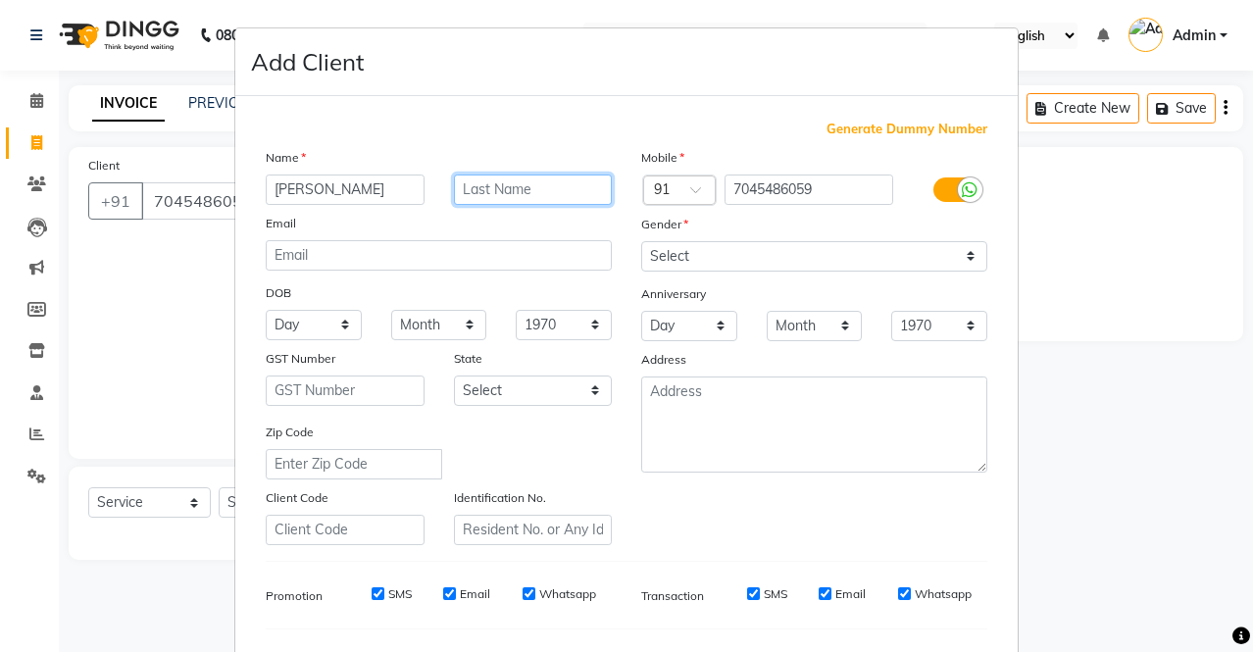
click at [546, 188] on input "text" at bounding box center [533, 189] width 159 height 30
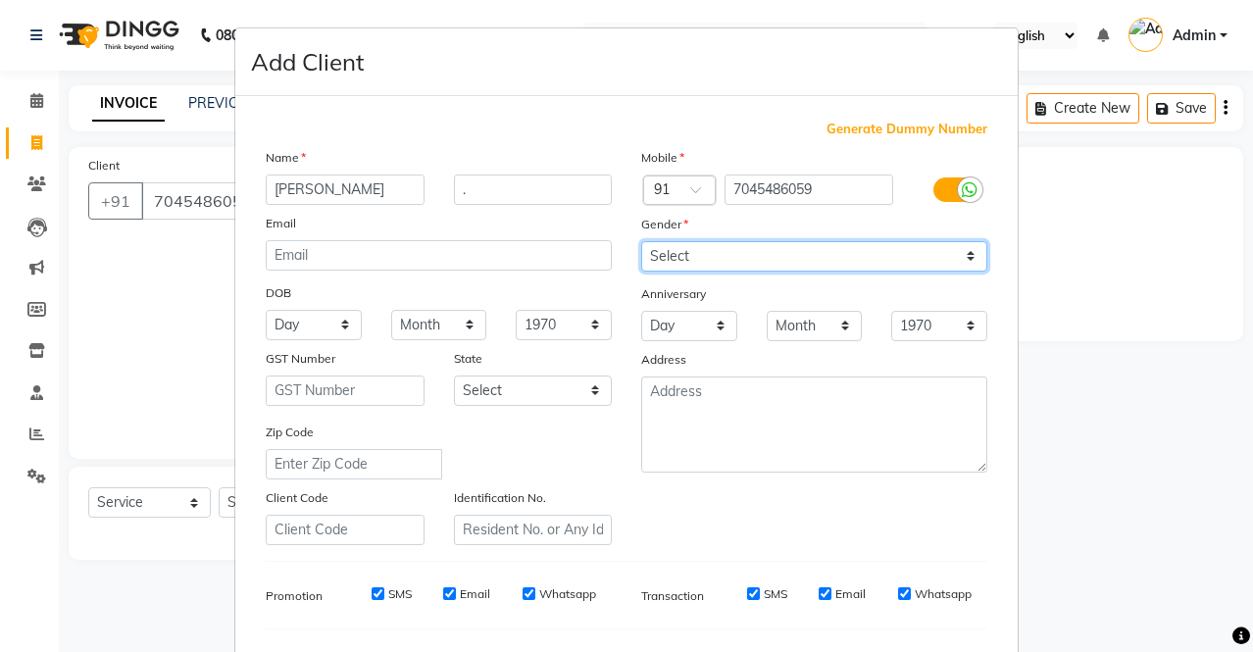
click at [762, 251] on select "Select [DEMOGRAPHIC_DATA] [DEMOGRAPHIC_DATA] Other Prefer Not To Say" at bounding box center [814, 256] width 346 height 30
click at [641, 241] on select "Select [DEMOGRAPHIC_DATA] [DEMOGRAPHIC_DATA] Other Prefer Not To Say" at bounding box center [814, 256] width 346 height 30
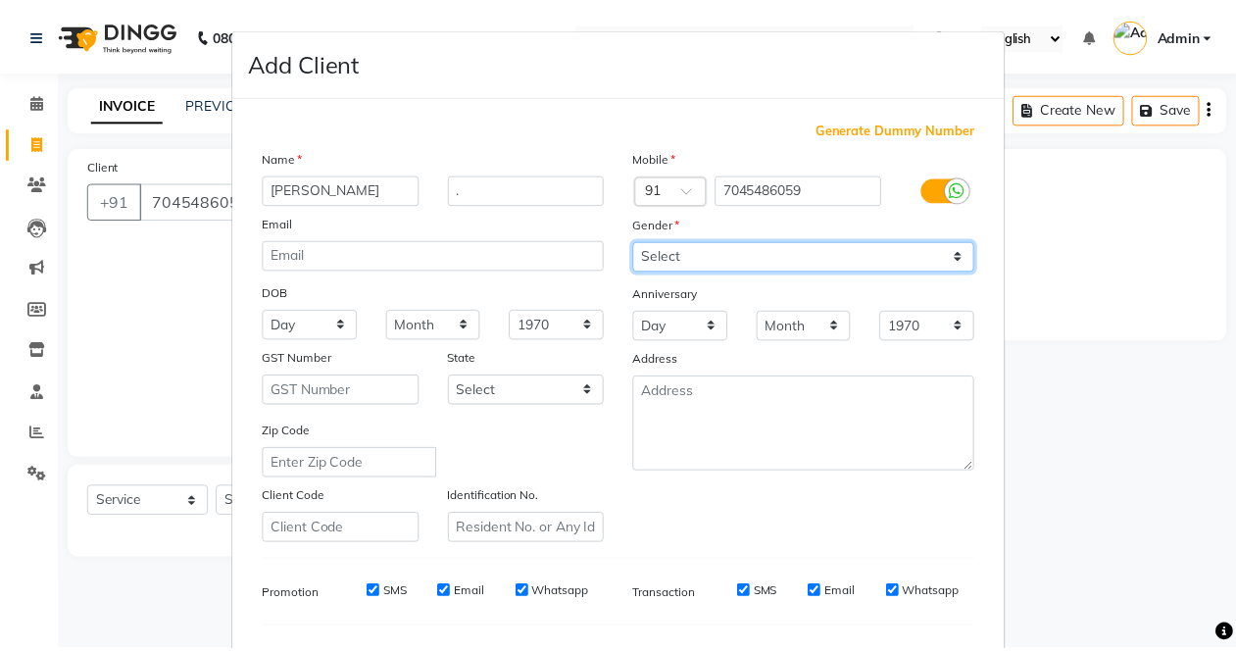
scroll to position [253, 0]
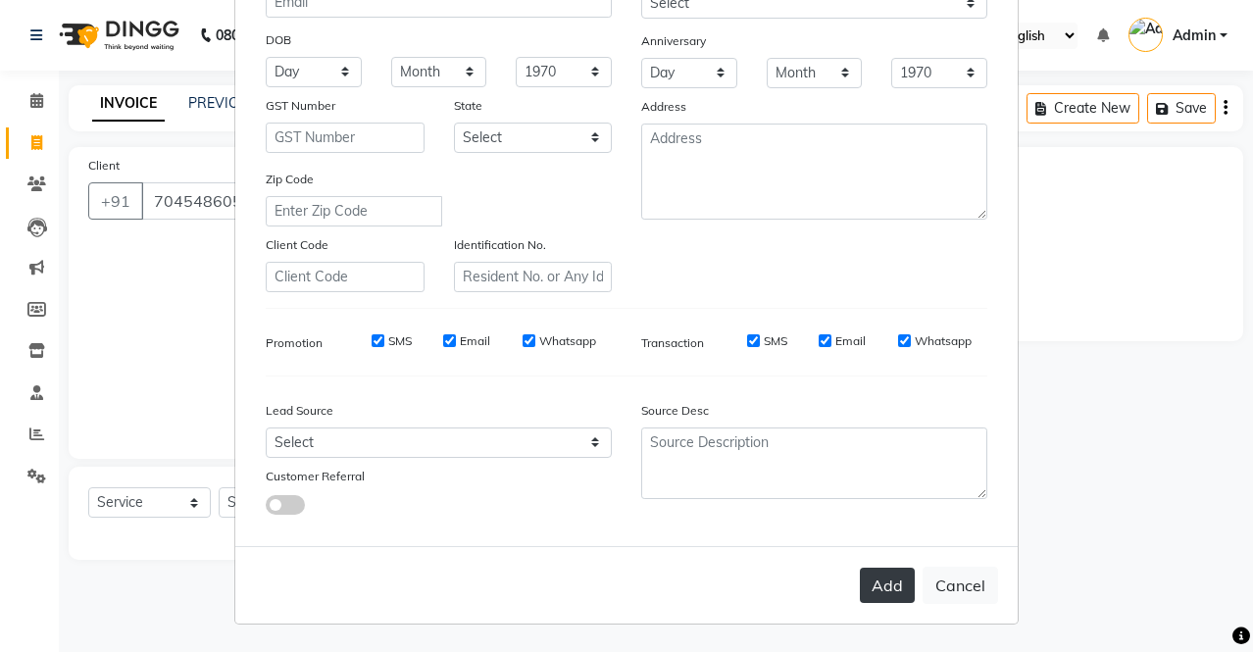
click at [885, 586] on button "Add" at bounding box center [887, 585] width 55 height 35
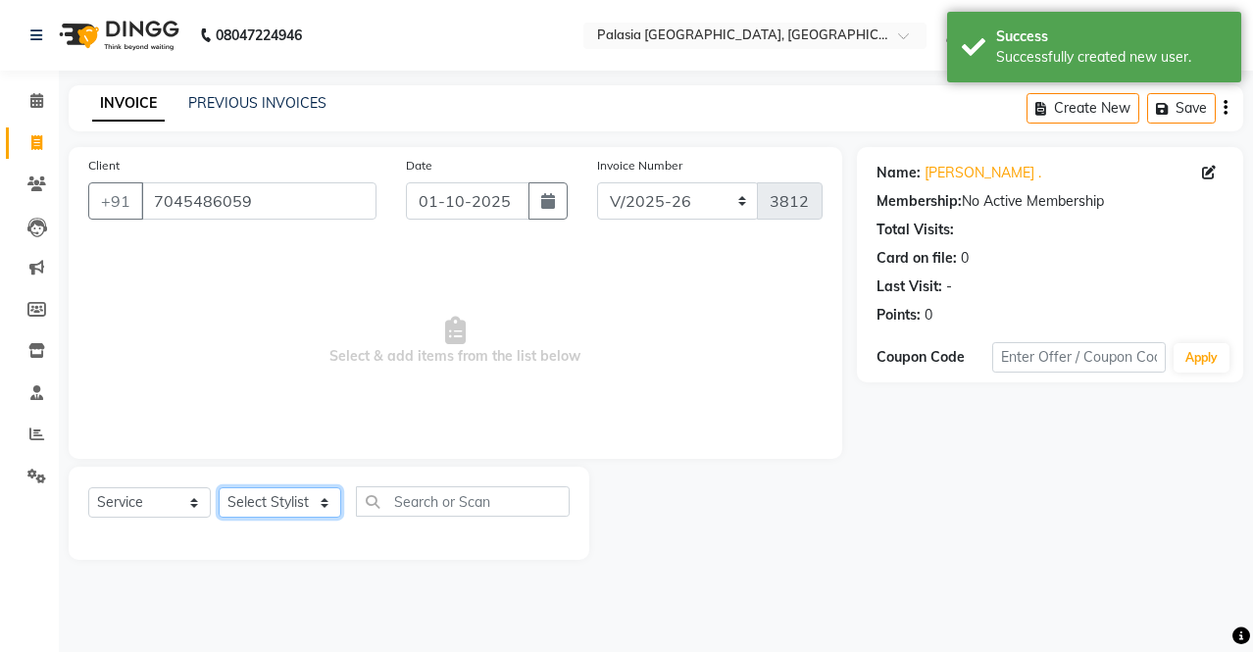
click at [308, 512] on select "Select Stylist [PERSON_NAME] Admin Aparna . [PERSON_NAME] [PERSON_NAME] [PERSON…" at bounding box center [280, 502] width 123 height 30
click at [219, 487] on select "Select Stylist [PERSON_NAME] Admin Aparna . [PERSON_NAME] [PERSON_NAME] [PERSON…" at bounding box center [280, 502] width 123 height 30
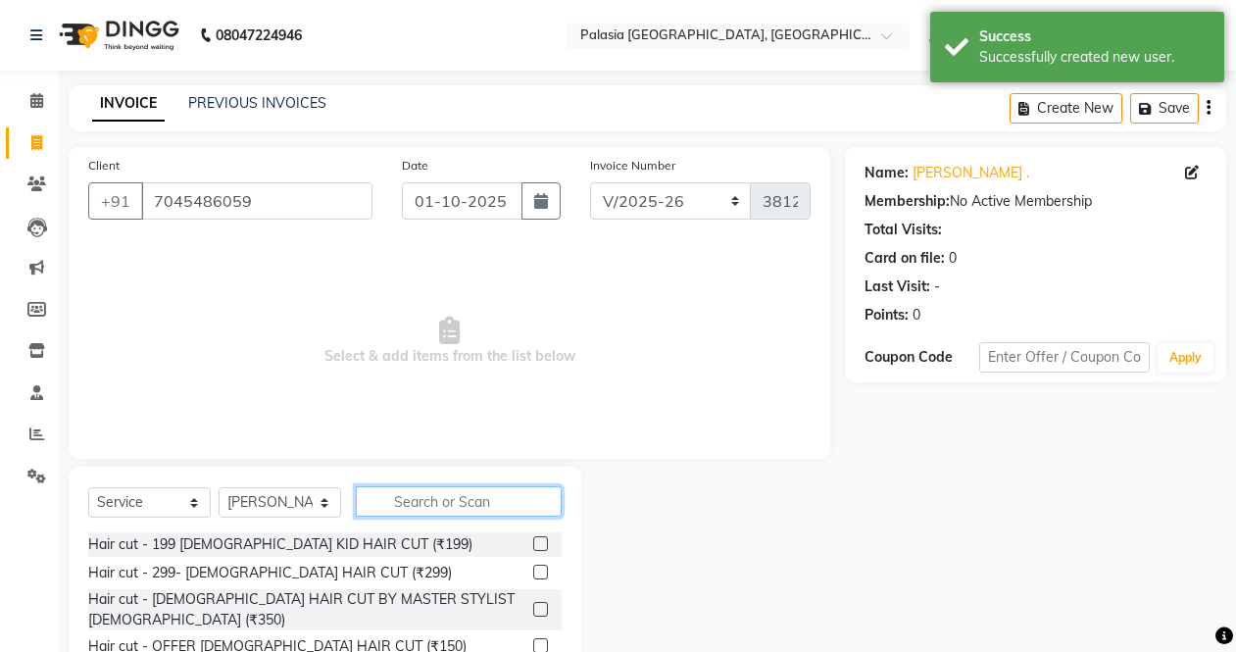
click at [410, 500] on input "text" at bounding box center [459, 501] width 206 height 30
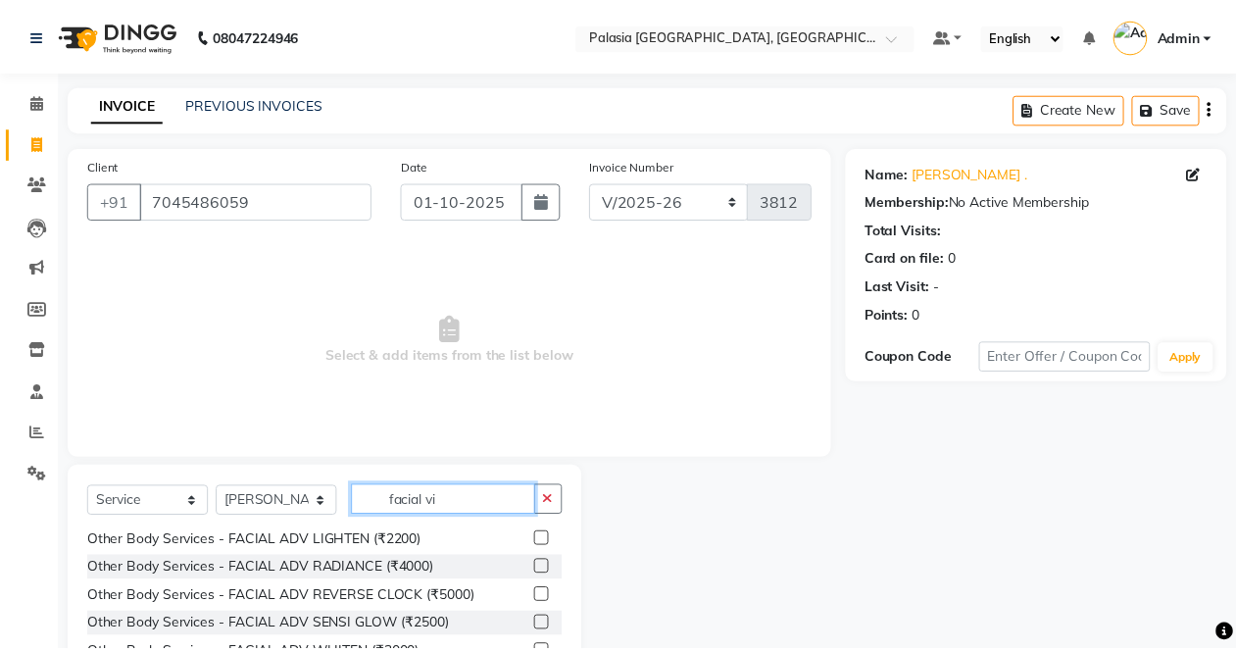
scroll to position [0, 0]
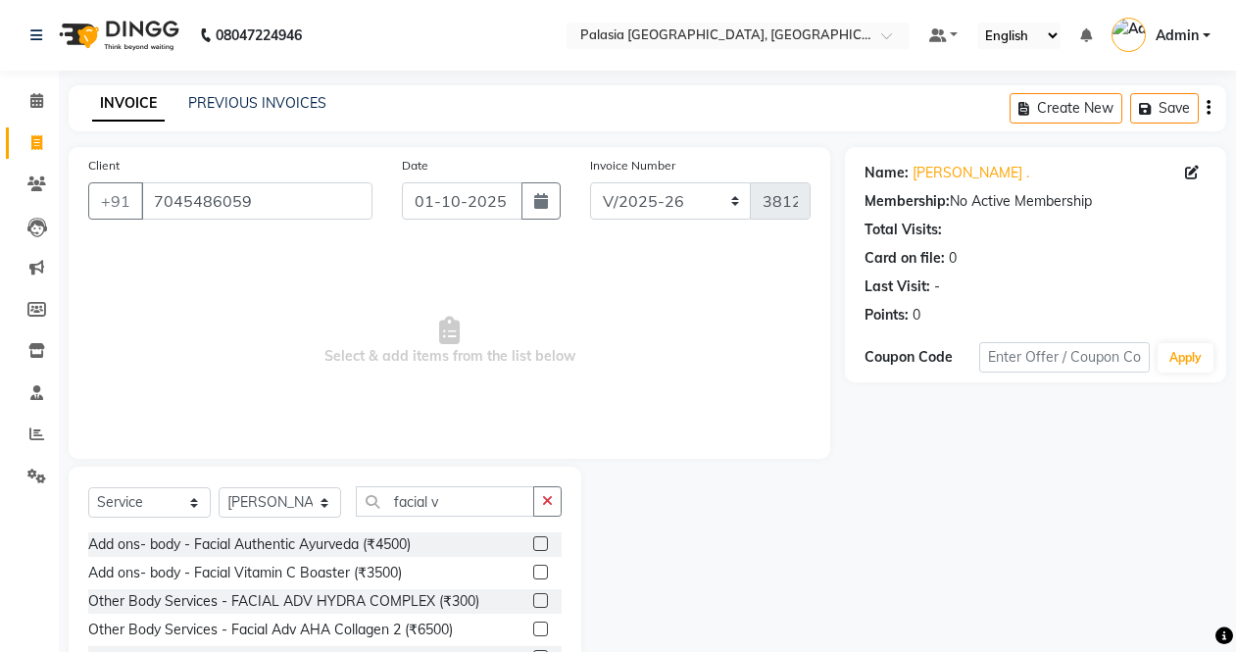
click at [533, 571] on label at bounding box center [540, 572] width 15 height 15
click at [533, 571] on input "checkbox" at bounding box center [539, 573] width 13 height 13
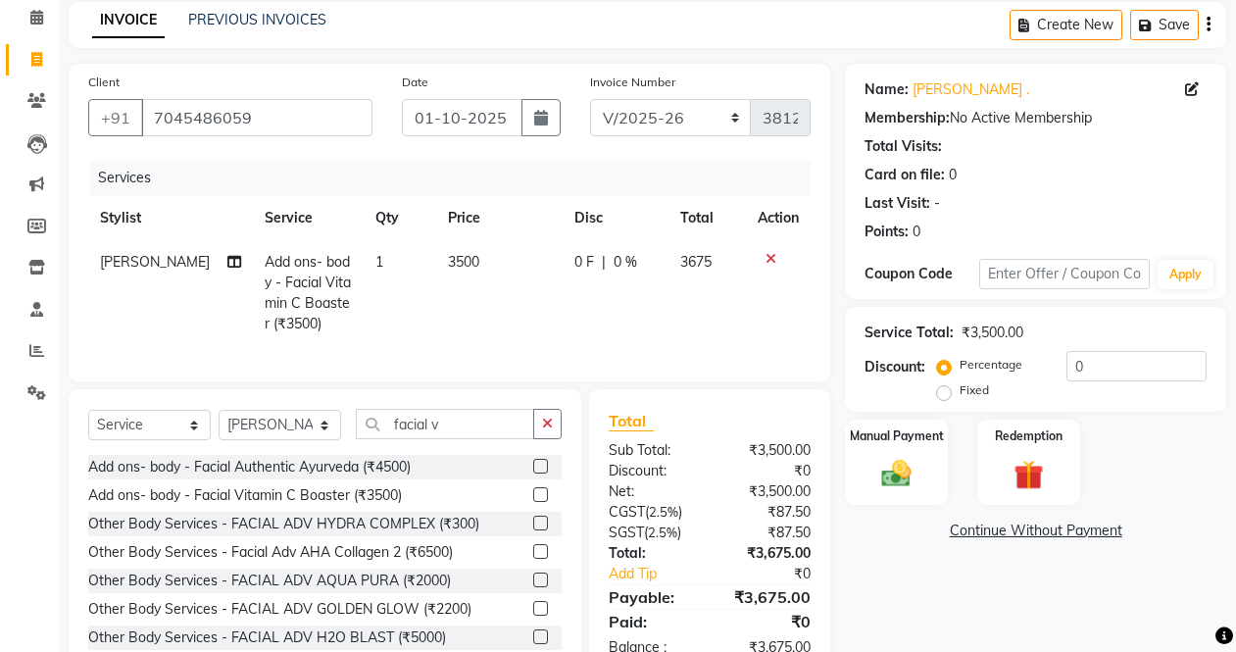
scroll to position [156, 0]
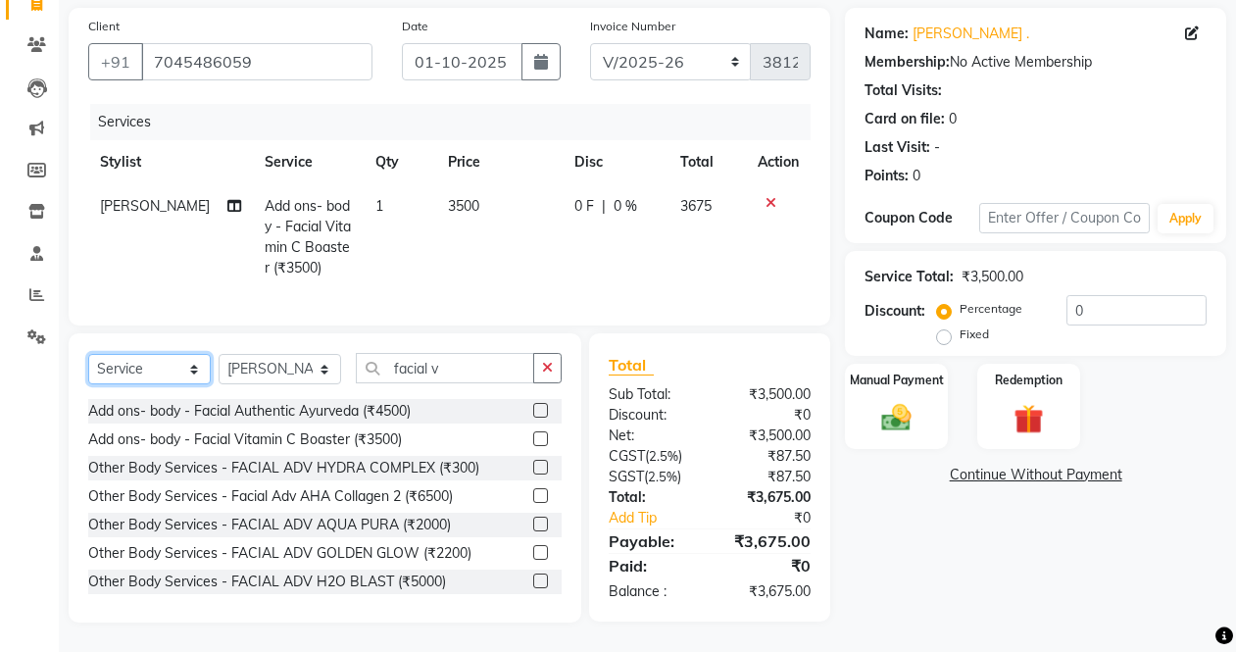
click at [164, 375] on select "Select Service Product Membership Package Voucher Prepaid Gift Card" at bounding box center [149, 369] width 123 height 30
click at [88, 354] on select "Select Service Product Membership Package Voucher Prepaid Gift Card" at bounding box center [149, 369] width 123 height 30
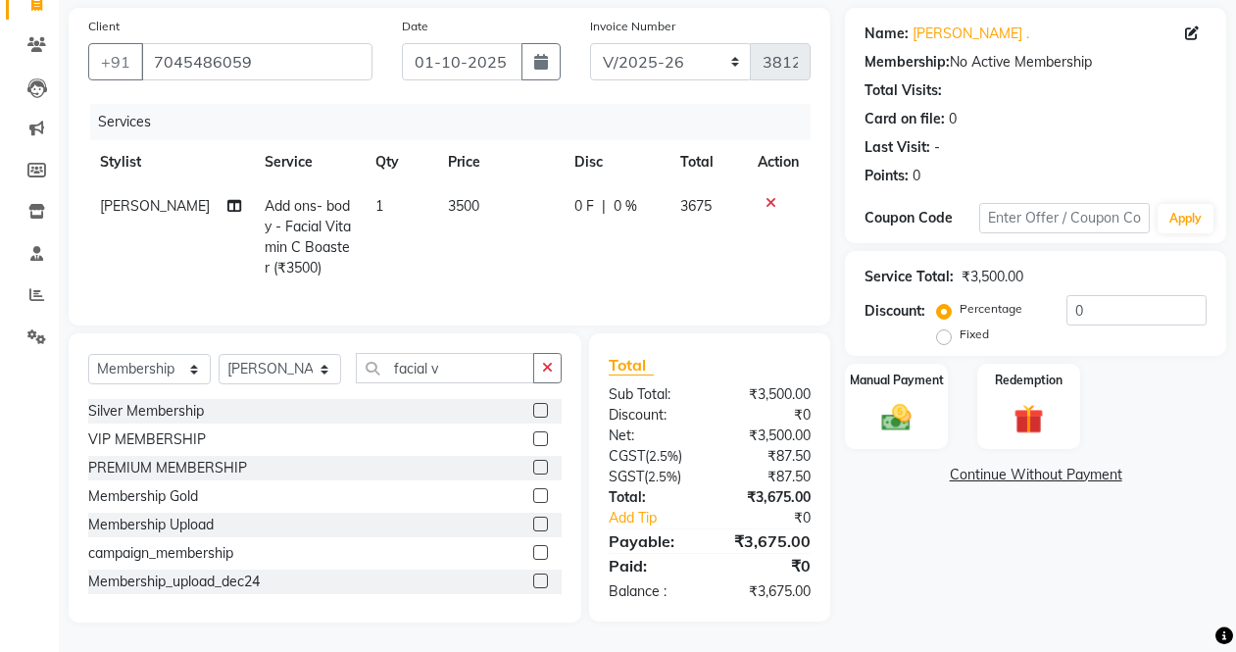
click at [533, 417] on label at bounding box center [540, 410] width 15 height 15
click at [533, 417] on input "checkbox" at bounding box center [539, 411] width 13 height 13
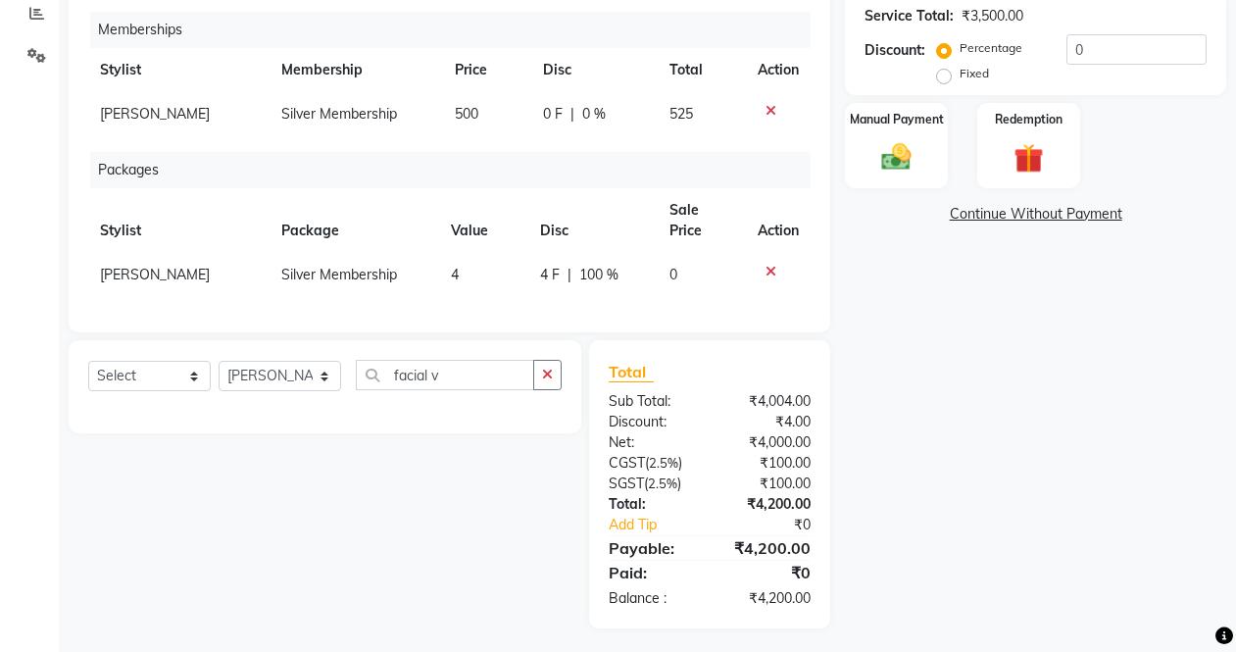
scroll to position [132, 0]
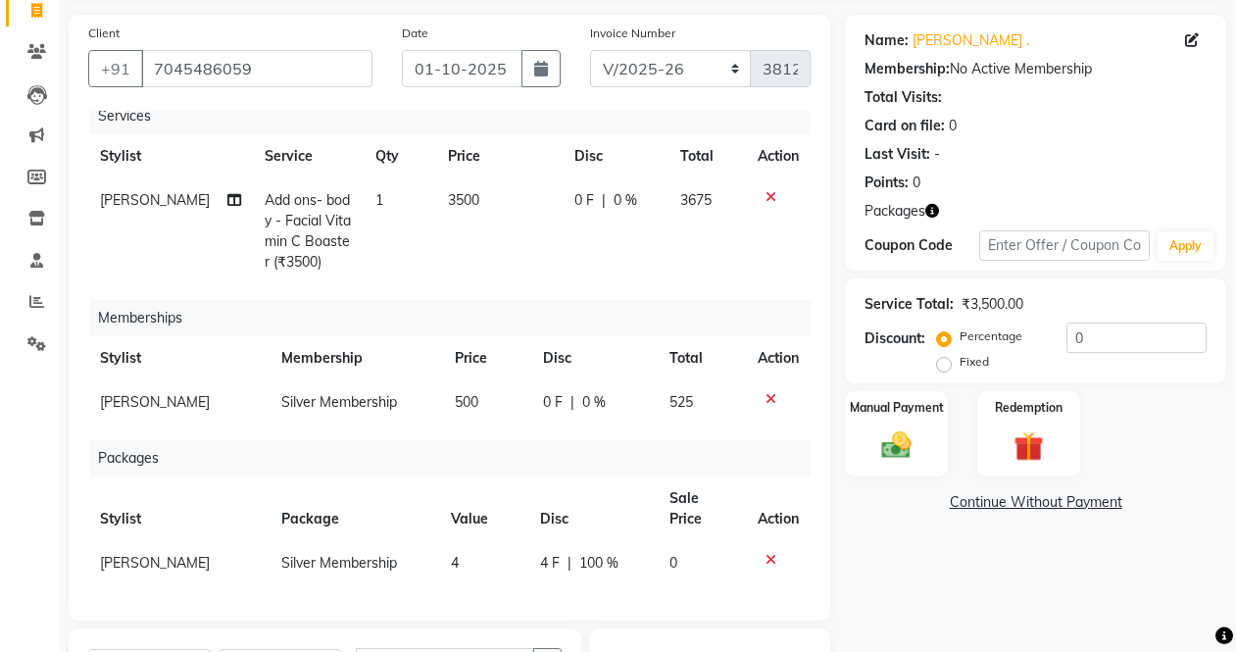
click at [614, 191] on span "0 %" at bounding box center [626, 200] width 24 height 21
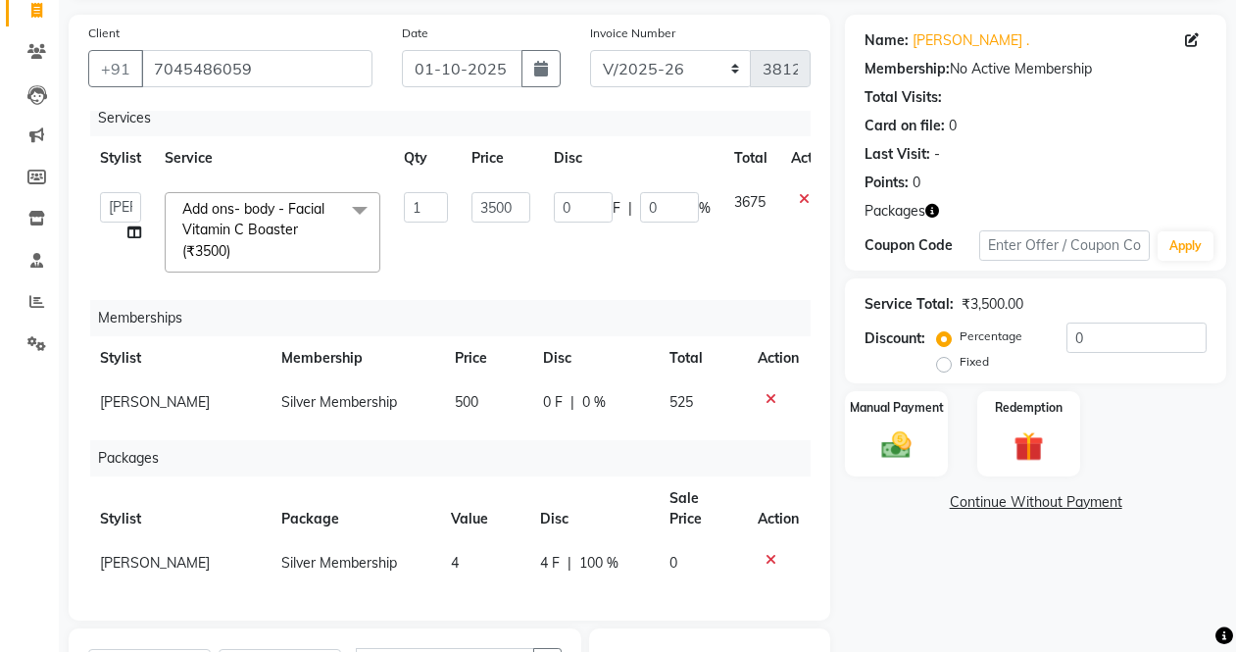
scroll to position [27, 0]
click at [643, 192] on input "0" at bounding box center [669, 207] width 59 height 30
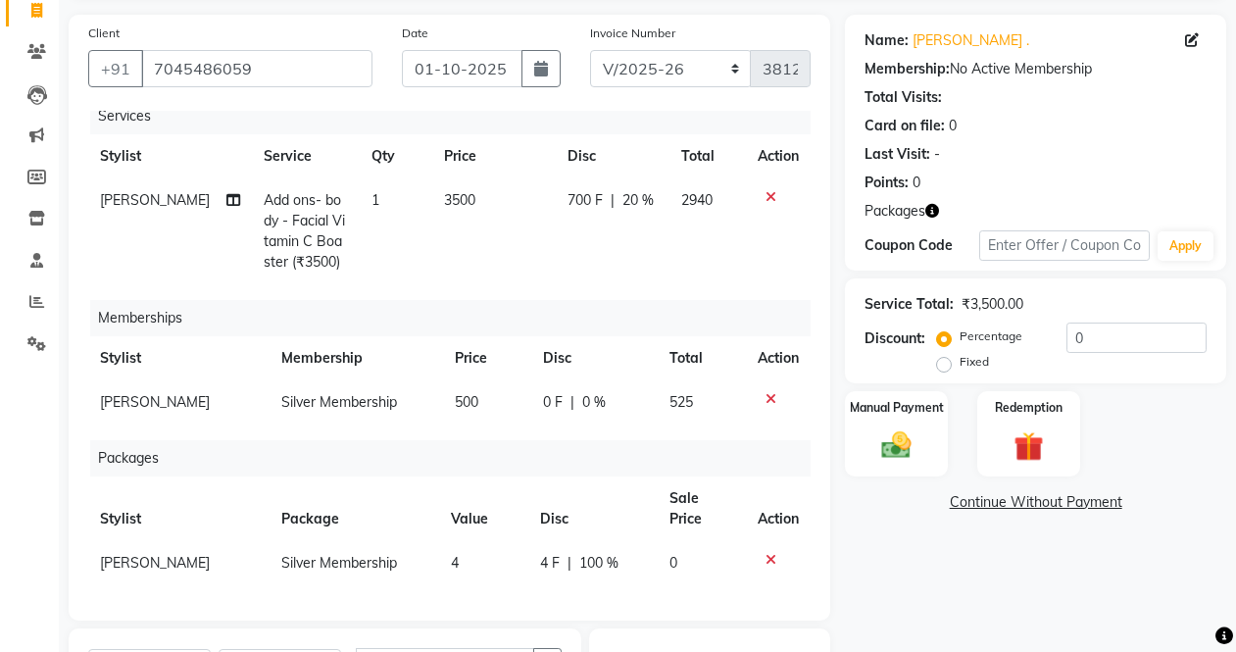
click at [685, 278] on div "Services Stylist Service Qty Price Disc Total Action Priyanka [PERSON_NAME] Add…" at bounding box center [449, 356] width 722 height 490
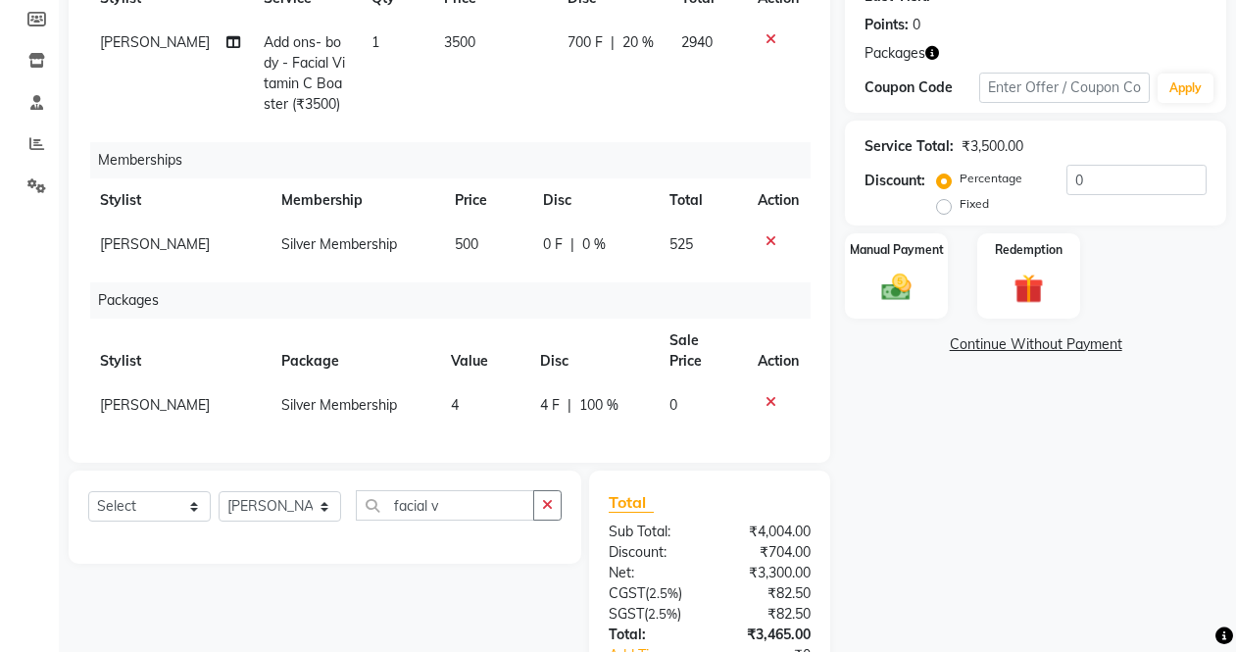
scroll to position [426, 0]
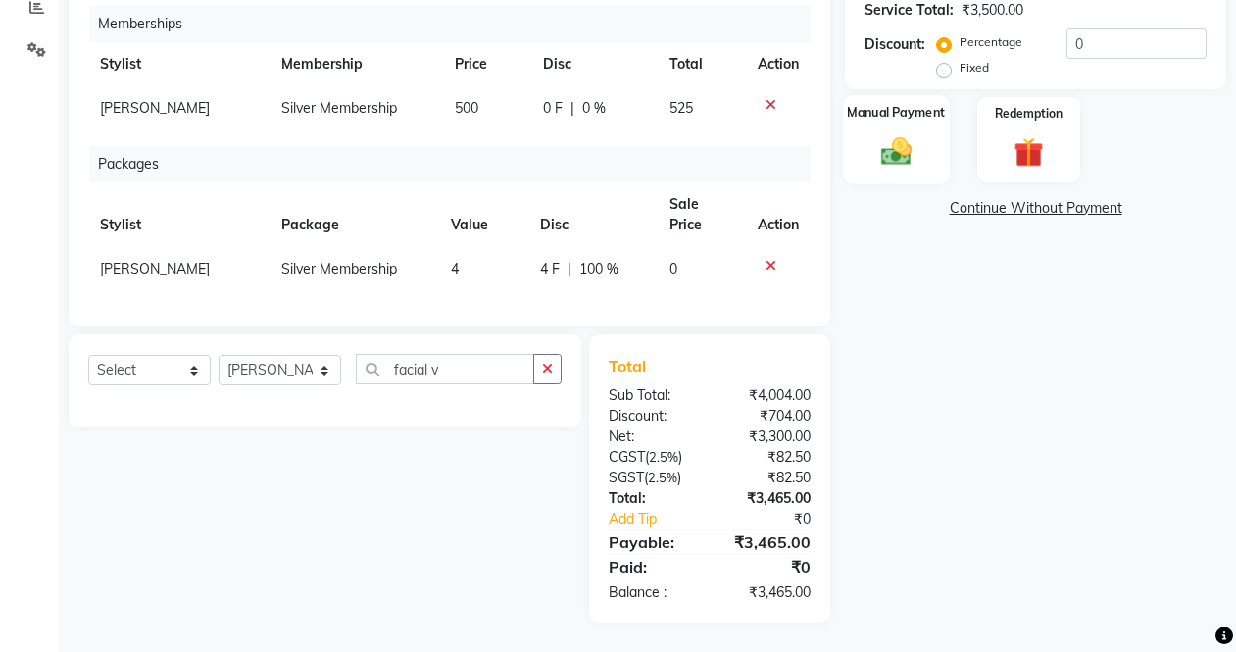
click at [897, 127] on div "Manual Payment" at bounding box center [896, 139] width 107 height 89
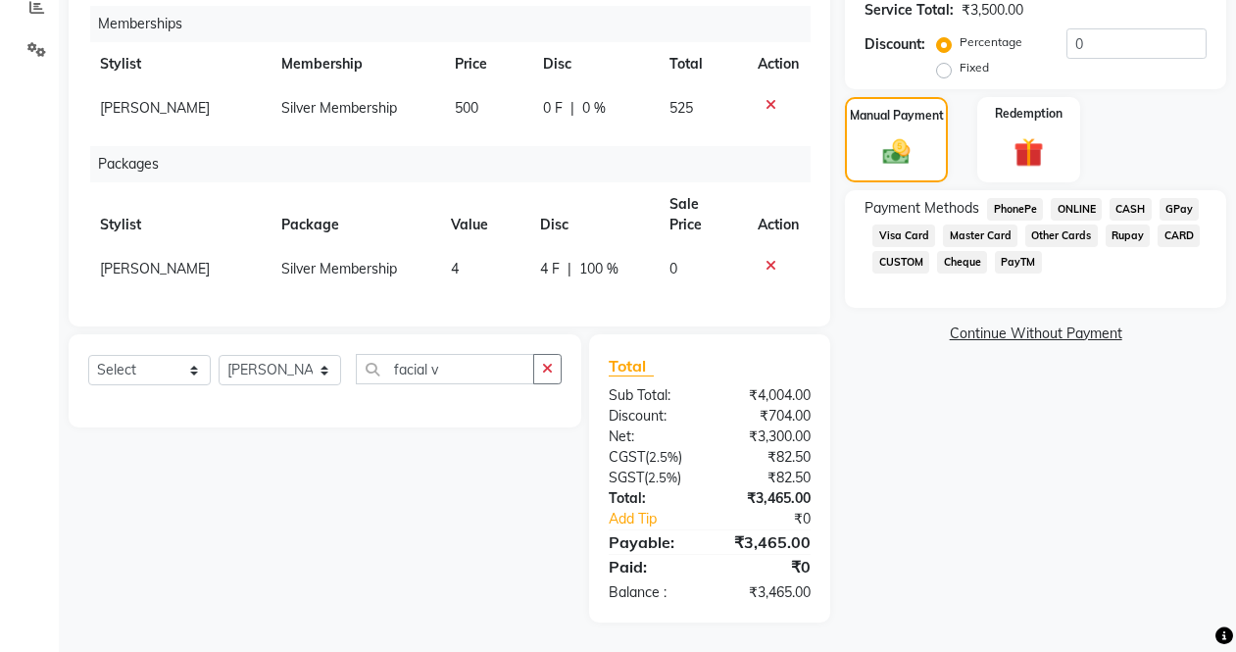
click at [1017, 269] on span "PayTM" at bounding box center [1018, 262] width 47 height 23
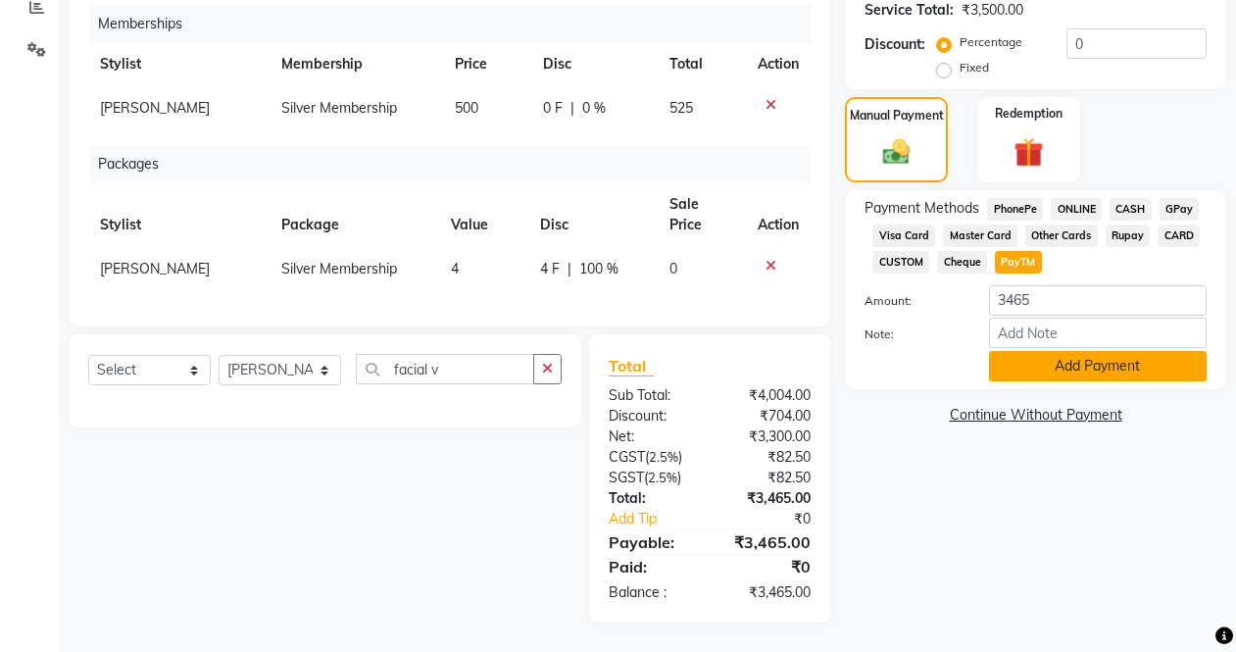
click at [1031, 365] on button "Add Payment" at bounding box center [1098, 366] width 218 height 30
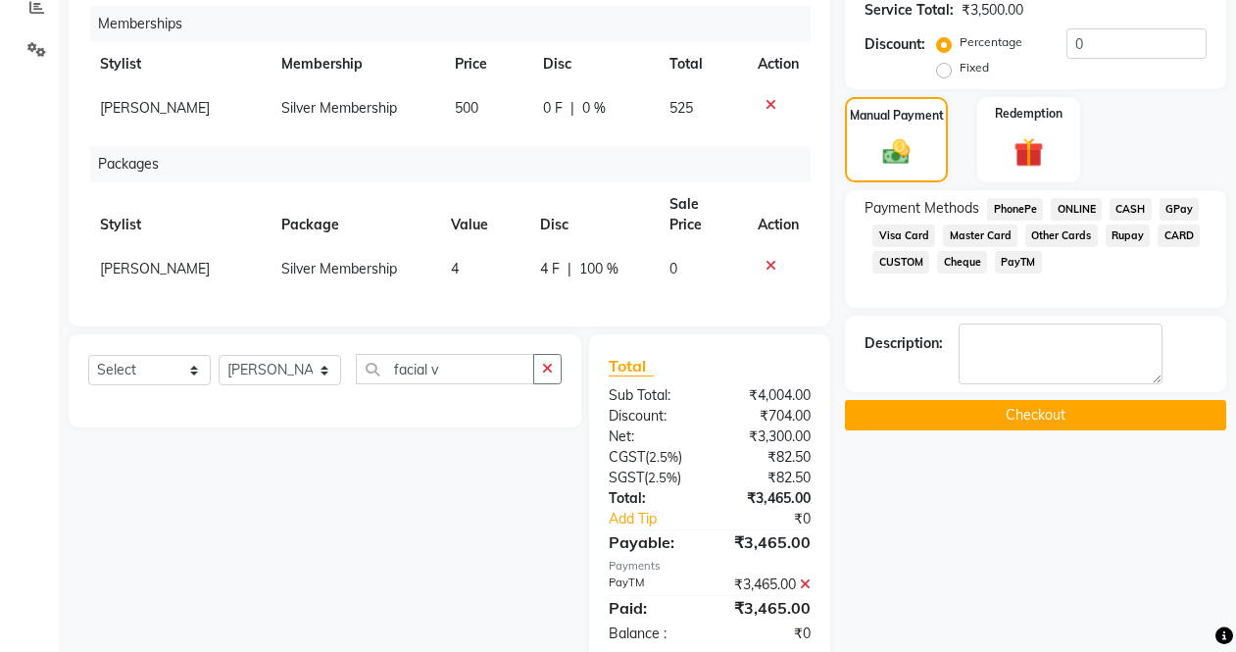
click at [1004, 411] on button "Checkout" at bounding box center [1035, 415] width 381 height 30
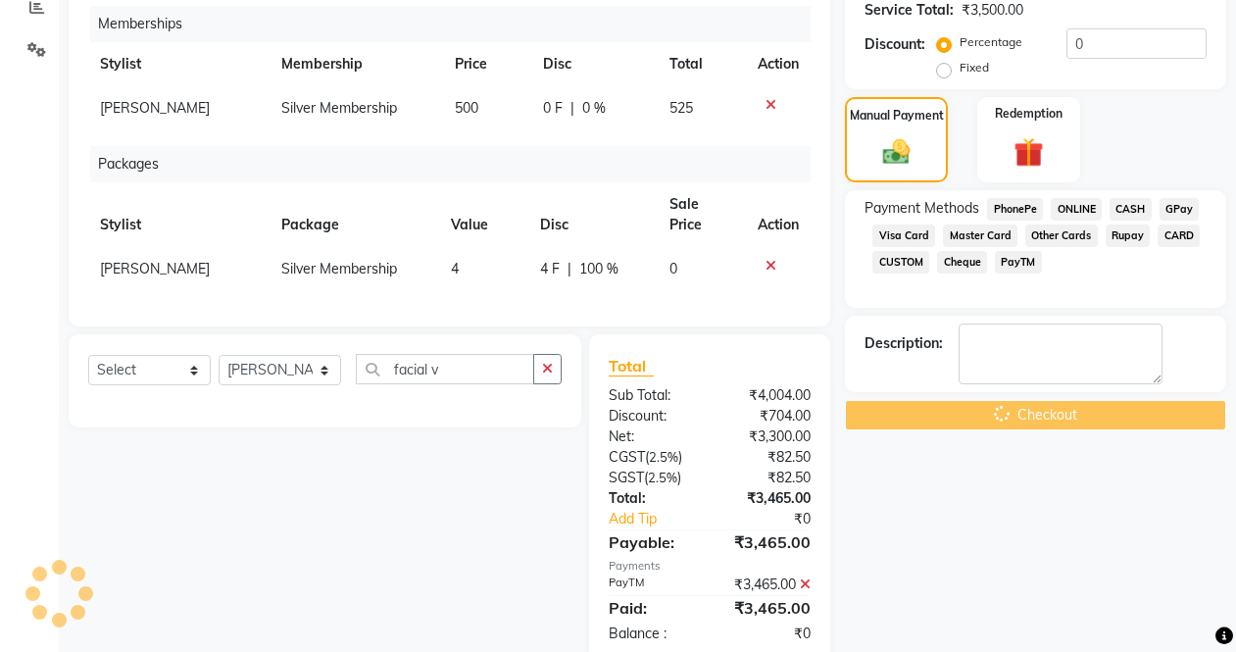
scroll to position [0, 0]
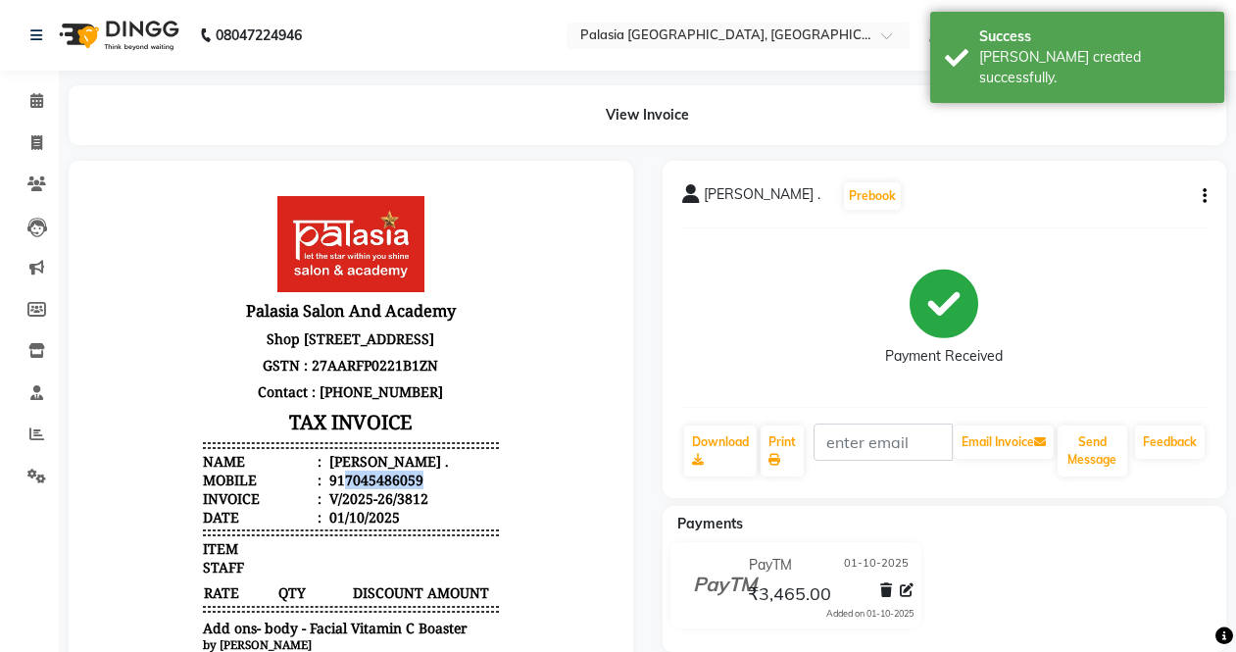
drag, startPoint x: 330, startPoint y: 514, endPoint x: 437, endPoint y: 515, distance: 106.9
click at [437, 489] on li "Mobile : 917045486059" at bounding box center [351, 480] width 296 height 19
copy div "7045486059"
click at [33, 151] on span at bounding box center [37, 143] width 34 height 23
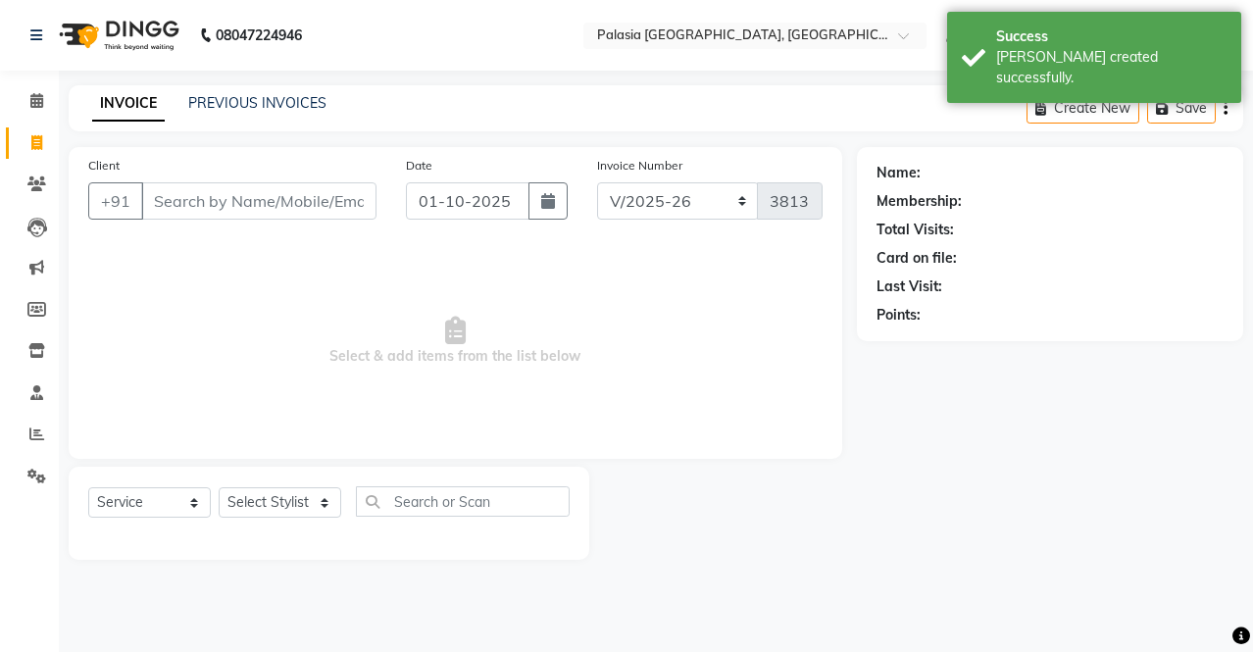
click at [264, 197] on input "Client" at bounding box center [258, 200] width 235 height 37
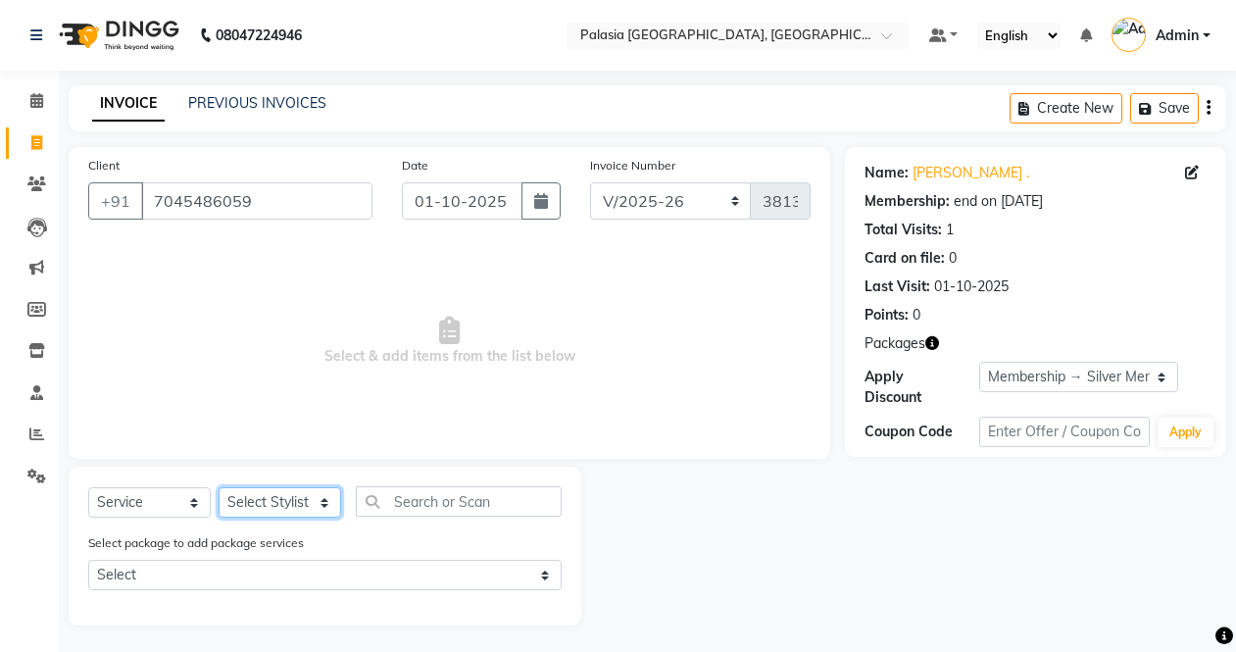
click at [260, 496] on select "Select Stylist [PERSON_NAME] Admin Aparna . [PERSON_NAME] [PERSON_NAME] [PERSON…" at bounding box center [280, 502] width 123 height 30
click at [219, 487] on select "Select Stylist [PERSON_NAME] Admin Aparna . [PERSON_NAME] [PERSON_NAME] [PERSON…" at bounding box center [280, 502] width 123 height 30
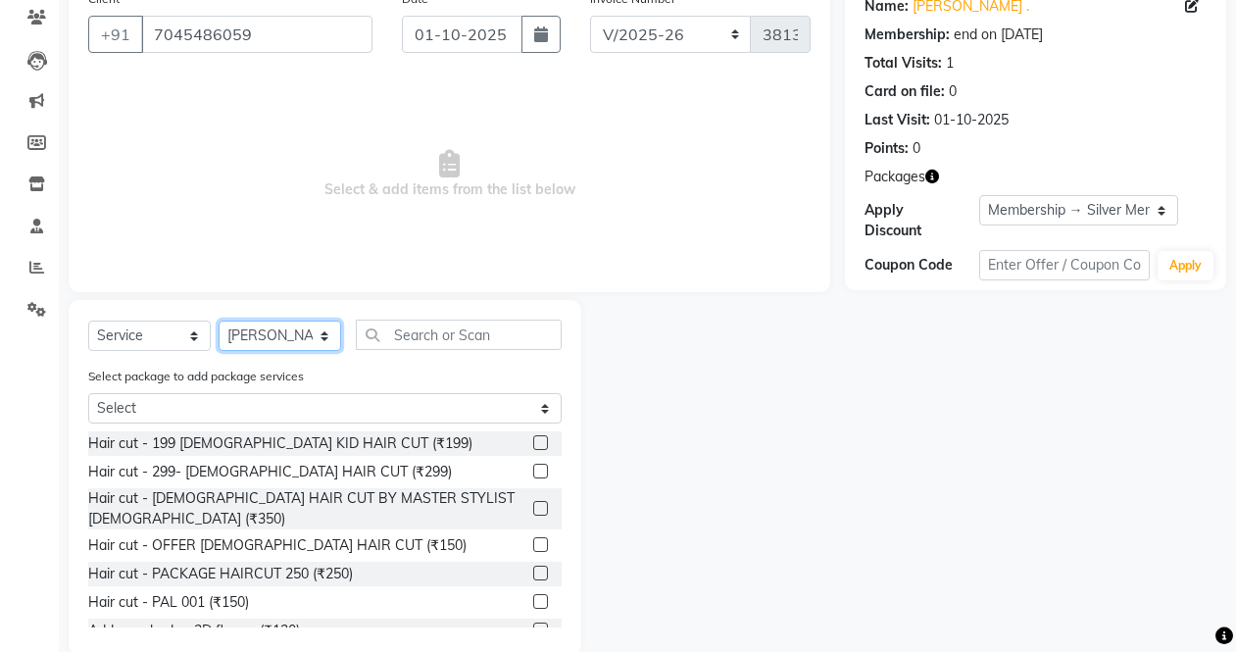
scroll to position [199, 0]
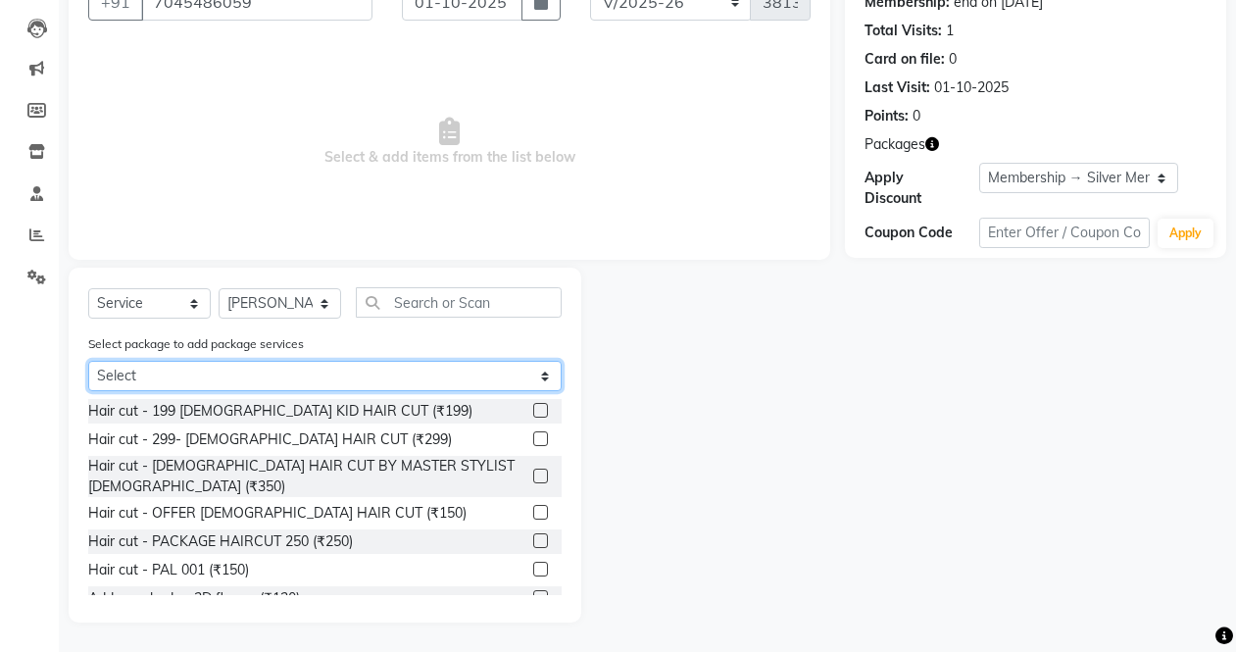
click at [290, 364] on select "Select Silver Membership" at bounding box center [324, 376] width 473 height 30
click at [88, 361] on select "Select Silver Membership" at bounding box center [324, 376] width 473 height 30
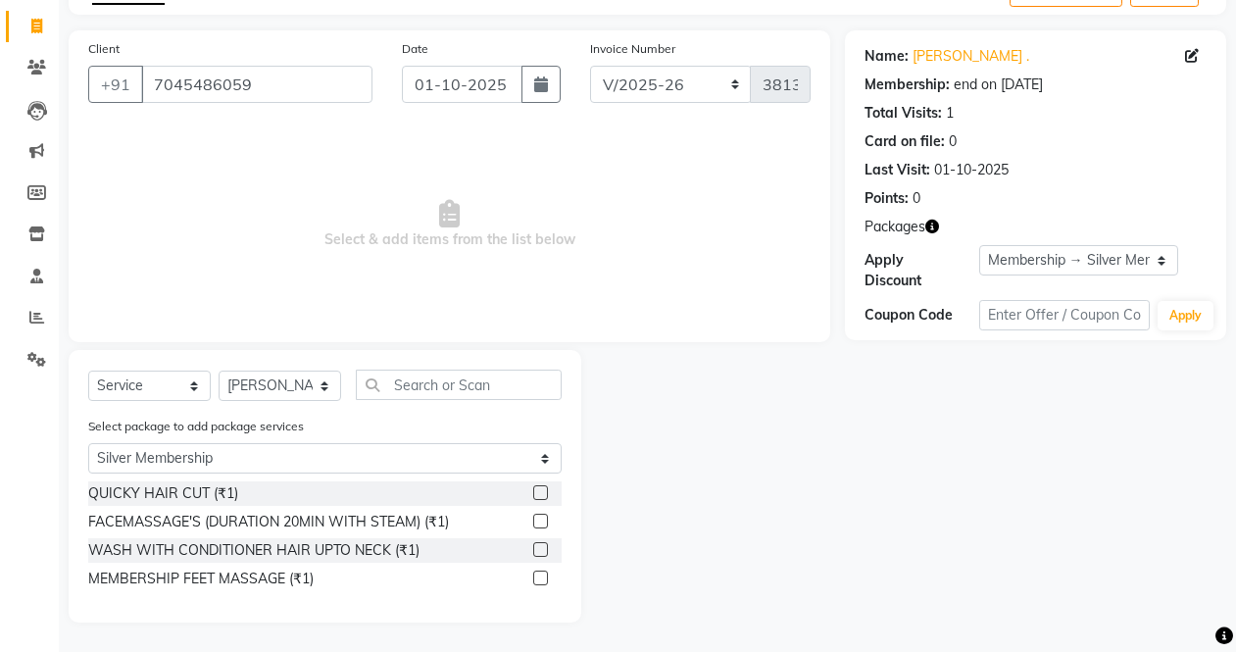
click at [541, 545] on label at bounding box center [540, 549] width 15 height 15
click at [541, 545] on input "checkbox" at bounding box center [539, 550] width 13 height 13
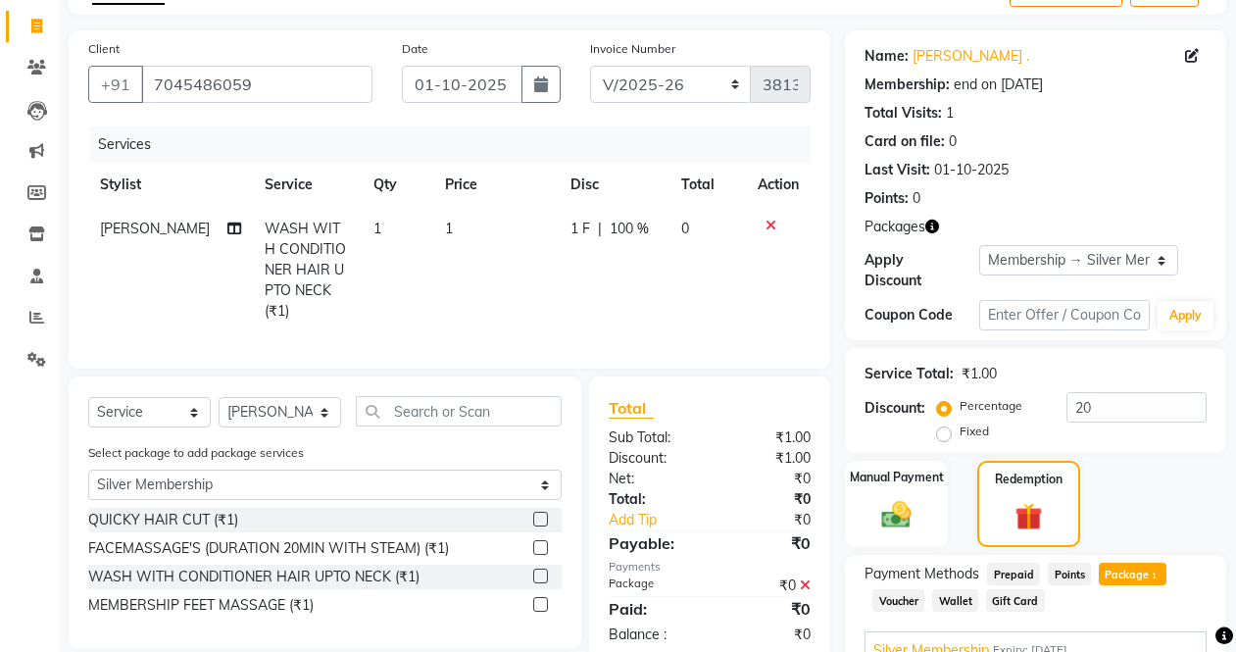
scroll to position [466, 0]
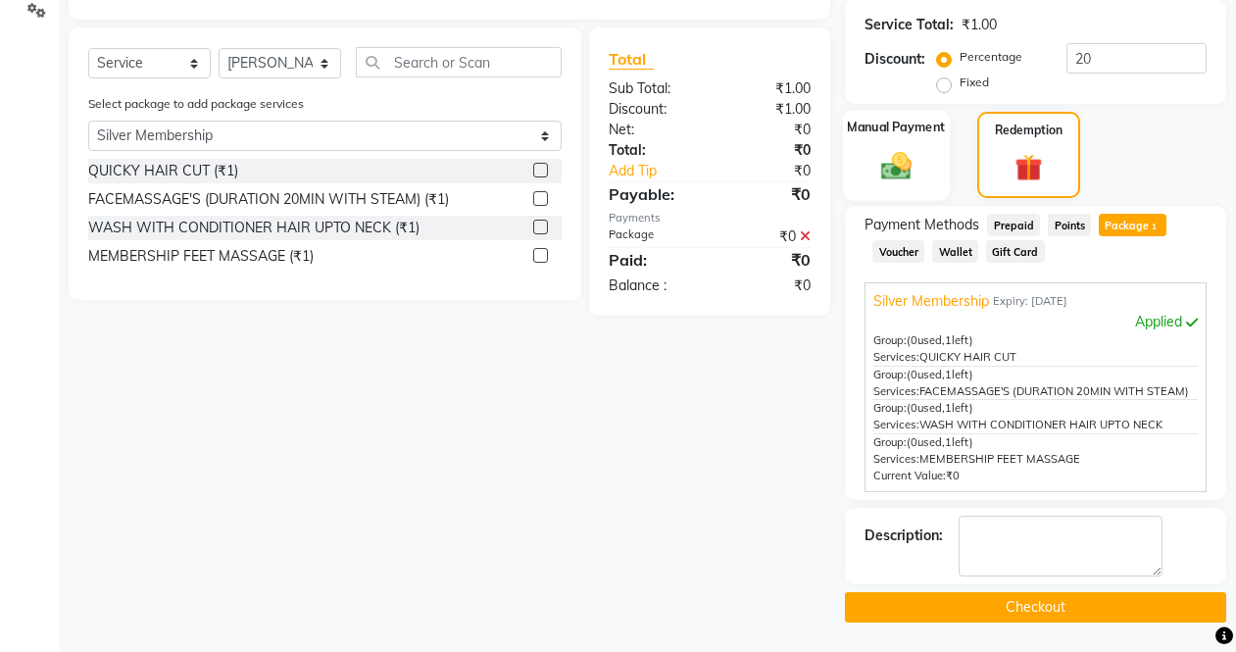
click at [908, 158] on img at bounding box center [895, 165] width 49 height 35
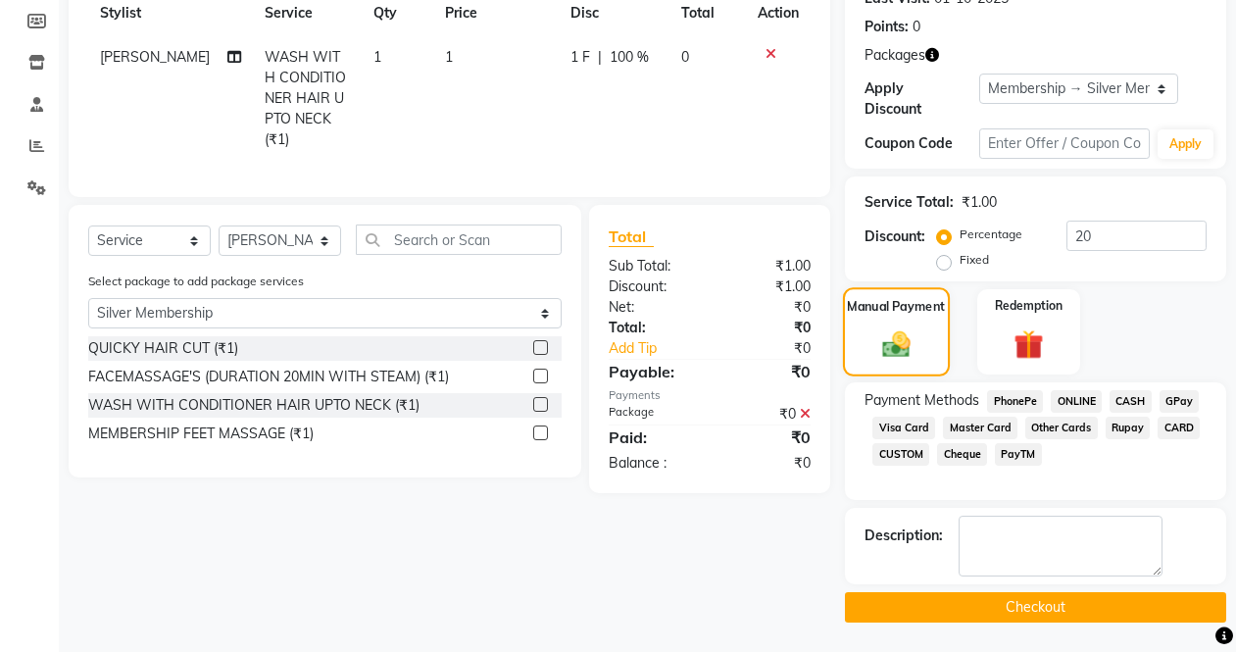
scroll to position [288, 0]
click at [950, 594] on button "Checkout" at bounding box center [1035, 607] width 381 height 30
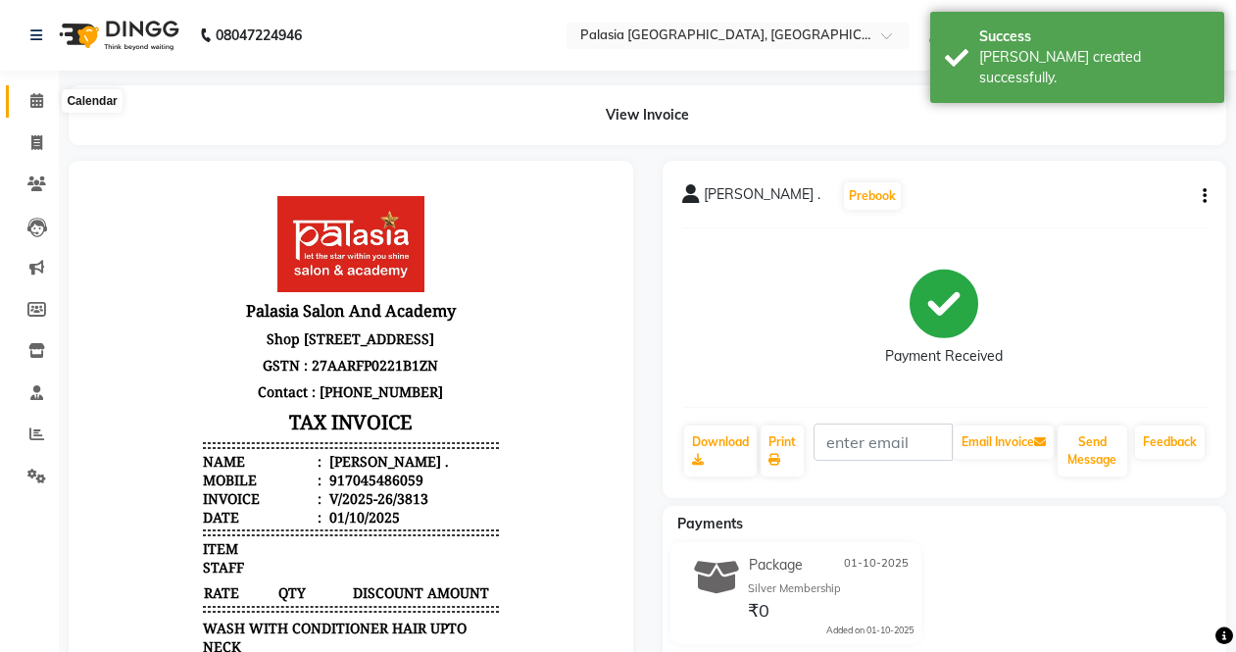
click at [40, 101] on icon at bounding box center [36, 100] width 13 height 15
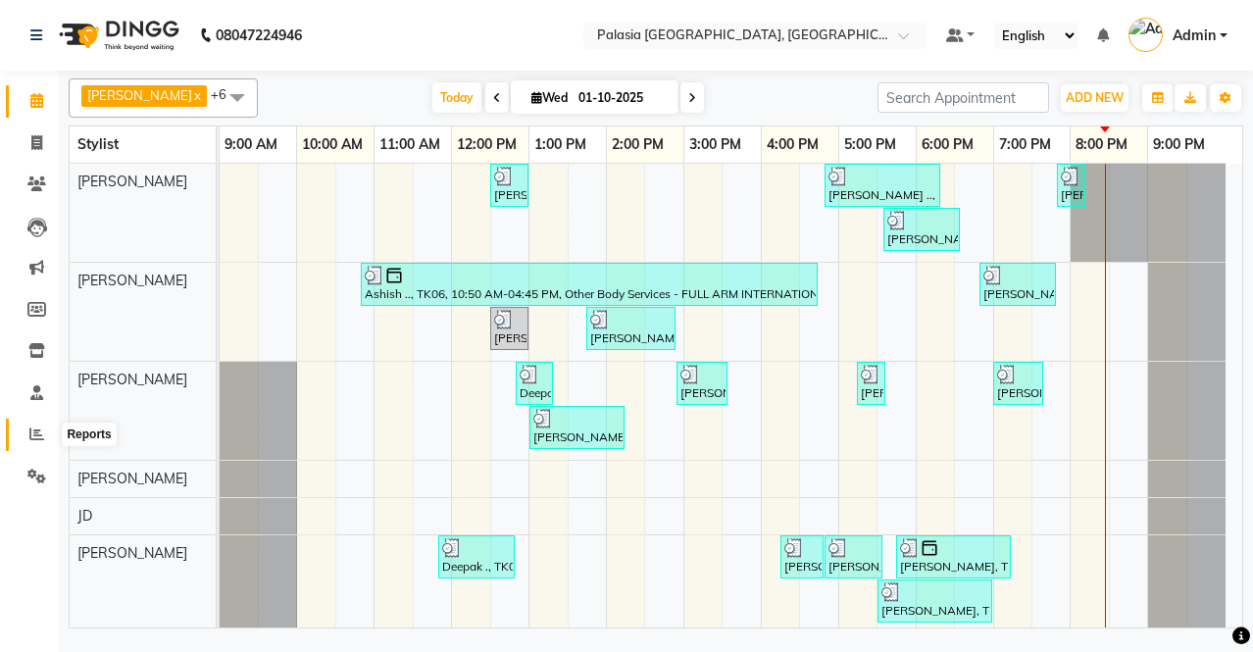
click at [36, 426] on span at bounding box center [37, 434] width 34 height 23
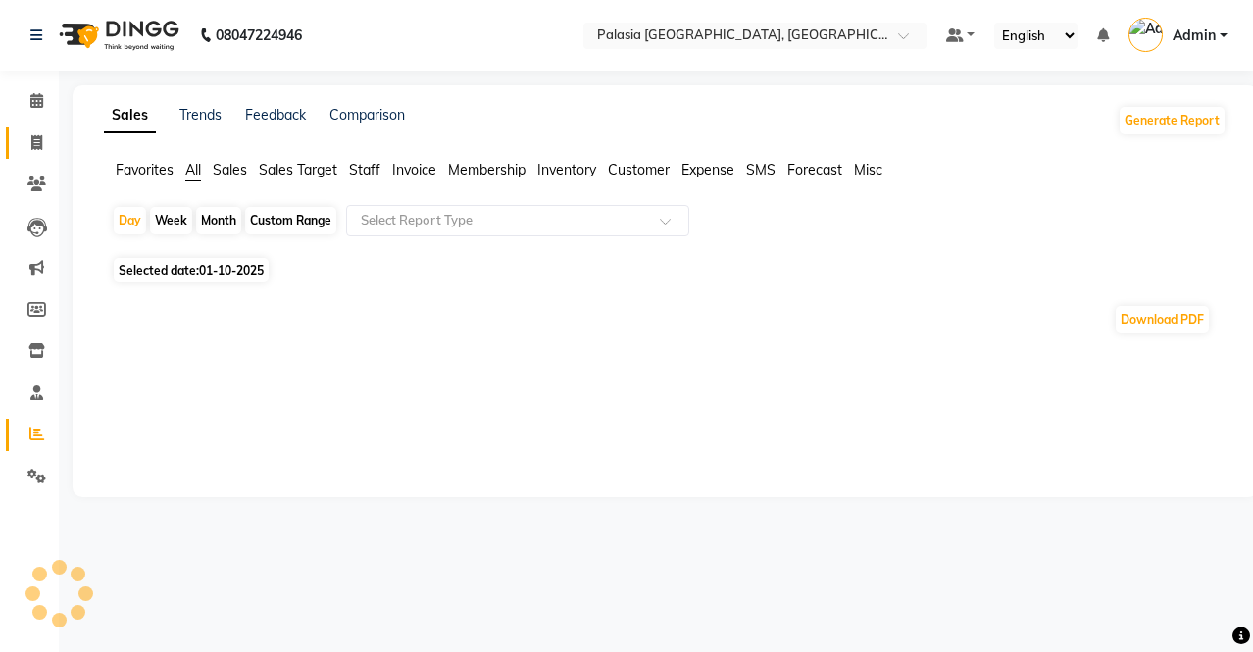
click at [35, 154] on link "Invoice" at bounding box center [29, 143] width 47 height 32
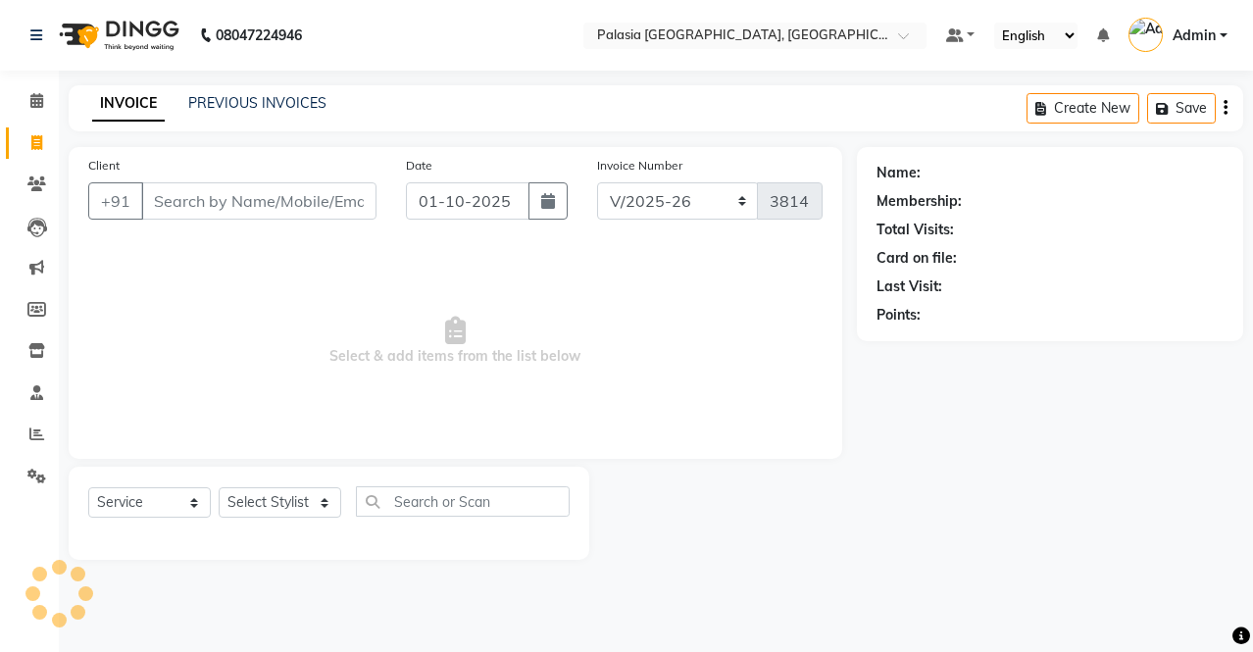
click at [295, 201] on input "Client" at bounding box center [258, 200] width 235 height 37
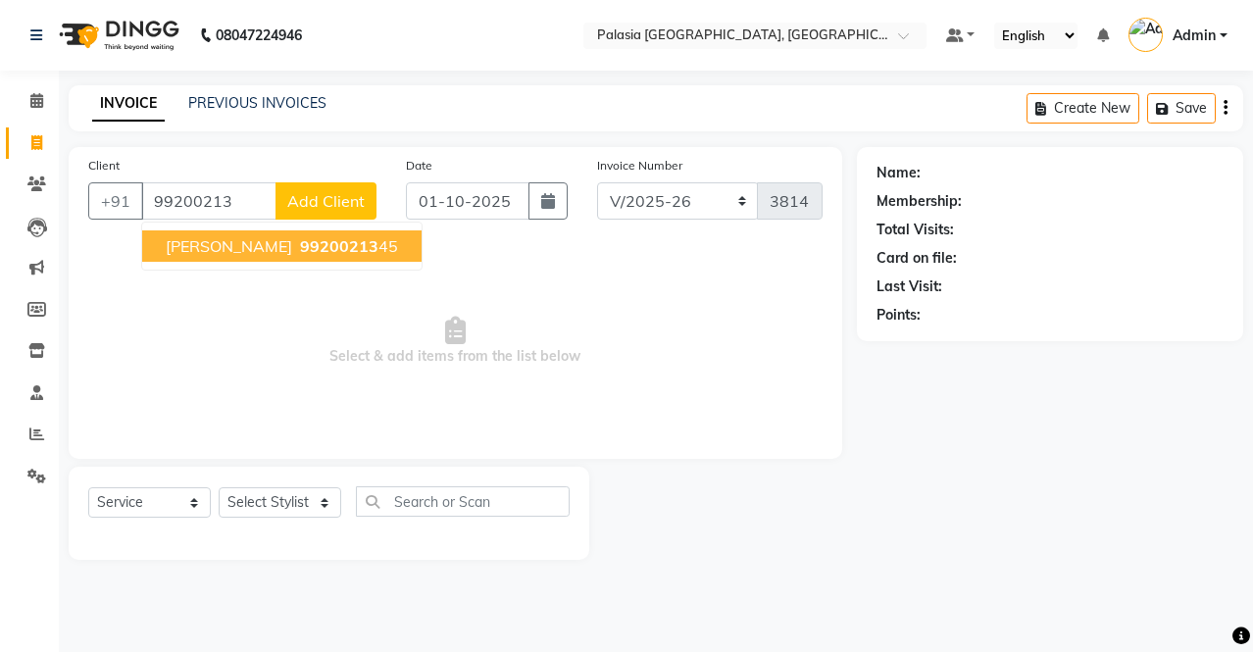
click at [300, 247] on span "99200213" at bounding box center [339, 246] width 78 height 20
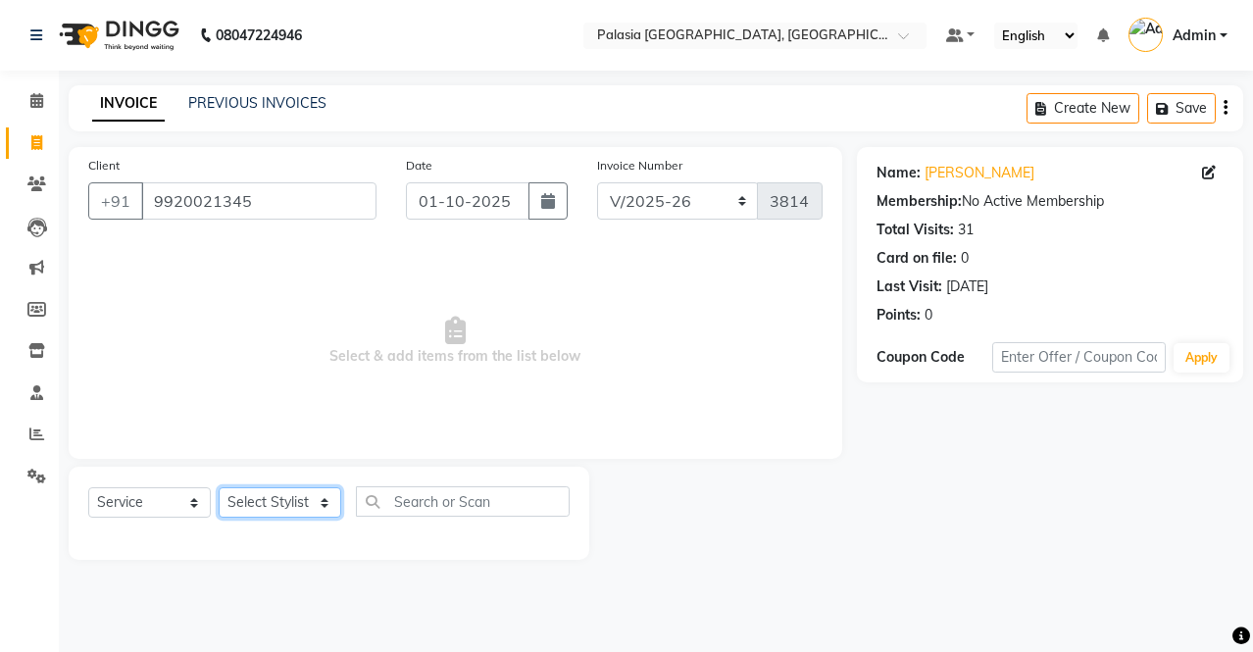
click at [307, 506] on select "Select Stylist [PERSON_NAME] Admin Aparna . [PERSON_NAME] [PERSON_NAME] [PERSON…" at bounding box center [280, 502] width 123 height 30
click at [219, 487] on select "Select Stylist [PERSON_NAME] Admin Aparna . [PERSON_NAME] [PERSON_NAME] [PERSON…" at bounding box center [280, 502] width 123 height 30
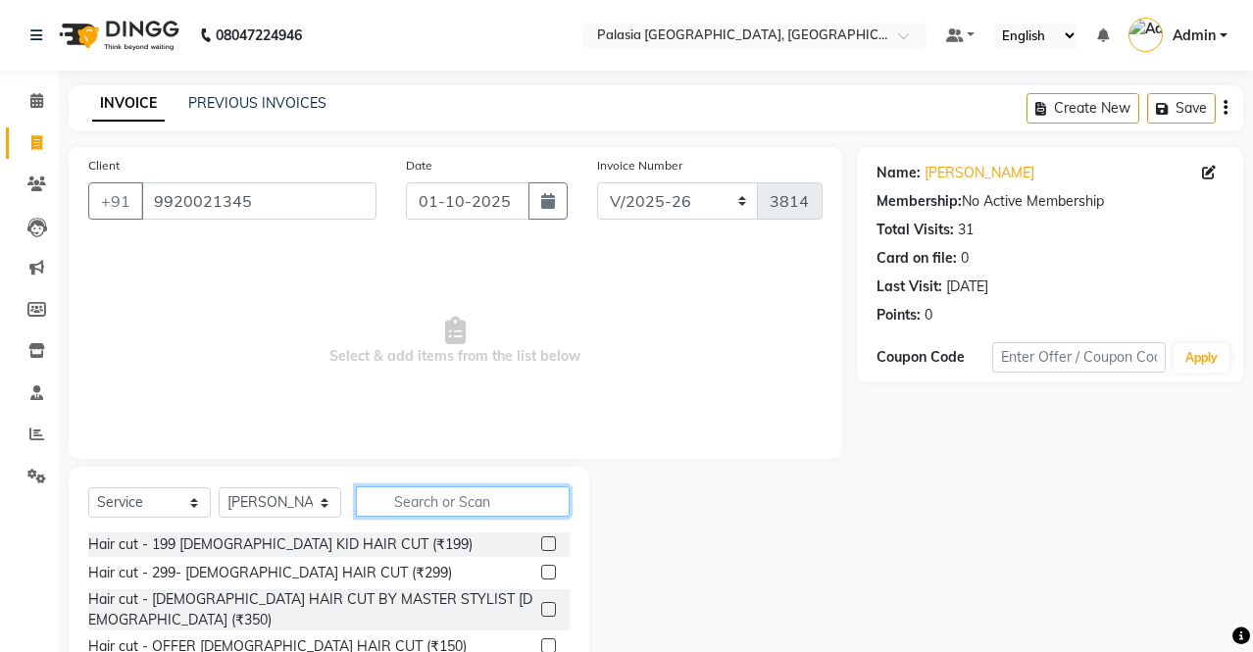
click at [390, 509] on input "text" at bounding box center [463, 501] width 214 height 30
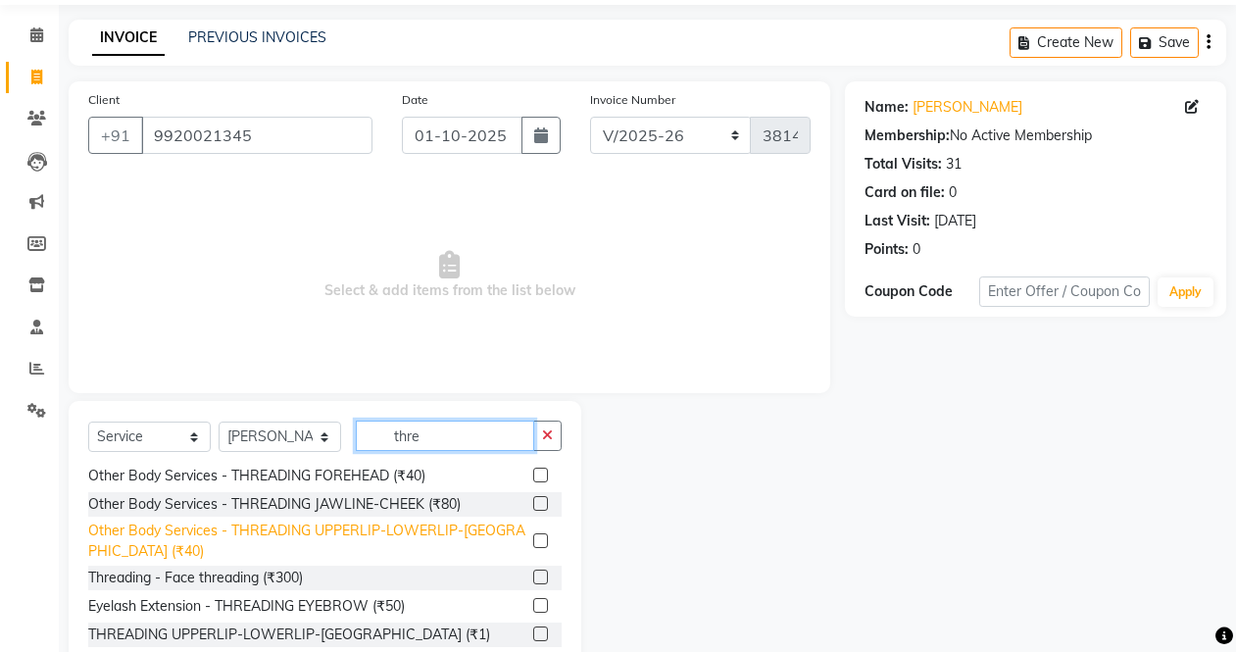
scroll to position [133, 0]
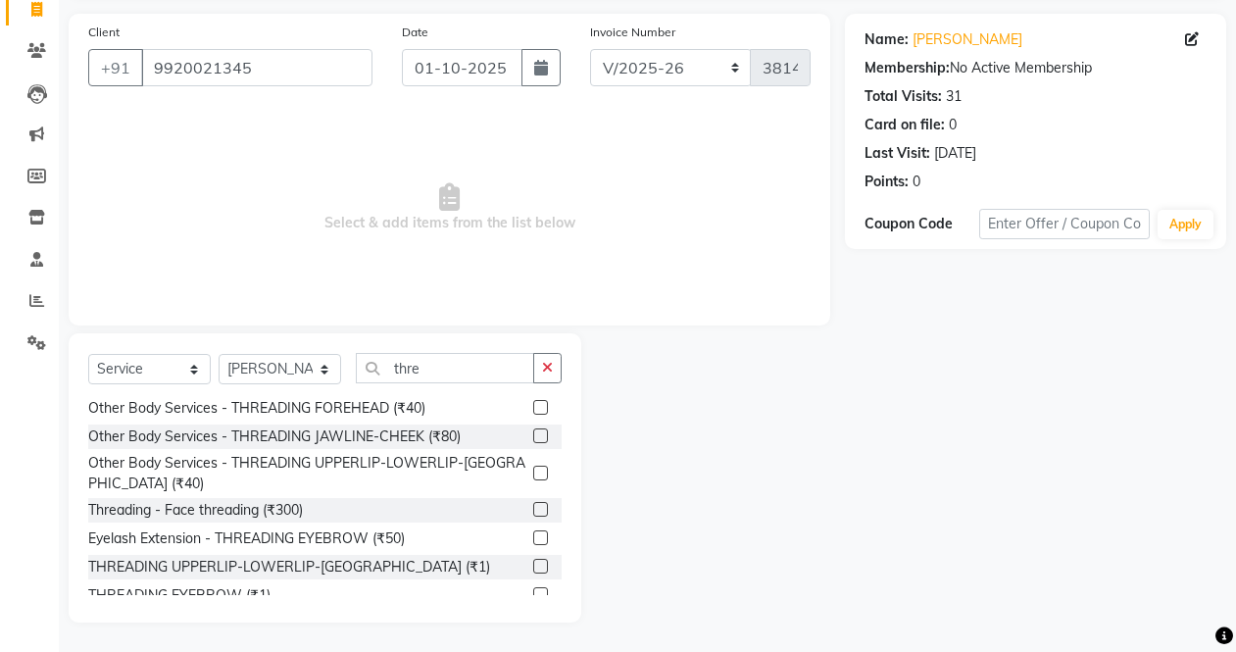
click at [533, 530] on label at bounding box center [540, 537] width 15 height 15
click at [533, 532] on input "checkbox" at bounding box center [539, 538] width 13 height 13
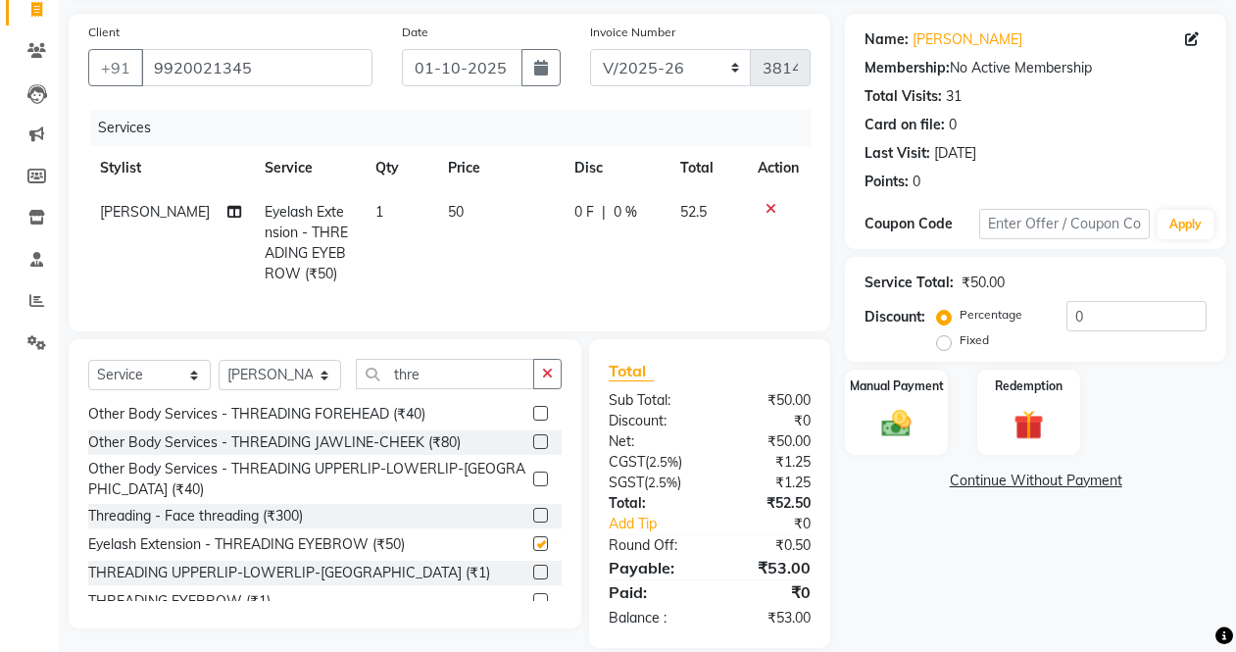
scroll to position [175, 0]
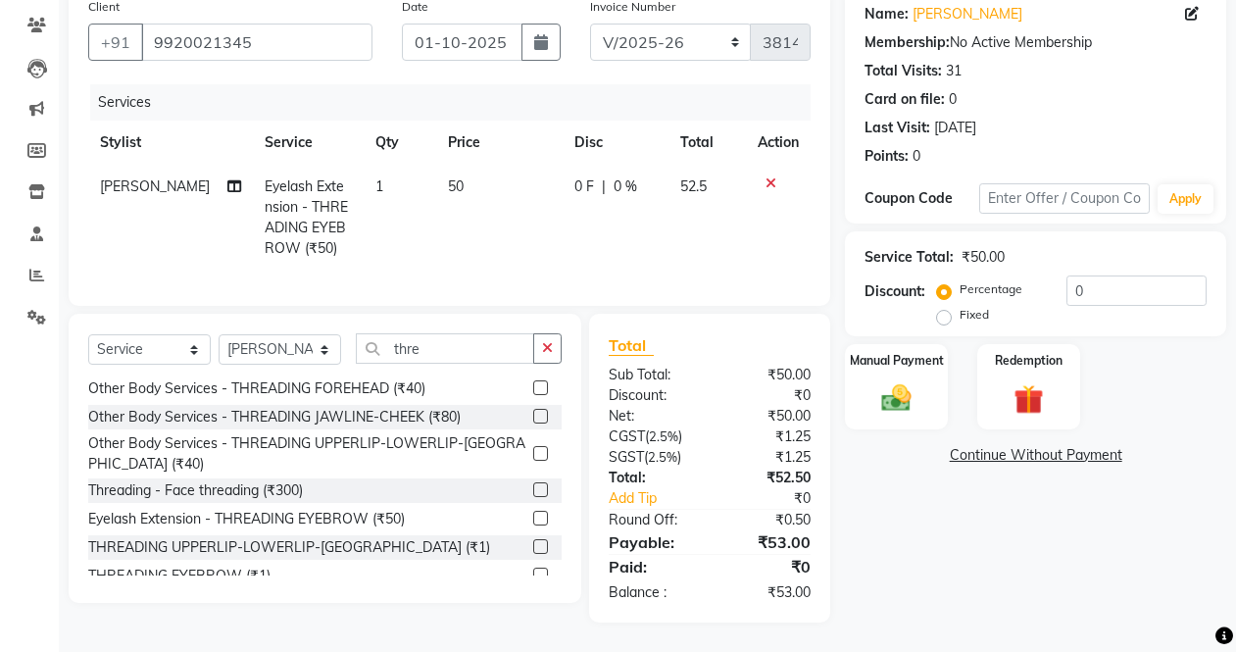
click at [615, 183] on td "0 F | 0 %" at bounding box center [616, 218] width 106 height 106
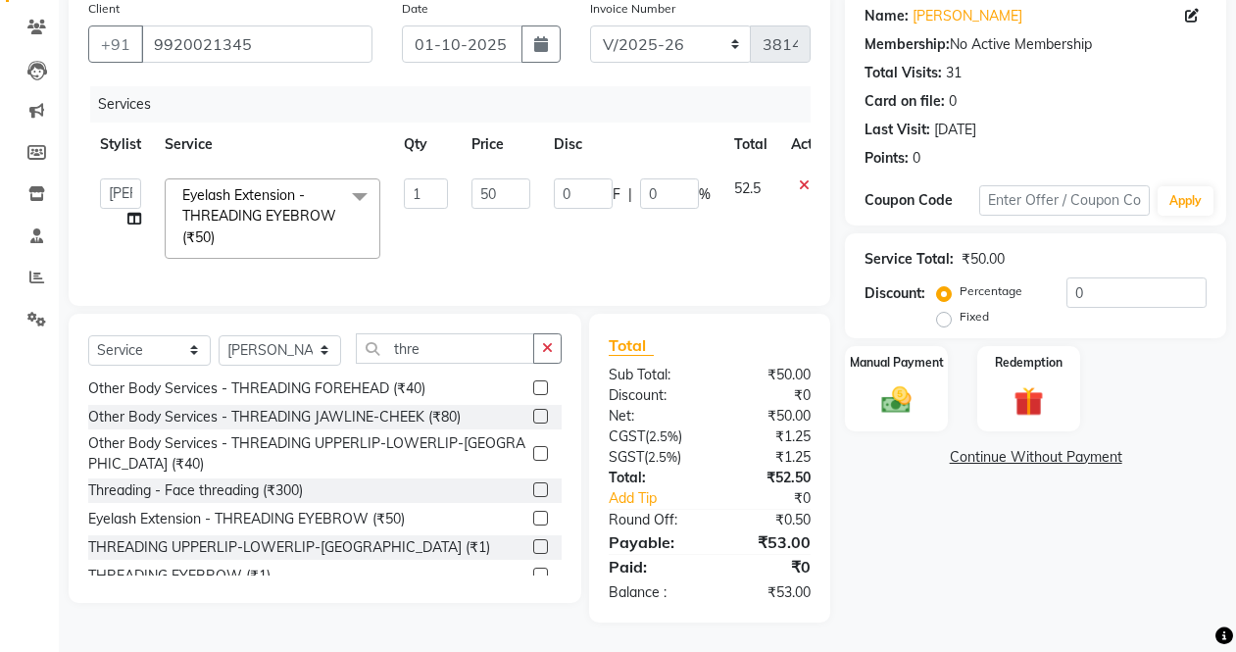
scroll to position [174, 0]
click at [608, 178] on input "0" at bounding box center [583, 193] width 59 height 30
click at [617, 228] on td "01 F | 0 %" at bounding box center [632, 219] width 180 height 104
click at [597, 186] on input "1" at bounding box center [583, 193] width 59 height 30
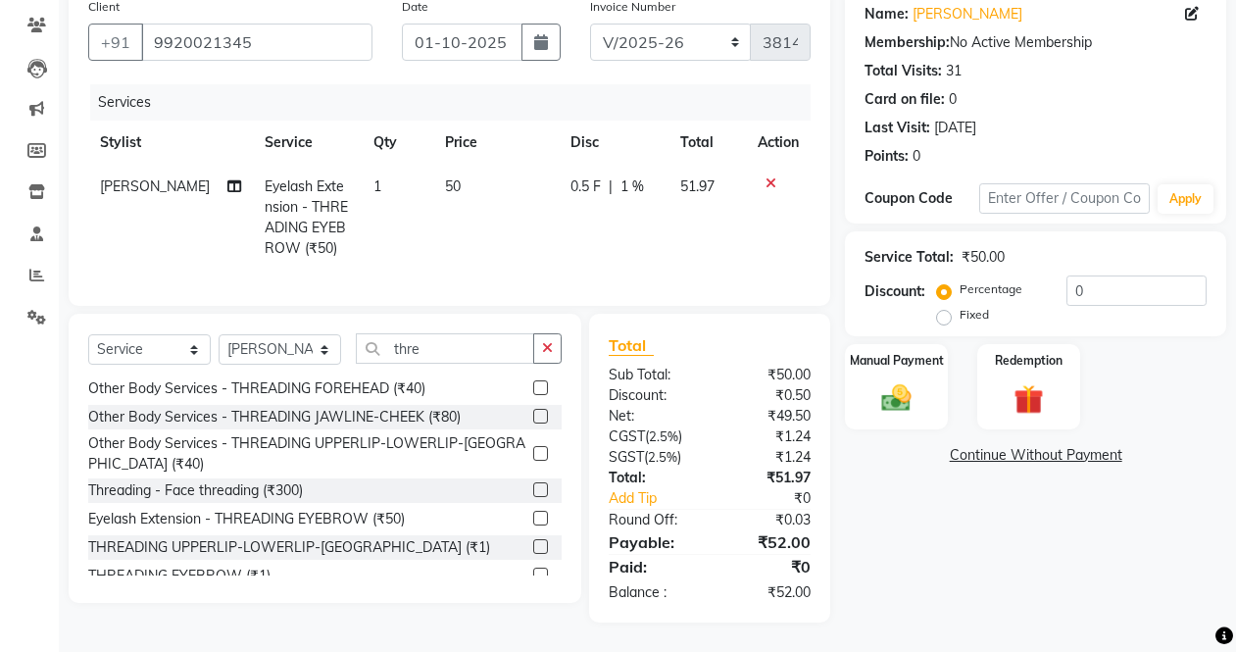
click at [680, 256] on div "Services Stylist Service Qty Price Disc Total Action [PERSON_NAME] Eyelash Exte…" at bounding box center [449, 185] width 722 height 202
click at [845, 394] on div "Manual Payment" at bounding box center [896, 386] width 107 height 89
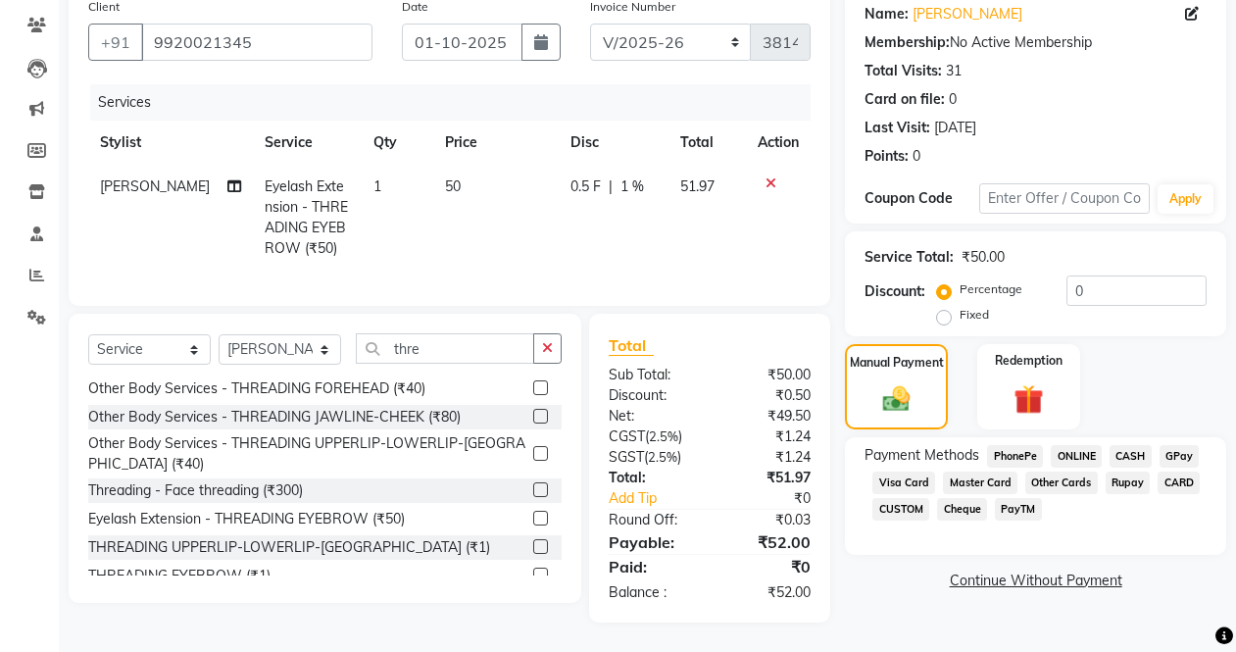
click at [1031, 499] on span "PayTM" at bounding box center [1018, 509] width 47 height 23
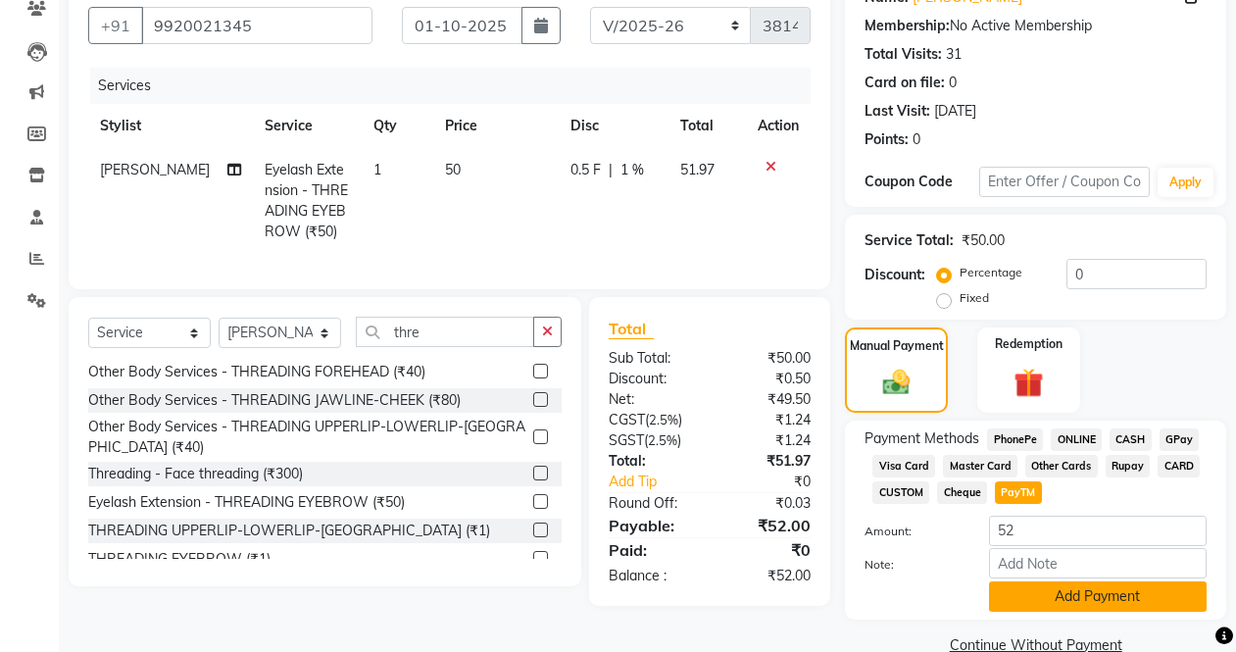
click at [1030, 592] on button "Add Payment" at bounding box center [1098, 596] width 218 height 30
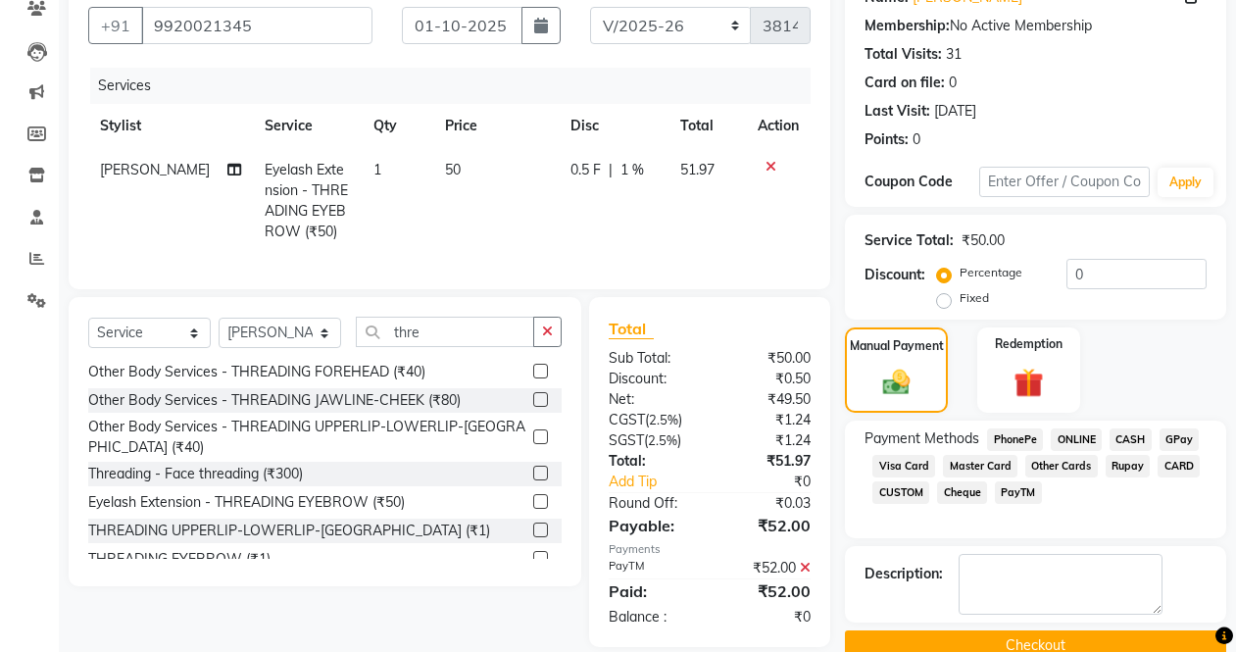
scroll to position [217, 0]
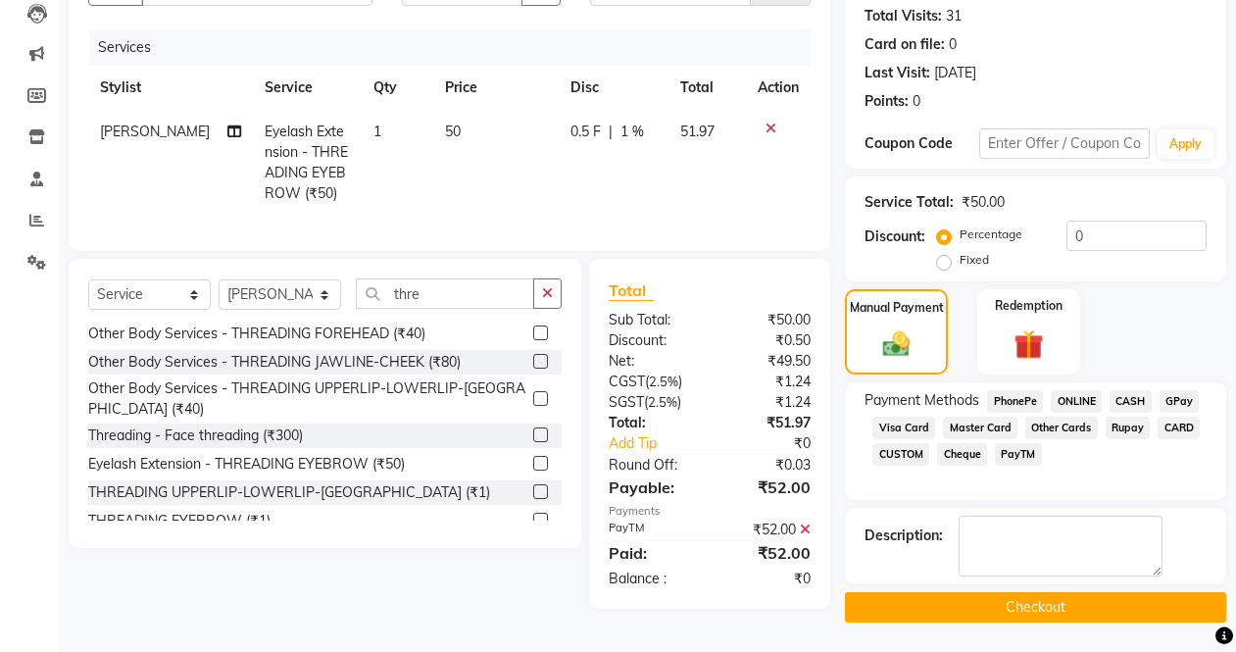
click at [1018, 600] on button "Checkout" at bounding box center [1035, 607] width 381 height 30
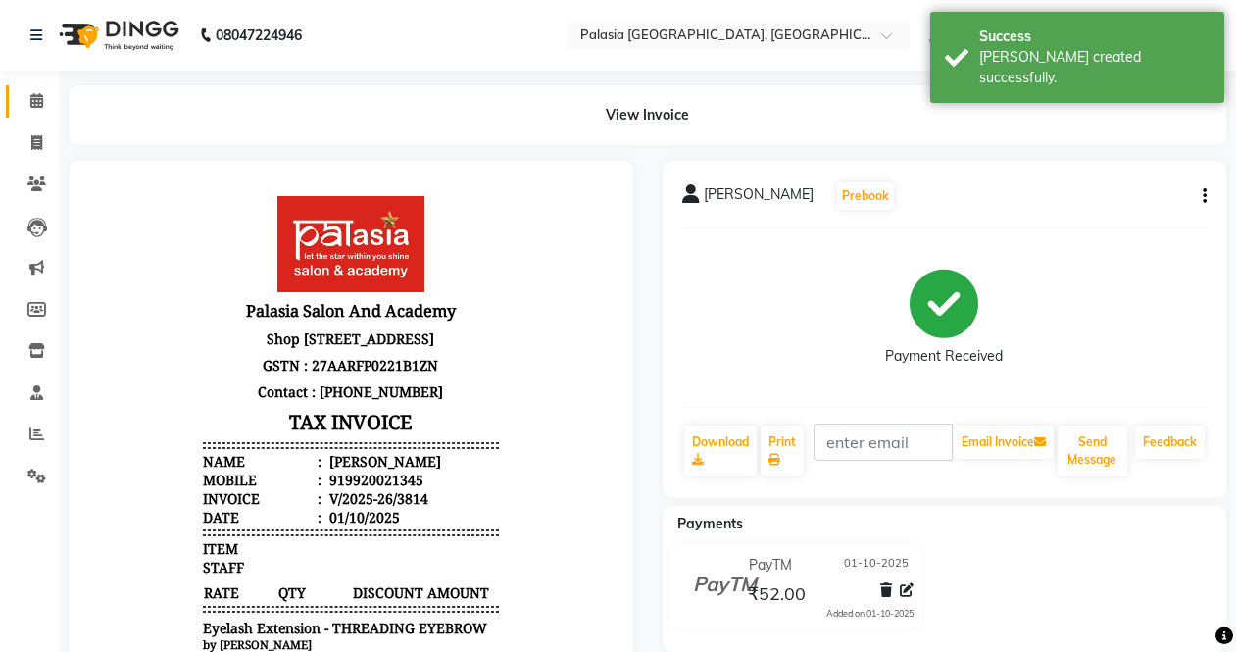
click at [41, 93] on icon at bounding box center [36, 100] width 13 height 15
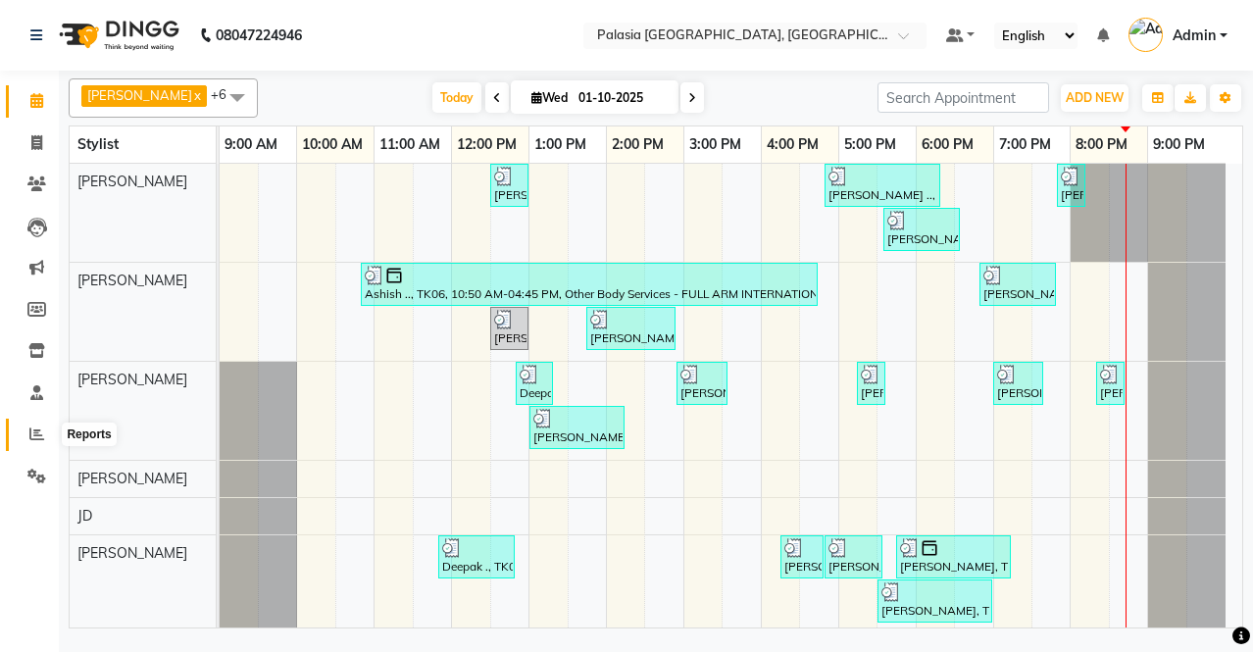
click at [34, 439] on icon at bounding box center [36, 433] width 15 height 15
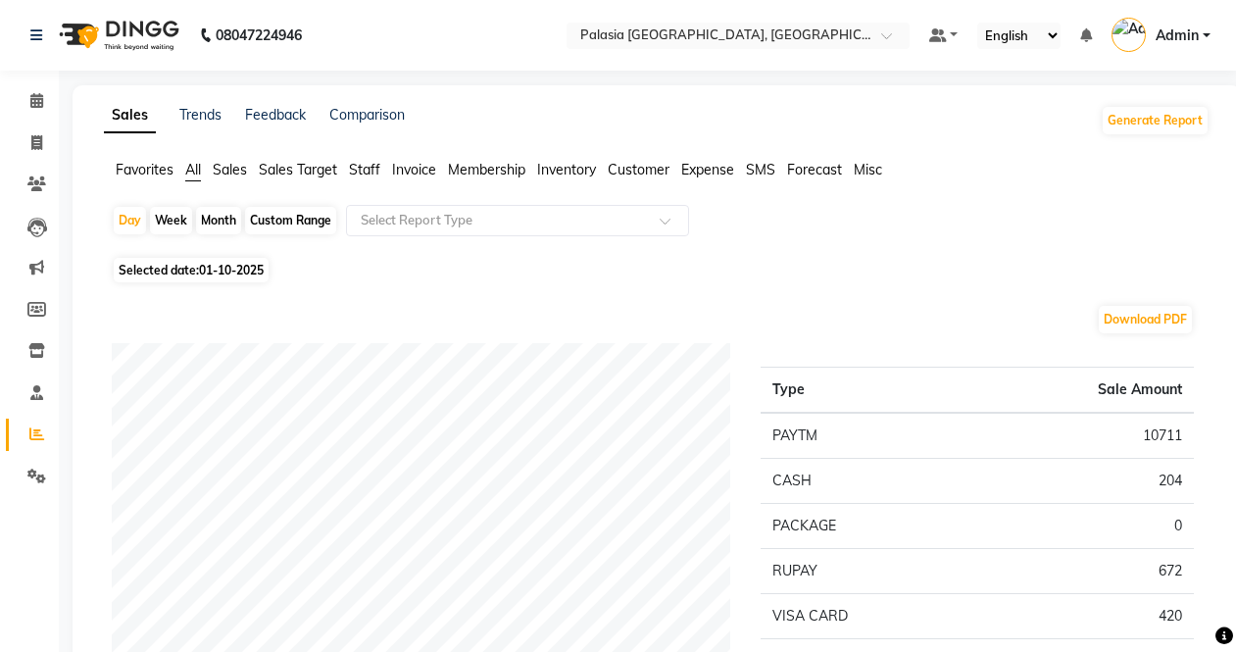
click at [380, 165] on ul "Favorites All Sales Sales Target Staff Invoice Membership Inventory Customer Ex…" at bounding box center [657, 171] width 1106 height 22
click at [371, 173] on span "Staff" at bounding box center [364, 170] width 31 height 18
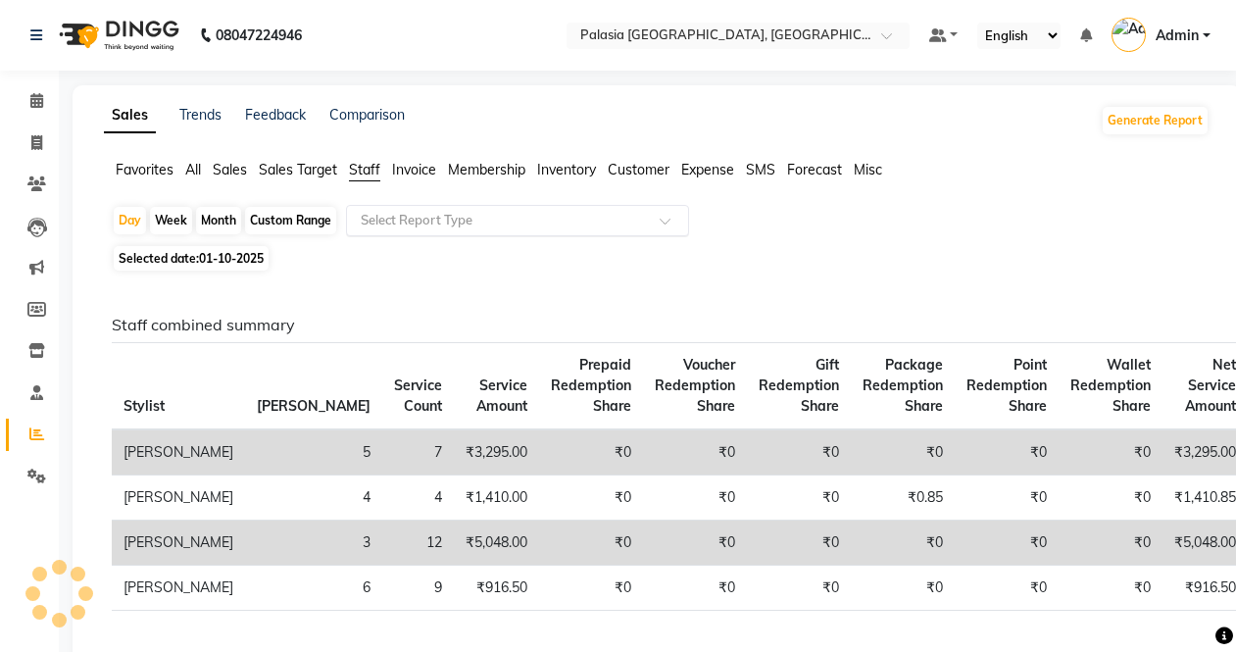
click at [403, 223] on input "text" at bounding box center [498, 221] width 282 height 20
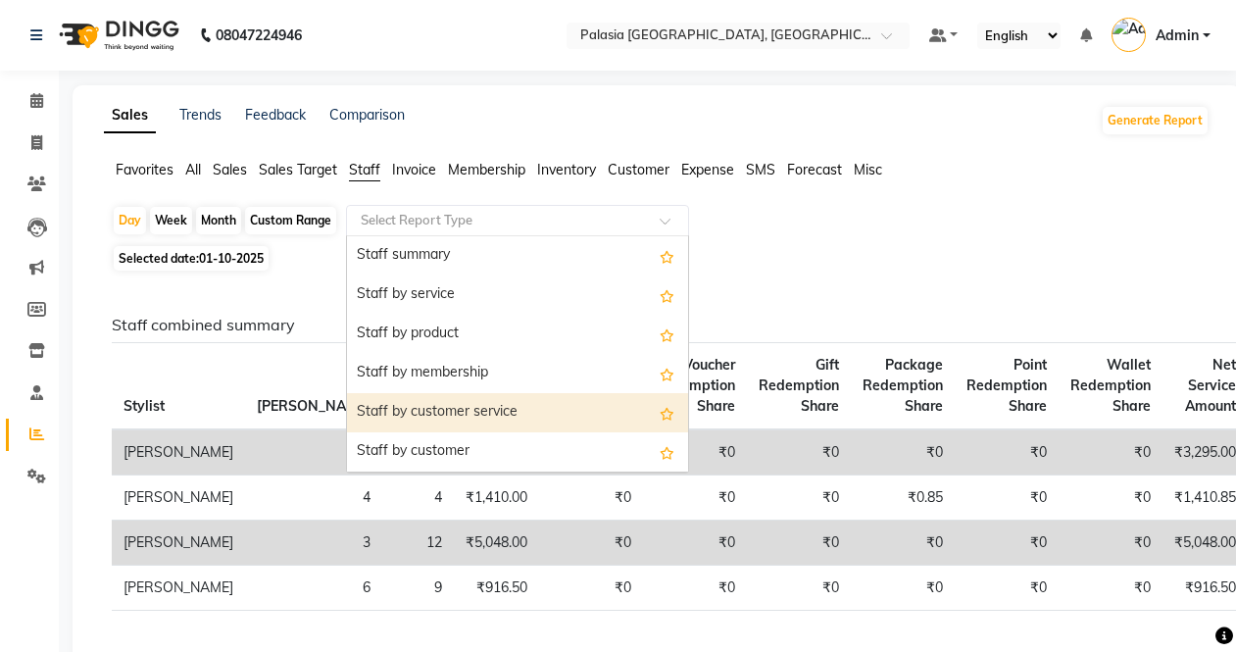
click at [411, 405] on div "Staff by customer service" at bounding box center [517, 412] width 341 height 39
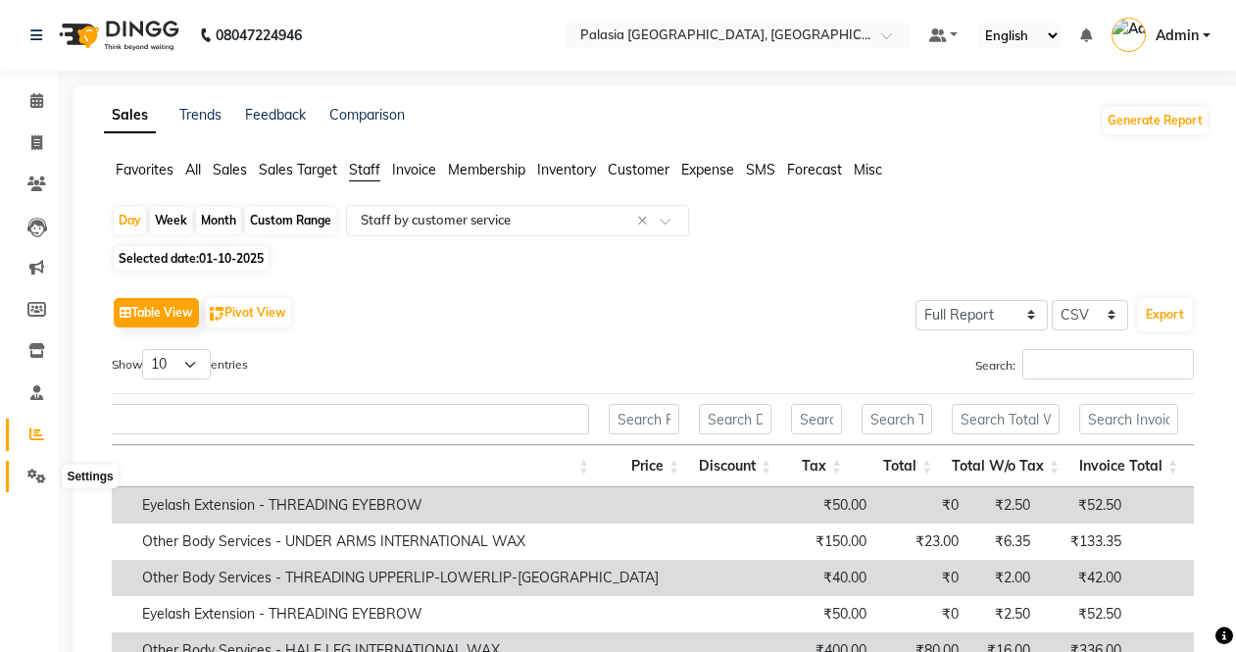
click at [37, 469] on icon at bounding box center [36, 476] width 19 height 15
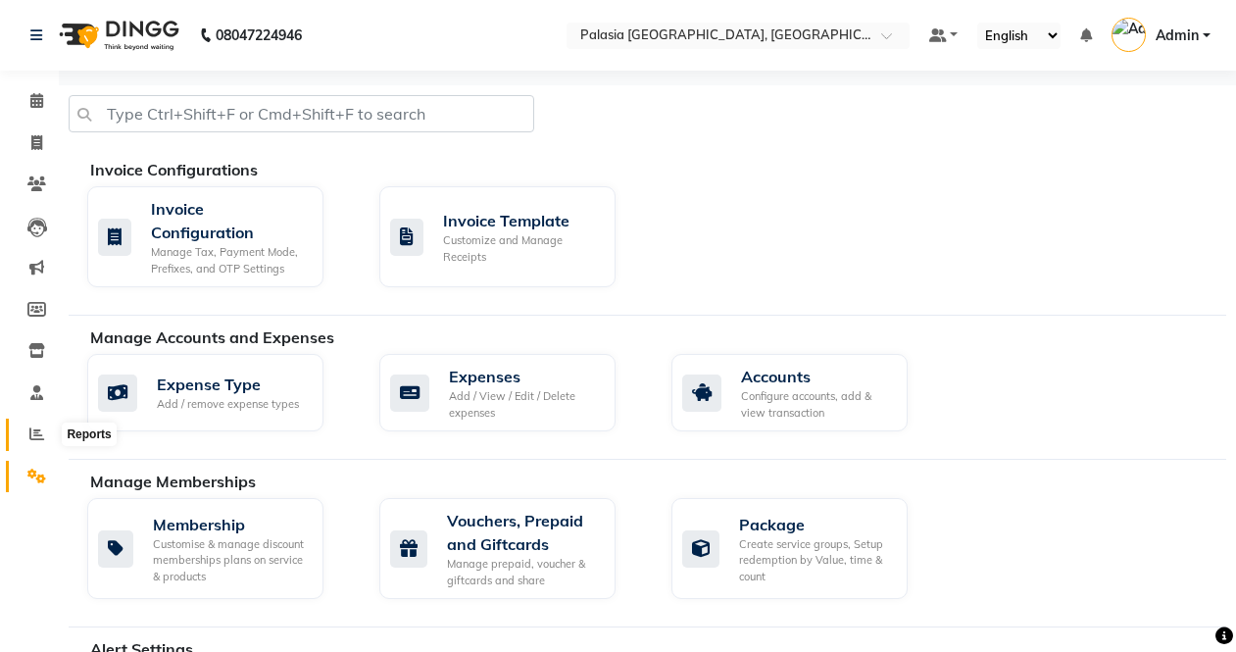
click at [35, 443] on span at bounding box center [37, 434] width 34 height 23
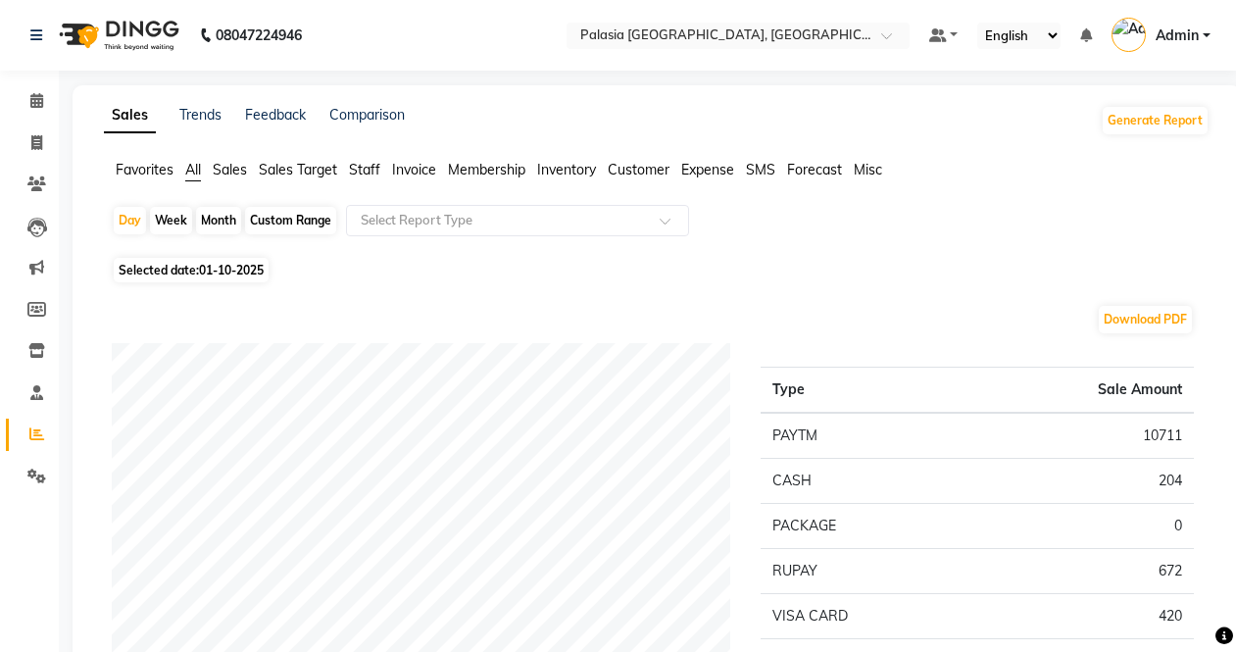
scroll to position [392, 0]
